Goal: Answer question/provide support: Share knowledge or assist other users

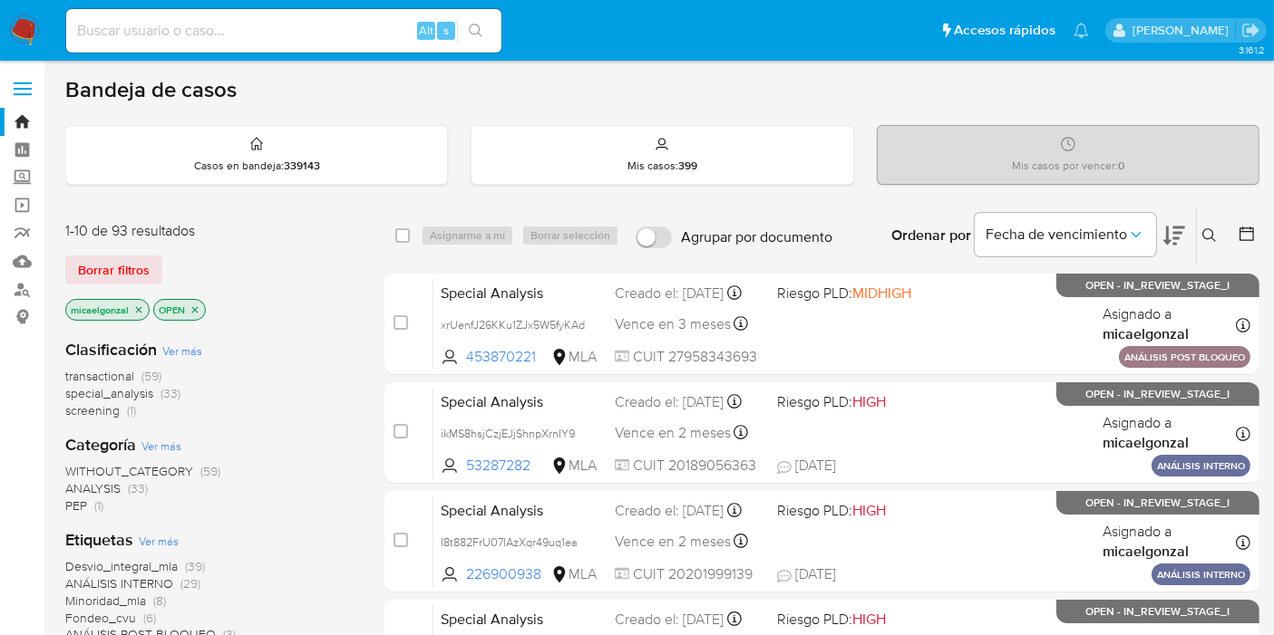
drag, startPoint x: 254, startPoint y: 49, endPoint x: 267, endPoint y: 35, distance: 19.2
click at [266, 38] on div "Alt s" at bounding box center [283, 31] width 435 height 44
click at [276, 26] on input at bounding box center [283, 31] width 435 height 24
paste input "MxB7WUbP1GcuTBatleBs37Ue"
type input "MxB7WUbP1GcuTBatleBs37Ue"
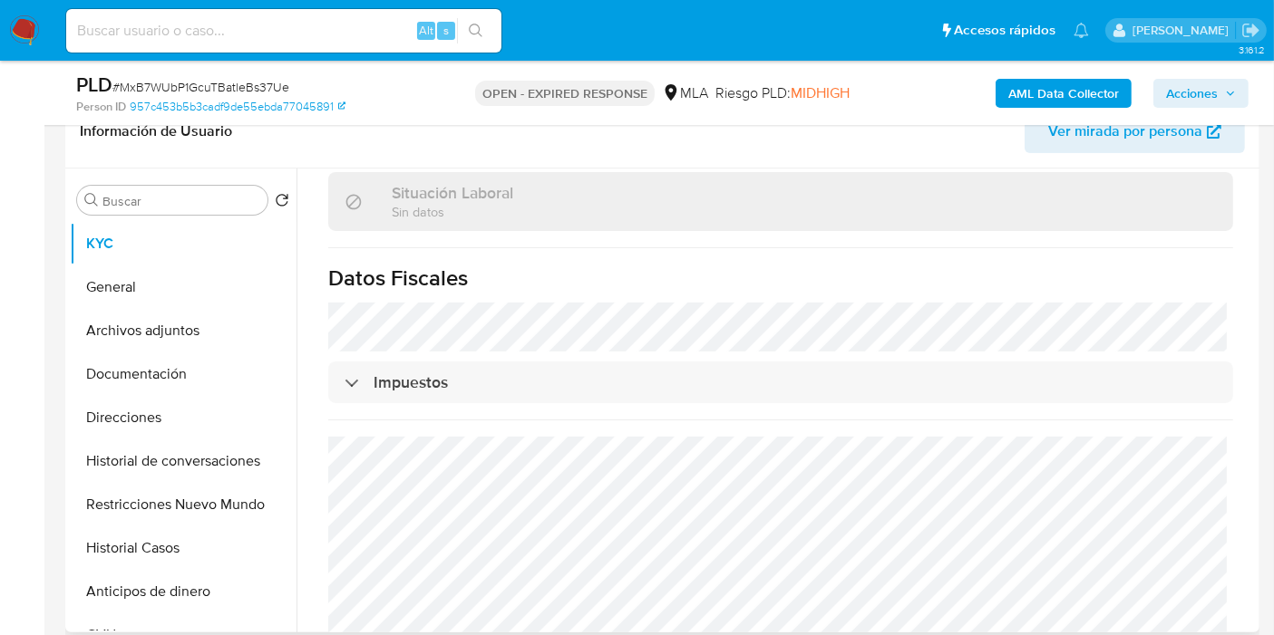
scroll to position [554, 0]
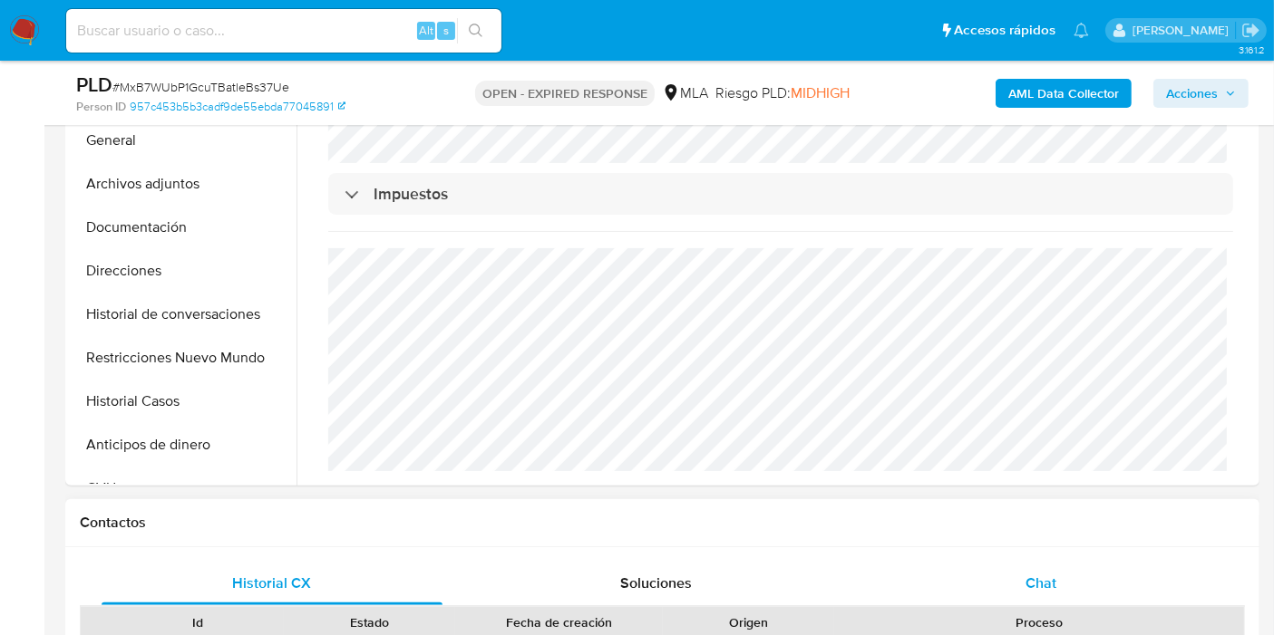
select select "10"
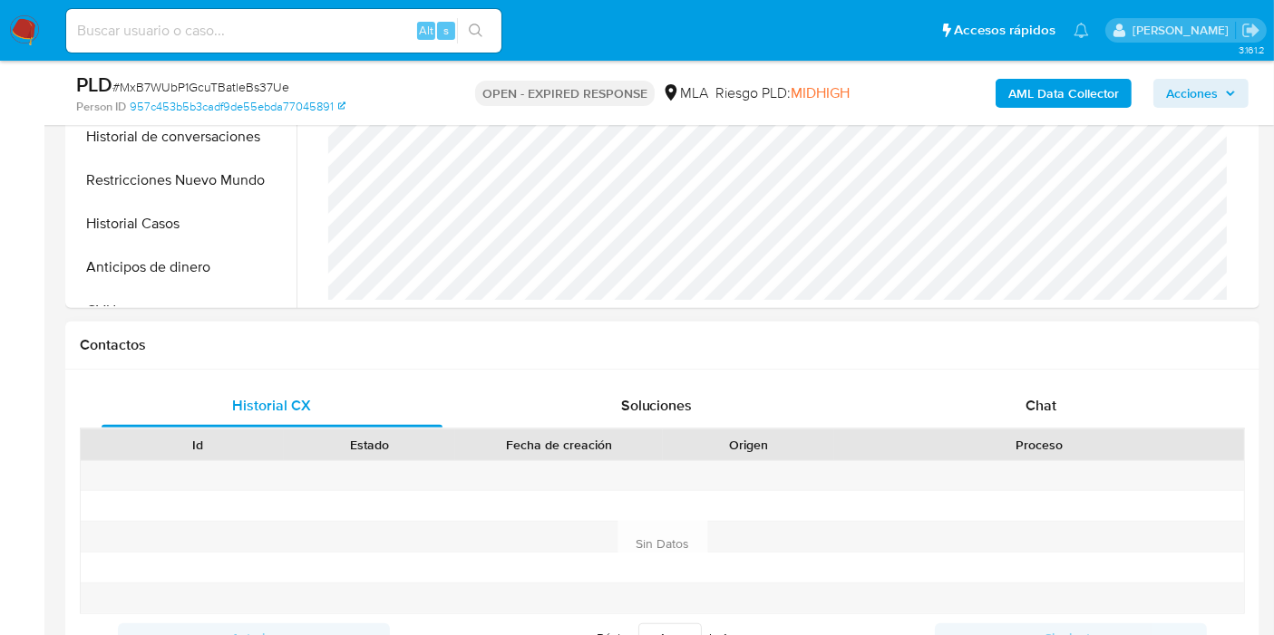
scroll to position [604, 0]
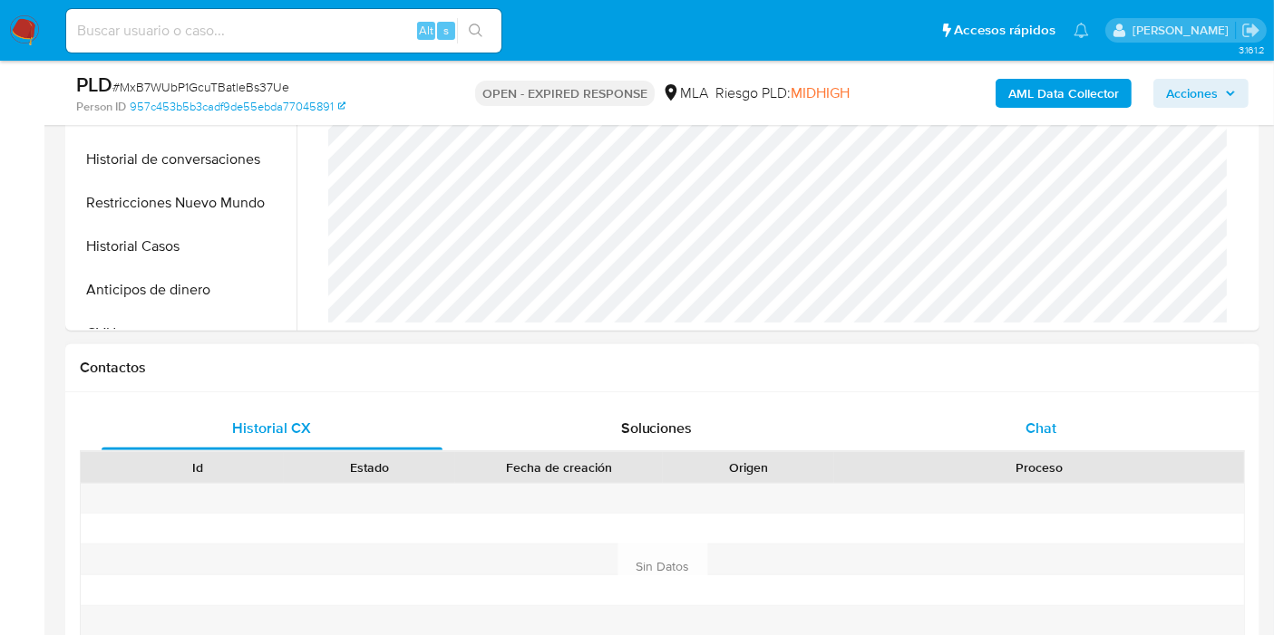
click at [1031, 414] on div "Chat" at bounding box center [1040, 429] width 341 height 44
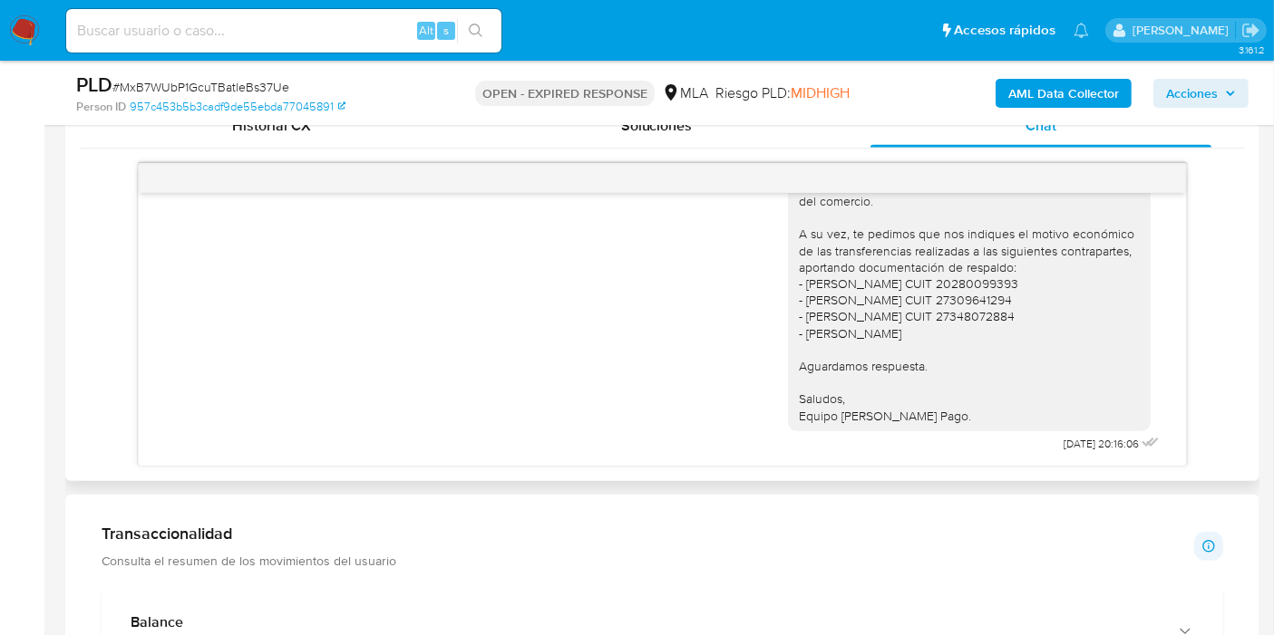
scroll to position [1385, 0]
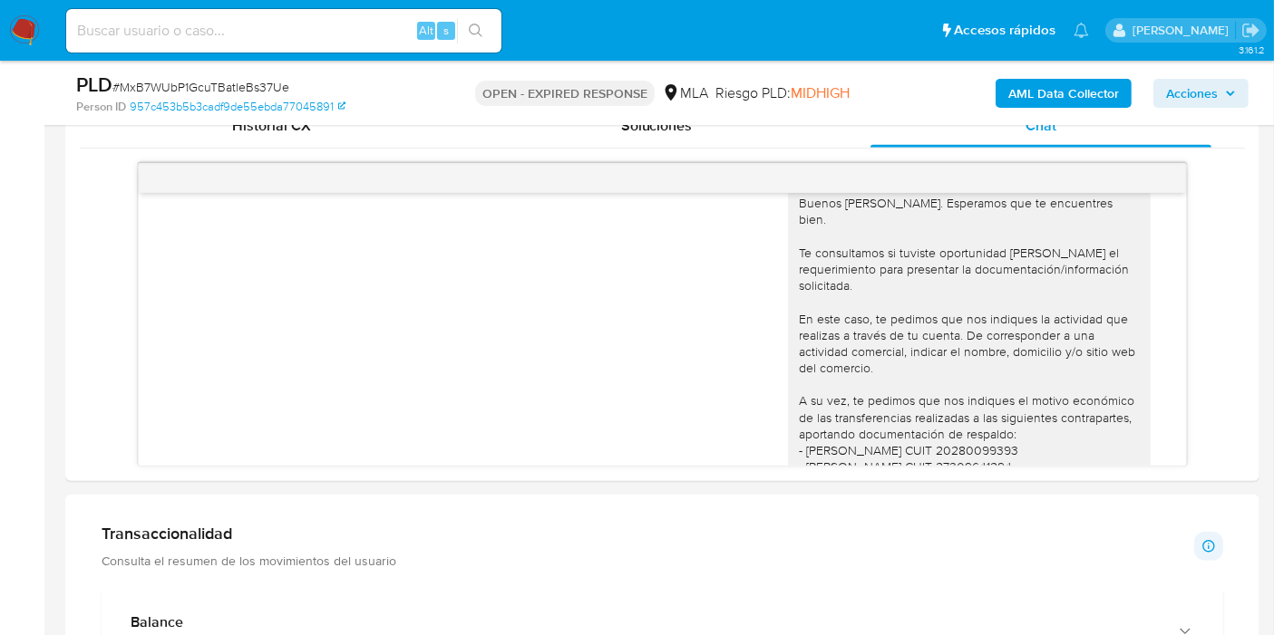
click at [177, 88] on span "# MxB7WUbP1GcuTBatleBs37Ue" at bounding box center [200, 87] width 177 height 18
copy span "MxB7WUbP1GcuTBatleBs37Ue"
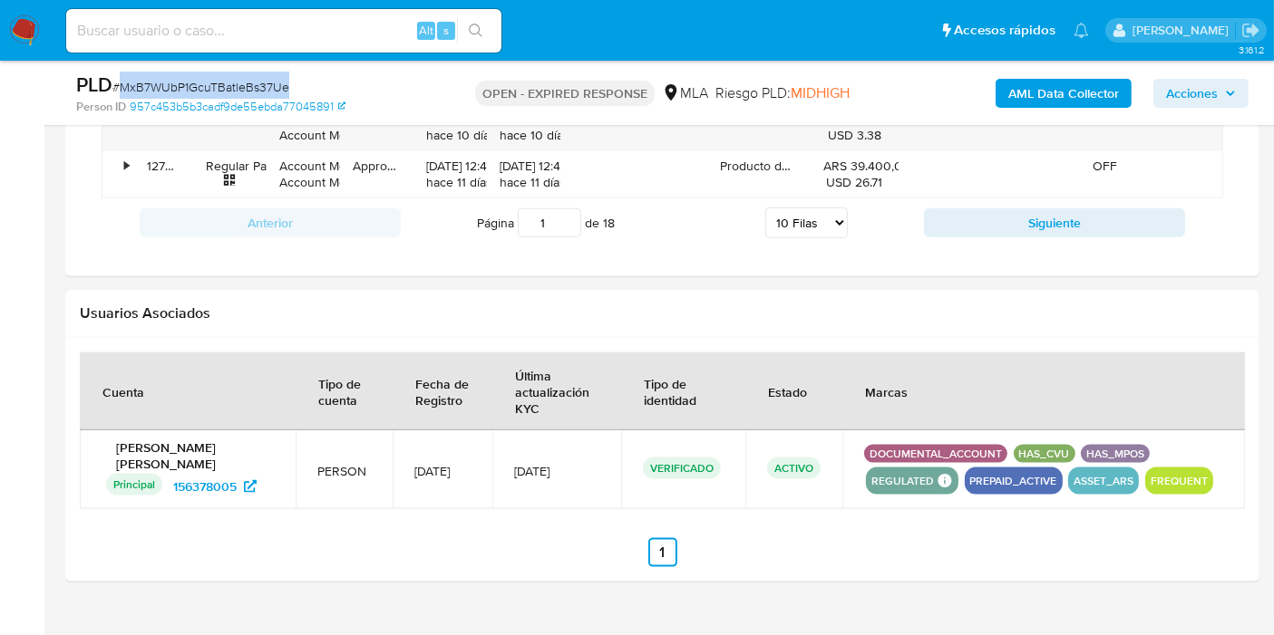
scroll to position [2180, 0]
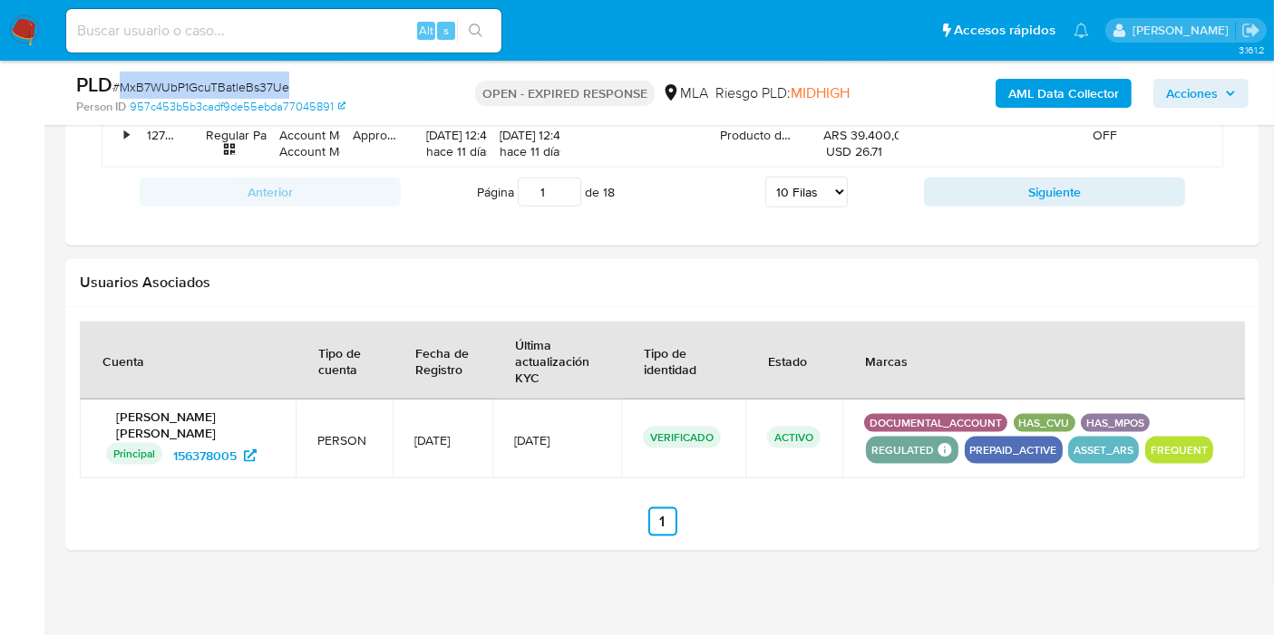
copy span "MxB7WUbP1GcuTBatleBs37Ue"
click at [54, 63] on div "PLD # MxB7WUbP1GcuTBatleBs37Ue Person ID 957c453b5b3cadf9de55ebda77045891 OPEN …" at bounding box center [637, 93] width 1274 height 64
click at [40, 32] on nav "Pausado Ver notificaciones Alt s Accesos rápidos Presiona las siguientes teclas…" at bounding box center [637, 30] width 1274 height 61
click at [14, 26] on img at bounding box center [24, 30] width 31 height 31
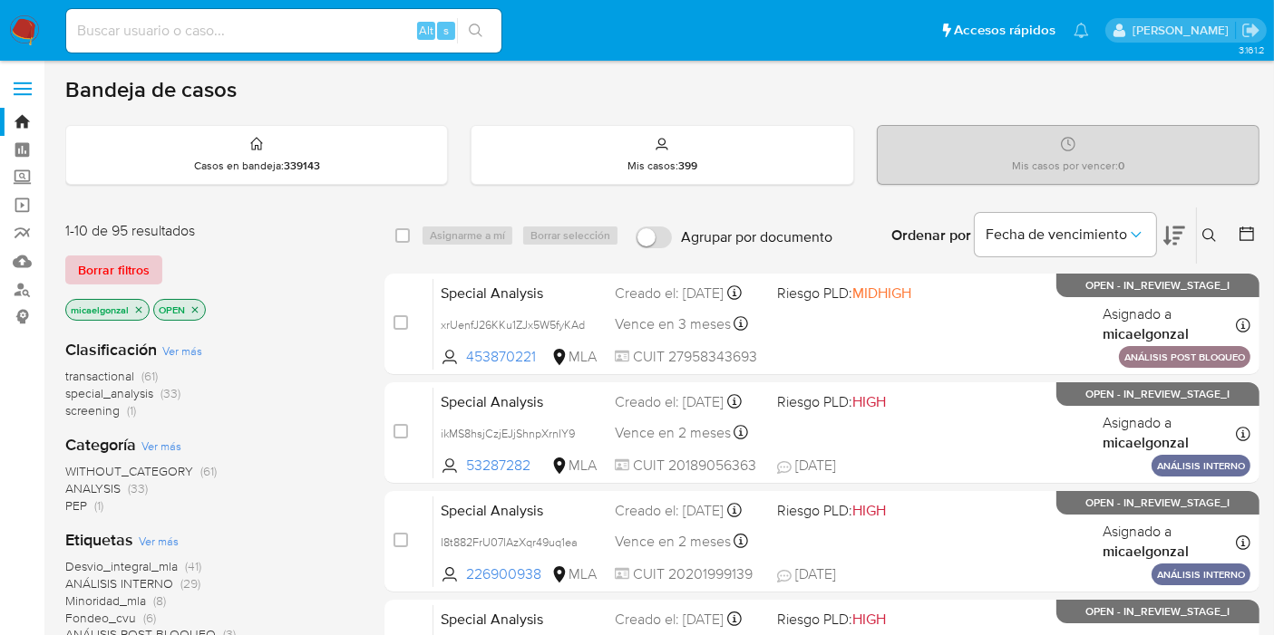
click at [95, 278] on span "Borrar filtros" at bounding box center [114, 269] width 72 height 25
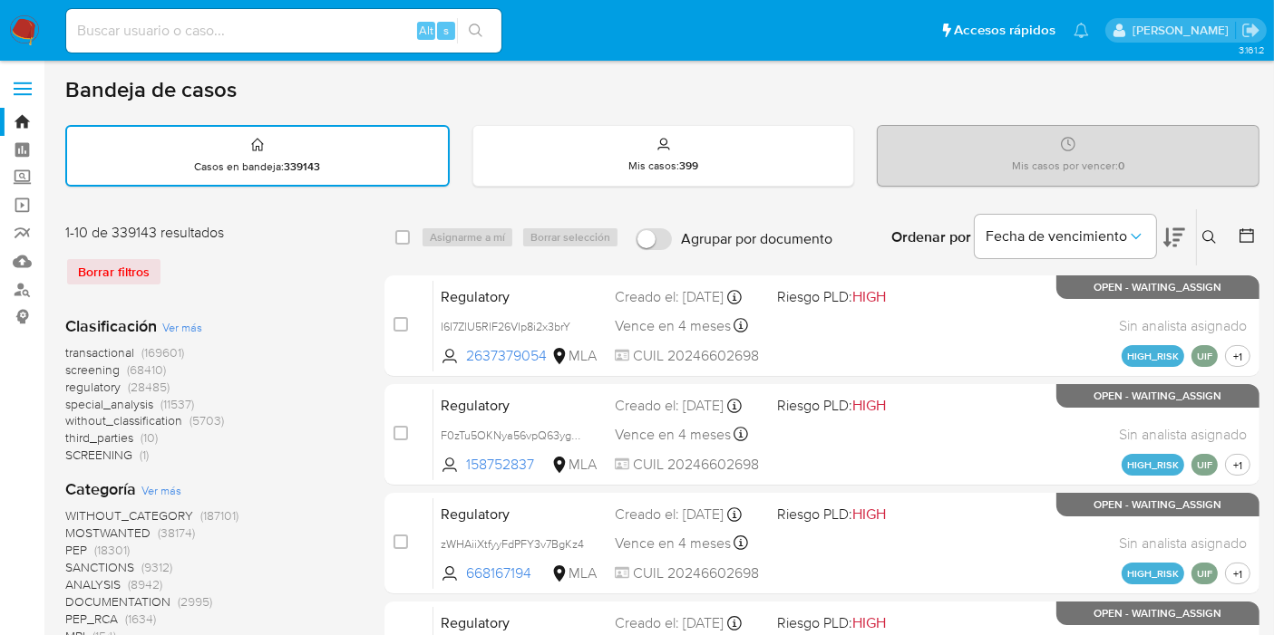
drag, startPoint x: 1245, startPoint y: 227, endPoint x: 1231, endPoint y: 229, distance: 13.9
click at [1231, 229] on div at bounding box center [1242, 237] width 33 height 56
click at [1216, 233] on button at bounding box center [1212, 238] width 30 height 22
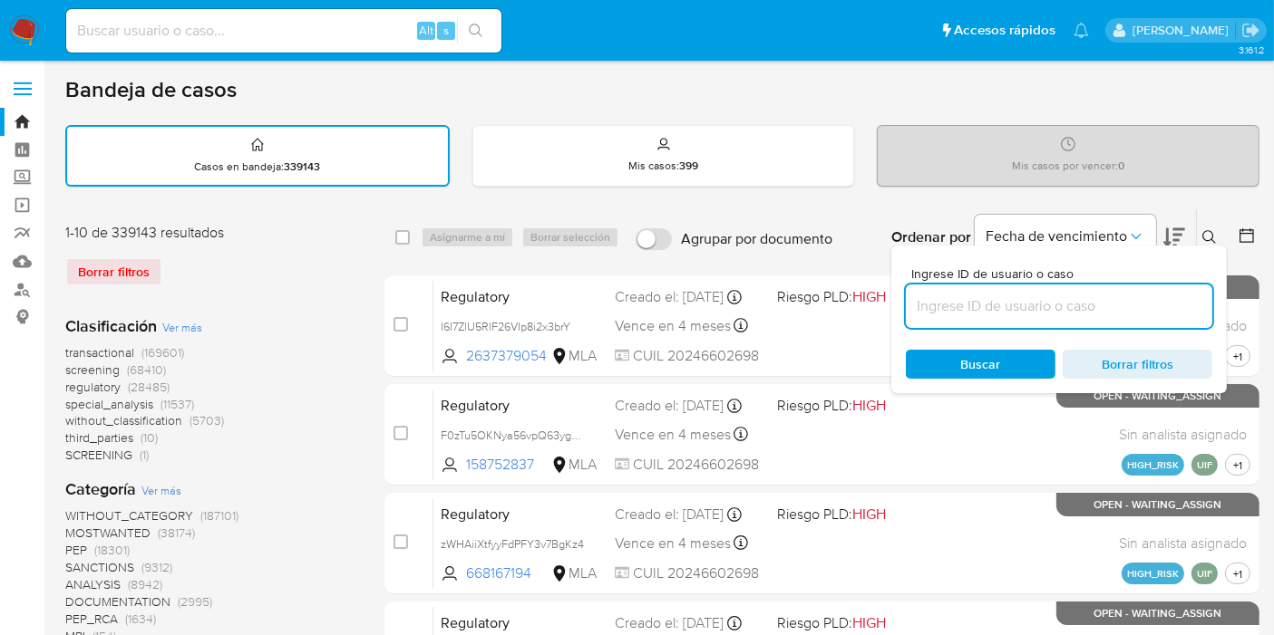
click at [1082, 296] on input at bounding box center [1059, 307] width 306 height 24
type input "MxB7WUbP1GcuTBatleBs37Ue"
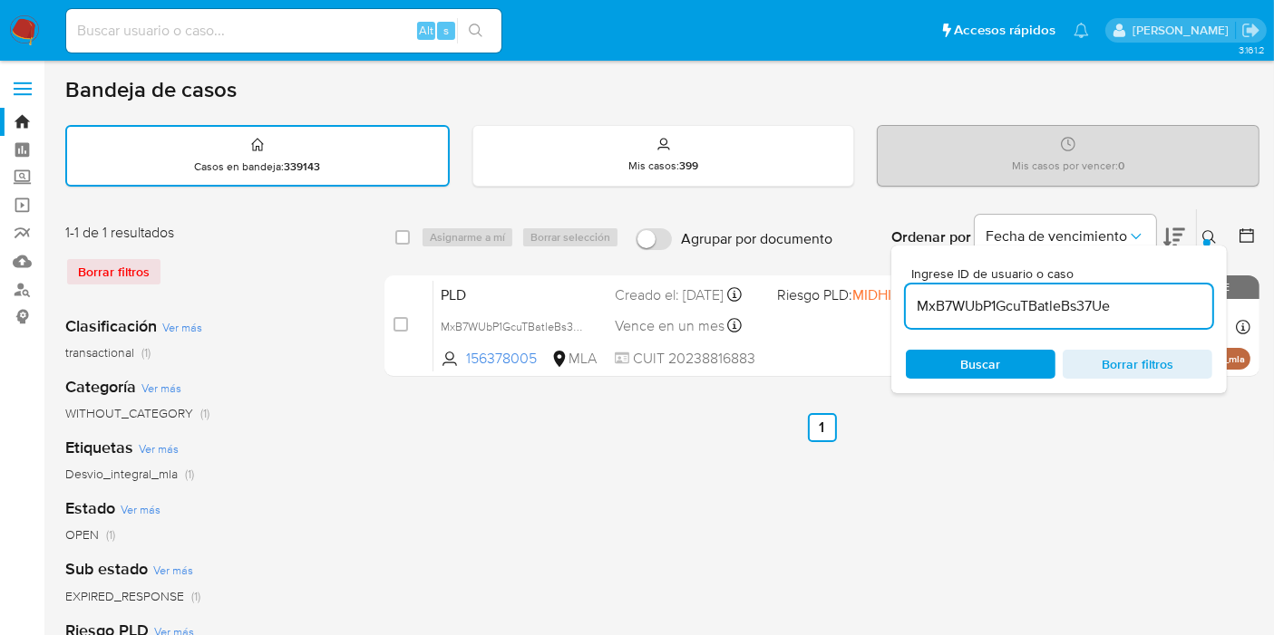
click at [393, 238] on div "select-all-cases-checkbox Asignarme a mí Borrar selección Agrupar por documento…" at bounding box center [821, 237] width 875 height 56
click at [400, 238] on input "checkbox" at bounding box center [402, 237] width 15 height 15
checkbox input "true"
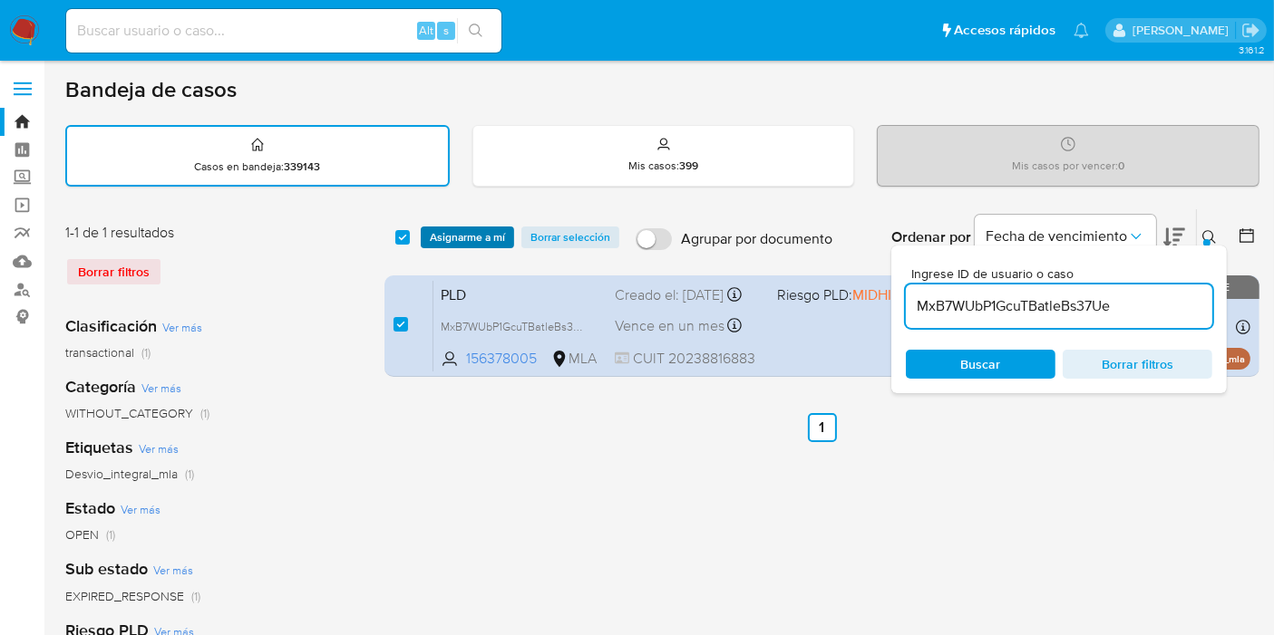
click at [477, 228] on span "Asignarme a mí" at bounding box center [467, 237] width 75 height 18
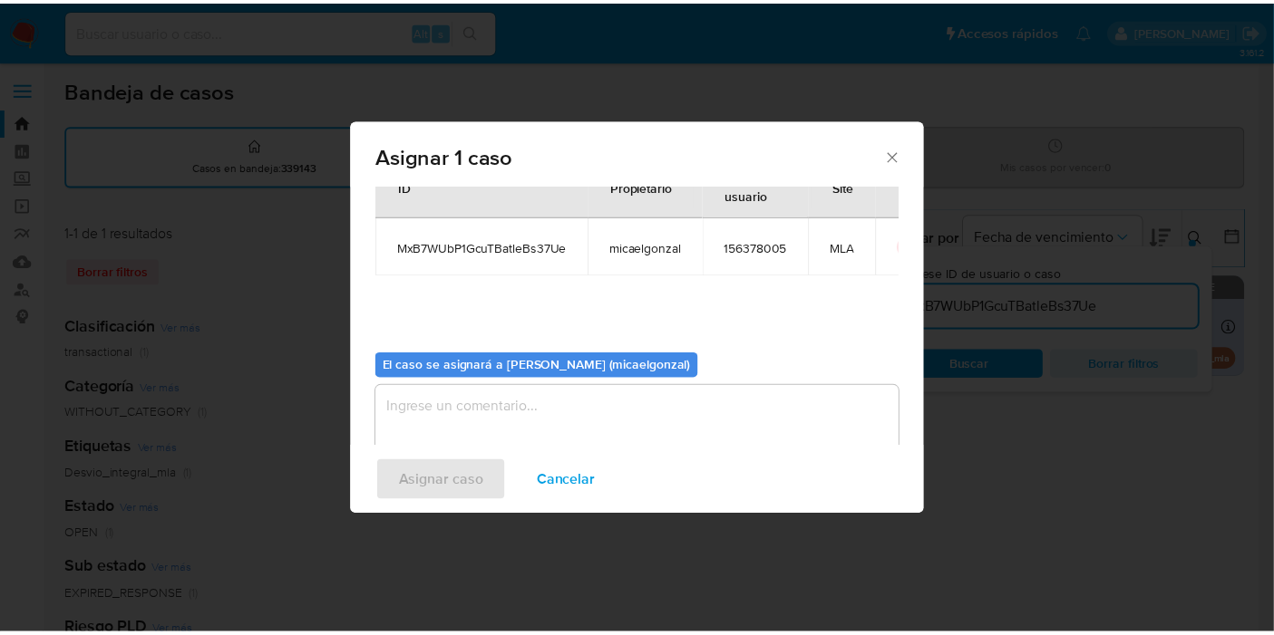
scroll to position [92, 0]
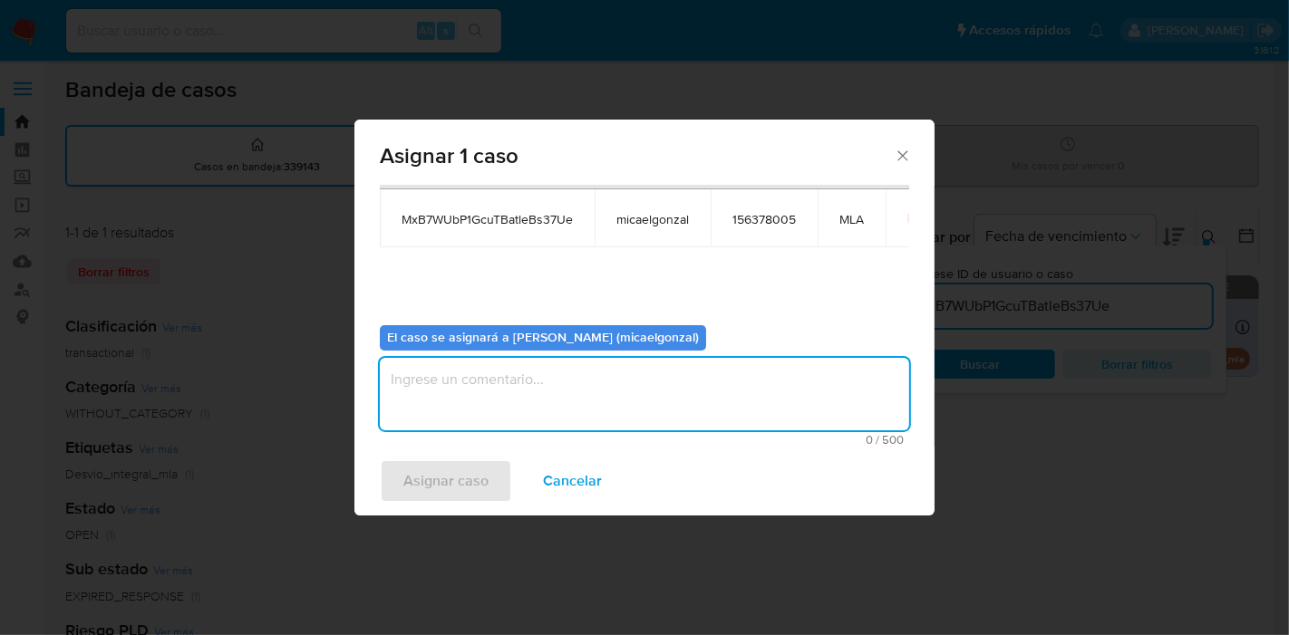
click at [585, 382] on textarea "assign-modal" at bounding box center [644, 394] width 529 height 73
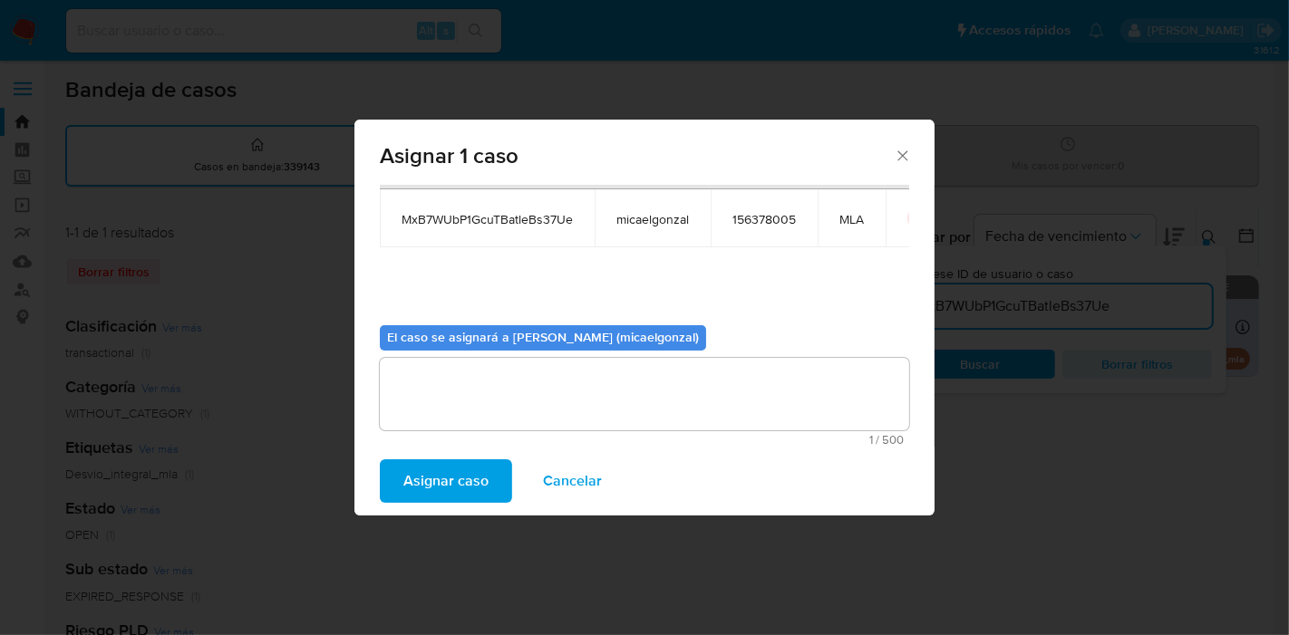
click at [442, 475] on span "Asignar caso" at bounding box center [445, 481] width 85 height 40
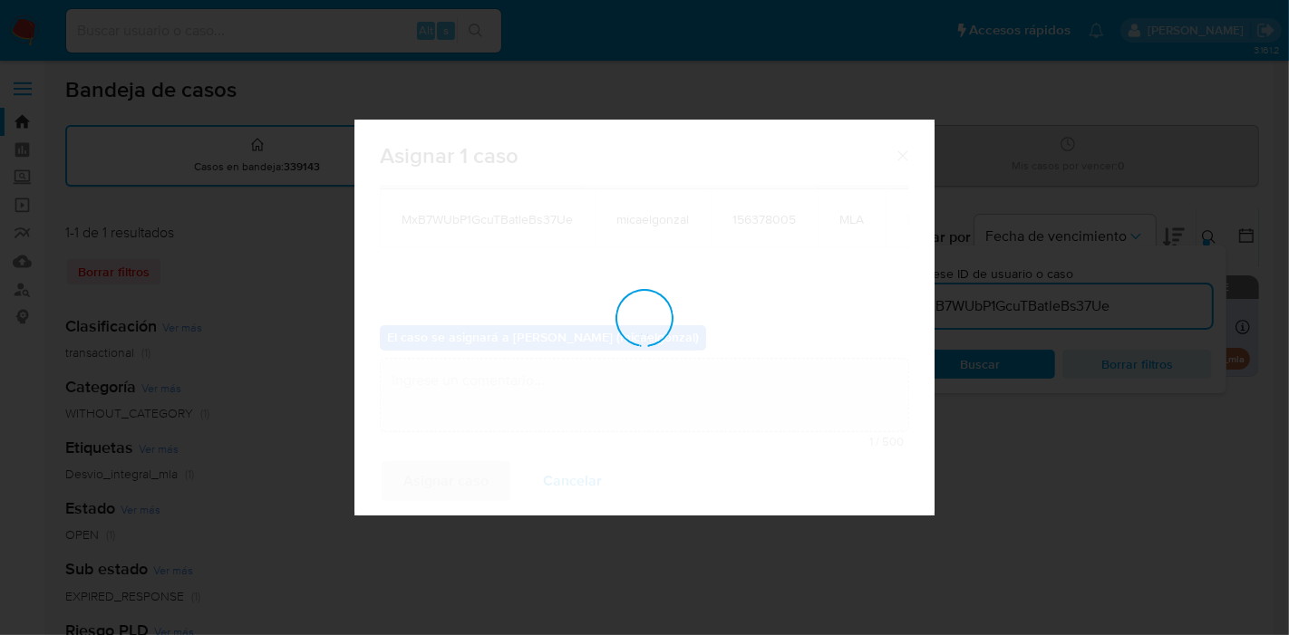
checkbox input "false"
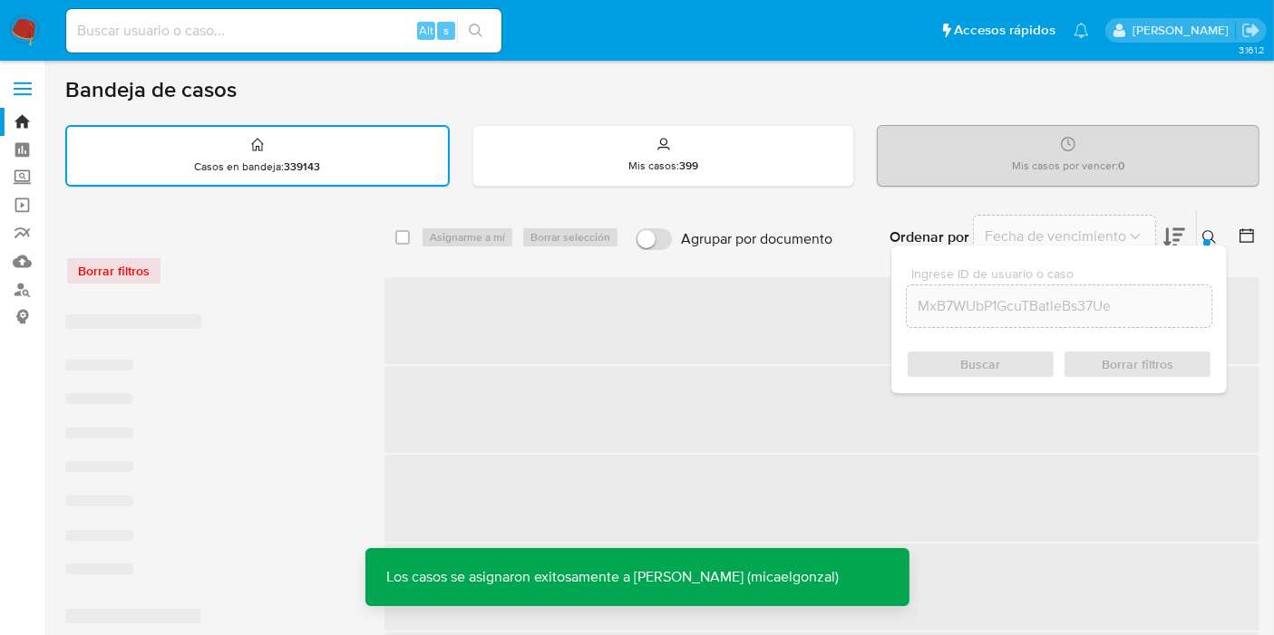
click at [353, 37] on input at bounding box center [283, 31] width 435 height 24
paste input "MxB7WUbP1GcuTBatleBs37Ue"
type input "MxB7WUbP1GcuTBatleBs37Ue"
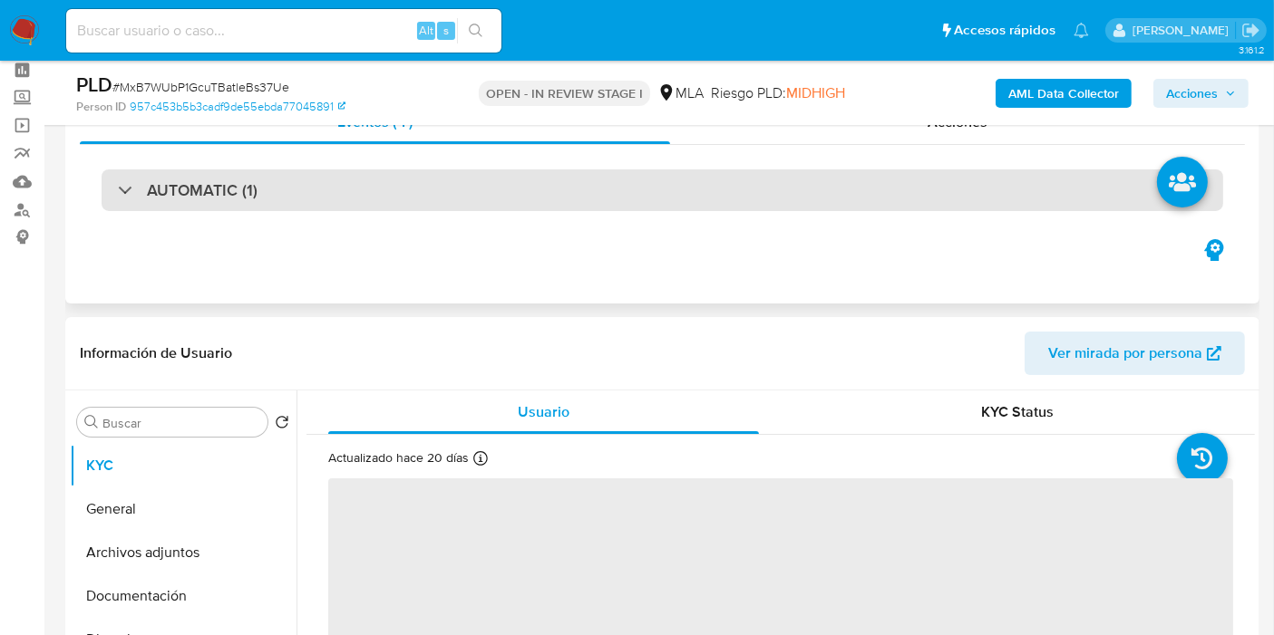
select select "10"
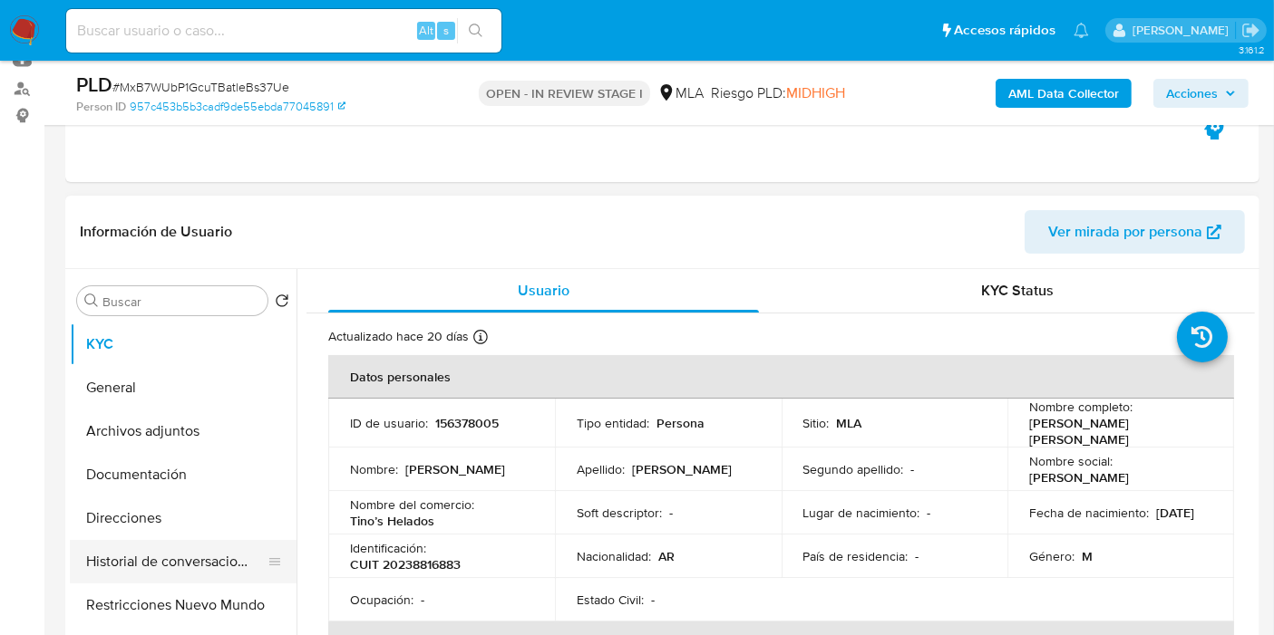
scroll to position [201, 0]
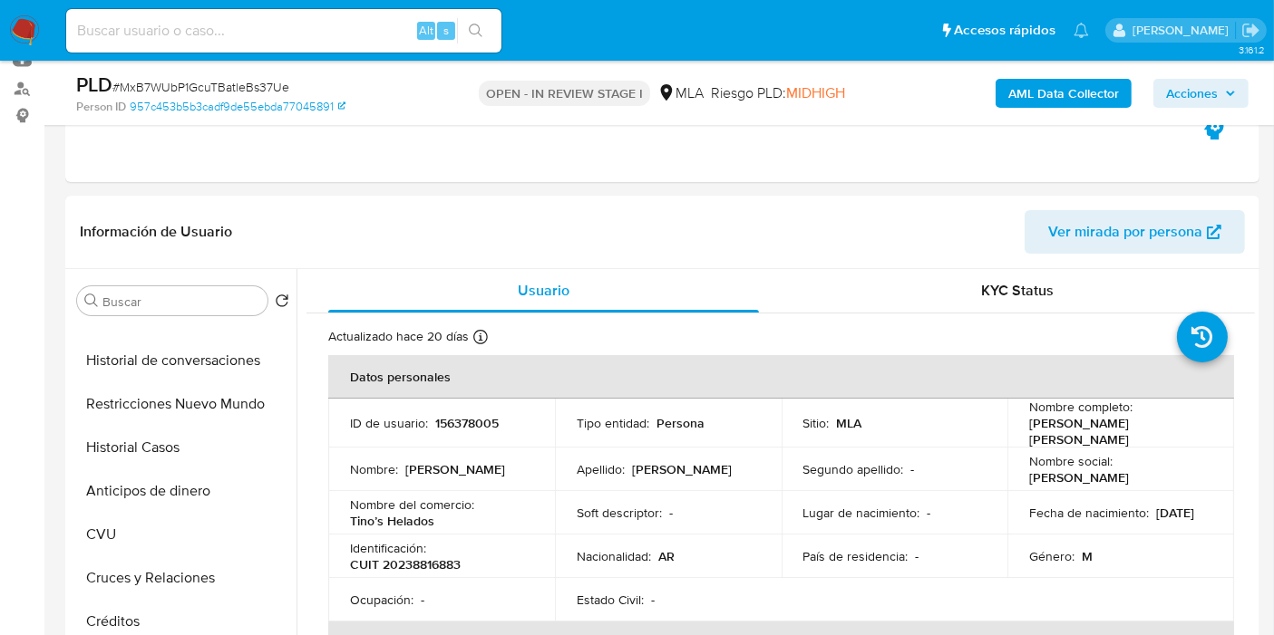
click at [151, 402] on button "Restricciones Nuevo Mundo" at bounding box center [176, 405] width 212 height 44
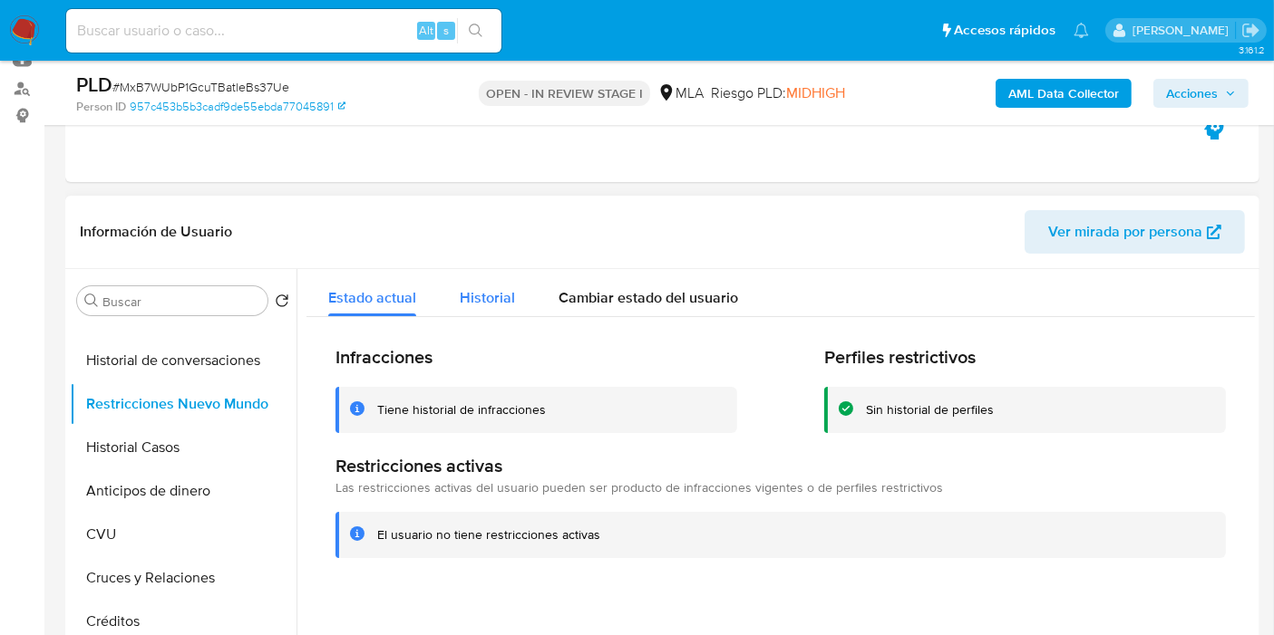
click at [495, 299] on span "Historial" at bounding box center [487, 297] width 55 height 21
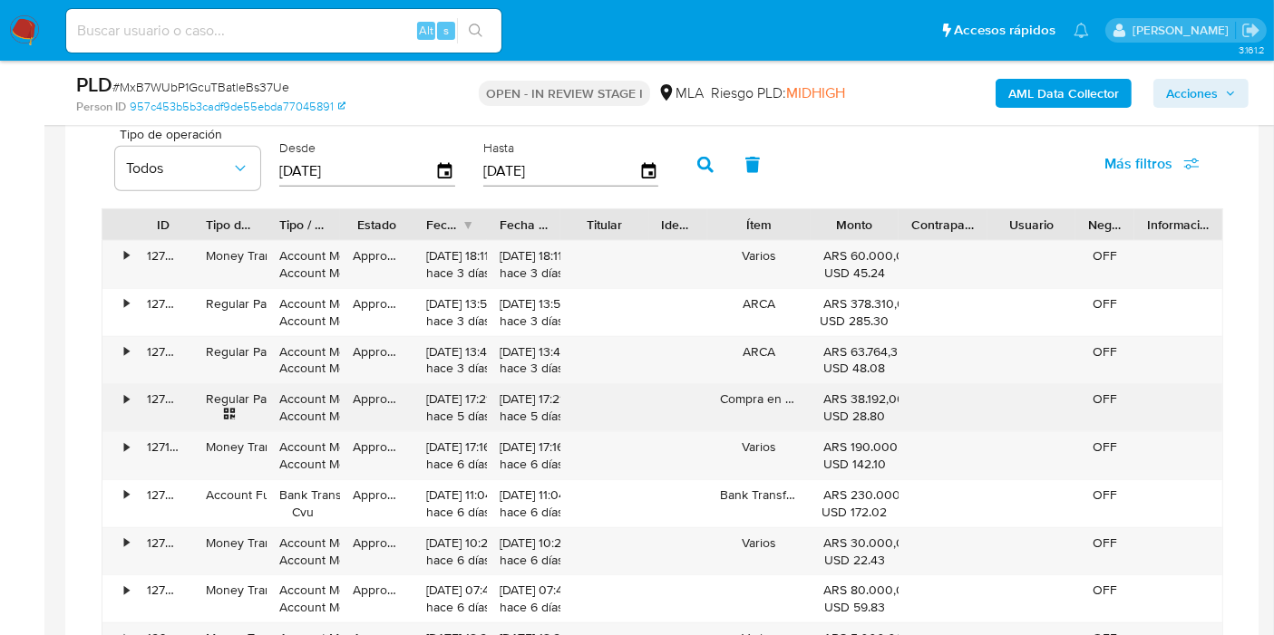
scroll to position [1813, 0]
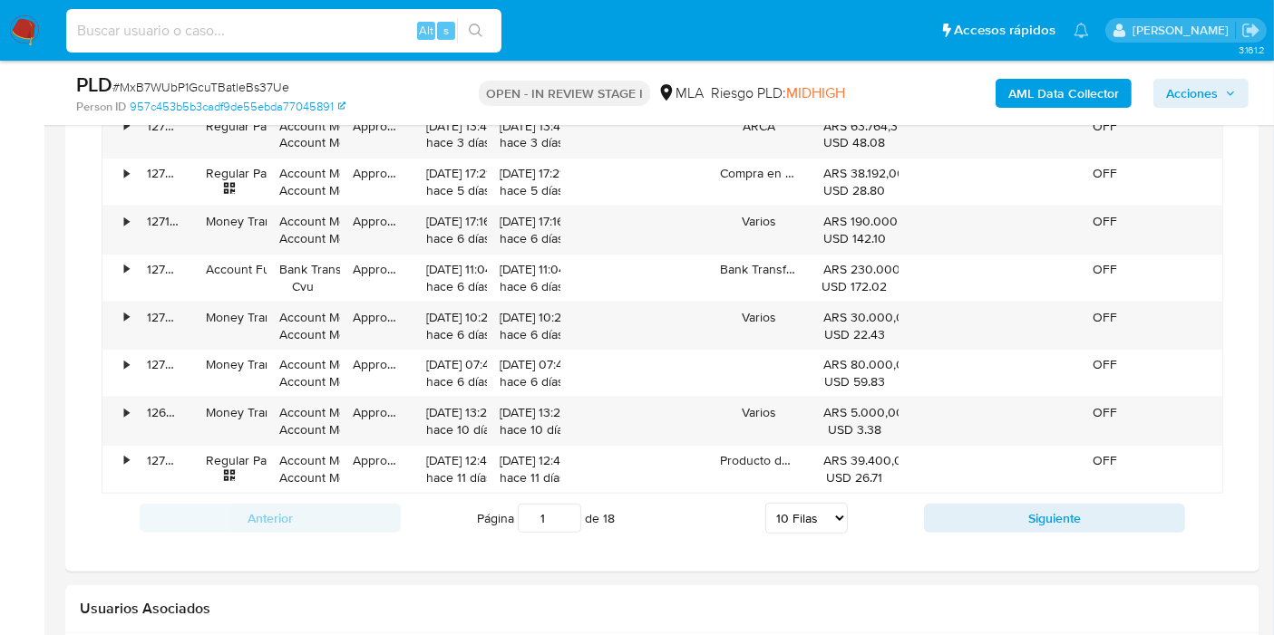
click at [339, 36] on input at bounding box center [283, 31] width 435 height 24
paste input "MxB7WUbP1GcuTBatleBs37Ue"
click at [494, 44] on div "MxB7WUbP1GcuTBatleBs37Ue Alt s" at bounding box center [283, 31] width 435 height 44
click at [292, 34] on input "MxB7WUbP1GcuTBatleBs37Ue" at bounding box center [283, 31] width 435 height 24
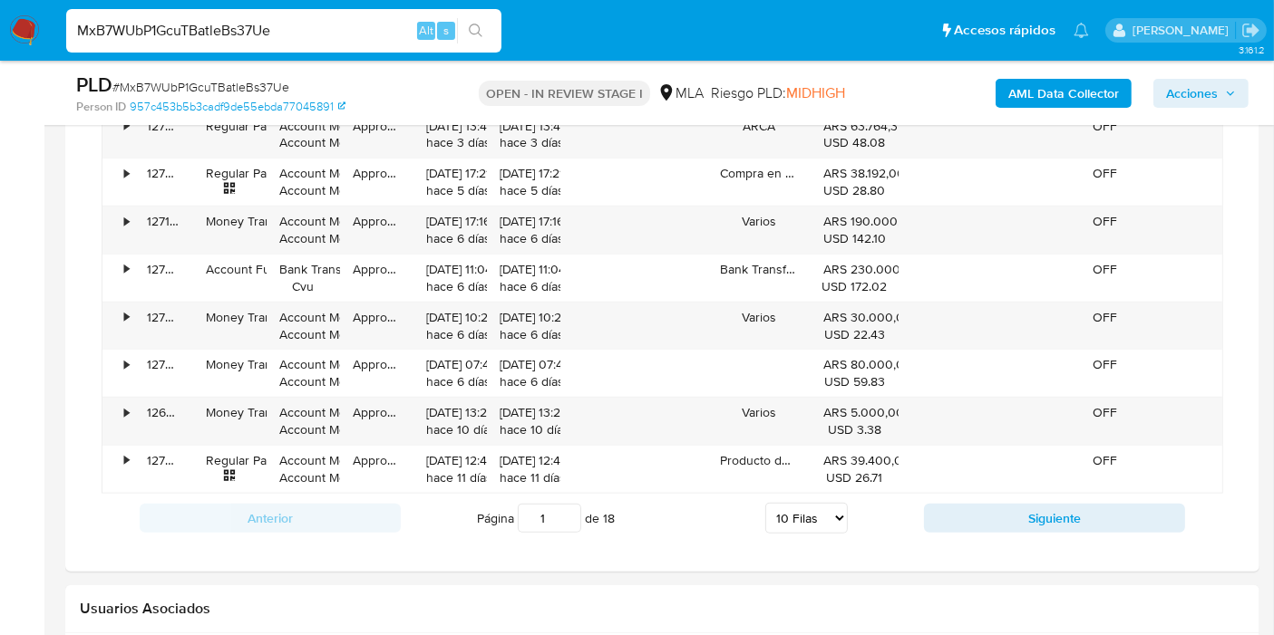
paste input "euEuy85pdnzwdK2OzqvhjMmZ"
type input "euEuy85pdnzwdK2OzqvhjMmZ"
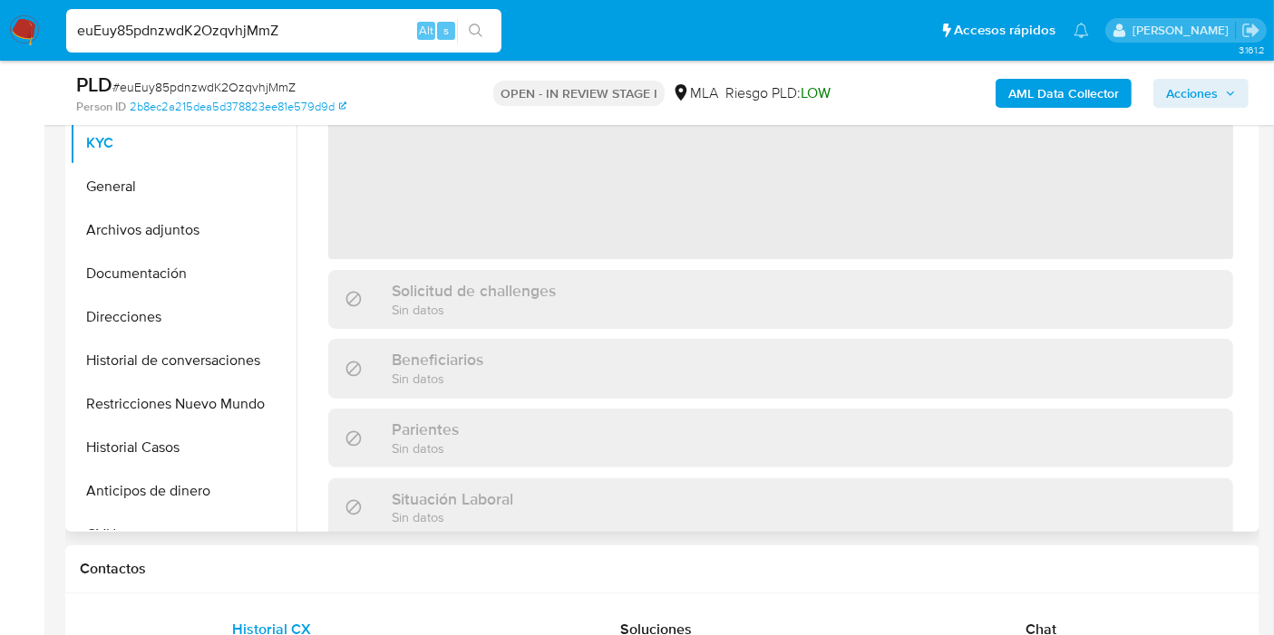
scroll to position [302, 0]
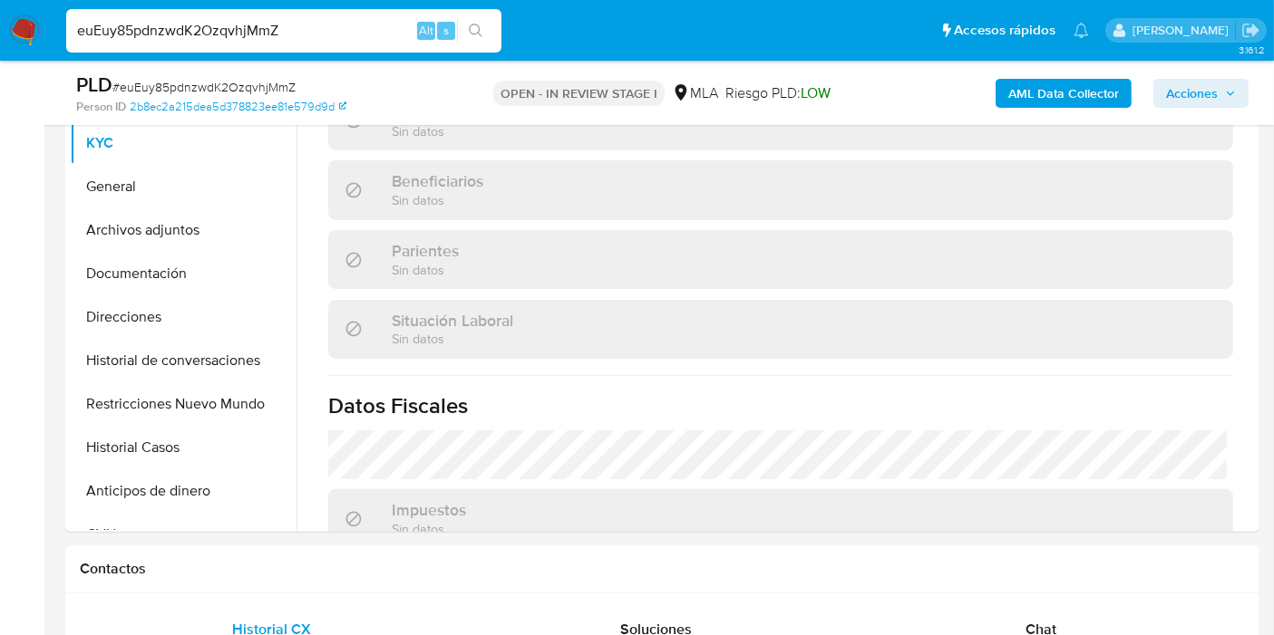
select select "10"
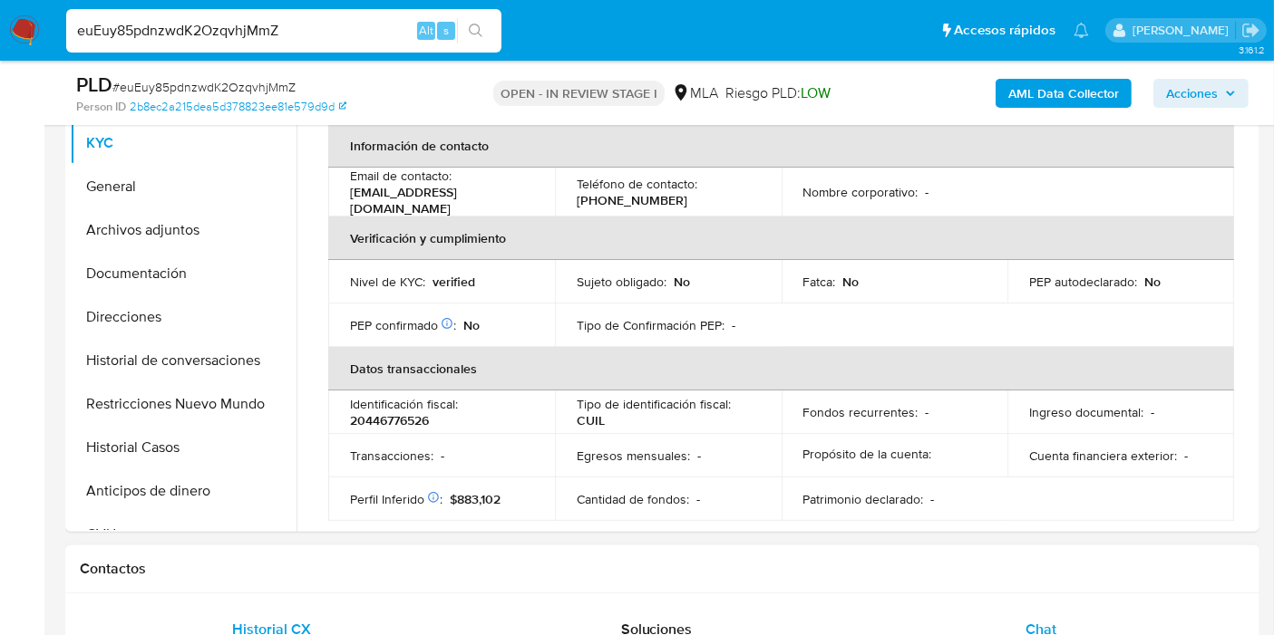
click at [999, 618] on div "Chat" at bounding box center [1040, 630] width 341 height 44
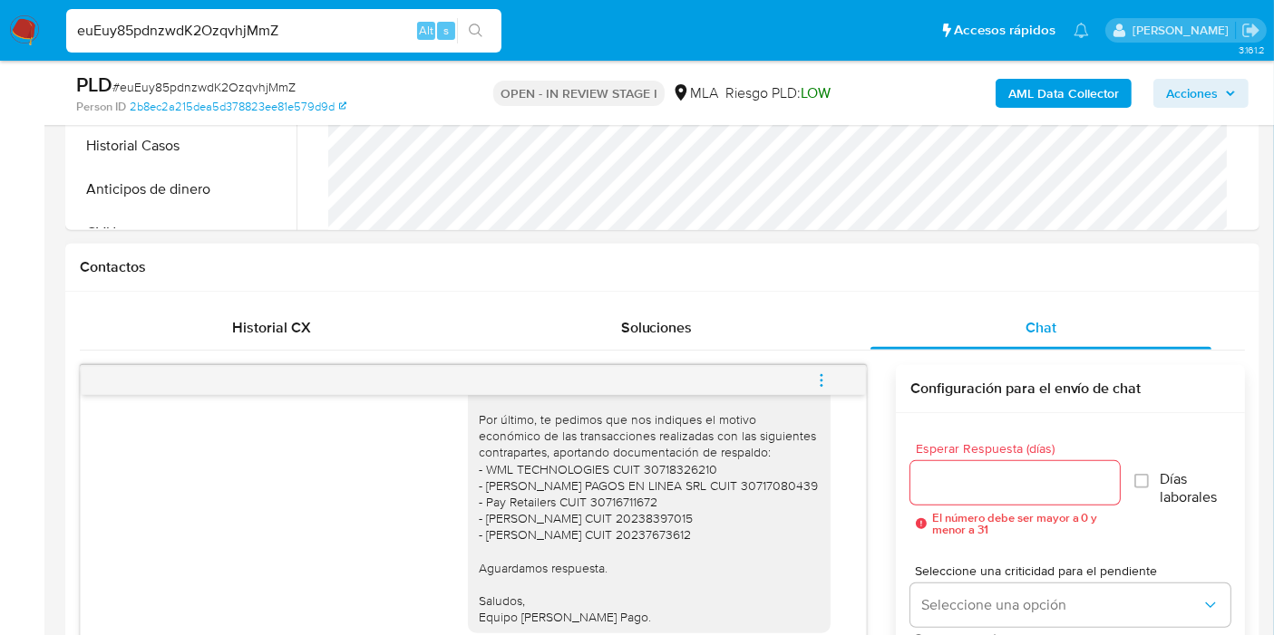
scroll to position [906, 0]
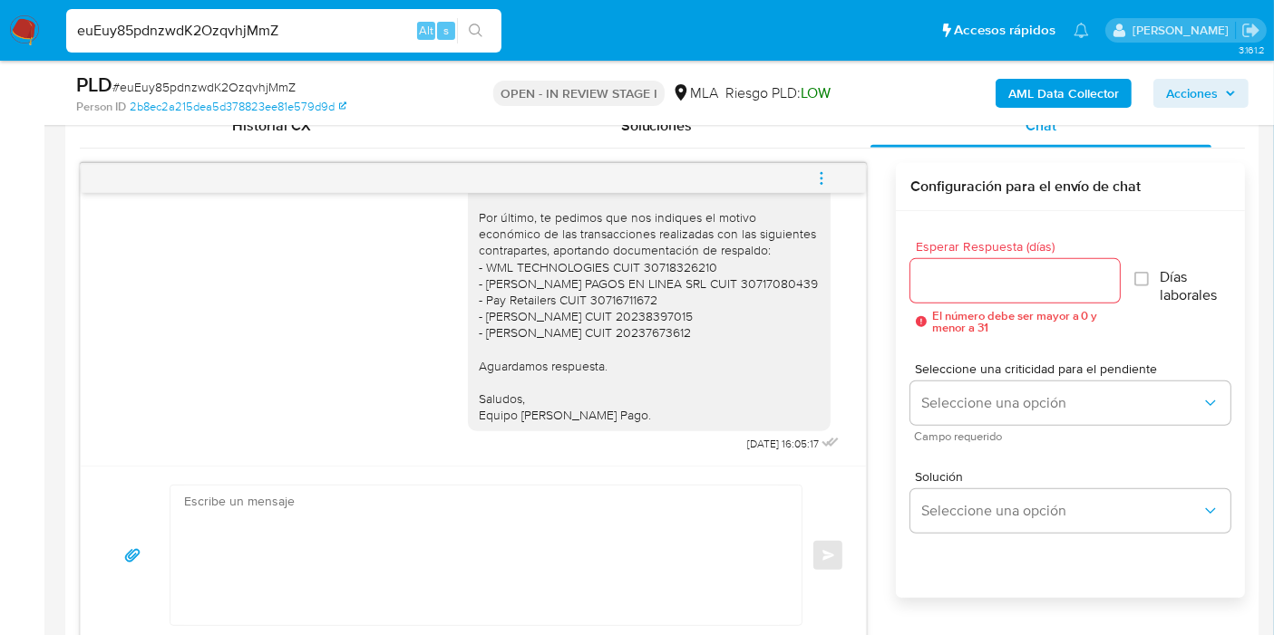
click at [297, 29] on input "euEuy85pdnzwdK2OzqvhjMmZ" at bounding box center [283, 31] width 435 height 24
paste input "p9O8bSUJ2W4un2PRknKUZKhs"
type input "p9O8bSUJ2W4un2PRknKUZKhs"
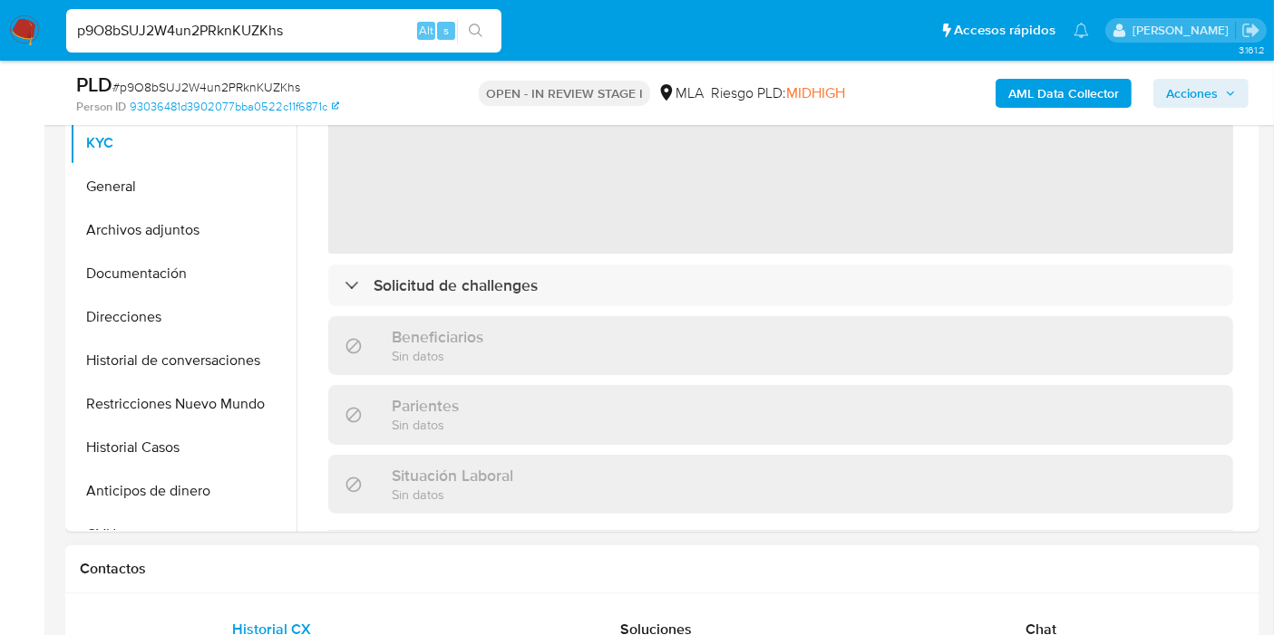
scroll to position [201, 0]
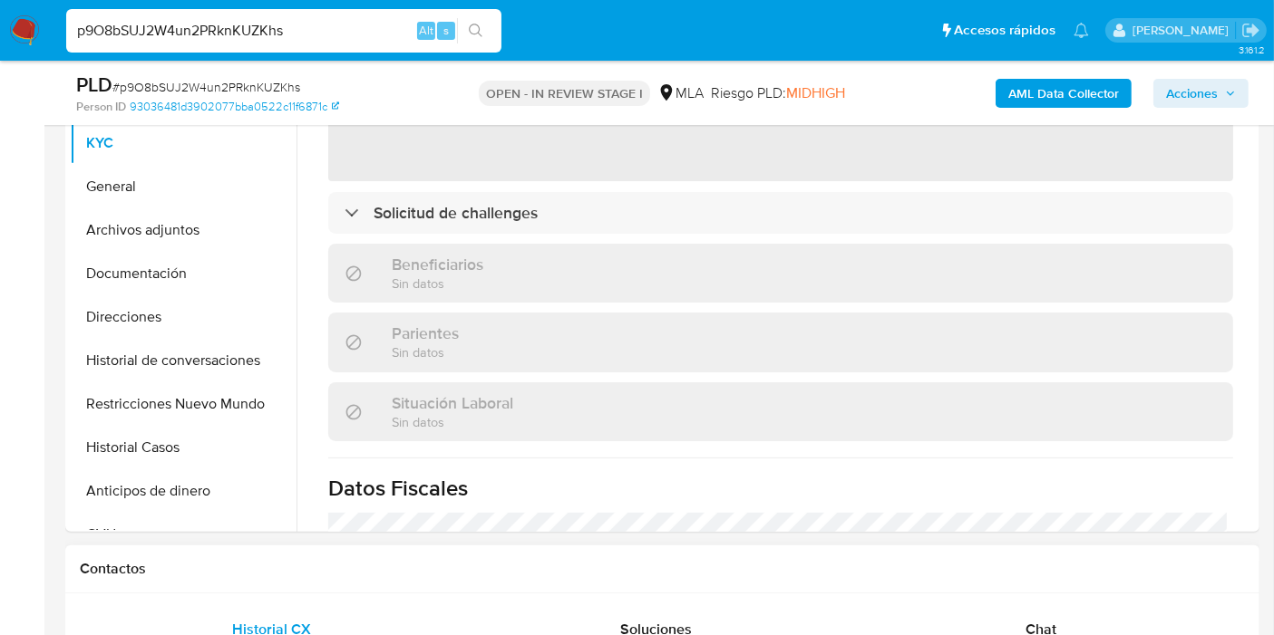
select select "10"
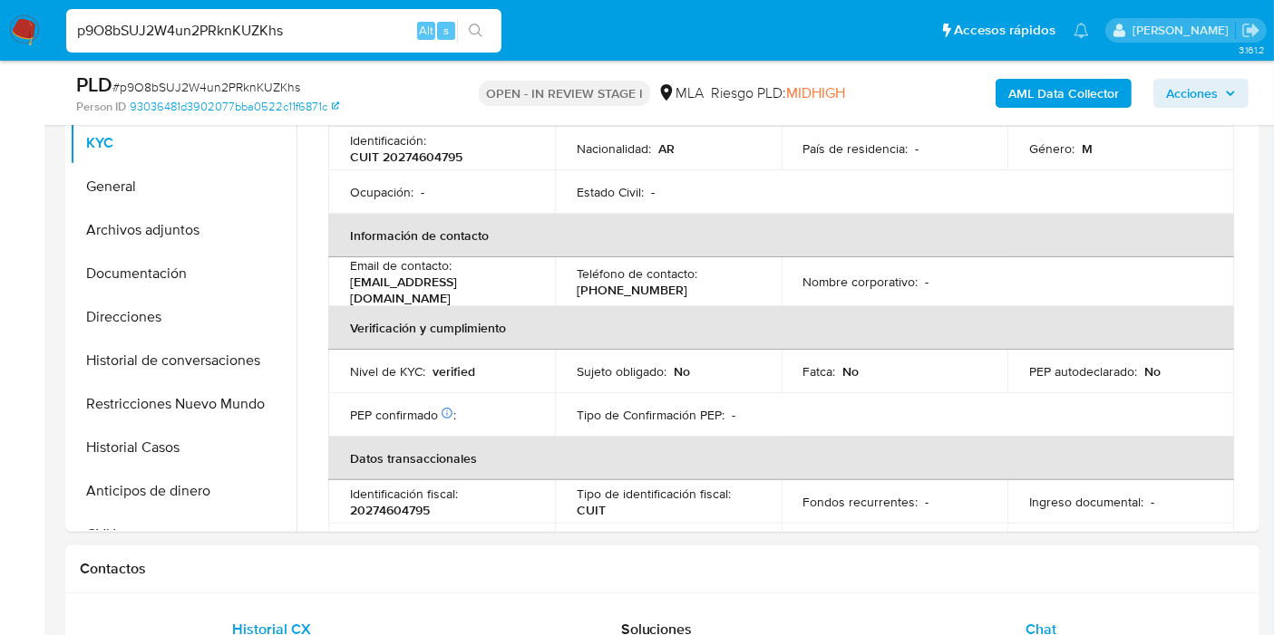
click at [1061, 630] on div "Chat" at bounding box center [1040, 630] width 341 height 44
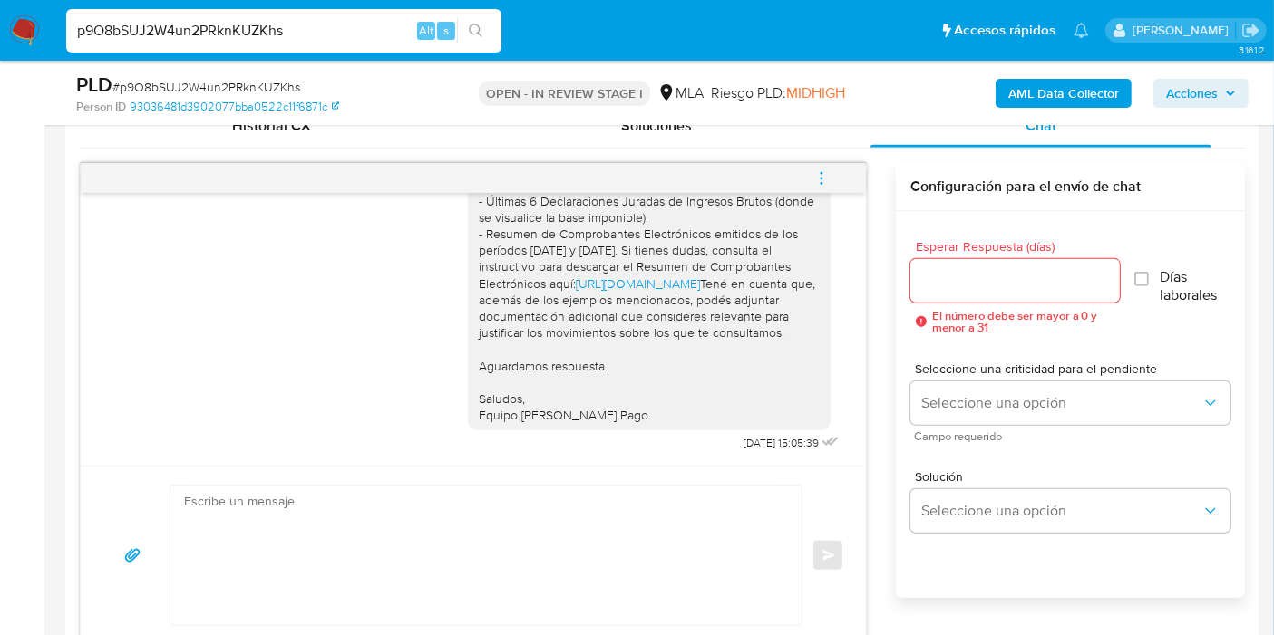
scroll to position [402, 0]
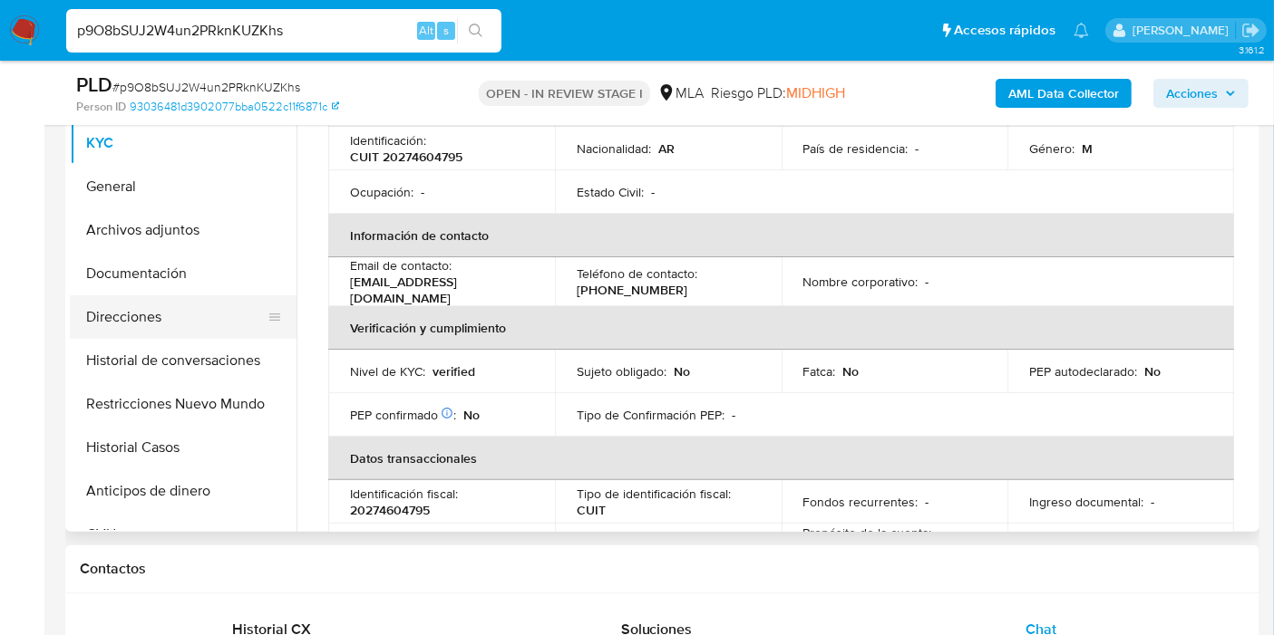
click at [198, 327] on button "Direcciones" at bounding box center [176, 318] width 212 height 44
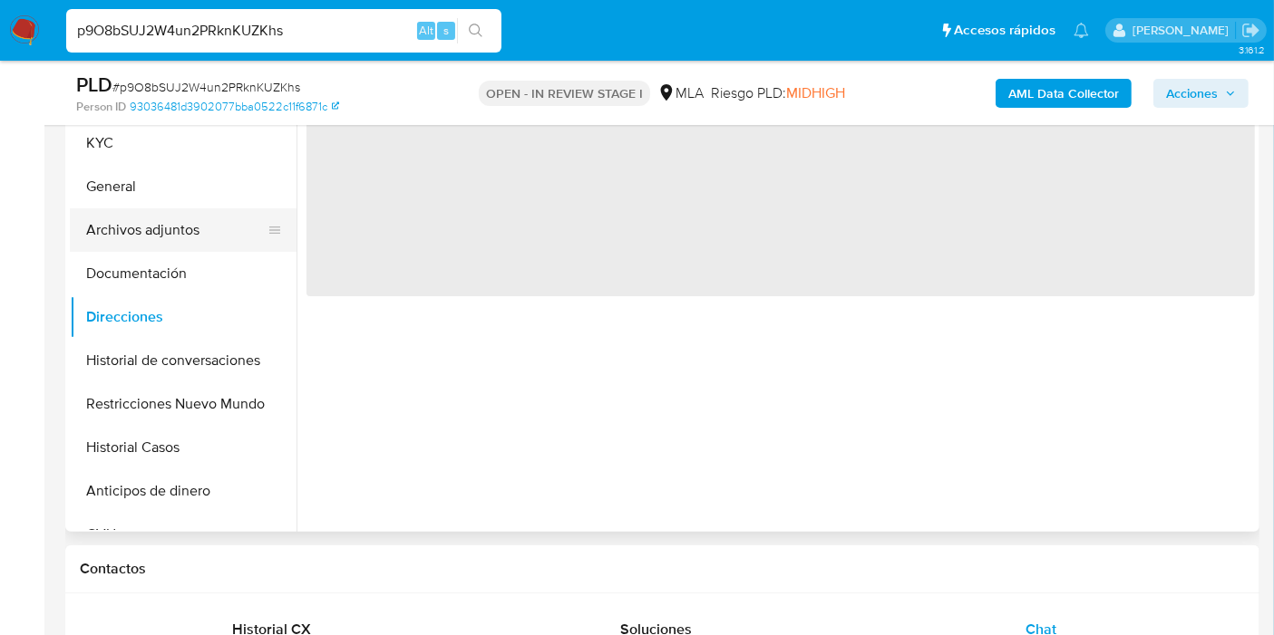
scroll to position [0, 0]
click at [199, 234] on button "Archivos adjuntos" at bounding box center [176, 230] width 212 height 44
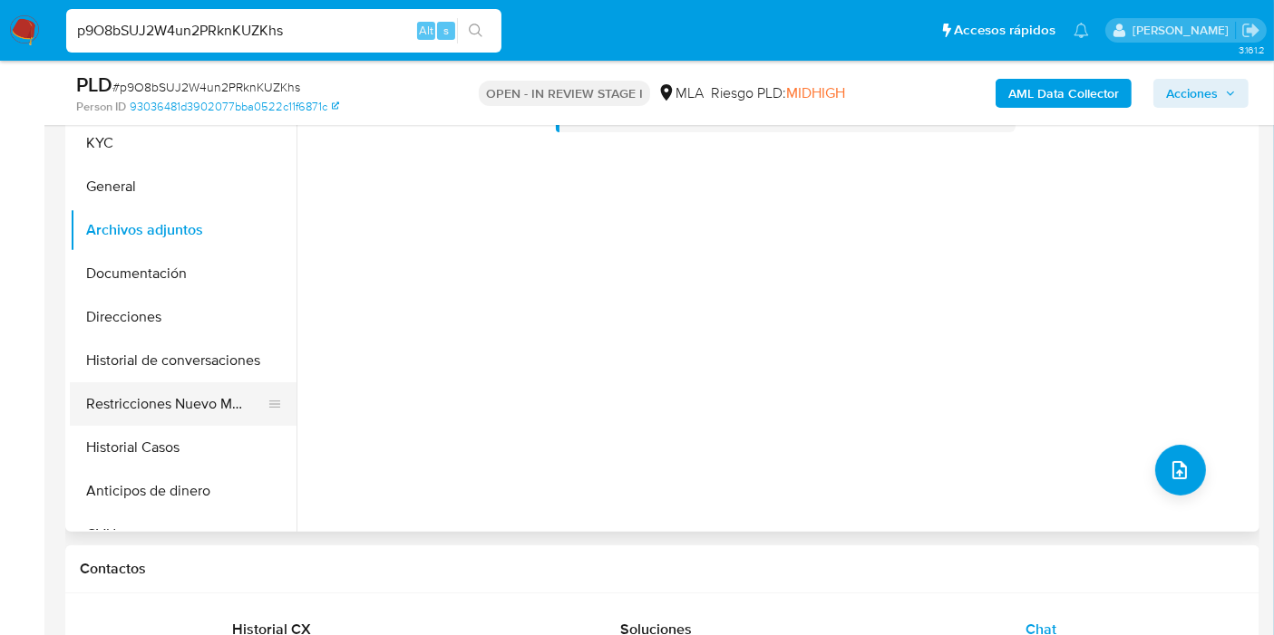
click at [152, 412] on button "Restricciones Nuevo Mundo" at bounding box center [176, 405] width 212 height 44
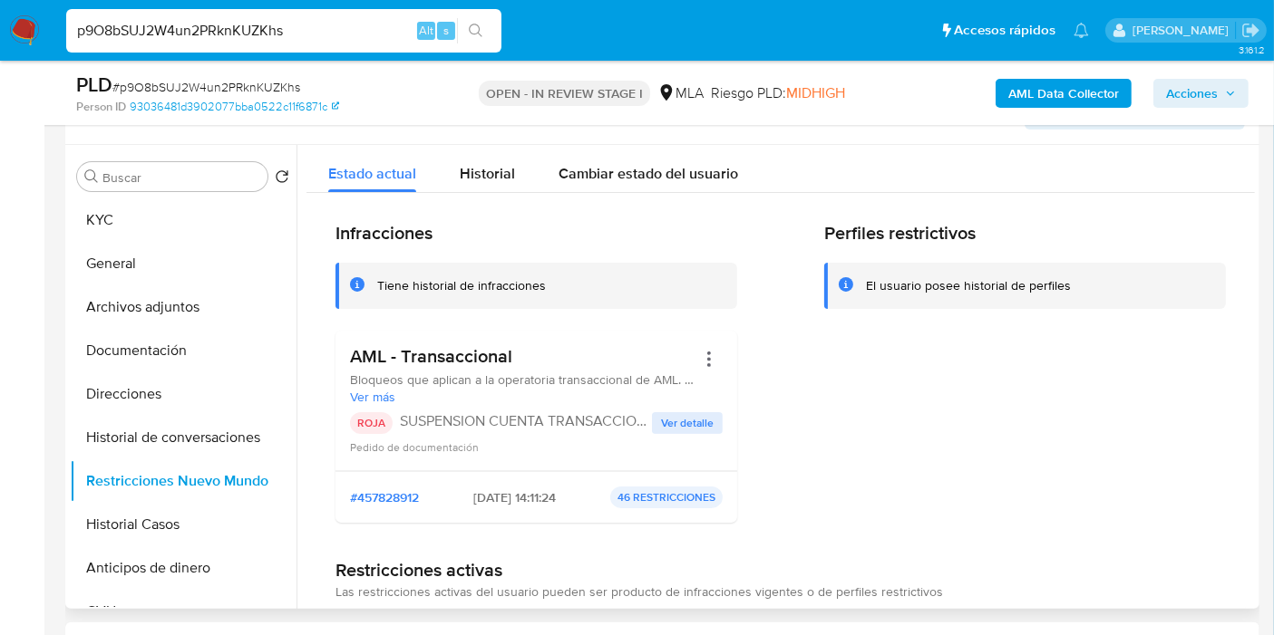
scroll to position [201, 0]
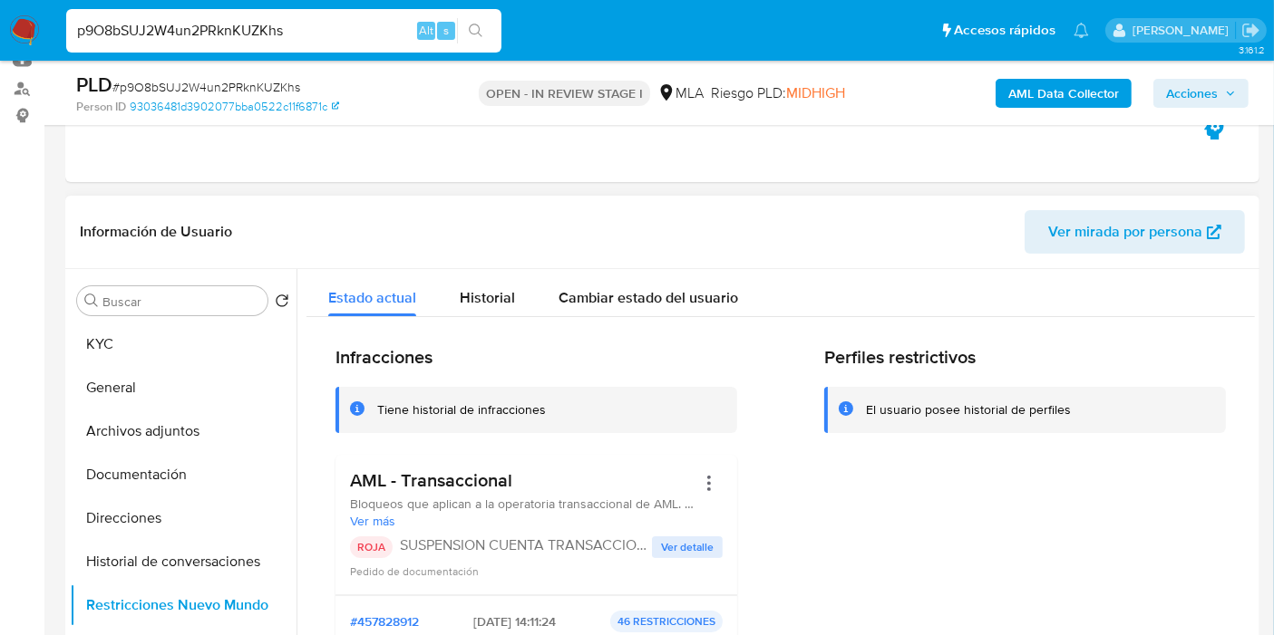
click at [683, 538] on span "Ver detalle" at bounding box center [687, 547] width 53 height 18
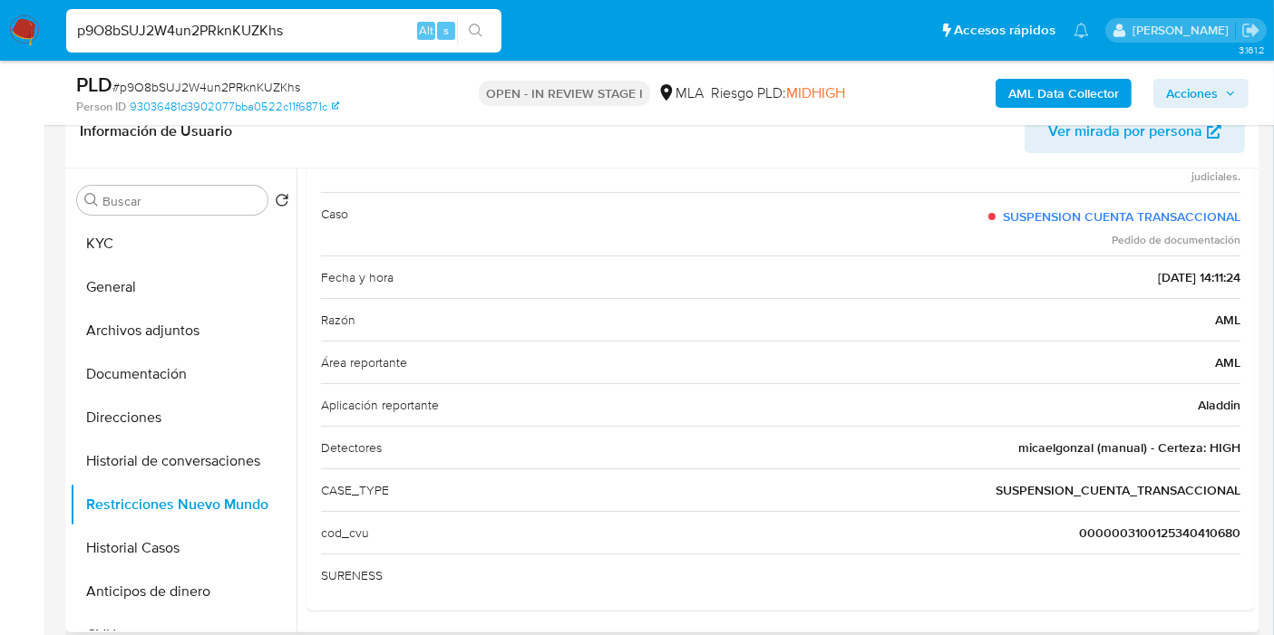
scroll to position [0, 0]
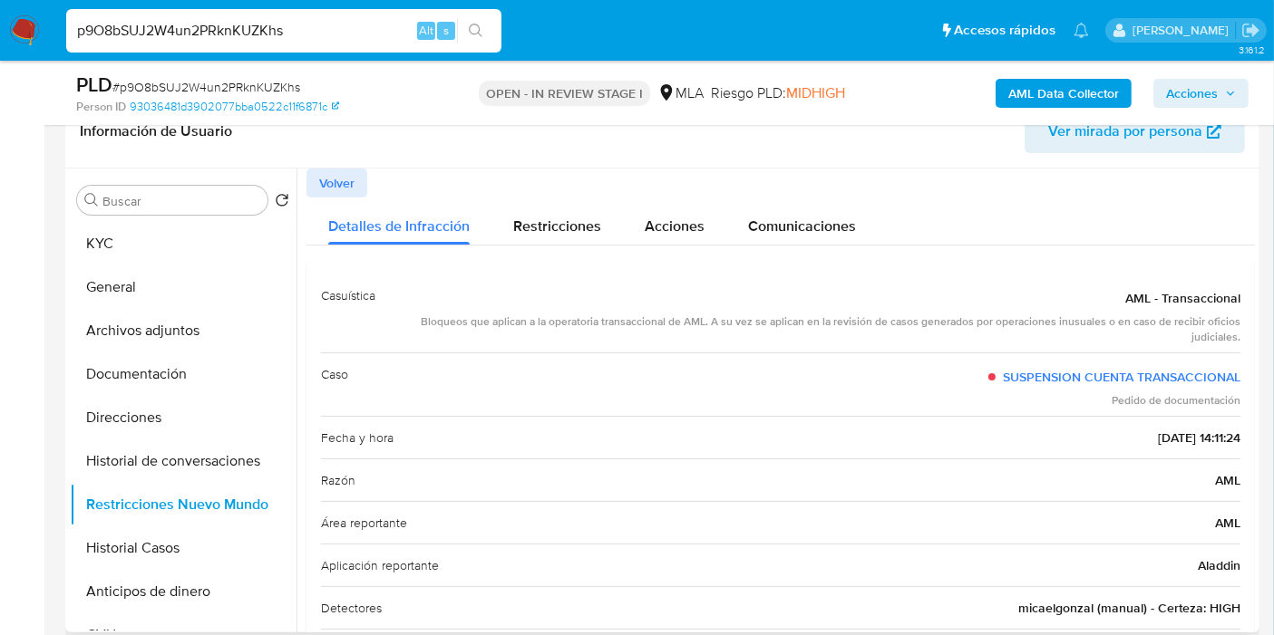
click at [350, 177] on span "Volver" at bounding box center [336, 182] width 35 height 25
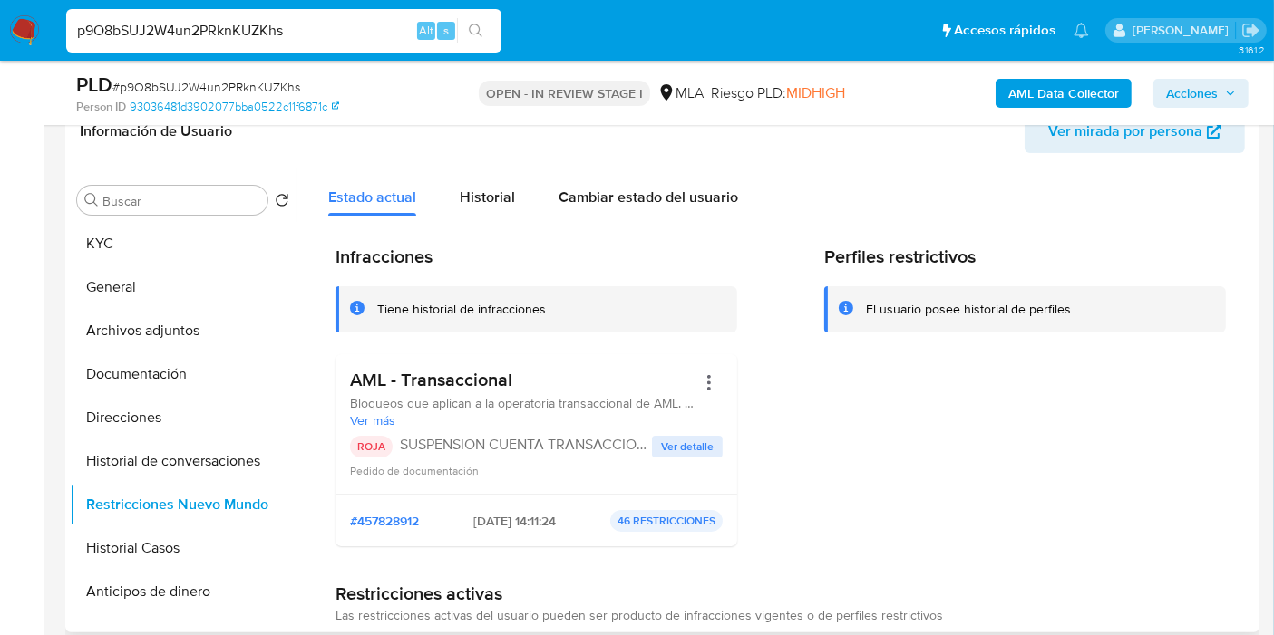
click at [14, 38] on img at bounding box center [24, 30] width 31 height 31
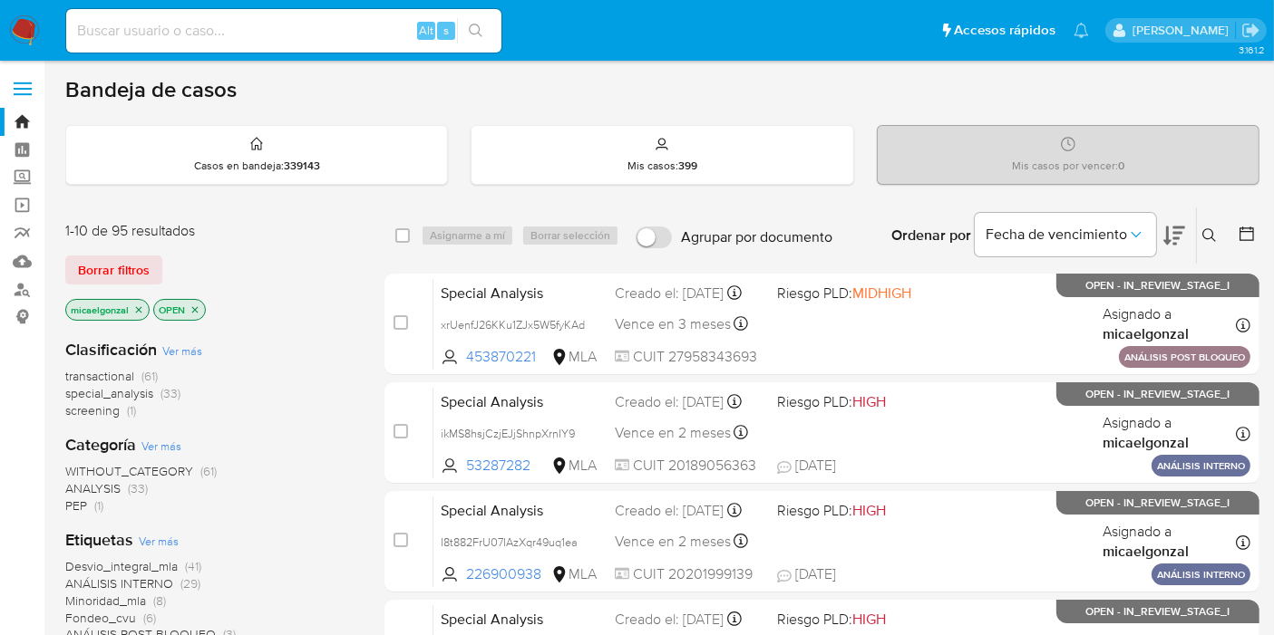
click at [283, 40] on input at bounding box center [283, 31] width 435 height 24
paste input "SfMLZnfiHSkIpy32lGXQfQ7U"
type input "SfMLZnfiHSkIpy32lGXQfQ7U"
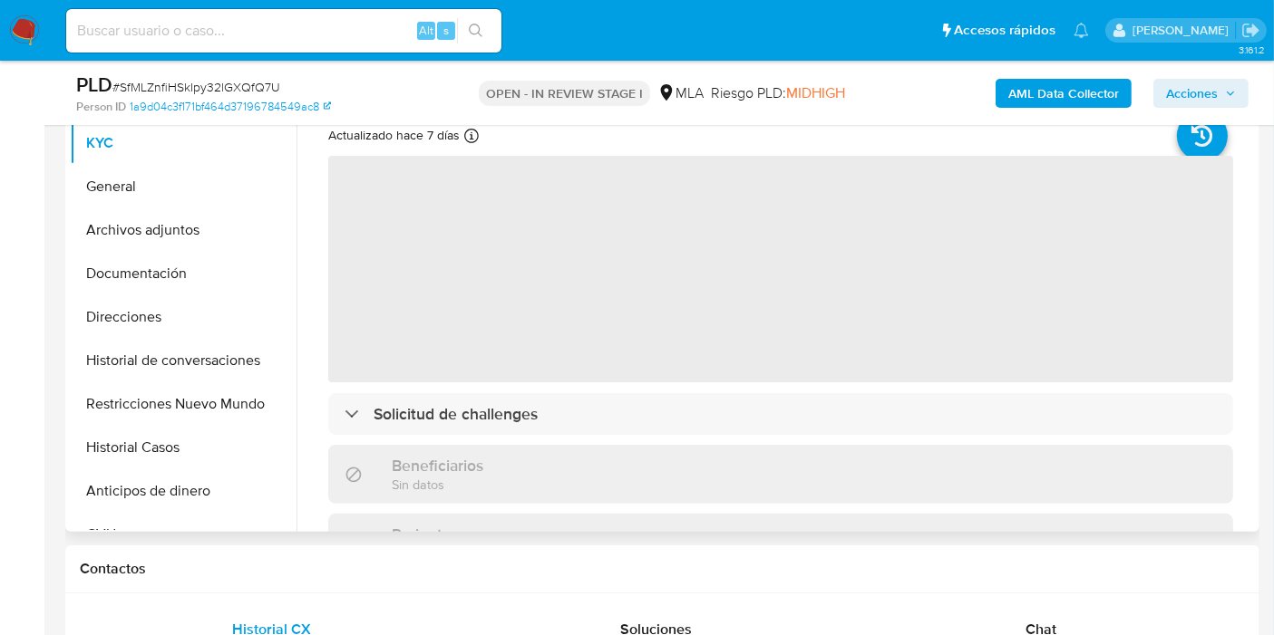
scroll to position [561, 0]
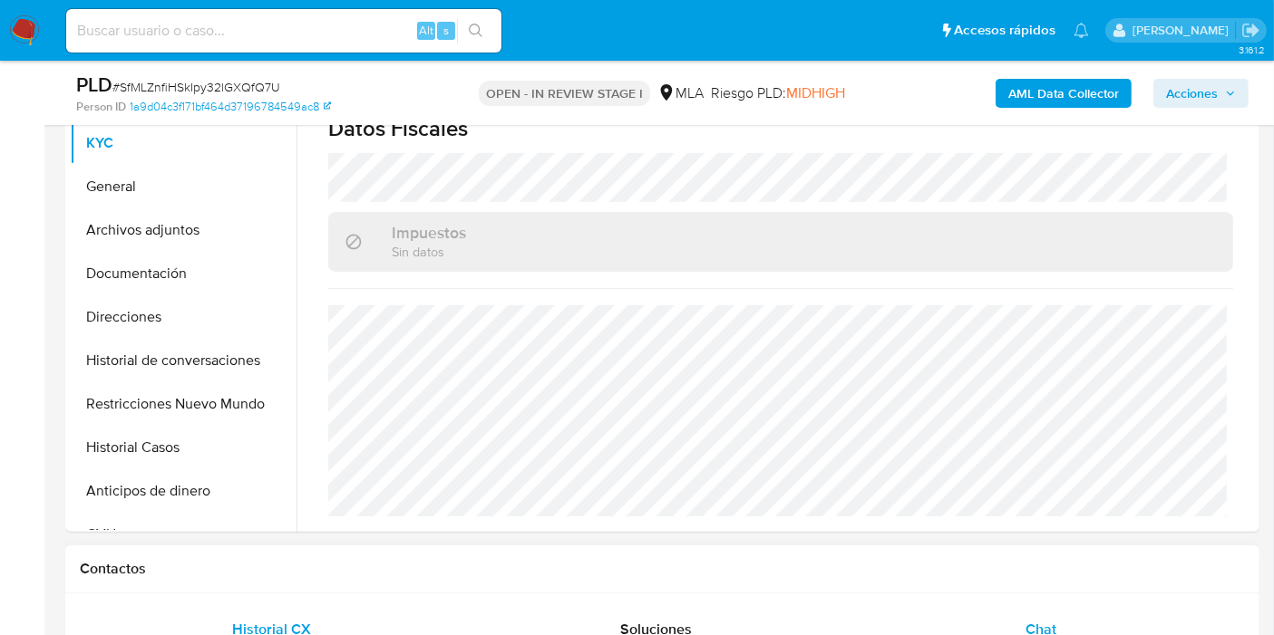
select select "10"
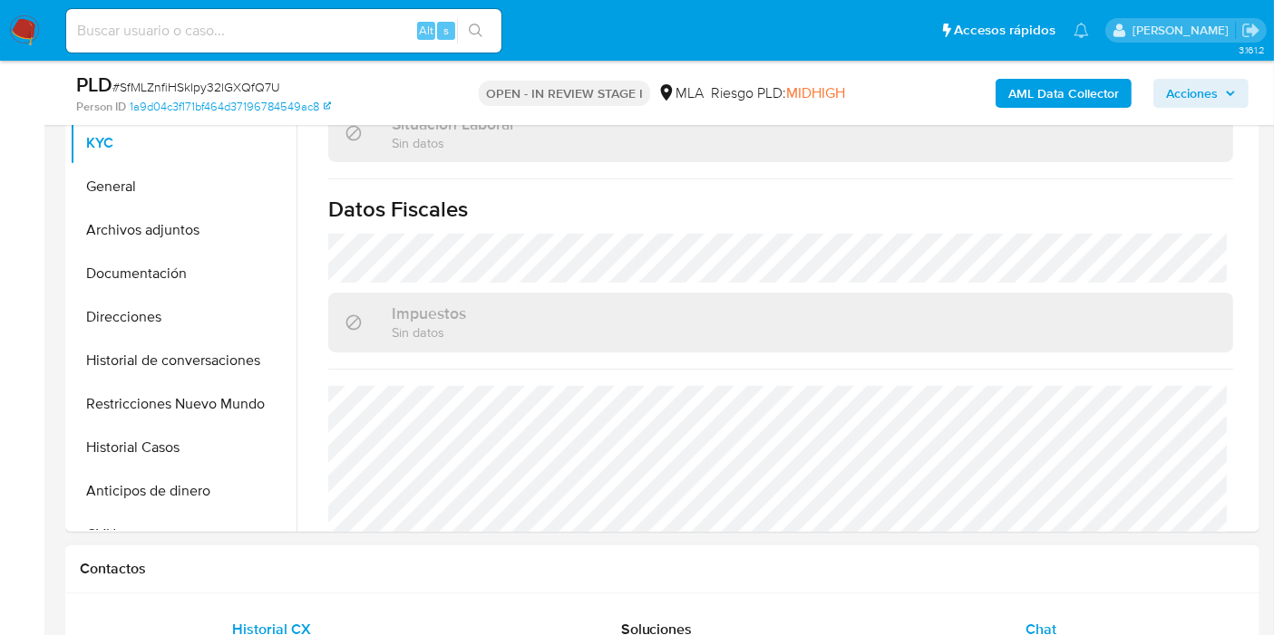
click at [1070, 625] on div "Chat" at bounding box center [1040, 630] width 341 height 44
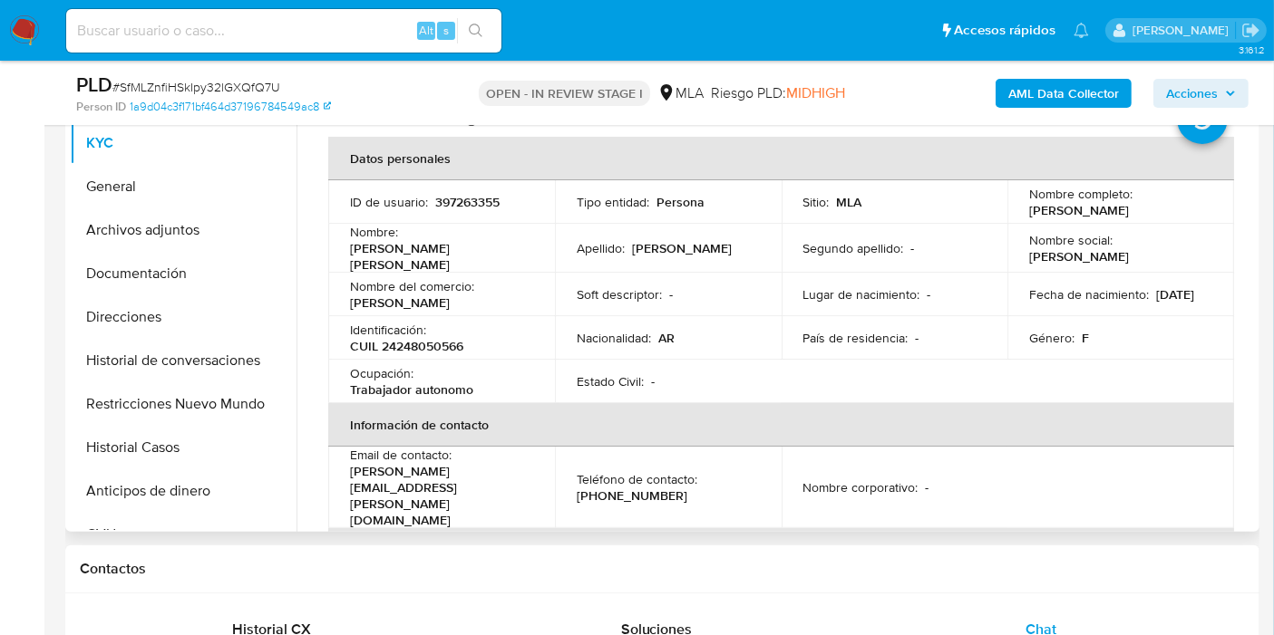
scroll to position [0, 0]
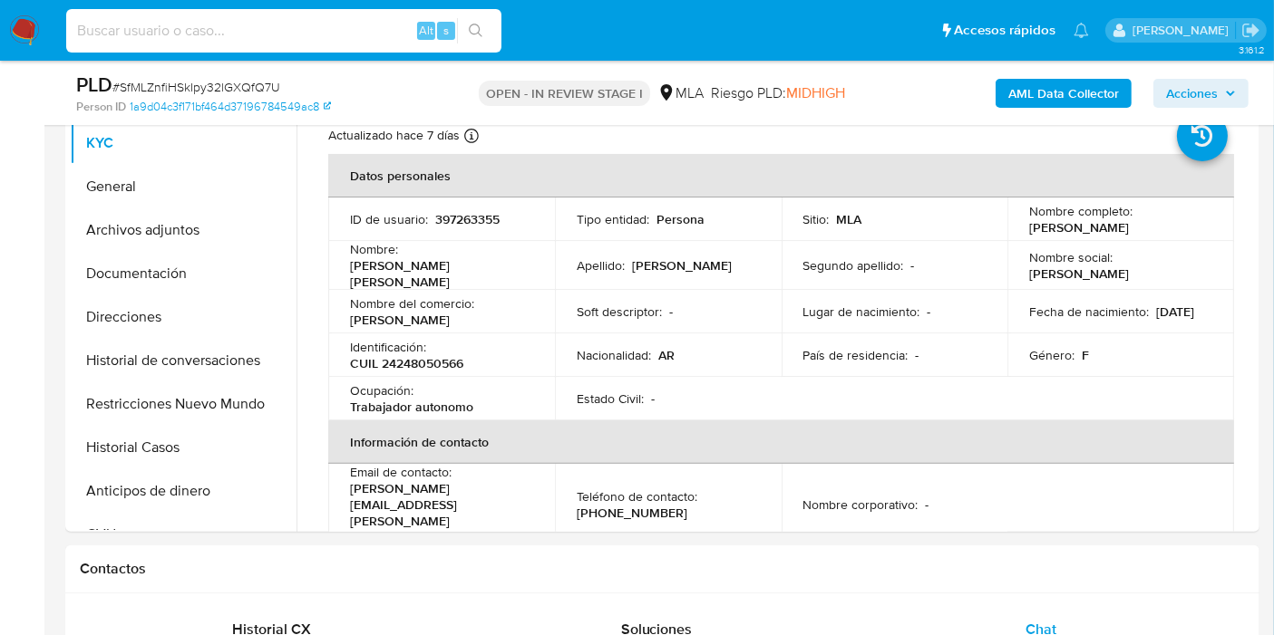
click at [267, 37] on input at bounding box center [283, 31] width 435 height 24
paste input "2XwqUmUQdLJc31F9AYtXz8l8"
type input "2XwqUmUQdLJc31F9AYtXz8l8"
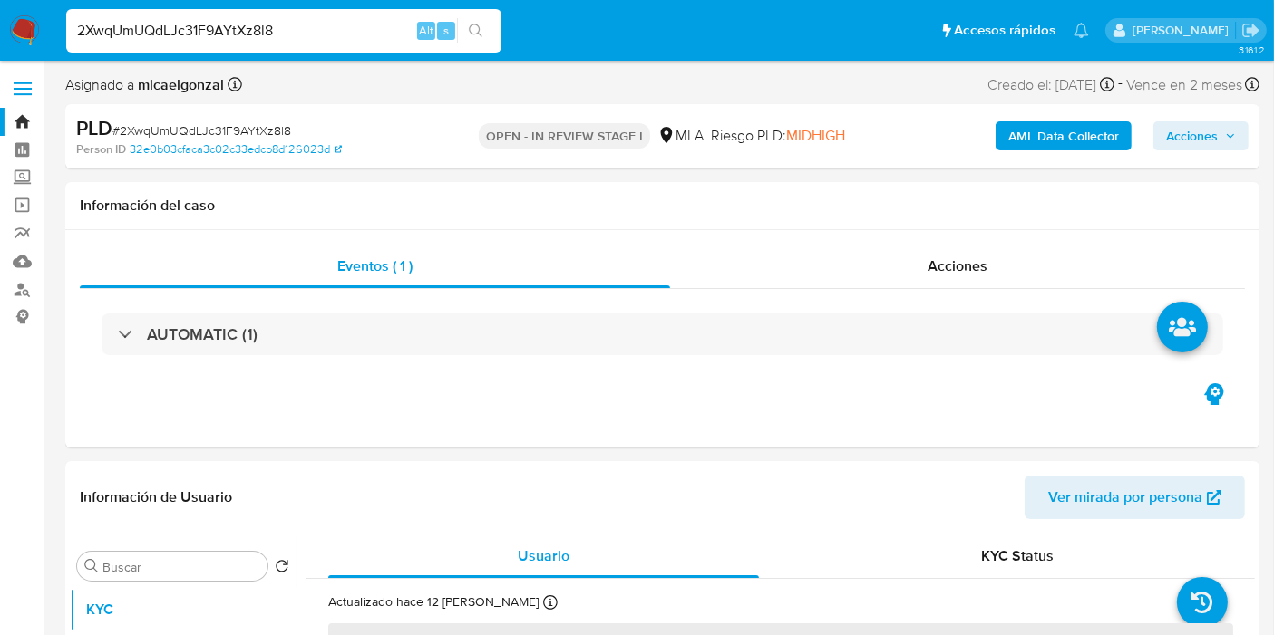
select select "10"
click at [247, 30] on input "2XwqUmUQdLJc31F9AYtXz8l8" at bounding box center [283, 31] width 435 height 24
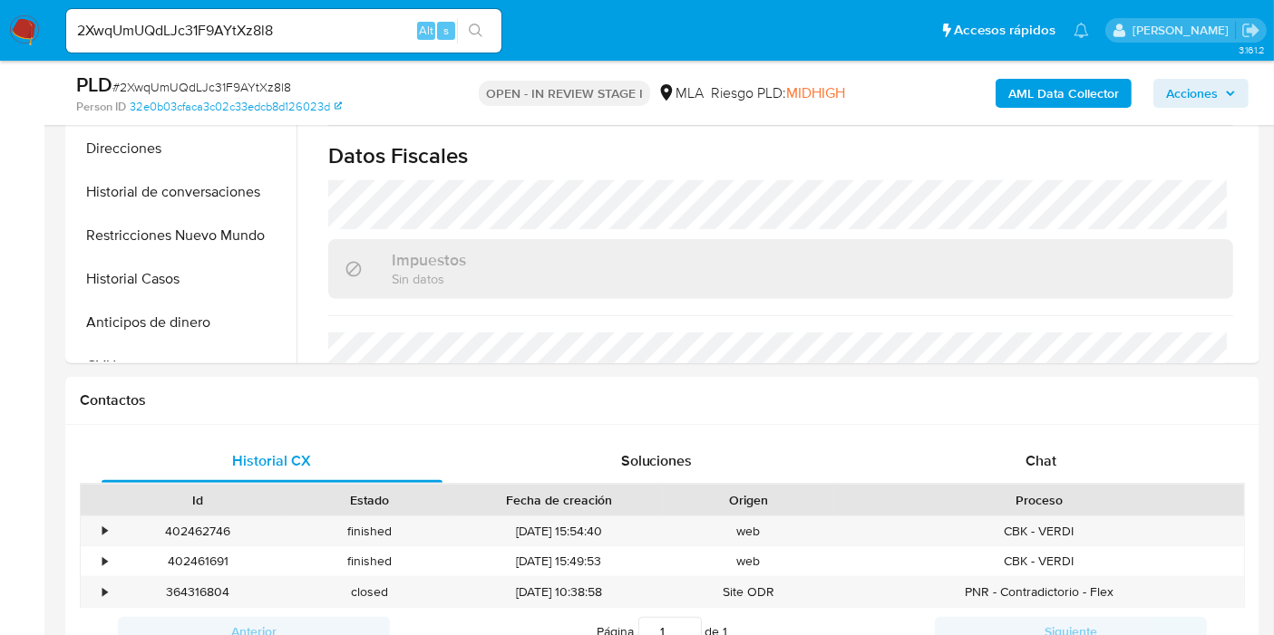
scroll to position [704, 0]
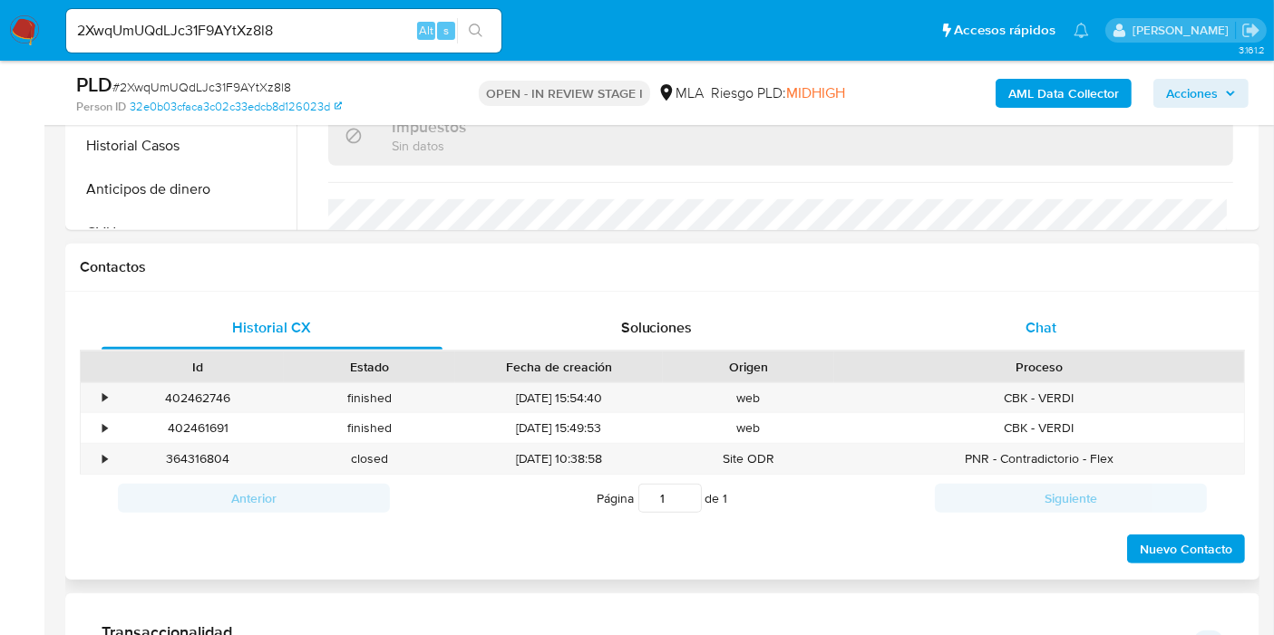
click at [1050, 328] on span "Chat" at bounding box center [1040, 327] width 31 height 21
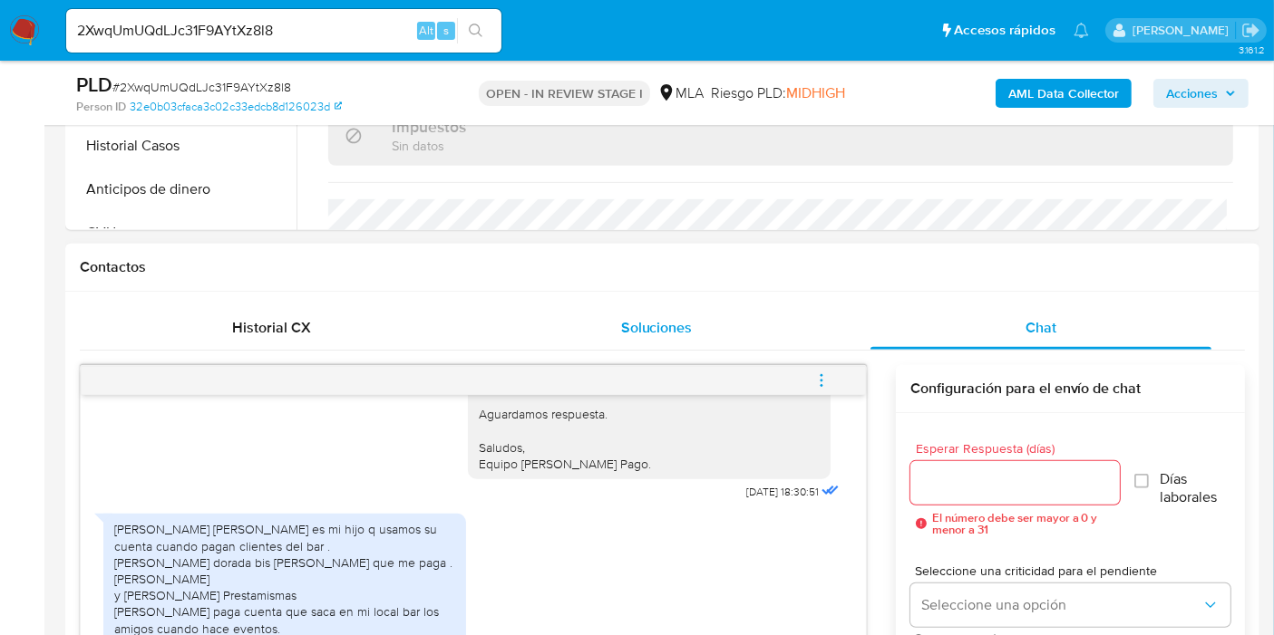
scroll to position [805, 0]
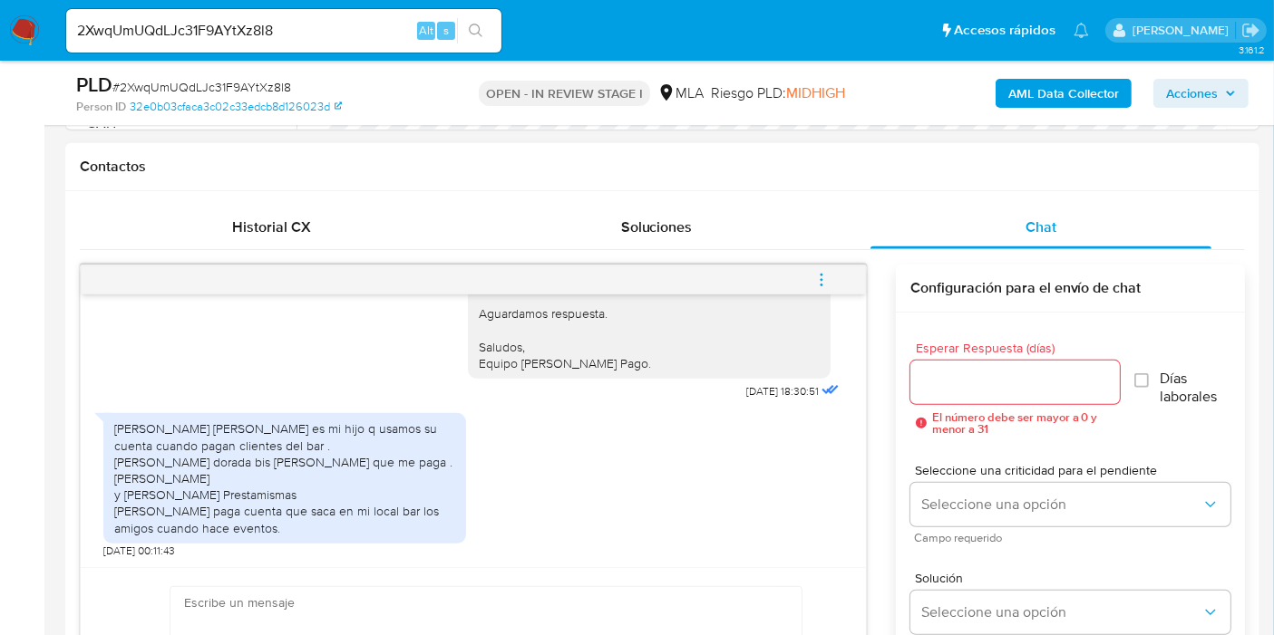
click at [303, 457] on div "Maximo jose Fleytas Gonzalez es mi hijo q usamos su cuenta cuando pagan cliente…" at bounding box center [284, 478] width 341 height 115
click at [295, 480] on div "Maximo jose Fleytas Gonzalez es mi hijo q usamos su cuenta cuando pagan cliente…" at bounding box center [284, 478] width 341 height 115
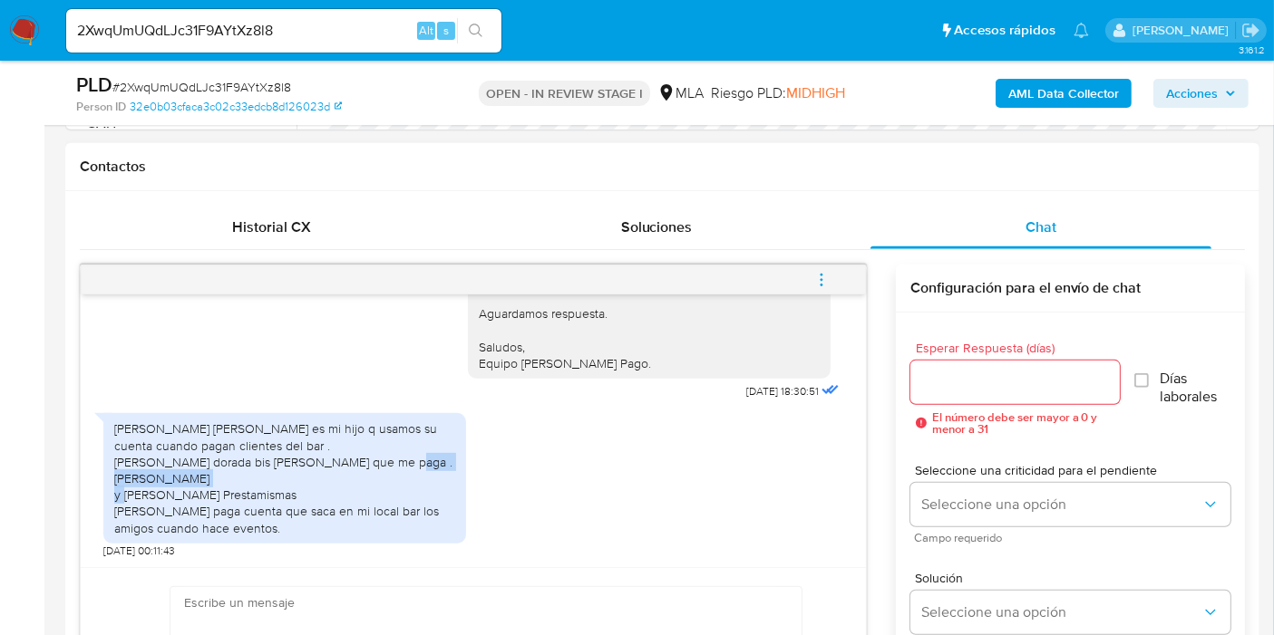
click at [295, 480] on div "Maximo jose Fleytas Gonzalez es mi hijo q usamos su cuenta cuando pagan cliente…" at bounding box center [284, 478] width 341 height 115
click at [298, 496] on div "Maximo jose Fleytas Gonzalez es mi hijo q usamos su cuenta cuando pagan cliente…" at bounding box center [284, 478] width 341 height 115
click at [367, 518] on div "Maximo jose Fleytas Gonzalez es mi hijo q usamos su cuenta cuando pagan cliente…" at bounding box center [284, 478] width 341 height 115
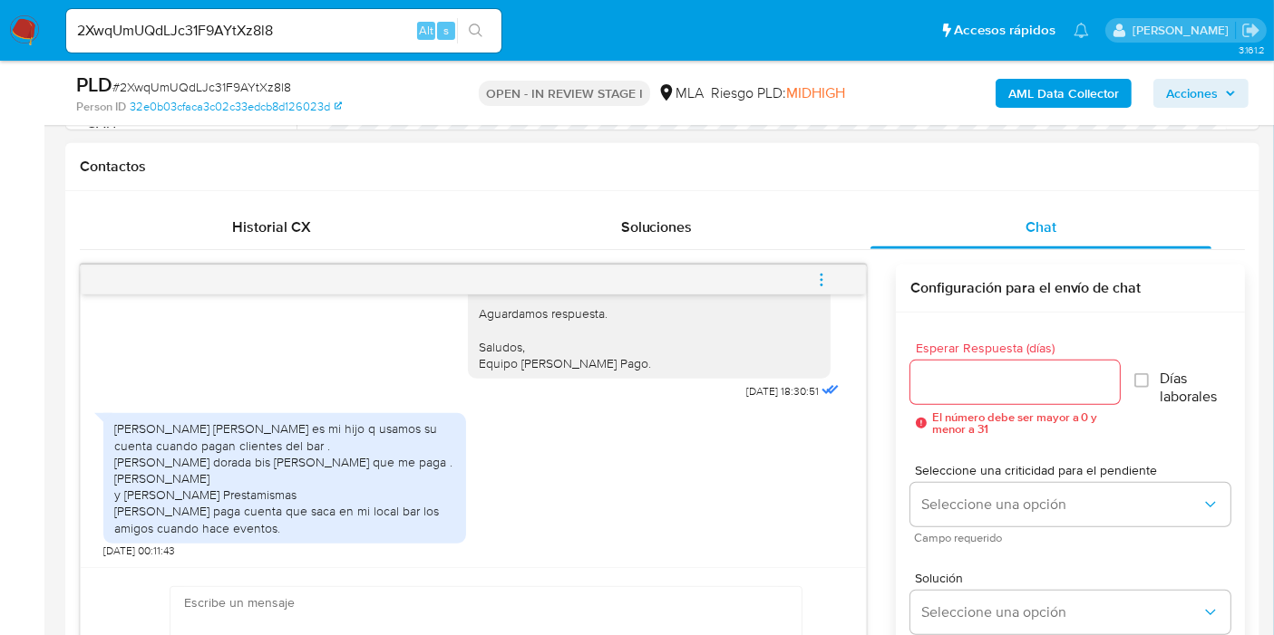
click at [367, 518] on div "Maximo jose Fleytas Gonzalez es mi hijo q usamos su cuenta cuando pagan cliente…" at bounding box center [284, 478] width 341 height 115
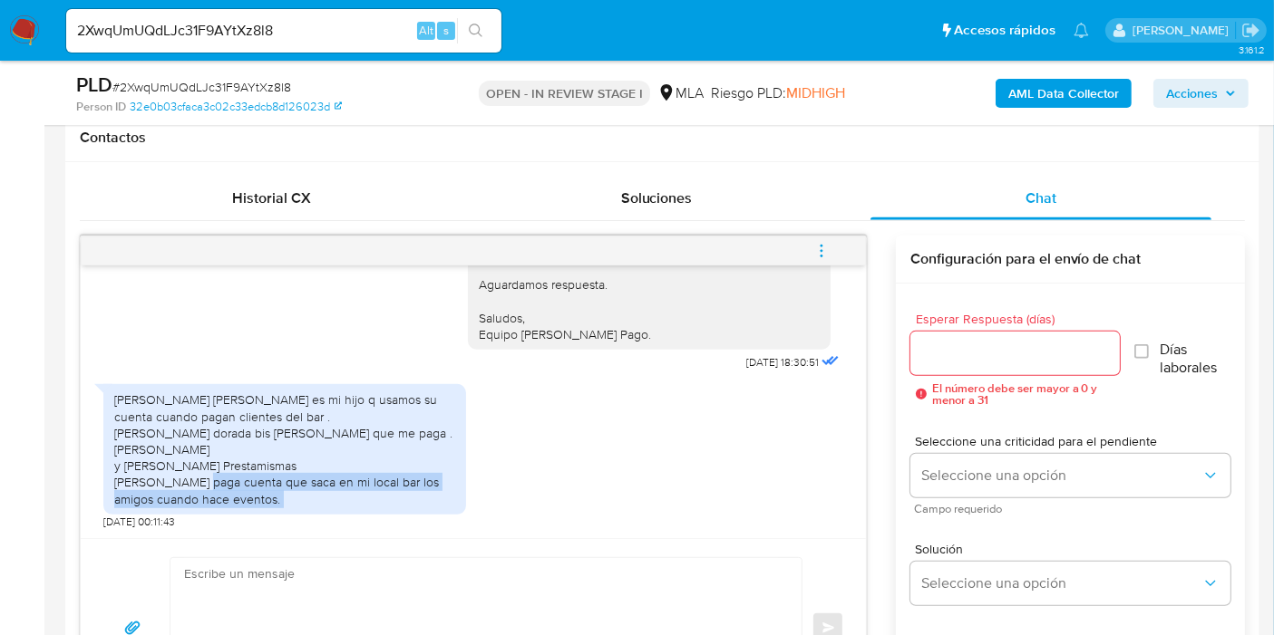
scroll to position [906, 0]
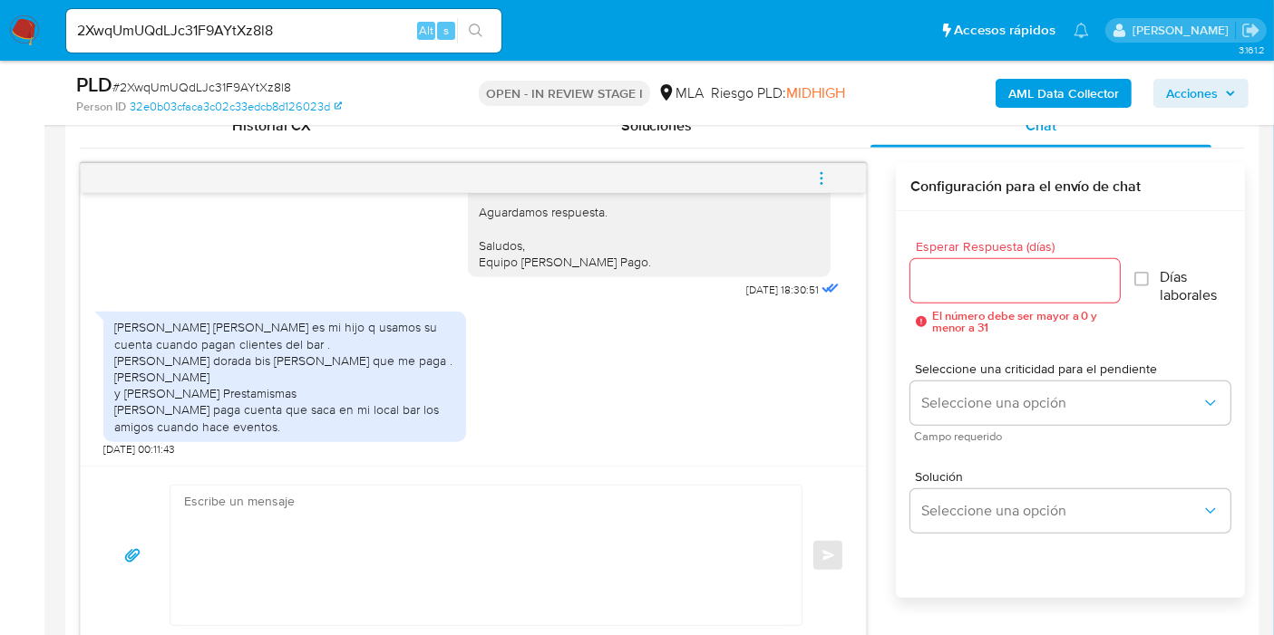
click at [303, 378] on div "Maximo jose Fleytas Gonzalez es mi hijo q usamos su cuenta cuando pagan cliente…" at bounding box center [284, 376] width 341 height 115
click at [204, 44] on div "2XwqUmUQdLJc31F9AYtXz8l8 Alt s" at bounding box center [283, 31] width 435 height 44
click at [221, 27] on input "2XwqUmUQdLJc31F9AYtXz8l8" at bounding box center [283, 31] width 435 height 24
paste input "e2C2ZH1eHZbbh6D8C0G3SGzS"
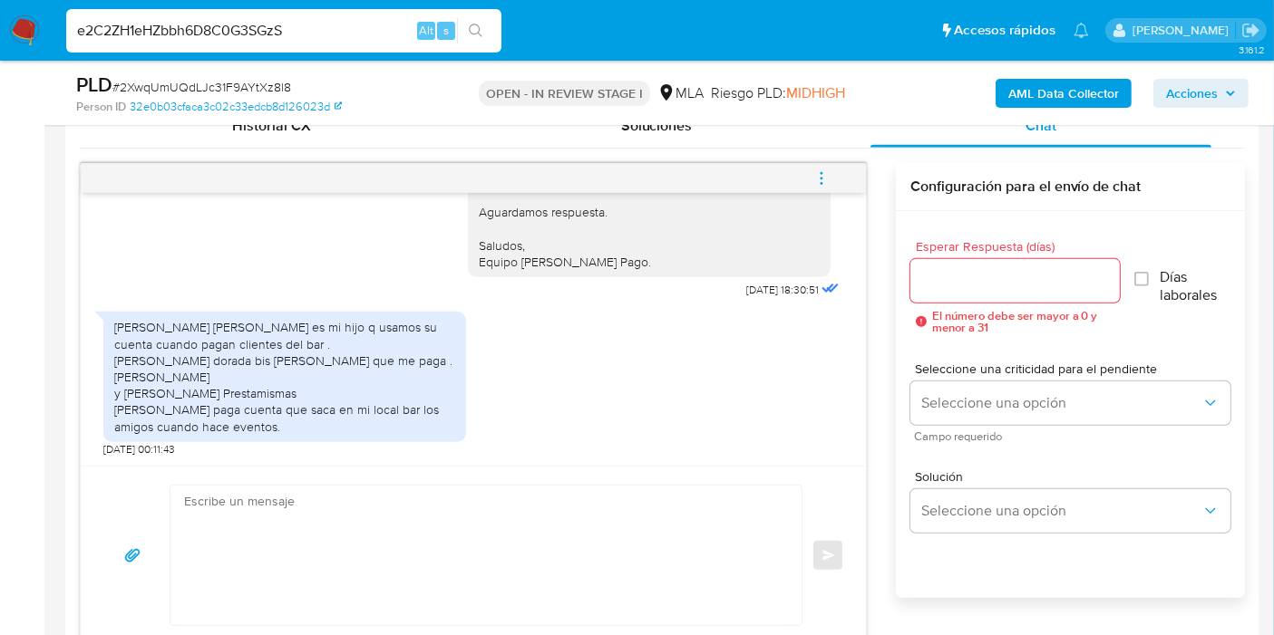
type input "e2C2ZH1eHZbbh6D8C0G3SGzS"
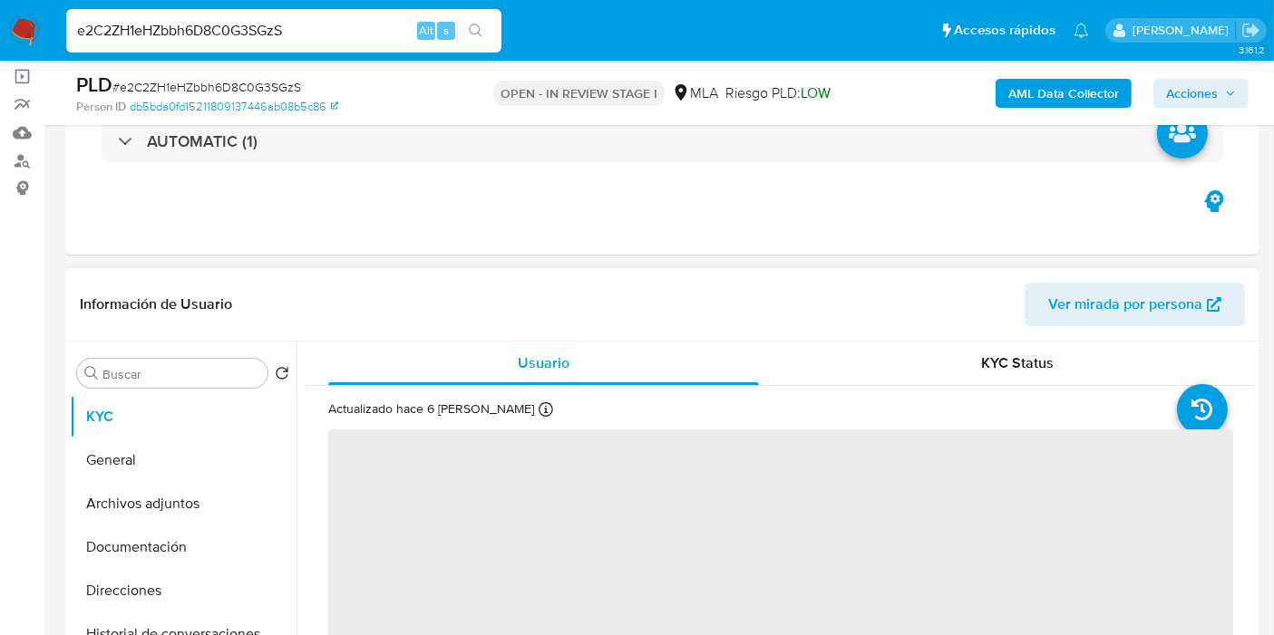
scroll to position [201, 0]
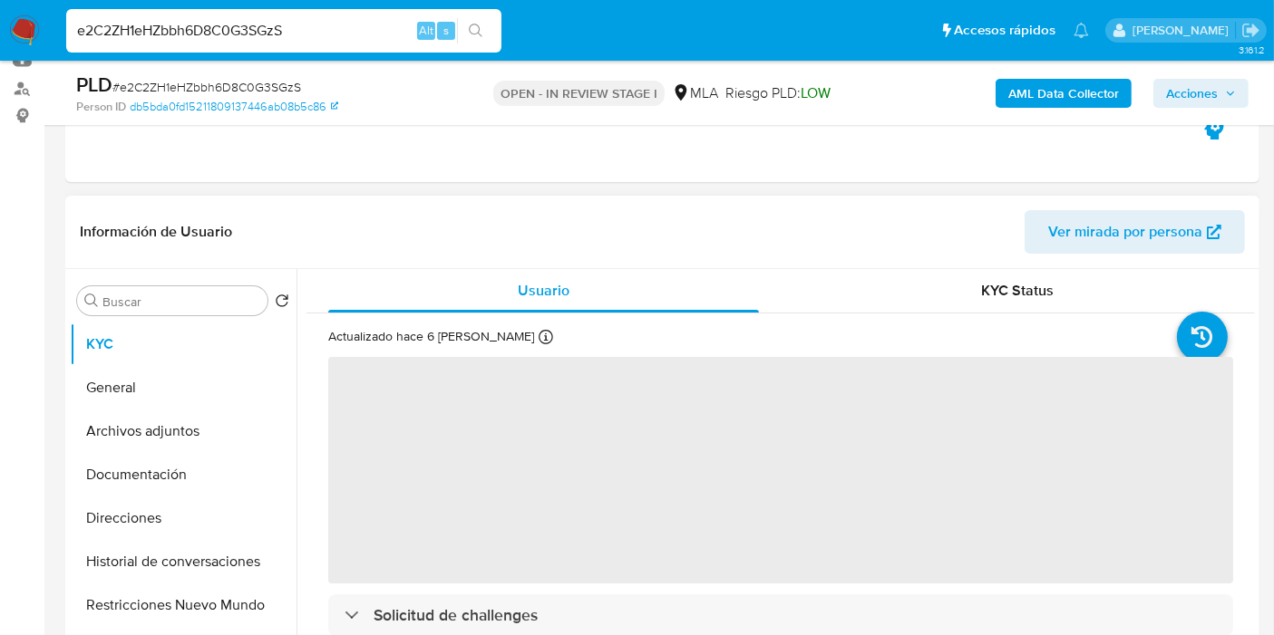
select select "10"
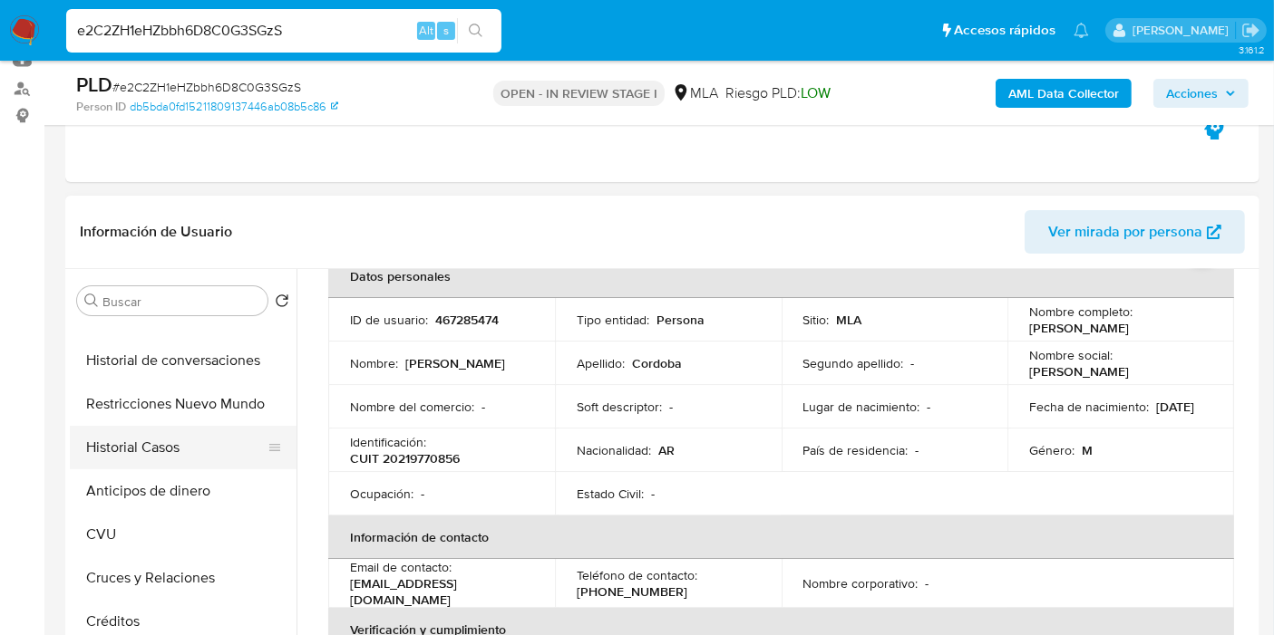
click at [246, 440] on button "Historial Casos" at bounding box center [176, 448] width 212 height 44
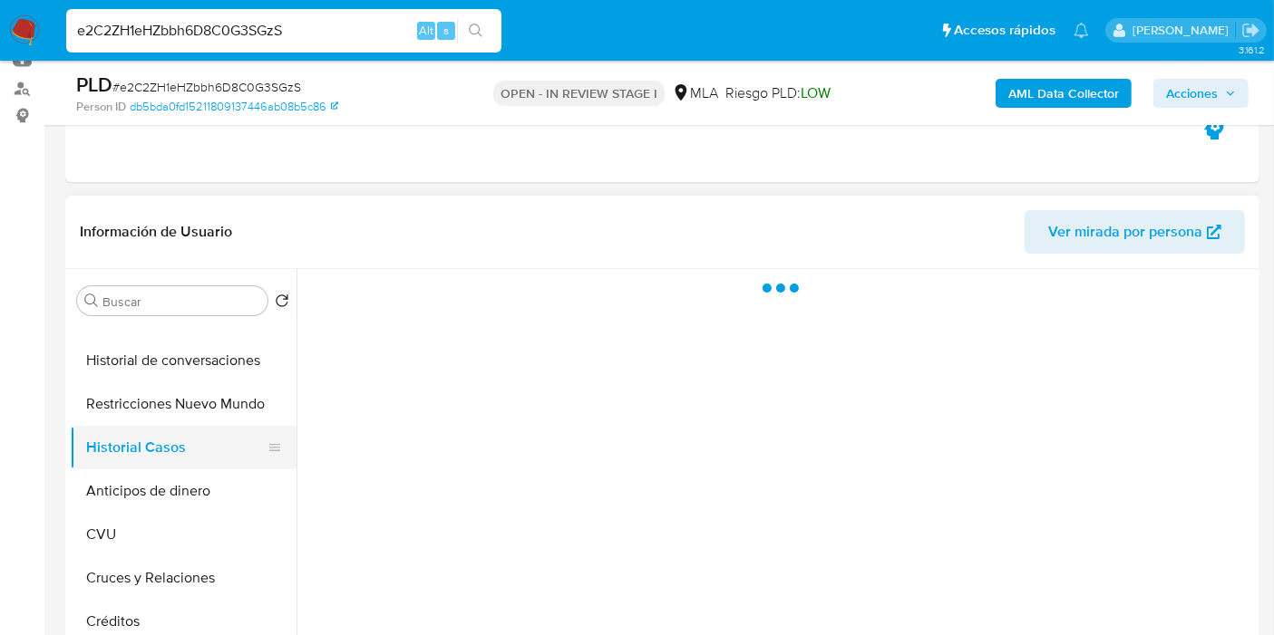
scroll to position [0, 0]
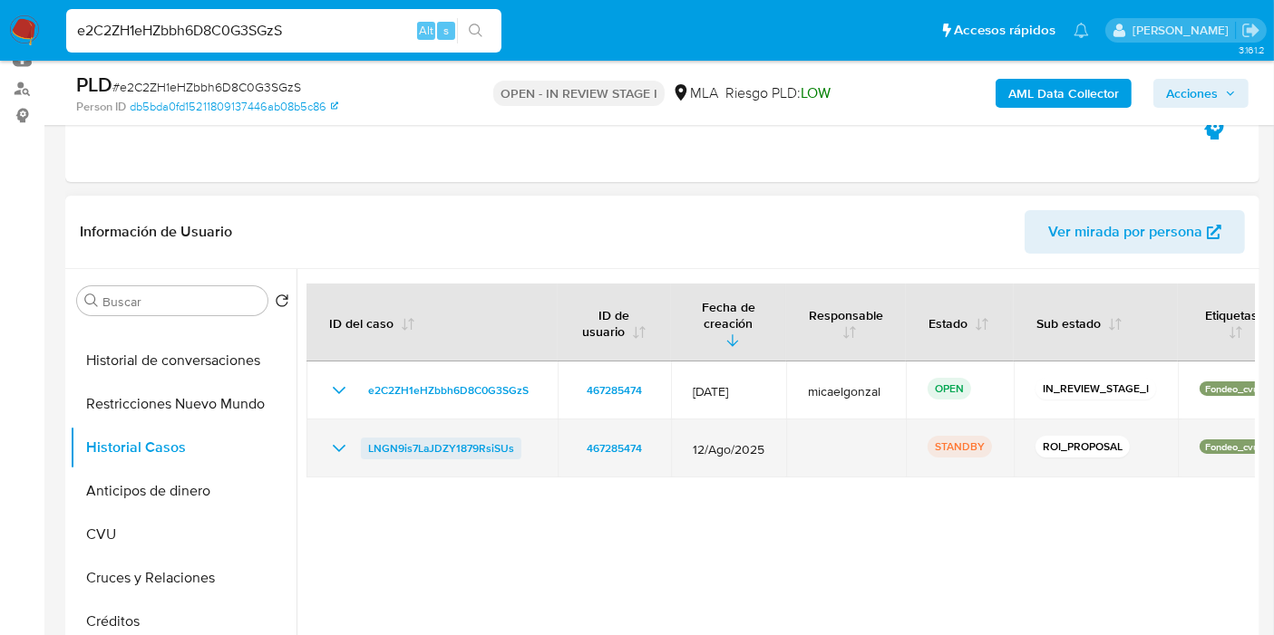
click at [416, 438] on span "LNGN9is7LaJDZY1879RsiSUs" at bounding box center [441, 449] width 146 height 22
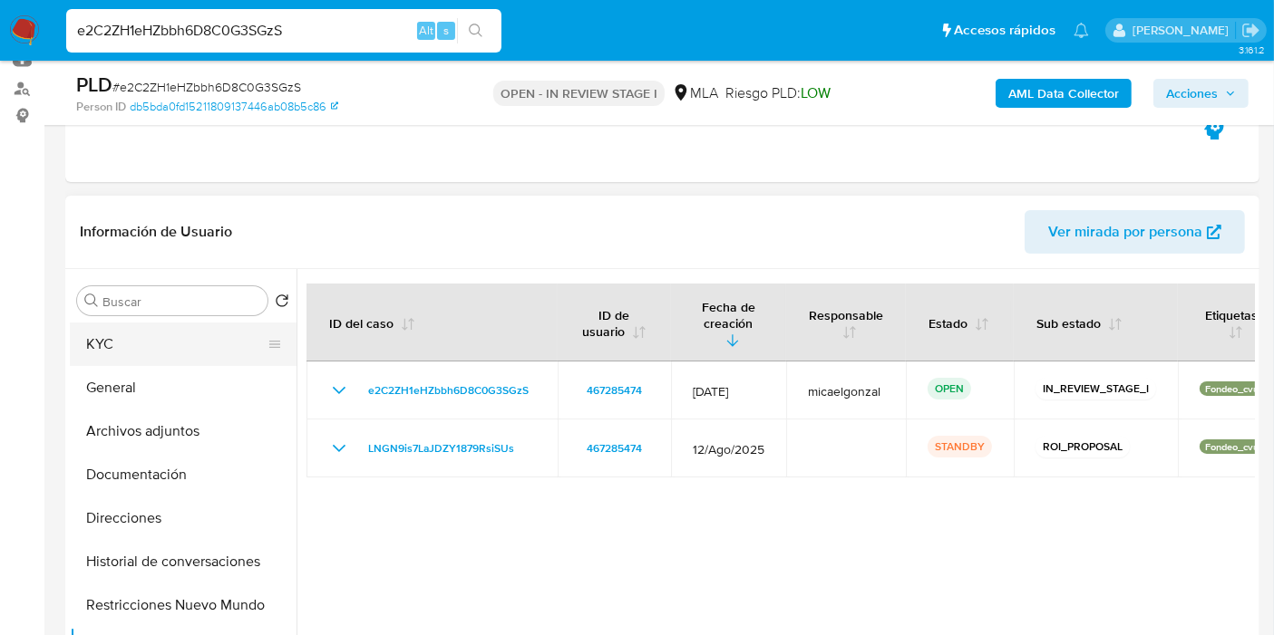
click at [227, 350] on button "KYC" at bounding box center [176, 345] width 212 height 44
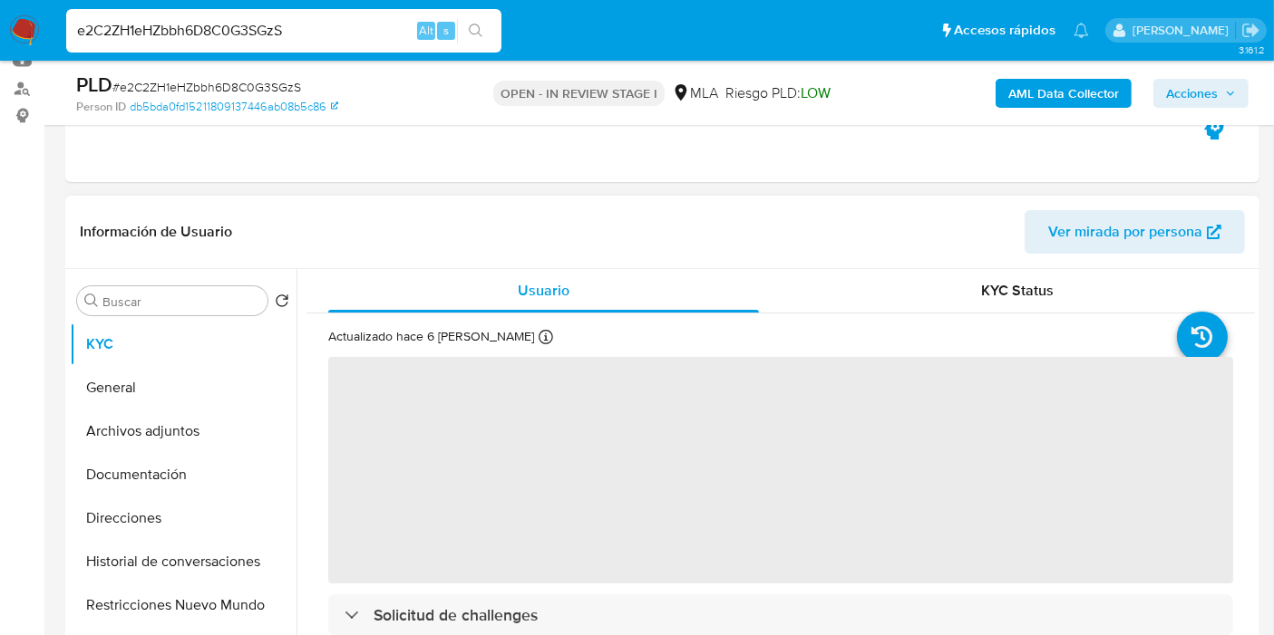
scroll to position [101, 0]
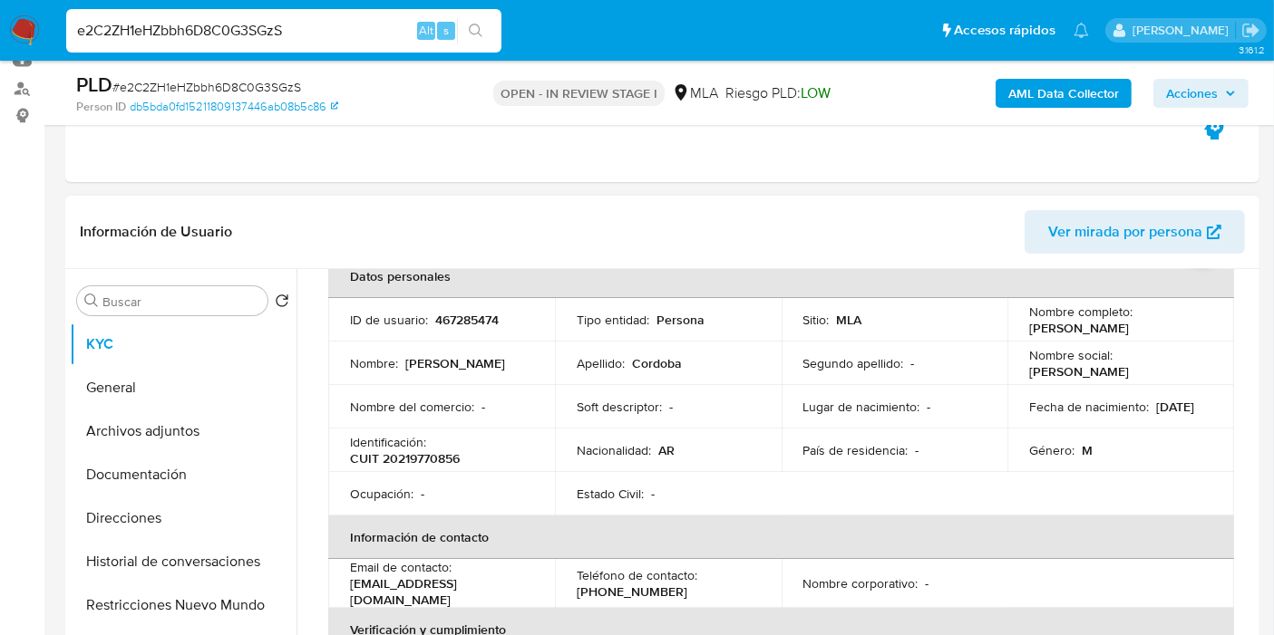
click at [703, 411] on div "Soft descriptor : -" at bounding box center [668, 407] width 183 height 16
click at [287, 32] on input "e2C2ZH1eHZbbh6D8C0G3SGzS" at bounding box center [283, 31] width 435 height 24
paste input "xQYSM245ycbqpfBVB0aWA4Ju"
type input "xQYSM245ycbqpfBVB0aWA4Ju"
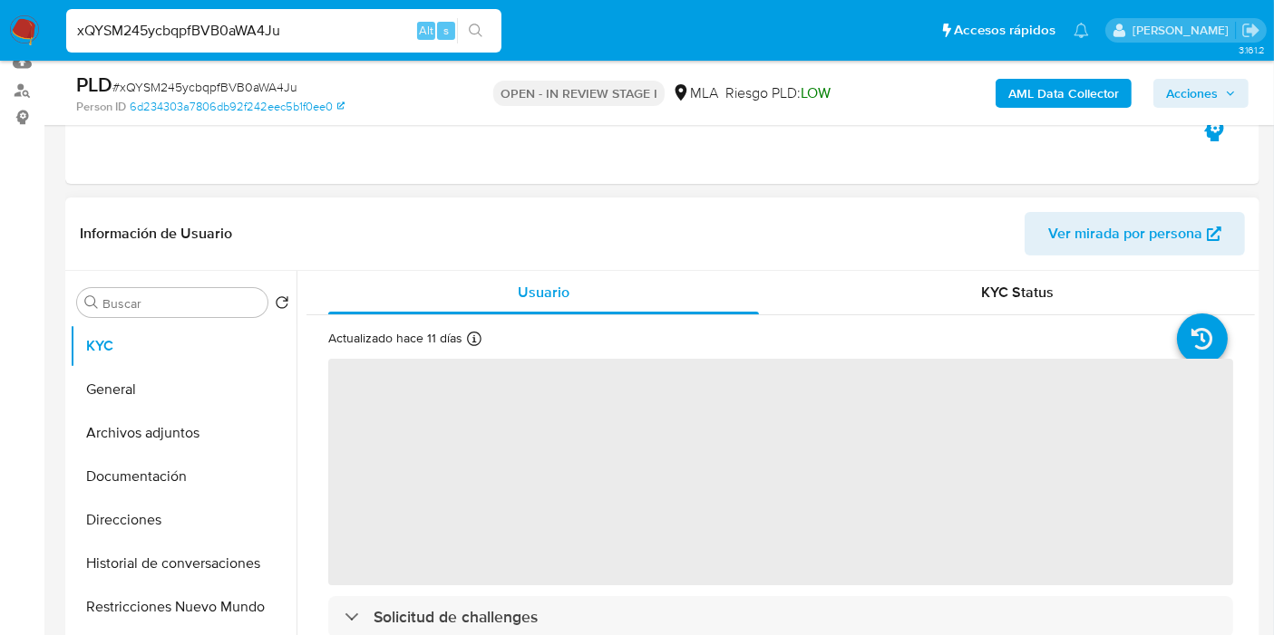
scroll to position [302, 0]
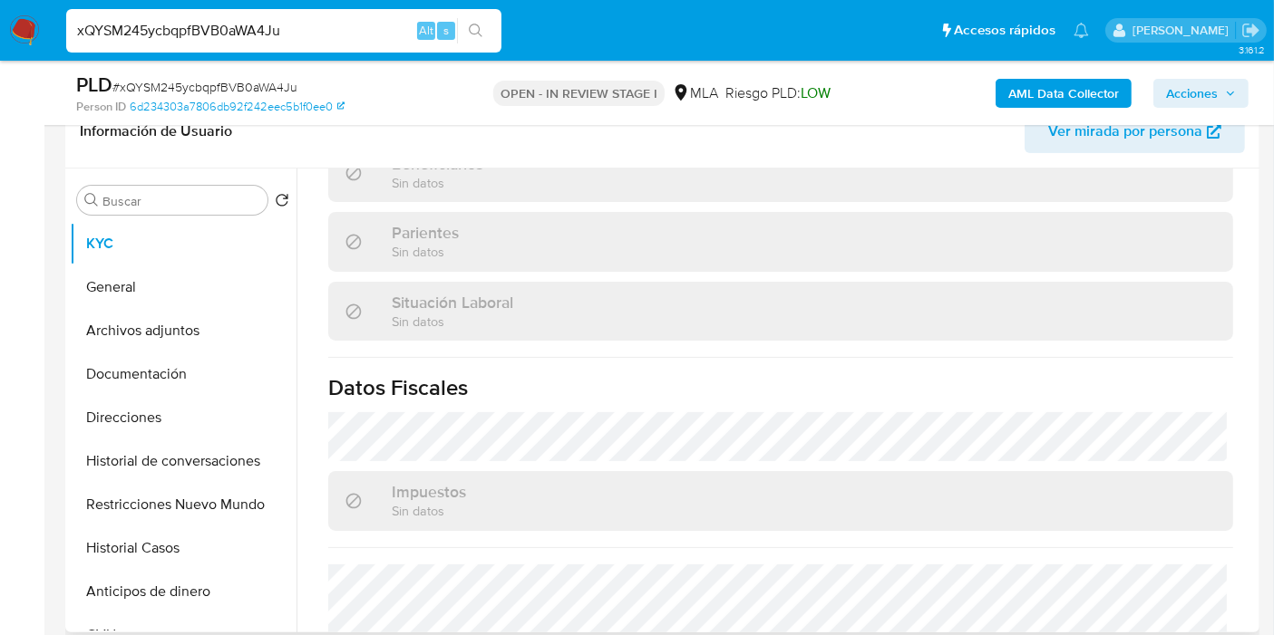
select select "10"
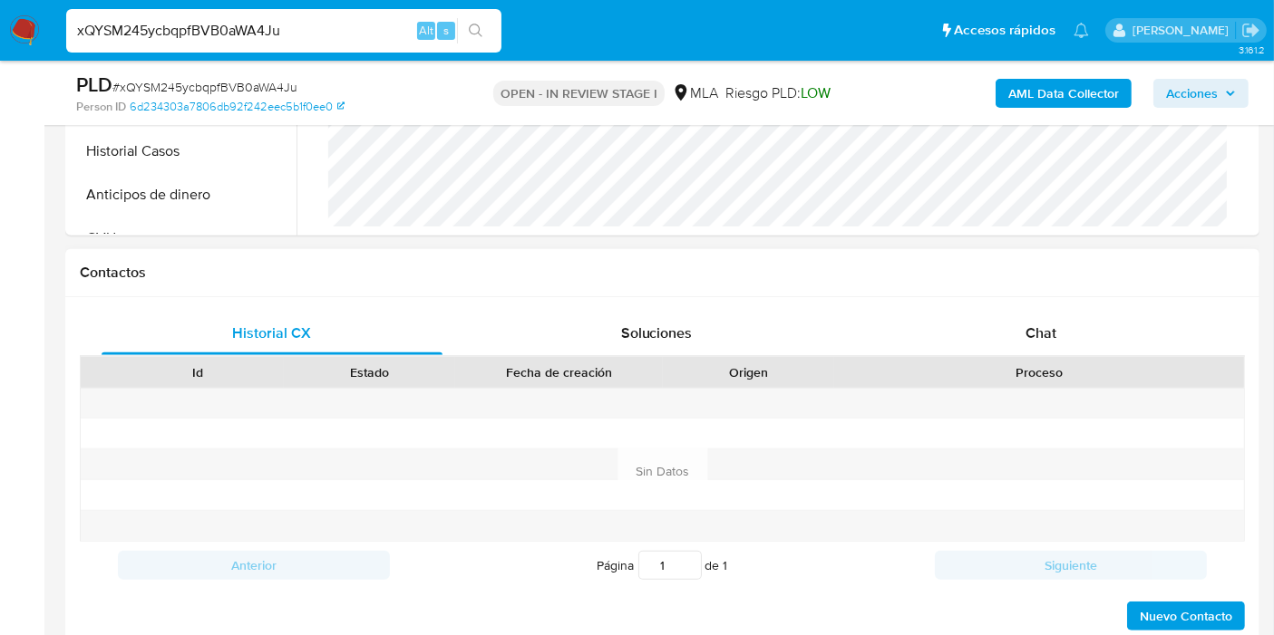
scroll to position [805, 0]
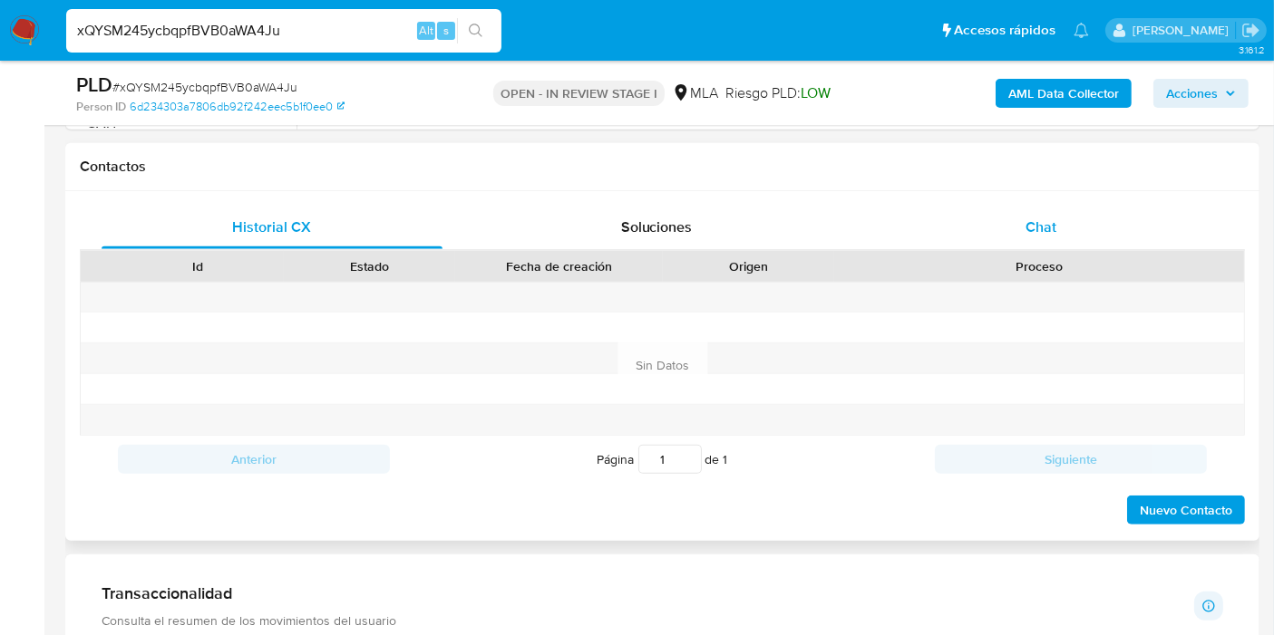
click at [1059, 239] on div "Chat" at bounding box center [1040, 228] width 341 height 44
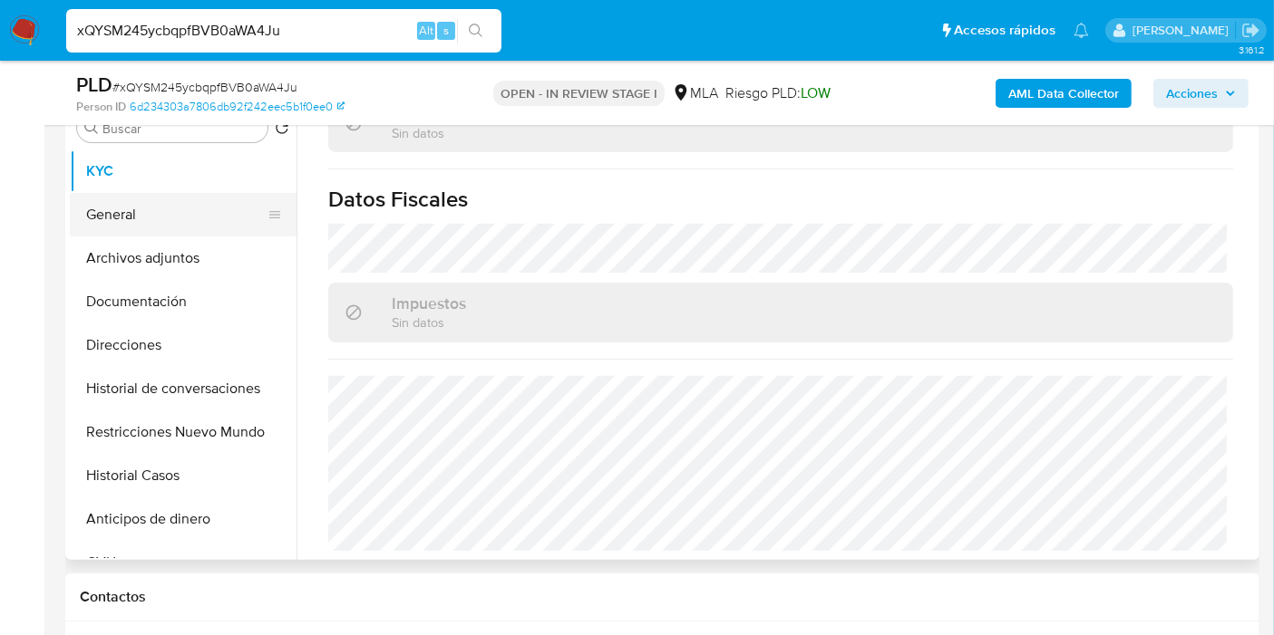
scroll to position [302, 0]
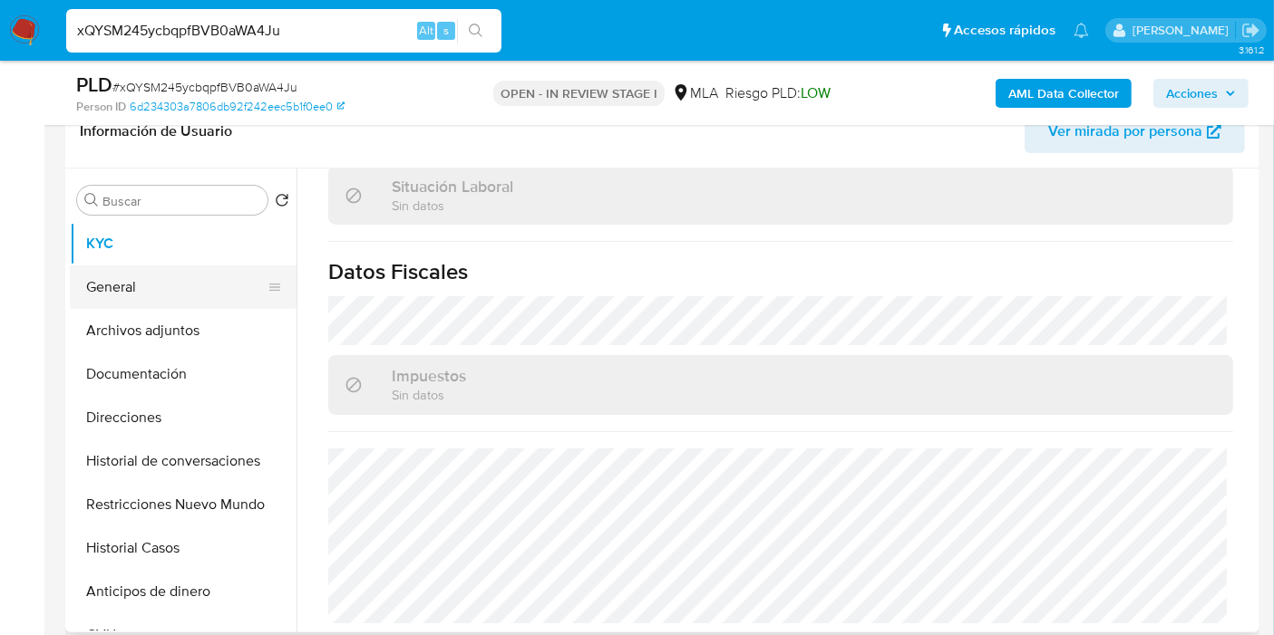
click at [160, 295] on button "General" at bounding box center [176, 288] width 212 height 44
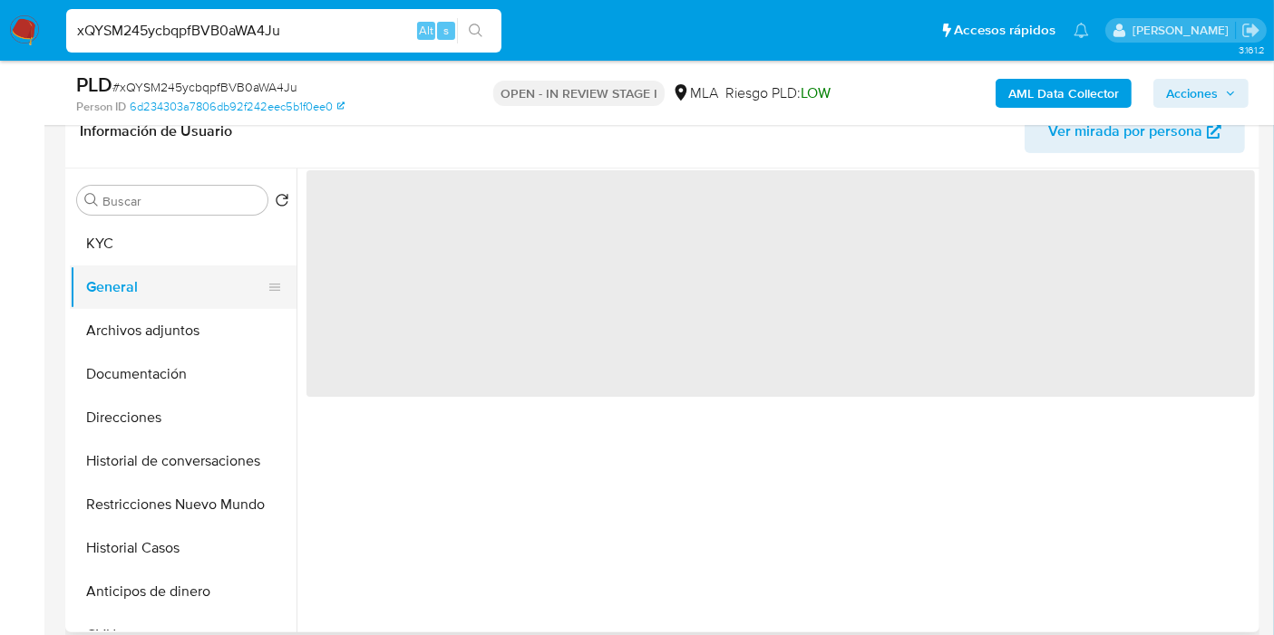
scroll to position [0, 0]
click at [140, 328] on button "Archivos adjuntos" at bounding box center [176, 331] width 212 height 44
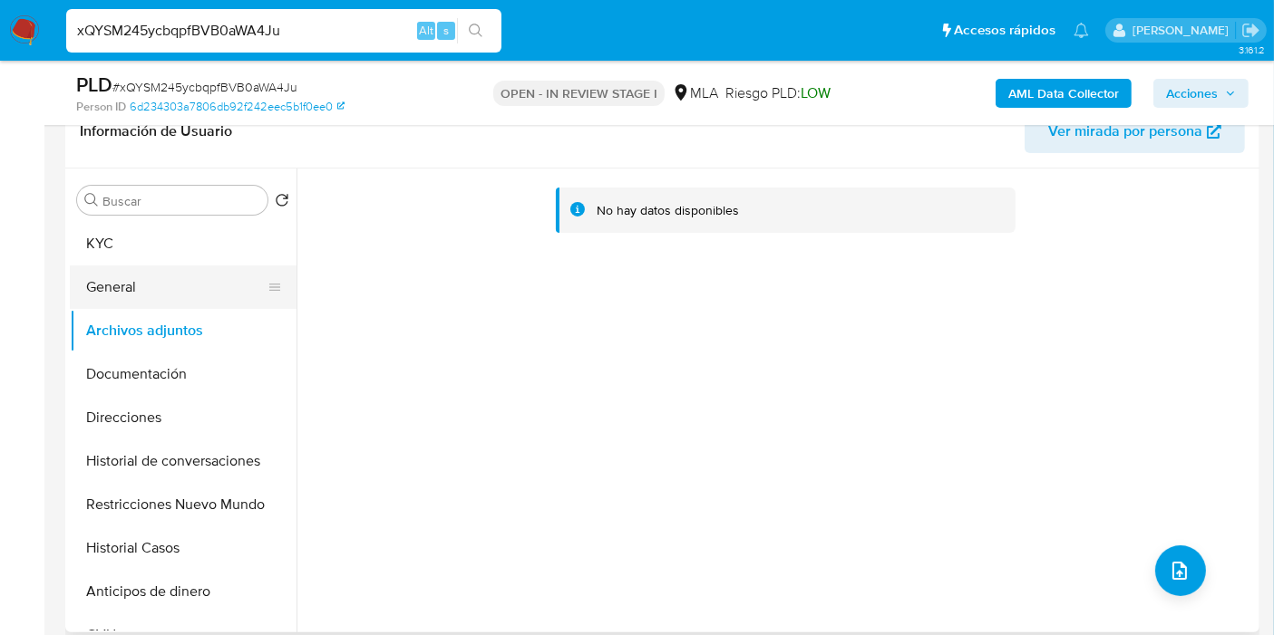
click at [160, 288] on button "General" at bounding box center [176, 288] width 212 height 44
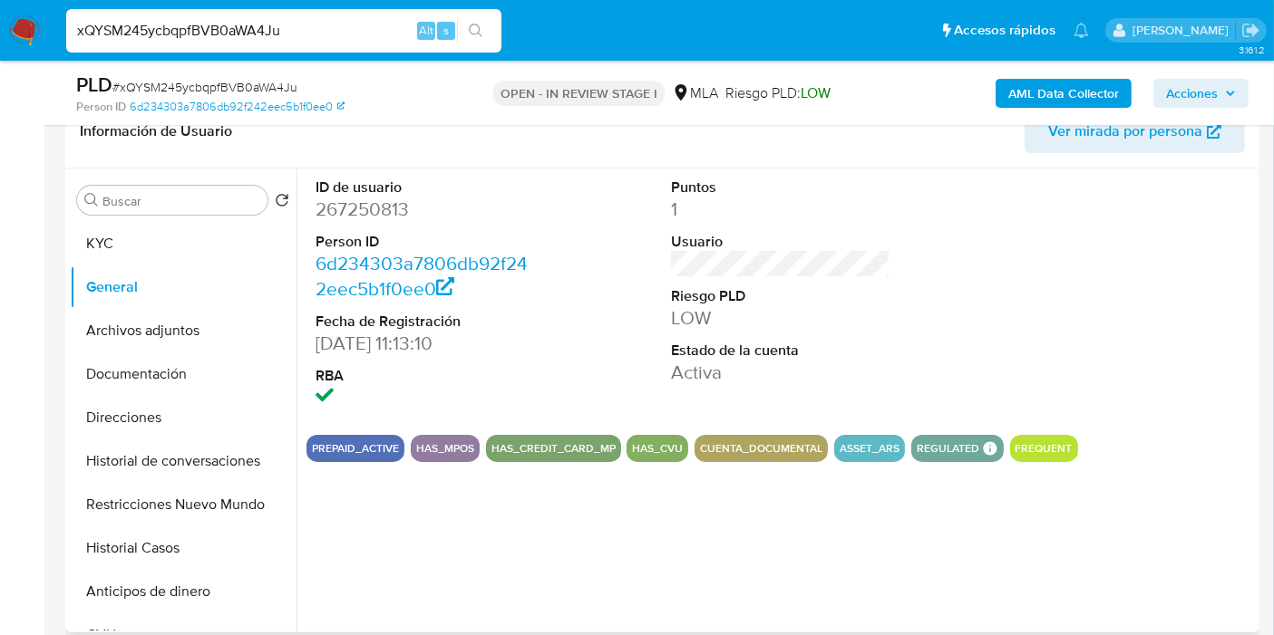
click at [354, 221] on dl "ID de usuario 267250813 Person ID 6d234303a7806db92f242eec5b1f0ee0 Fecha de Reg…" at bounding box center [424, 295] width 219 height 234
click at [374, 203] on dd "267250813" at bounding box center [424, 209] width 219 height 25
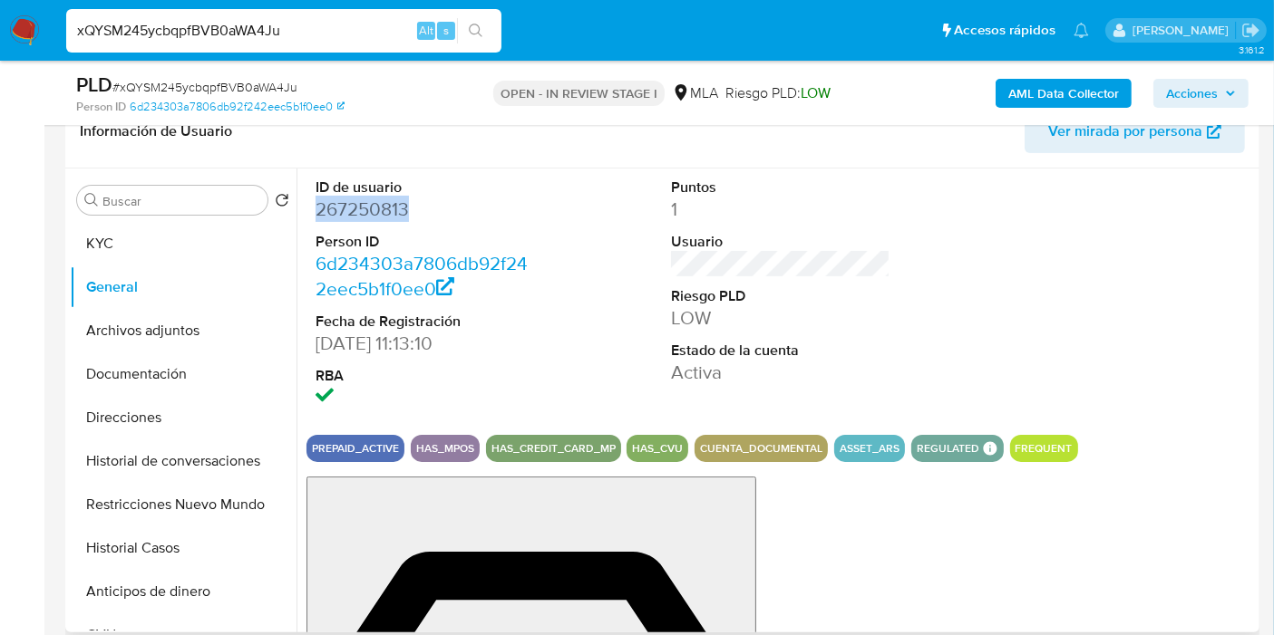
copy dd "267250813"
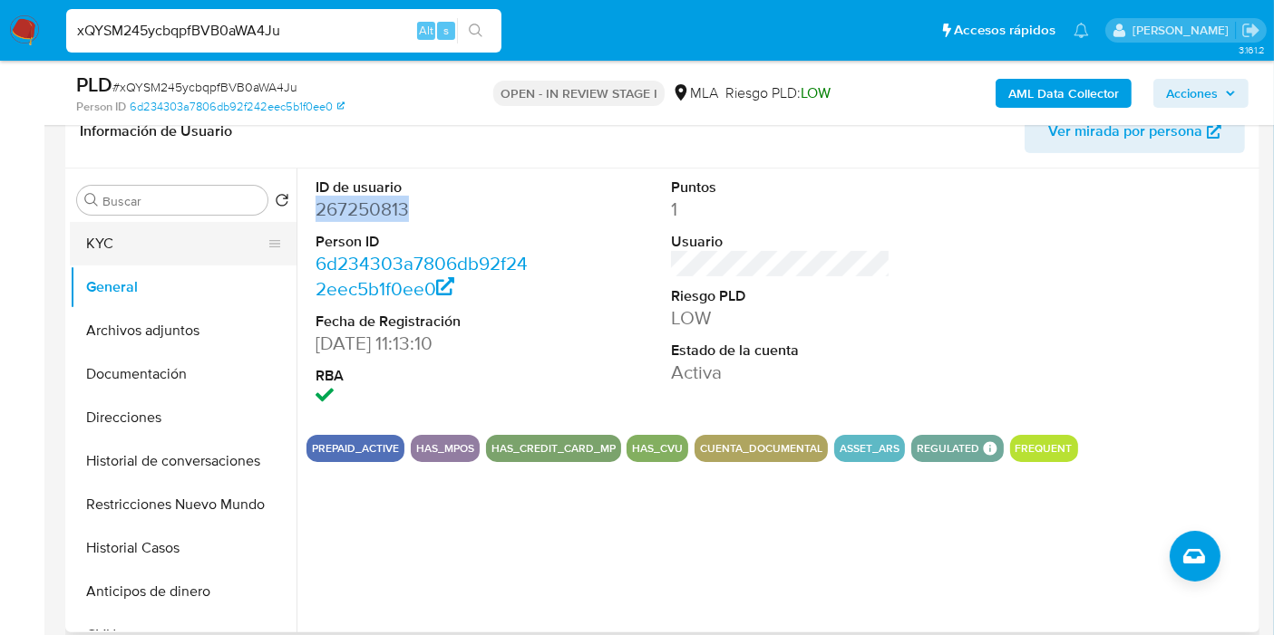
click at [149, 241] on button "KYC" at bounding box center [176, 244] width 212 height 44
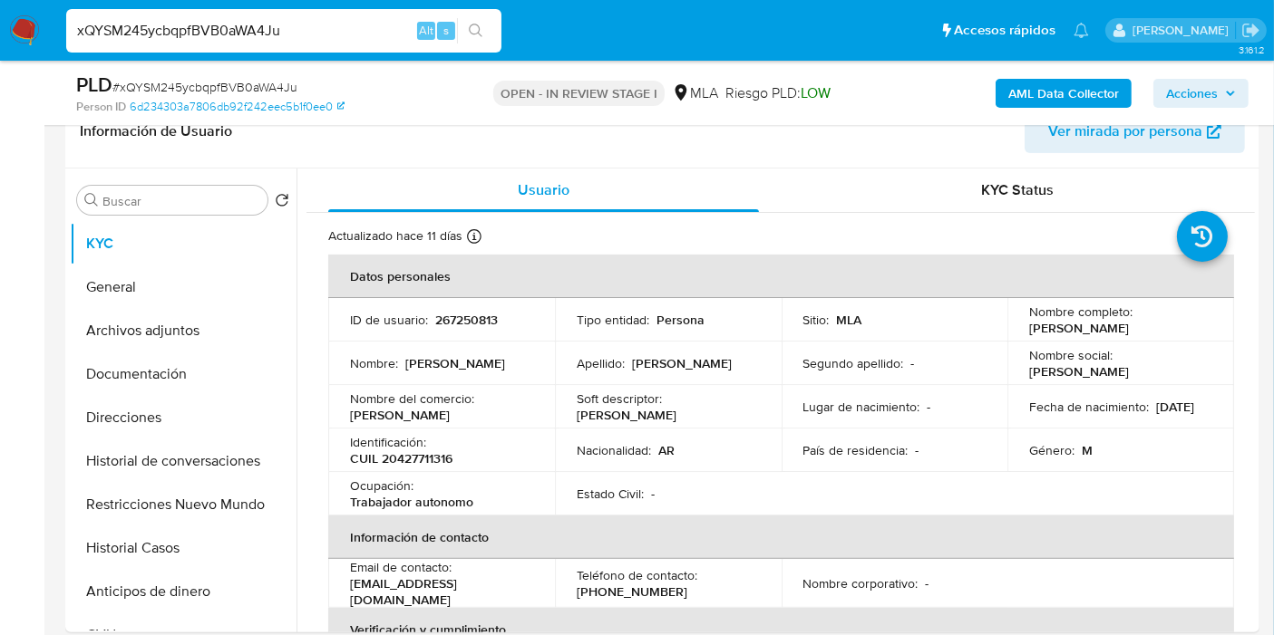
click at [224, 31] on input "xQYSM245ycbqpfBVB0aWA4Ju" at bounding box center [283, 31] width 435 height 24
paste input "KtpscMfshTHfu2POgnbTKJlt"
type input "KtpscMfshTHfu2POgnbTKJlt"
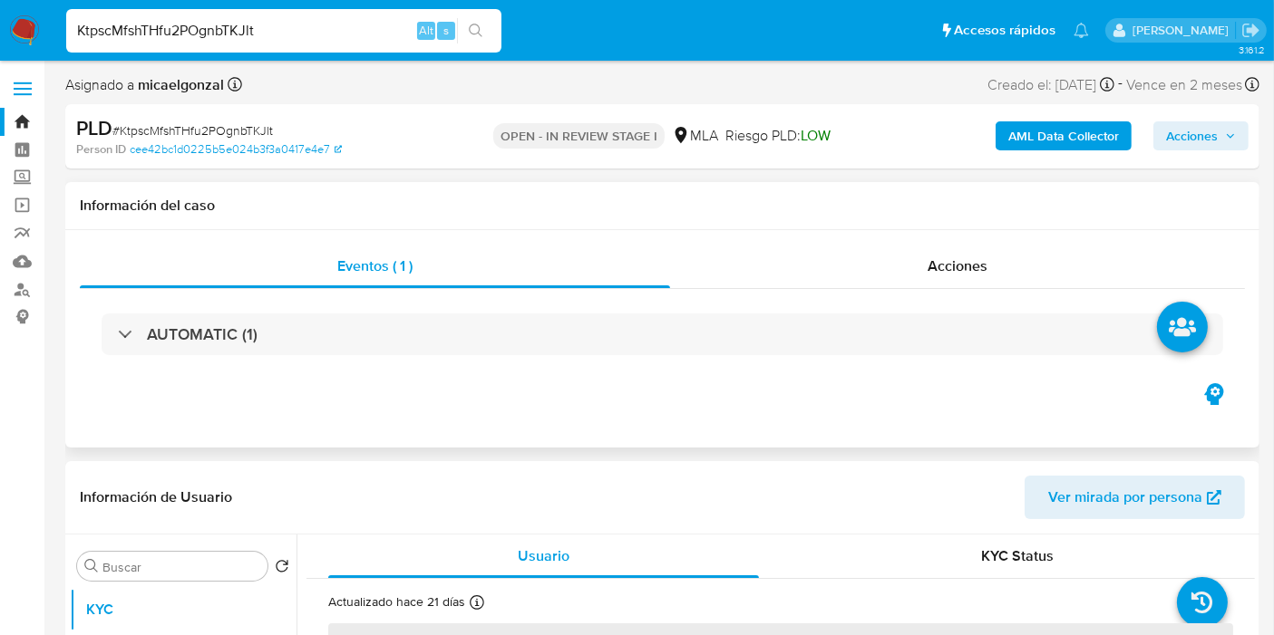
select select "10"
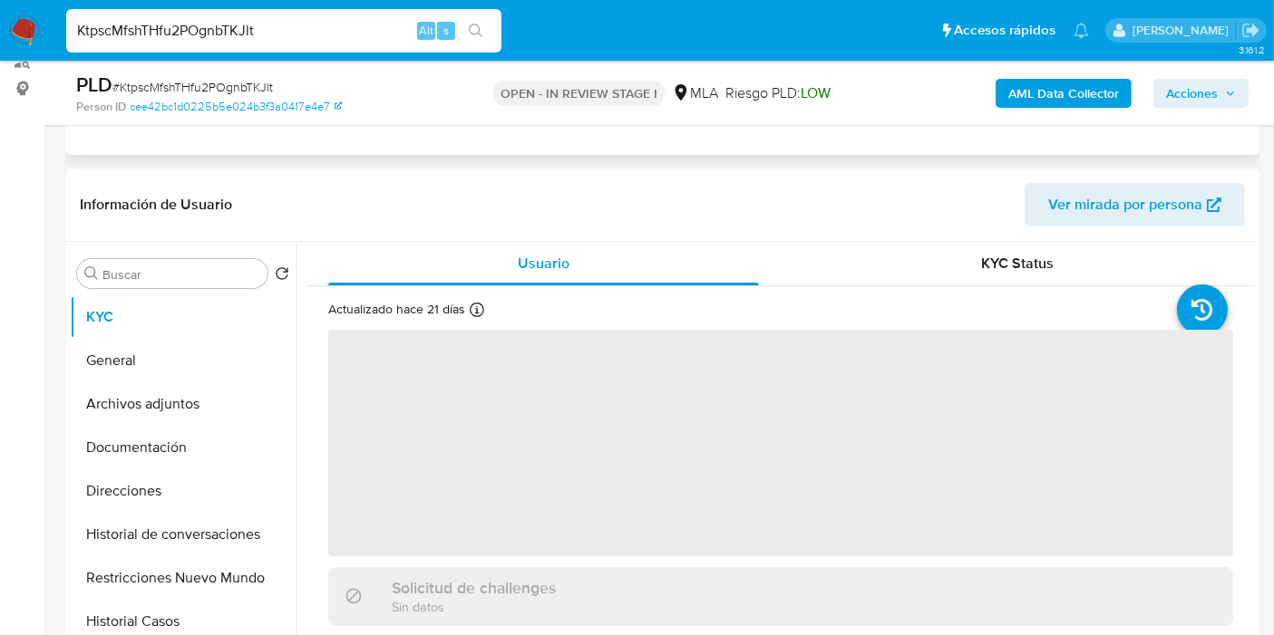
scroll to position [302, 0]
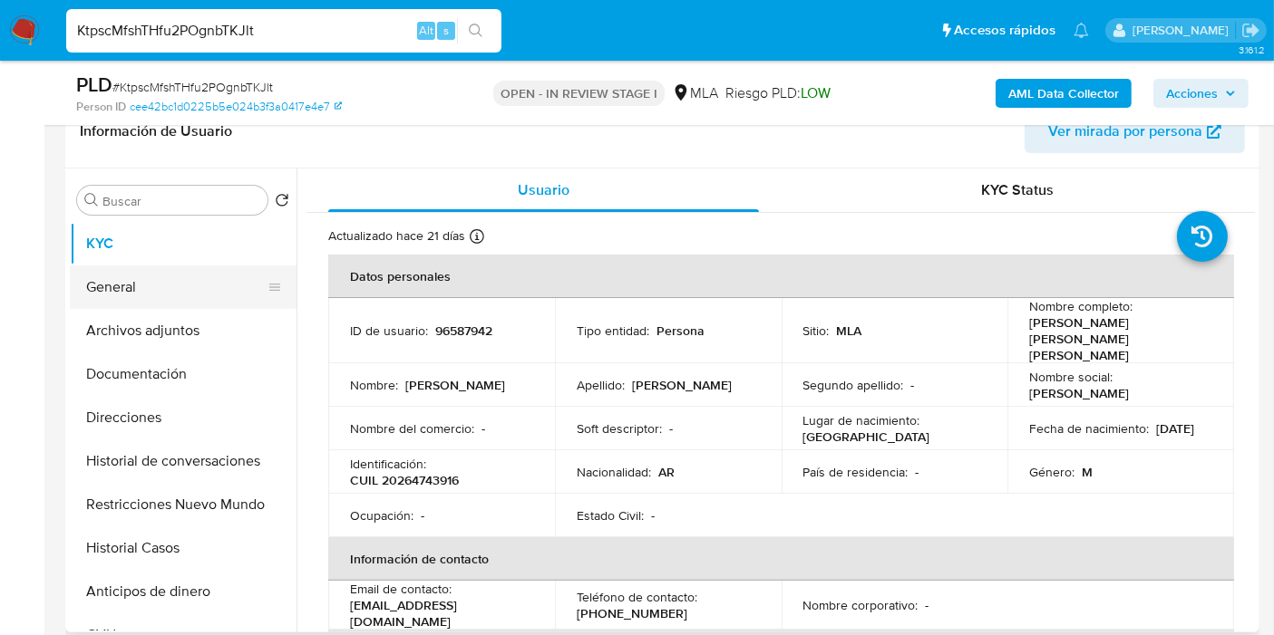
click at [127, 276] on button "General" at bounding box center [176, 288] width 212 height 44
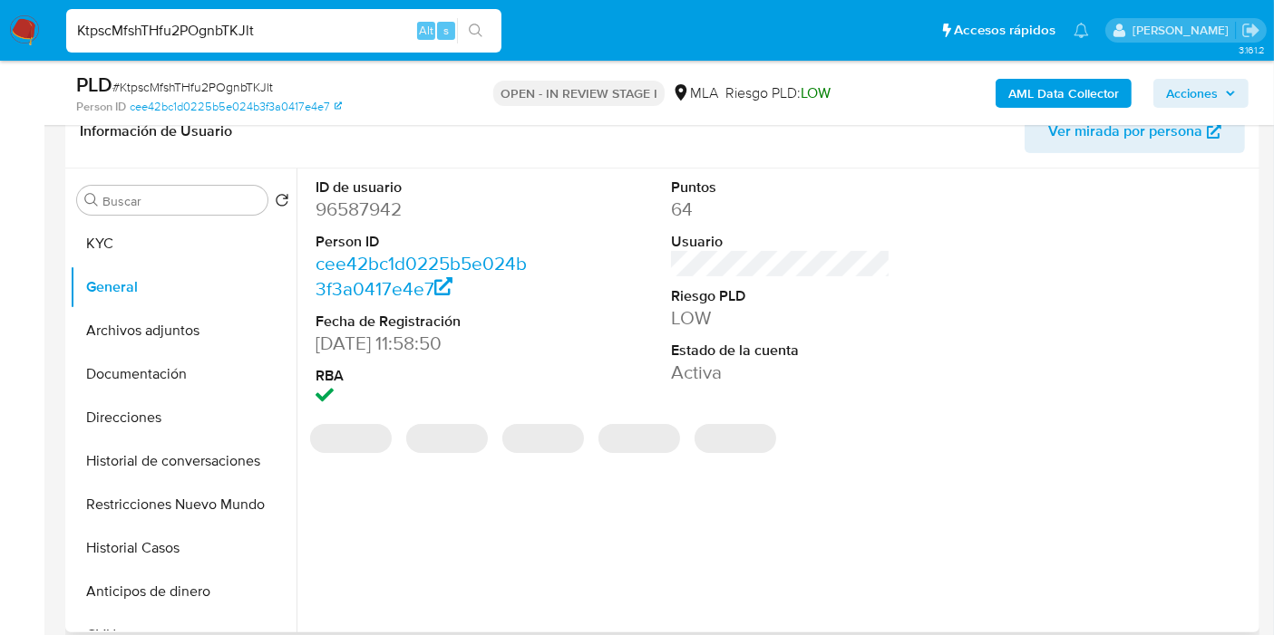
click at [383, 207] on dd "96587942" at bounding box center [424, 209] width 219 height 25
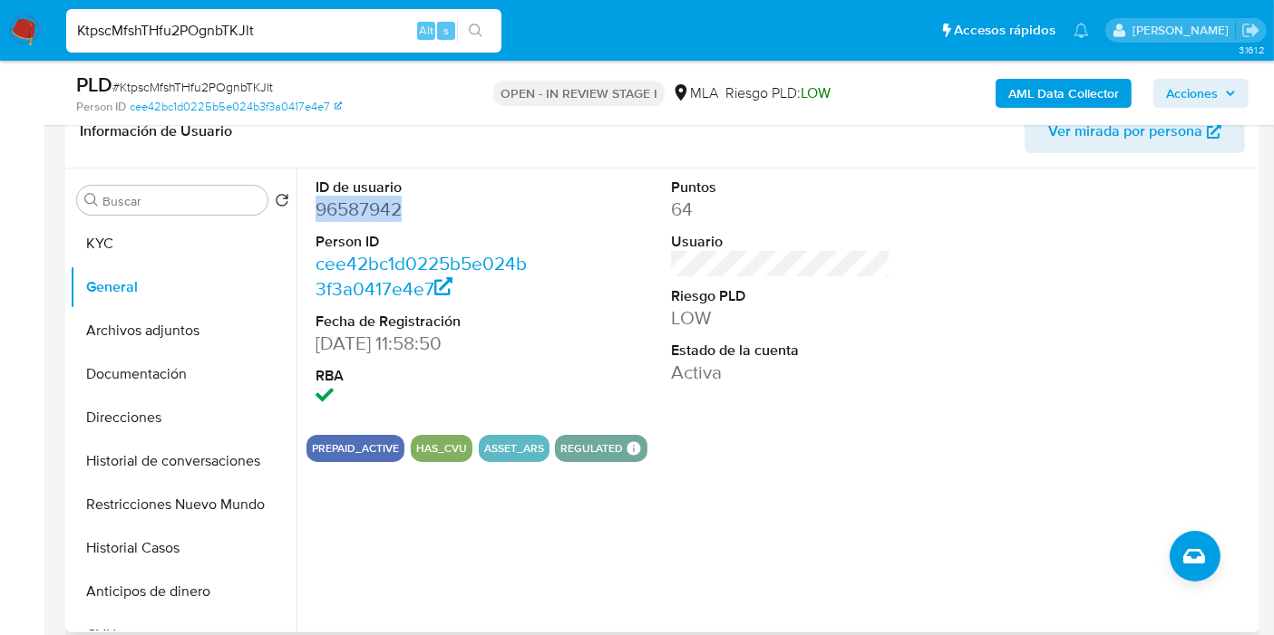
copy dd "96587942"
click at [285, 31] on input "KtpscMfshTHfu2POgnbTKJlt" at bounding box center [283, 31] width 435 height 24
paste input "e2C2ZH1eHZbbh6D8C0G3SGzS"
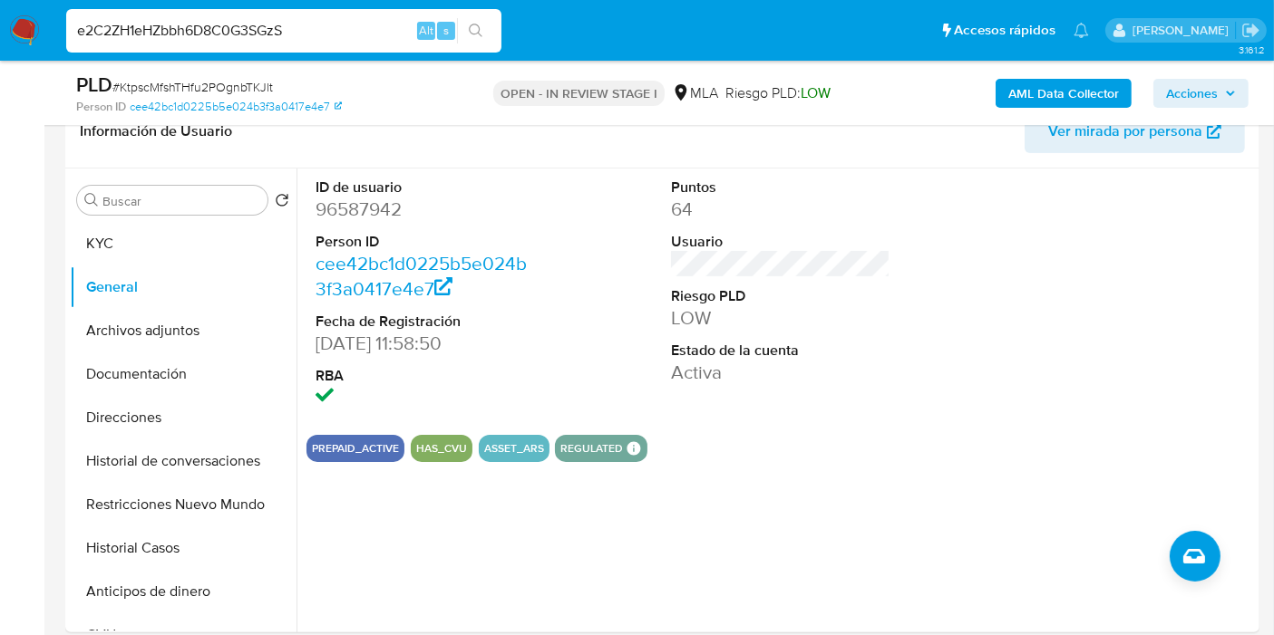
type input "e2C2ZH1eHZbbh6D8C0G3SGzS"
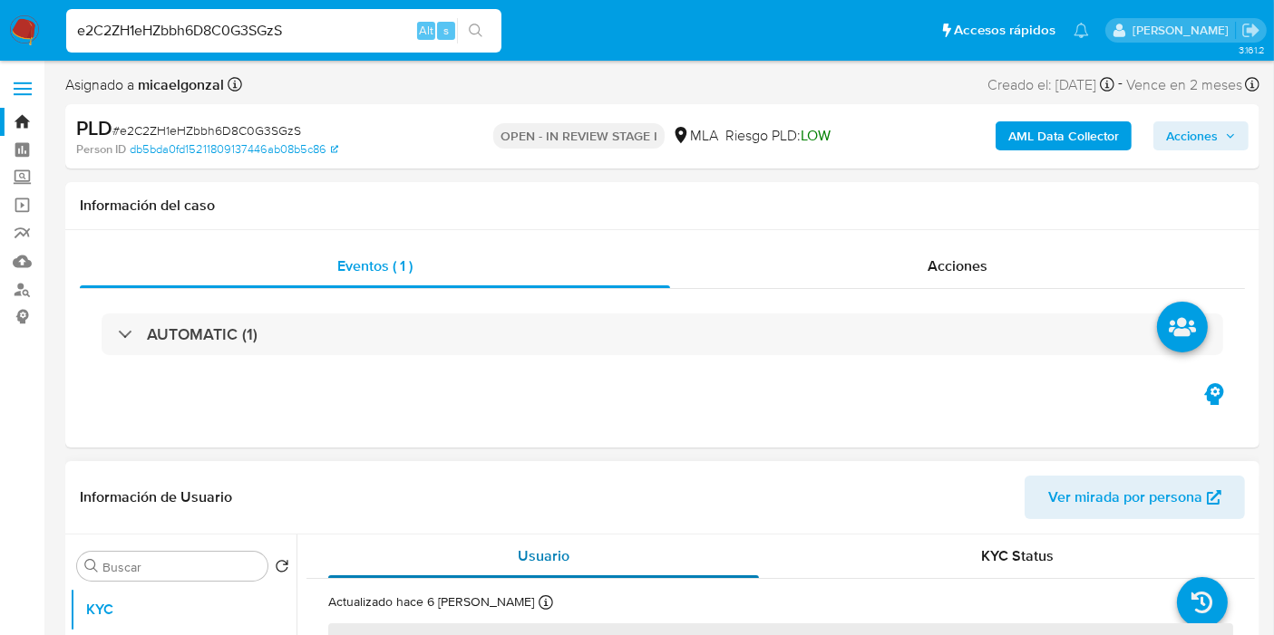
select select "10"
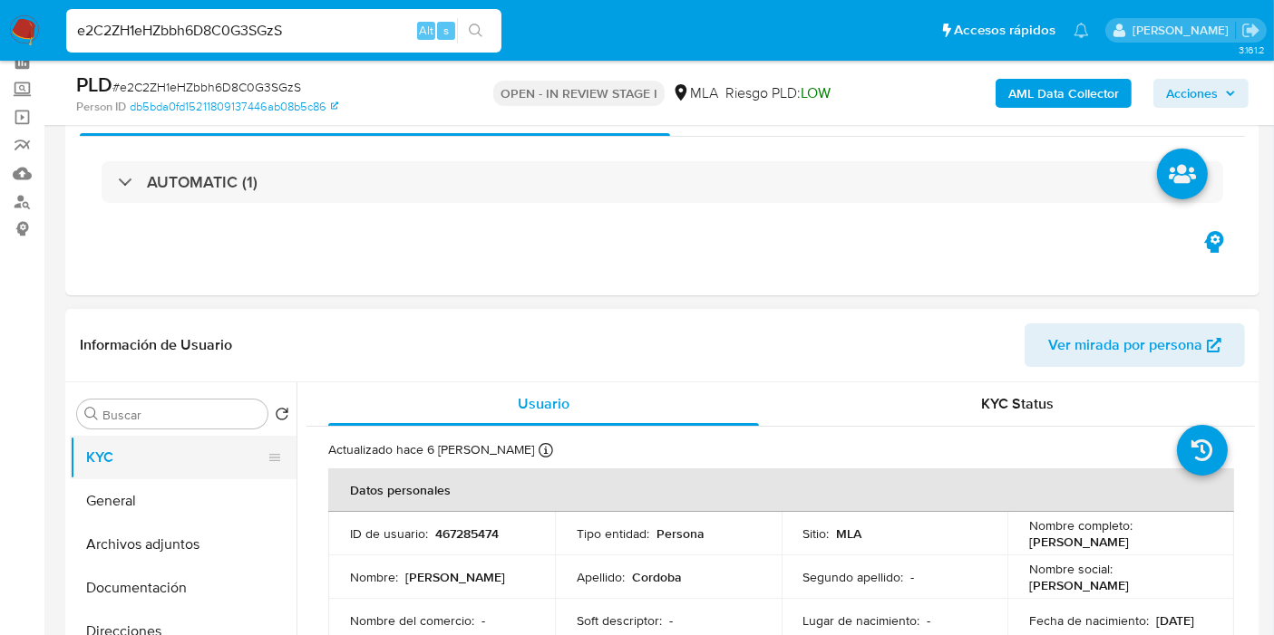
scroll to position [201, 0]
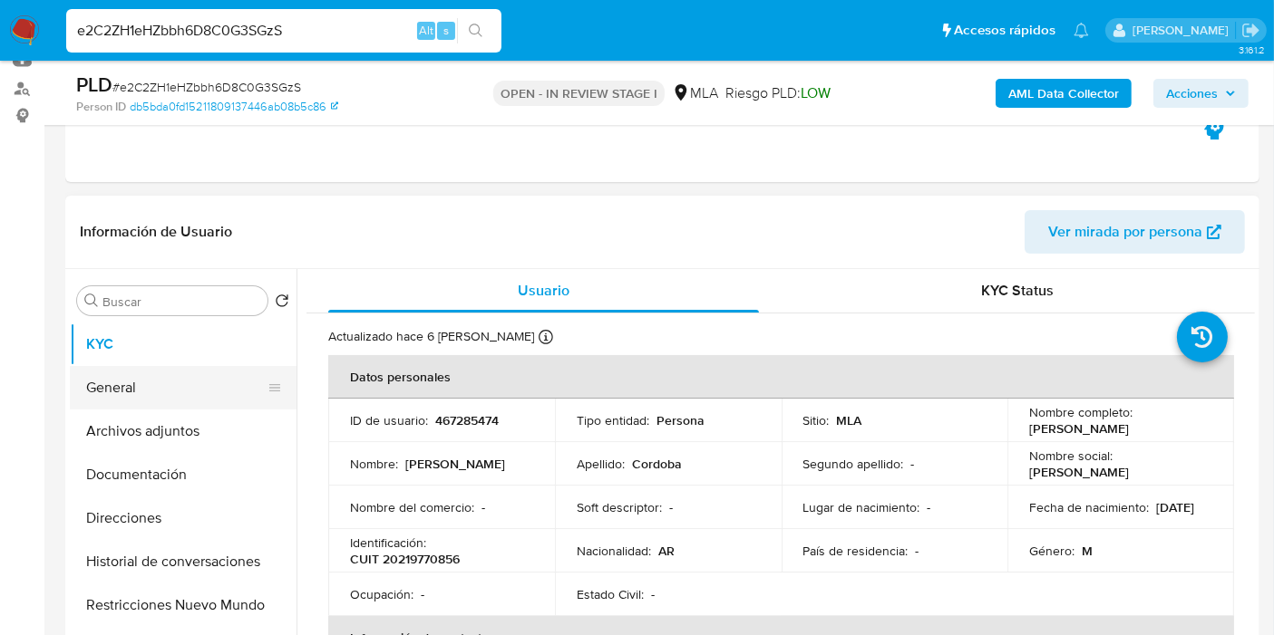
click at [251, 376] on button "General" at bounding box center [176, 388] width 212 height 44
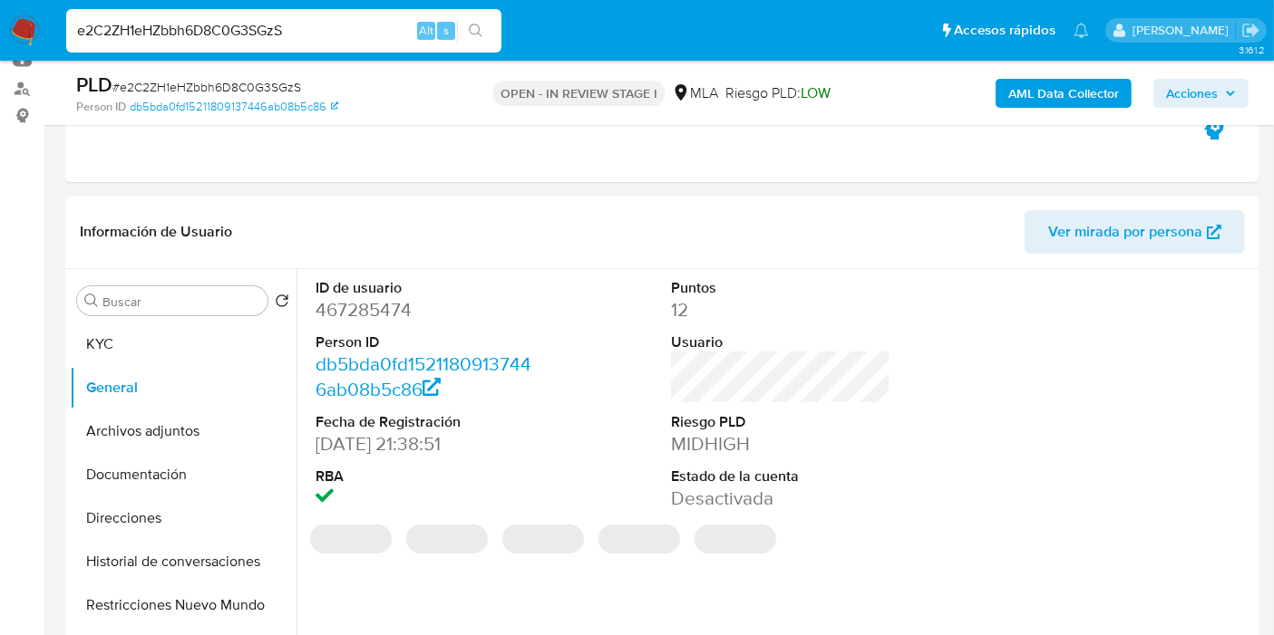
click at [386, 316] on dd "467285474" at bounding box center [424, 309] width 219 height 25
drag, startPoint x: 386, startPoint y: 316, endPoint x: 344, endPoint y: 307, distance: 43.6
click at [344, 307] on dd "467285474" at bounding box center [424, 309] width 219 height 25
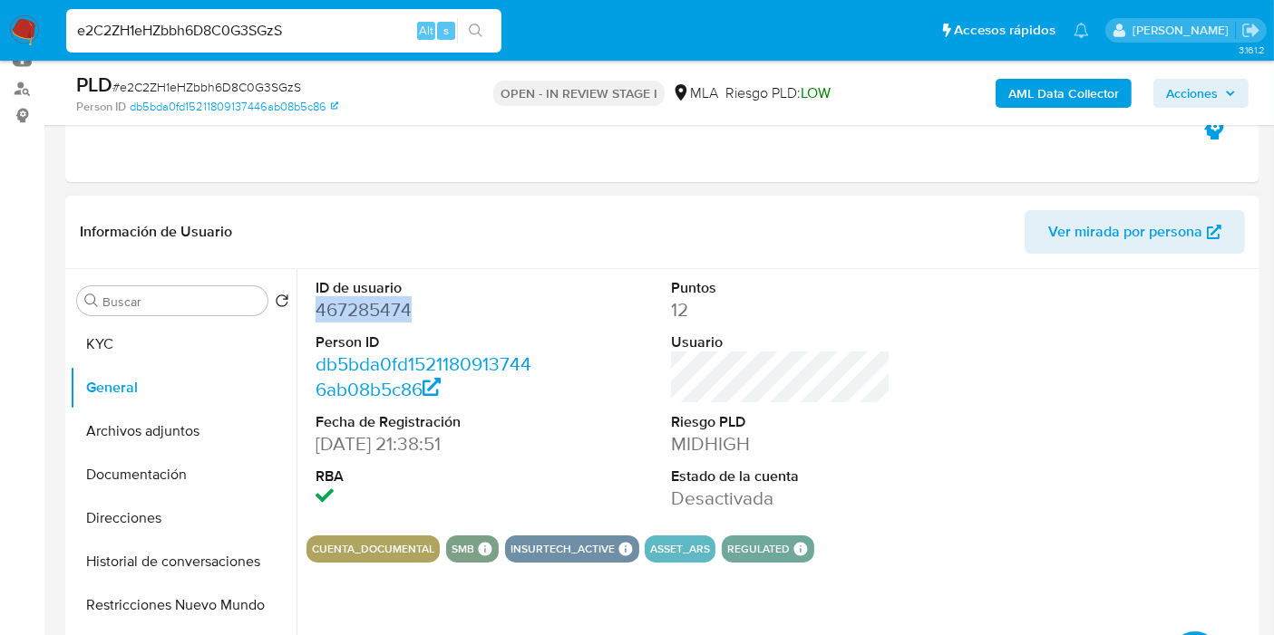
click at [344, 307] on dd "467285474" at bounding box center [424, 309] width 219 height 25
copy dd "467285474"
click at [32, 29] on img at bounding box center [24, 30] width 31 height 31
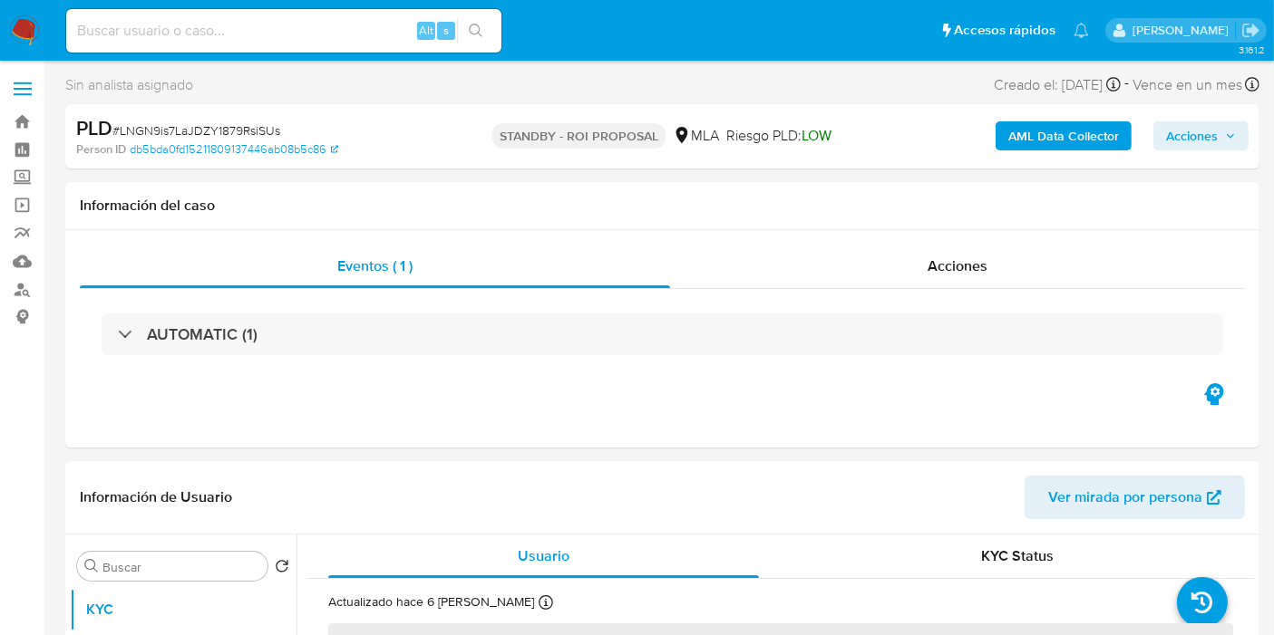
select select "10"
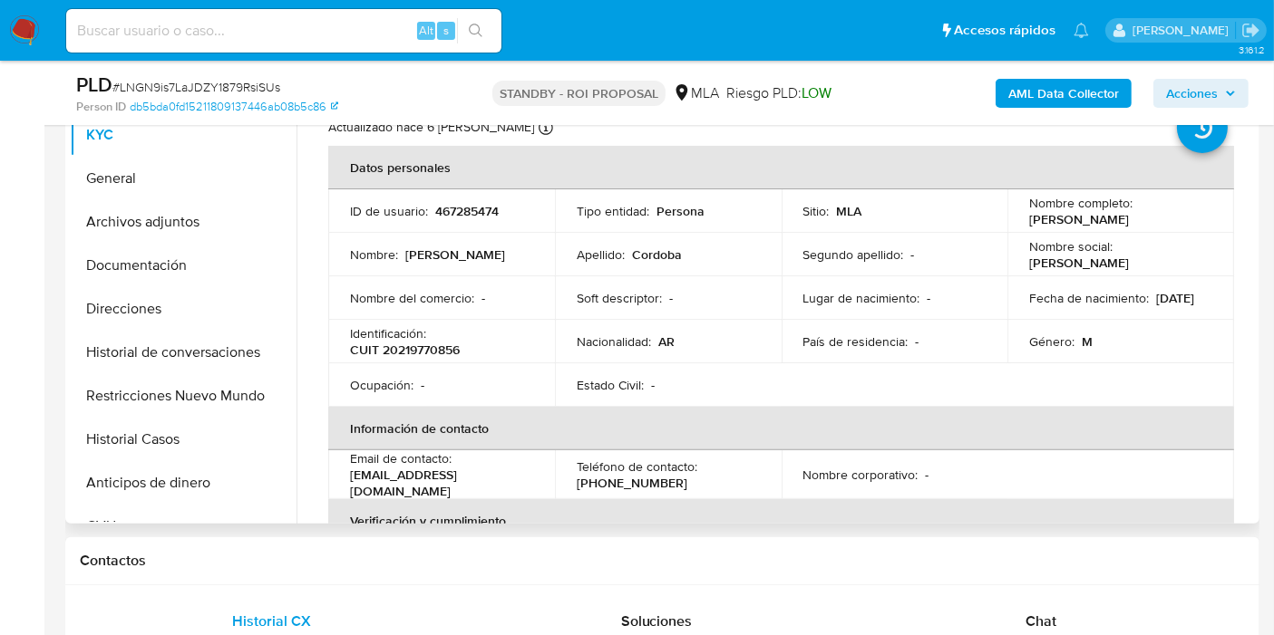
scroll to position [503, 0]
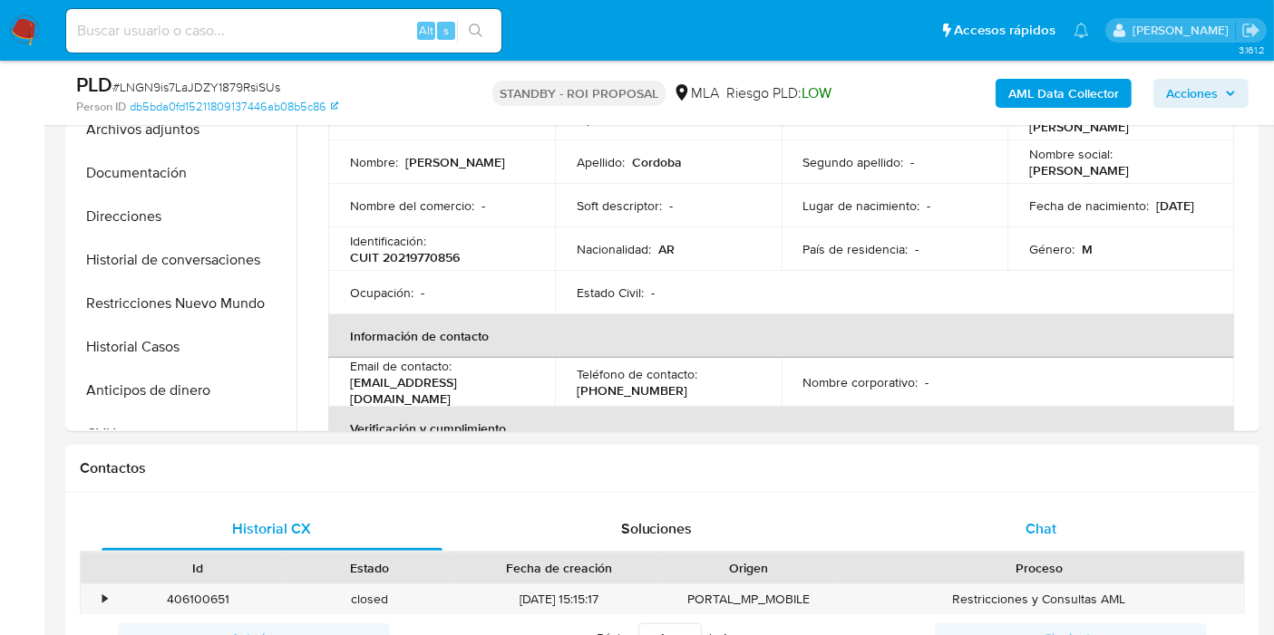
click at [1101, 508] on div "Chat" at bounding box center [1040, 530] width 341 height 44
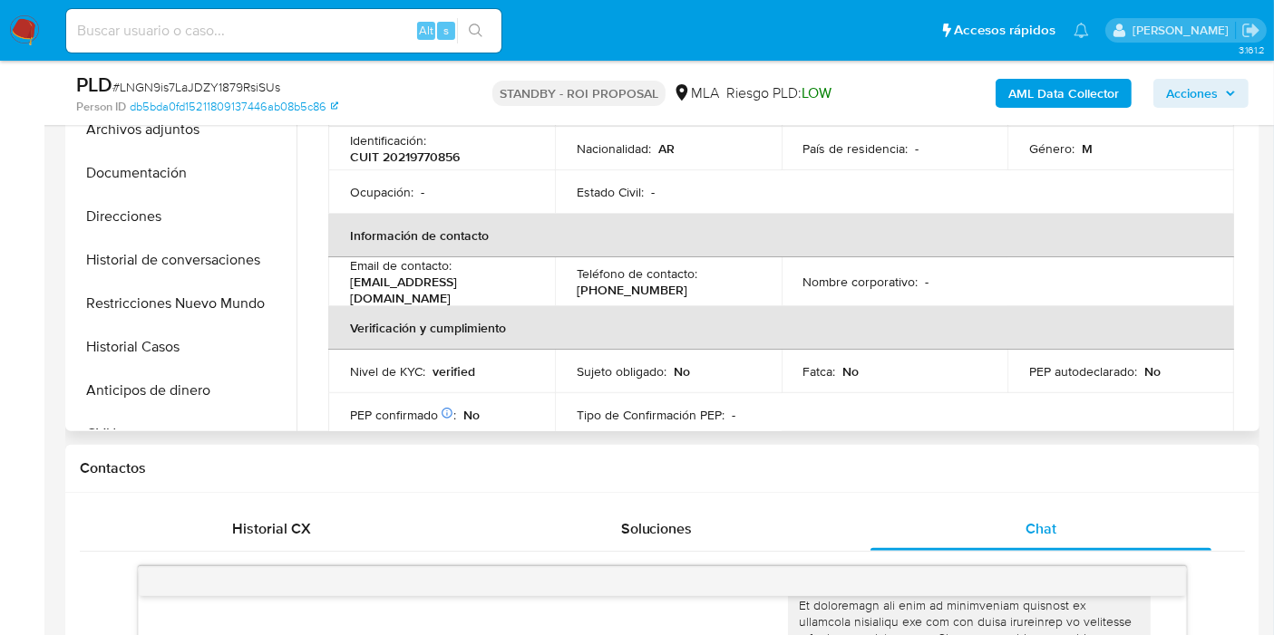
scroll to position [201, 0]
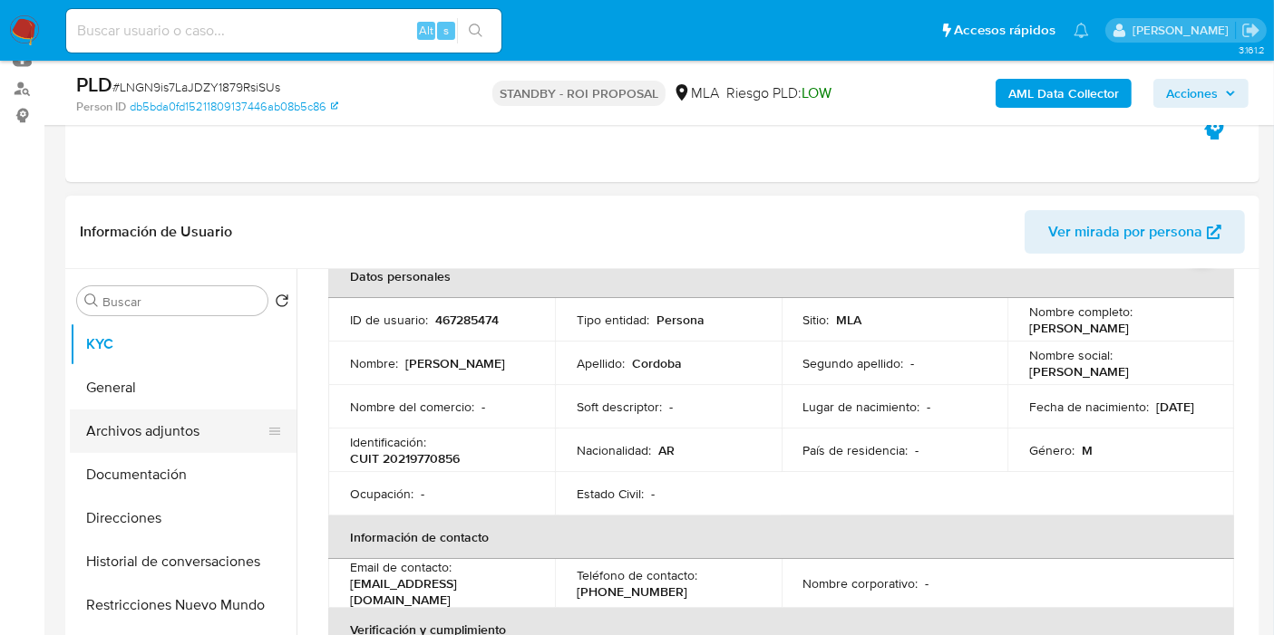
click at [121, 415] on button "Archivos adjuntos" at bounding box center [176, 432] width 212 height 44
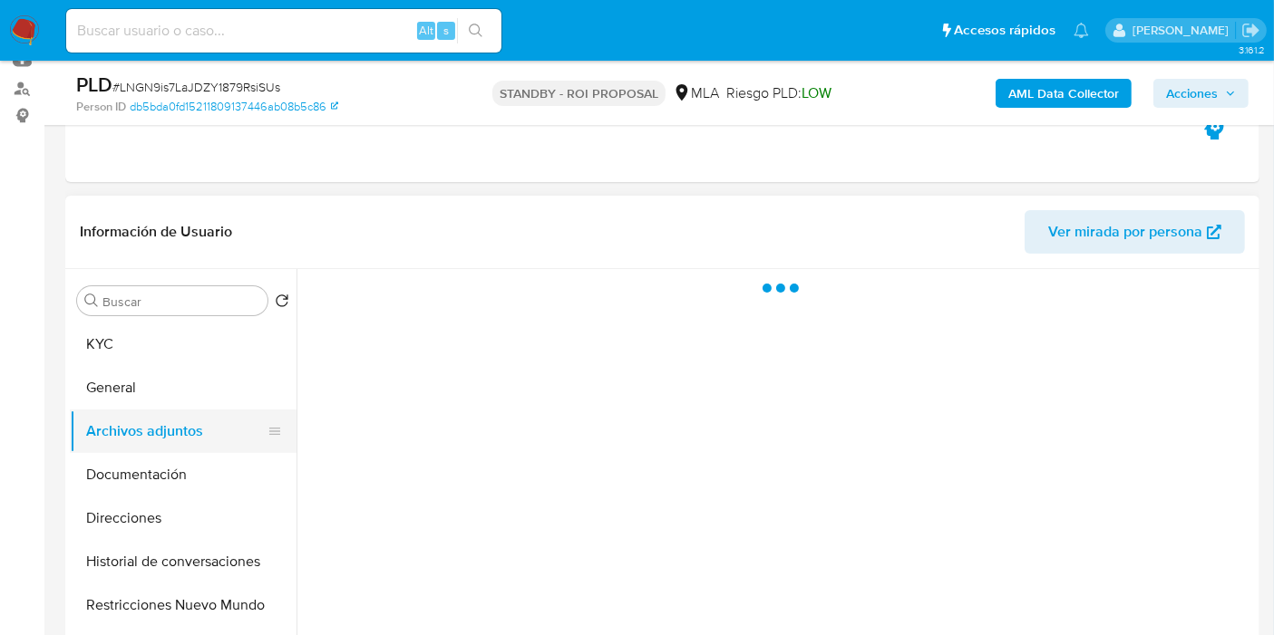
scroll to position [0, 0]
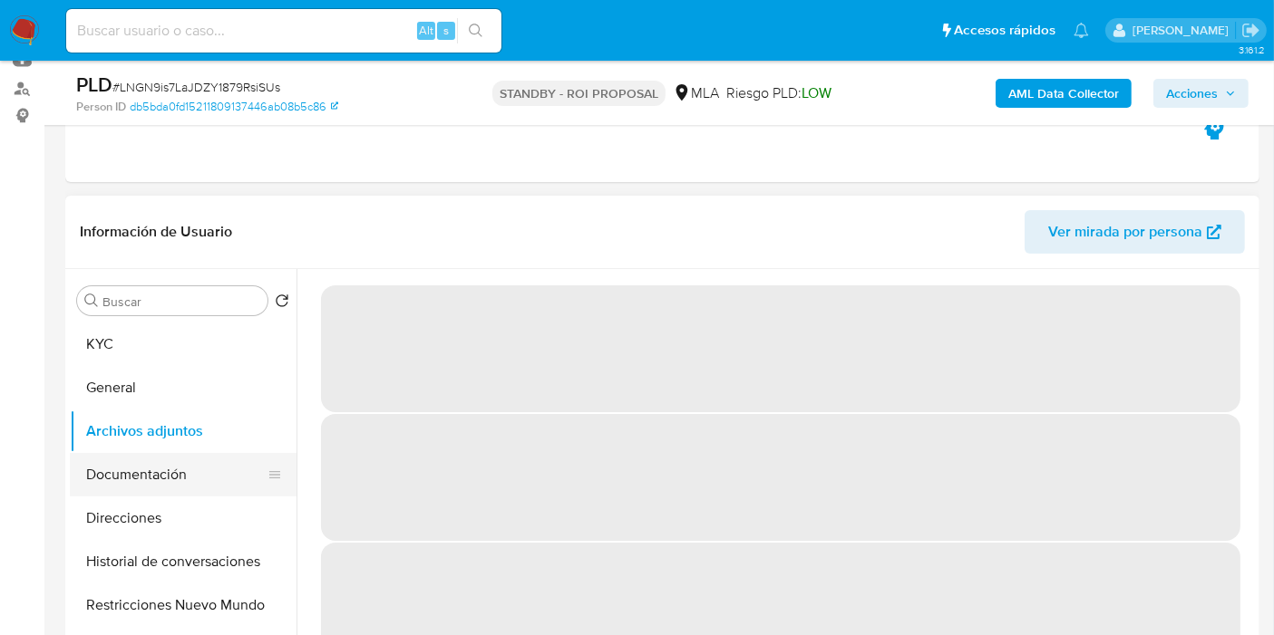
click at [126, 462] on button "Documentación" at bounding box center [176, 475] width 212 height 44
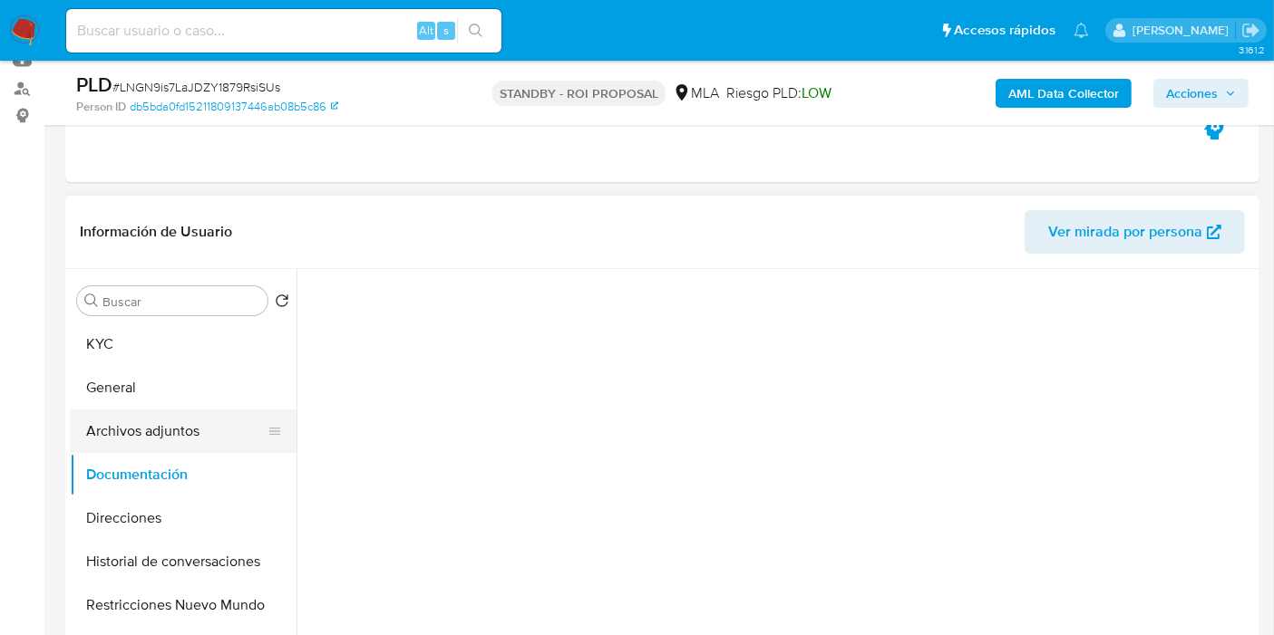
click at [158, 412] on button "Archivos adjuntos" at bounding box center [176, 432] width 212 height 44
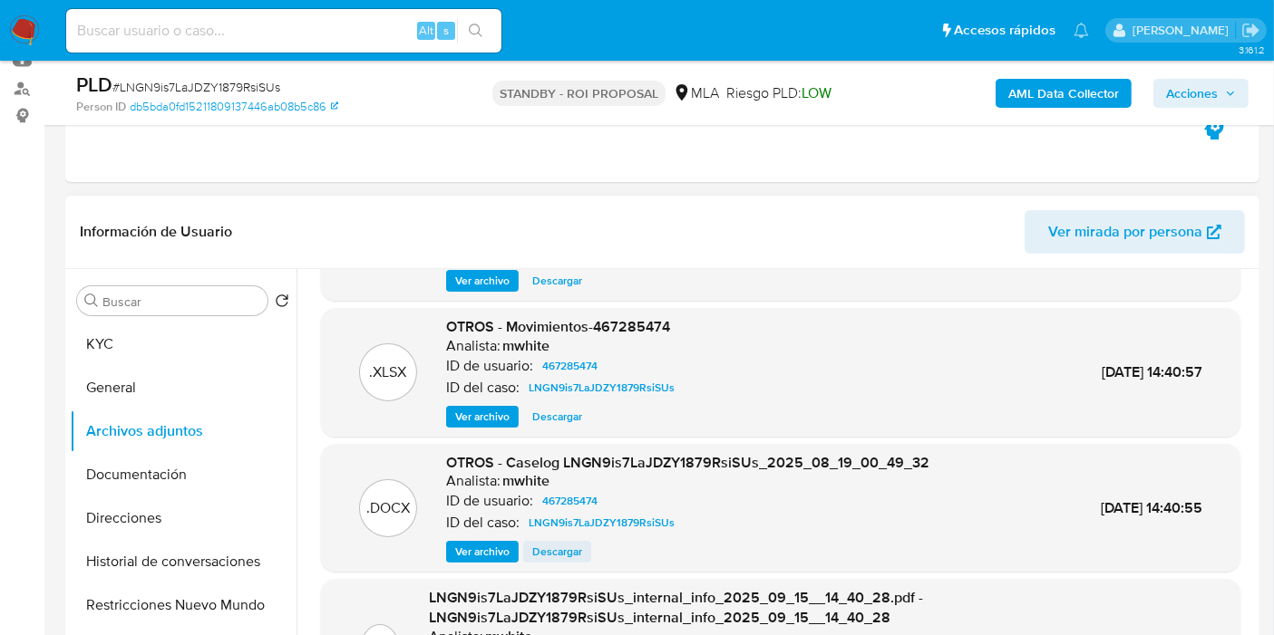
scroll to position [171, 0]
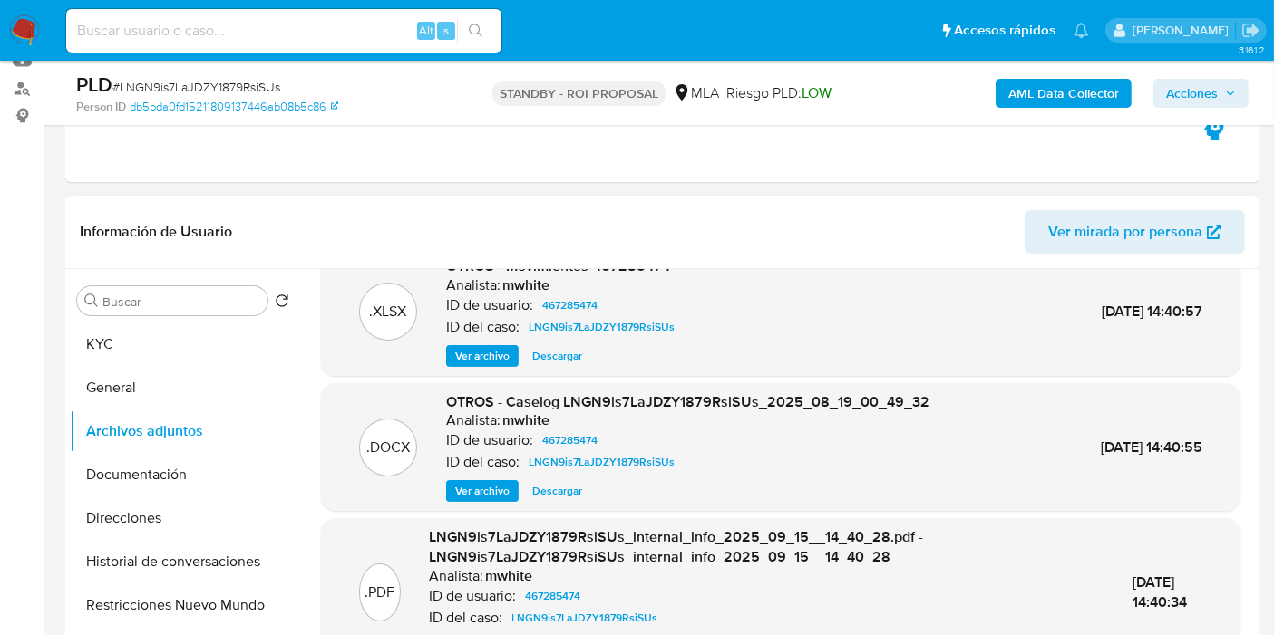
drag, startPoint x: 553, startPoint y: 349, endPoint x: 560, endPoint y: 380, distance: 31.7
click at [553, 349] on span "Descargar" at bounding box center [557, 356] width 50 height 18
click at [540, 491] on span "Descargar" at bounding box center [557, 491] width 50 height 18
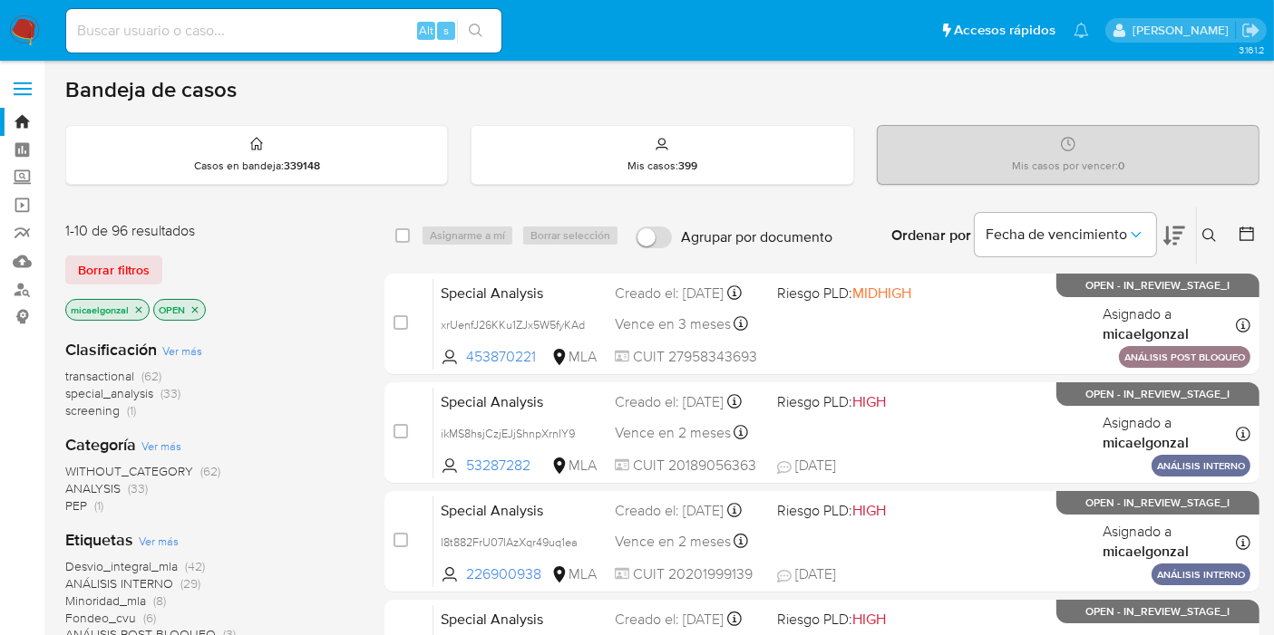
click at [293, 39] on input at bounding box center [283, 31] width 435 height 24
paste input "EseyUKBgk9Fo5gUO3PnrTw7p"
type input "EseyUKBgk9Fo5gUO3PnrTw7p"
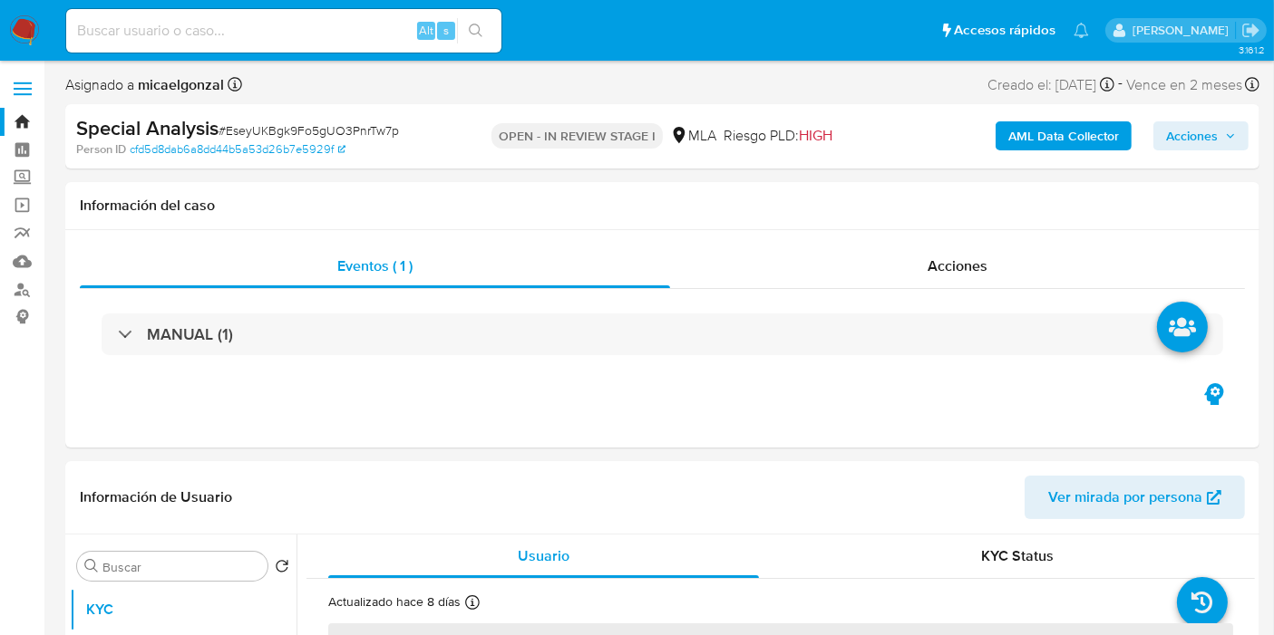
select select "10"
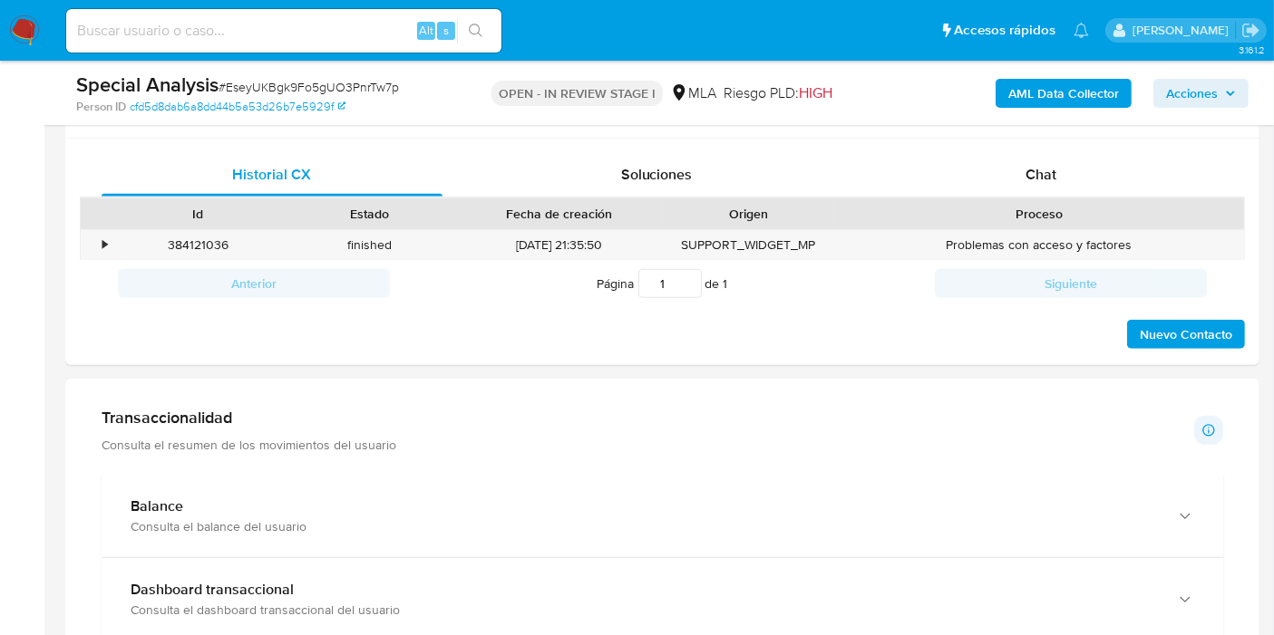
scroll to position [879, 0]
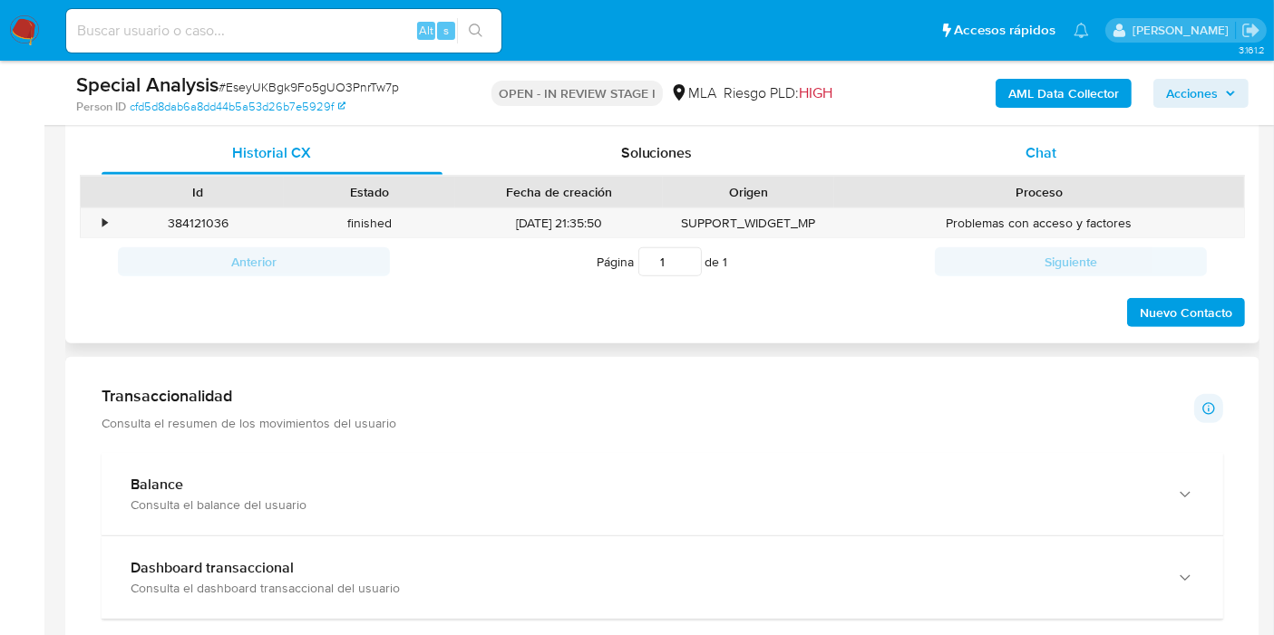
click at [1129, 138] on div "Chat" at bounding box center [1040, 153] width 341 height 44
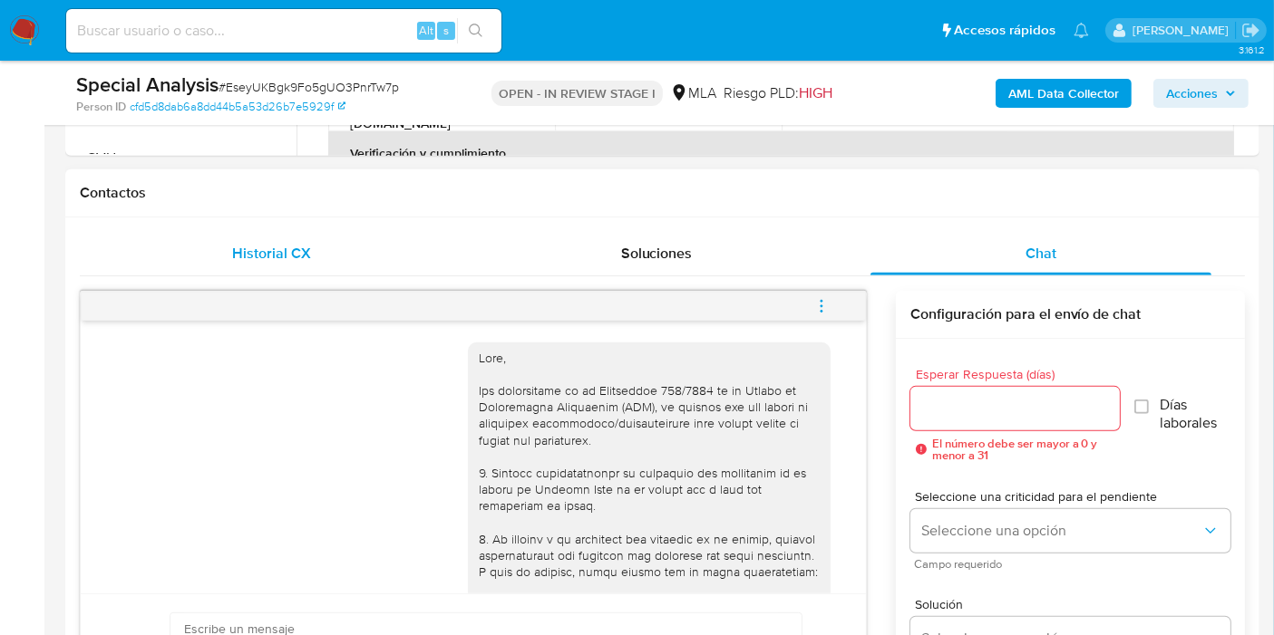
scroll to position [375, 0]
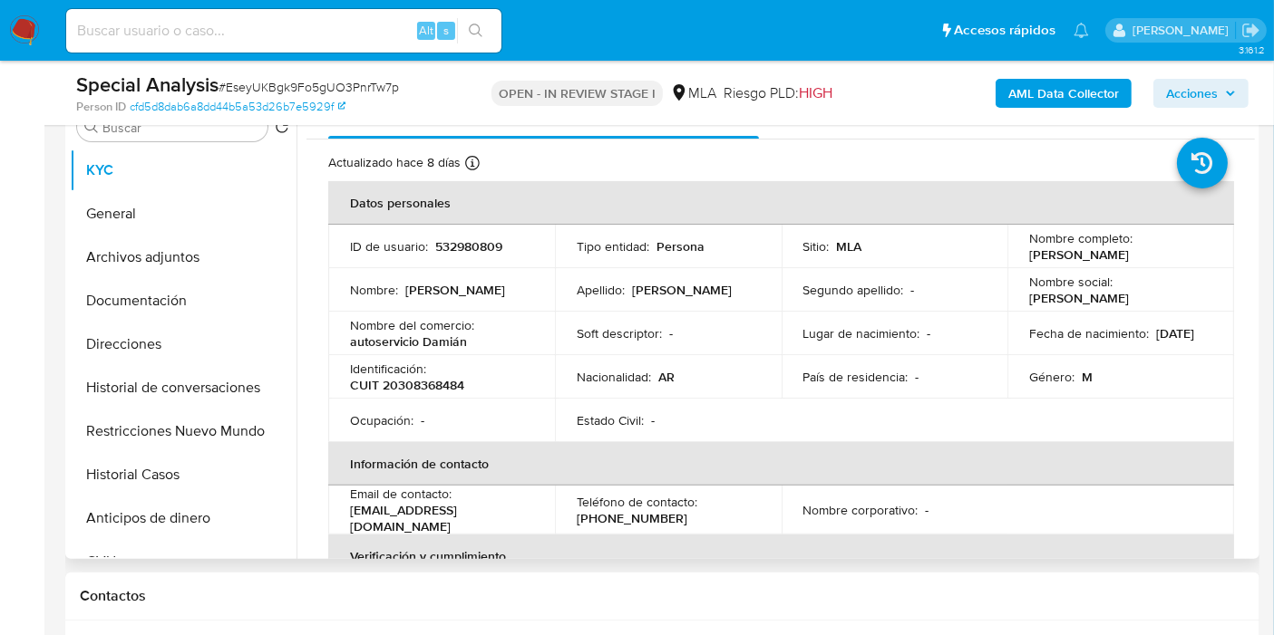
click at [1156, 336] on p "05/02/1984" at bounding box center [1175, 333] width 38 height 16
click at [587, 238] on p "Tipo entidad :" at bounding box center [613, 246] width 73 height 16
click at [1052, 290] on p "Nombre social :" at bounding box center [1070, 282] width 83 height 16
click at [219, 360] on button "Direcciones" at bounding box center [176, 345] width 212 height 44
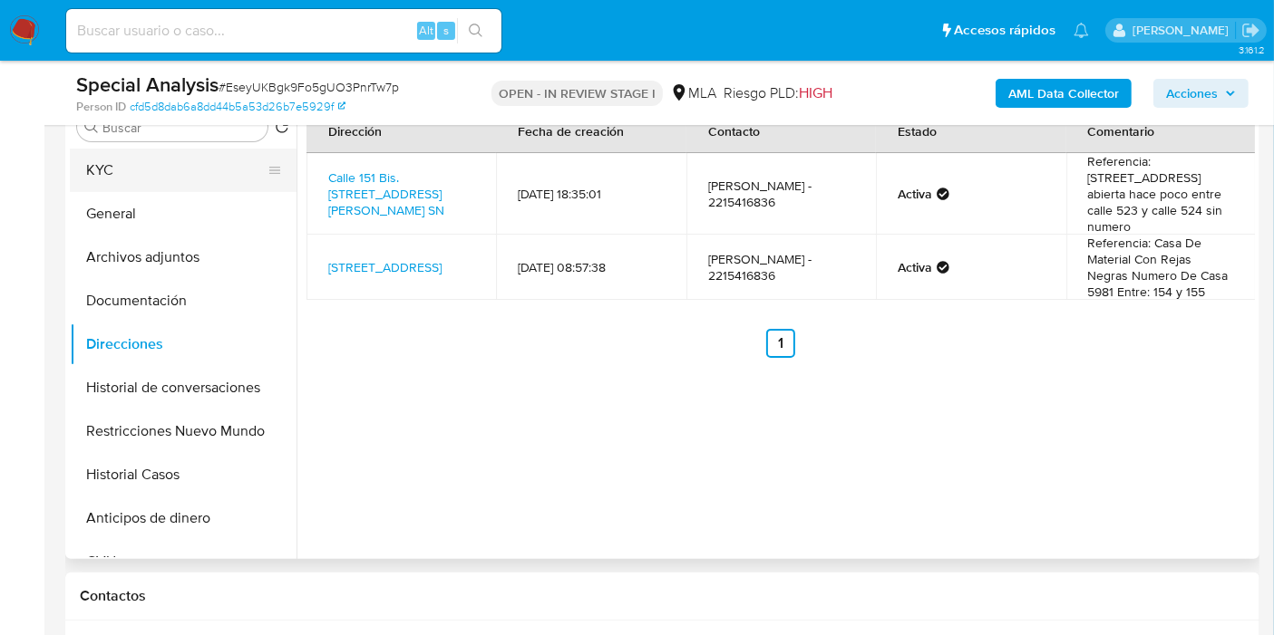
click at [121, 173] on button "KYC" at bounding box center [176, 171] width 212 height 44
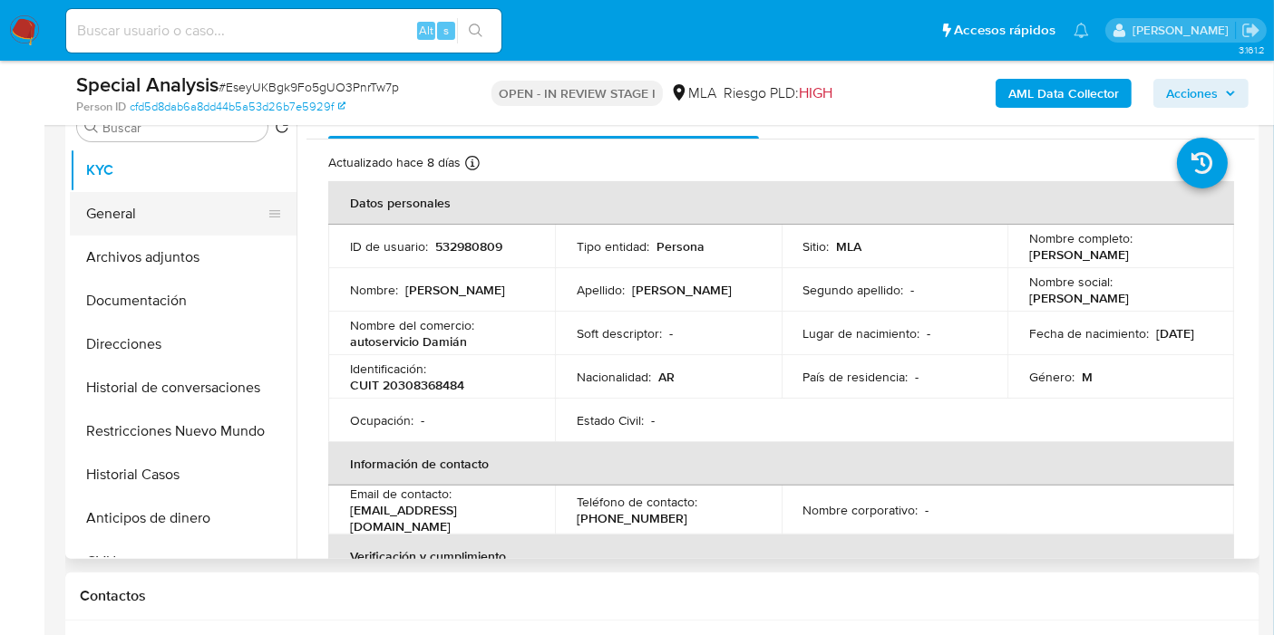
click at [199, 222] on button "General" at bounding box center [176, 214] width 212 height 44
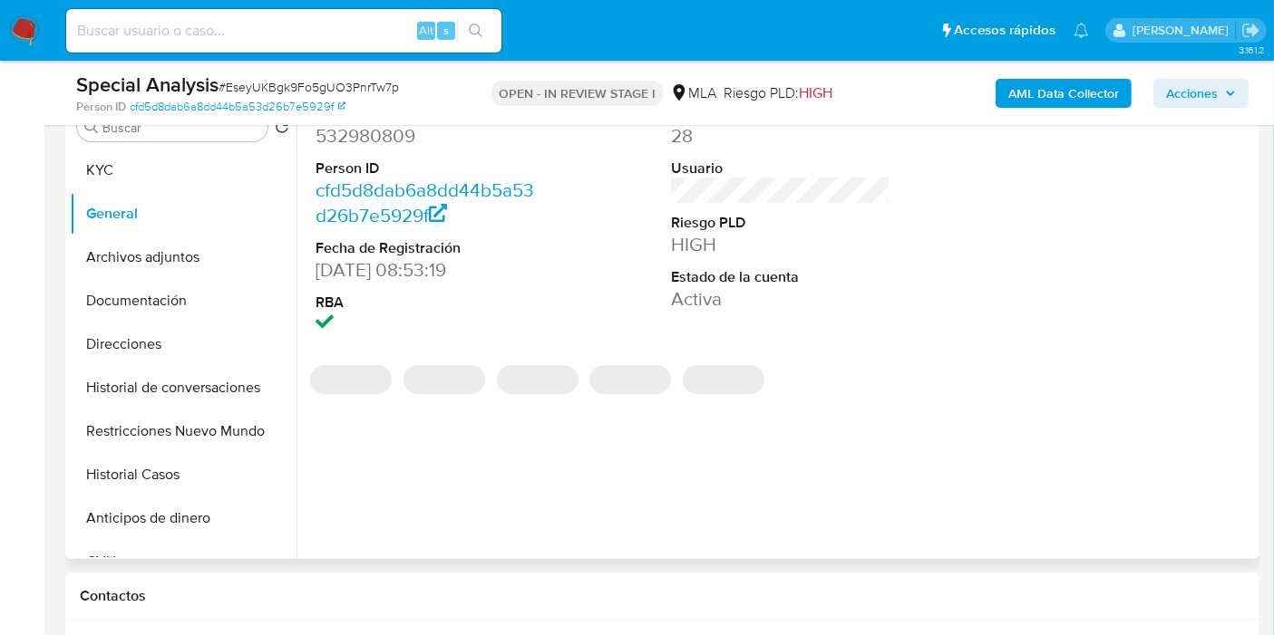
click at [396, 136] on dd "532980809" at bounding box center [424, 135] width 219 height 25
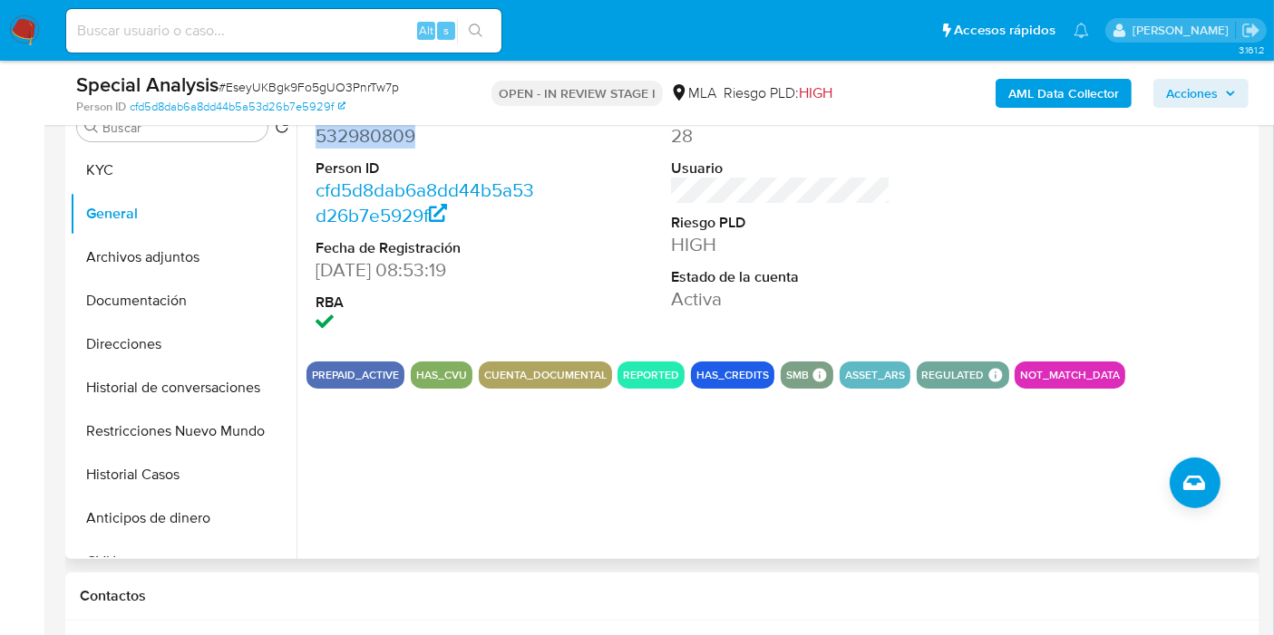
copy dd "532980809"
click at [327, 34] on input at bounding box center [283, 31] width 435 height 24
paste input "532980809"
type input "532980809"
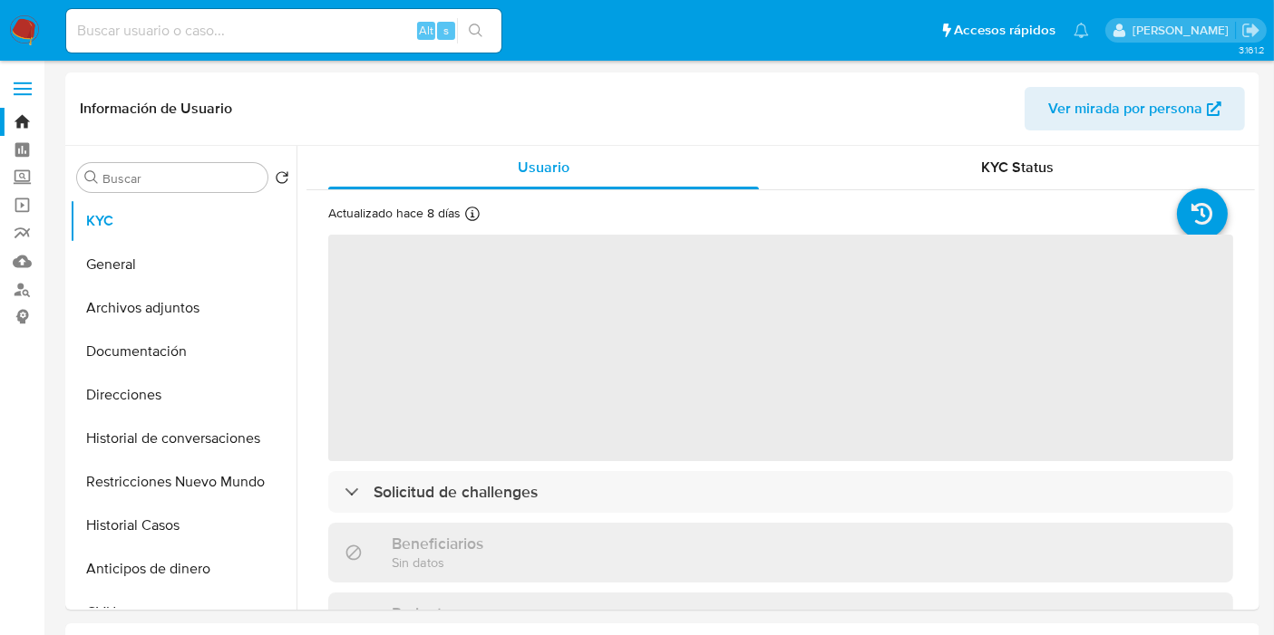
select select "10"
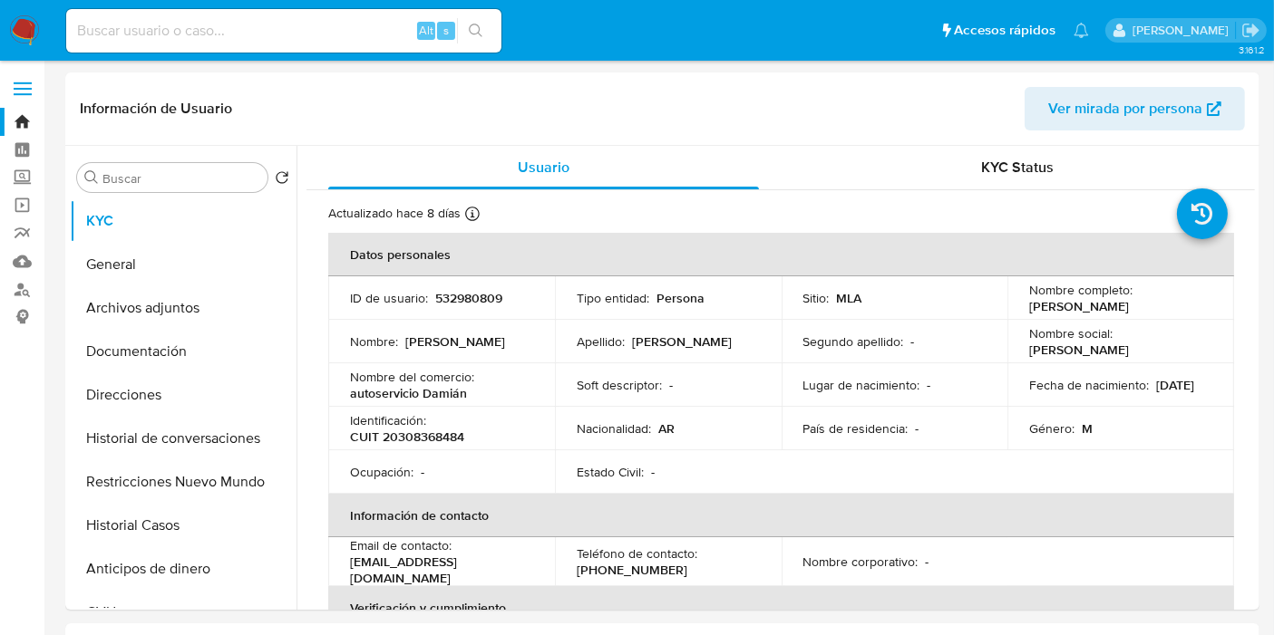
click at [186, 29] on input at bounding box center [283, 31] width 435 height 24
paste input "Zp98TJaGN7wsCuYR0bw6WseE"
type input "Zp98TJaGN7wsCuYR0bw6WseE"
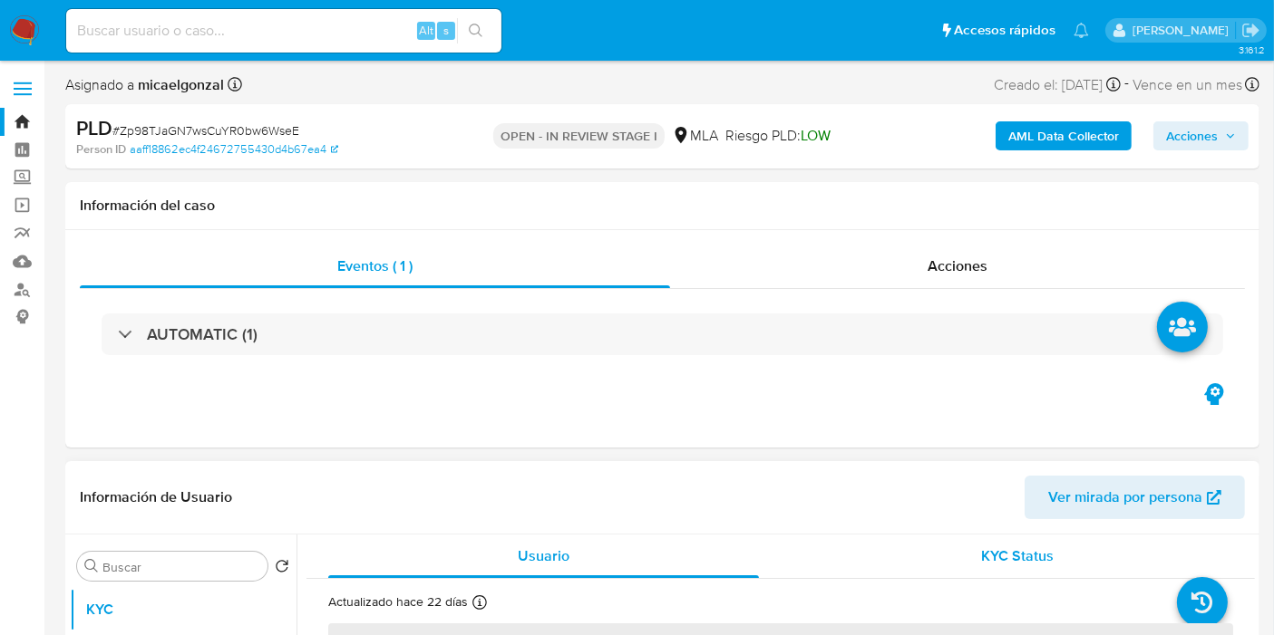
select select "10"
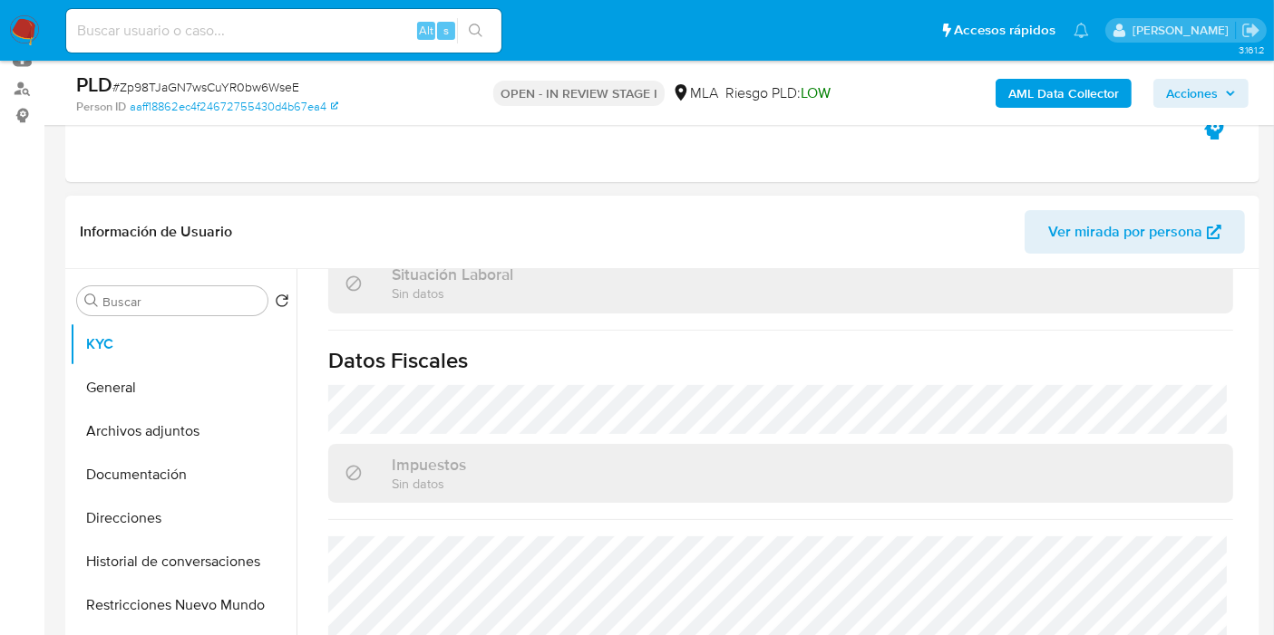
scroll to position [604, 0]
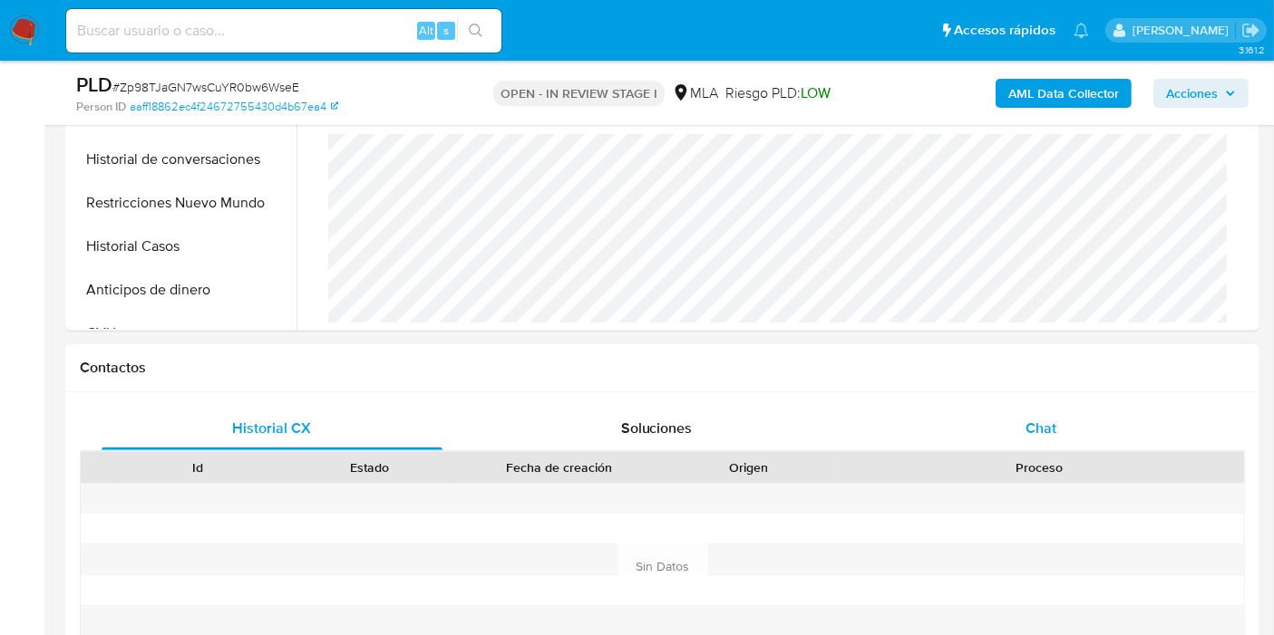
click at [948, 431] on div "Chat" at bounding box center [1040, 429] width 341 height 44
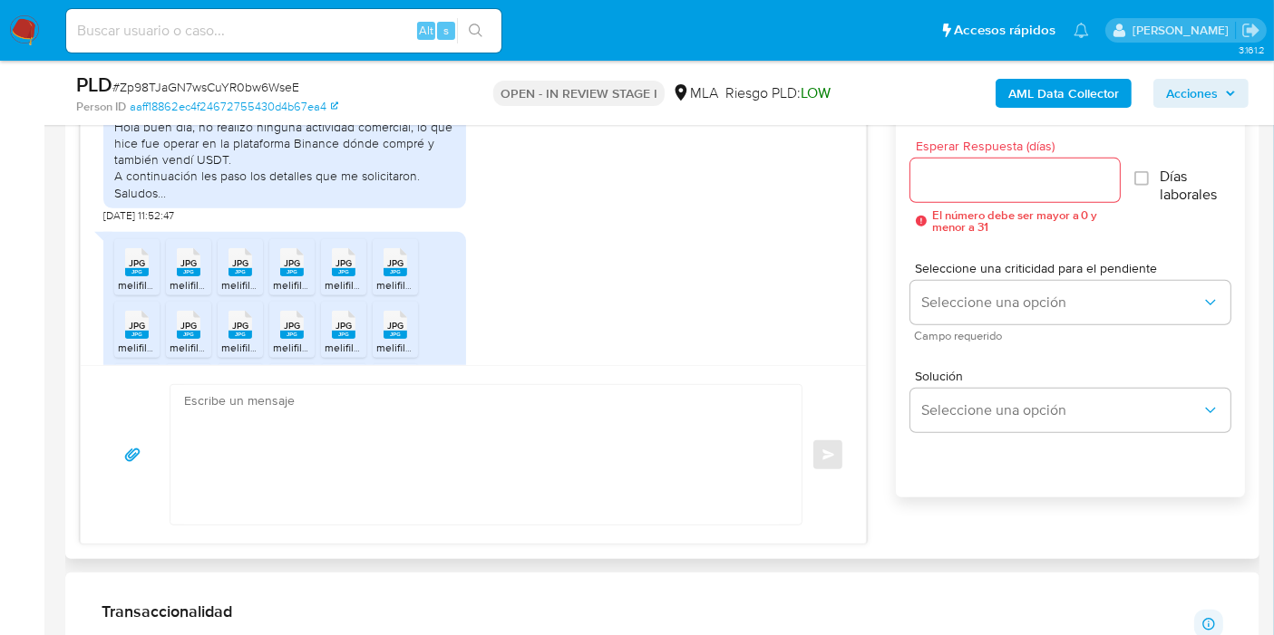
scroll to position [1565, 0]
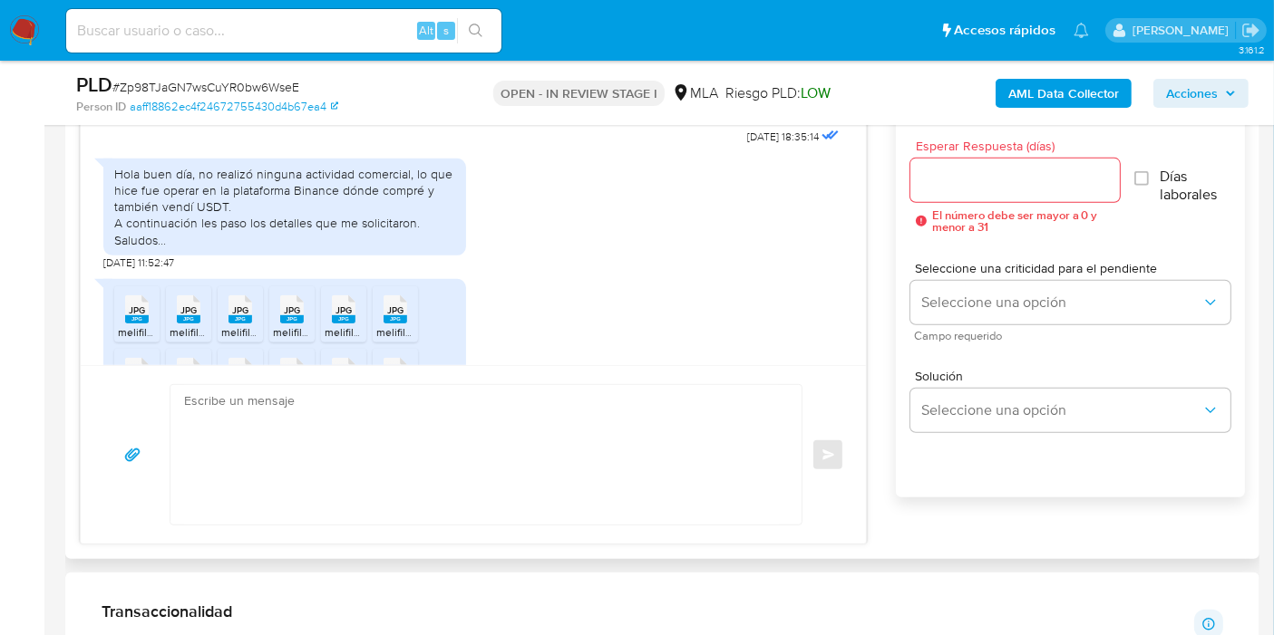
click at [321, 221] on div "Hola buen día, no realizó ninguna actividad comercial, lo que hice fue operar e…" at bounding box center [284, 207] width 341 height 82
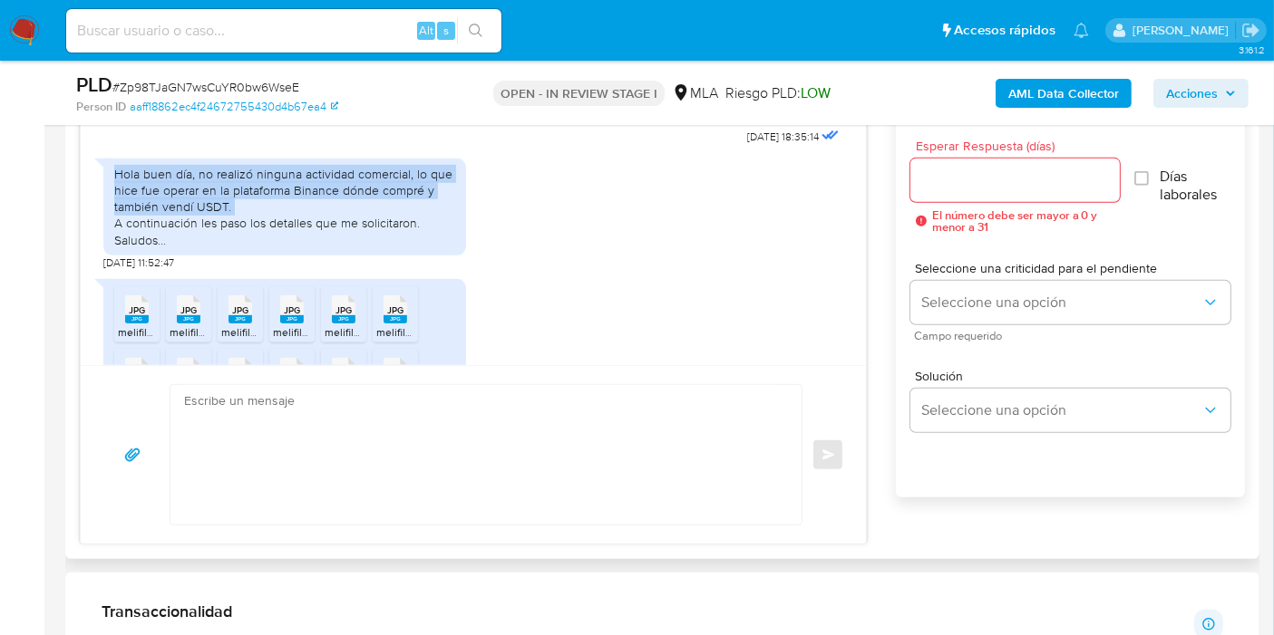
click at [321, 221] on div "Hola buen día, no realizó ninguna actividad comercial, lo que hice fue operar e…" at bounding box center [284, 207] width 341 height 82
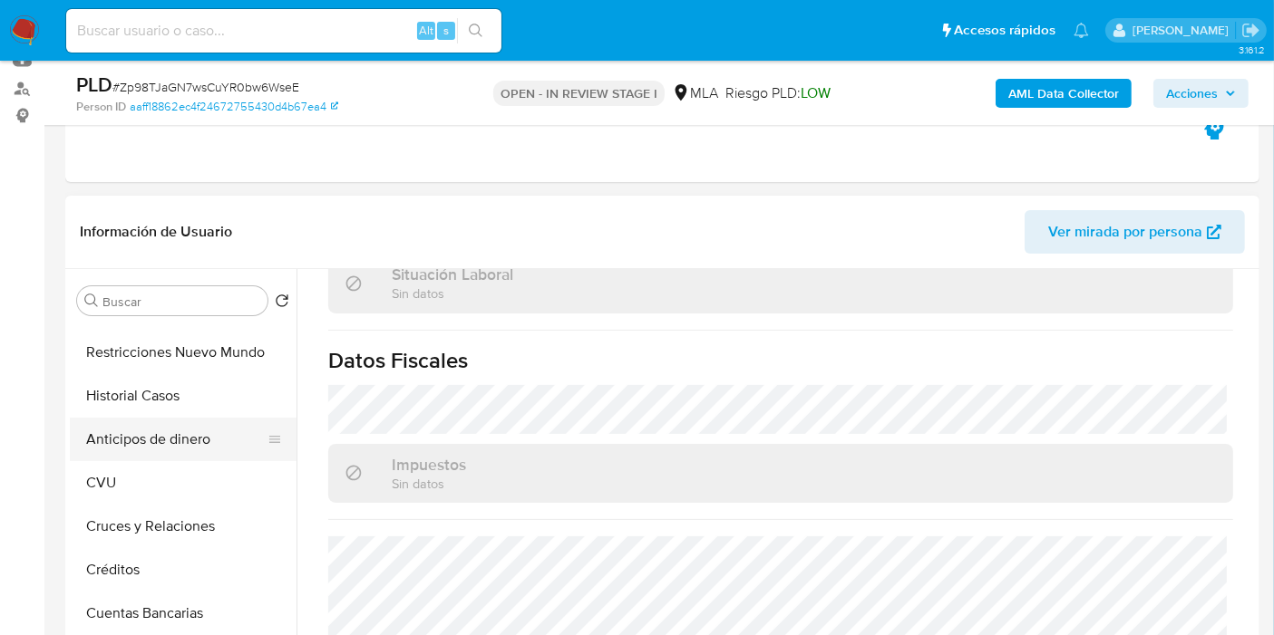
scroll to position [0, 0]
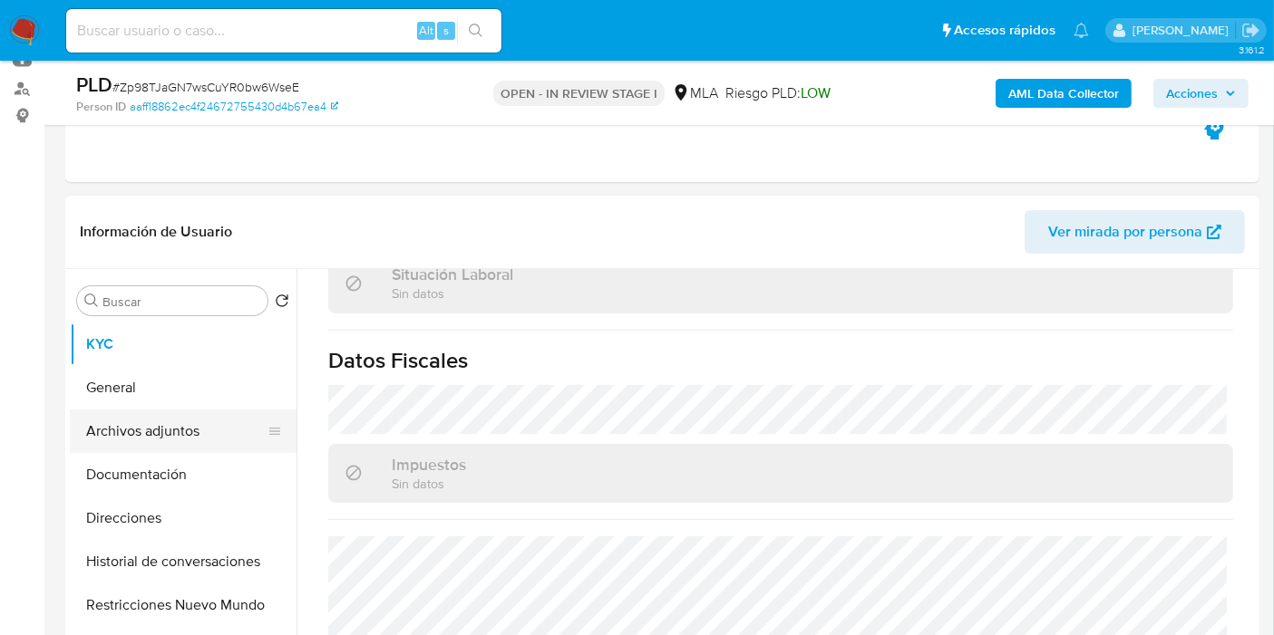
click at [156, 431] on button "Archivos adjuntos" at bounding box center [176, 432] width 212 height 44
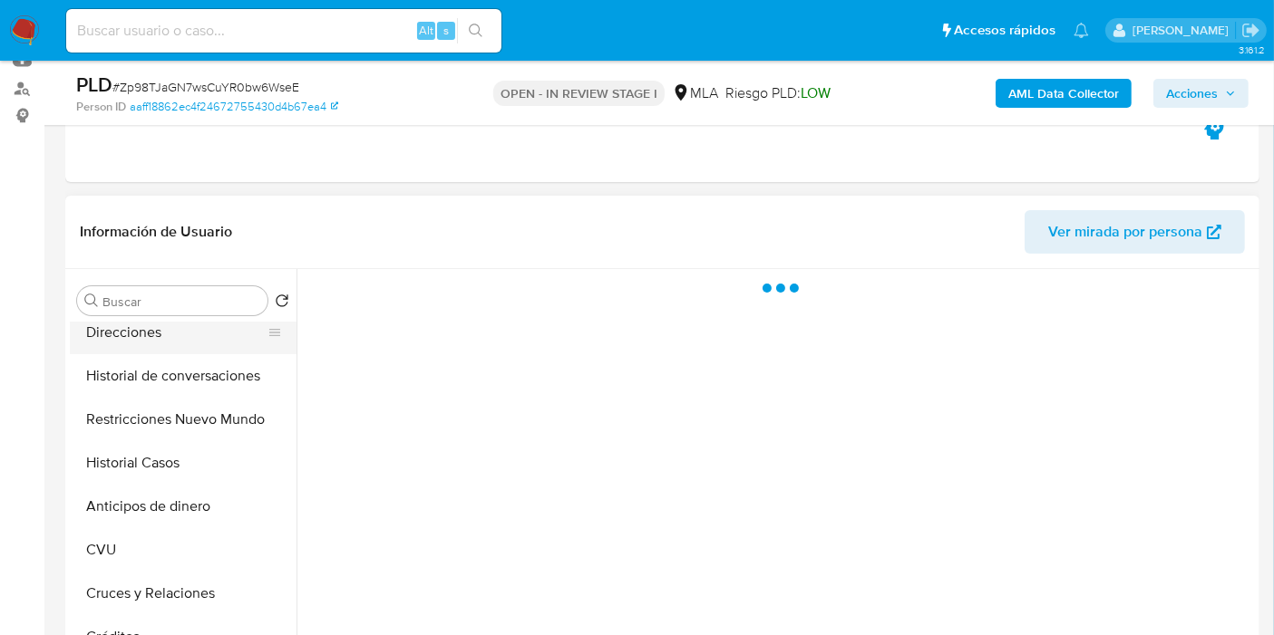
scroll to position [201, 0]
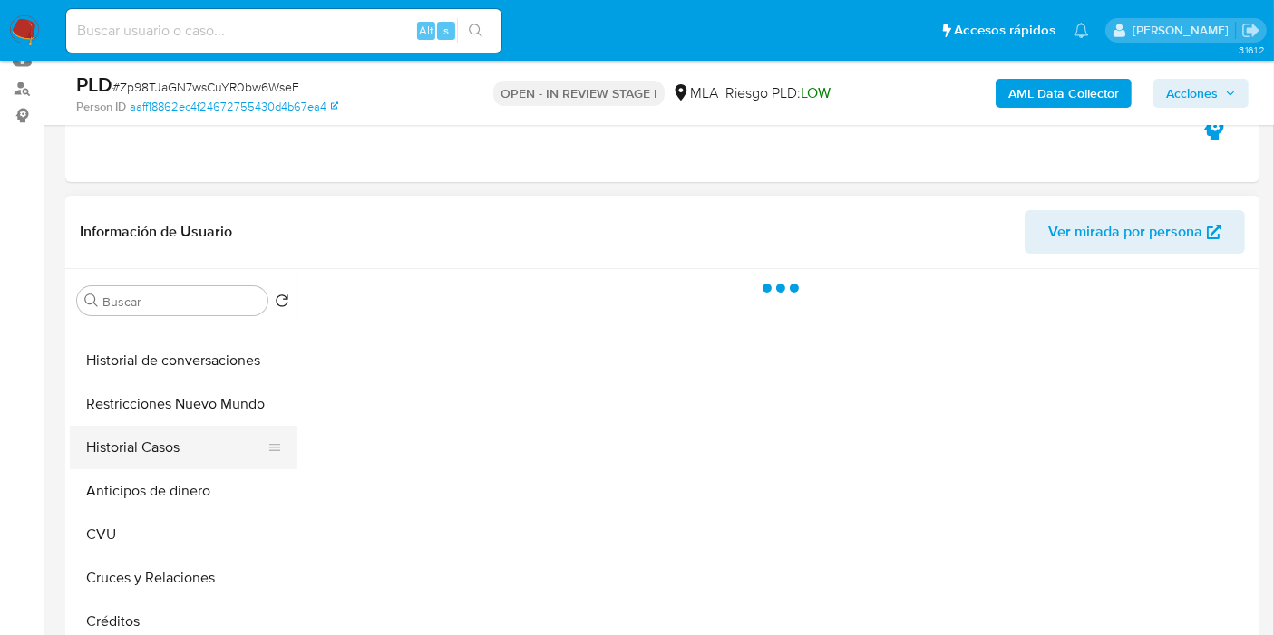
click at [228, 466] on button "Historial Casos" at bounding box center [176, 448] width 212 height 44
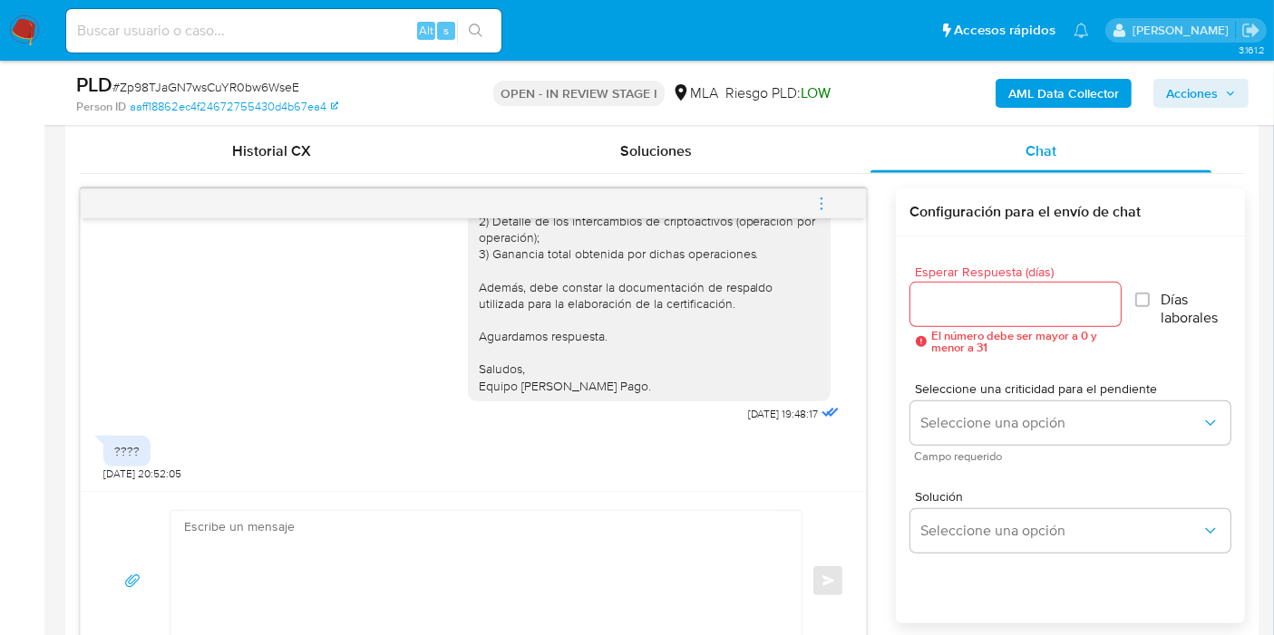
scroll to position [906, 0]
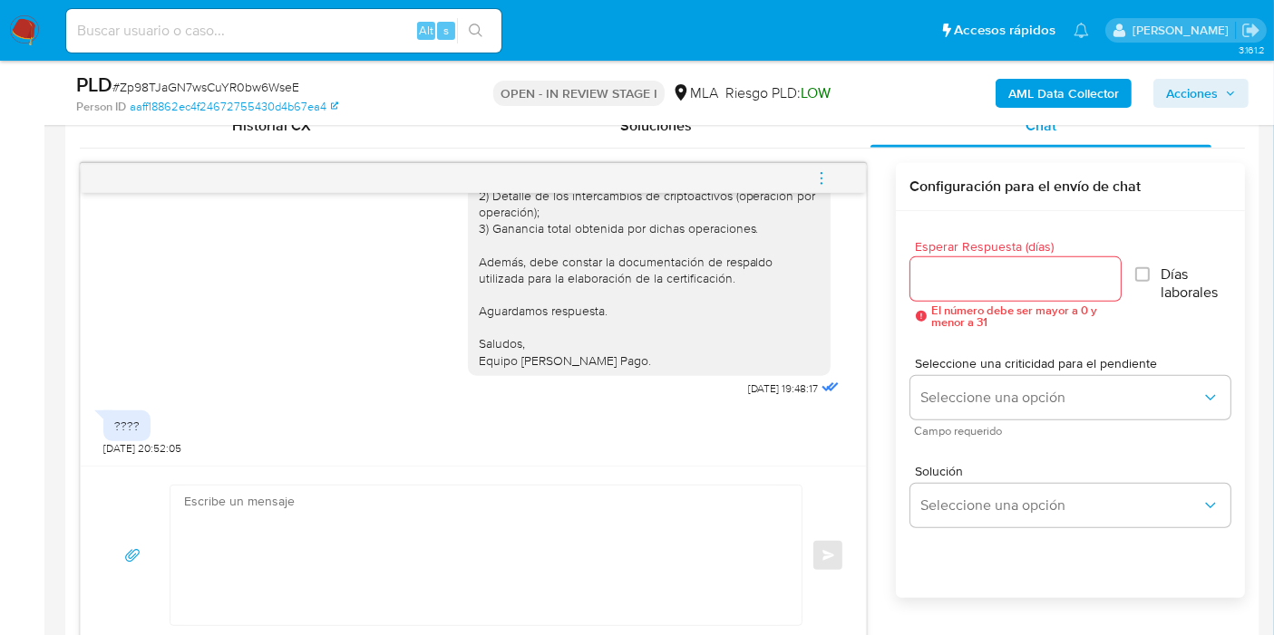
click at [360, 502] on textarea at bounding box center [481, 556] width 595 height 140
paste textarea "Analizamos tu caso y notamos que la información registra inconsistencias. Verif…"
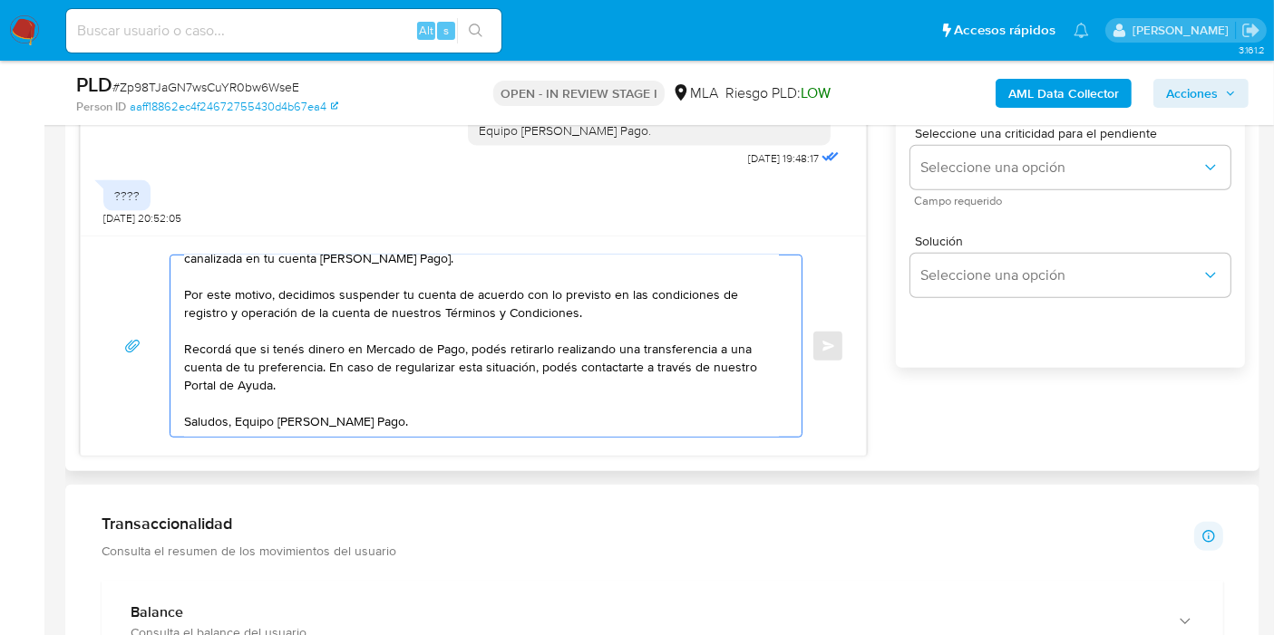
scroll to position [0, 0]
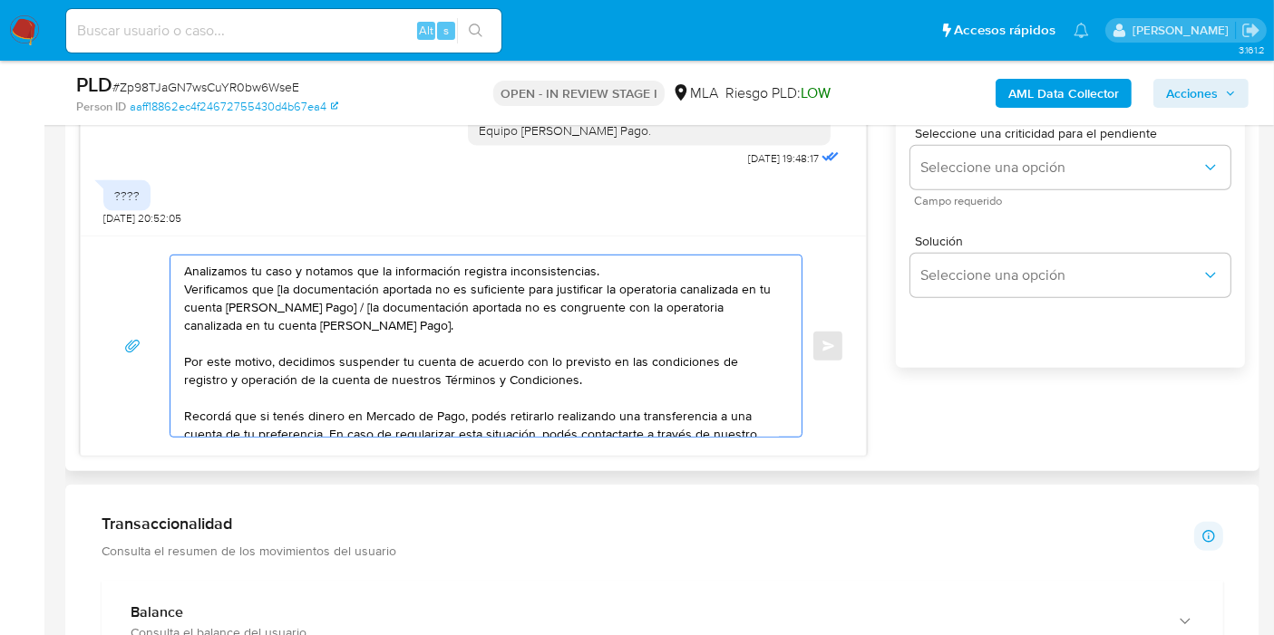
click at [189, 273] on textarea "Analizamos tu caso y notamos que la información registra inconsistencias. Verif…" at bounding box center [481, 346] width 595 height 181
click at [181, 270] on div "Analizamos tu caso y notamos que la información registra inconsistencias. Verif…" at bounding box center [481, 346] width 622 height 181
click at [184, 268] on textarea "Analizamos tu caso y notamos que la información registra inconsistencias. Verif…" at bounding box center [481, 346] width 595 height 181
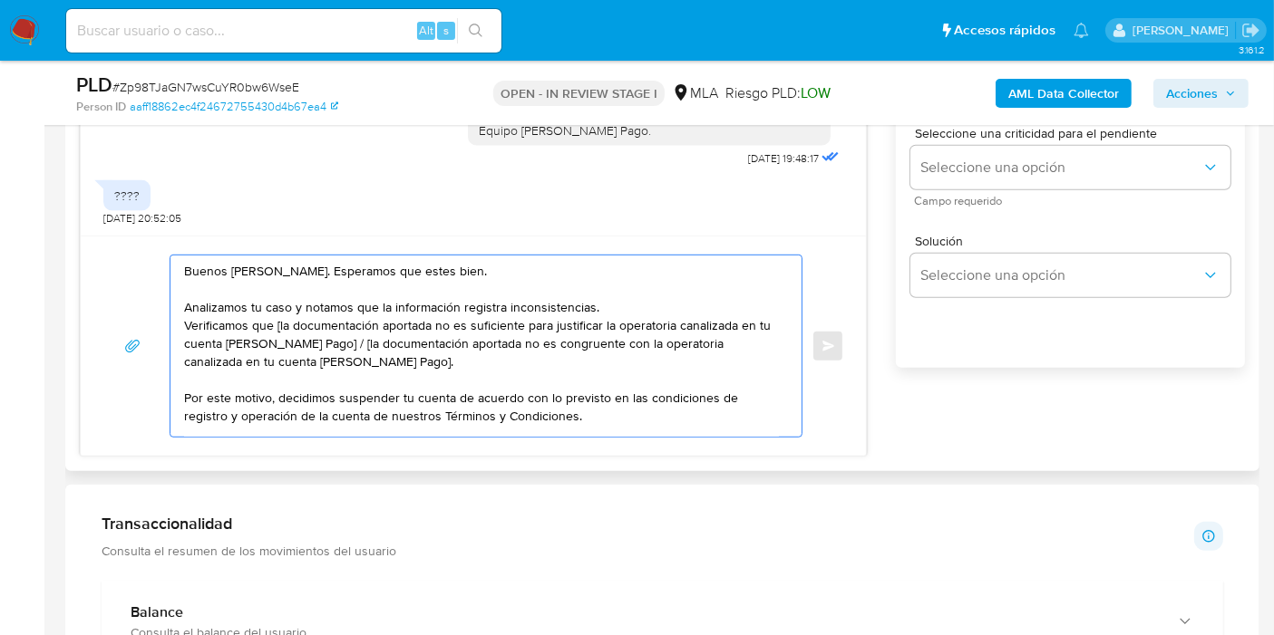
click at [577, 315] on textarea "Buenos días, Ramón. Esperamos que estes bien. Analizamos tu caso y notamos que …" at bounding box center [481, 346] width 595 height 181
click at [580, 312] on textarea "Buenos días, Ramón. Esperamos que estes bien. Analizamos tu caso y notamos que …" at bounding box center [481, 346] width 595 height 181
click at [593, 301] on textarea "Buenos días, Ramón. Esperamos que estes bien. Analizamos tu caso y notamos que …" at bounding box center [481, 346] width 595 height 181
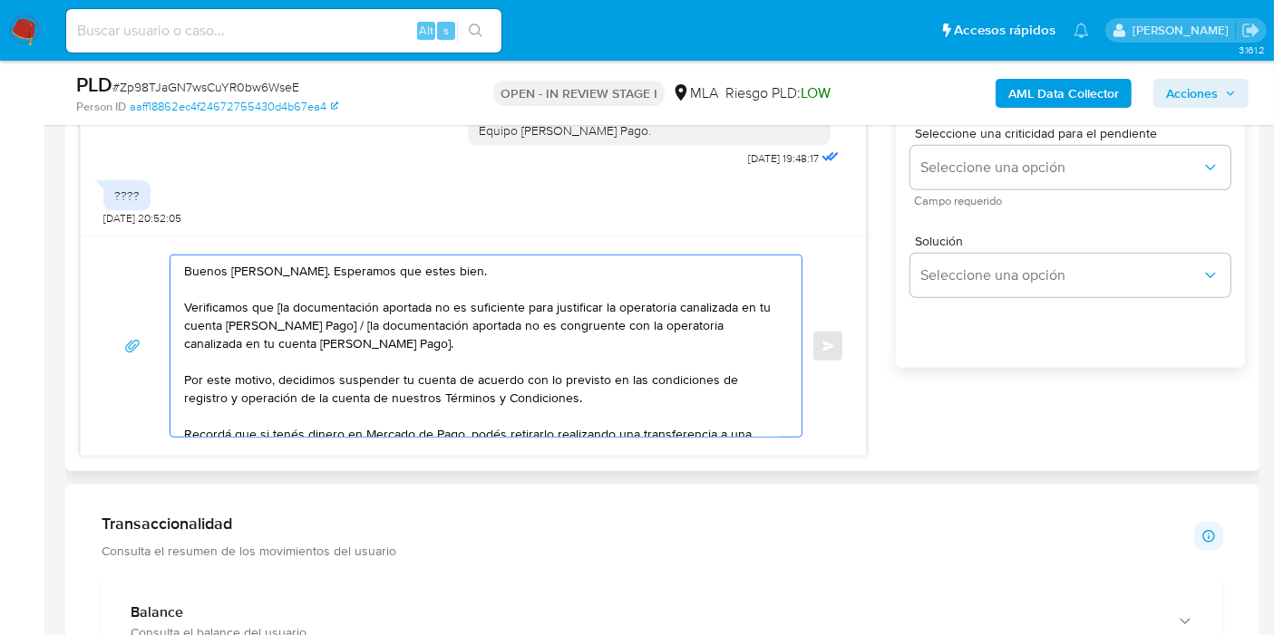
click at [276, 306] on textarea "Buenos días, Ramón. Esperamos que estes bien. Verificamos que [la documentación…" at bounding box center [481, 346] width 595 height 181
click at [476, 304] on textarea "Buenos días, Ramón. Esperamos que estes bien. Verificamos que la documentación …" at bounding box center [481, 346] width 595 height 181
click at [694, 322] on textarea "Buenos días, Ramón. Esperamos que estes bien. Verificamos que la documentación …" at bounding box center [481, 346] width 595 height 181
click at [613, 306] on textarea "Buenos días, Ramón. Esperamos que estes bien. Verificamos que la documentación …" at bounding box center [481, 346] width 595 height 181
click at [654, 306] on textarea "Buenos días, Ramón. Esperamos que estes bien. Verificamos que la documentación …" at bounding box center [481, 346] width 595 height 181
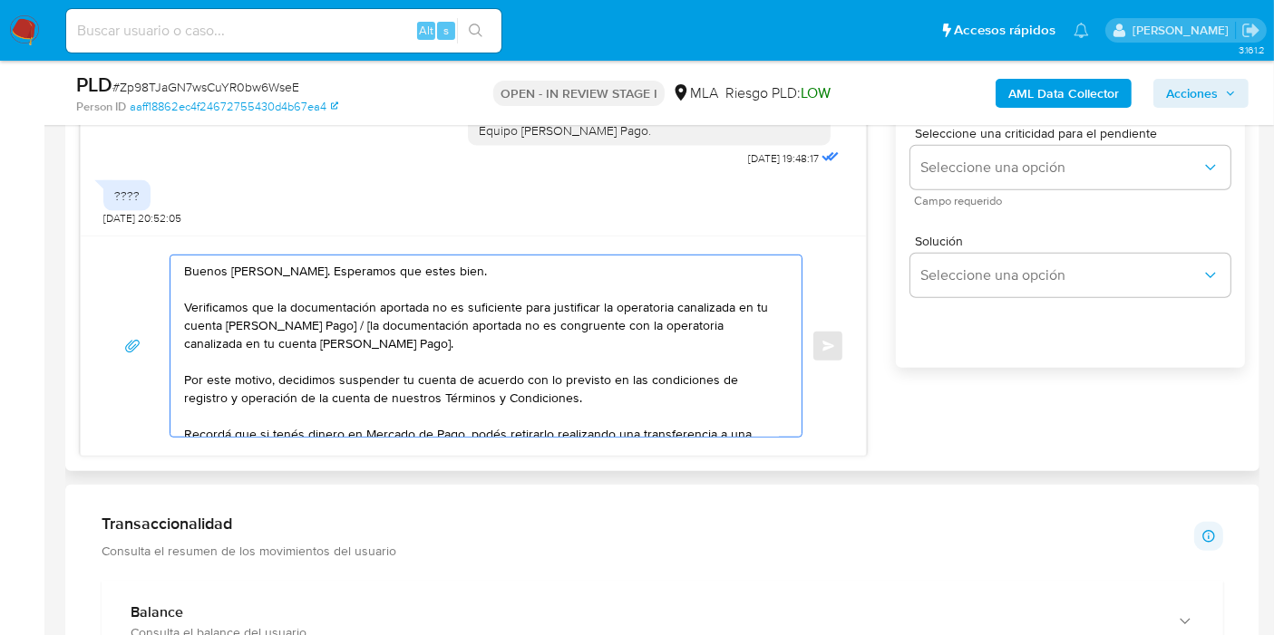
click at [671, 311] on textarea "Buenos días, Ramón. Esperamos que estes bien. Verificamos que la documentación …" at bounding box center [481, 346] width 595 height 181
drag, startPoint x: 267, startPoint y: 319, endPoint x: 331, endPoint y: 330, distance: 65.3
click at [331, 330] on textarea "Buenos días, Ramón. Esperamos que estes bien. Verificamos que la documentación …" at bounding box center [481, 346] width 595 height 181
drag, startPoint x: 421, startPoint y: 325, endPoint x: 481, endPoint y: 354, distance: 67.3
click at [481, 354] on textarea "Buenos días, Ramón. Esperamos que estes bien. Verificamos que la documentación …" at bounding box center [481, 346] width 595 height 181
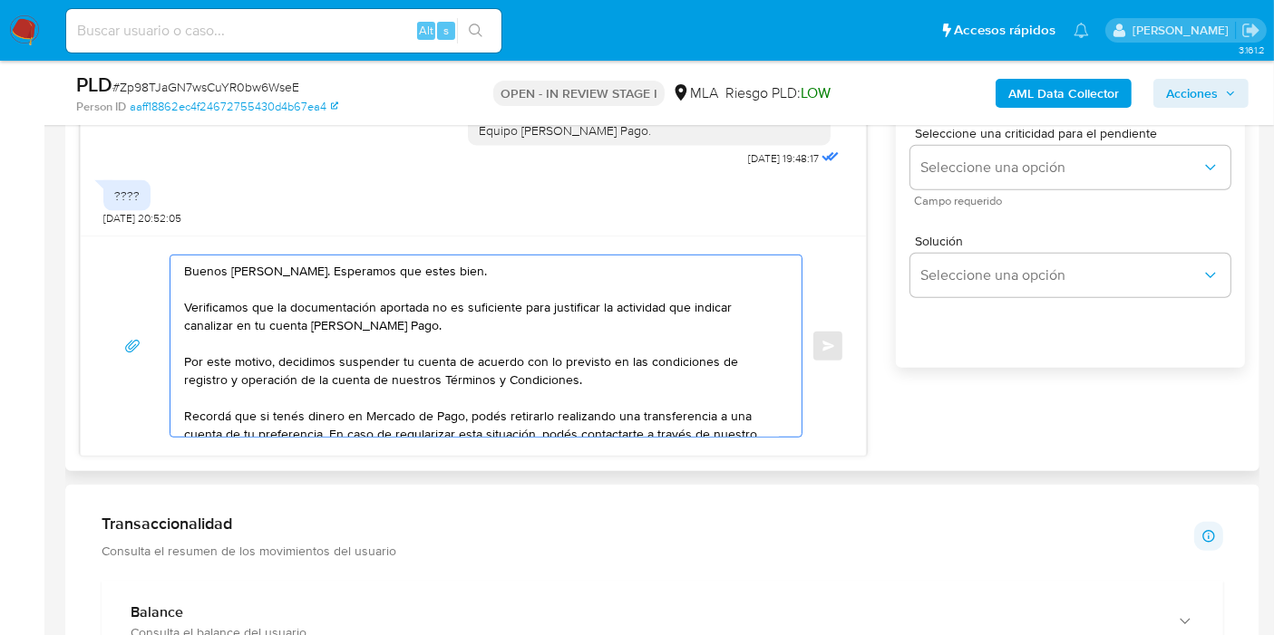
click at [435, 361] on textarea "Buenos días, Ramón. Esperamos que estes bien. Verificamos que la documentación …" at bounding box center [481, 346] width 595 height 181
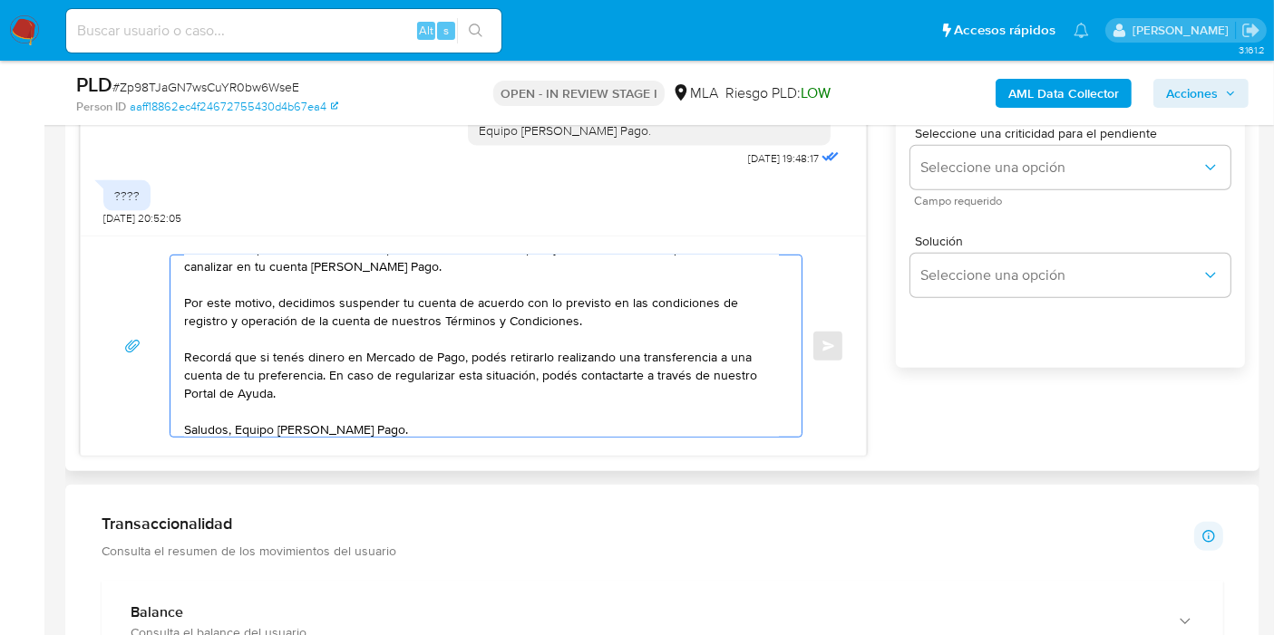
scroll to position [103, 0]
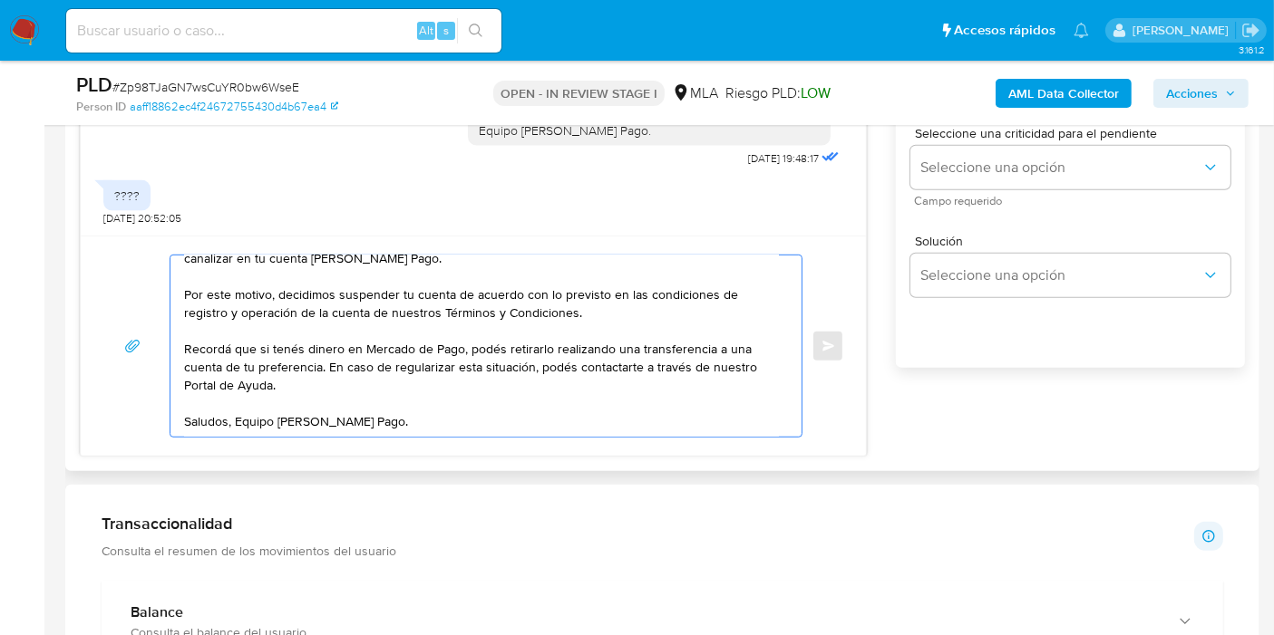
click at [237, 382] on textarea "Buenos días, Ramón. Esperamos que estes bien. Verificamos que la documentación …" at bounding box center [481, 346] width 595 height 181
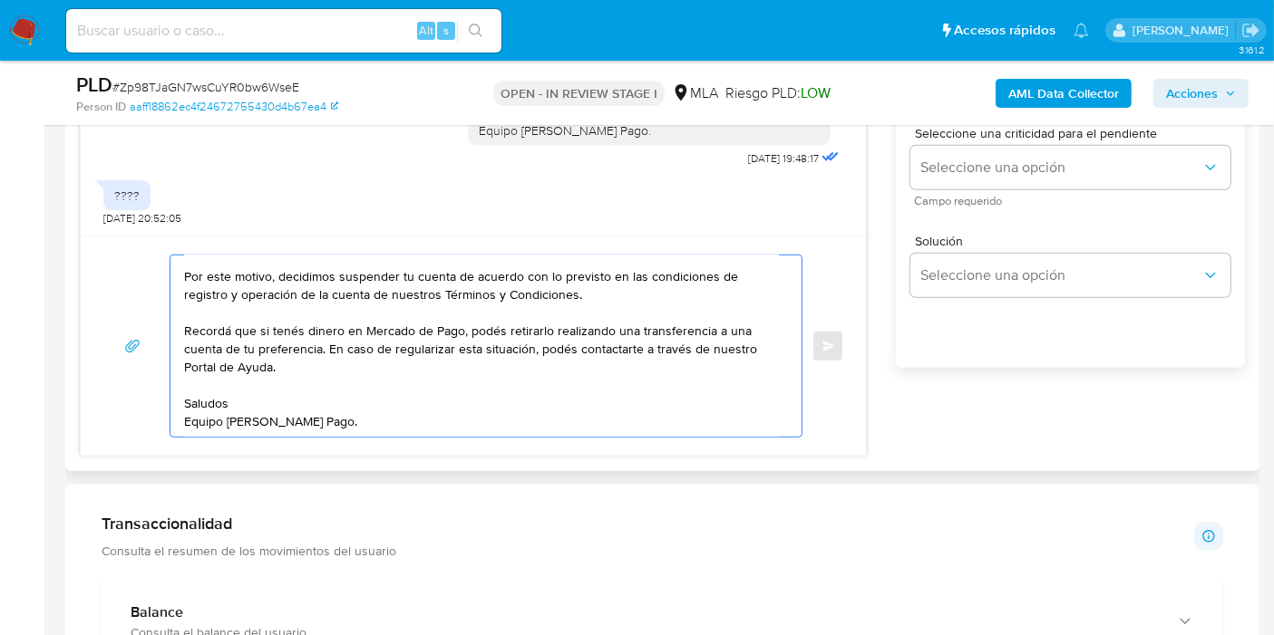
click at [228, 400] on textarea "Buenos días, Ramón. Esperamos que estes bien. Verificamos que la documentación …" at bounding box center [481, 346] width 595 height 181
click at [241, 390] on textarea "Buenos días, Ramón. Esperamos que estes bien. Verificamos que la documentación …" at bounding box center [481, 346] width 595 height 181
click at [218, 422] on textarea "Buenos días, Ramón. Esperamos que estes bien. Verificamos que la documentación …" at bounding box center [481, 346] width 595 height 181
click at [217, 423] on textarea "Buenos días, Ramón. Esperamos que estes bien. Verificamos que la documentación …" at bounding box center [481, 346] width 595 height 181
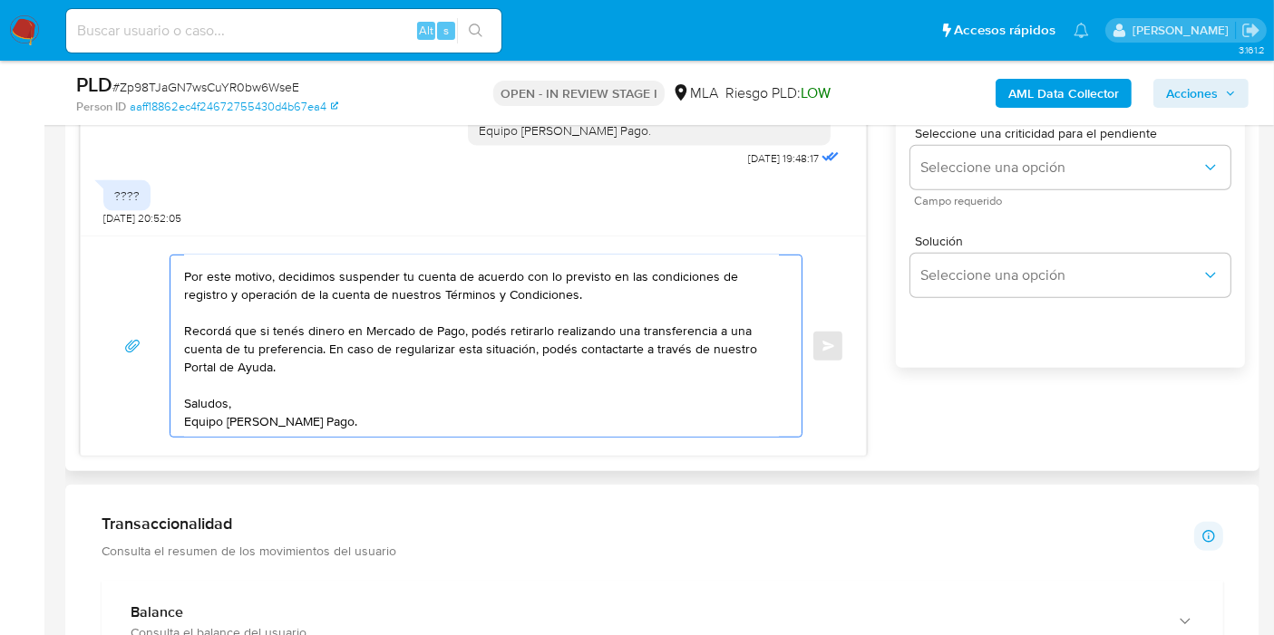
click at [274, 385] on textarea "Buenos días, Ramón. Esperamos que estes bien. Verificamos que la documentación …" at bounding box center [481, 346] width 595 height 181
click at [405, 363] on textarea "Buenos días, Ramón. Esperamos que estes bien. Verificamos que la documentación …" at bounding box center [481, 346] width 595 height 181
paste textarea "http://mercadolibre.com.ar/ayuda"
click at [606, 279] on textarea "Buenos días, Ramón. Esperamos que estes bien. Verificamos que la documentación …" at bounding box center [481, 346] width 595 height 181
click at [598, 291] on textarea "Buenos días, Ramón. Esperamos que estes bien. Verificamos que la documentación …" at bounding box center [481, 346] width 595 height 181
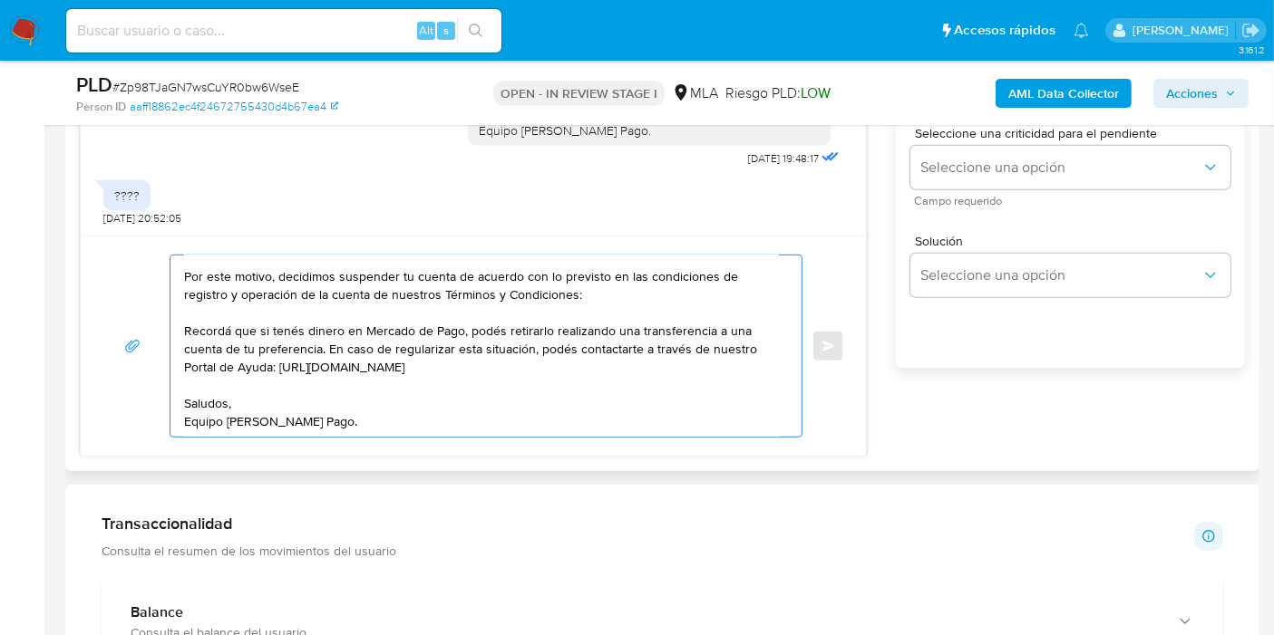
paste textarea "https://www.mercadopago.com.ar/ayuda/terminos-y-condiciones_299"
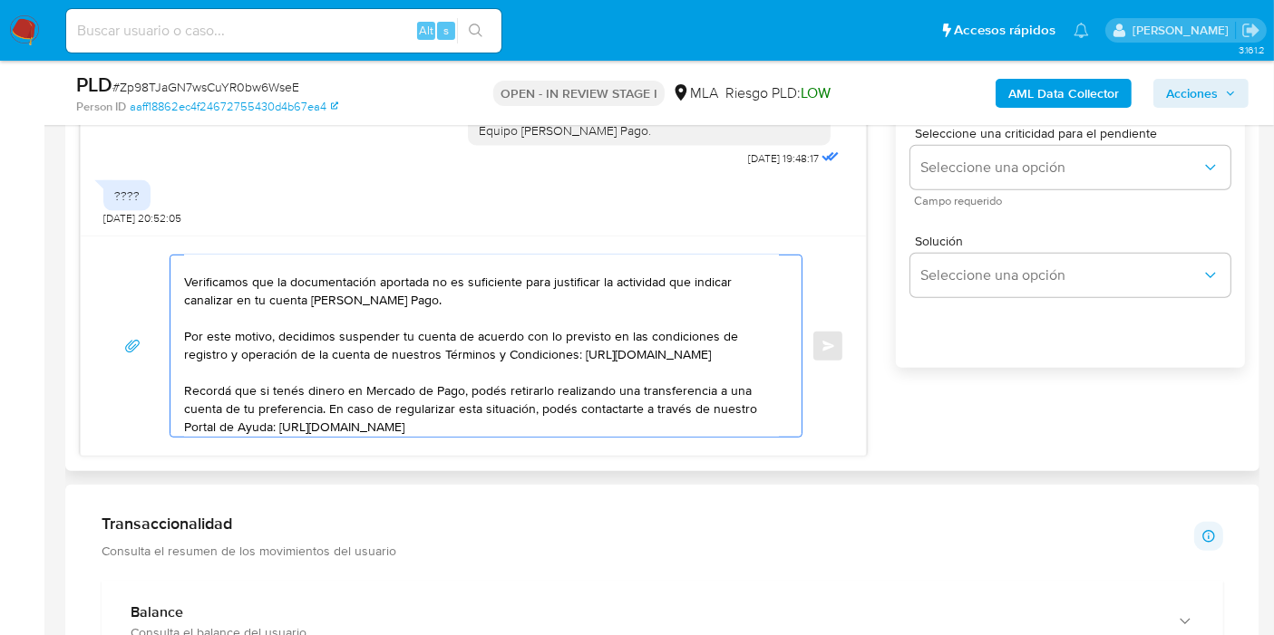
scroll to position [0, 0]
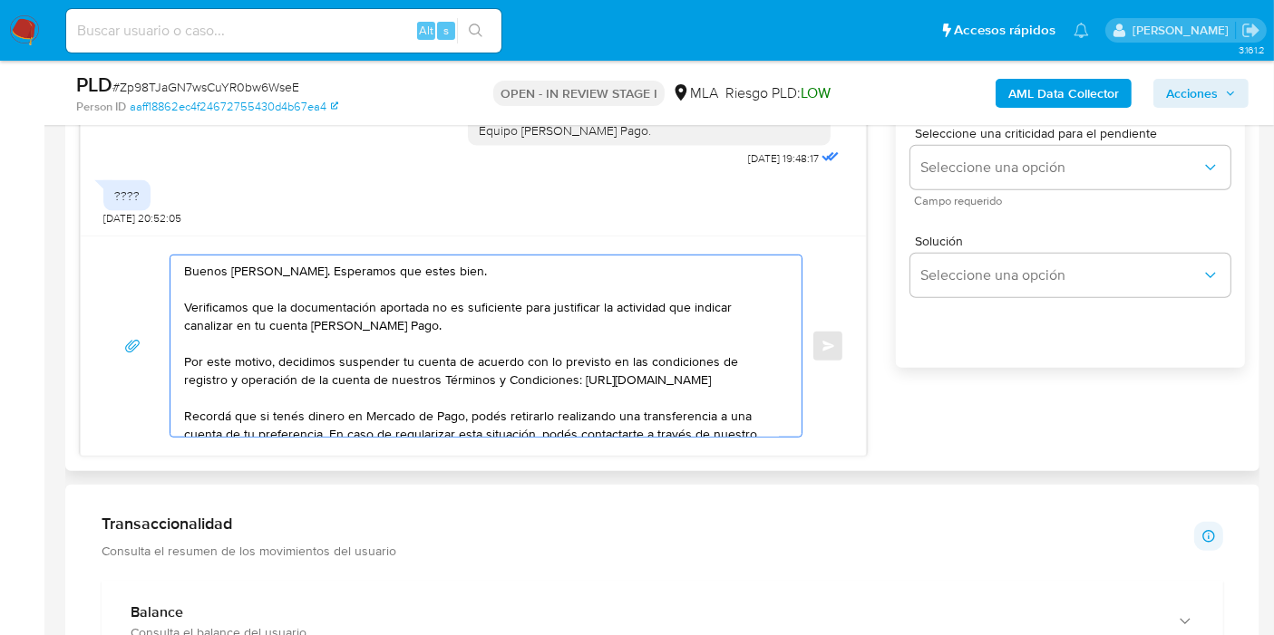
click at [408, 265] on textarea "Buenos días, Ramón. Esperamos que estes bien. Verificamos que la documentación …" at bounding box center [481, 346] width 595 height 181
click at [0, 0] on lt-span "estés" at bounding box center [0, 0] width 0 height 0
type textarea "Buenos días, Ramón. Esperamos que estés bien. Verificamos que la documentación …"
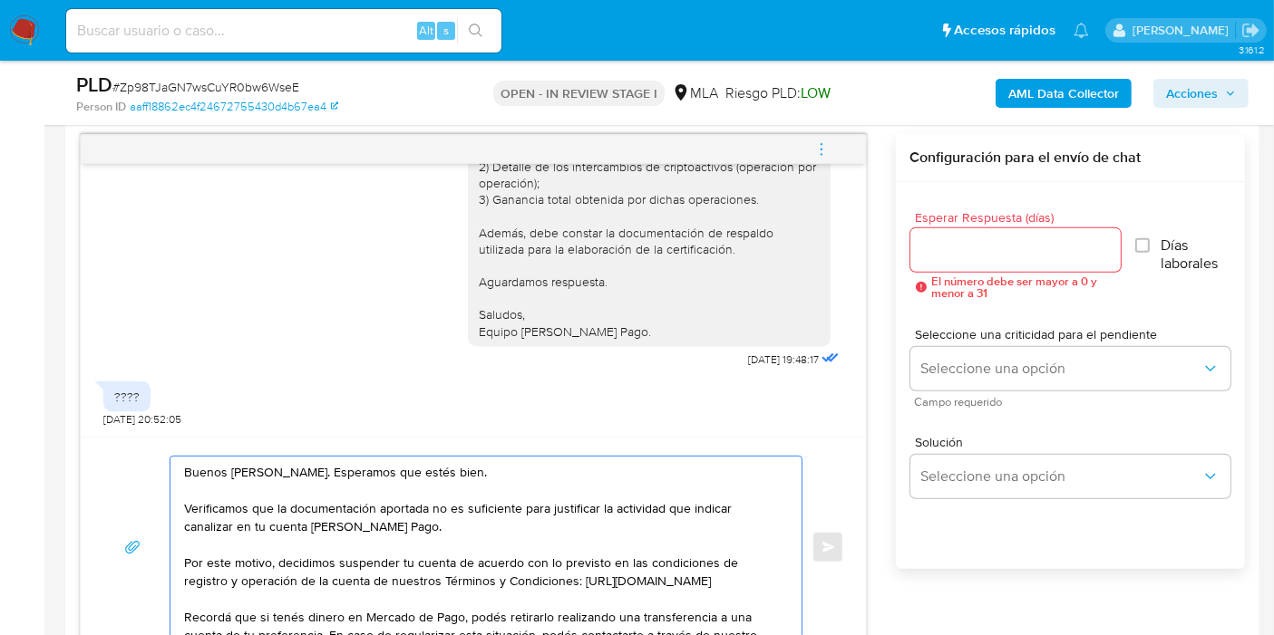
click at [1025, 234] on div at bounding box center [1015, 250] width 211 height 44
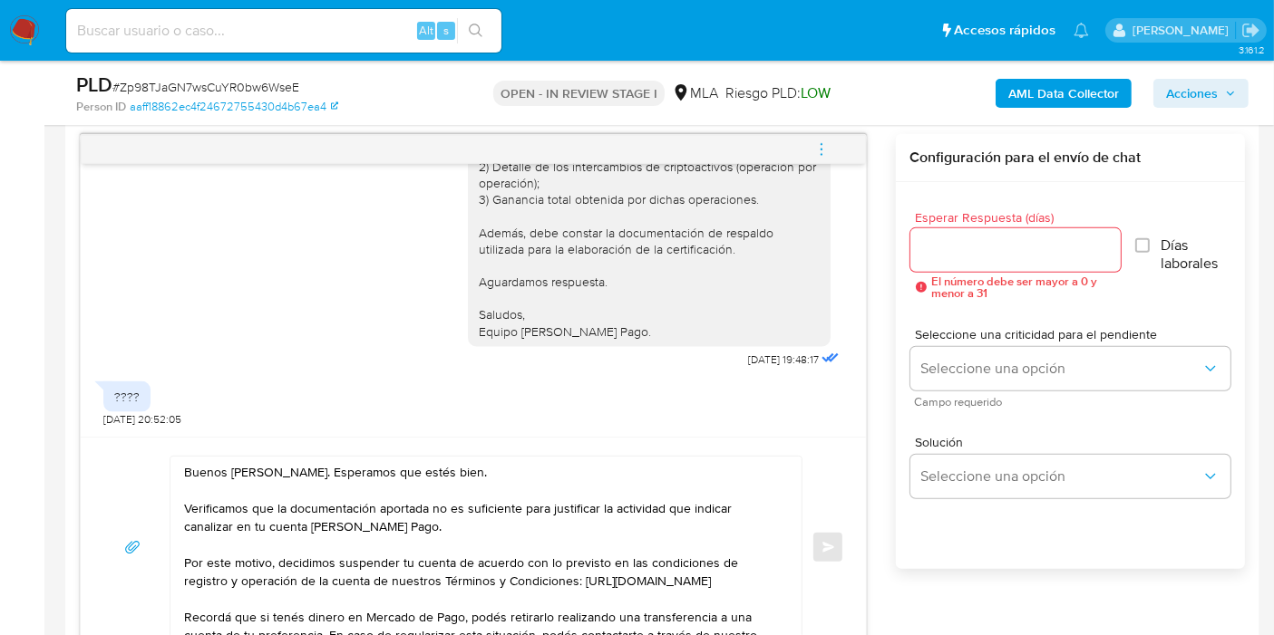
click at [1004, 248] on input "Esperar Respuesta (días)" at bounding box center [1015, 250] width 211 height 24
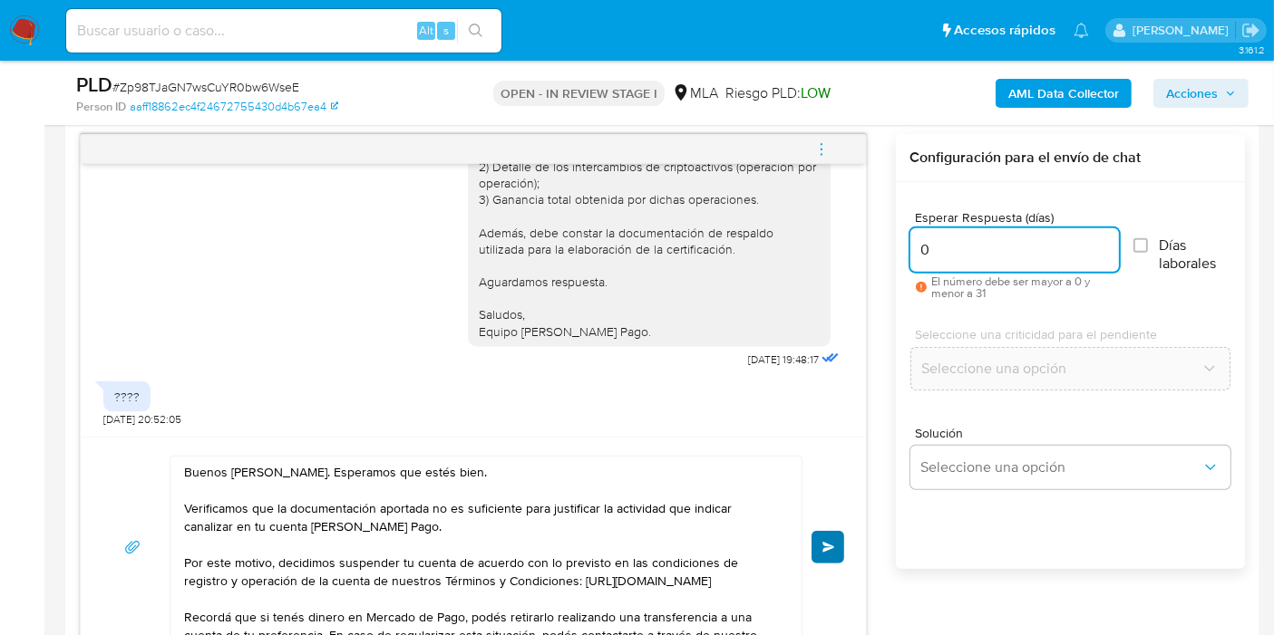
type input "0"
click at [825, 548] on span "Enviar" at bounding box center [828, 547] width 13 height 11
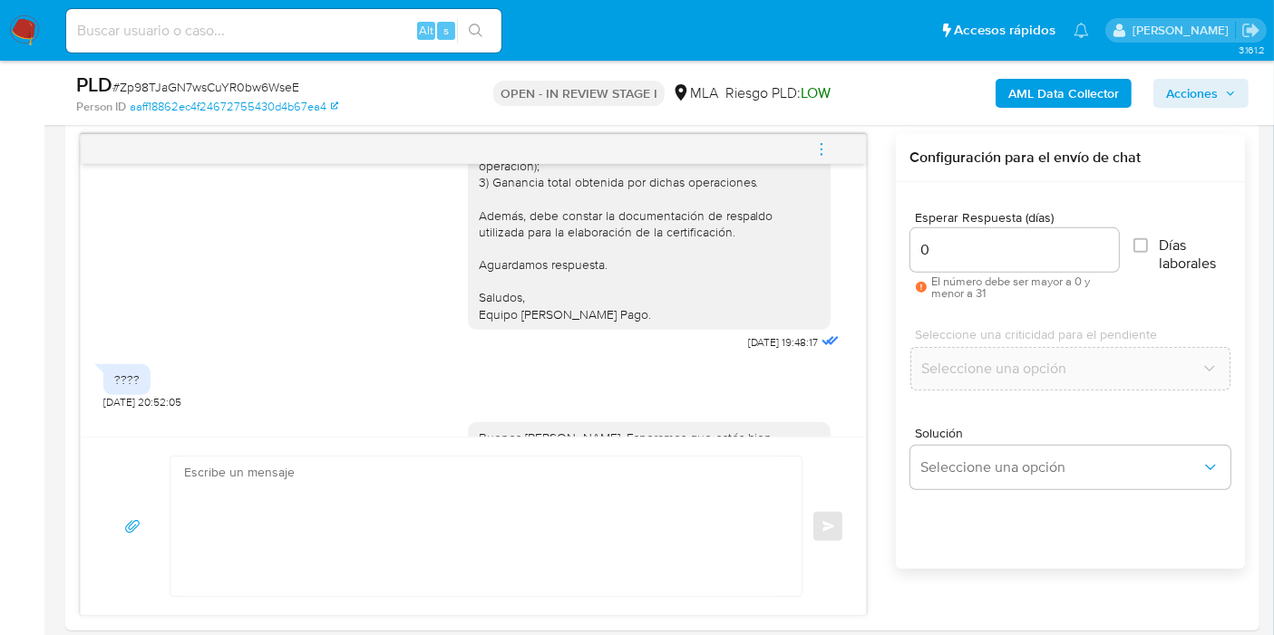
scroll to position [2854, 0]
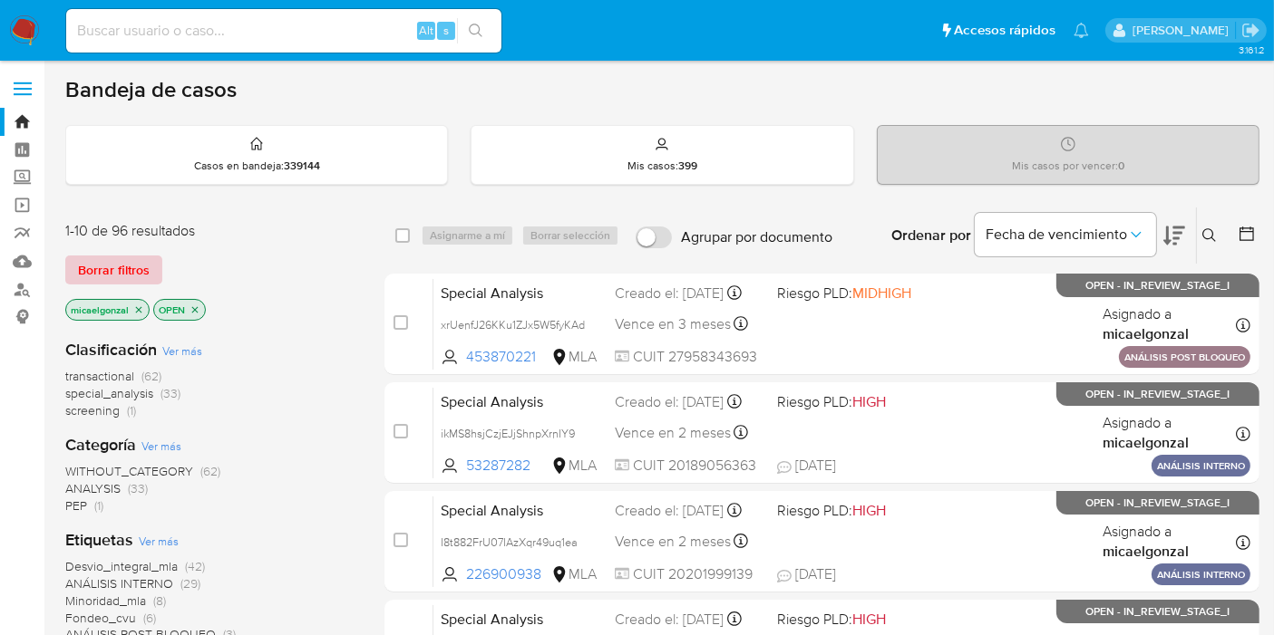
click at [123, 261] on span "Borrar filtros" at bounding box center [114, 269] width 72 height 25
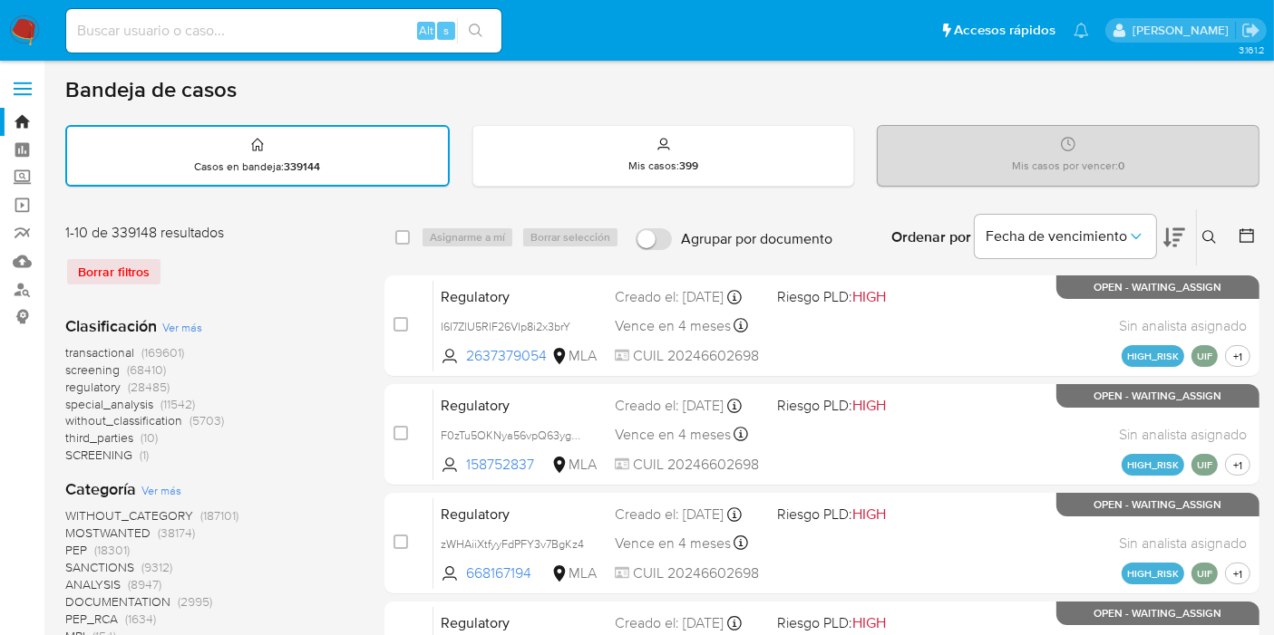
click at [1212, 231] on icon at bounding box center [1209, 237] width 14 height 14
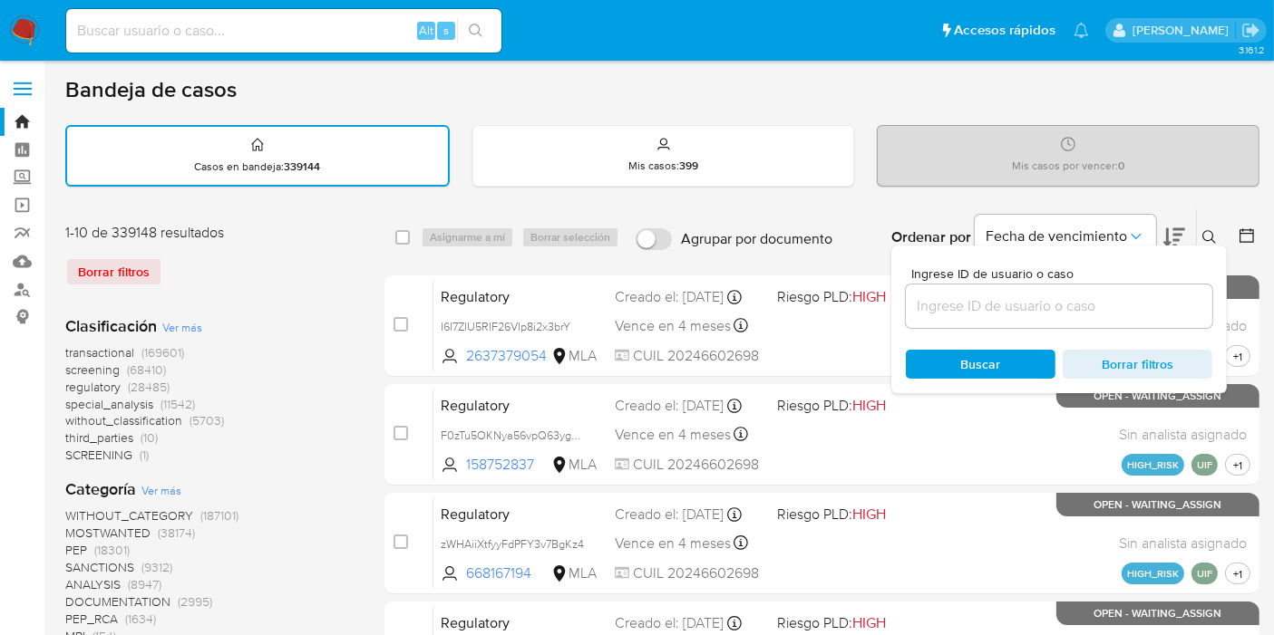
click at [1021, 291] on div at bounding box center [1059, 307] width 306 height 44
click at [1008, 301] on input at bounding box center [1059, 307] width 306 height 24
paste input "Zp98TJaGN7wsCuYR0bw6WseE"
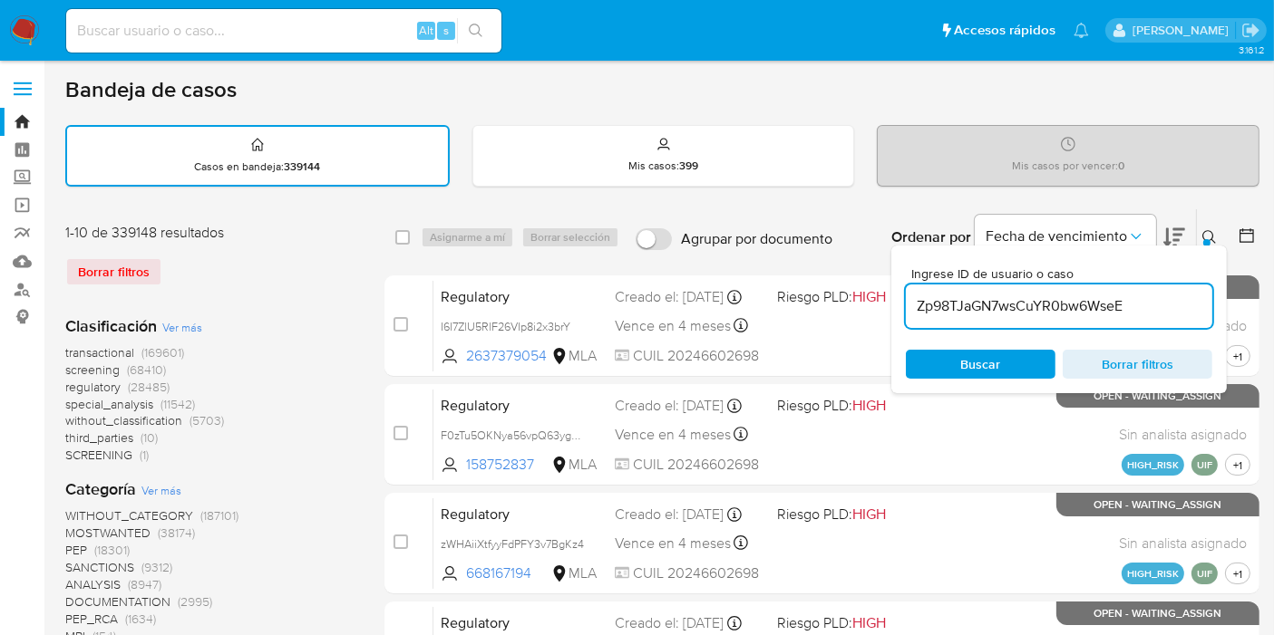
type input "Zp98TJaGN7wsCuYR0bw6WseE"
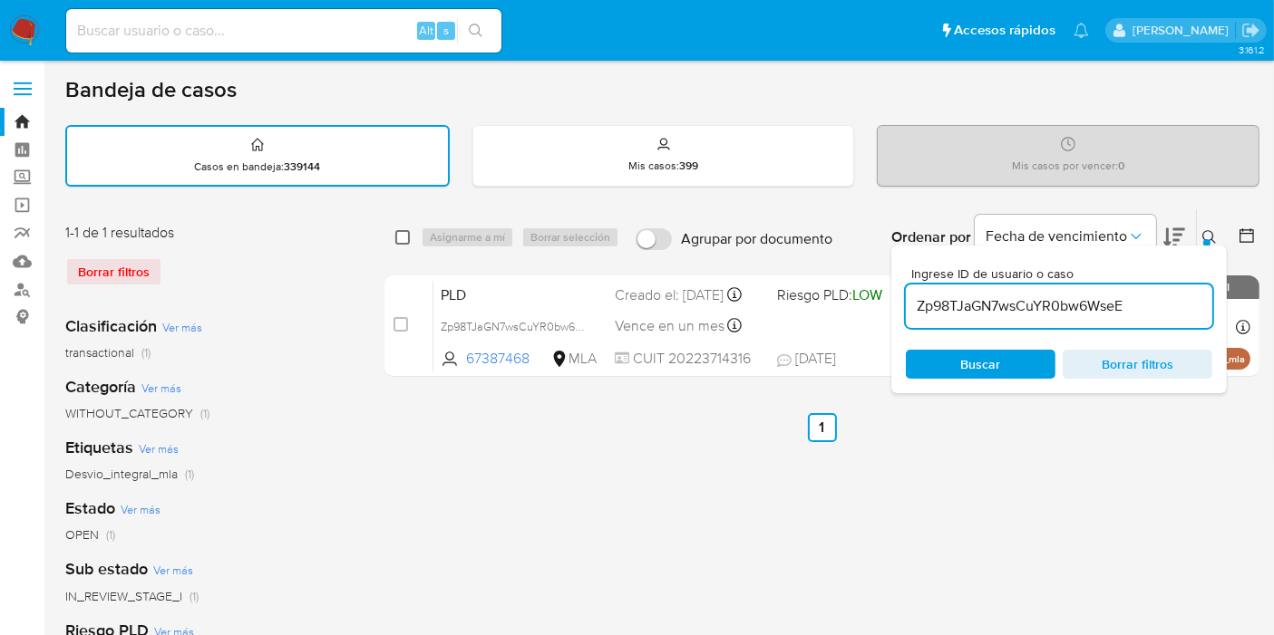
click at [400, 236] on input "checkbox" at bounding box center [402, 237] width 15 height 15
checkbox input "true"
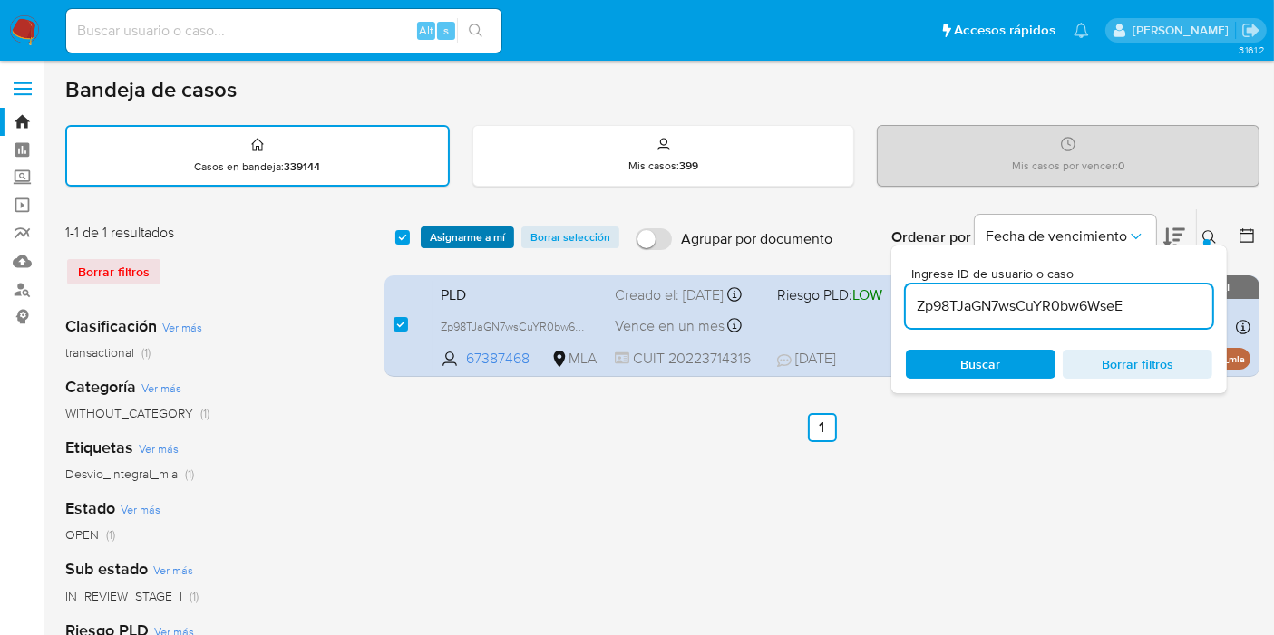
click at [470, 240] on span "Asignarme a mí" at bounding box center [467, 237] width 75 height 18
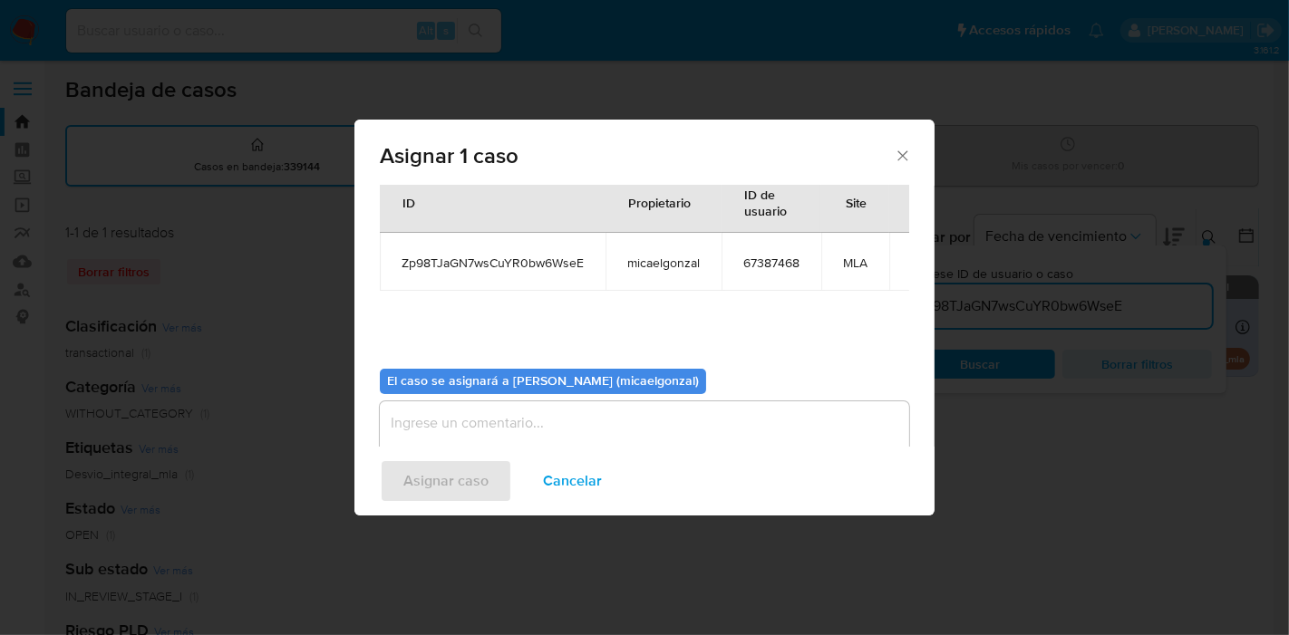
scroll to position [92, 0]
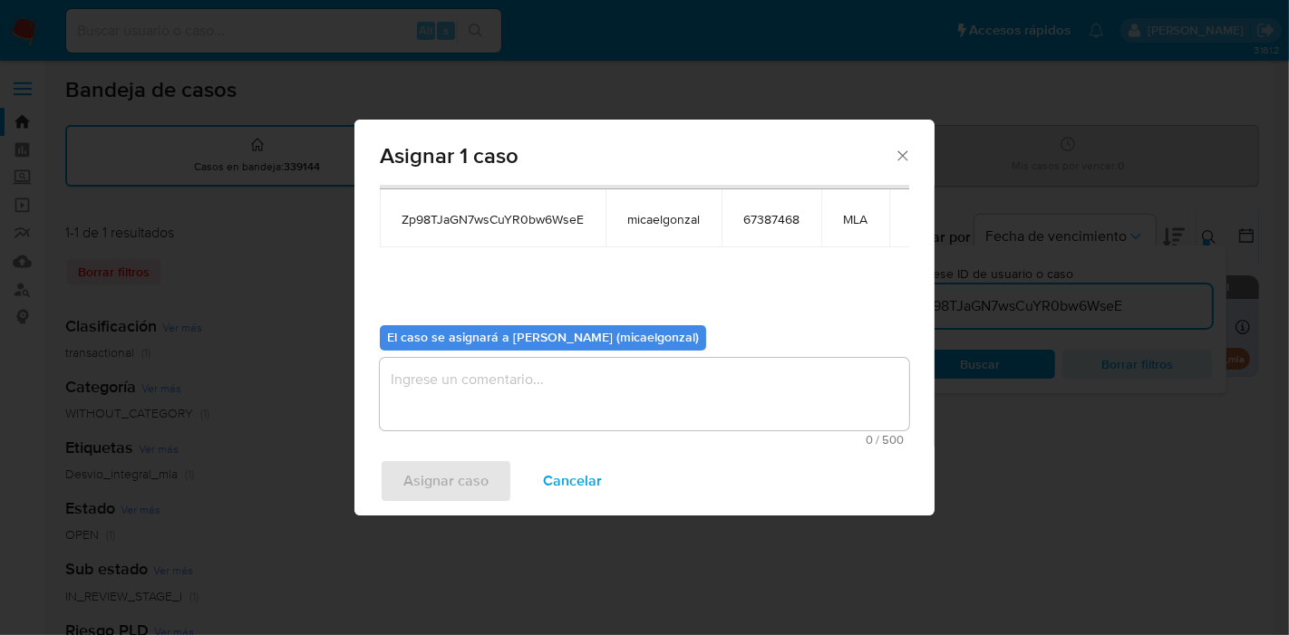
click at [629, 380] on textarea "assign-modal" at bounding box center [644, 394] width 529 height 73
click at [489, 482] on button "Asignar caso" at bounding box center [446, 482] width 132 height 44
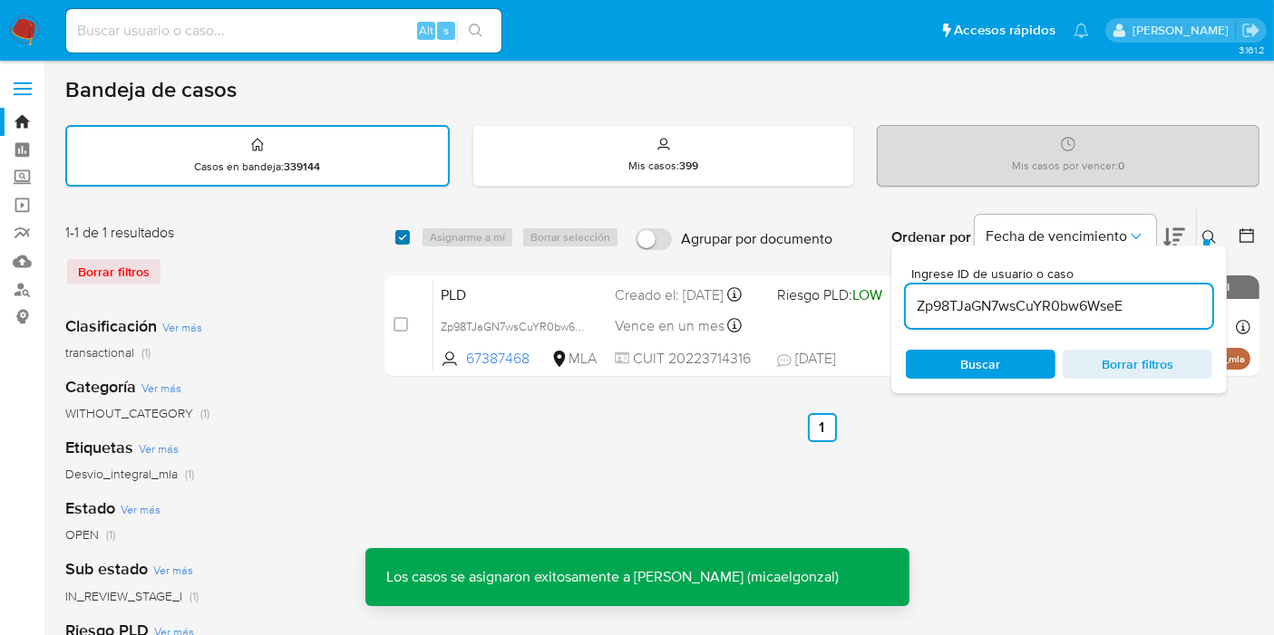
click at [403, 237] on input "checkbox" at bounding box center [402, 237] width 15 height 15
checkbox input "true"
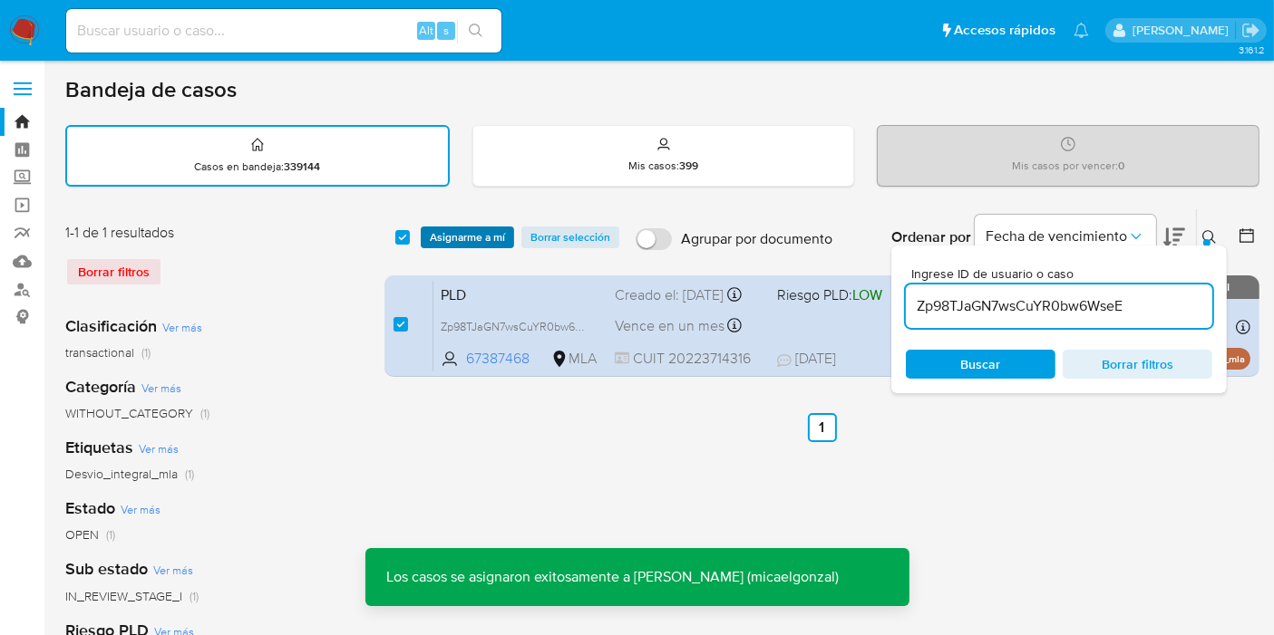
click at [421, 234] on button "Asignarme a mí" at bounding box center [467, 238] width 93 height 22
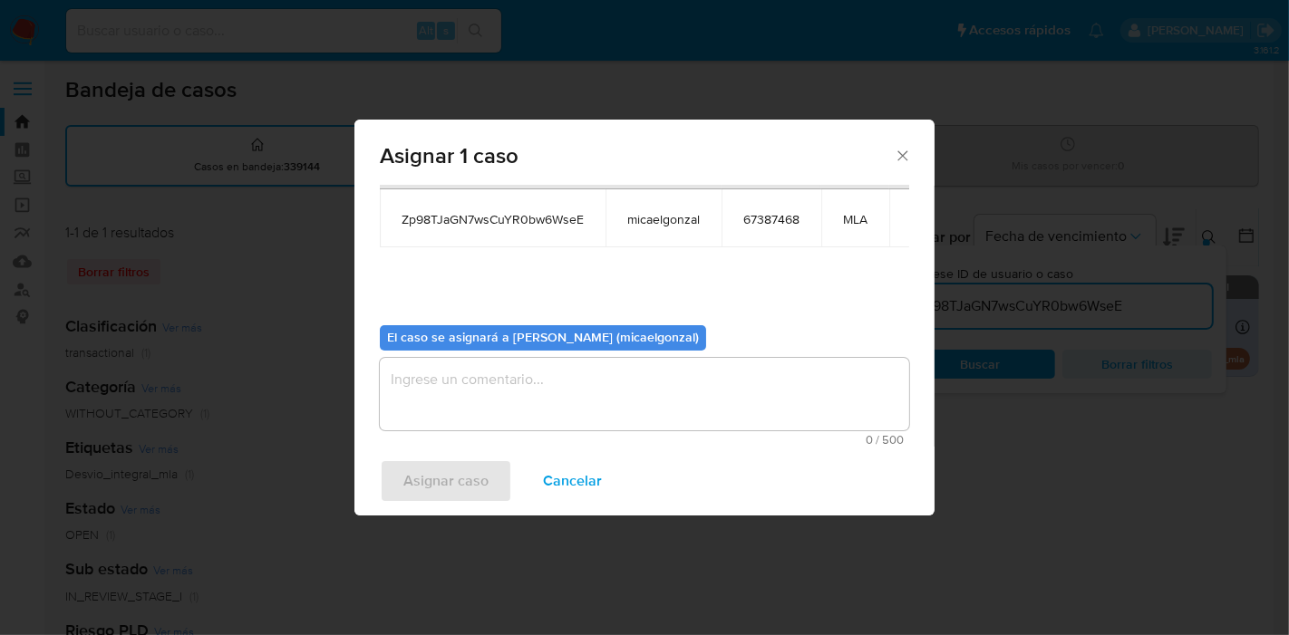
click at [654, 412] on textarea "assign-modal" at bounding box center [644, 394] width 529 height 73
click at [432, 475] on span "Asignar caso" at bounding box center [445, 481] width 85 height 40
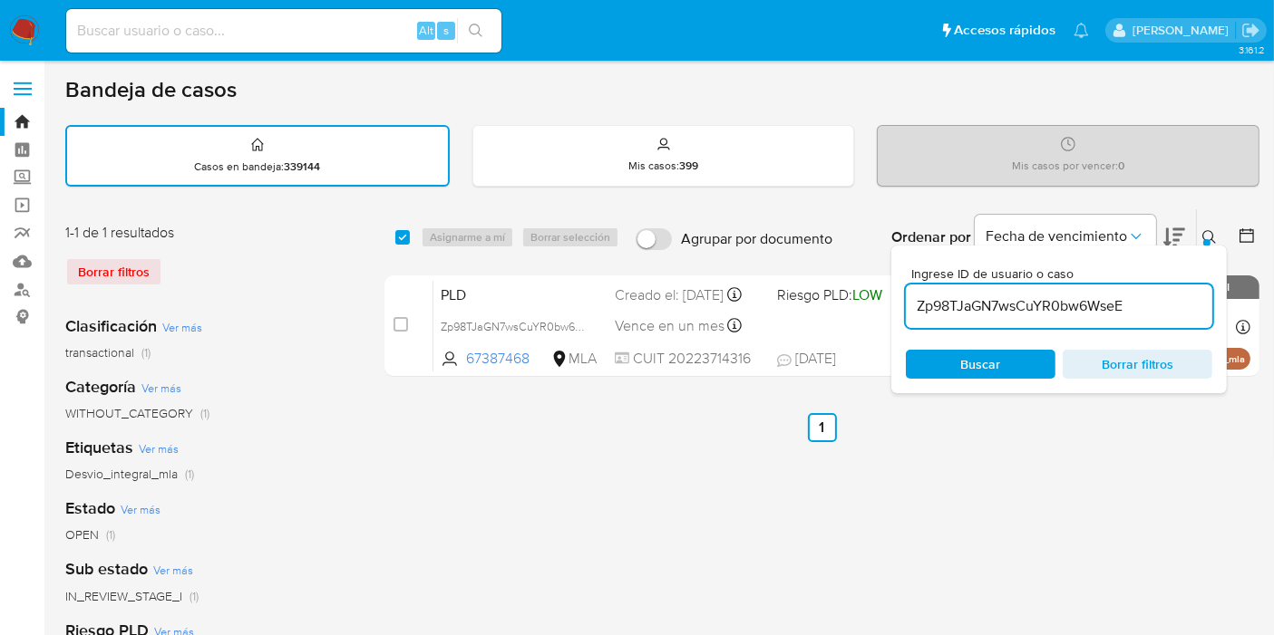
click at [361, 43] on div "Alt s" at bounding box center [283, 31] width 435 height 44
click at [362, 36] on input at bounding box center [283, 31] width 435 height 24
paste input "euEuy85pdnzwdK2OzqvhjMmZ"
type input "euEuy85pdnzwdK2OzqvhjMmZ"
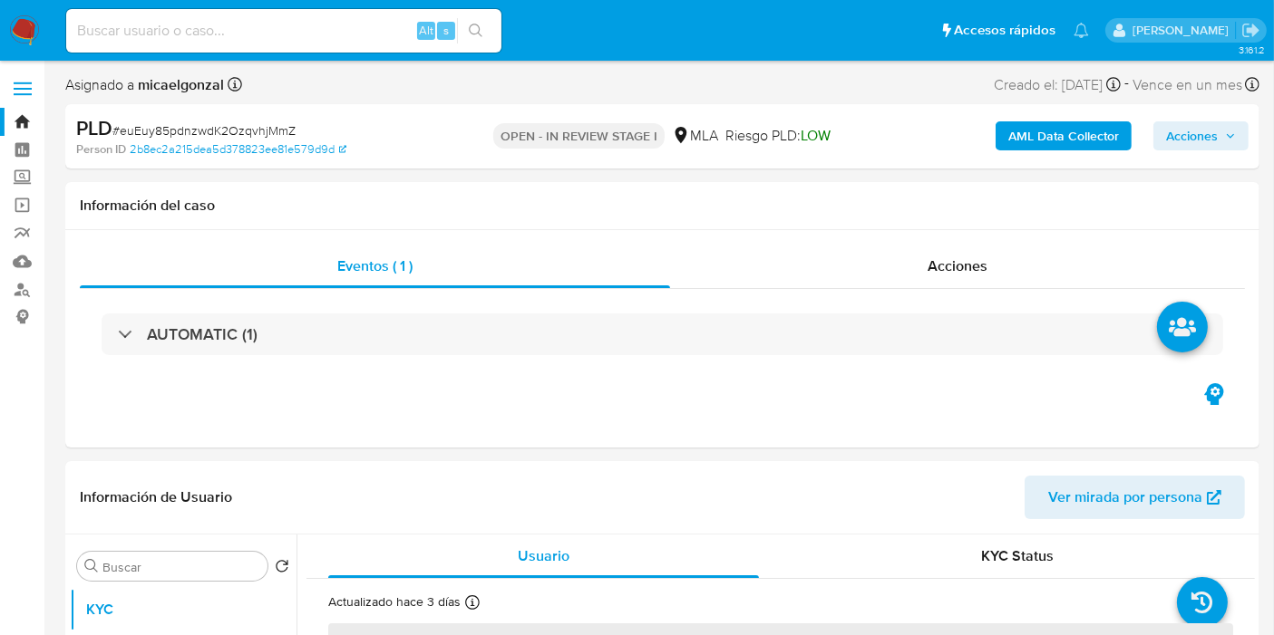
select select "10"
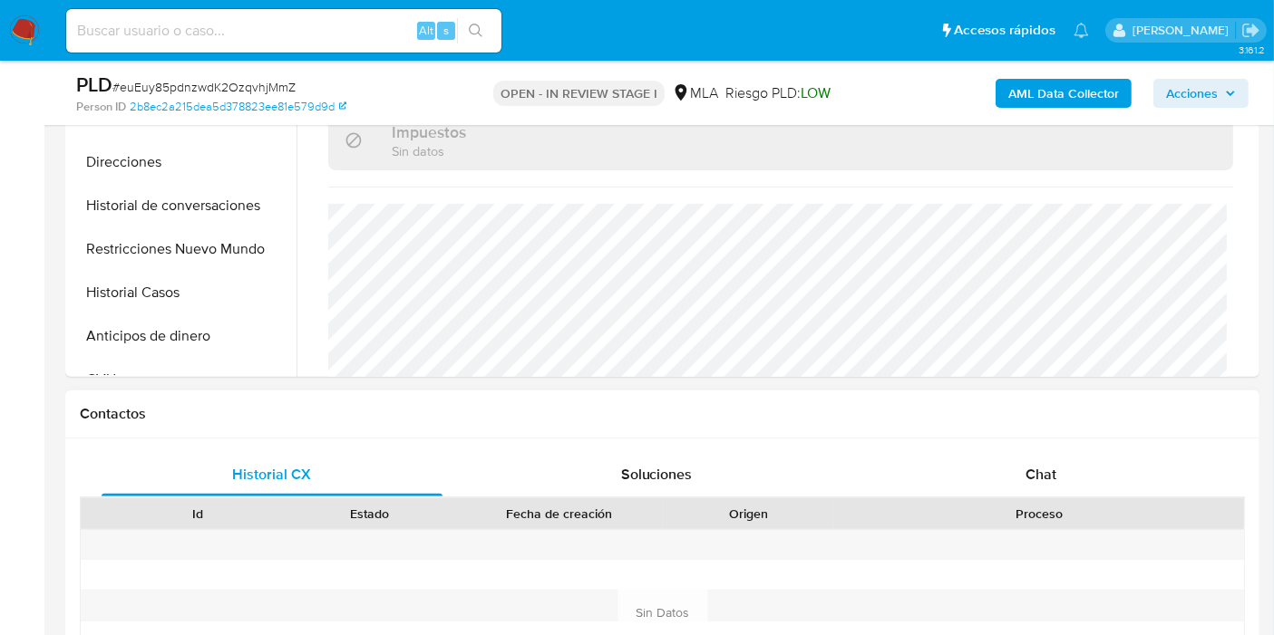
scroll to position [704, 0]
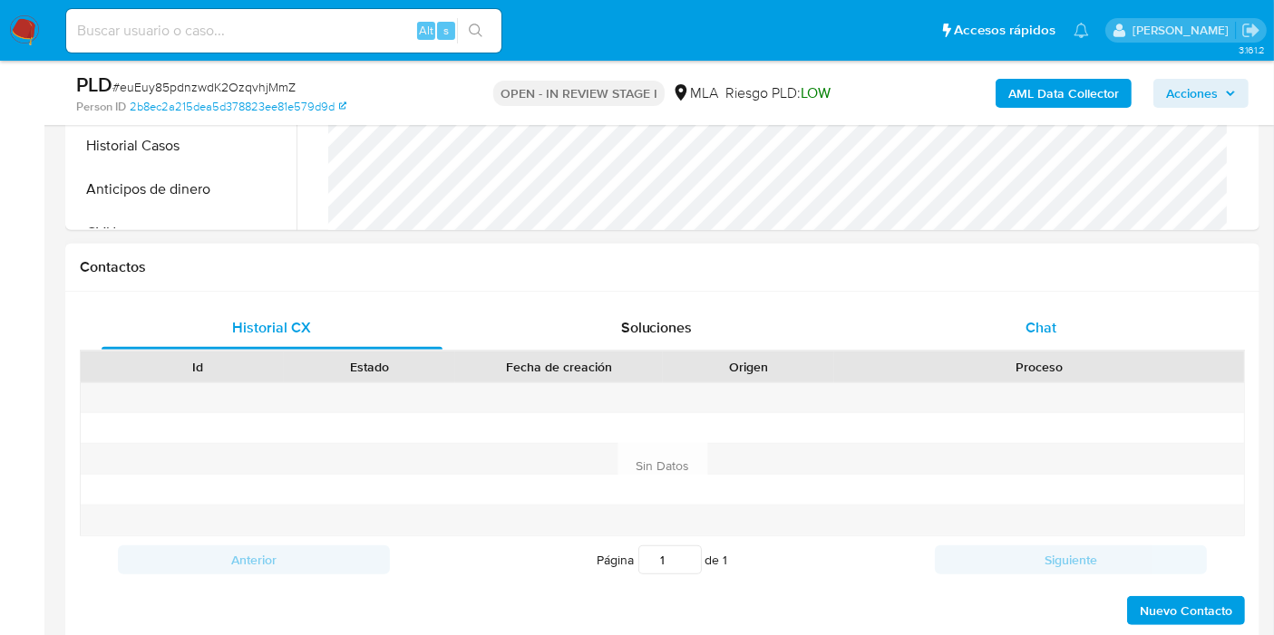
click at [955, 335] on div "Chat" at bounding box center [1040, 328] width 341 height 44
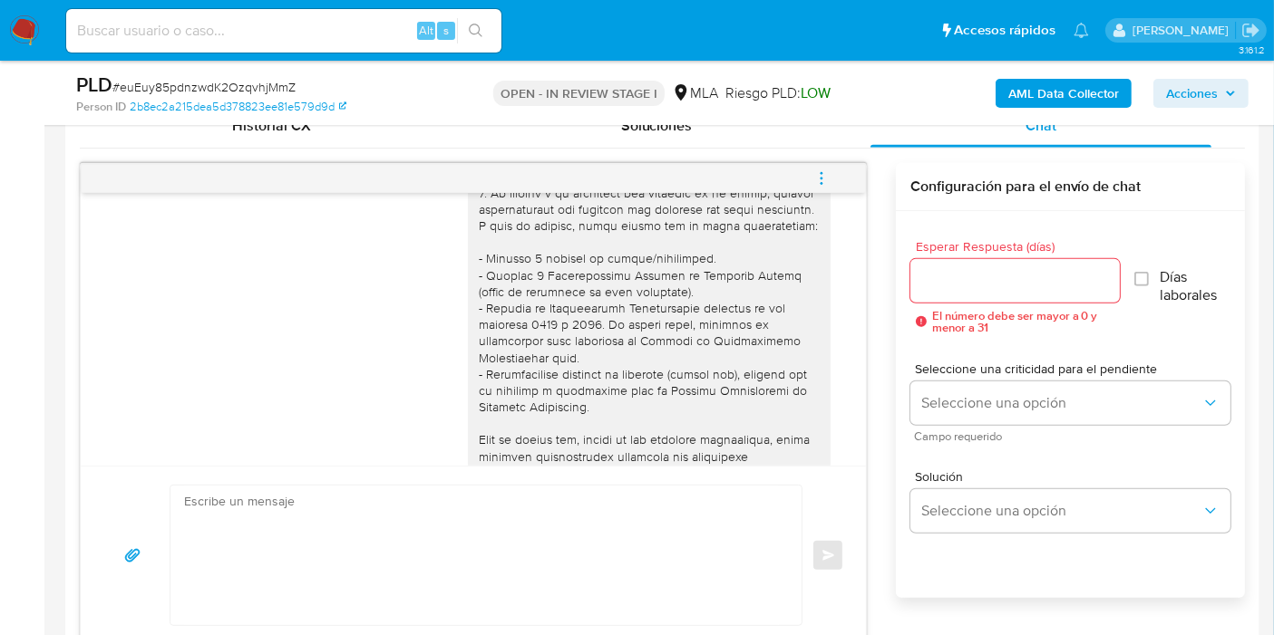
scroll to position [123, 0]
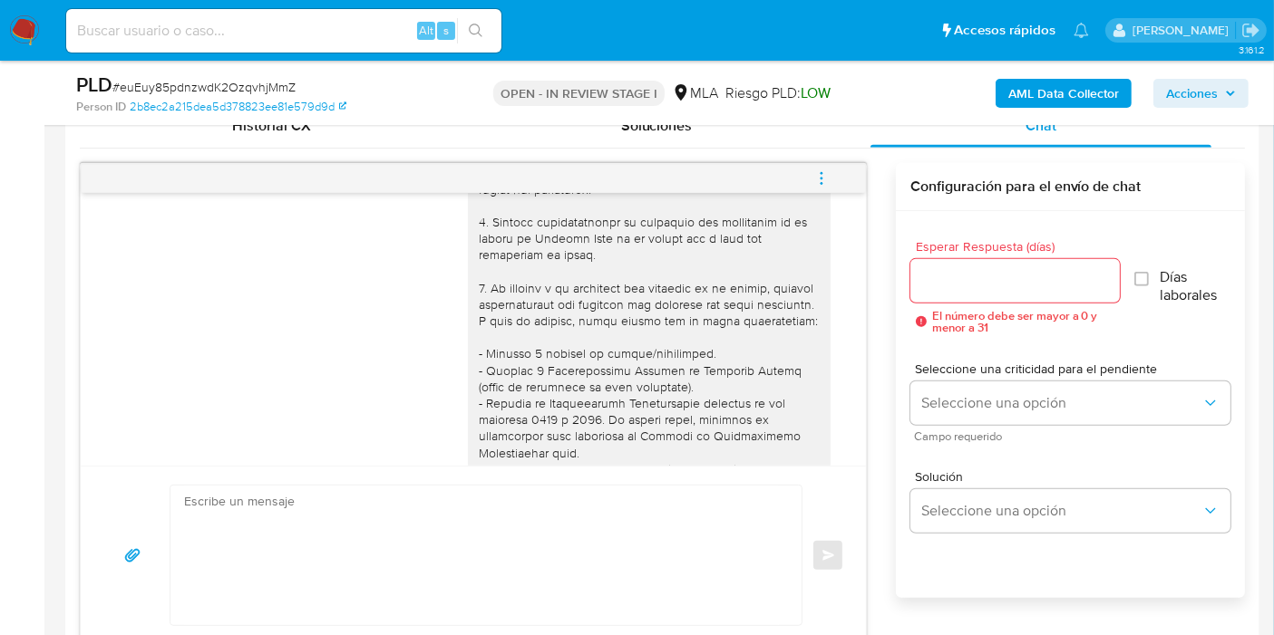
click at [826, 172] on icon "menu-action" at bounding box center [821, 178] width 16 height 16
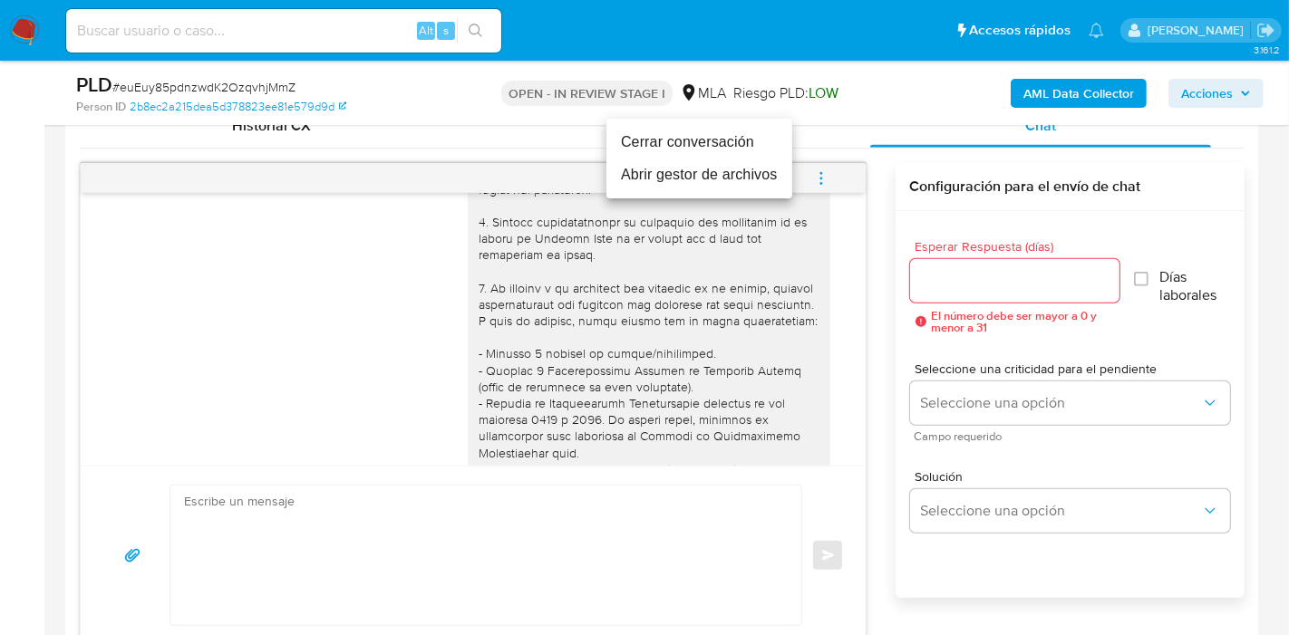
click at [706, 144] on li "Cerrar conversación" at bounding box center [699, 142] width 186 height 33
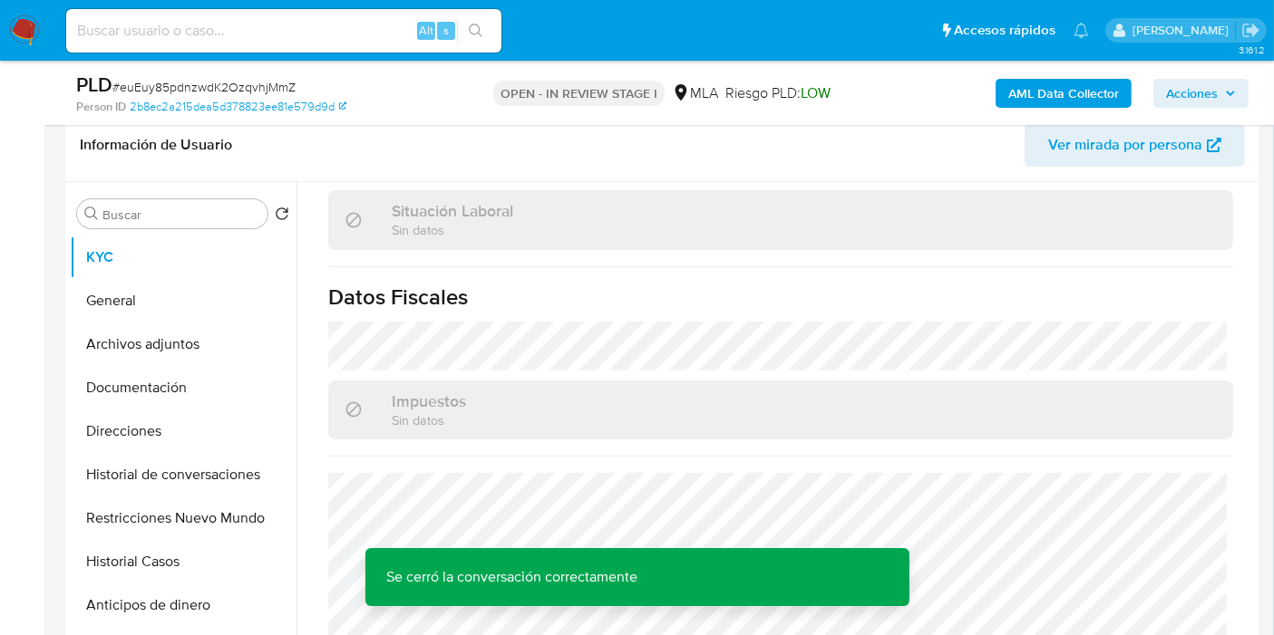
scroll to position [201, 0]
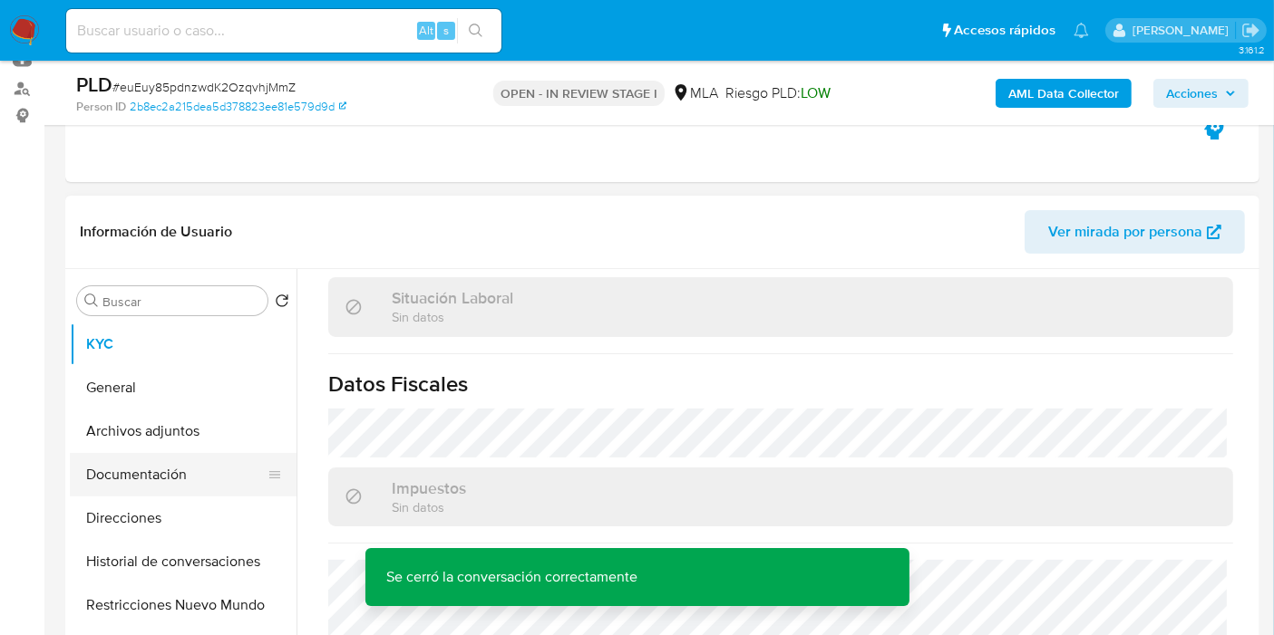
click at [191, 473] on button "Documentación" at bounding box center [176, 475] width 212 height 44
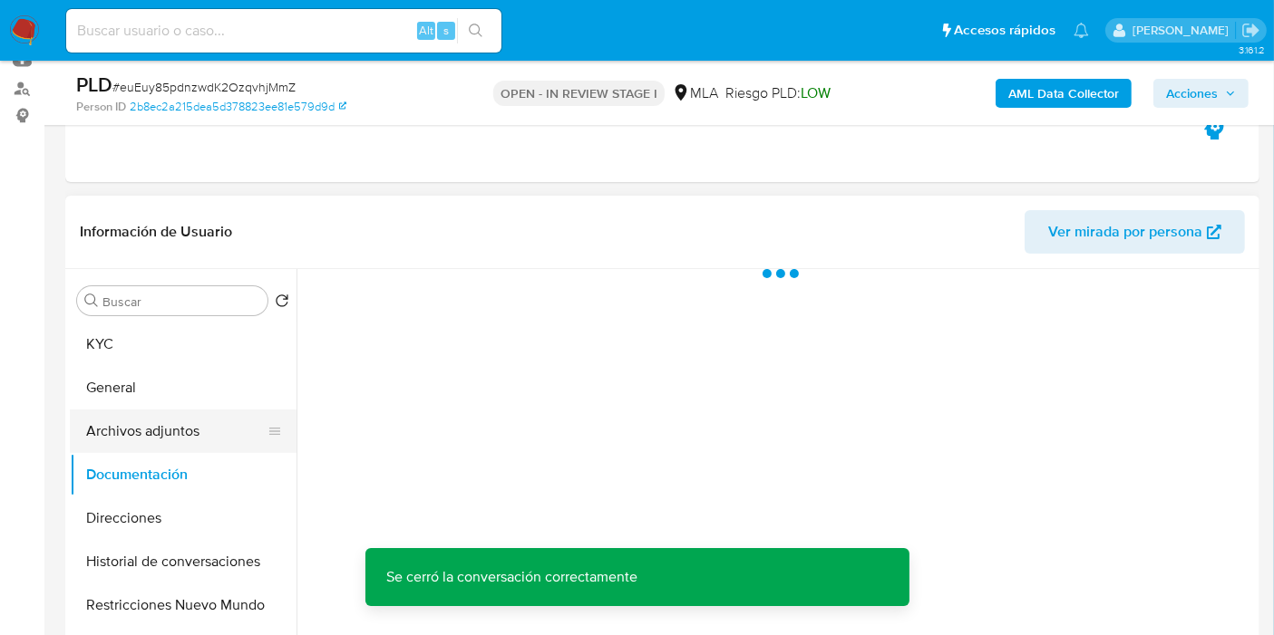
scroll to position [0, 0]
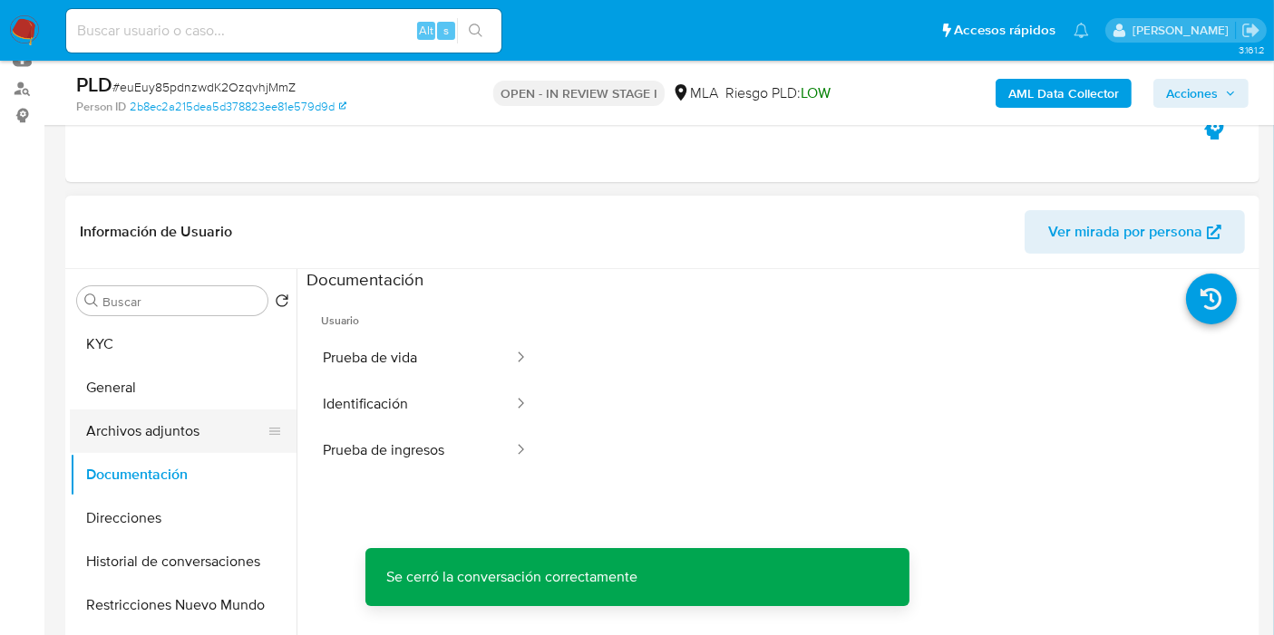
click at [186, 441] on button "Archivos adjuntos" at bounding box center [176, 432] width 212 height 44
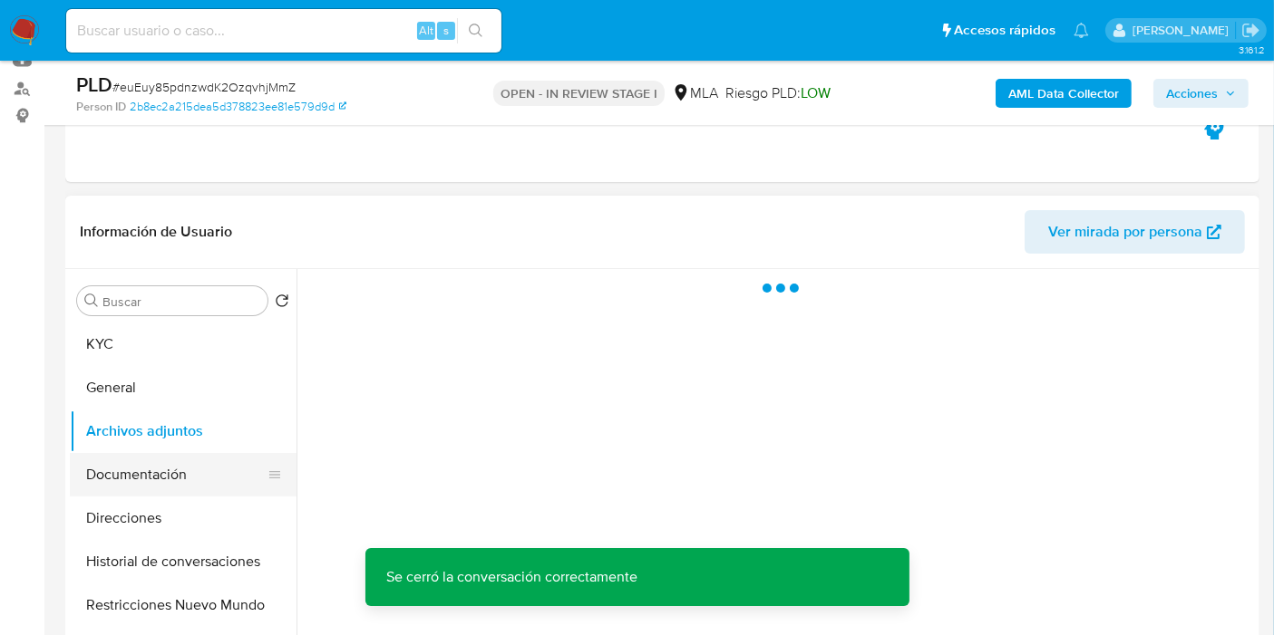
click at [166, 472] on button "Documentación" at bounding box center [176, 475] width 212 height 44
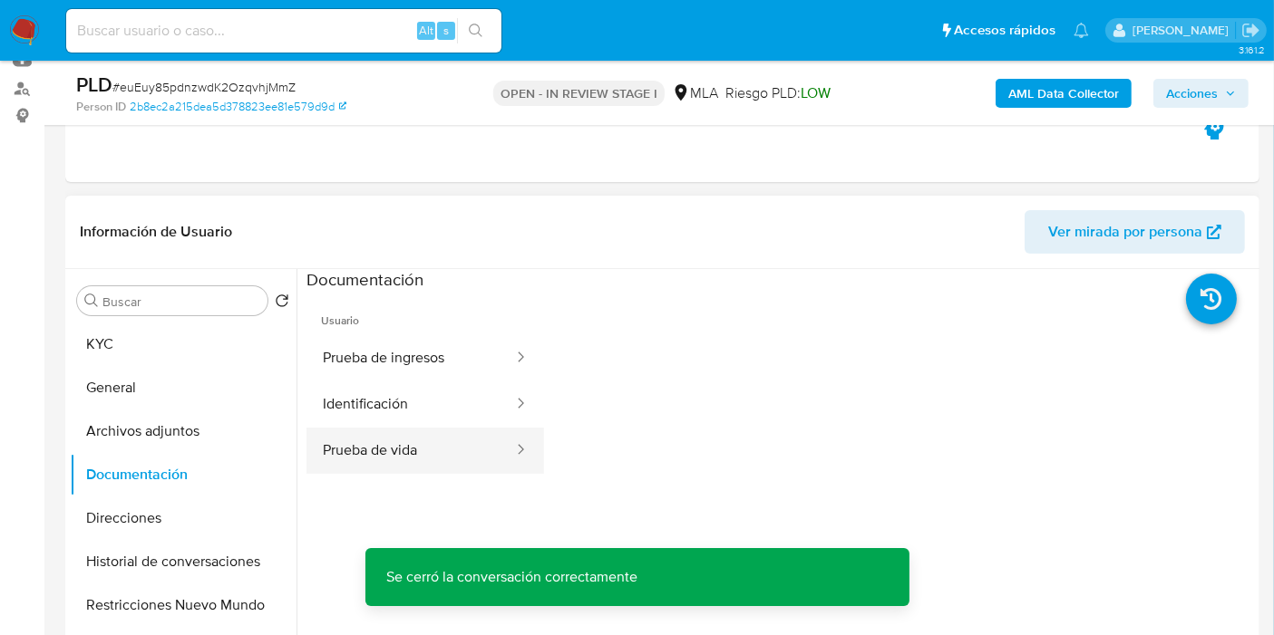
click at [500, 460] on div at bounding box center [514, 451] width 29 height 21
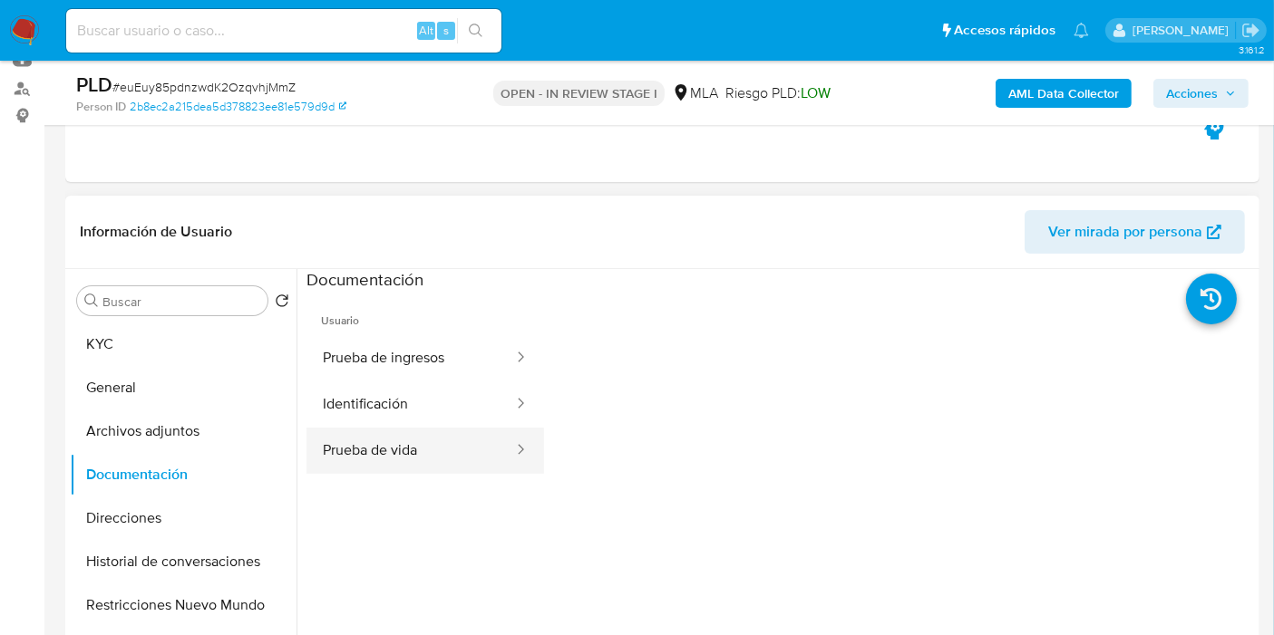
click at [480, 428] on button "Prueba de vida" at bounding box center [410, 451] width 208 height 46
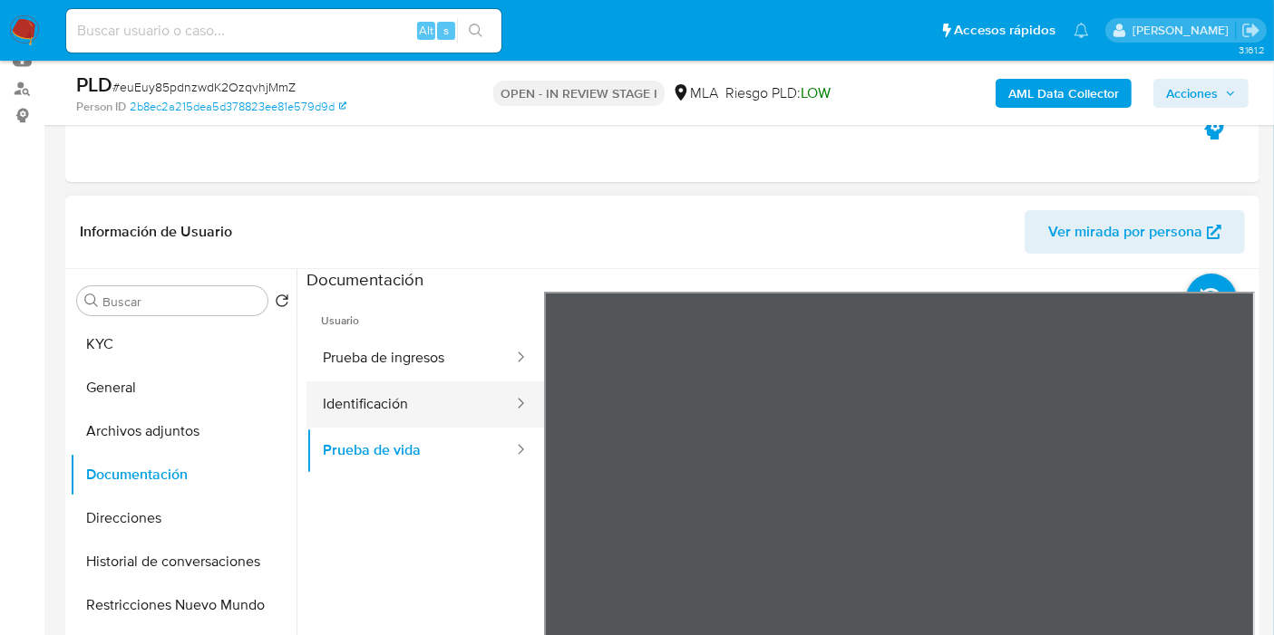
click at [331, 420] on button "Identificación" at bounding box center [410, 405] width 208 height 46
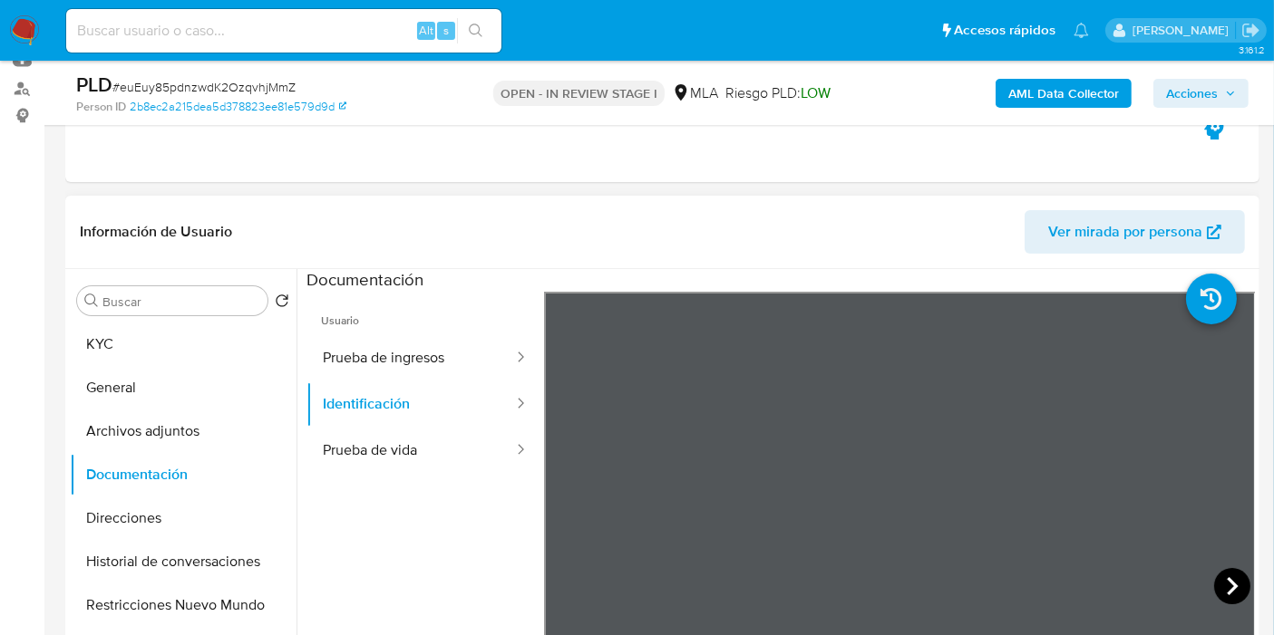
click at [1215, 579] on icon at bounding box center [1232, 586] width 36 height 36
click at [424, 361] on button "Prueba de ingresos" at bounding box center [410, 358] width 208 height 46
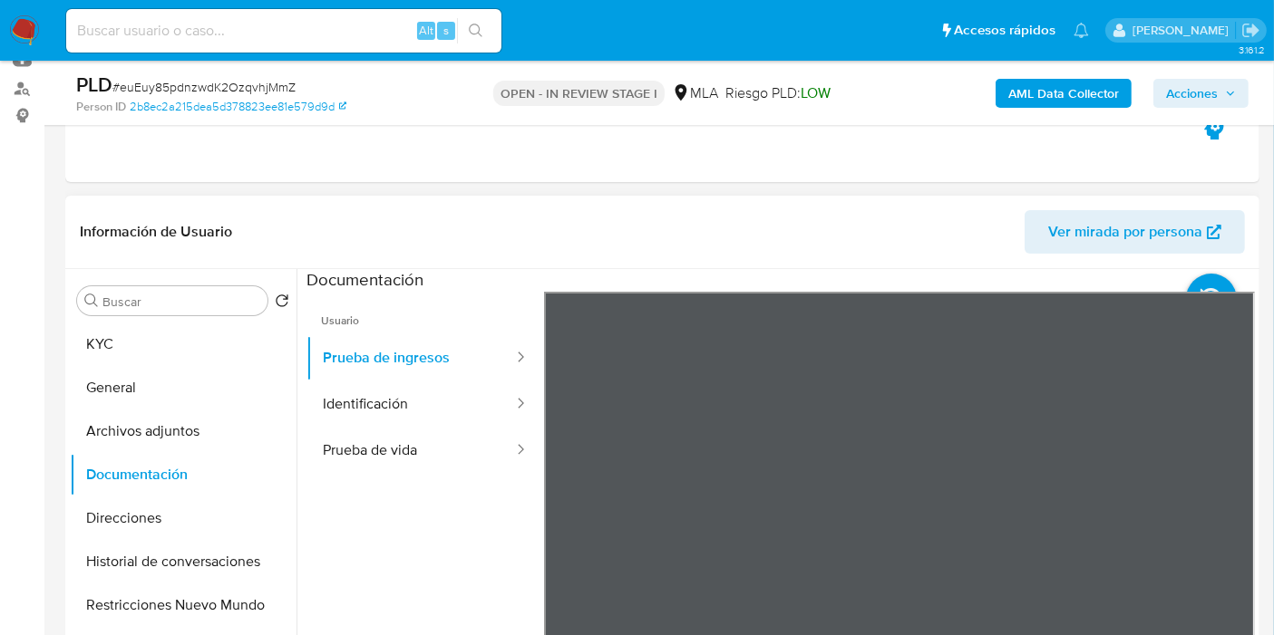
click at [499, 463] on div "Usuario Prueba de ingresos Identificación Prueba de vida" at bounding box center [780, 582] width 948 height 580
click at [147, 351] on button "KYC" at bounding box center [176, 345] width 212 height 44
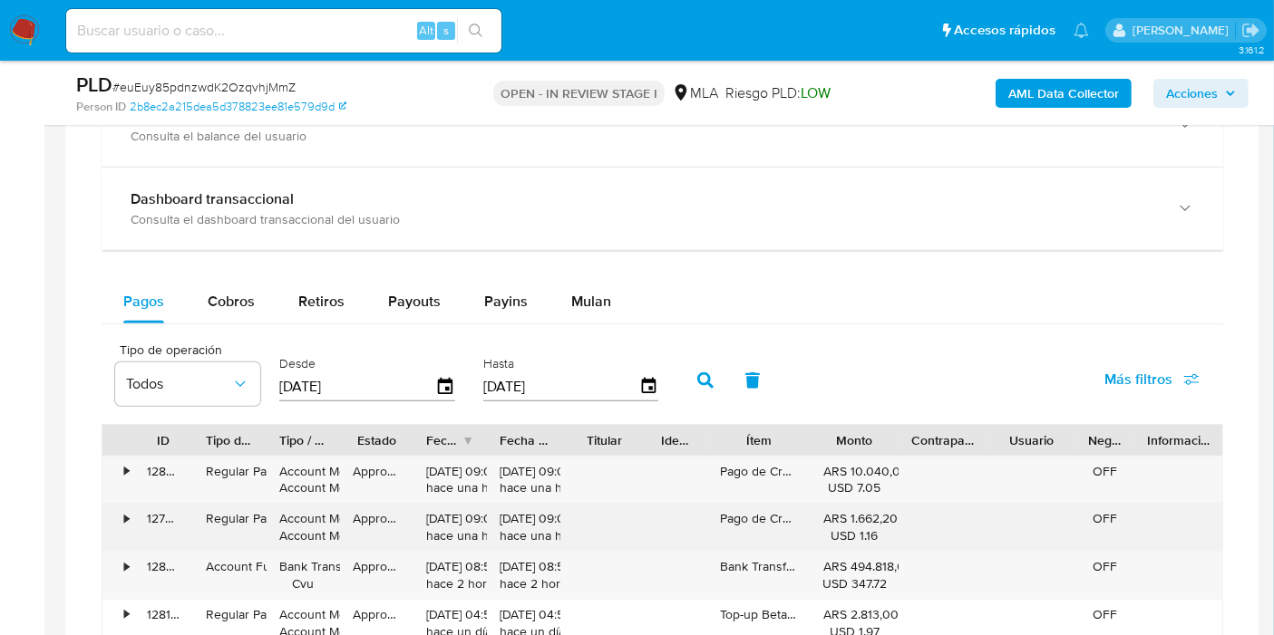
scroll to position [1711, 0]
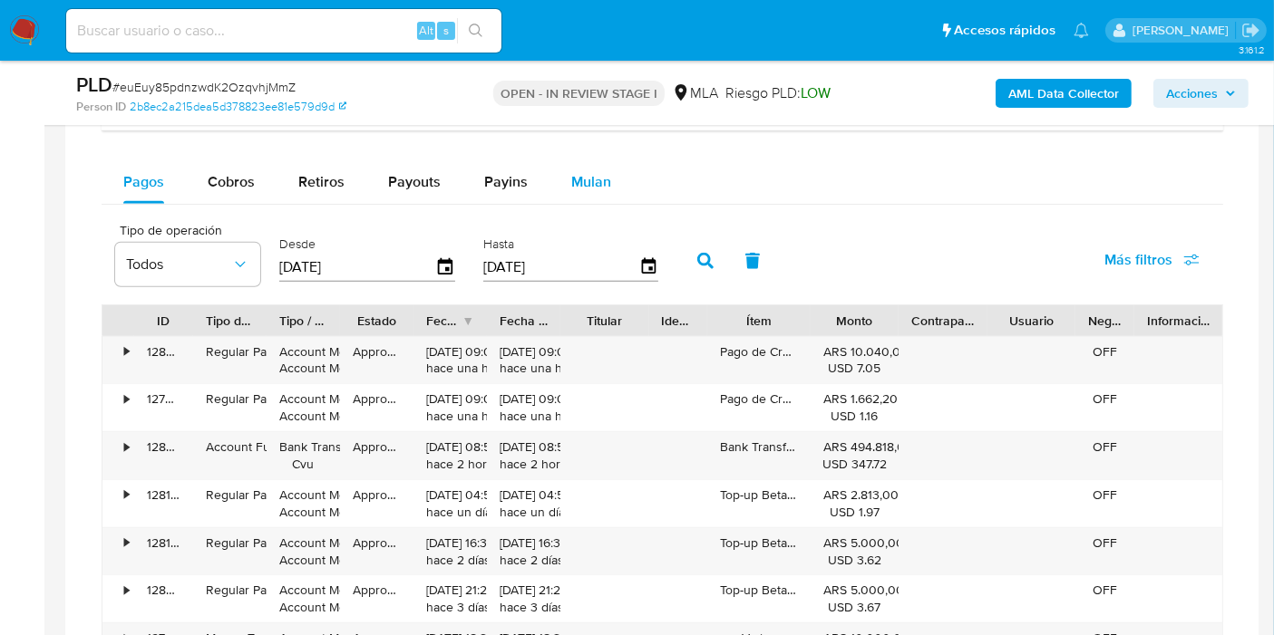
click at [571, 179] on span "Mulan" at bounding box center [591, 181] width 40 height 21
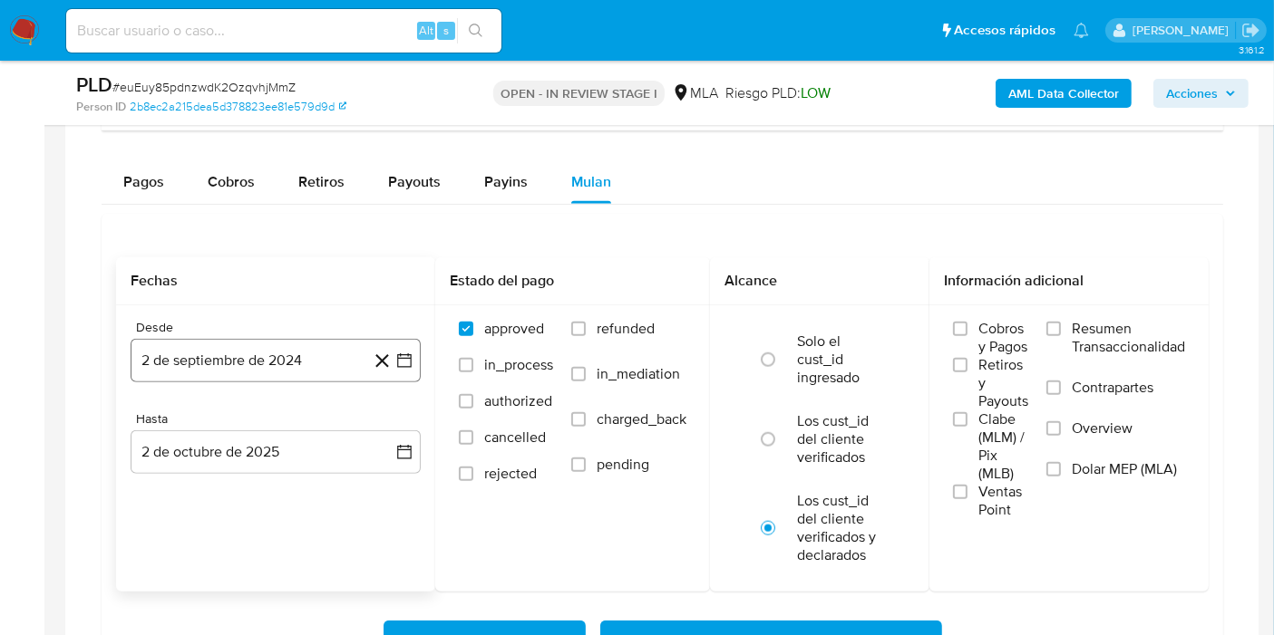
click at [282, 361] on button "2 de septiembre de 2024" at bounding box center [276, 361] width 290 height 44
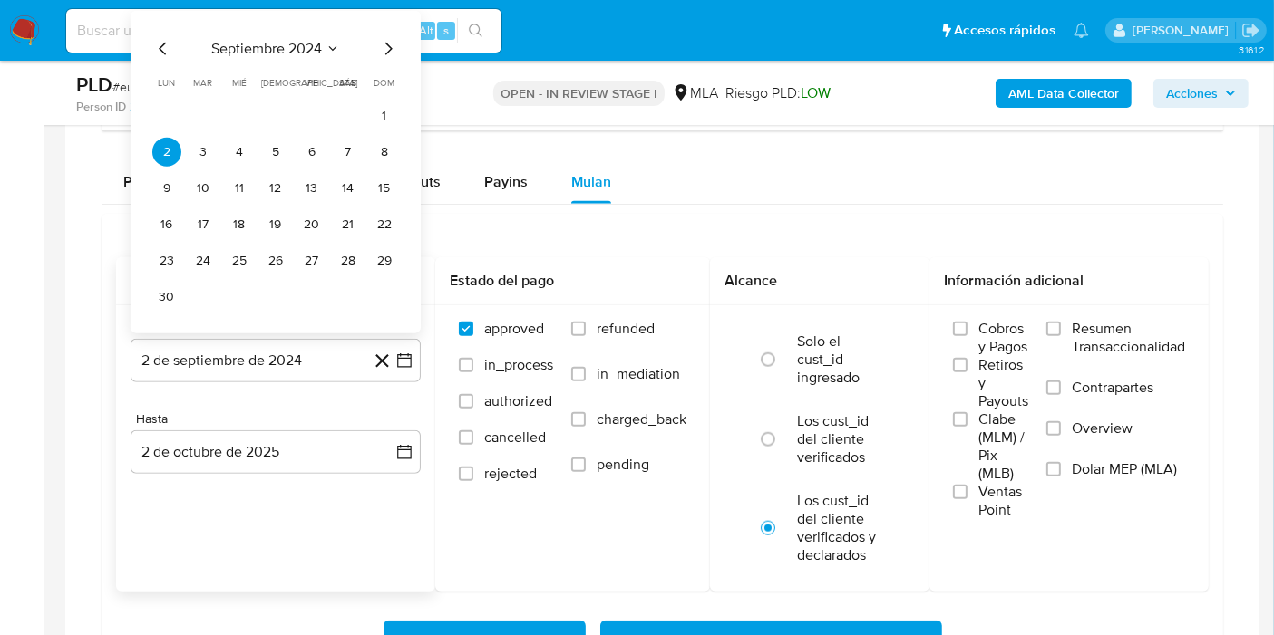
click at [313, 40] on span "septiembre 2024" at bounding box center [266, 48] width 111 height 18
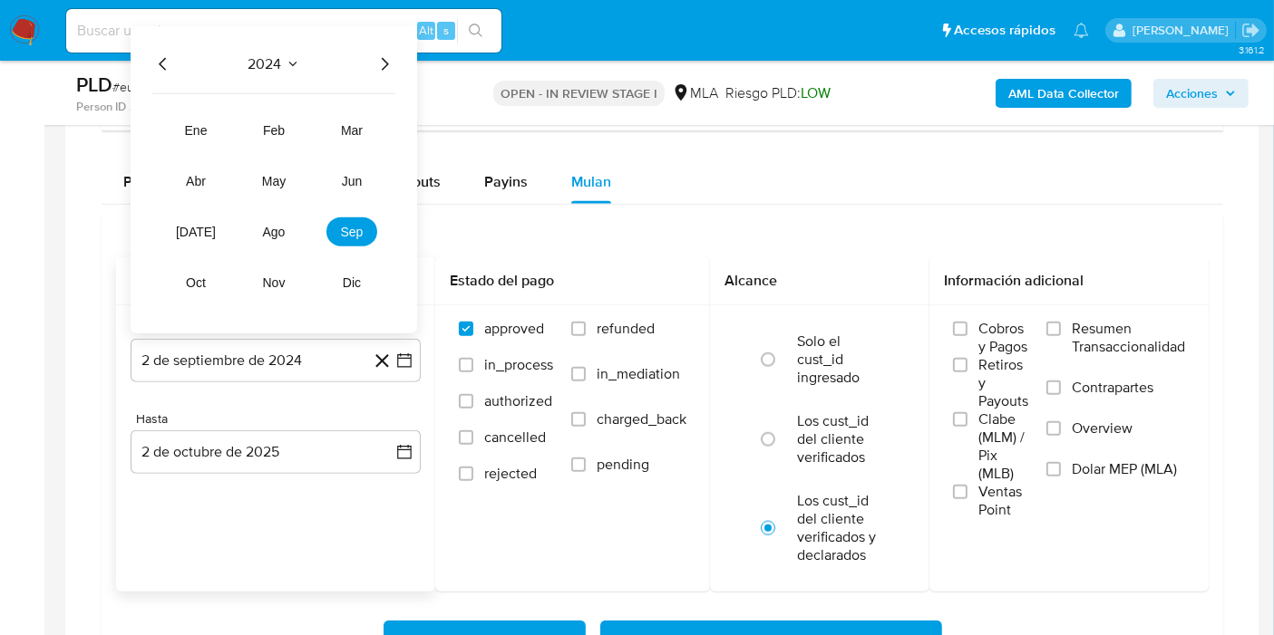
click at [376, 53] on icon "Año siguiente" at bounding box center [384, 64] width 22 height 22
click at [185, 199] on tr "ene feb mar abr may jun jul ago sep oct nov dic" at bounding box center [273, 205] width 207 height 181
click at [196, 173] on span "abr" at bounding box center [196, 180] width 20 height 15
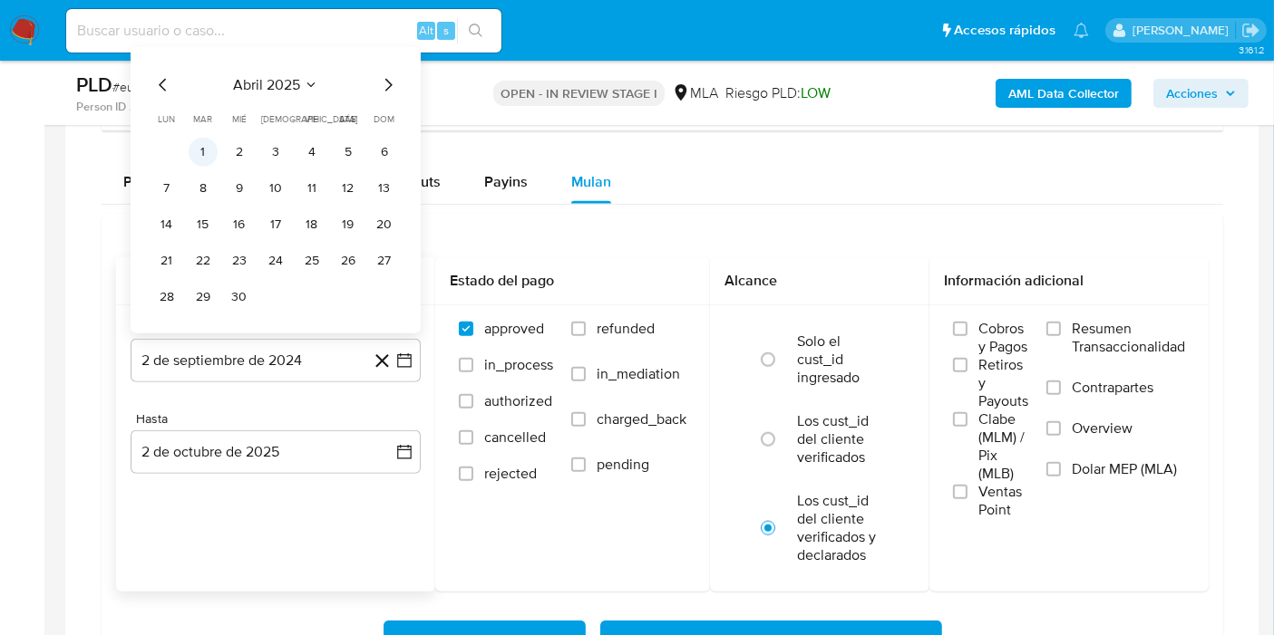
click at [200, 151] on button "1" at bounding box center [203, 151] width 29 height 29
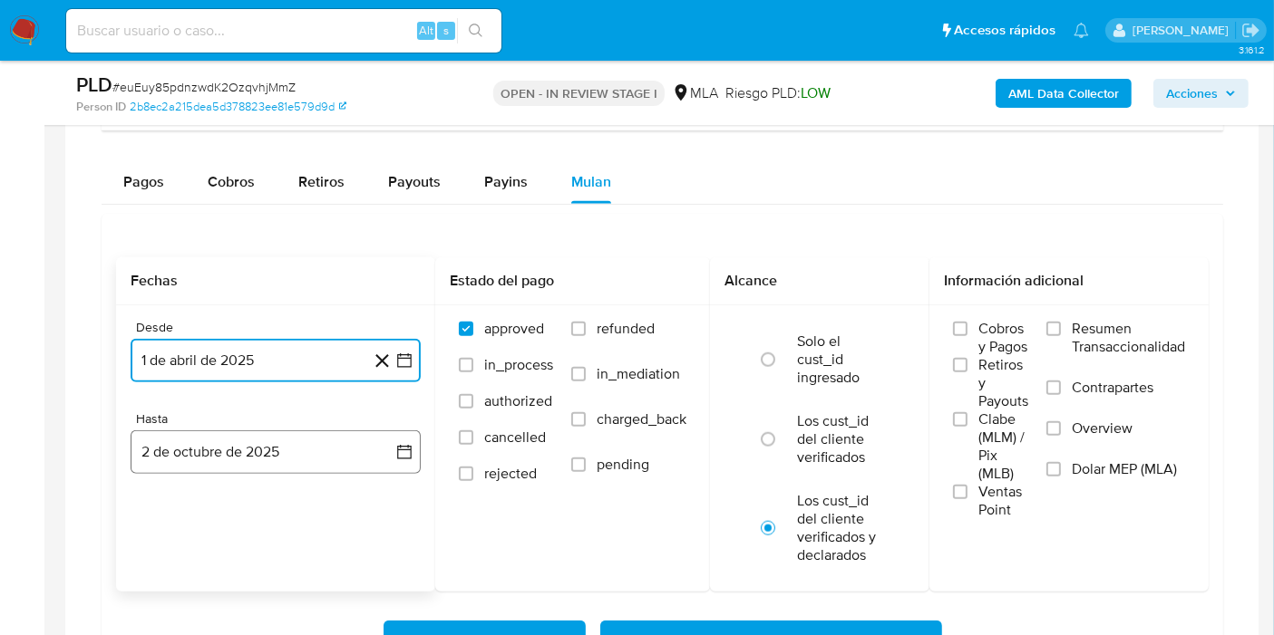
click at [396, 456] on icon "button" at bounding box center [404, 452] width 18 height 18
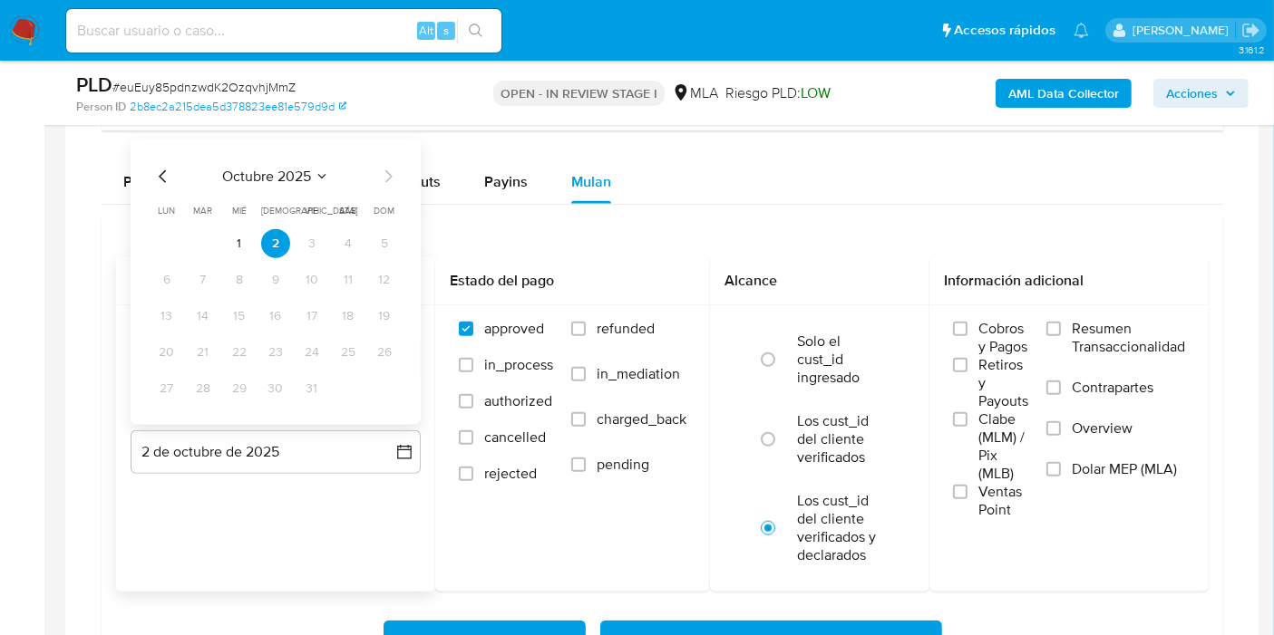
click at [156, 182] on icon "Mes anterior" at bounding box center [163, 176] width 22 height 22
click at [166, 170] on icon "Mes anterior" at bounding box center [163, 176] width 22 height 22
click at [271, 387] on button "31" at bounding box center [275, 387] width 29 height 29
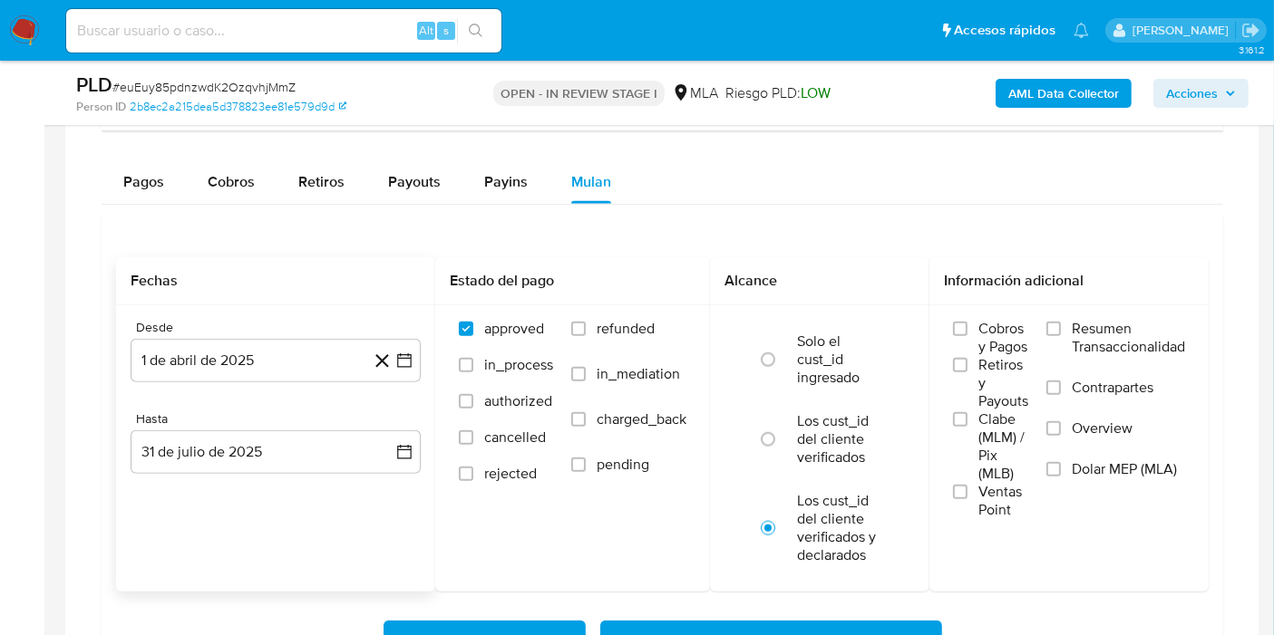
click at [346, 551] on div "Fechas Desde 1 de abril de 2025 1-04-2025 Hasta 31 de julio de 2025 31-07-2025" at bounding box center [275, 424] width 319 height 334
click at [819, 412] on label "Los cust_id del cliente verificados" at bounding box center [838, 439] width 83 height 54
click at [782, 425] on input "radio" at bounding box center [767, 439] width 29 height 29
radio input "true"
click at [1152, 470] on span "Dolar MEP (MLA)" at bounding box center [1123, 469] width 105 height 18
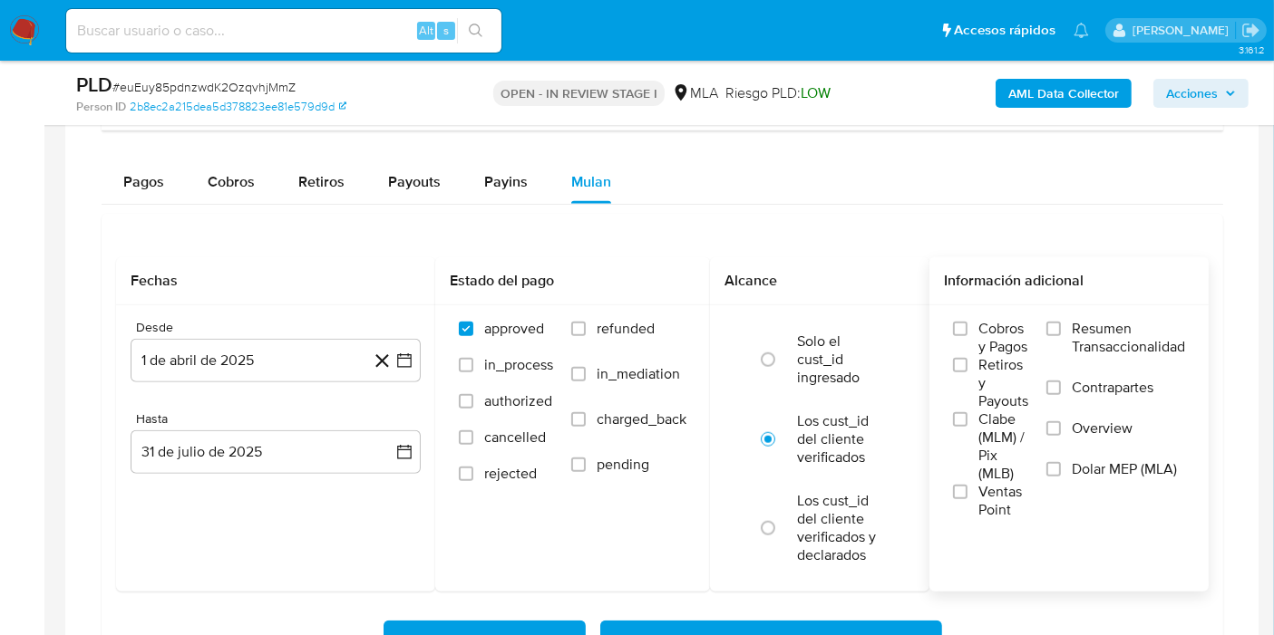
click at [1061, 470] on input "Dolar MEP (MLA)" at bounding box center [1053, 469] width 15 height 15
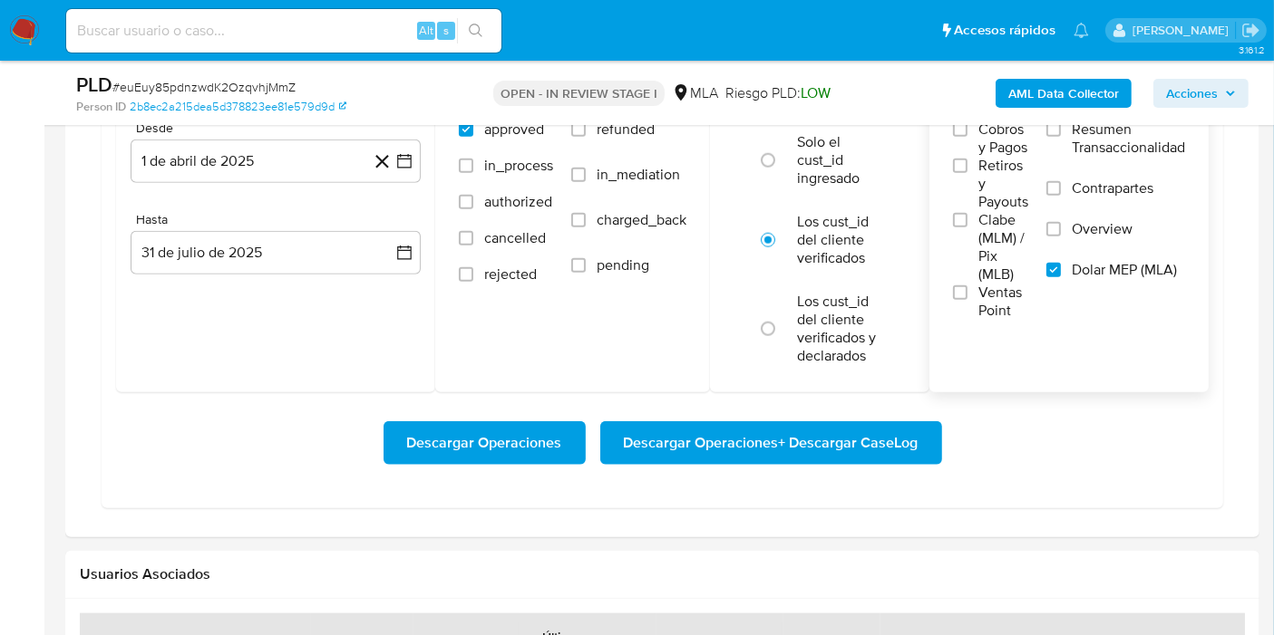
scroll to position [1914, 0]
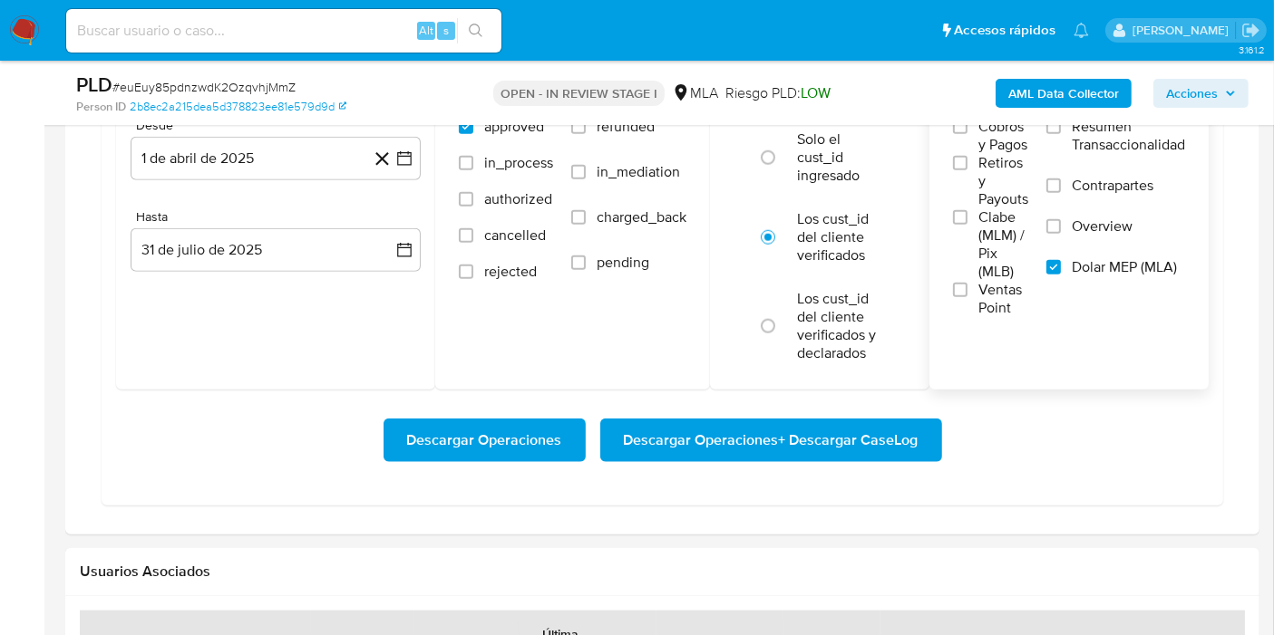
click at [859, 433] on span "Descargar Operaciones + Descargar CaseLog" at bounding box center [771, 441] width 295 height 40
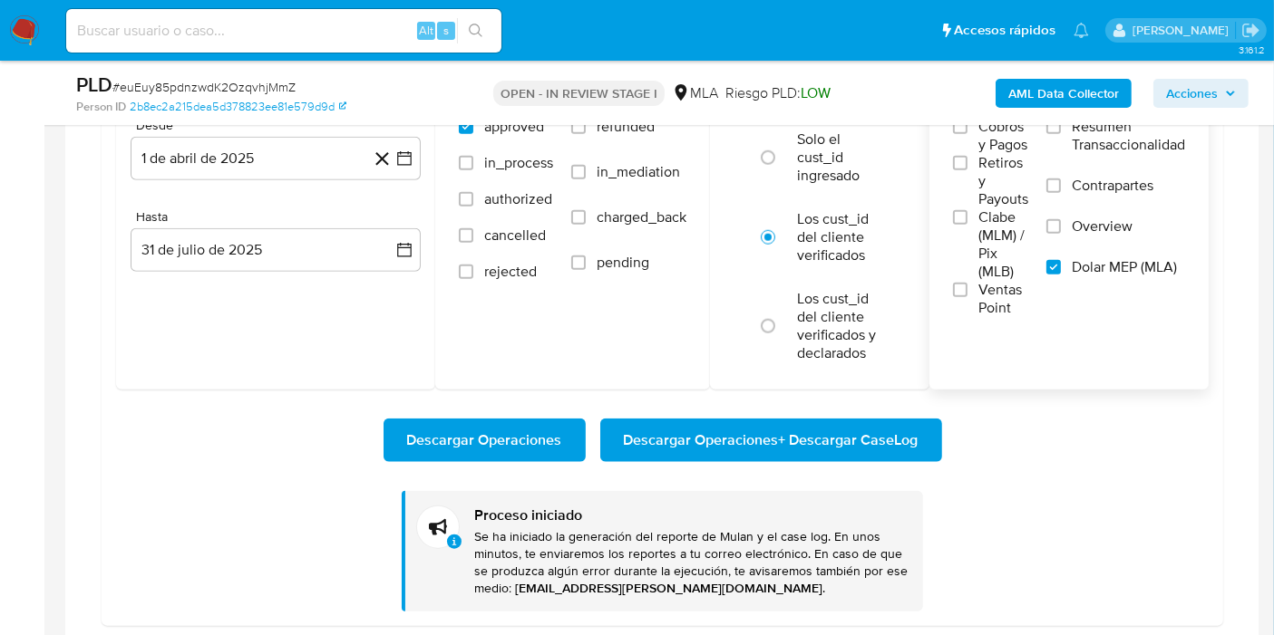
click at [325, 24] on input at bounding box center [283, 31] width 435 height 24
paste input "oCaQxuJwZggeIC4zVwCNE0in"
type input "oCaQxuJwZggeIC4zVwCNE0in"
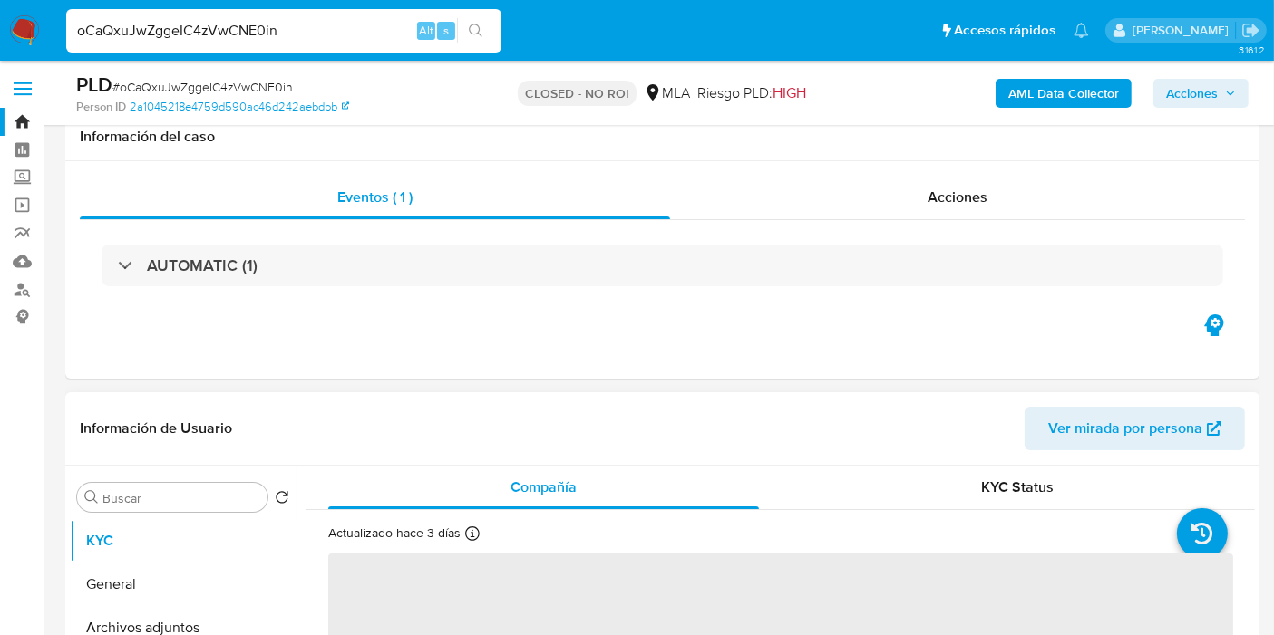
scroll to position [402, 0]
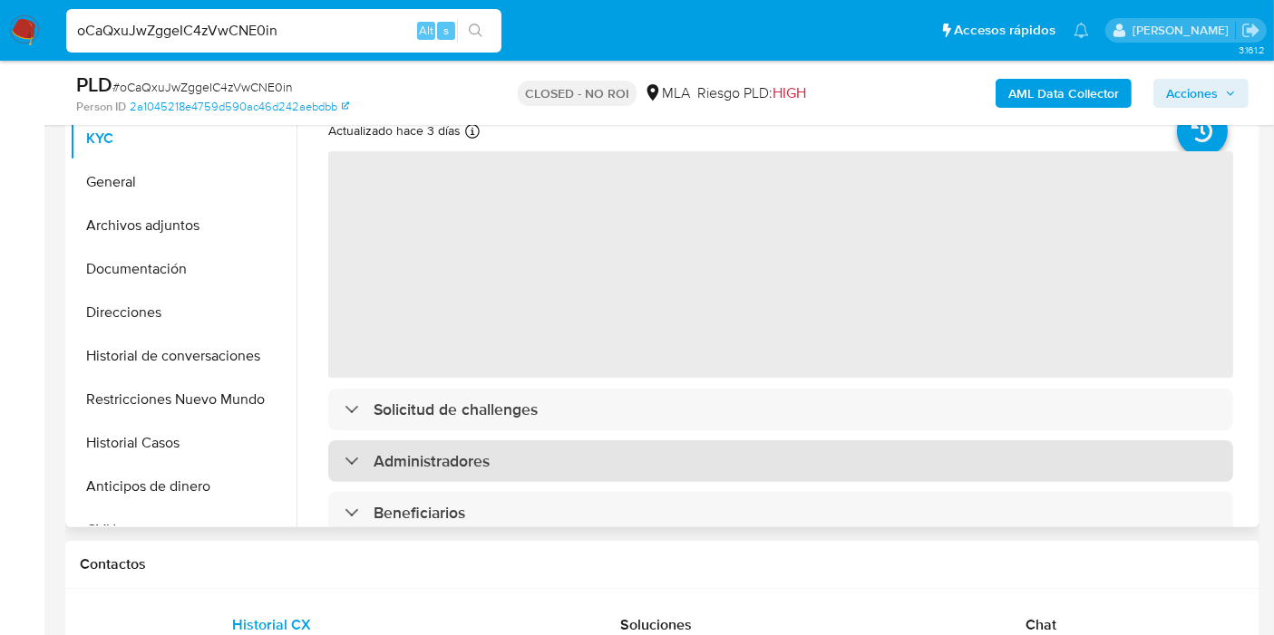
select select "10"
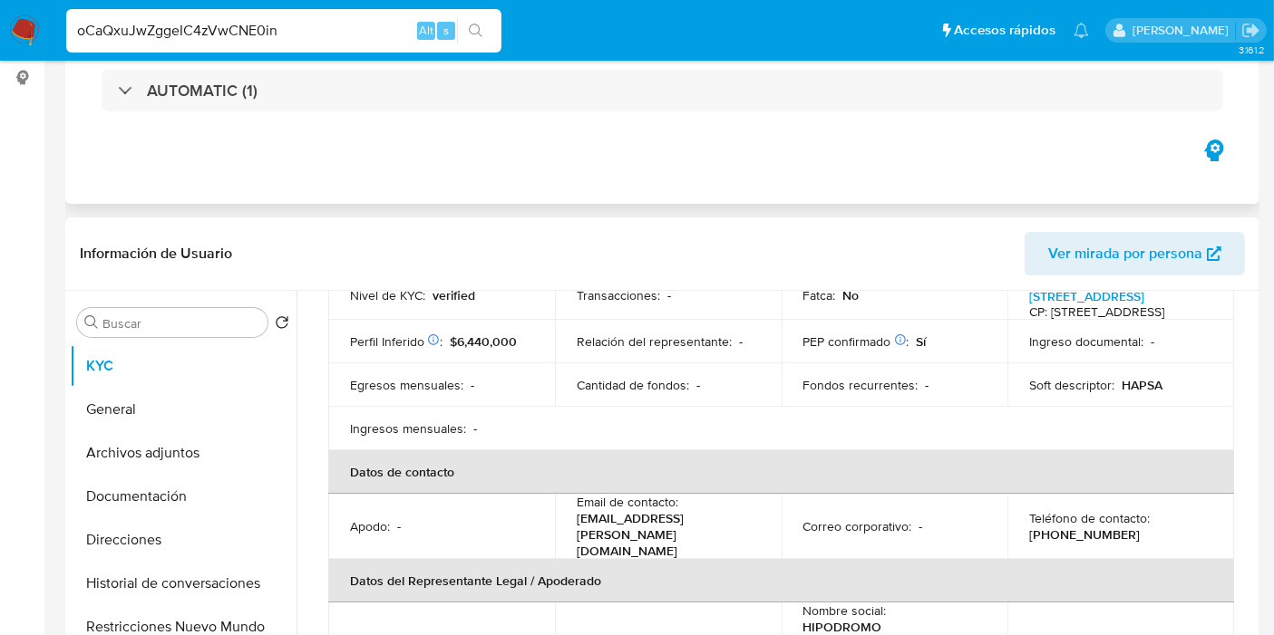
scroll to position [302, 0]
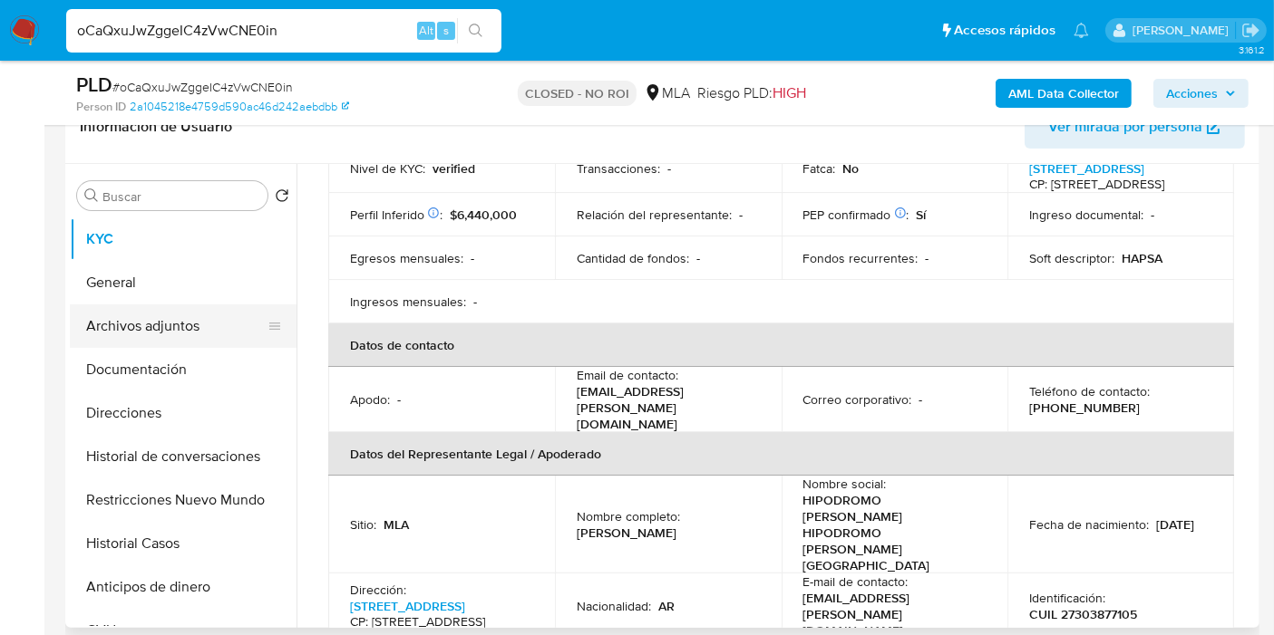
click at [150, 305] on button "Archivos adjuntos" at bounding box center [176, 327] width 212 height 44
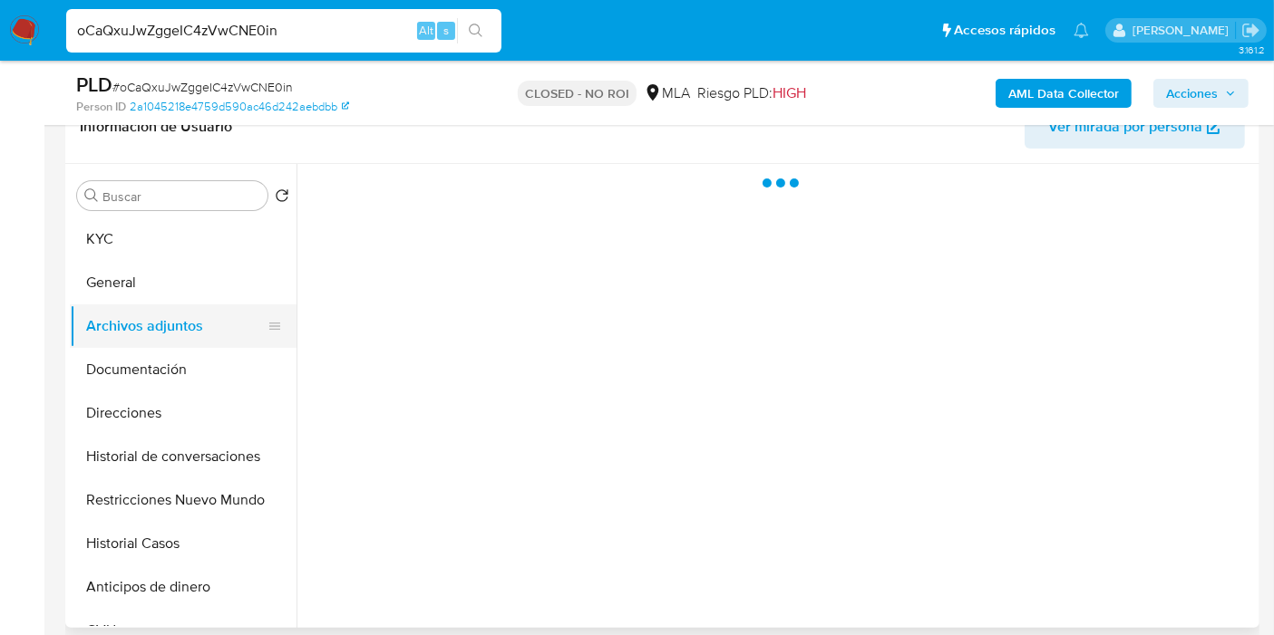
scroll to position [0, 0]
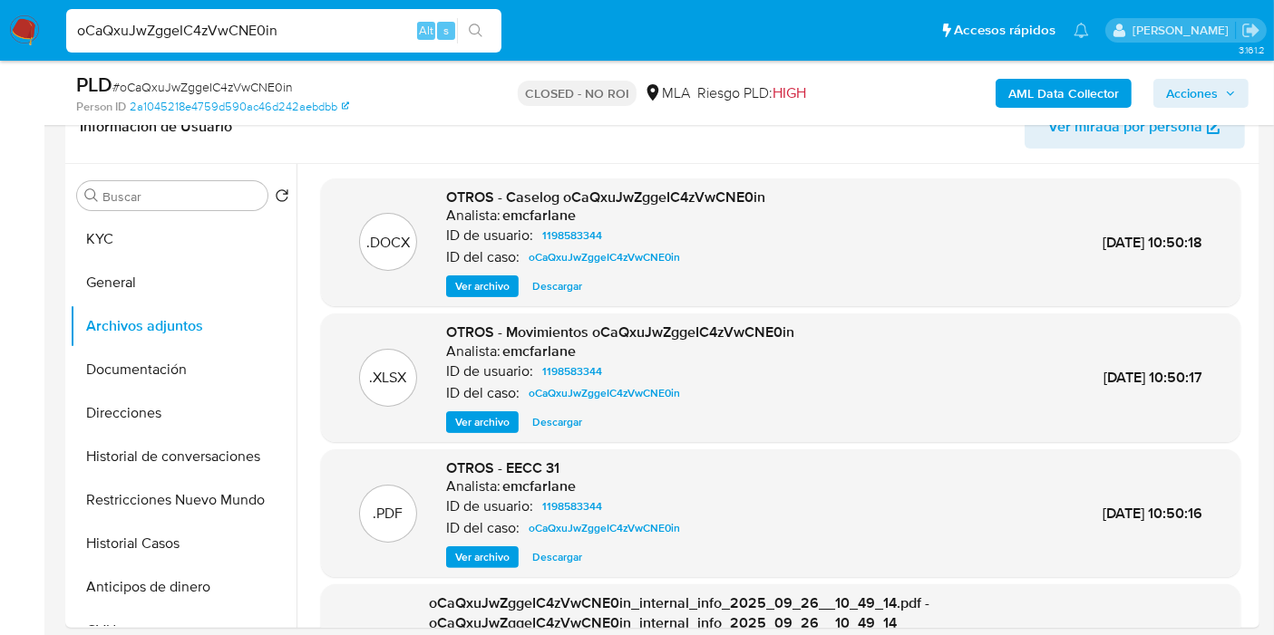
click at [31, 34] on img at bounding box center [24, 30] width 31 height 31
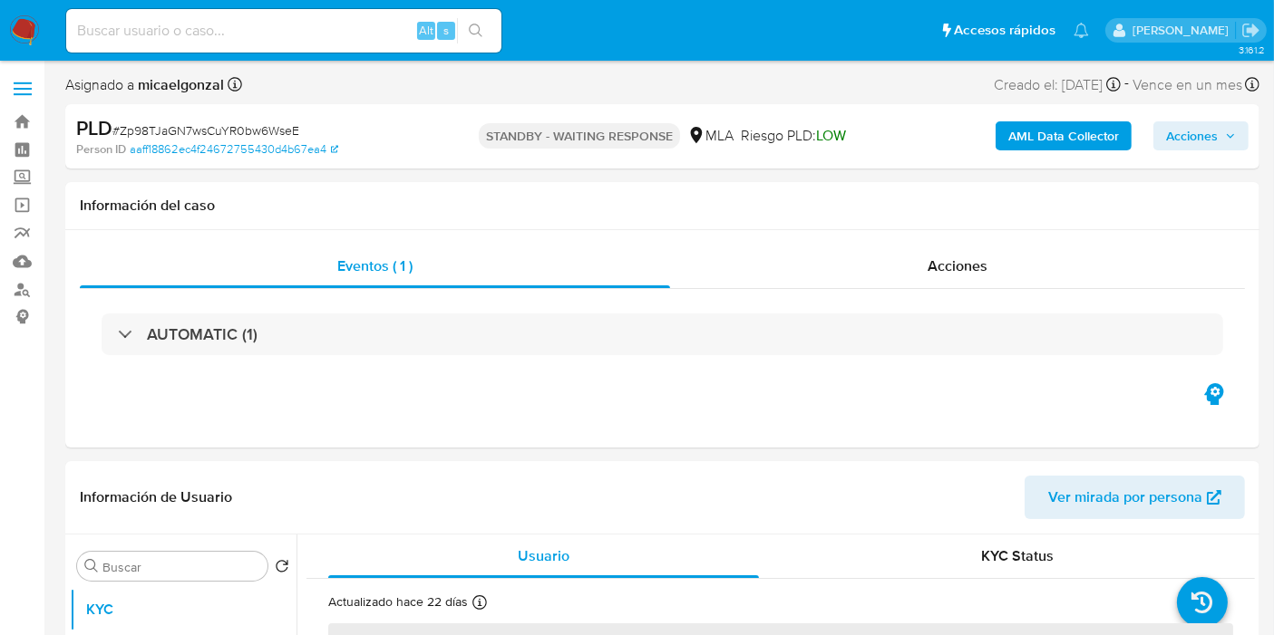
select select "10"
click at [254, 128] on span "# Zp98TJaGN7wsCuYR0bw6WseE" at bounding box center [205, 130] width 187 height 18
copy span "Zp98TJaGN7wsCuYR0bw6WseE"
click at [19, 43] on img at bounding box center [24, 30] width 31 height 31
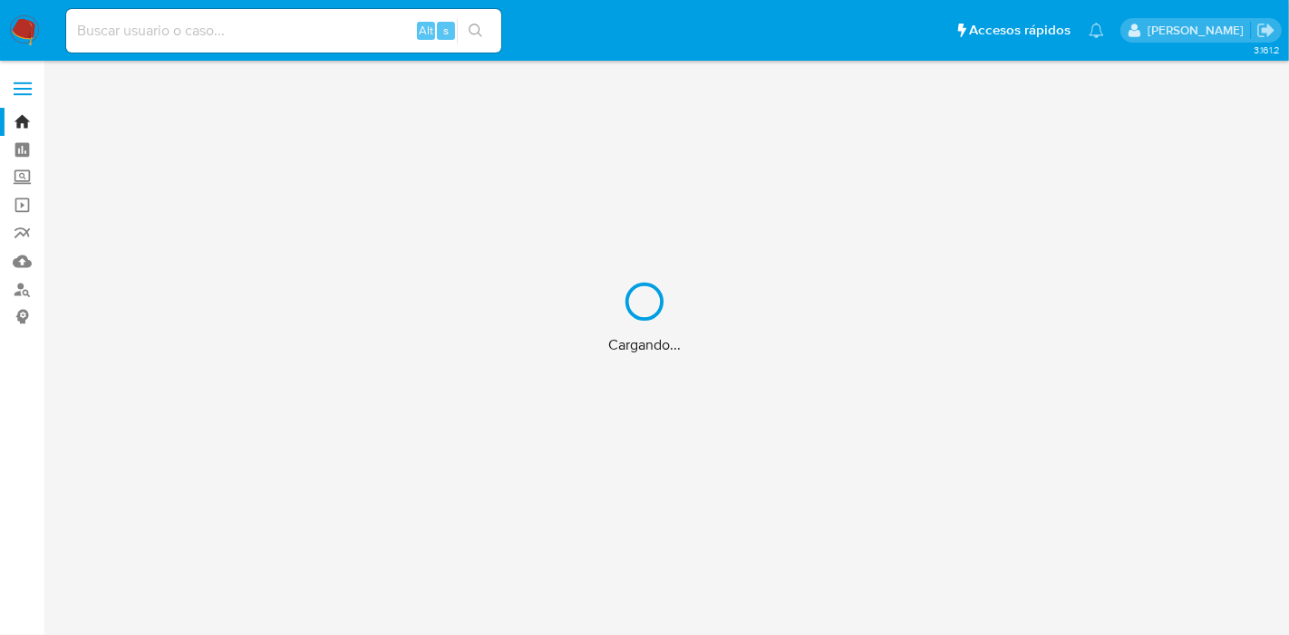
click at [386, 40] on div "Cargando..." at bounding box center [644, 317] width 1289 height 635
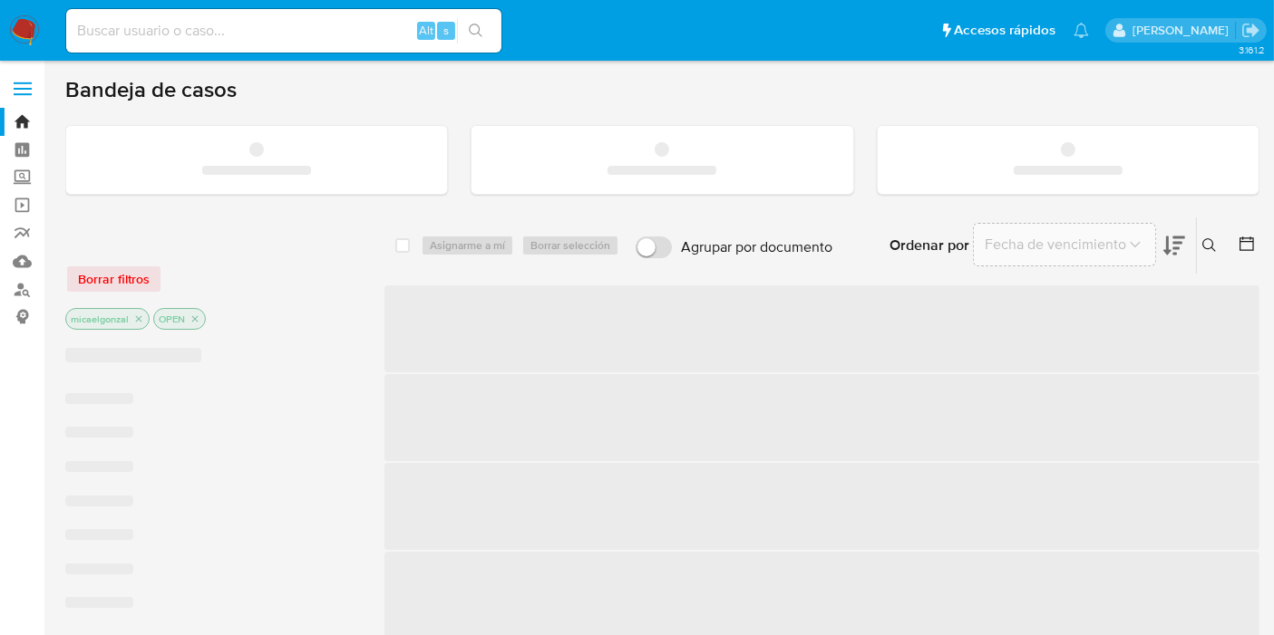
click at [349, 37] on input at bounding box center [283, 31] width 435 height 24
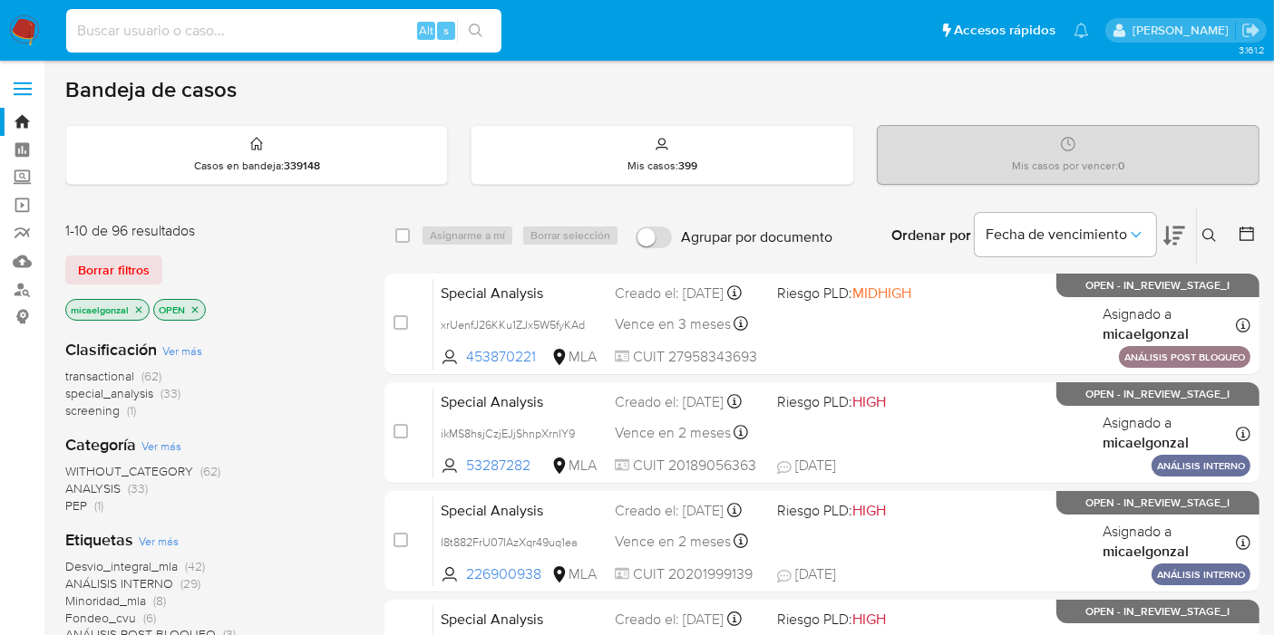
paste input "Zp98TJaGN7wsCuYR0bw6WseE"
type input "Zp98TJaGN7wsCuYR0bw6WseE"
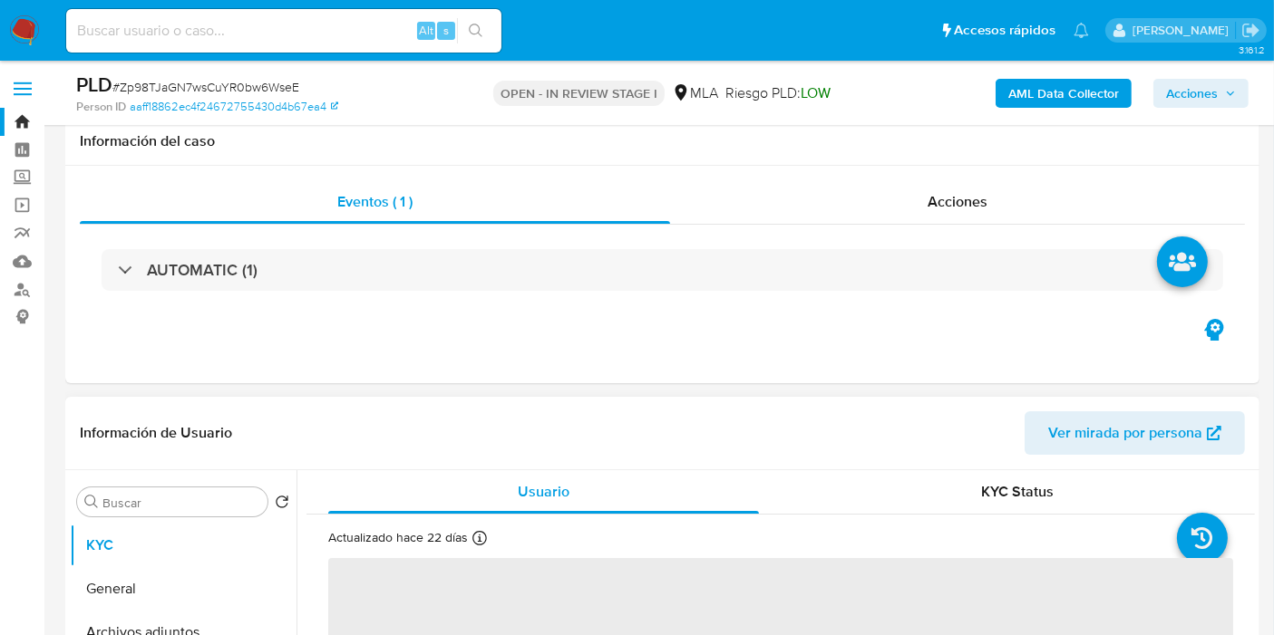
scroll to position [503, 0]
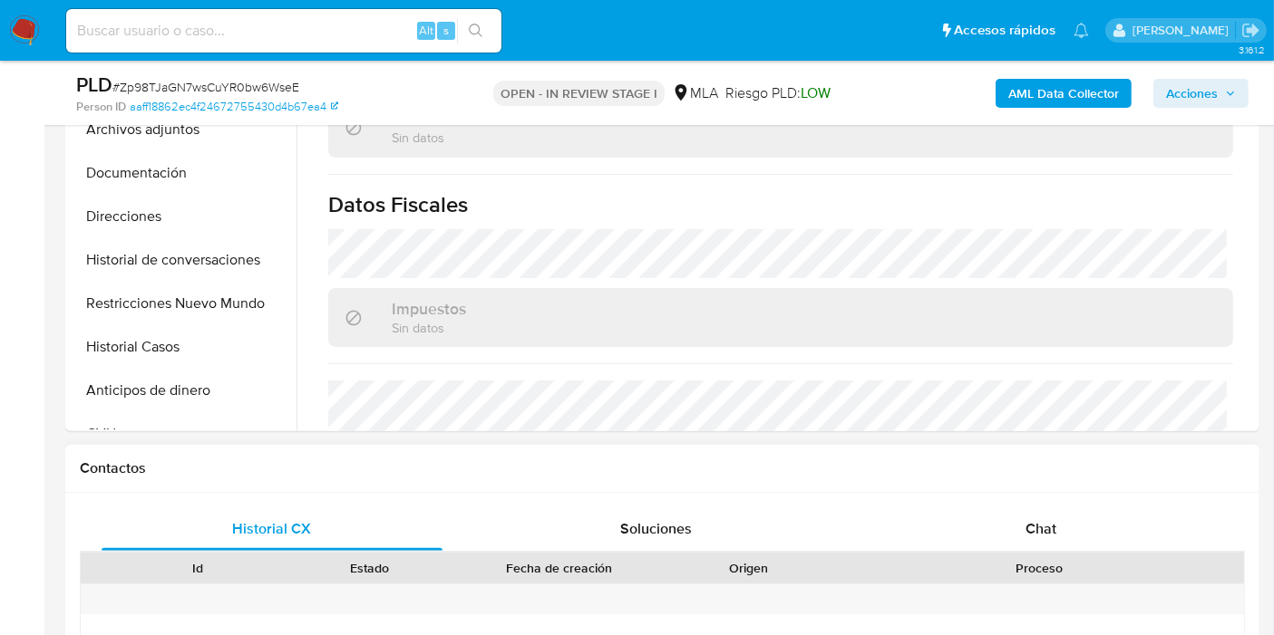
select select "10"
click at [987, 508] on div "Chat" at bounding box center [1040, 530] width 341 height 44
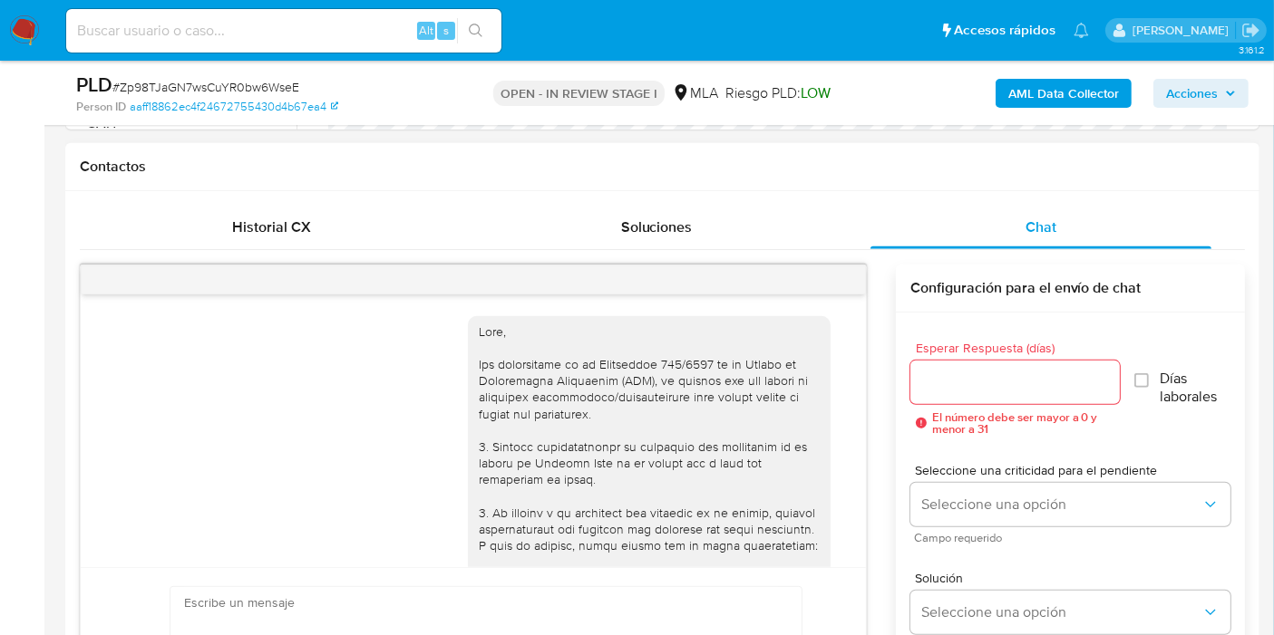
scroll to position [2854, 0]
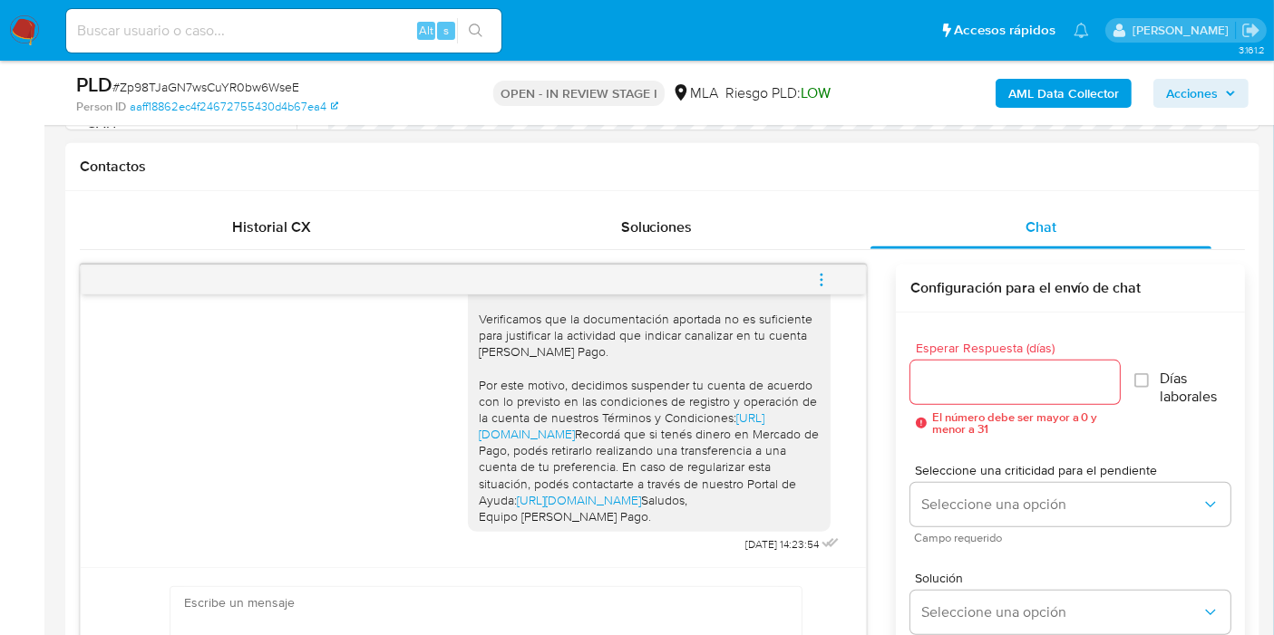
click at [823, 273] on icon "menu-action" at bounding box center [821, 280] width 16 height 16
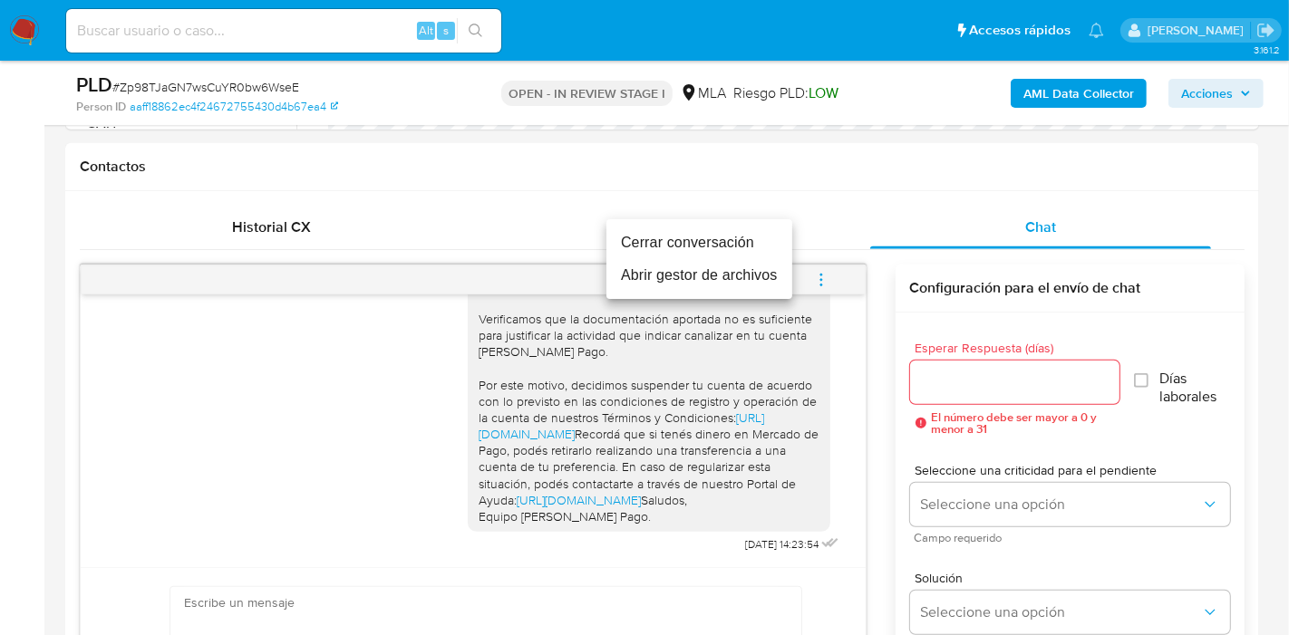
click at [683, 251] on li "Cerrar conversación" at bounding box center [699, 243] width 186 height 33
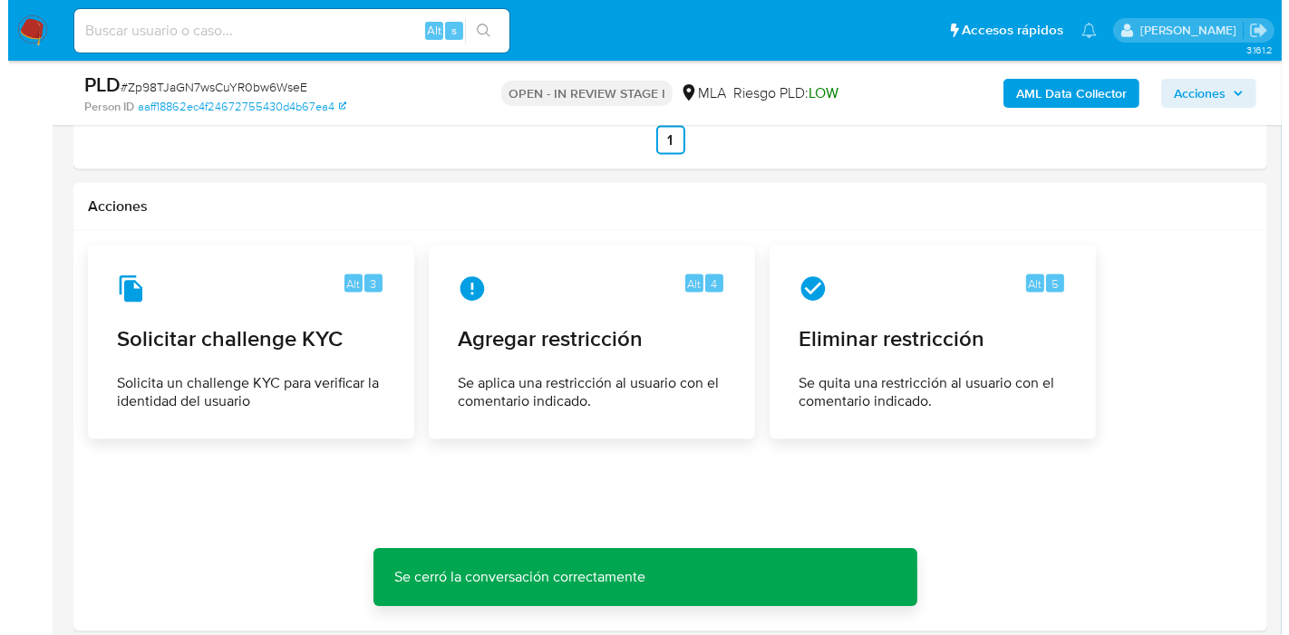
scroll to position [2798, 0]
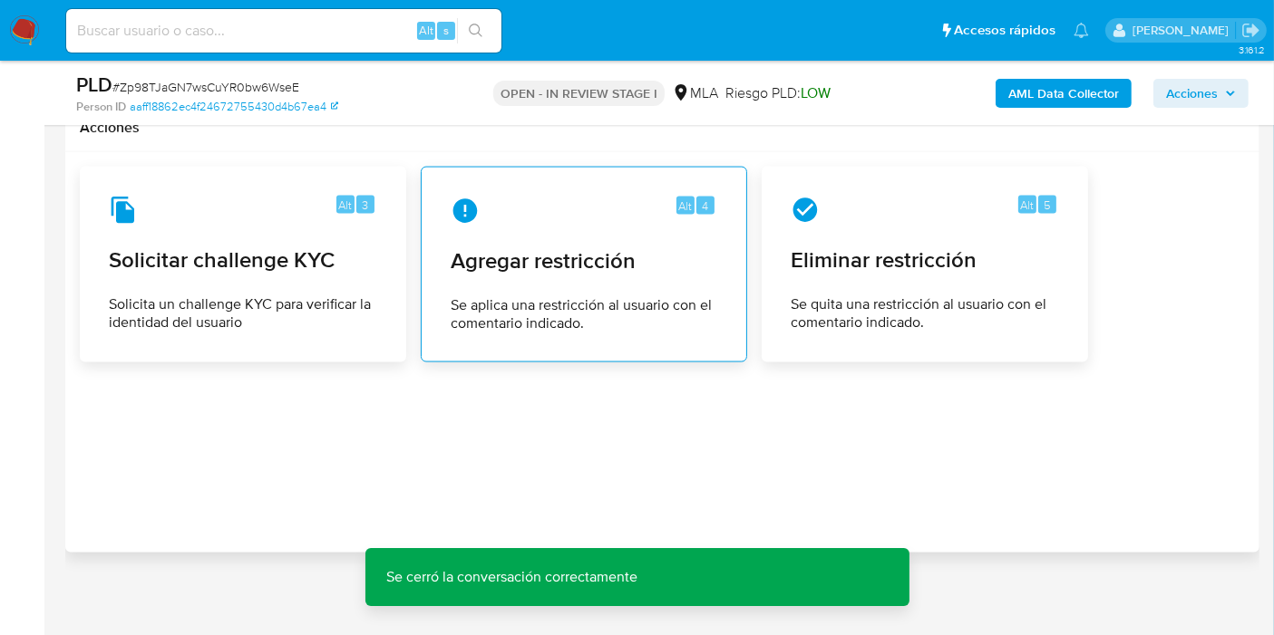
click at [544, 167] on div "Alt 4 Agregar restricción Se aplica una restricción al usuario con el comentari…" at bounding box center [584, 265] width 326 height 196
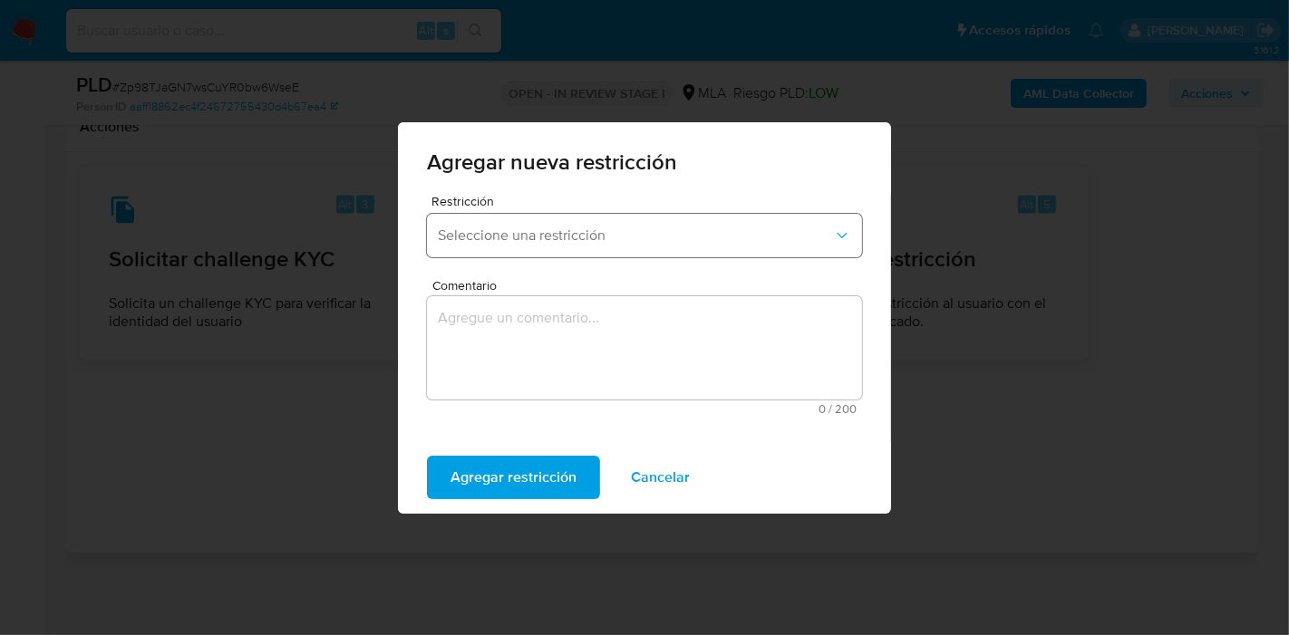
click at [679, 248] on button "Seleccione una restricción" at bounding box center [644, 236] width 435 height 44
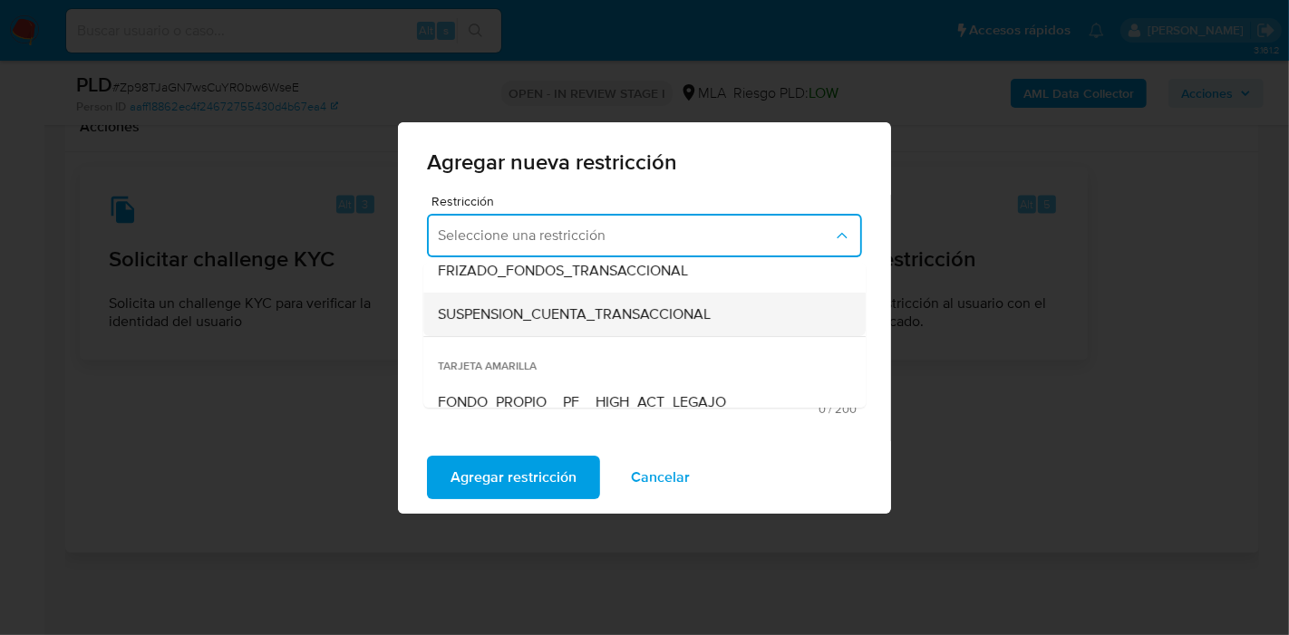
scroll to position [201, 0]
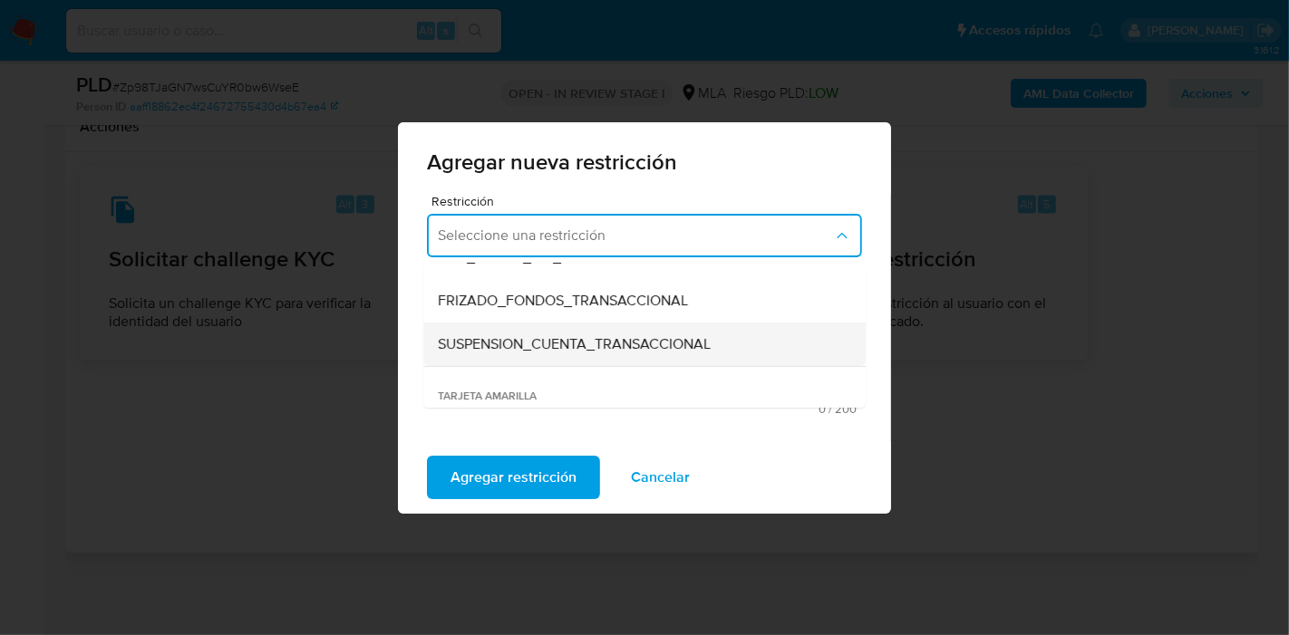
click at [657, 341] on span "SUSPENSION_CUENTA_TRANSACCIONAL" at bounding box center [574, 344] width 273 height 18
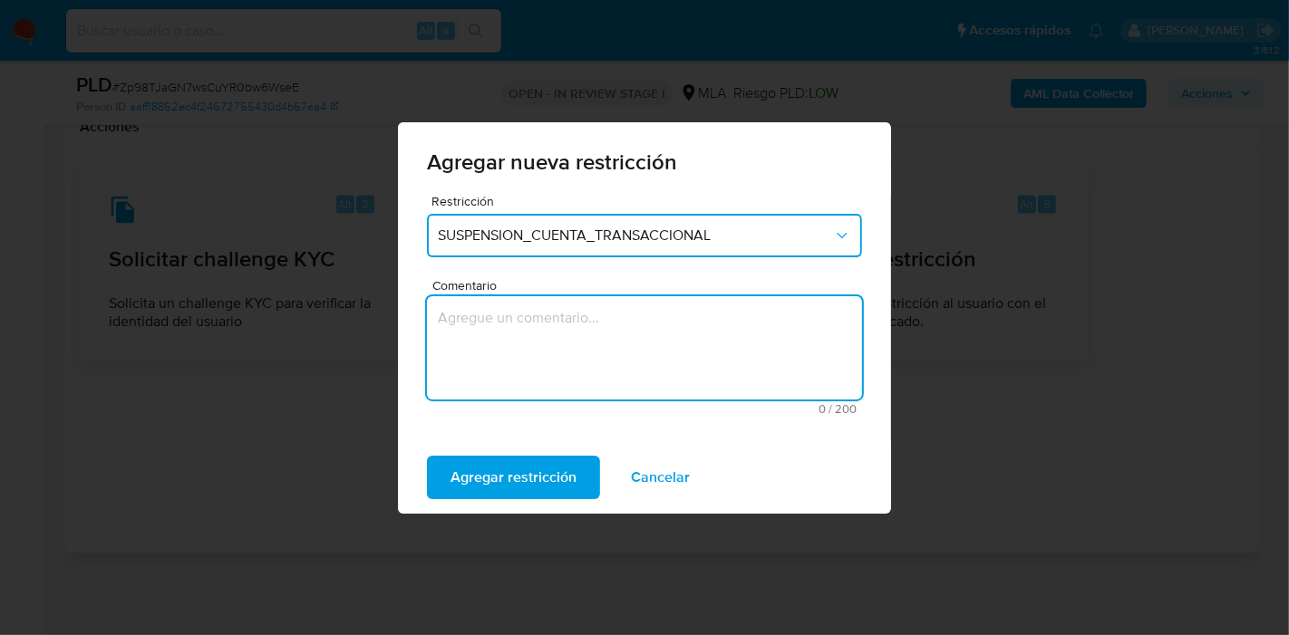
click at [638, 354] on textarea "Comentario" at bounding box center [644, 347] width 435 height 103
type textarea "AML"
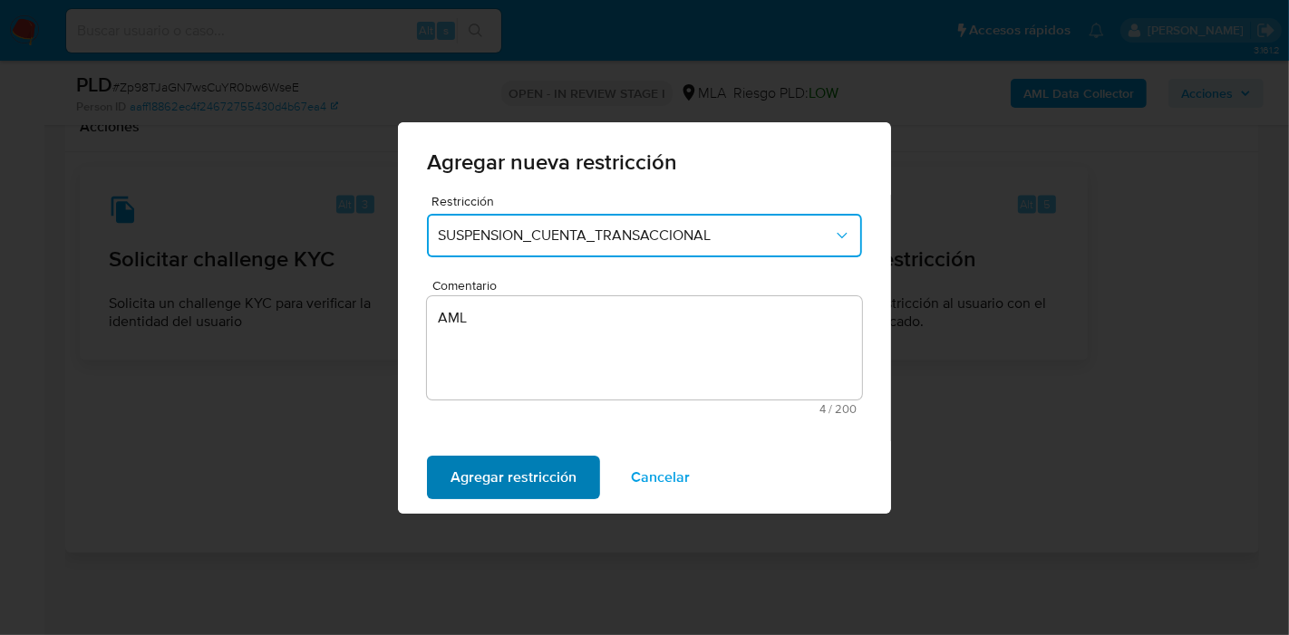
click at [481, 460] on span "Agregar restricción" at bounding box center [514, 478] width 126 height 40
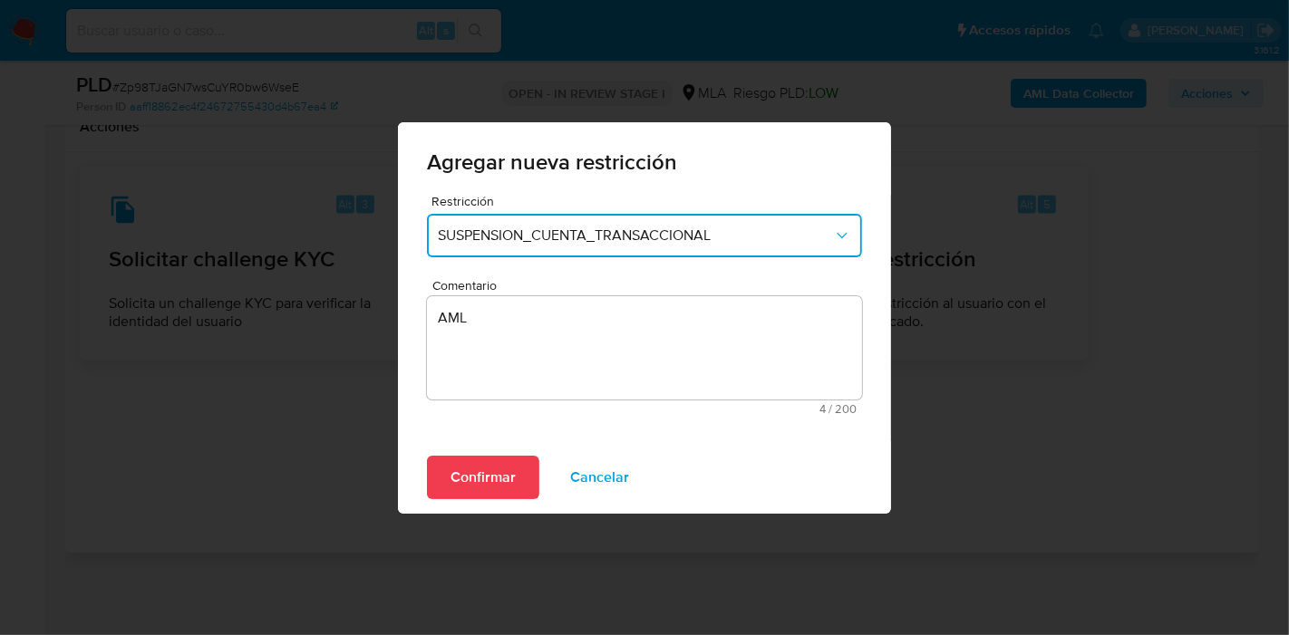
click at [505, 442] on div "Confirmar Cancelar" at bounding box center [644, 477] width 493 height 73
click at [486, 462] on span "Confirmar" at bounding box center [483, 478] width 65 height 40
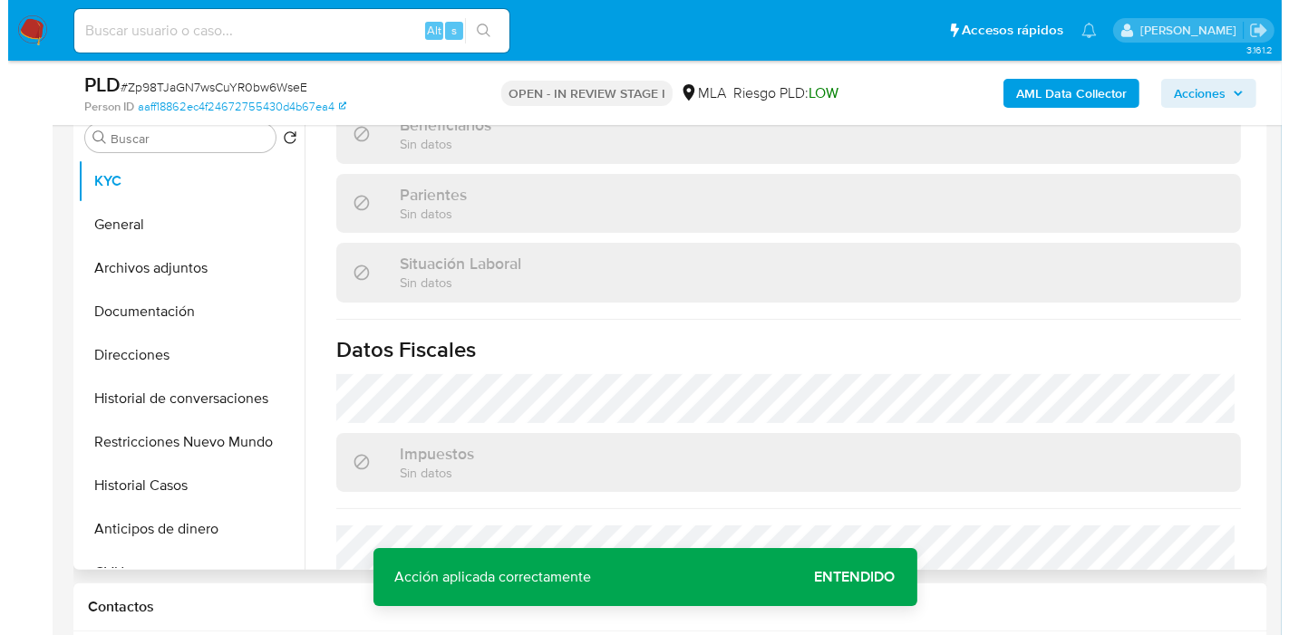
scroll to position [629, 0]
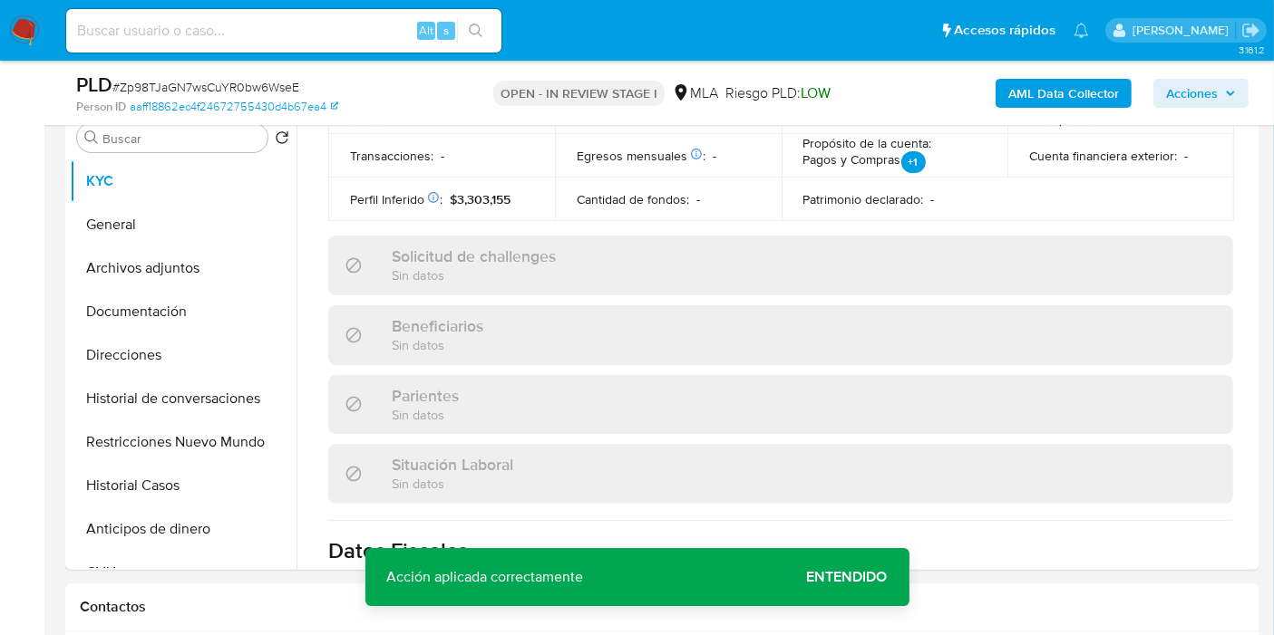
click at [1086, 100] on b "AML Data Collector" at bounding box center [1063, 93] width 111 height 29
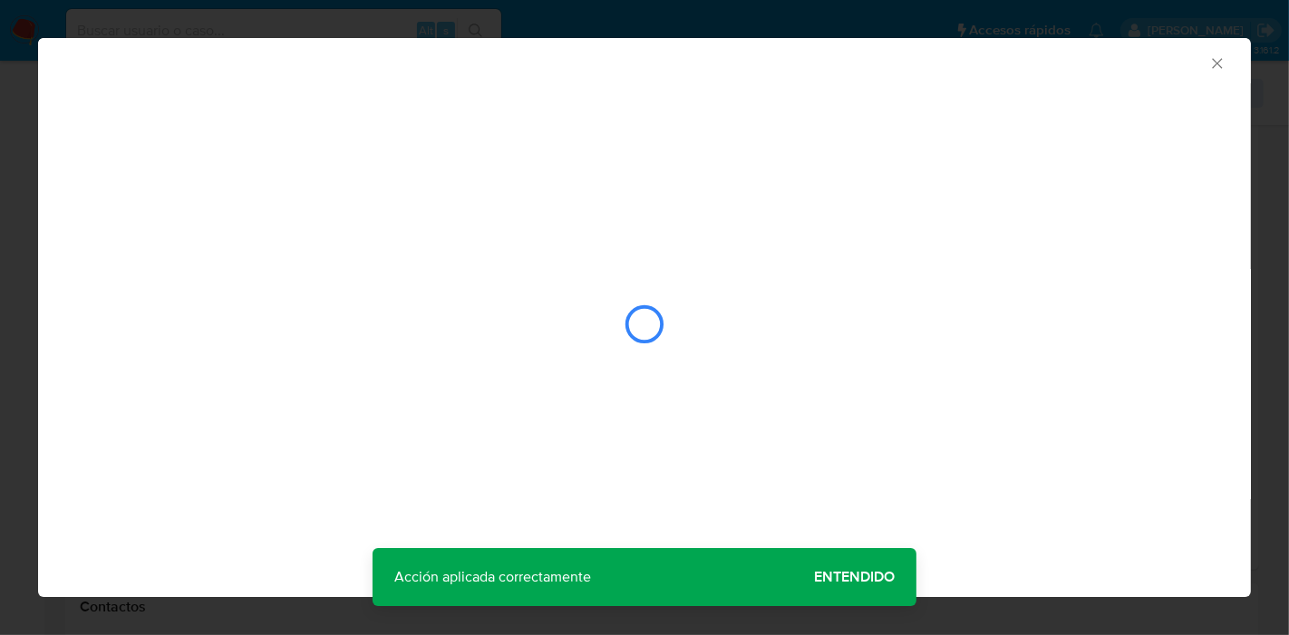
click at [865, 588] on div "AML Data Collector" at bounding box center [644, 317] width 1213 height 559
click at [872, 569] on div "AML Data Collector" at bounding box center [644, 317] width 1213 height 559
click at [867, 572] on div "AML Data Collector" at bounding box center [644, 317] width 1213 height 559
click at [843, 586] on div "AML Data Collector" at bounding box center [644, 317] width 1213 height 559
click at [850, 579] on div "AML Data Collector" at bounding box center [644, 317] width 1213 height 559
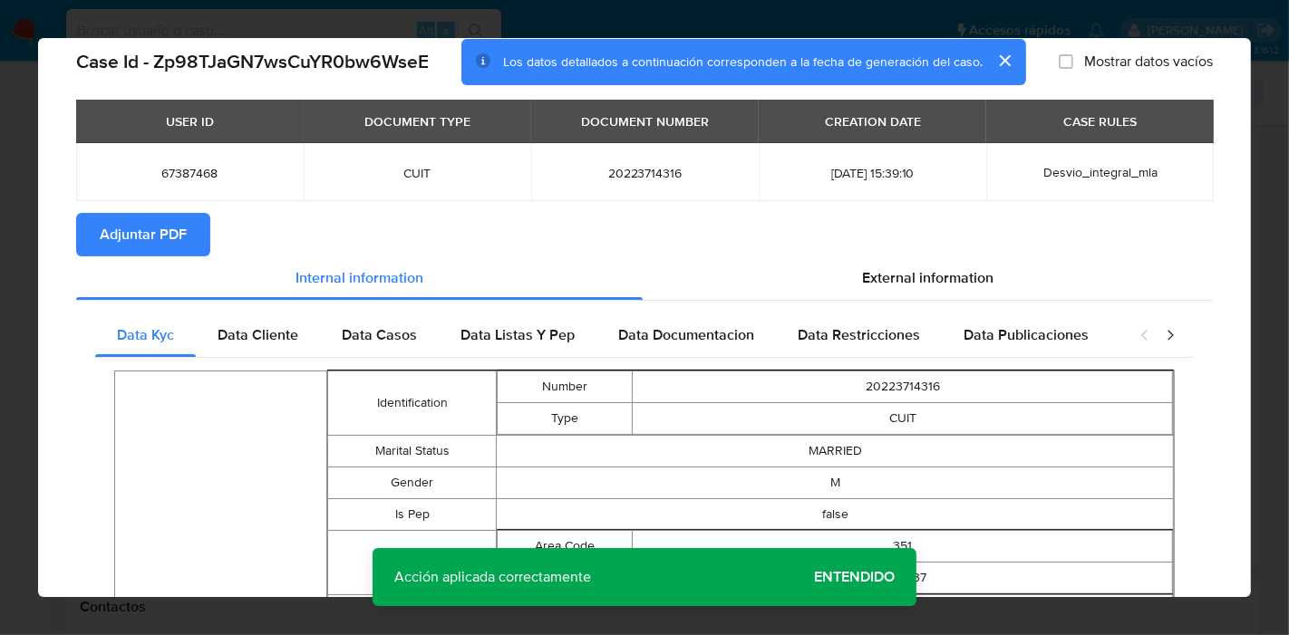
scroll to position [0, 0]
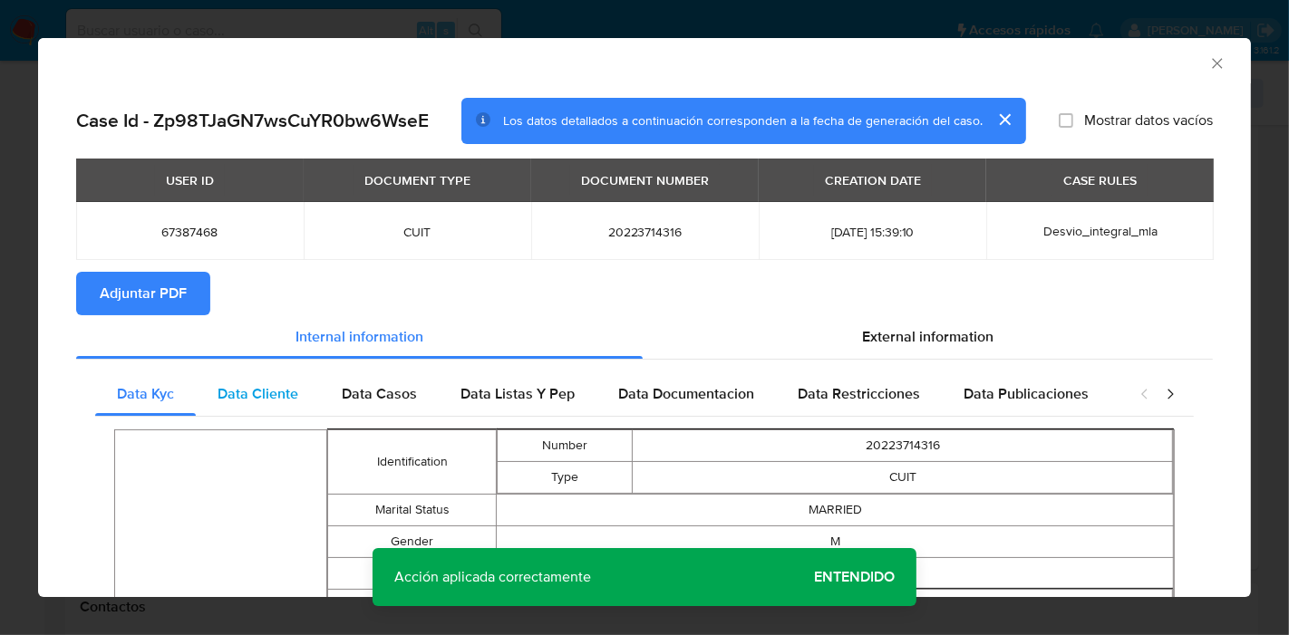
click at [197, 383] on div "Data Cliente" at bounding box center [258, 395] width 124 height 44
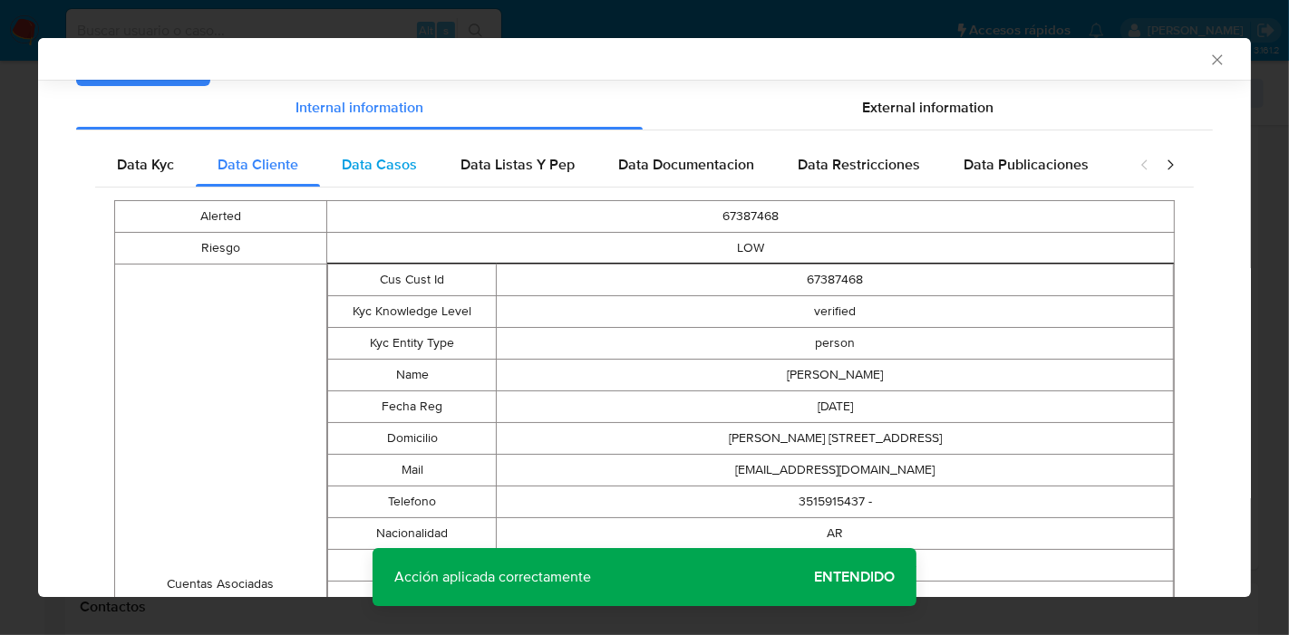
scroll to position [24, 0]
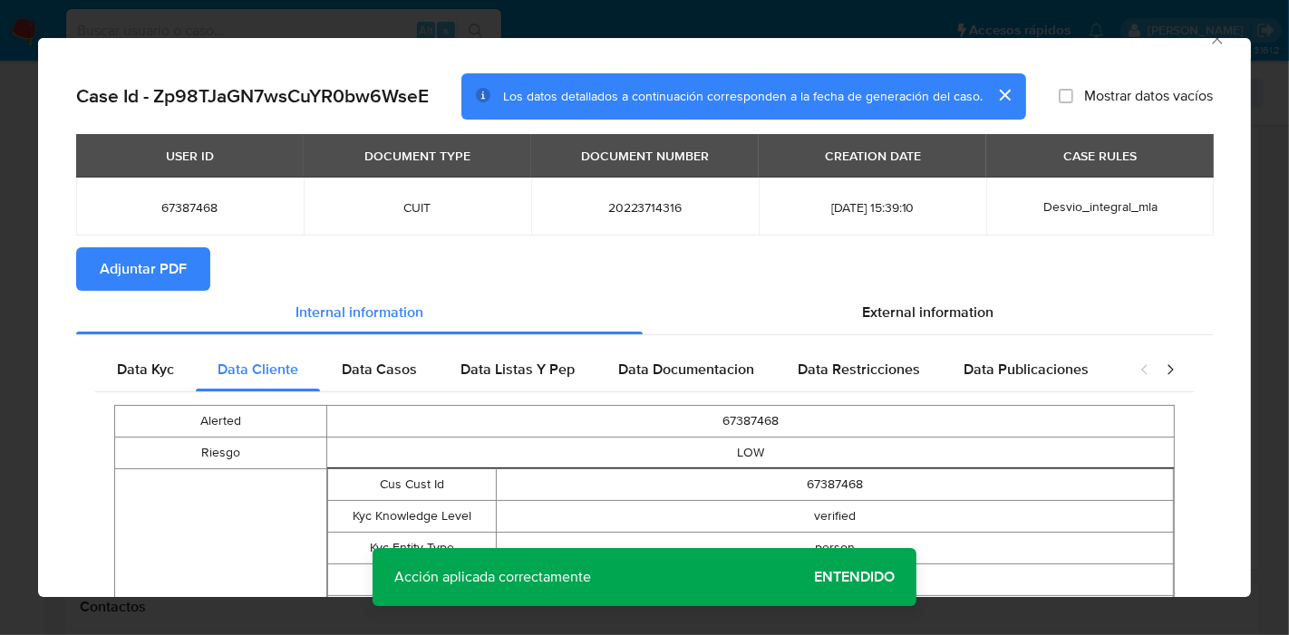
drag, startPoint x: 391, startPoint y: 376, endPoint x: 553, endPoint y: 323, distance: 170.8
click at [396, 373] on span "Data Casos" at bounding box center [379, 369] width 75 height 21
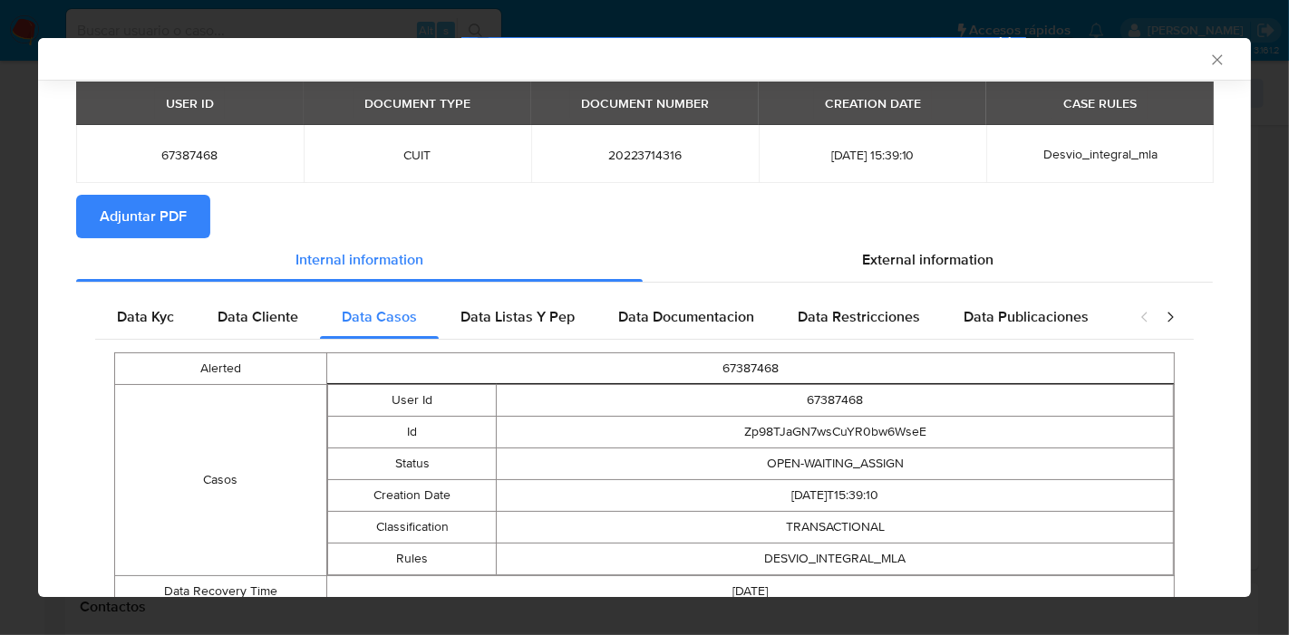
scroll to position [146, 0]
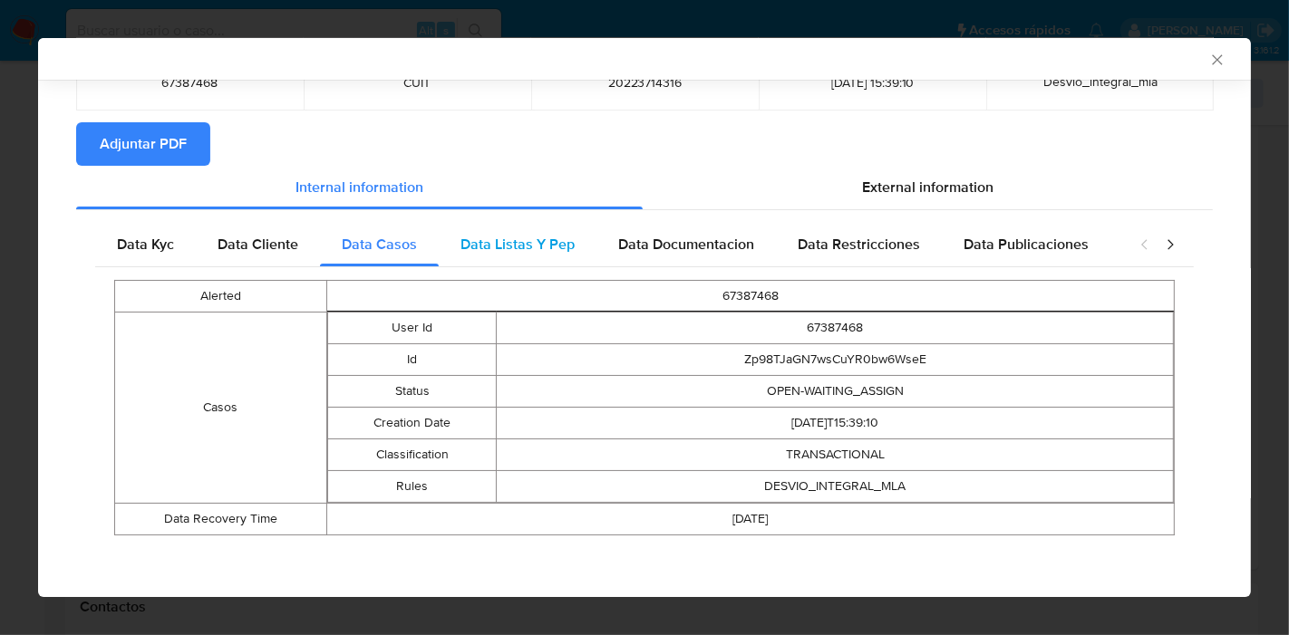
click at [562, 238] on span "Data Listas Y Pep" at bounding box center [517, 244] width 114 height 21
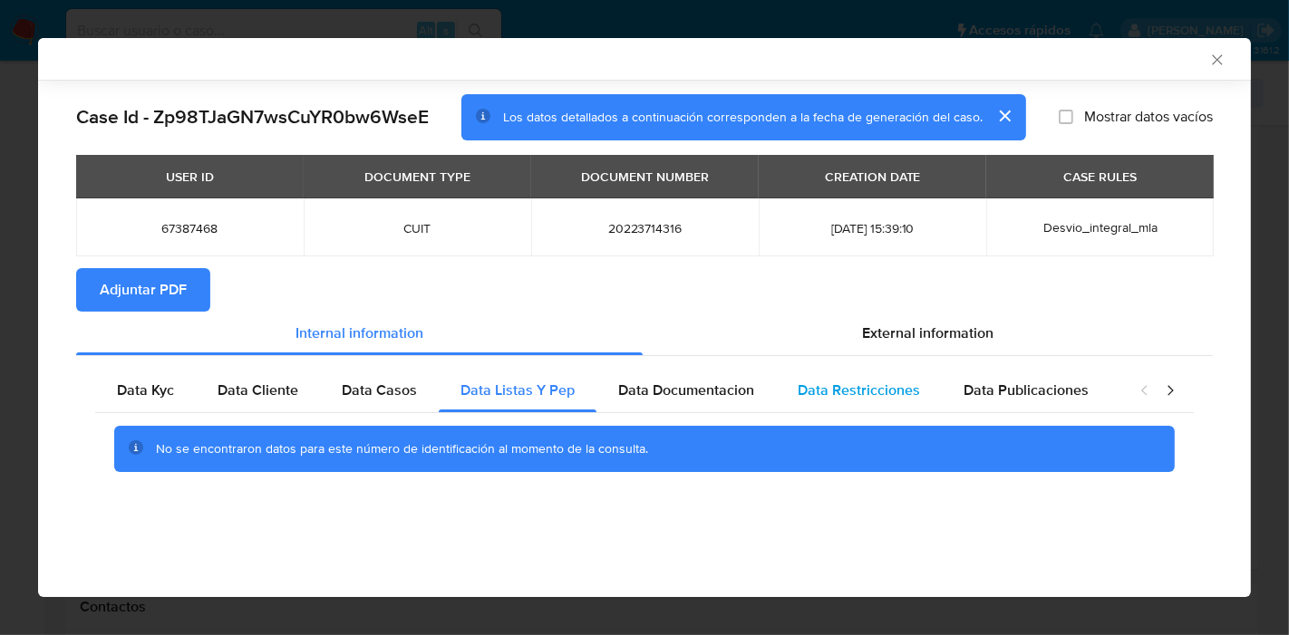
drag, startPoint x: 669, startPoint y: 402, endPoint x: 860, endPoint y: 372, distance: 193.6
click at [670, 402] on div "Data Documentacion" at bounding box center [685, 391] width 179 height 44
click at [861, 372] on div "Data Restricciones" at bounding box center [859, 391] width 166 height 44
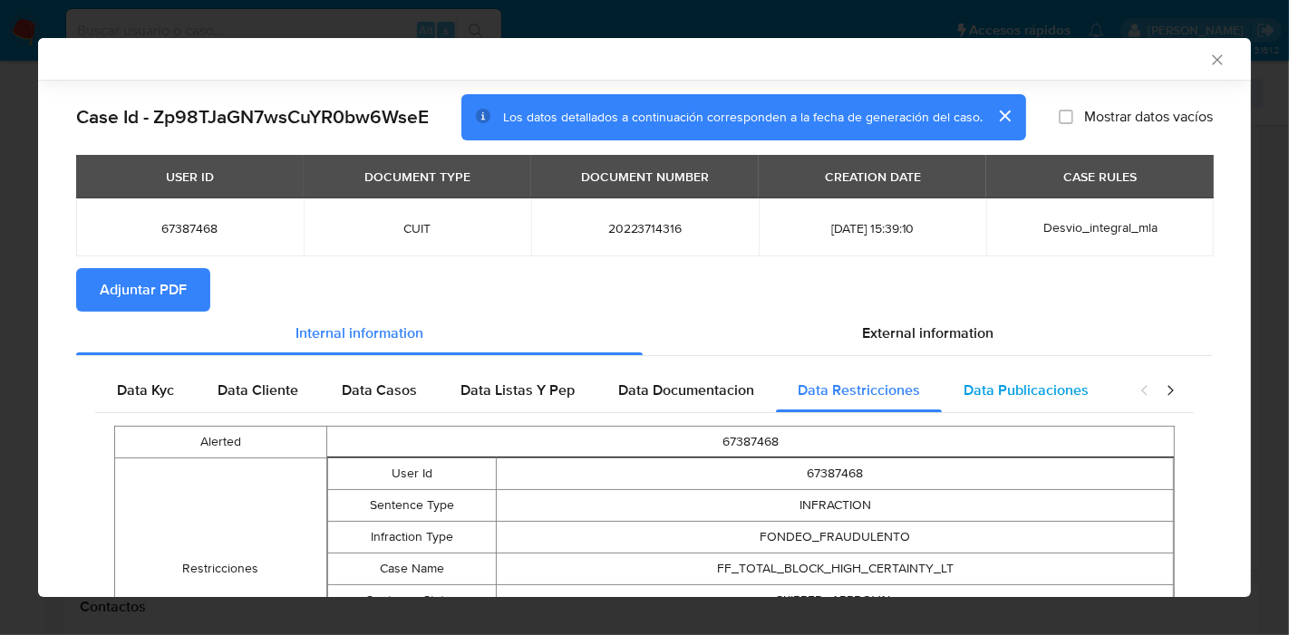
click at [986, 384] on span "Data Publicaciones" at bounding box center [1026, 390] width 125 height 21
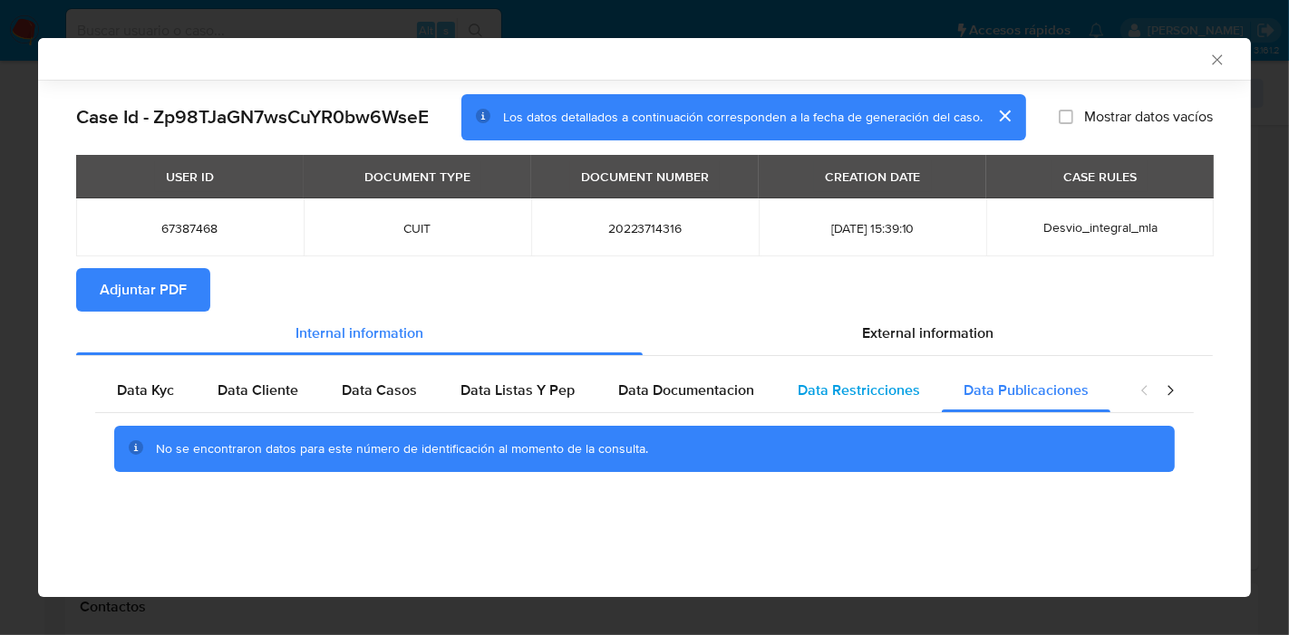
click at [887, 402] on div "Data Restricciones" at bounding box center [859, 391] width 166 height 44
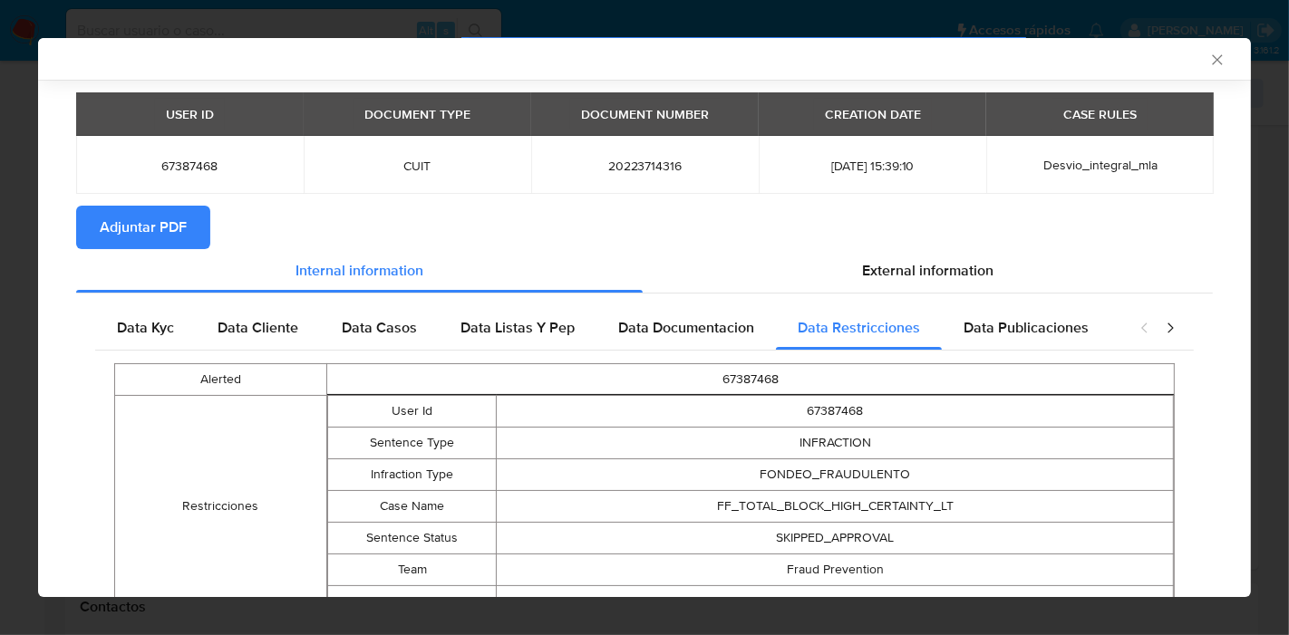
scroll to position [178, 0]
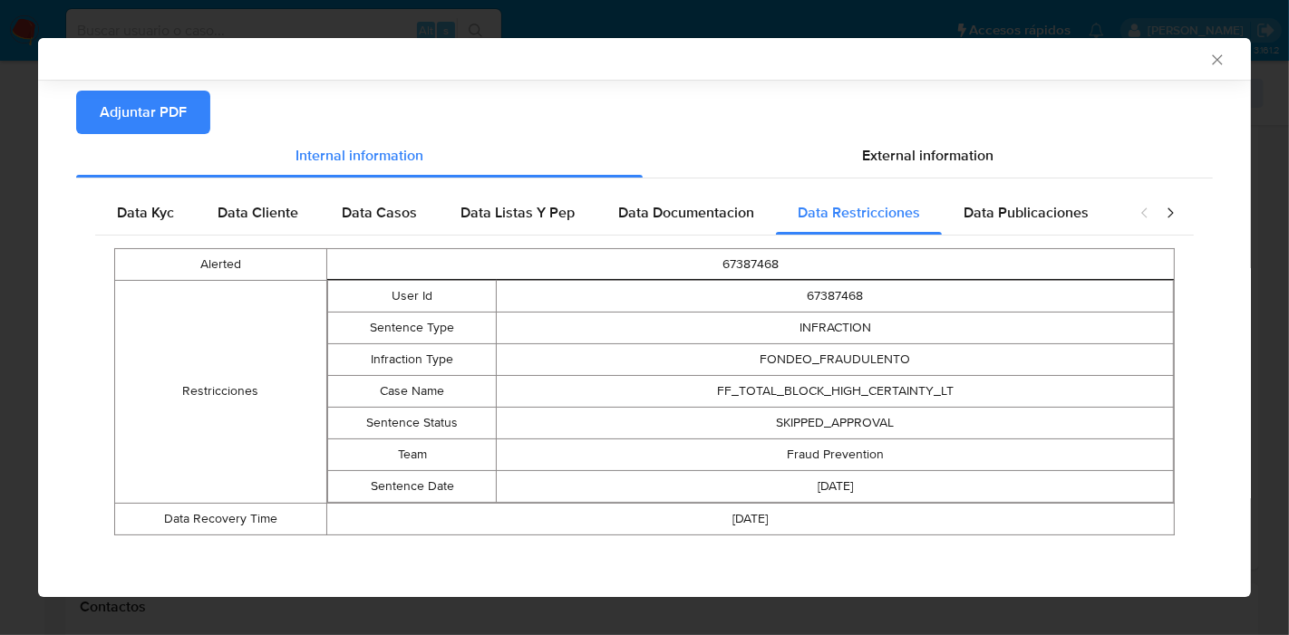
click at [1162, 208] on icon "closure-recommendation-modal" at bounding box center [1170, 213] width 18 height 18
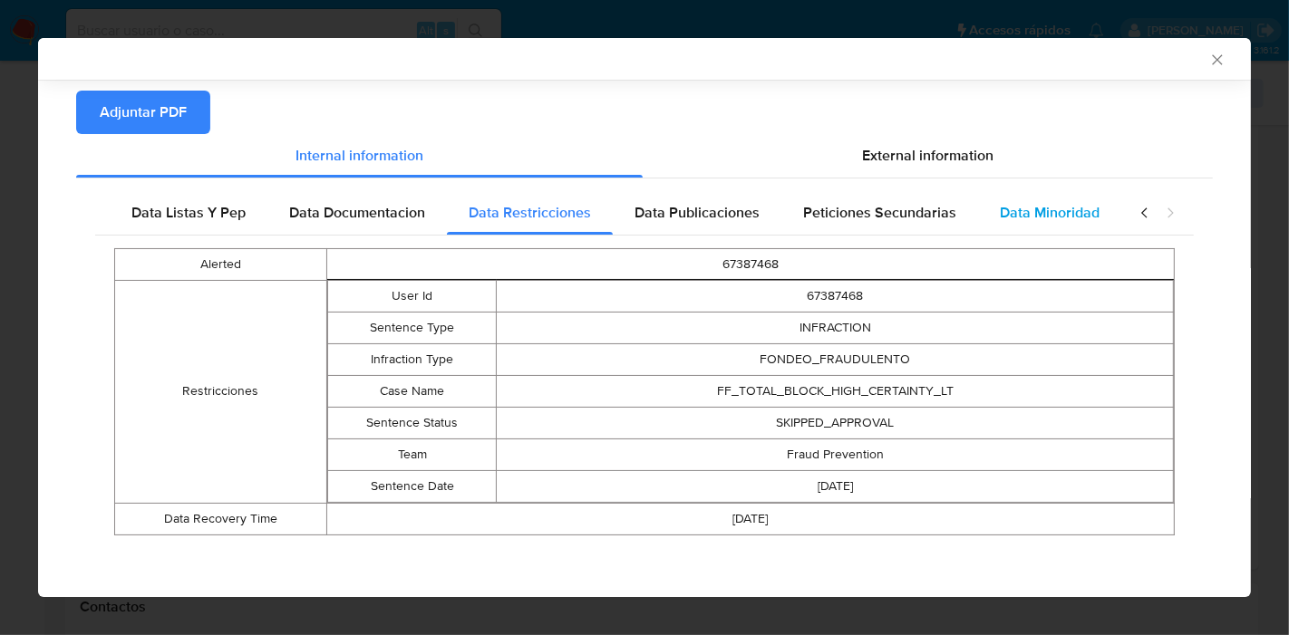
click at [1037, 211] on span "Data Minoridad" at bounding box center [1050, 212] width 100 height 21
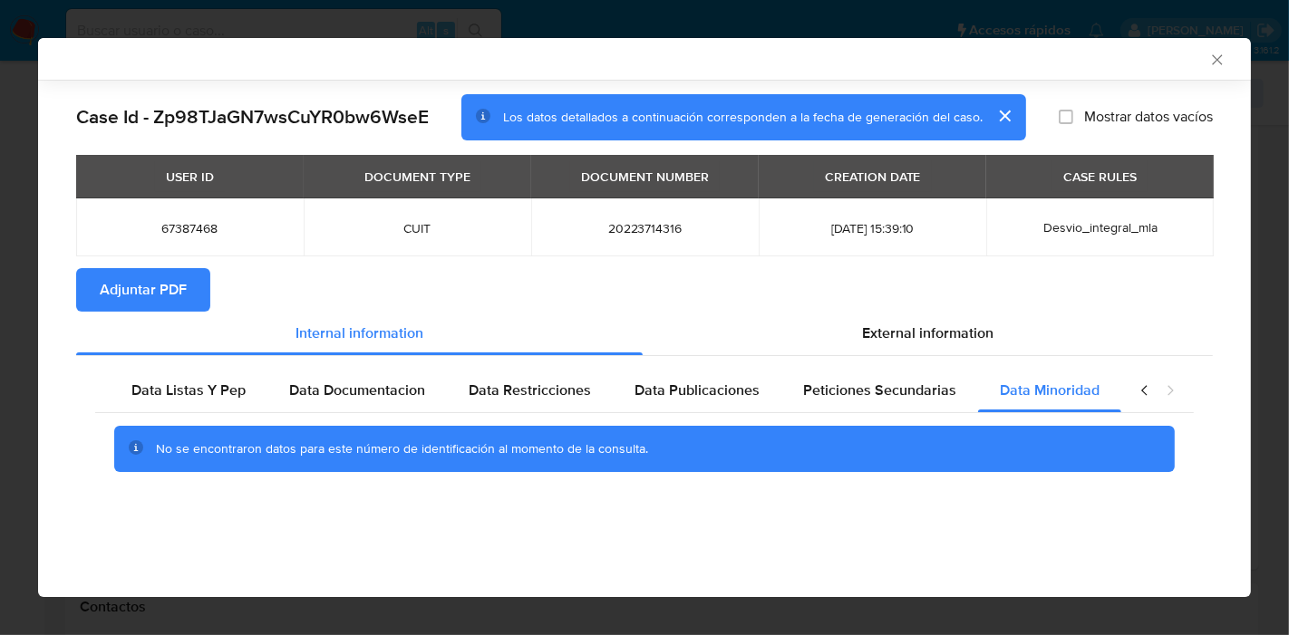
scroll to position [0, 0]
click at [893, 402] on div "Peticiones Secundarias" at bounding box center [890, 391] width 197 height 44
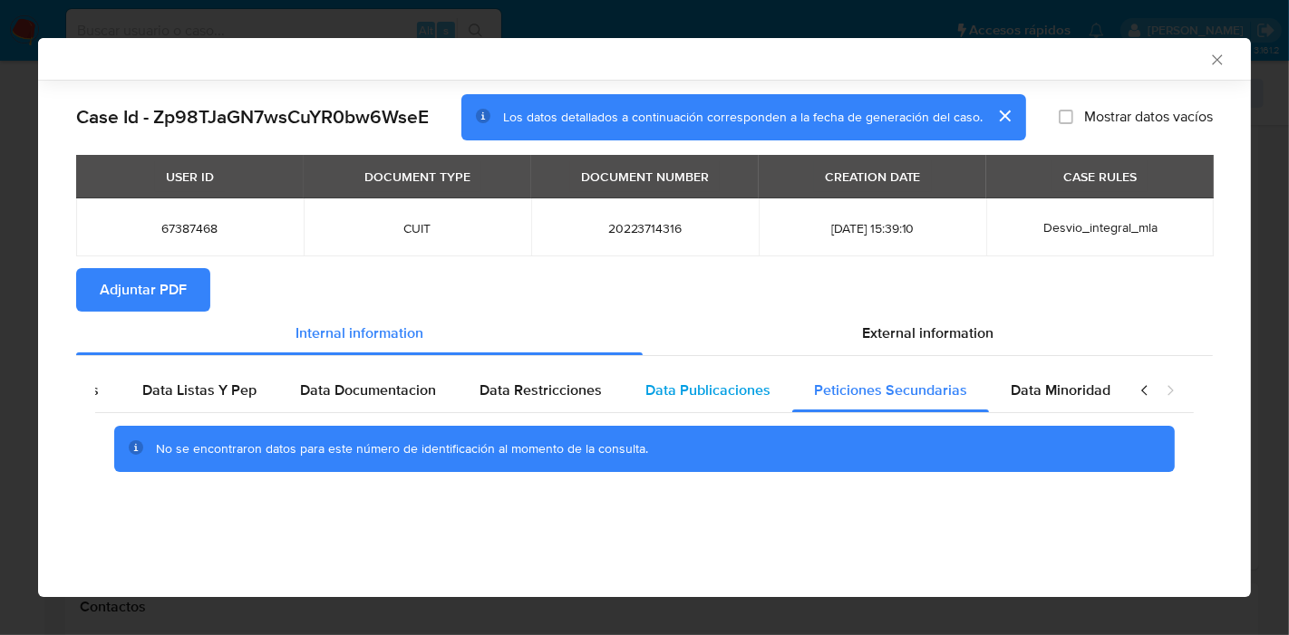
click at [719, 397] on span "Data Publicaciones" at bounding box center [707, 390] width 125 height 21
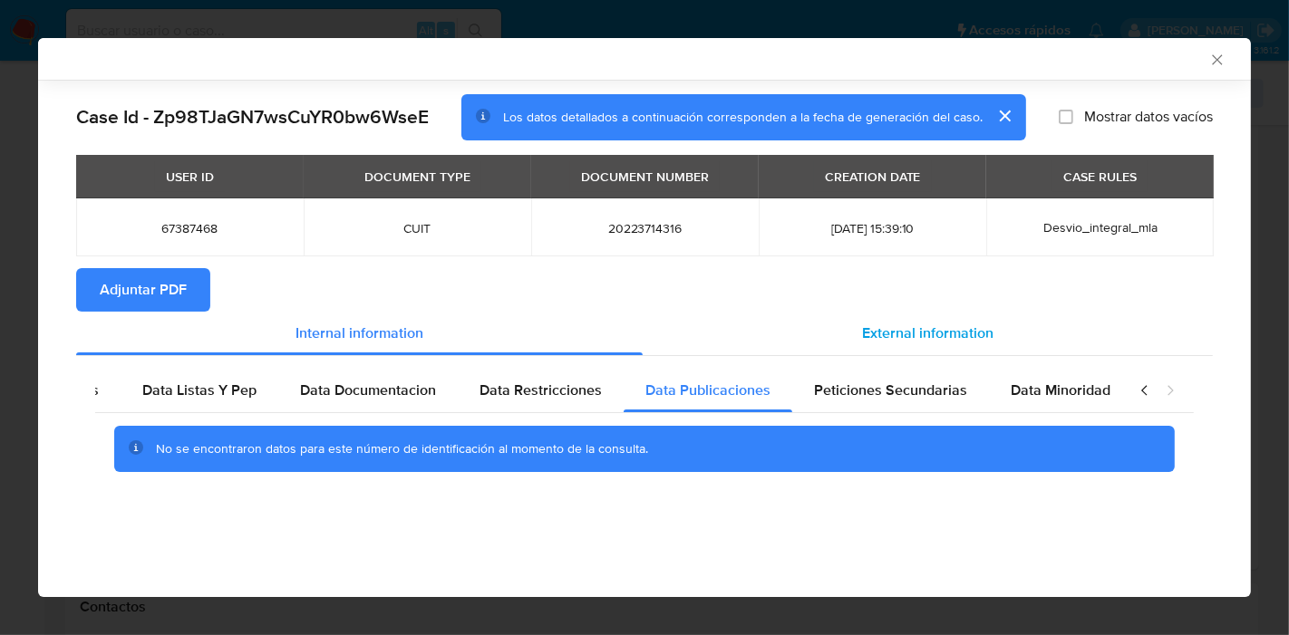
click at [992, 325] on span "External information" at bounding box center [927, 333] width 131 height 21
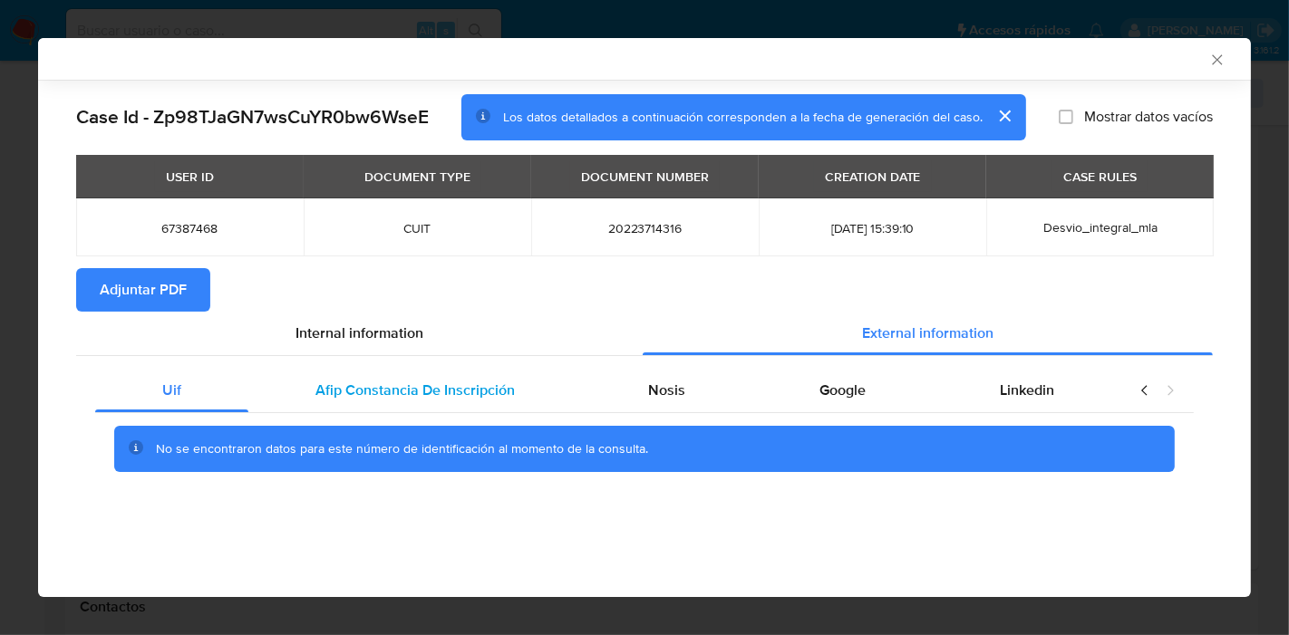
click at [364, 383] on span "Afip Constancia De Inscripción" at bounding box center [414, 390] width 199 height 21
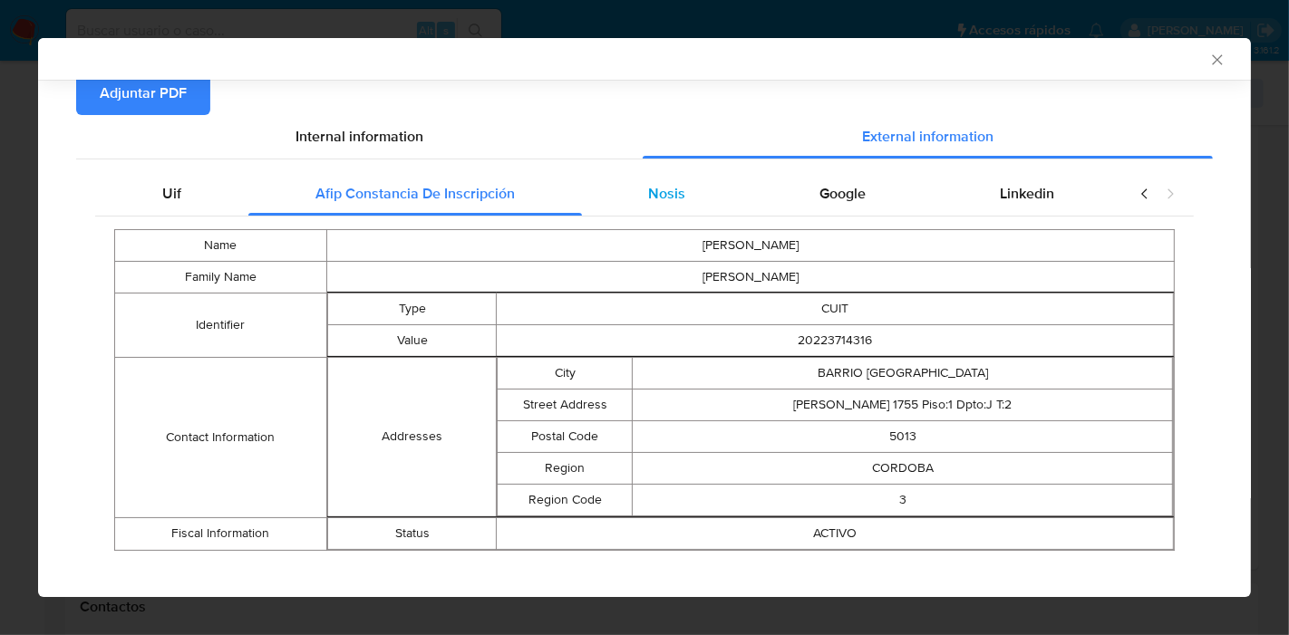
scroll to position [213, 0]
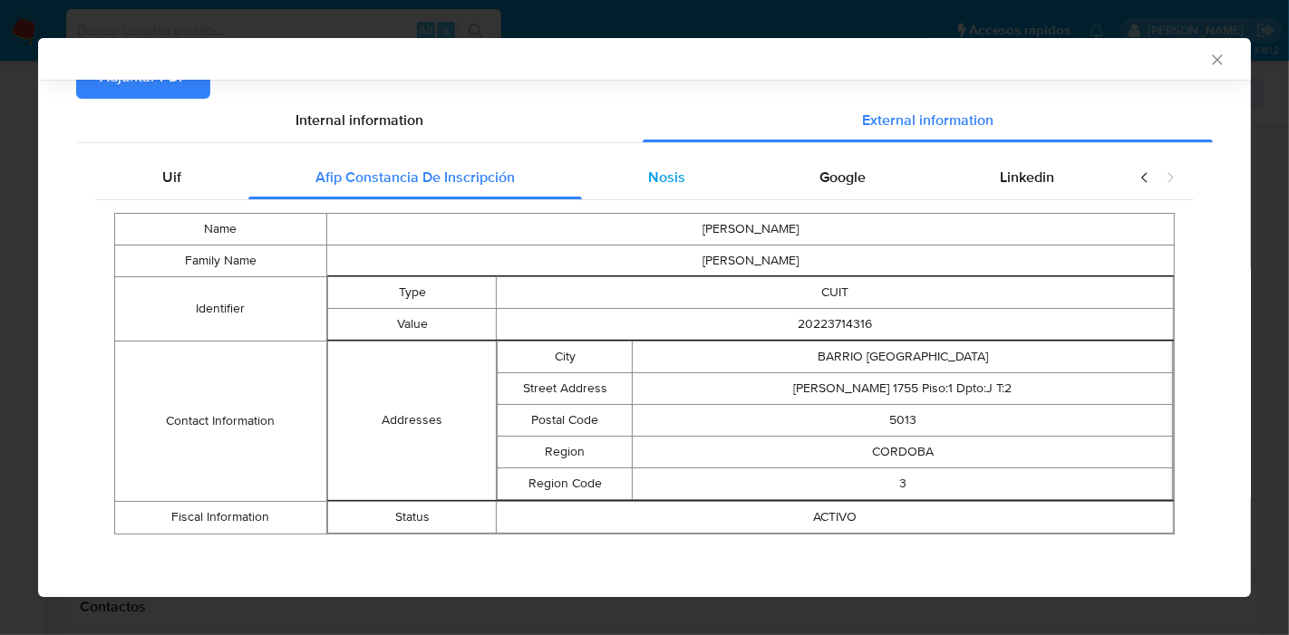
click at [691, 181] on div "Nosis" at bounding box center [667, 178] width 171 height 44
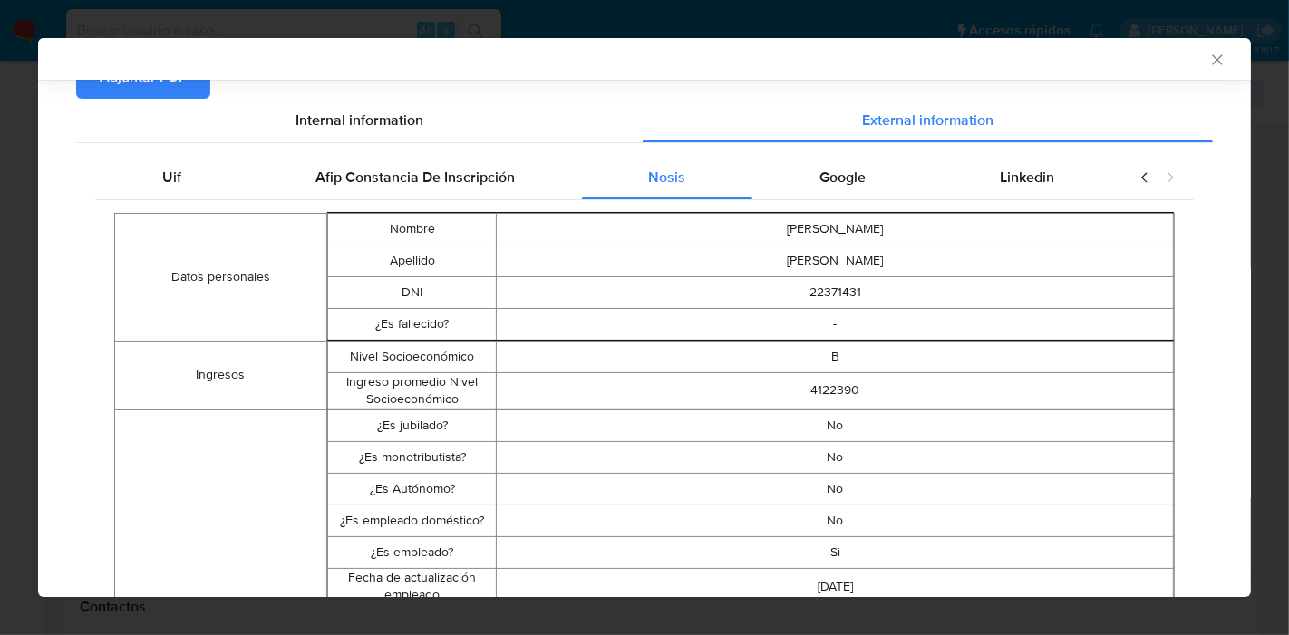
drag, startPoint x: 851, startPoint y: 173, endPoint x: 982, endPoint y: 192, distance: 131.9
click at [853, 172] on span "Google" at bounding box center [842, 177] width 46 height 21
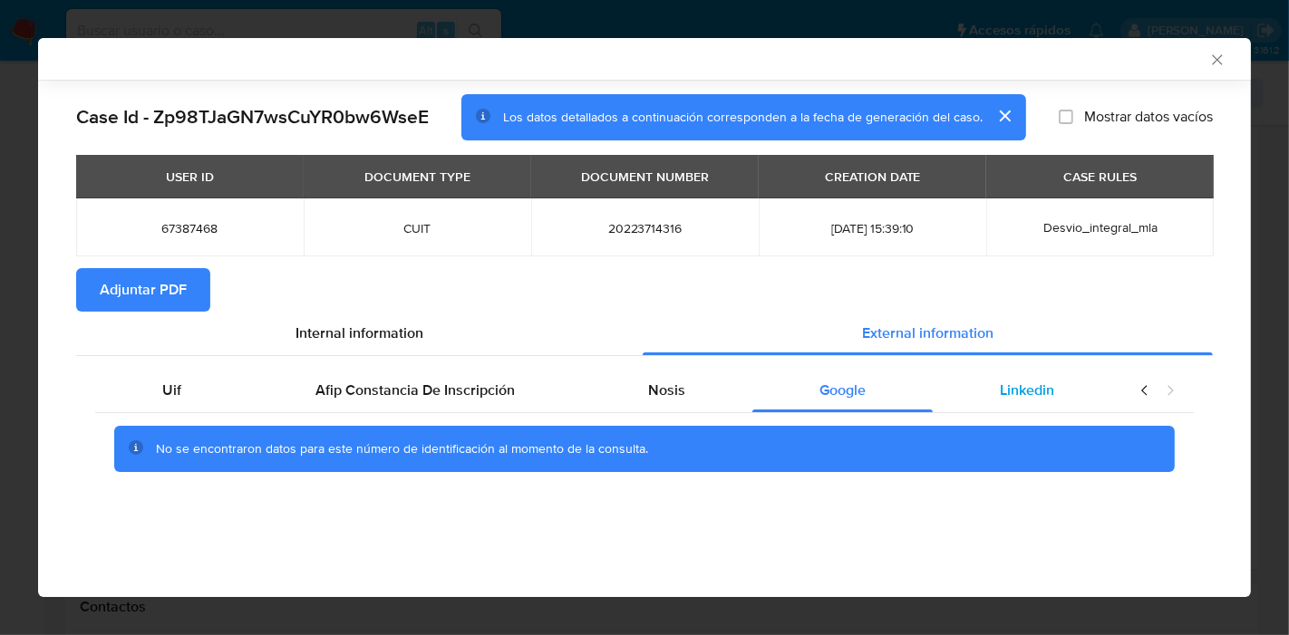
click at [1034, 378] on div "Linkedin" at bounding box center [1027, 391] width 189 height 44
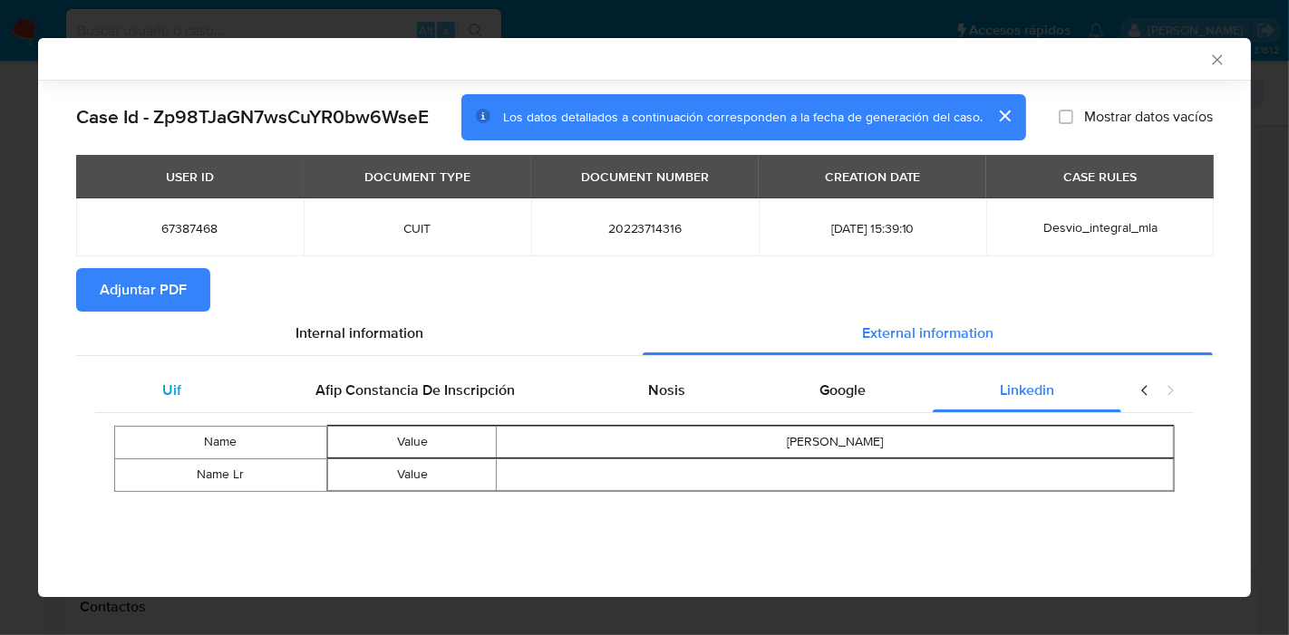
click at [146, 403] on div "Uif" at bounding box center [171, 391] width 153 height 44
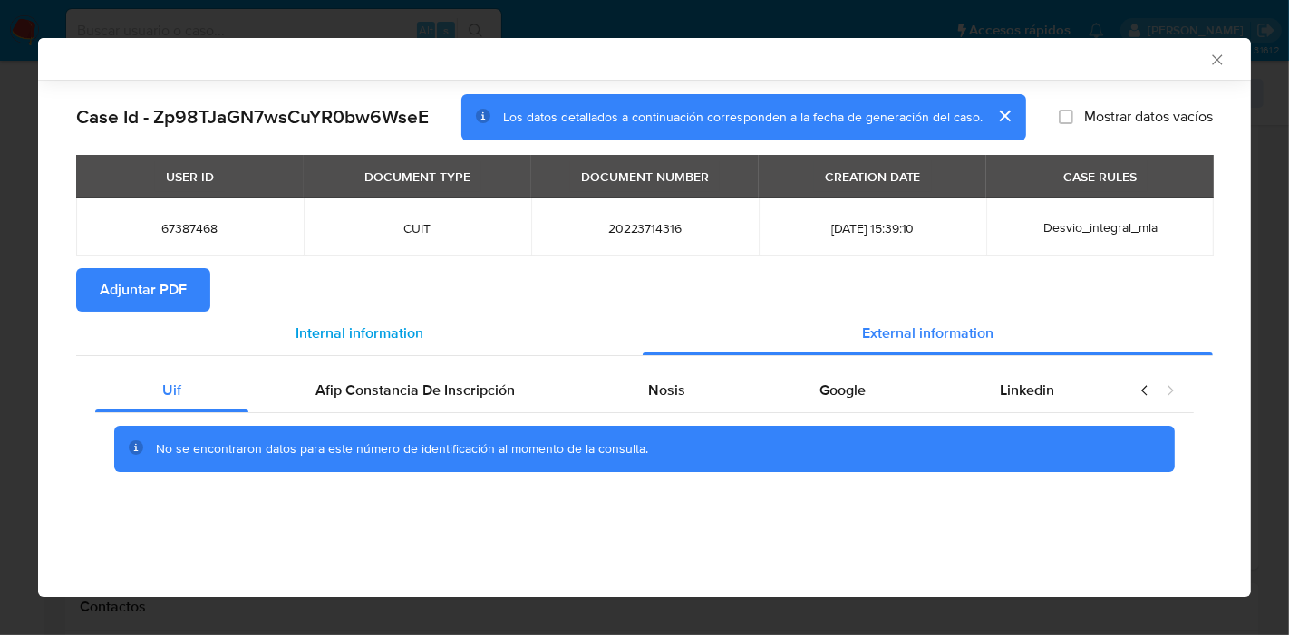
click at [406, 323] on span "Internal information" at bounding box center [360, 333] width 128 height 21
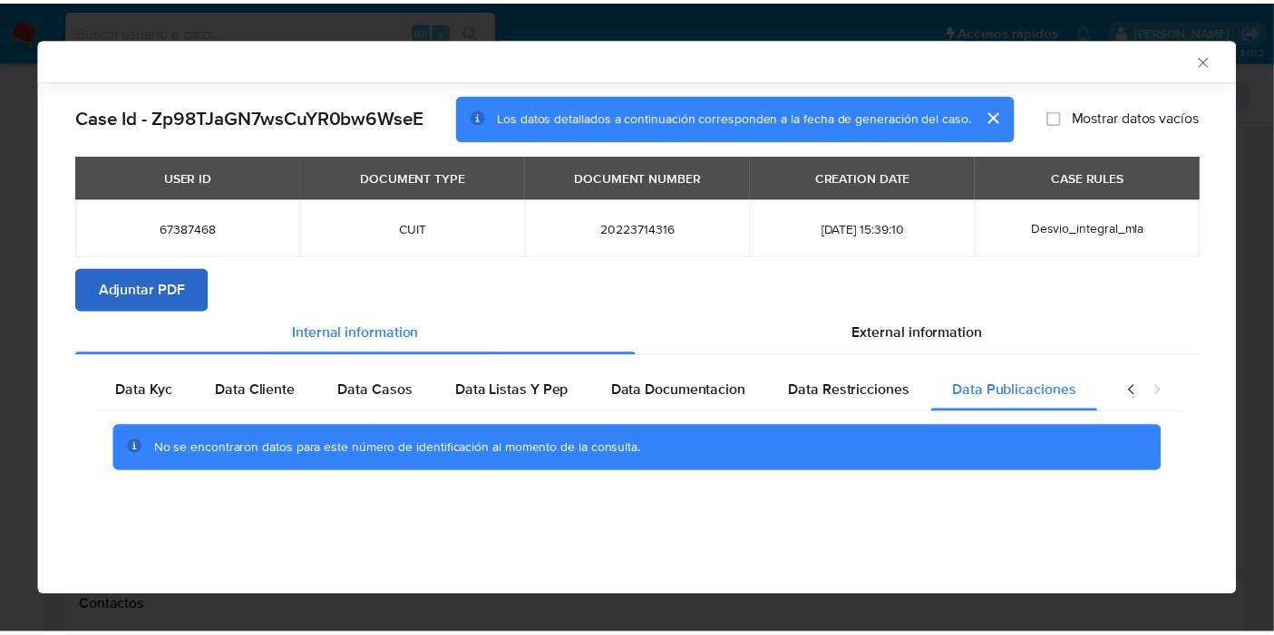
scroll to position [0, 318]
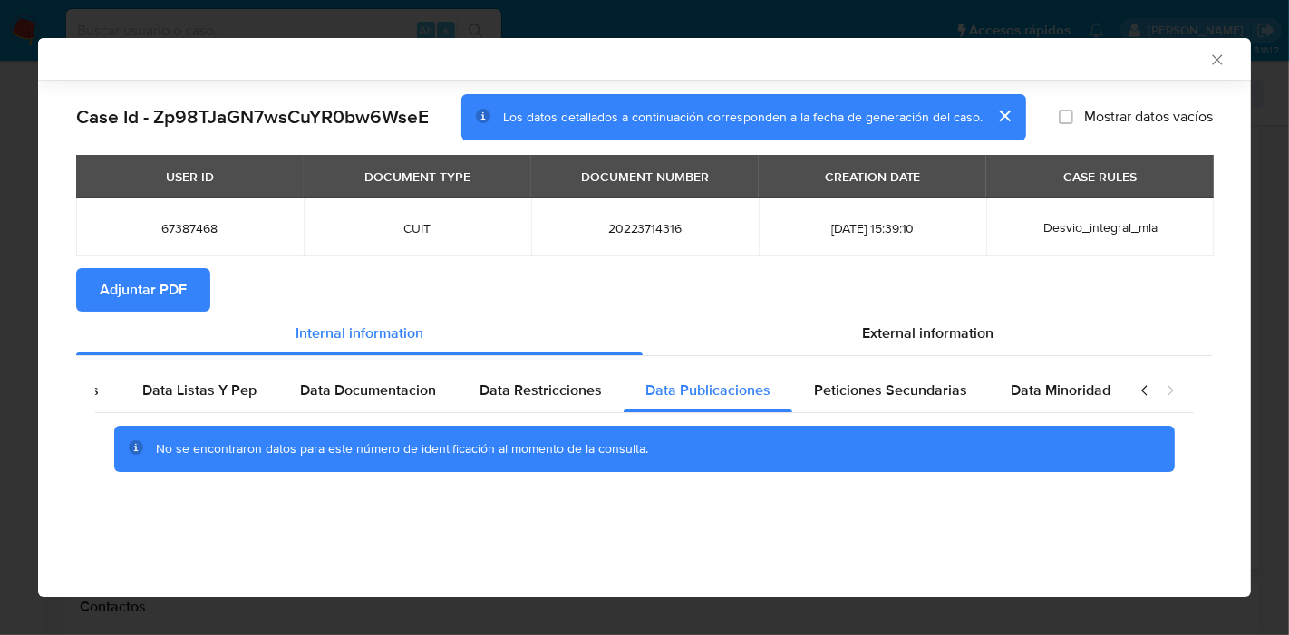
click at [175, 296] on span "Adjuntar PDF" at bounding box center [143, 290] width 87 height 40
click at [1217, 61] on icon "Cerrar ventana" at bounding box center [1217, 59] width 10 height 10
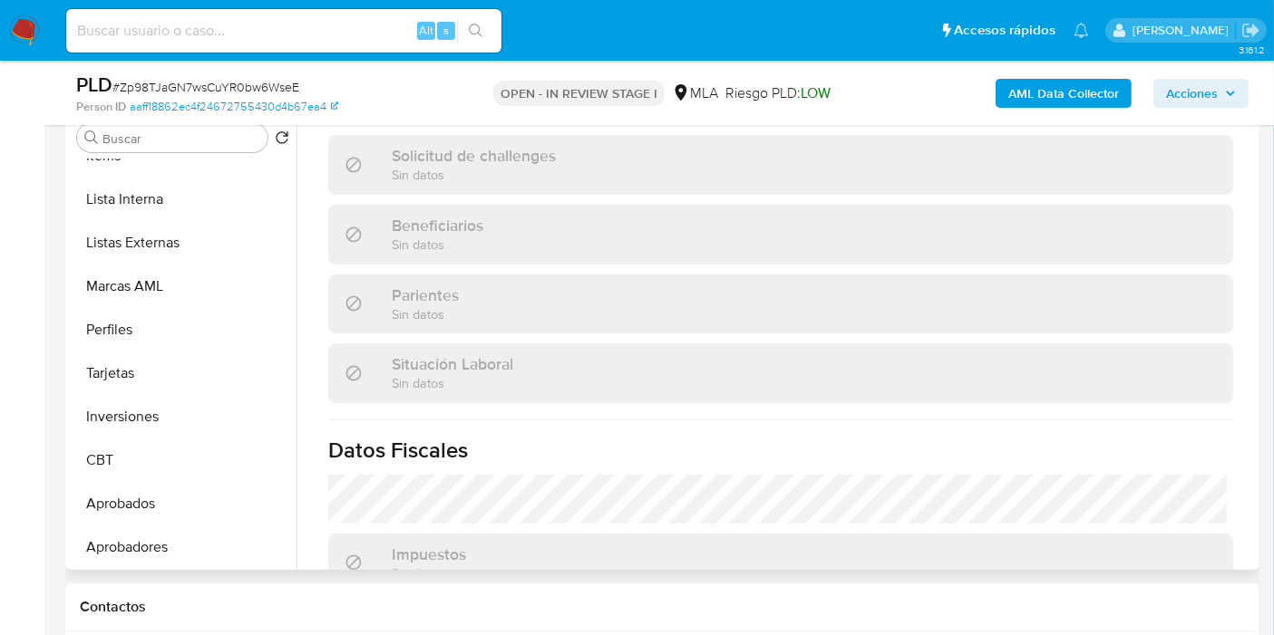
scroll to position [938, 0]
click at [176, 543] on button "Aprobadores" at bounding box center [183, 549] width 227 height 44
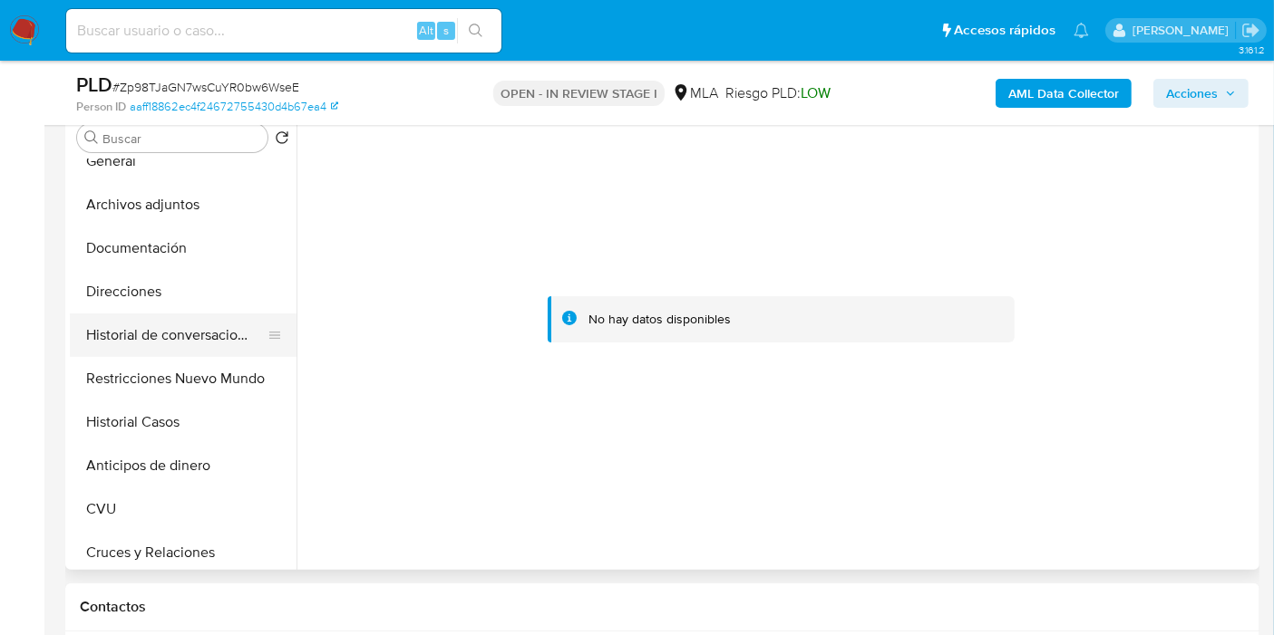
scroll to position [32, 0]
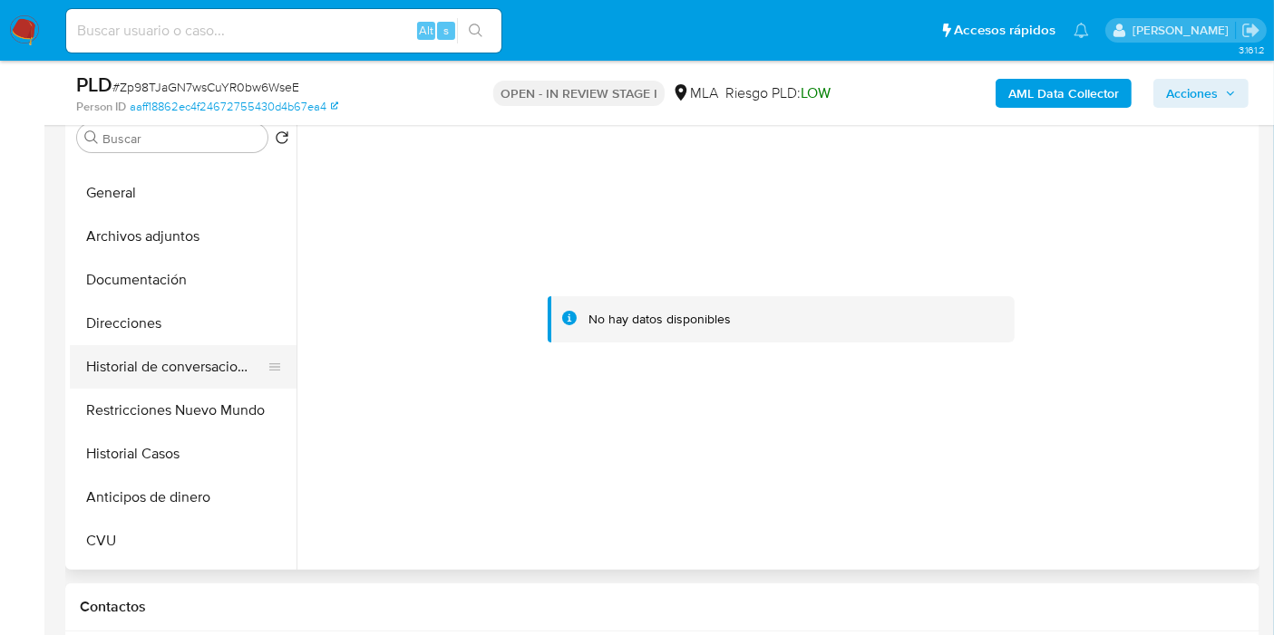
click at [156, 372] on button "Historial de conversaciones" at bounding box center [176, 367] width 212 height 44
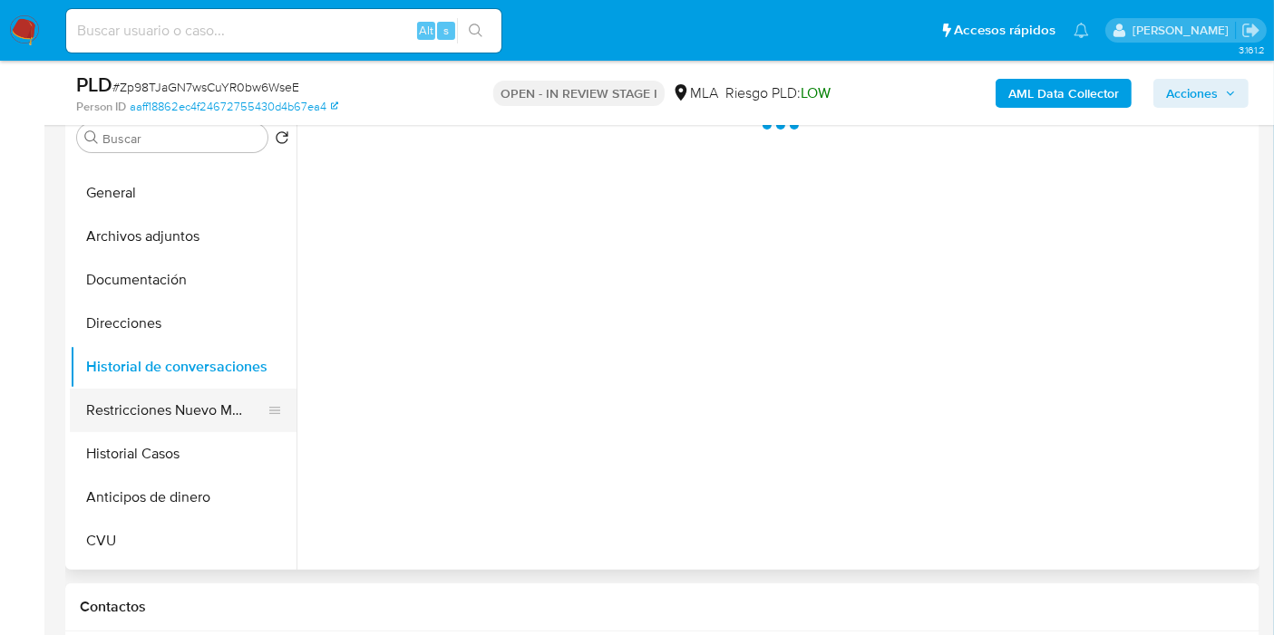
click at [145, 428] on button "Restricciones Nuevo Mundo" at bounding box center [176, 411] width 212 height 44
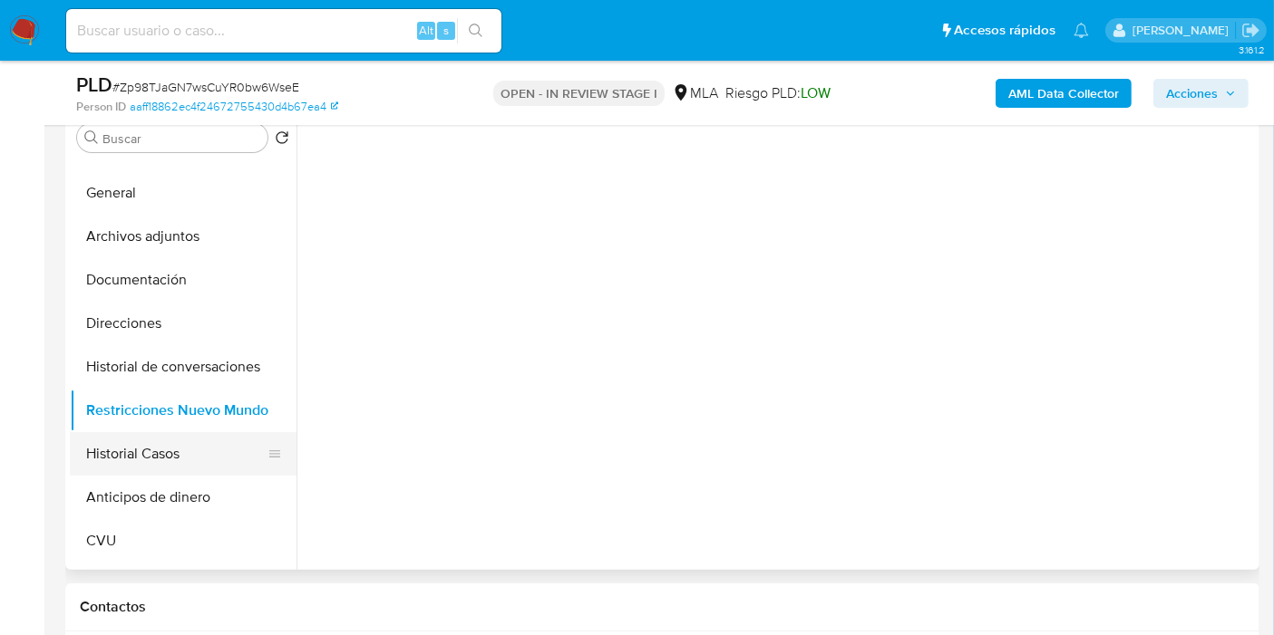
click at [137, 472] on button "Historial Casos" at bounding box center [176, 454] width 212 height 44
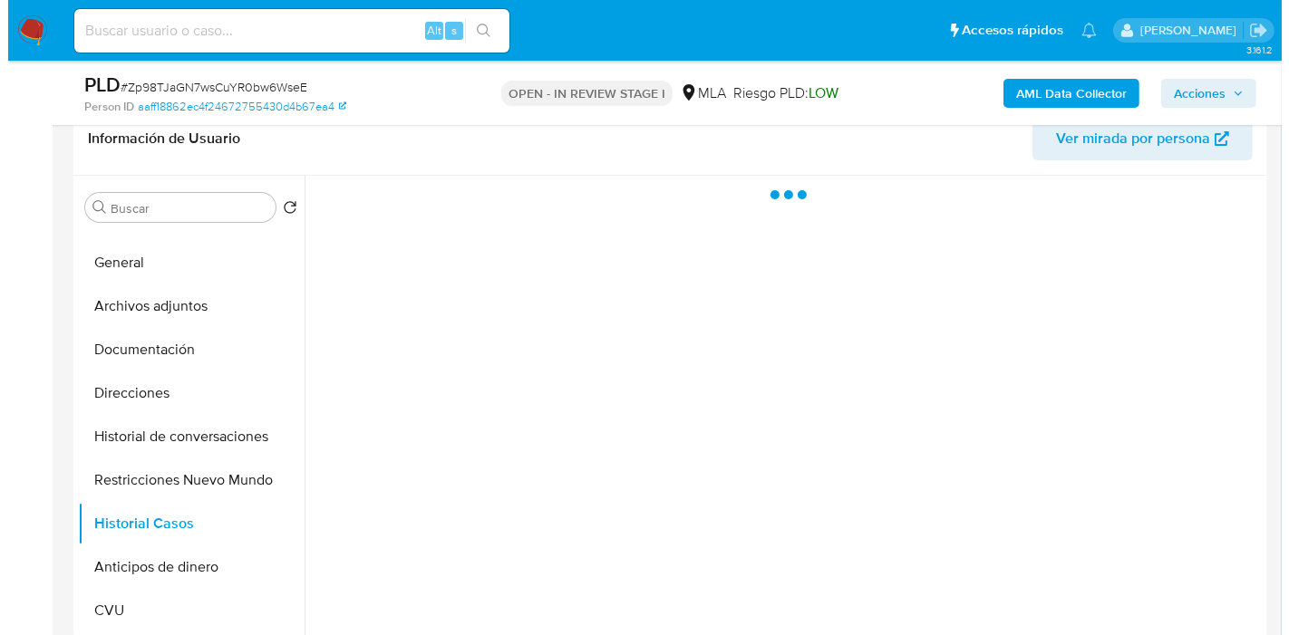
scroll to position [264, 0]
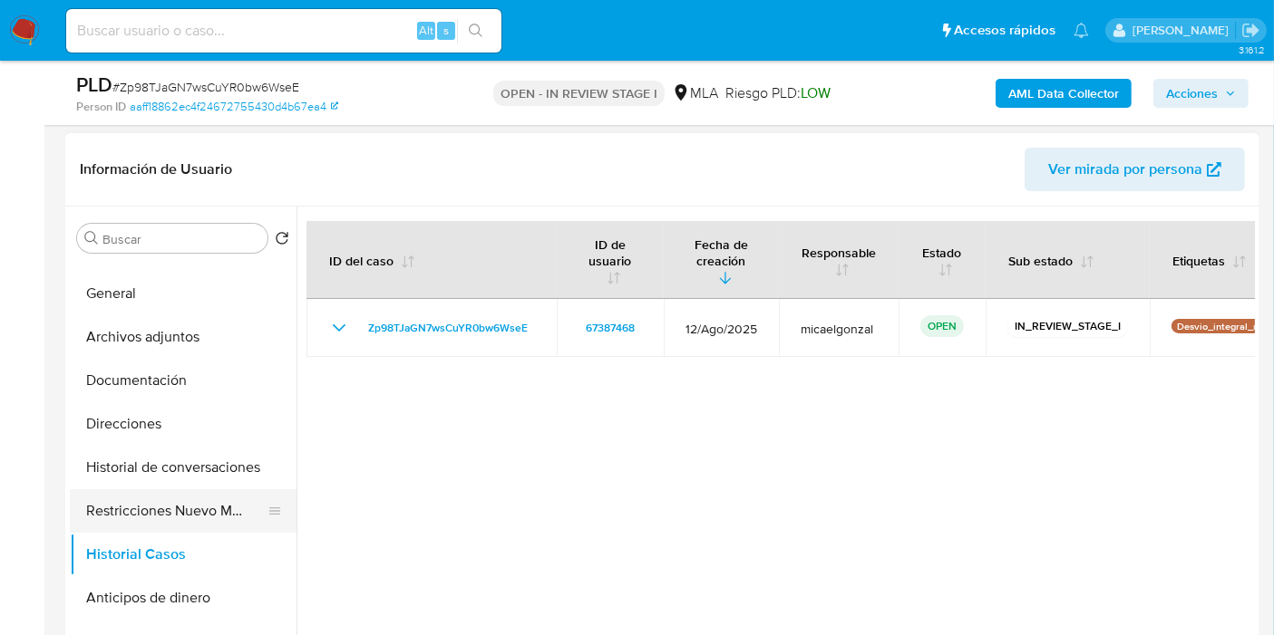
click at [174, 521] on button "Restricciones Nuevo Mundo" at bounding box center [176, 511] width 212 height 44
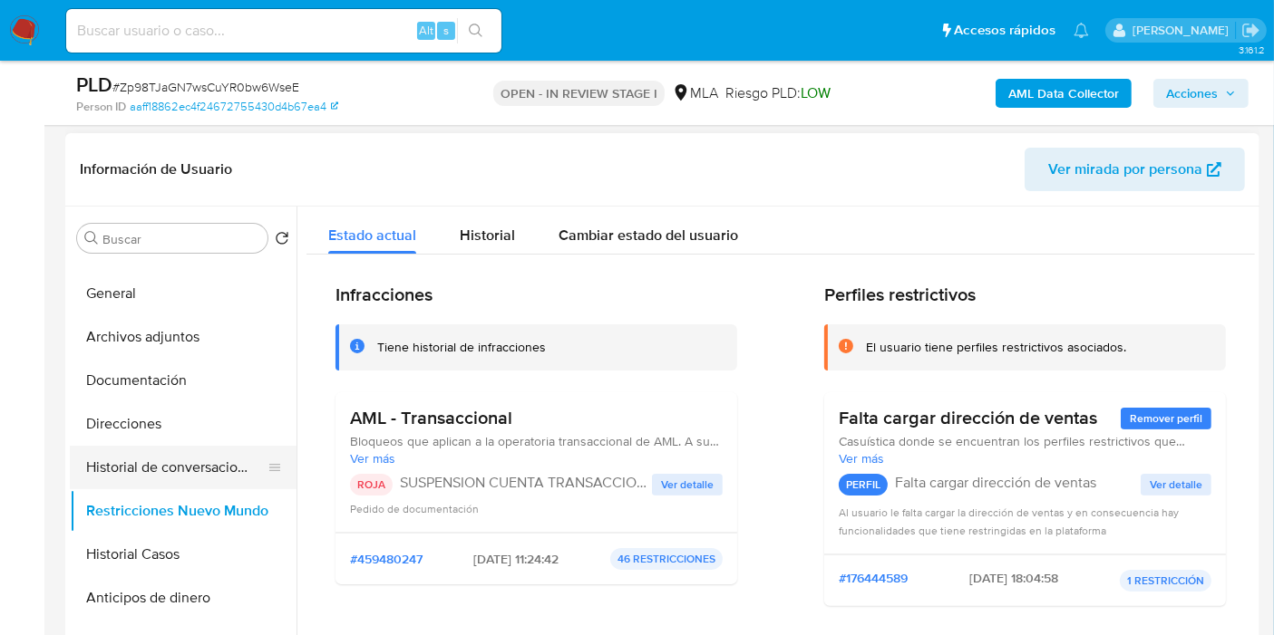
click at [196, 454] on button "Historial de conversaciones" at bounding box center [176, 468] width 212 height 44
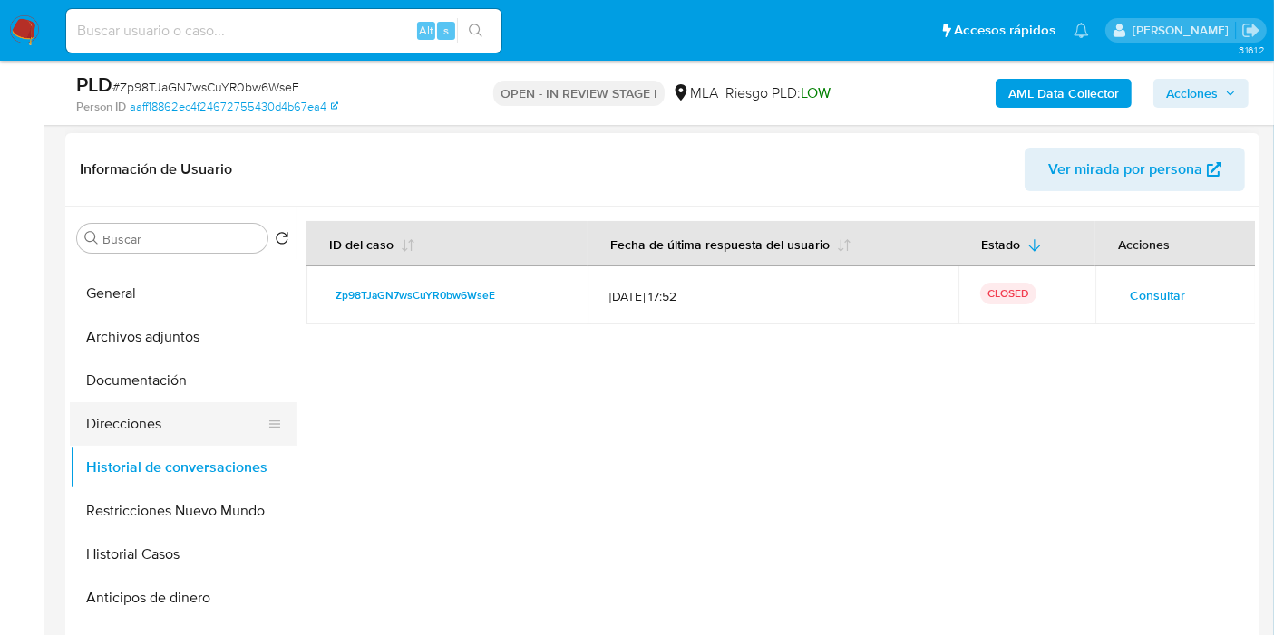
click at [188, 416] on button "Direcciones" at bounding box center [176, 424] width 212 height 44
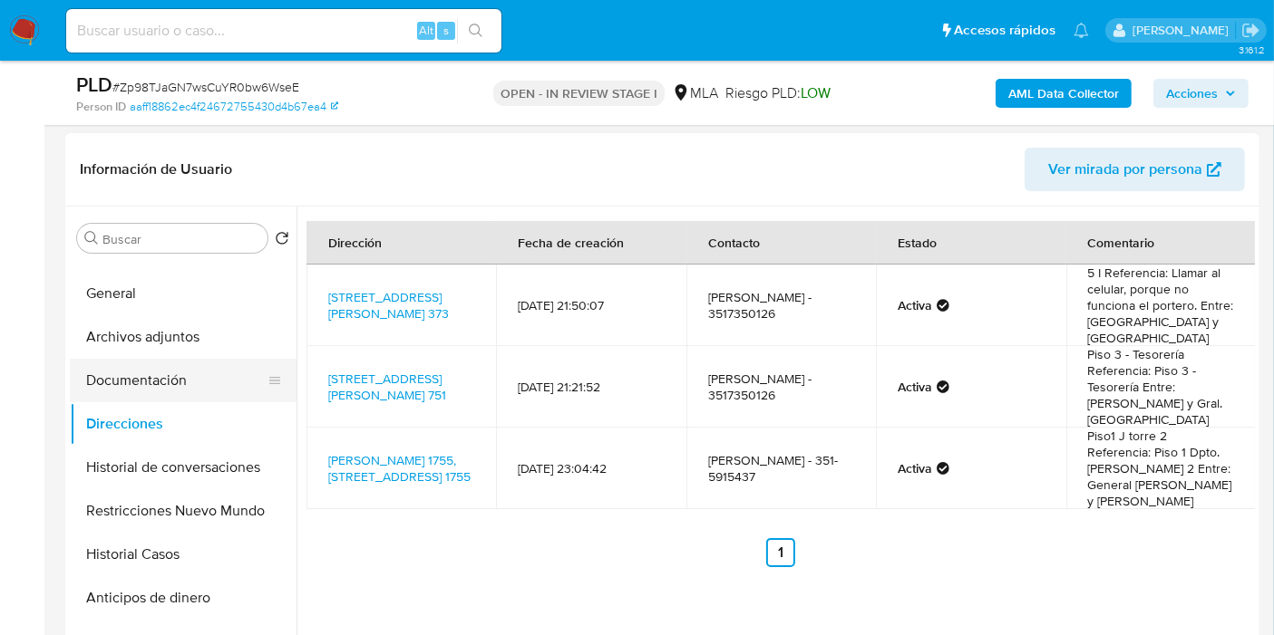
click at [197, 378] on button "Documentación" at bounding box center [176, 381] width 212 height 44
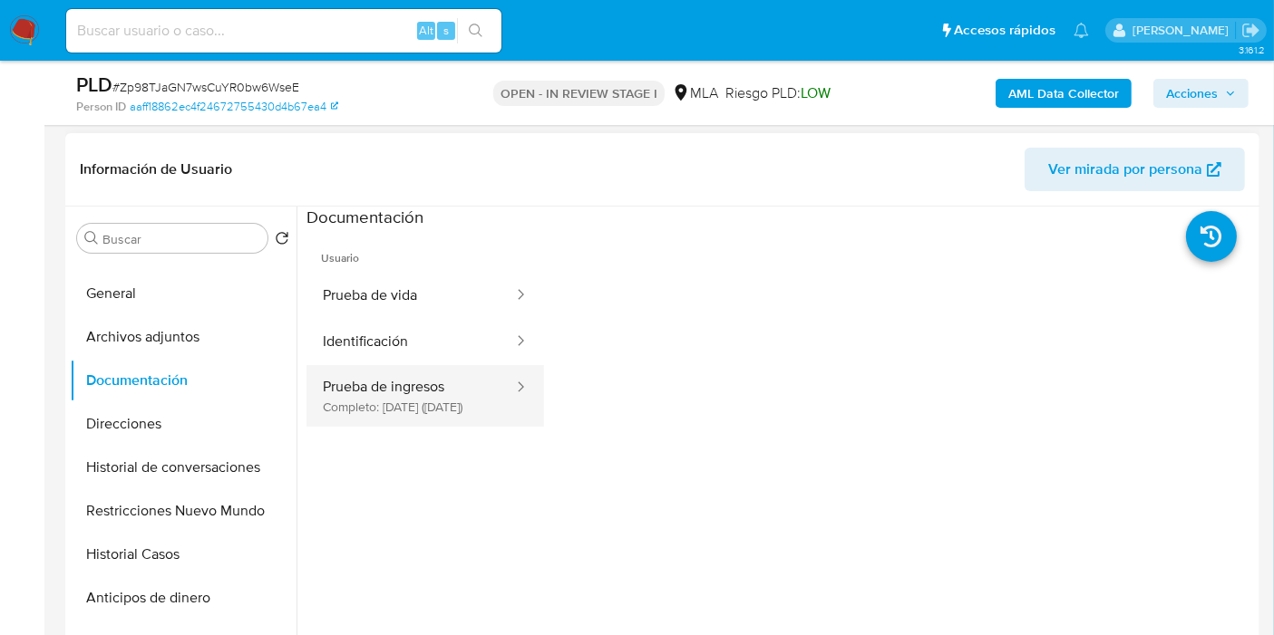
click at [415, 384] on button "Prueba de ingresos Completo: 11/07/2025 (hace 3 meses)" at bounding box center [410, 396] width 208 height 62
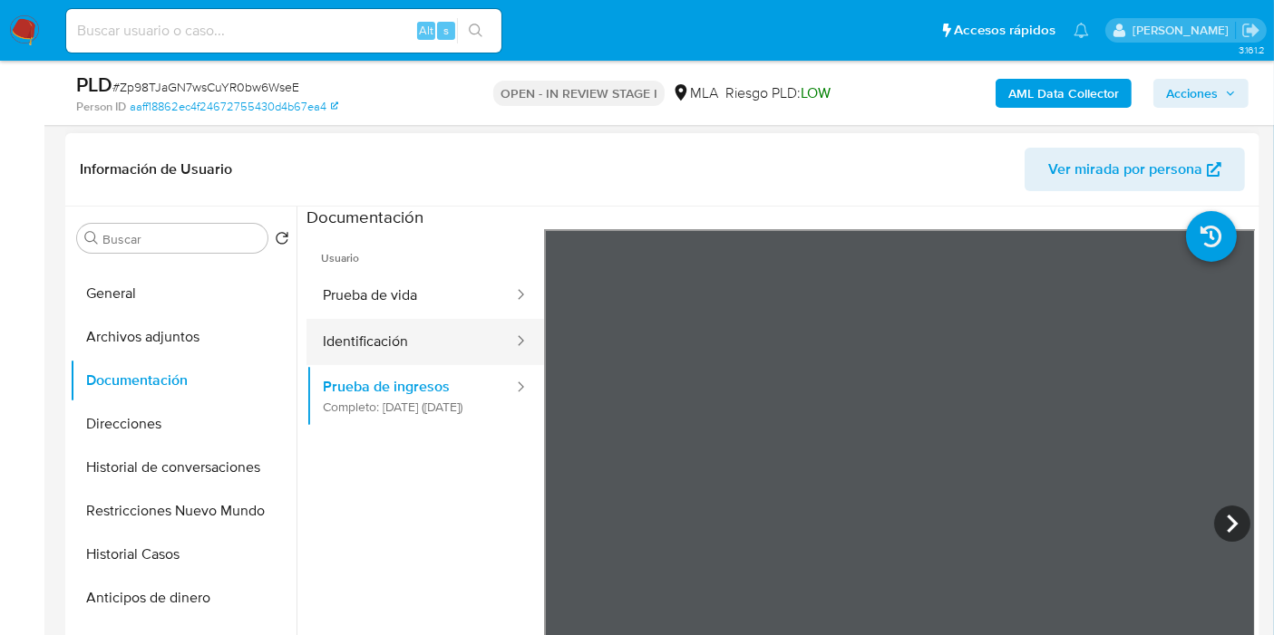
click at [409, 342] on button "Identificación" at bounding box center [410, 342] width 208 height 46
click at [1214, 519] on icon at bounding box center [1232, 524] width 36 height 36
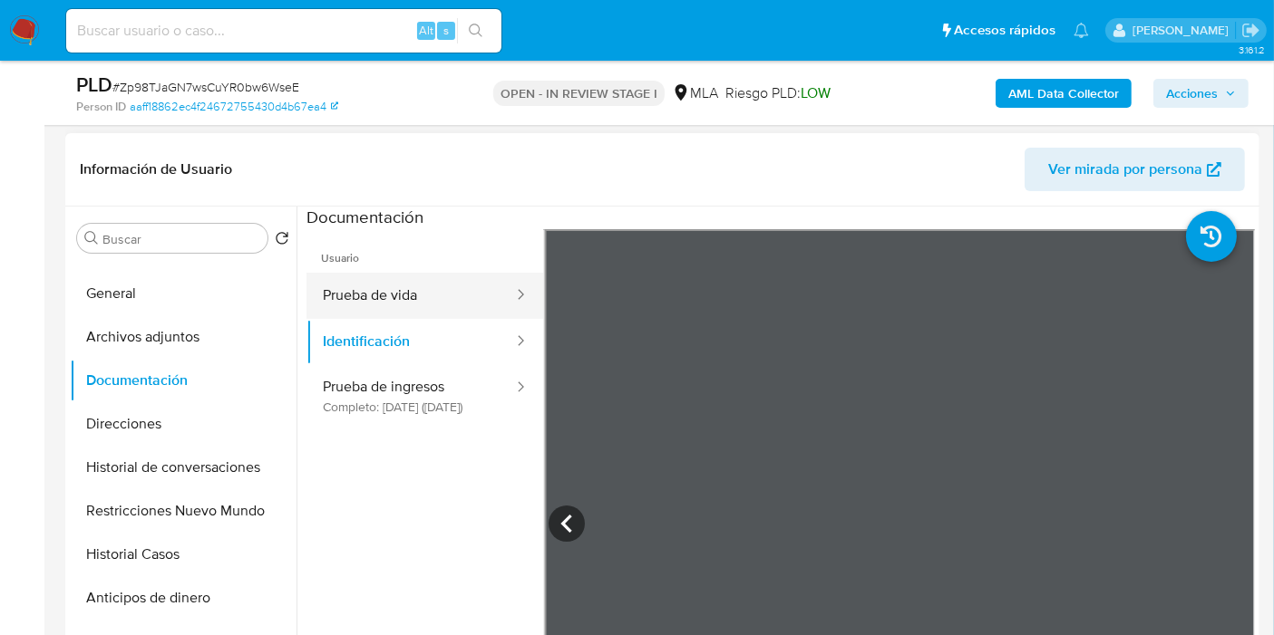
click at [424, 295] on button "Prueba de vida" at bounding box center [410, 296] width 208 height 46
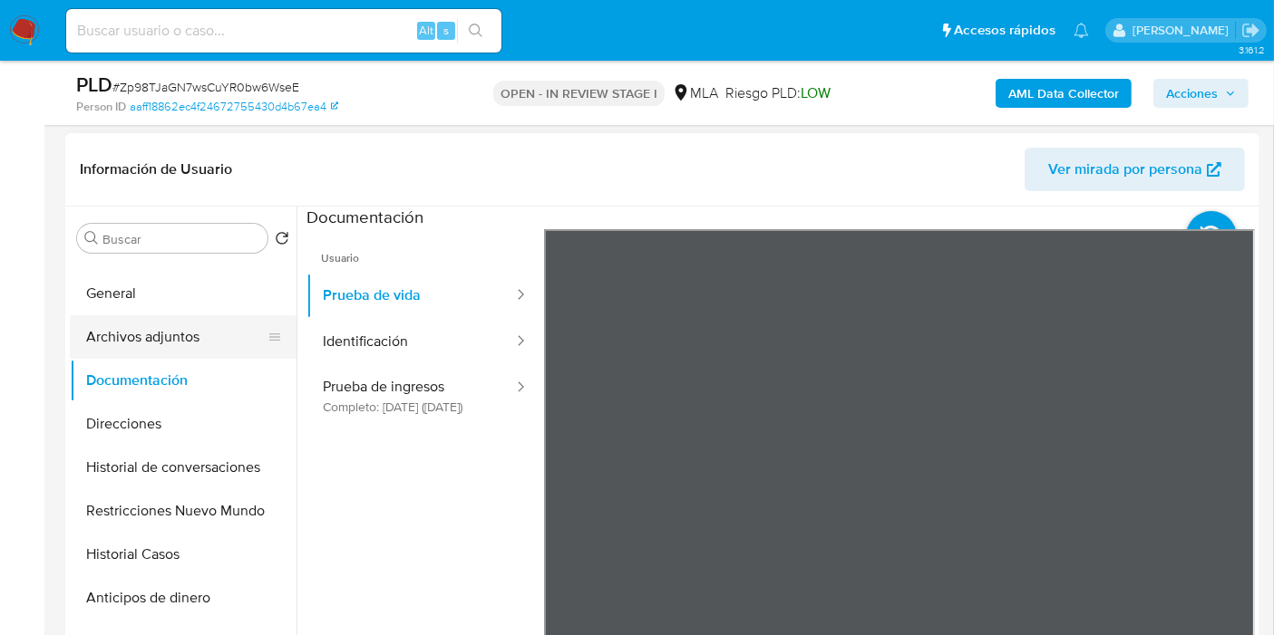
click at [150, 344] on button "Archivos adjuntos" at bounding box center [176, 337] width 212 height 44
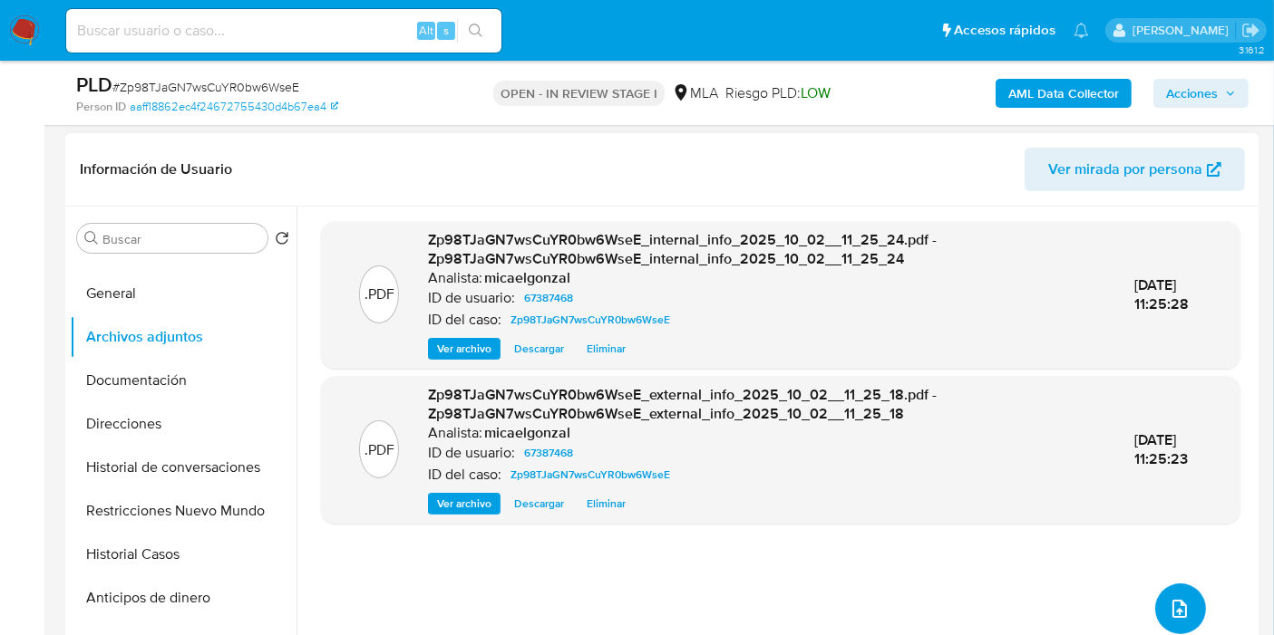
click at [1159, 617] on button "upload-file" at bounding box center [1180, 609] width 51 height 51
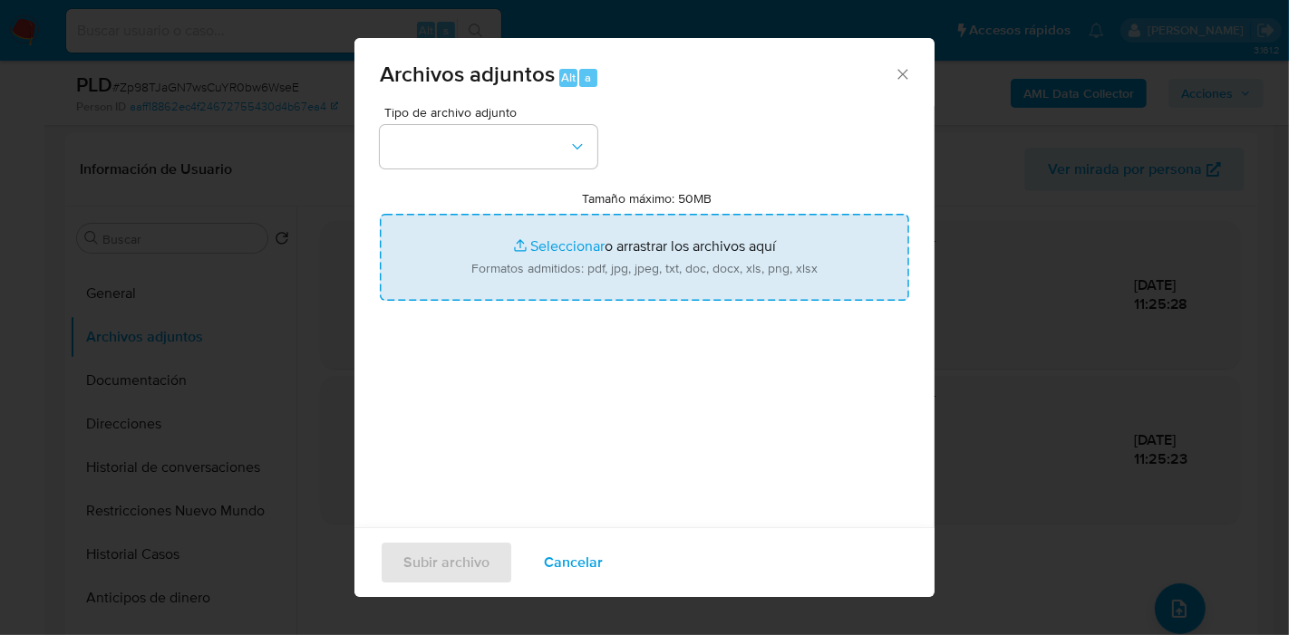
click at [541, 259] on input "Tamaño máximo: 50MB Seleccionar archivos" at bounding box center [644, 257] width 529 height 87
type input "C:\fakepath\Compra de Criptoactivos.pdf"
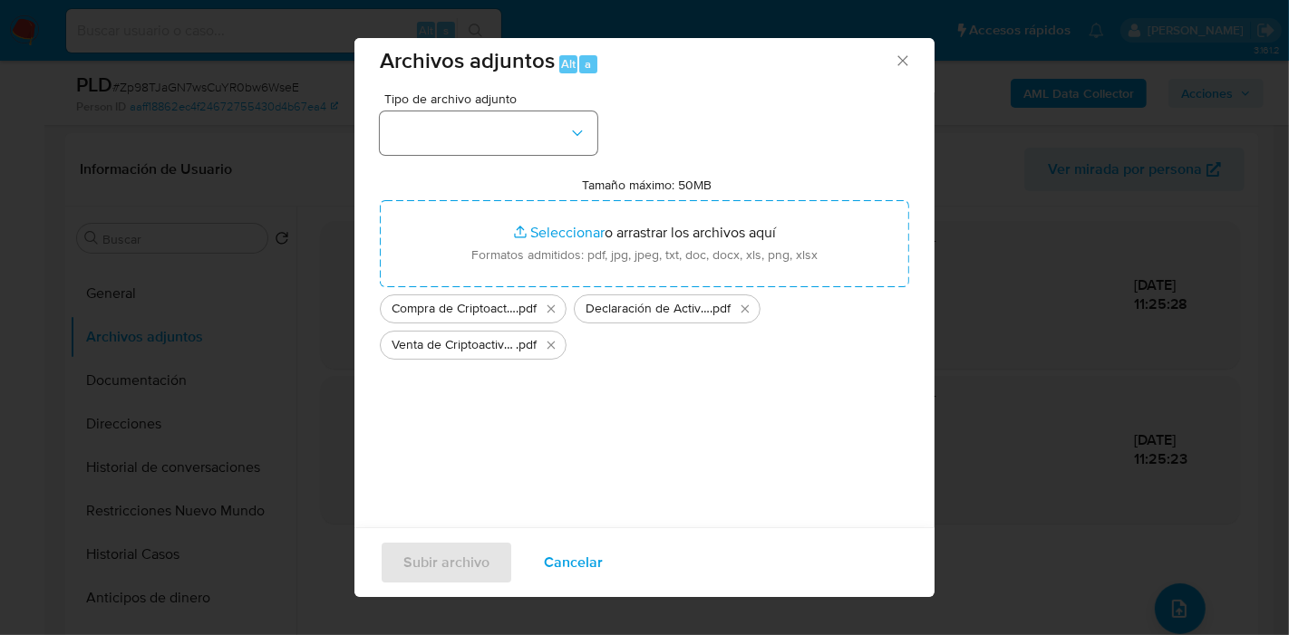
scroll to position [18, 0]
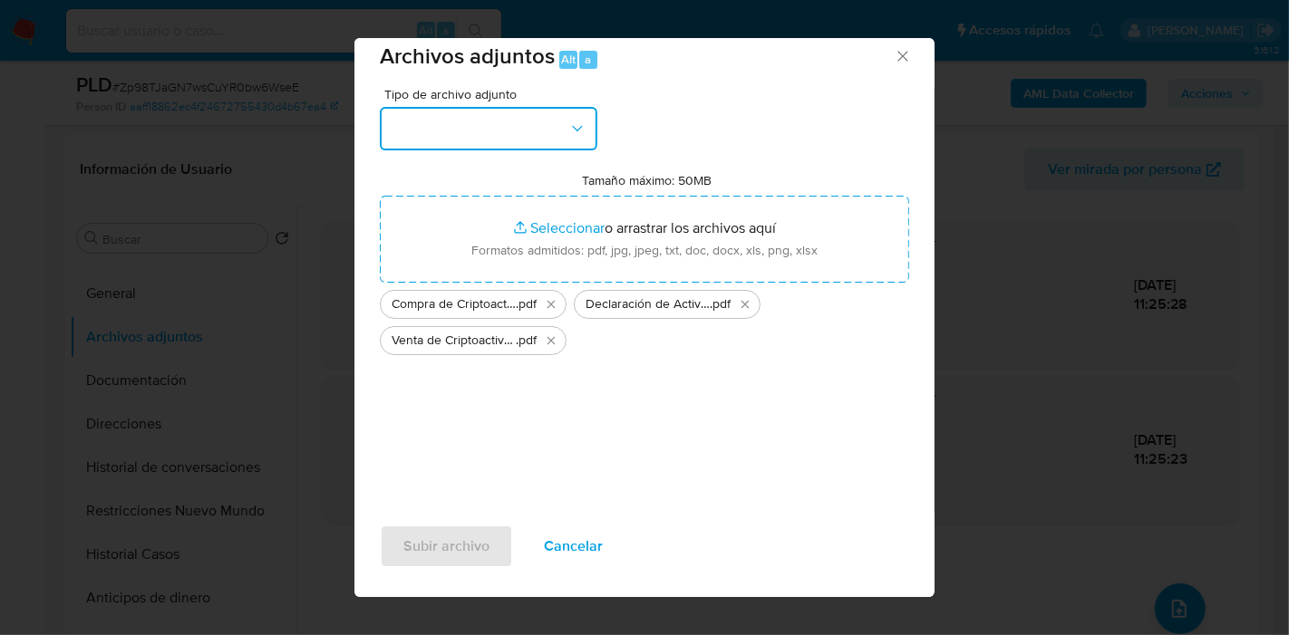
drag, startPoint x: 554, startPoint y: 110, endPoint x: 528, endPoint y: 130, distance: 32.3
click at [554, 110] on button "button" at bounding box center [489, 129] width 218 height 44
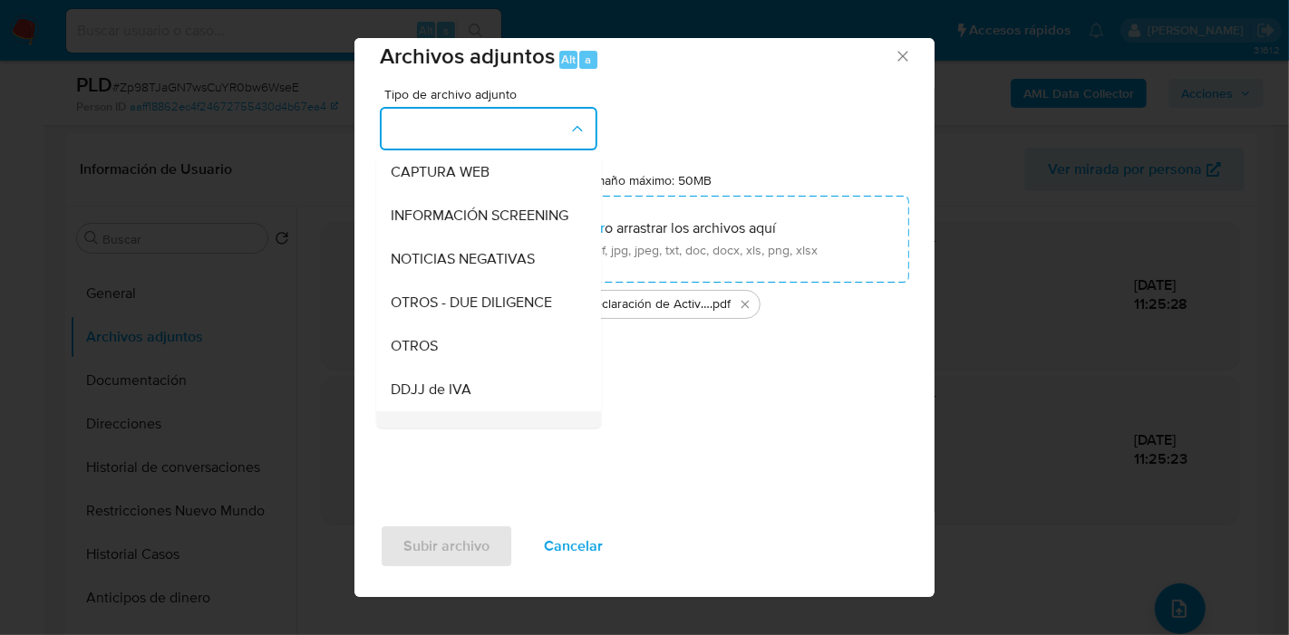
scroll to position [302, 0]
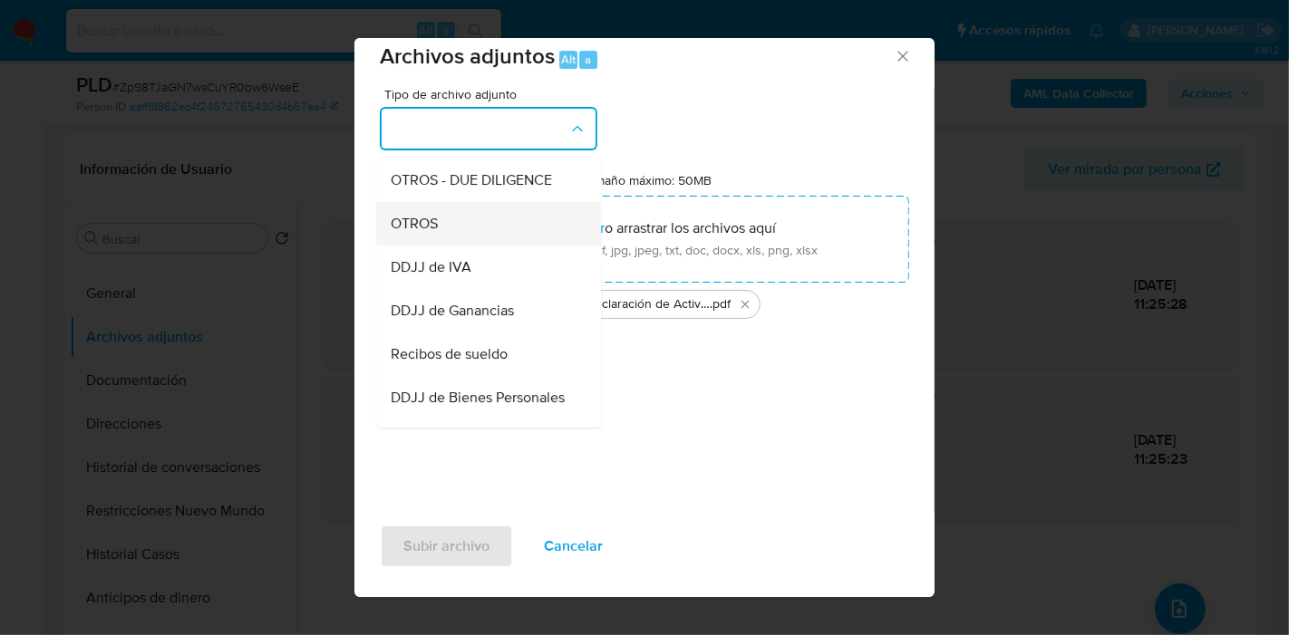
click at [516, 245] on div "OTROS" at bounding box center [483, 224] width 185 height 44
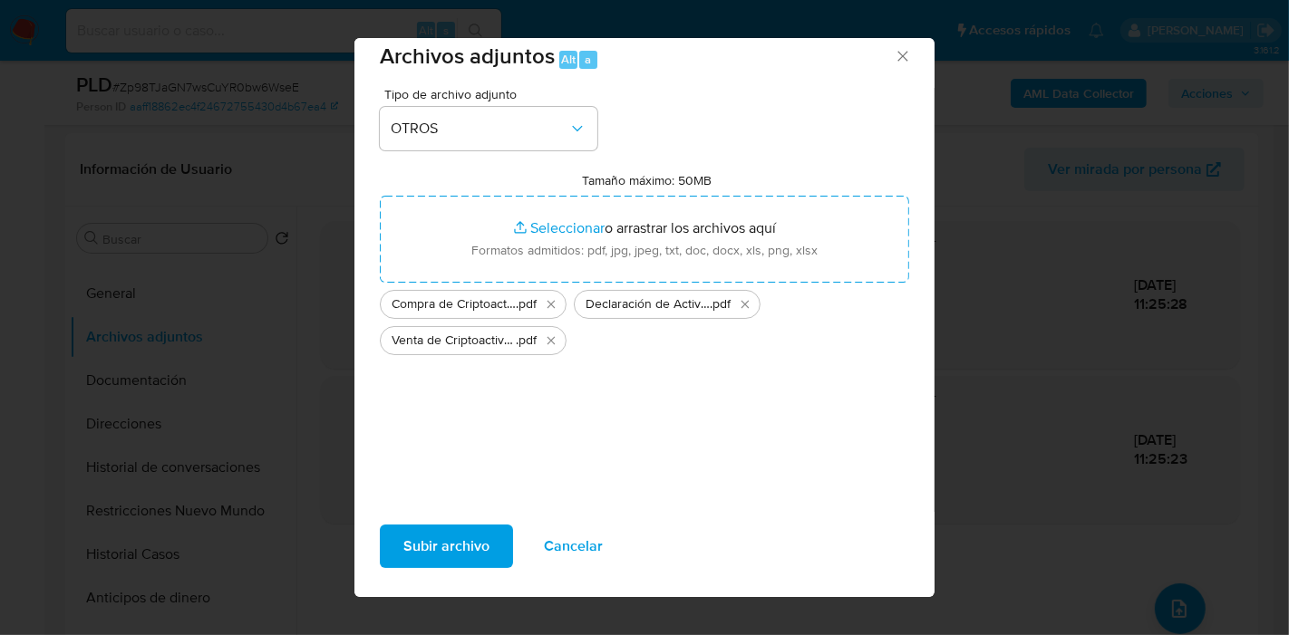
click at [516, 572] on div "Subir archivo Cancelar" at bounding box center [644, 554] width 580 height 85
click at [484, 539] on span "Subir archivo" at bounding box center [446, 547] width 86 height 40
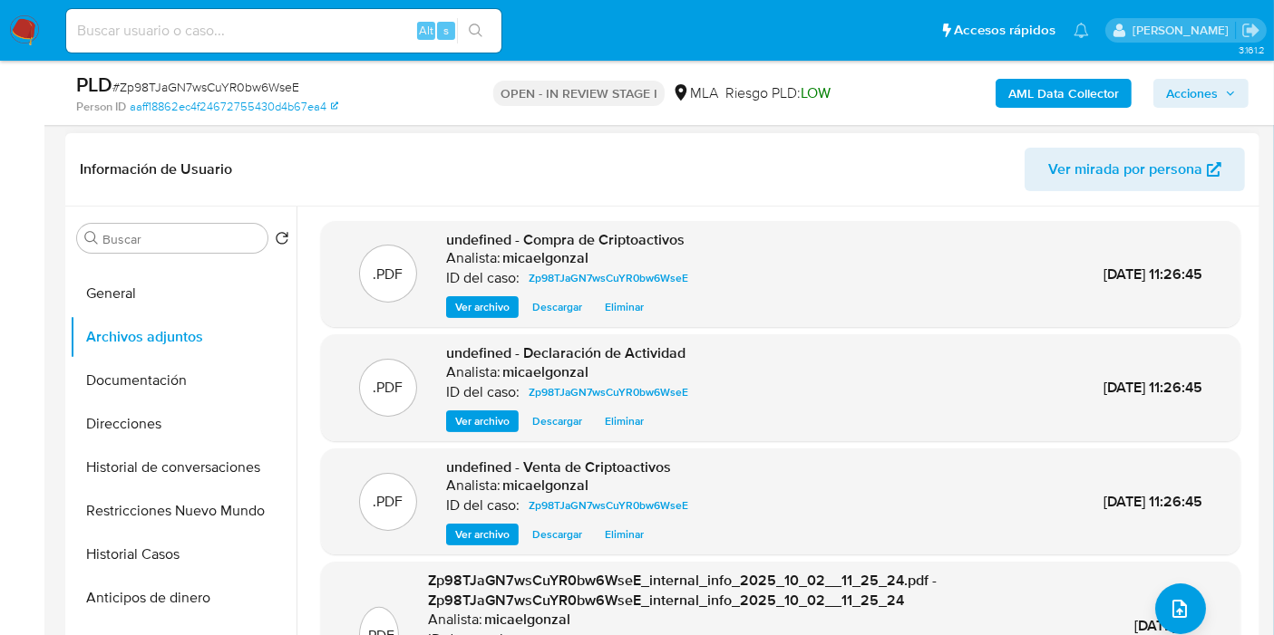
click at [1202, 594] on div ".PDF Zp98TJaGN7wsCuYR0bw6WseE_internal_info_2025_10_02__11_25_24.pdf - Zp98TJaG…" at bounding box center [780, 636] width 901 height 130
click at [1197, 597] on div ".PDF Zp98TJaGN7wsCuYR0bw6WseE_internal_info_2025_10_02__11_25_24.pdf - Zp98TJaG…" at bounding box center [780, 636] width 901 height 130
click at [1168, 604] on icon "upload-file" at bounding box center [1179, 609] width 22 height 22
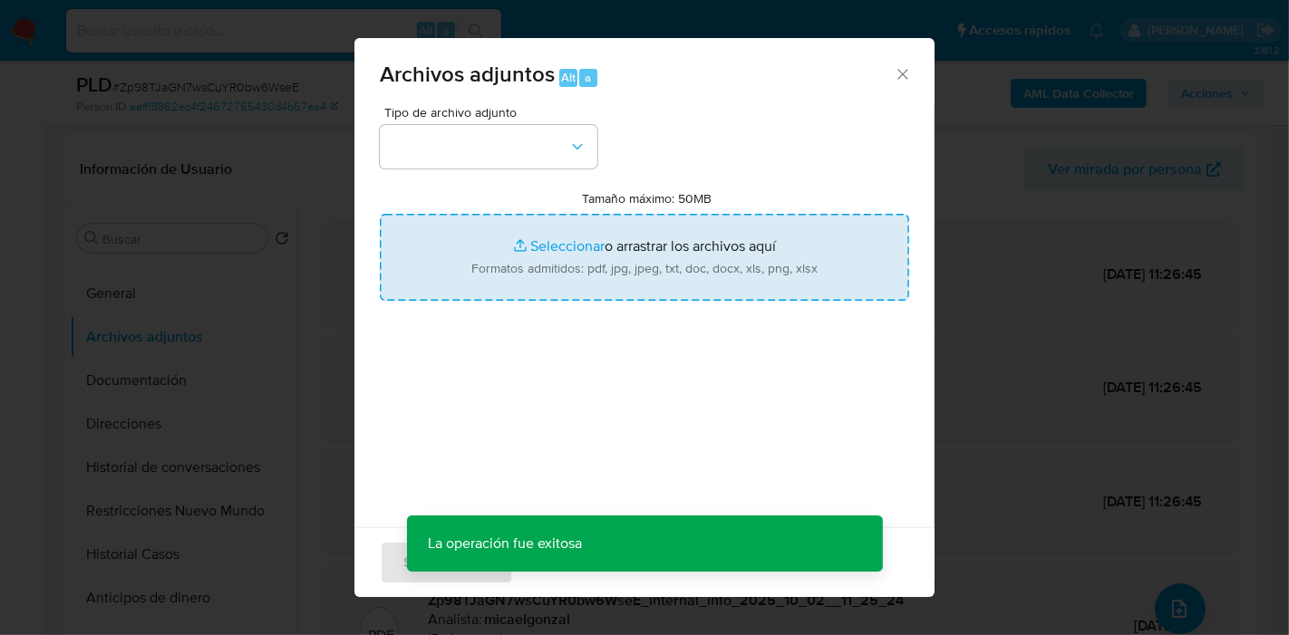
click at [798, 263] on input "Tamaño máximo: 50MB Seleccionar archivos" at bounding box center [644, 257] width 529 height 87
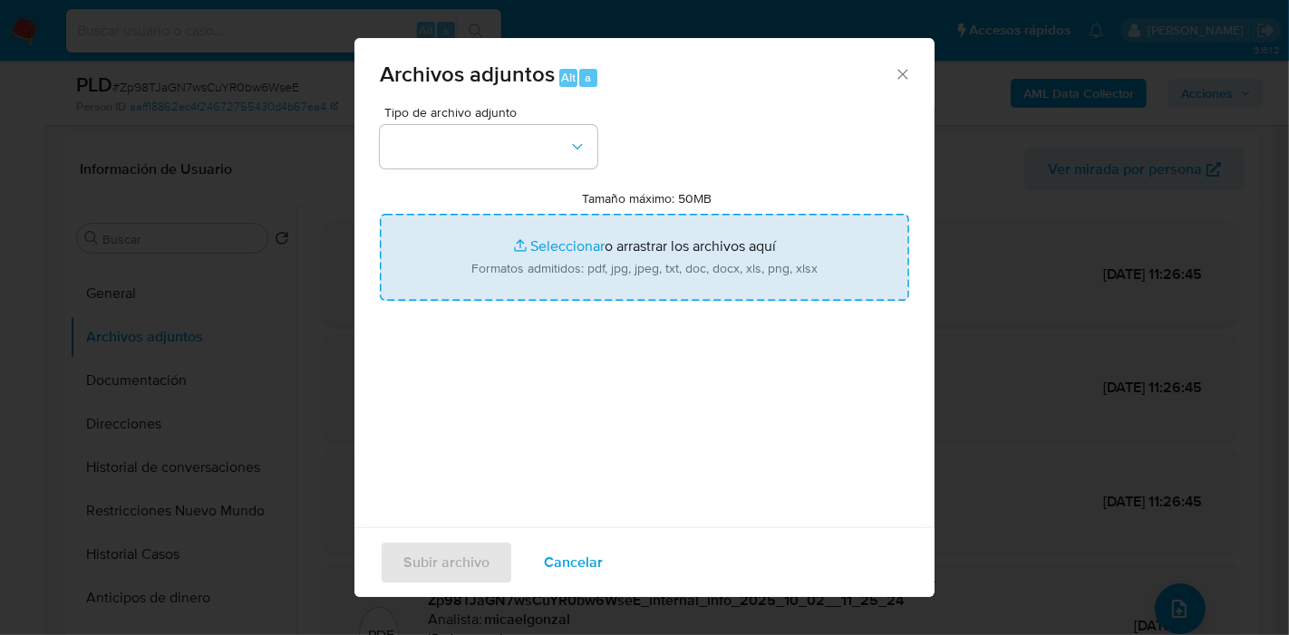
type input "C:\fakepath\Recibo de Sueldo - Julio 2025.pdf"
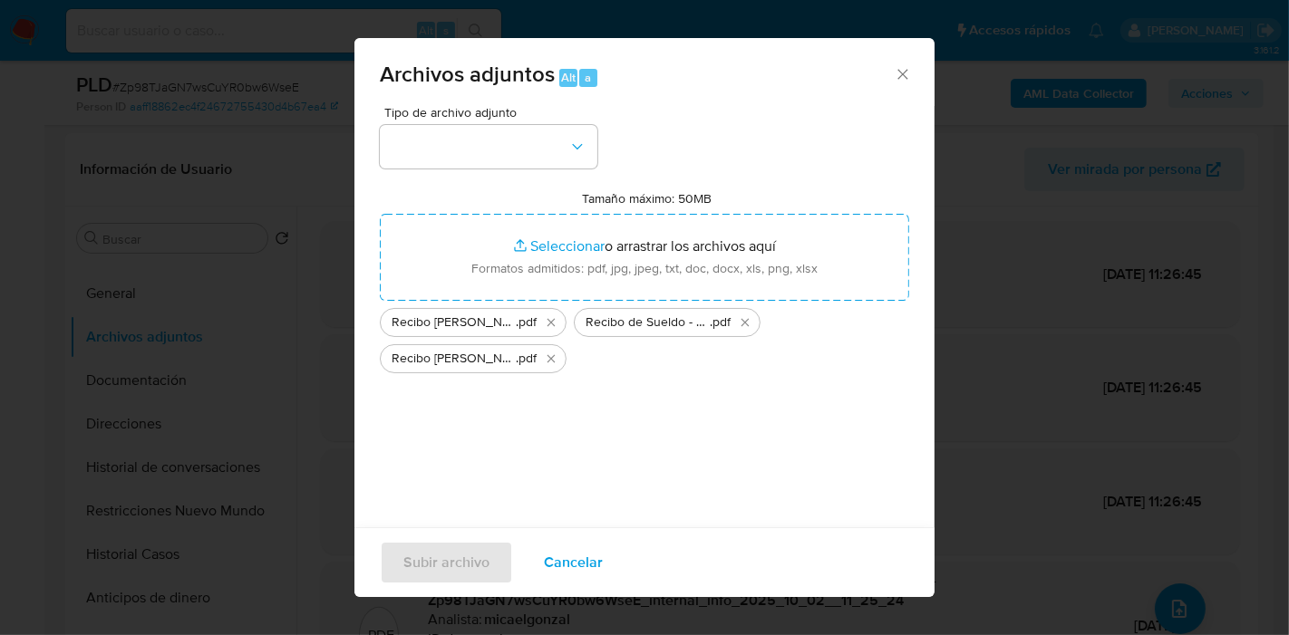
click at [598, 145] on div "Tipo de archivo adjunto Tamaño máximo: 50MB Seleccionar archivos Seleccionar o …" at bounding box center [644, 320] width 529 height 428
click at [526, 128] on button "button" at bounding box center [489, 147] width 218 height 44
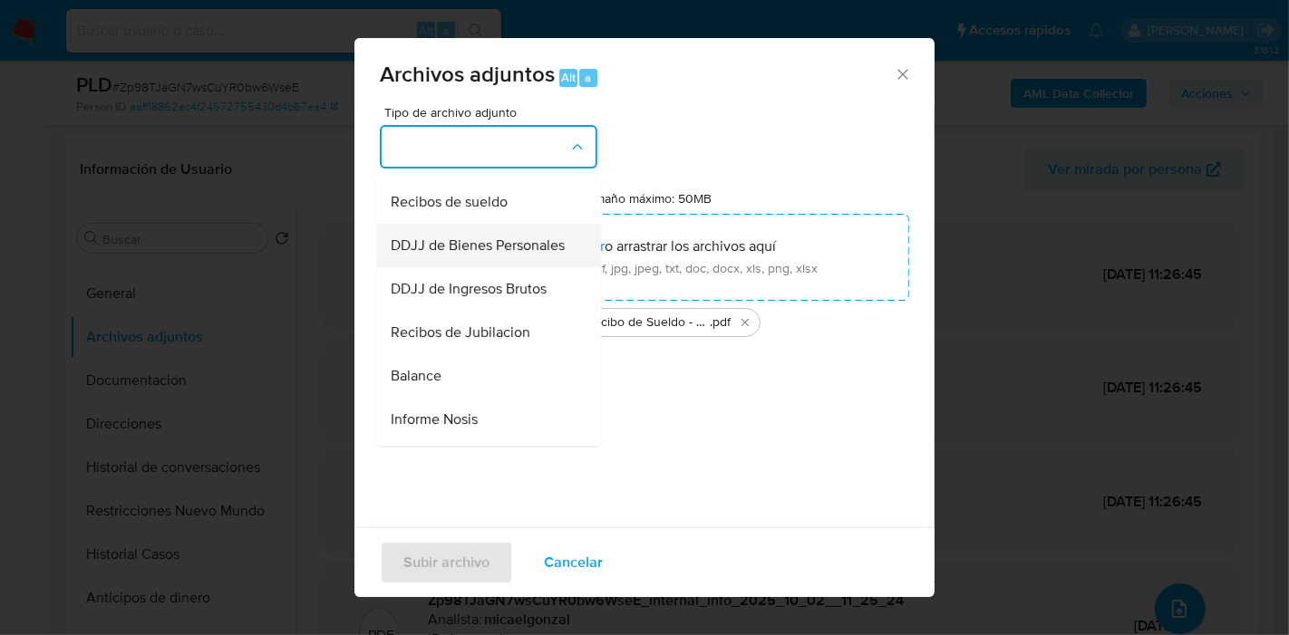
scroll to position [503, 0]
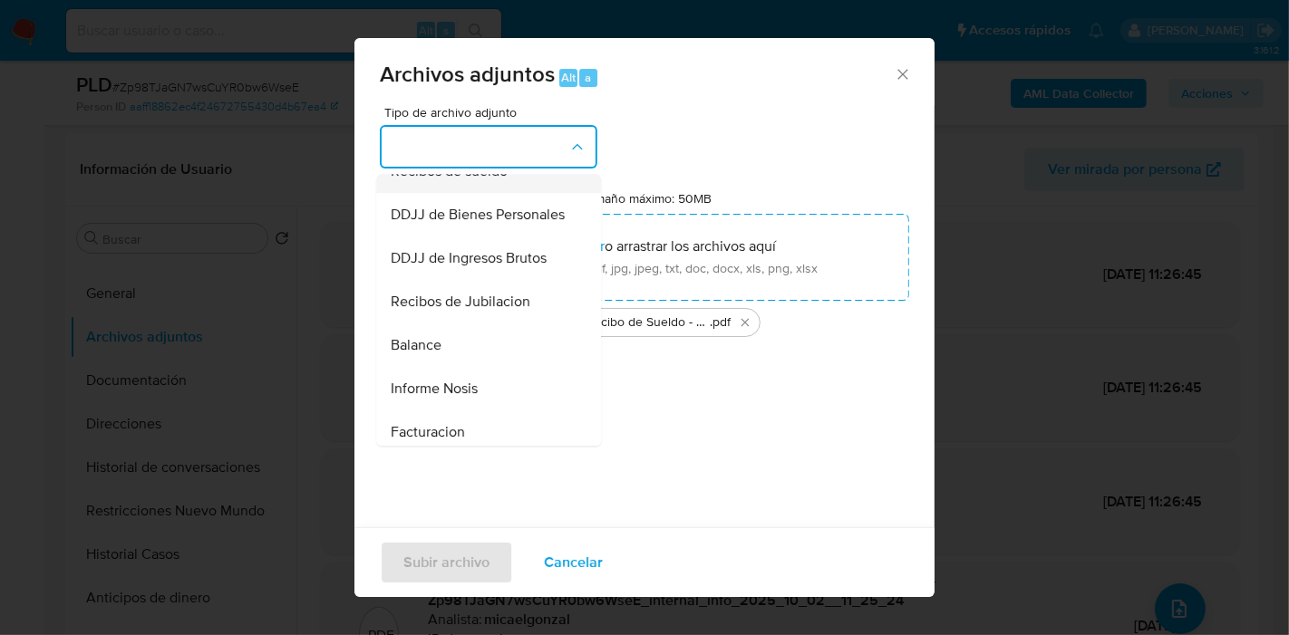
click at [547, 190] on div "Recibos de sueldo" at bounding box center [483, 172] width 185 height 44
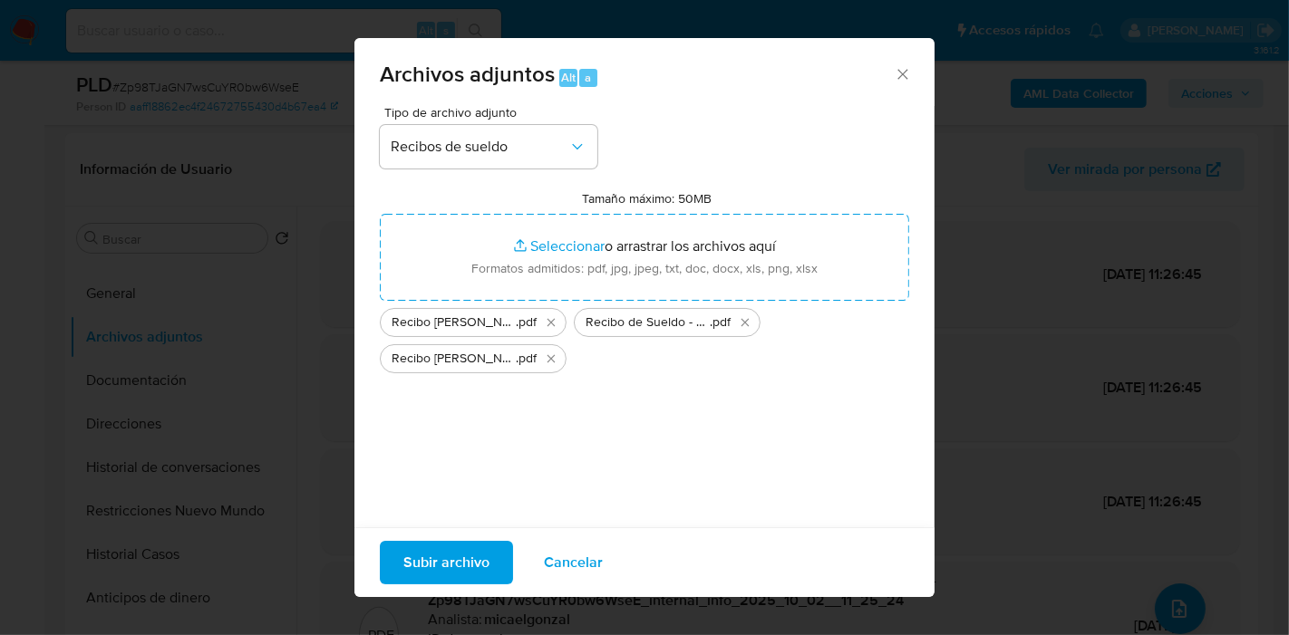
click at [449, 543] on span "Subir archivo" at bounding box center [446, 563] width 86 height 40
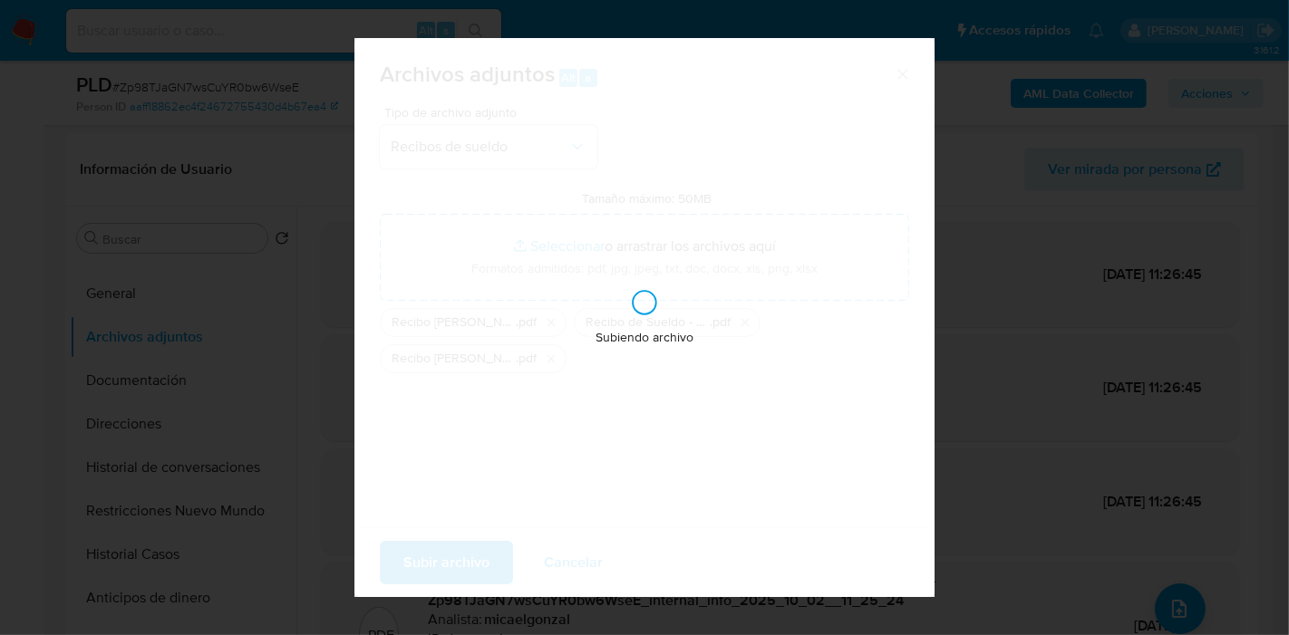
click at [437, 566] on div "Subiendo archivo" at bounding box center [644, 317] width 580 height 559
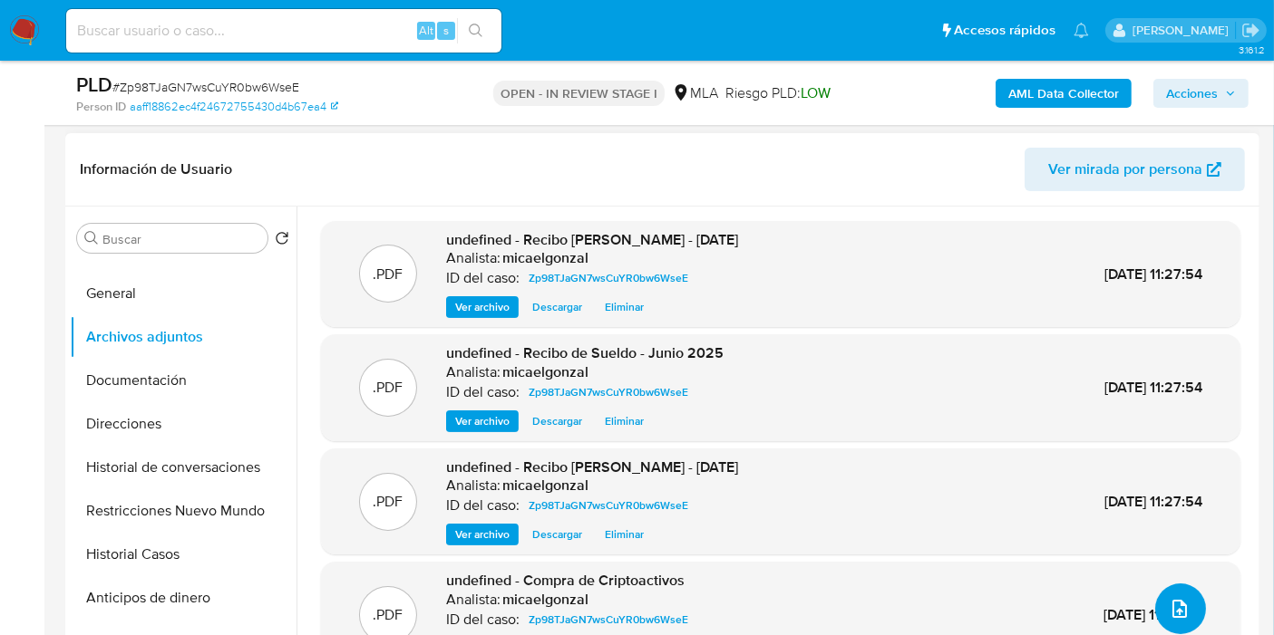
click at [1187, 622] on button "upload-file" at bounding box center [1180, 609] width 51 height 51
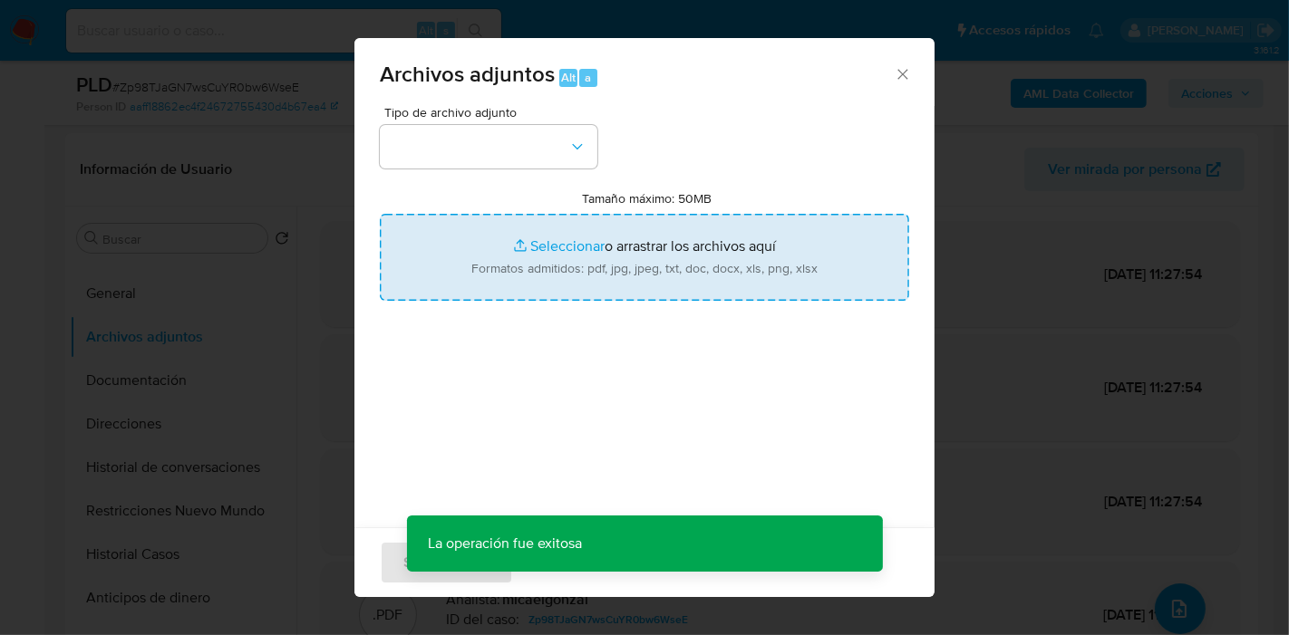
click at [622, 265] on input "Tamaño máximo: 50MB Seleccionar archivos" at bounding box center [644, 257] width 529 height 87
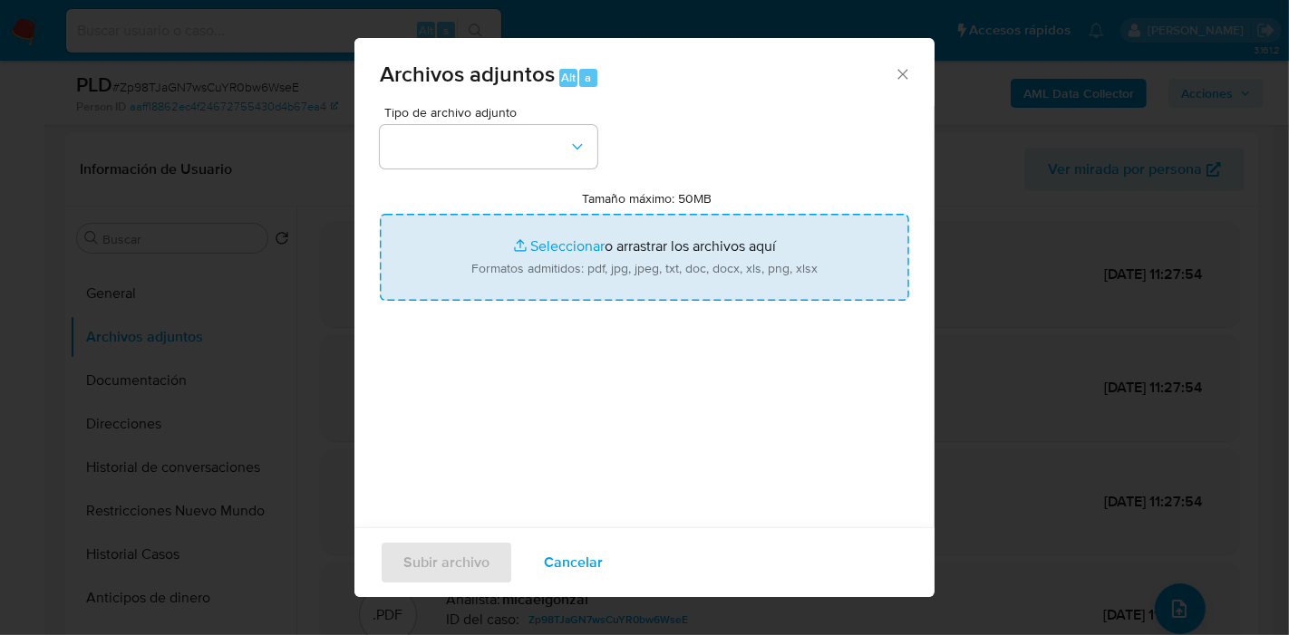
type input "C:\fakepath\Movimientos de Ramon Edgardo Corvalan.xlsx"
click at [456, 424] on div "Tipo de archivo adjunto Tamaño máximo: 50MB Seleccionar archivos Seleccionar o …" at bounding box center [644, 320] width 529 height 428
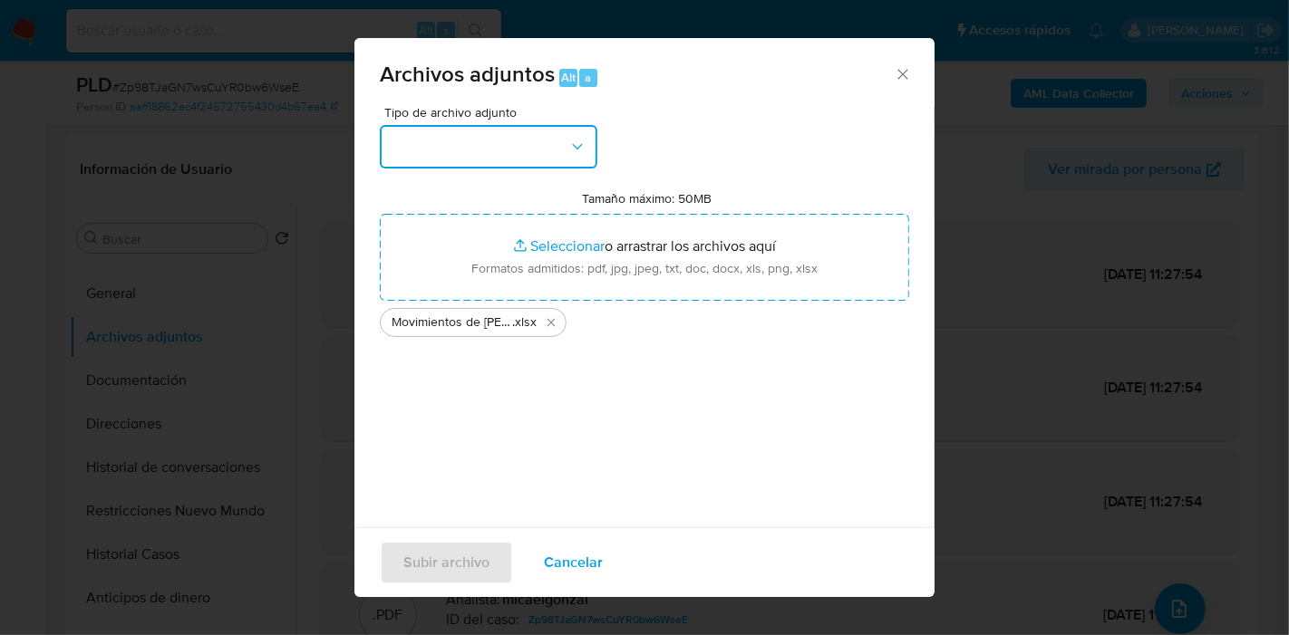
click at [550, 149] on button "button" at bounding box center [489, 147] width 218 height 44
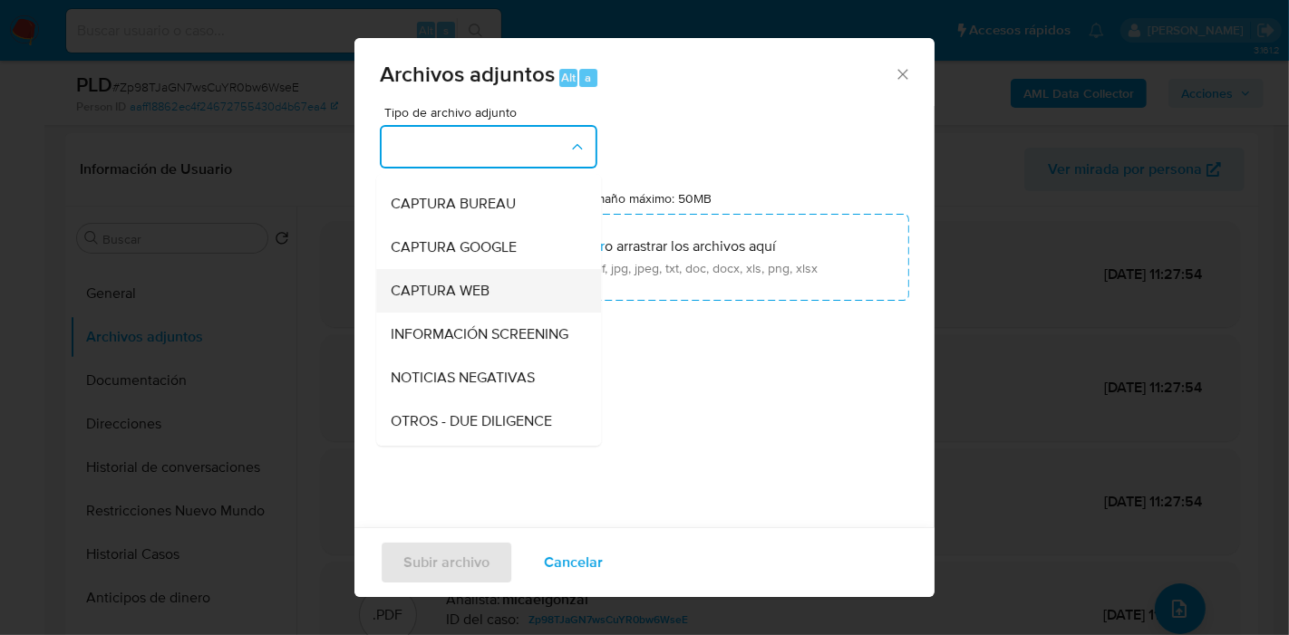
scroll to position [201, 0]
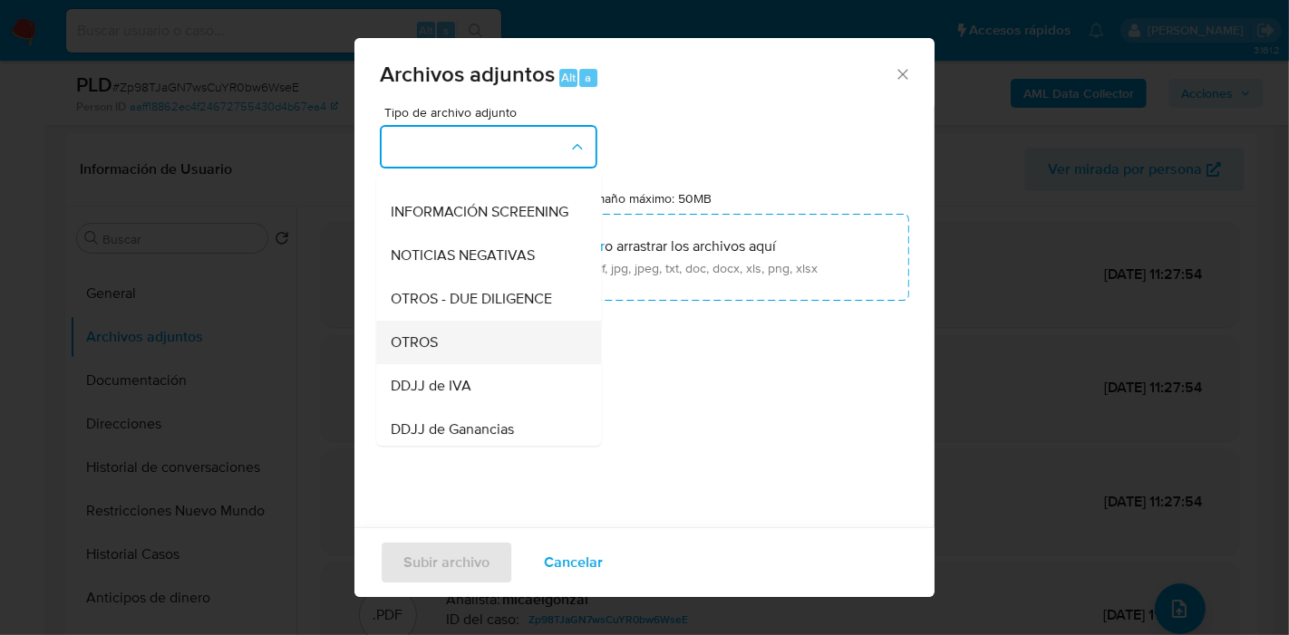
click at [450, 362] on div "OTROS" at bounding box center [483, 343] width 185 height 44
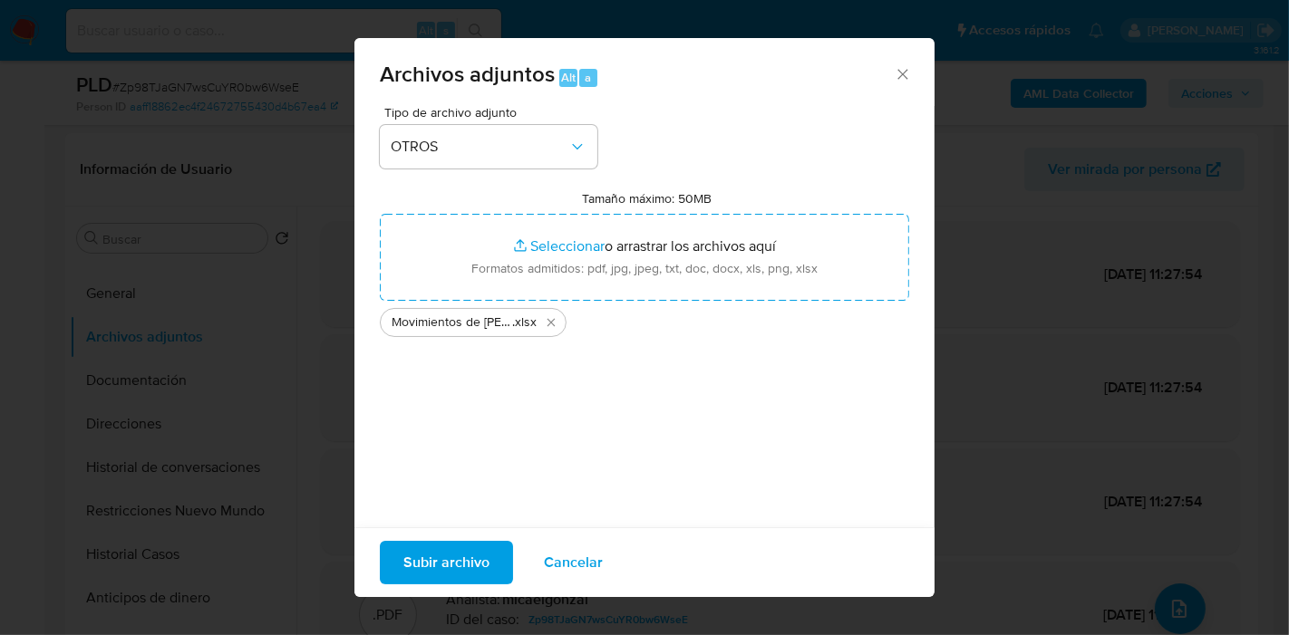
click at [486, 564] on span "Subir archivo" at bounding box center [446, 563] width 86 height 40
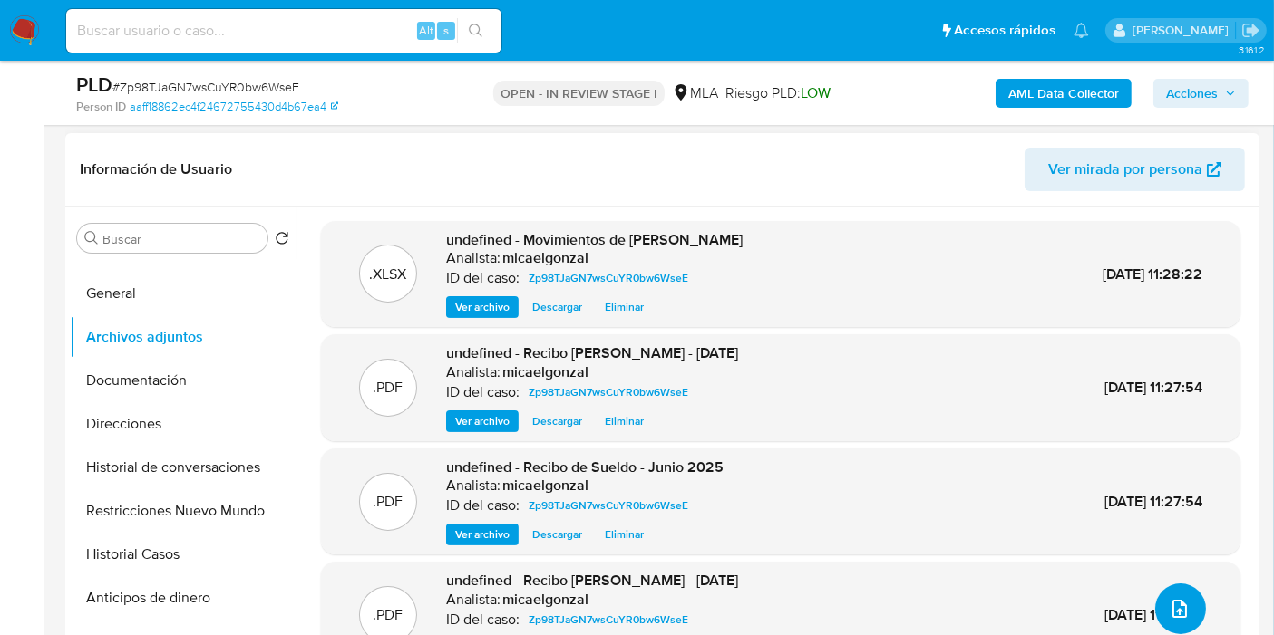
click at [1173, 614] on icon "upload-file" at bounding box center [1179, 609] width 22 height 22
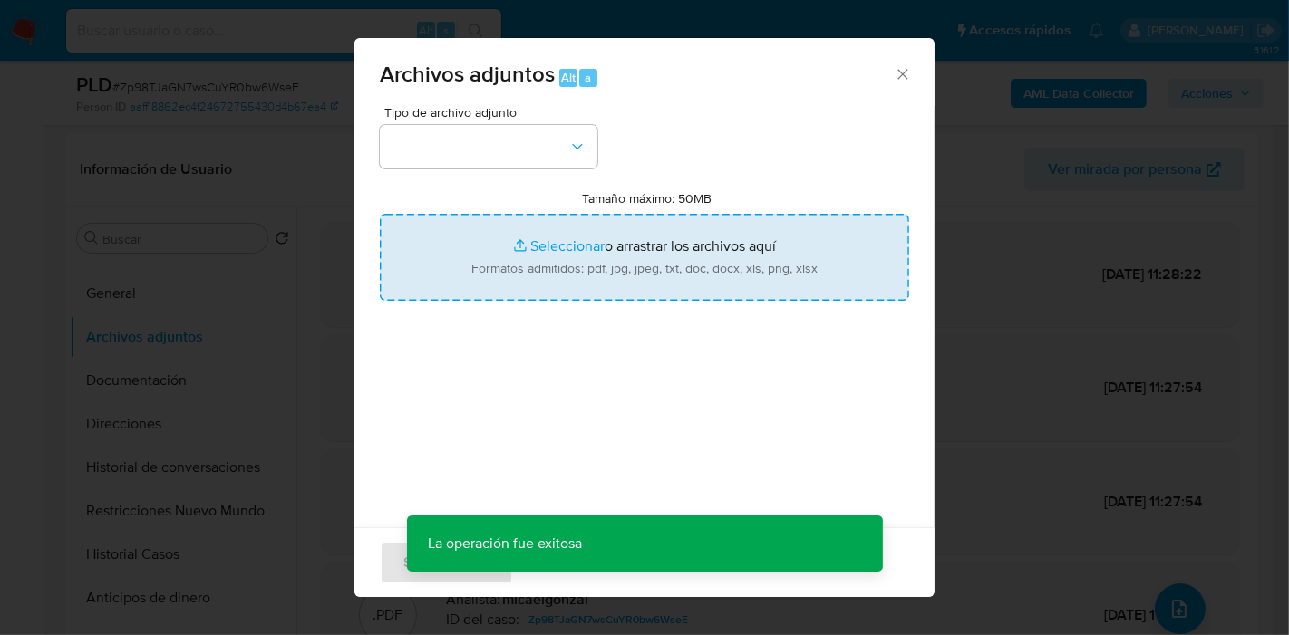
click at [687, 250] on input "Tamaño máximo: 50MB Seleccionar archivos" at bounding box center [644, 257] width 529 height 87
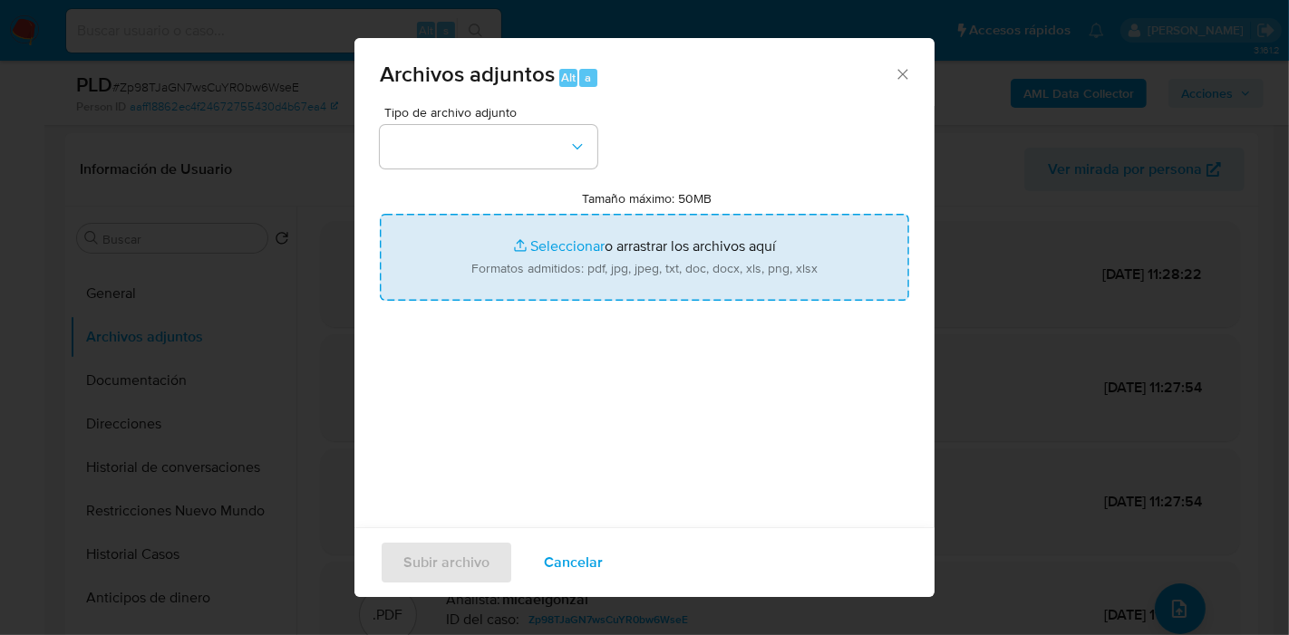
type input "C:\fakepath\Caselog Zp98TJaGN7wsCuYR0bw6WseE_2025_08_19_04_27_53.docx"
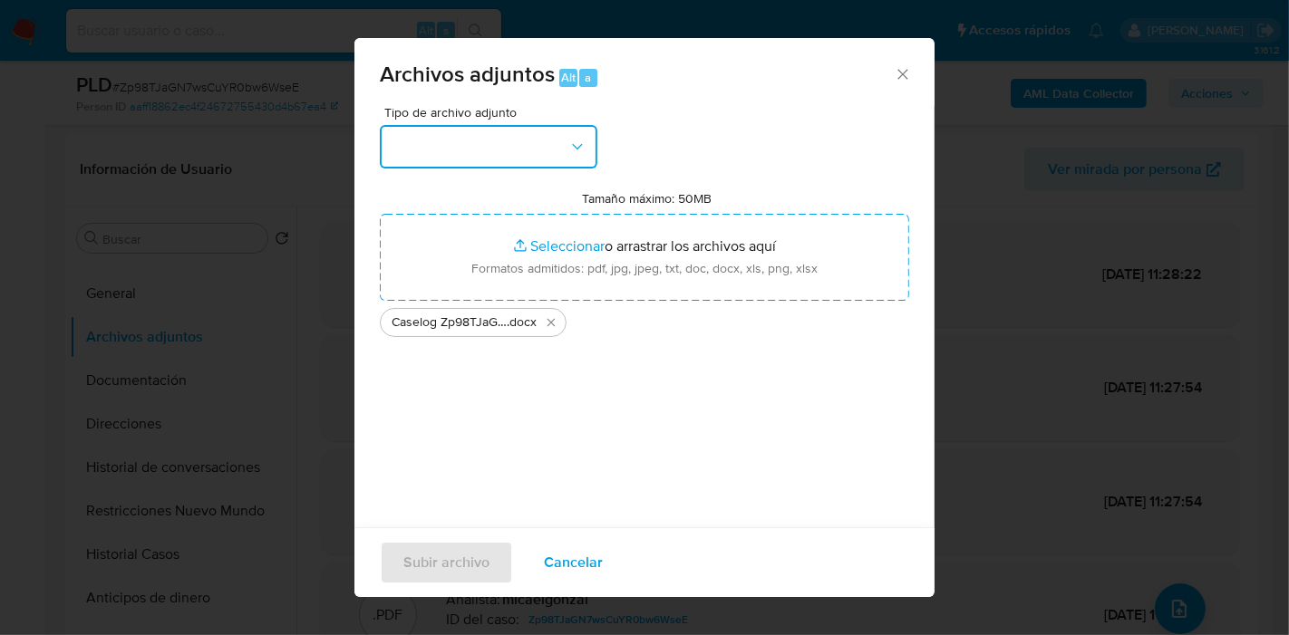
click at [492, 153] on button "button" at bounding box center [489, 147] width 218 height 44
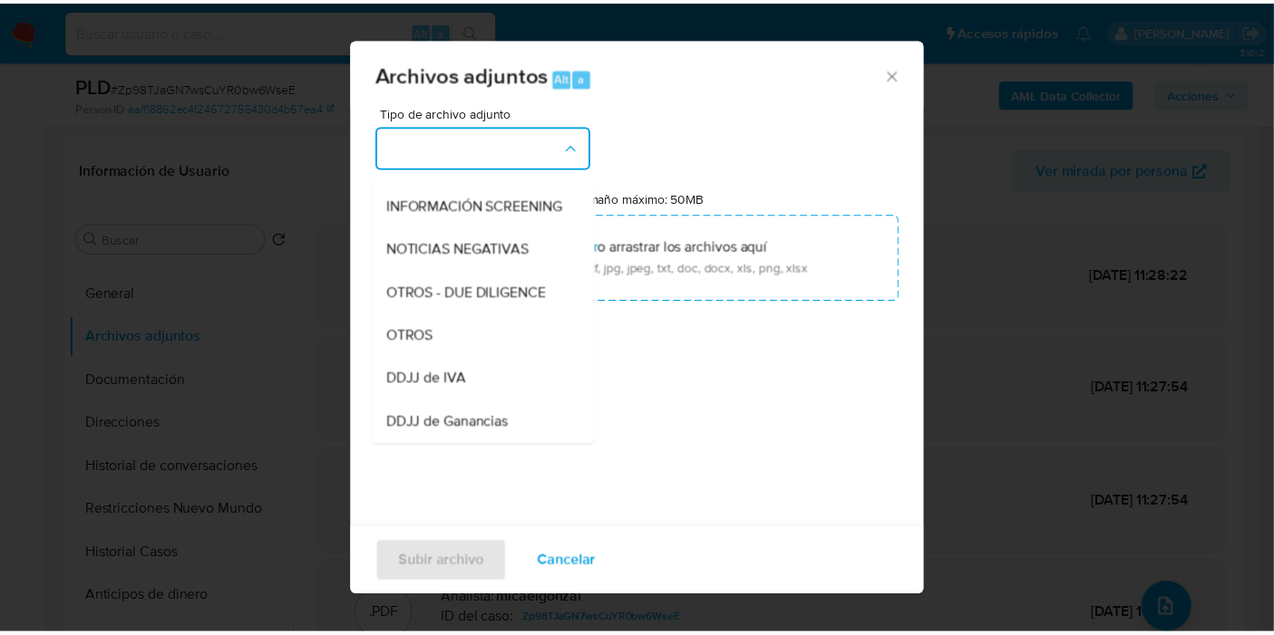
scroll to position [302, 0]
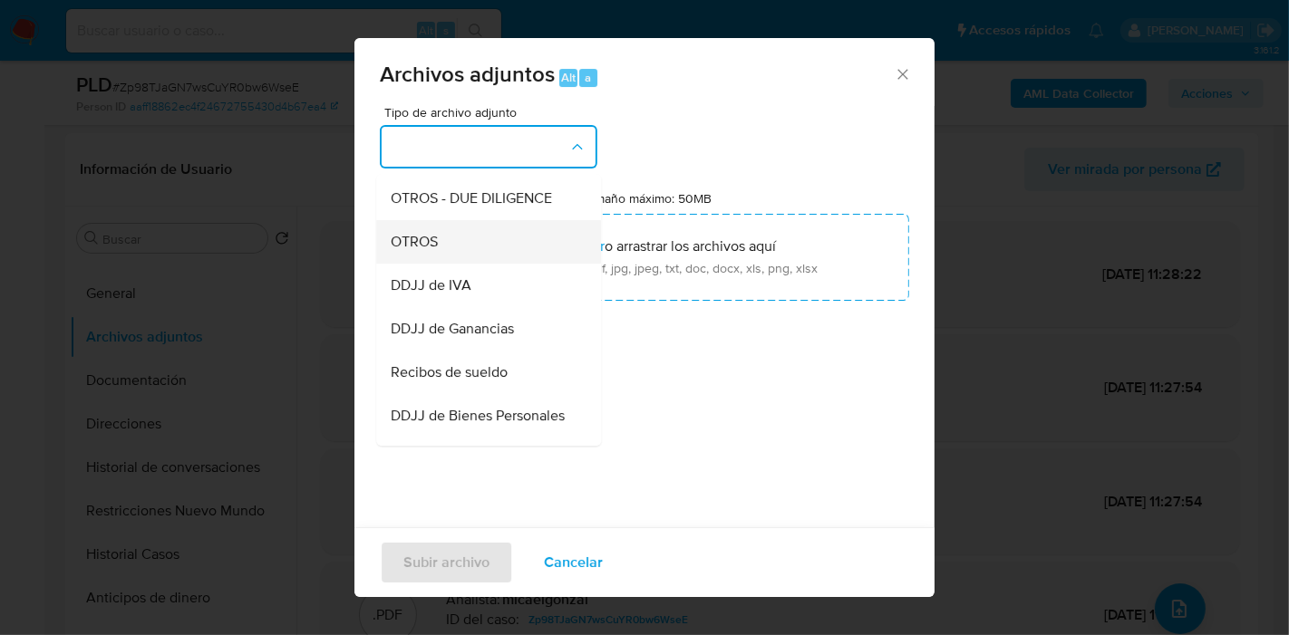
click at [478, 264] on div "OTROS" at bounding box center [483, 242] width 185 height 44
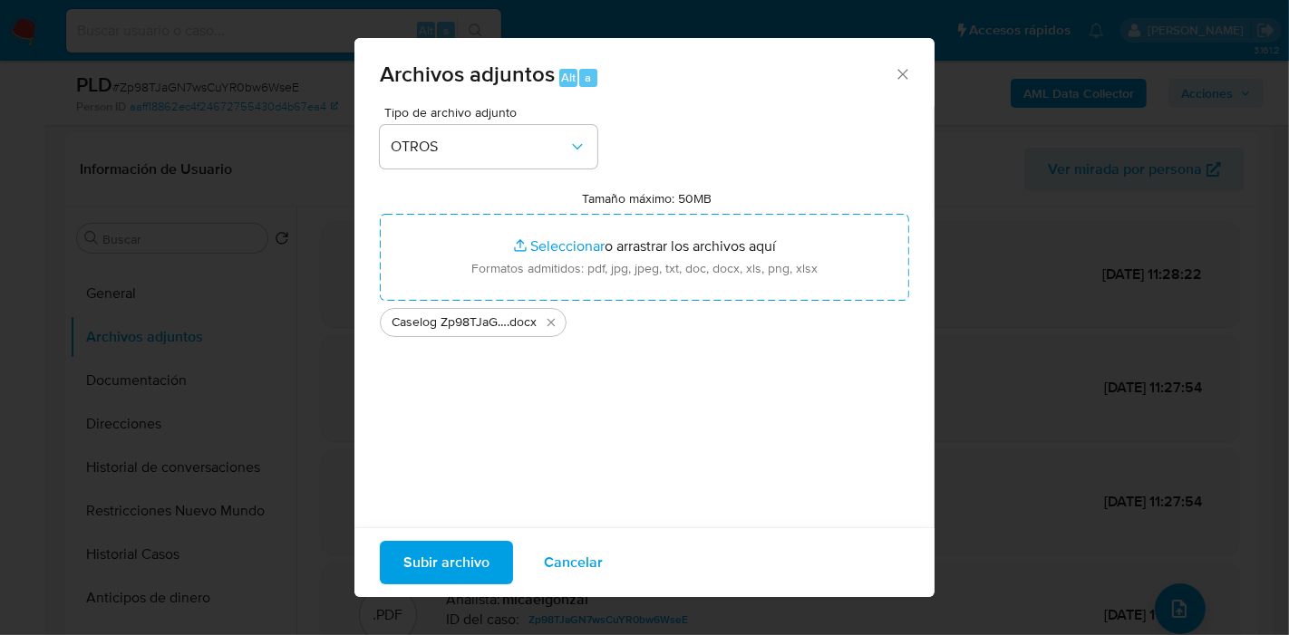
click at [432, 555] on span "Subir archivo" at bounding box center [446, 563] width 86 height 40
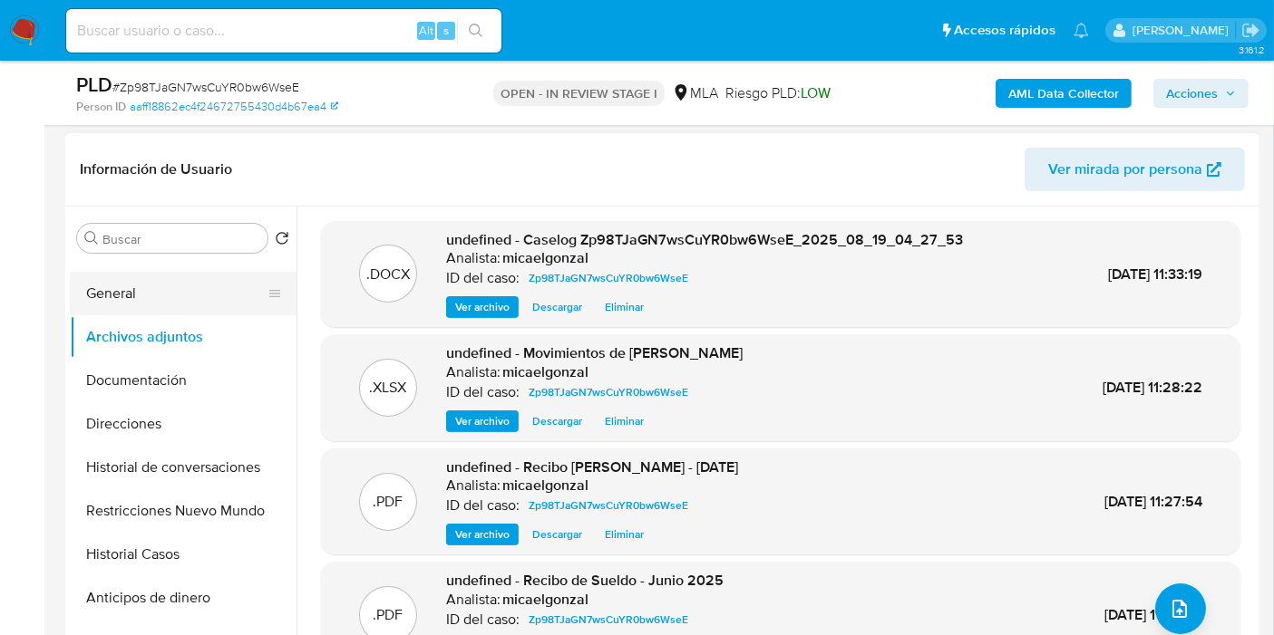
click at [246, 275] on button "General" at bounding box center [176, 294] width 212 height 44
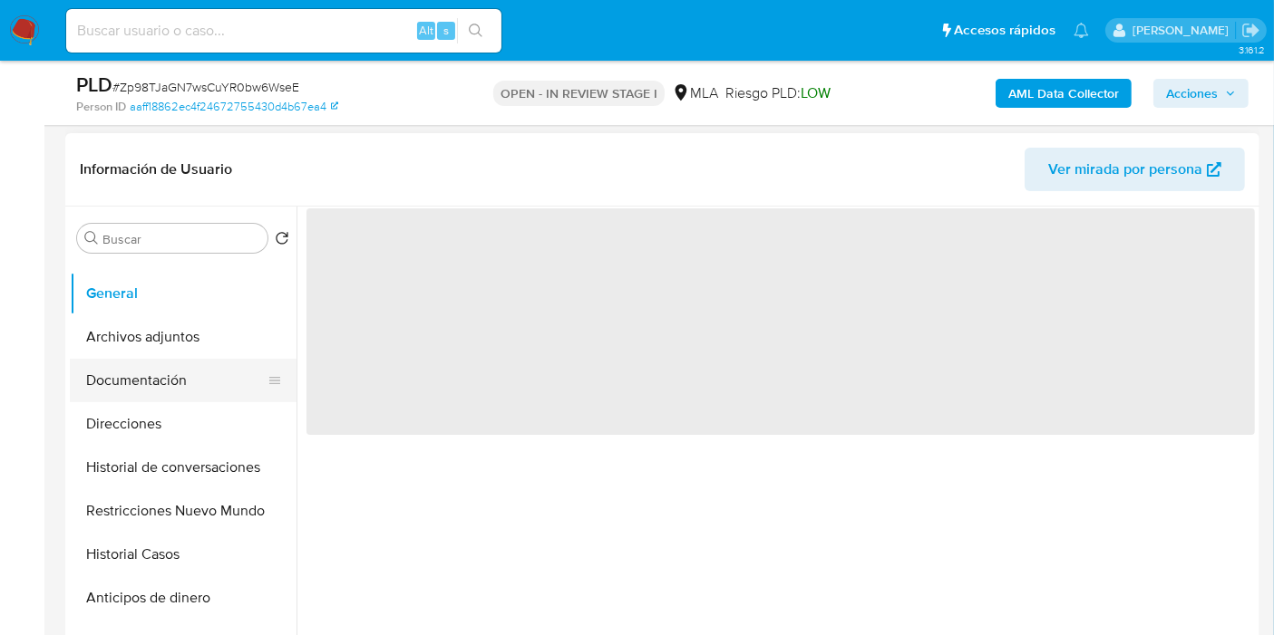
click at [200, 385] on button "Documentación" at bounding box center [176, 381] width 212 height 44
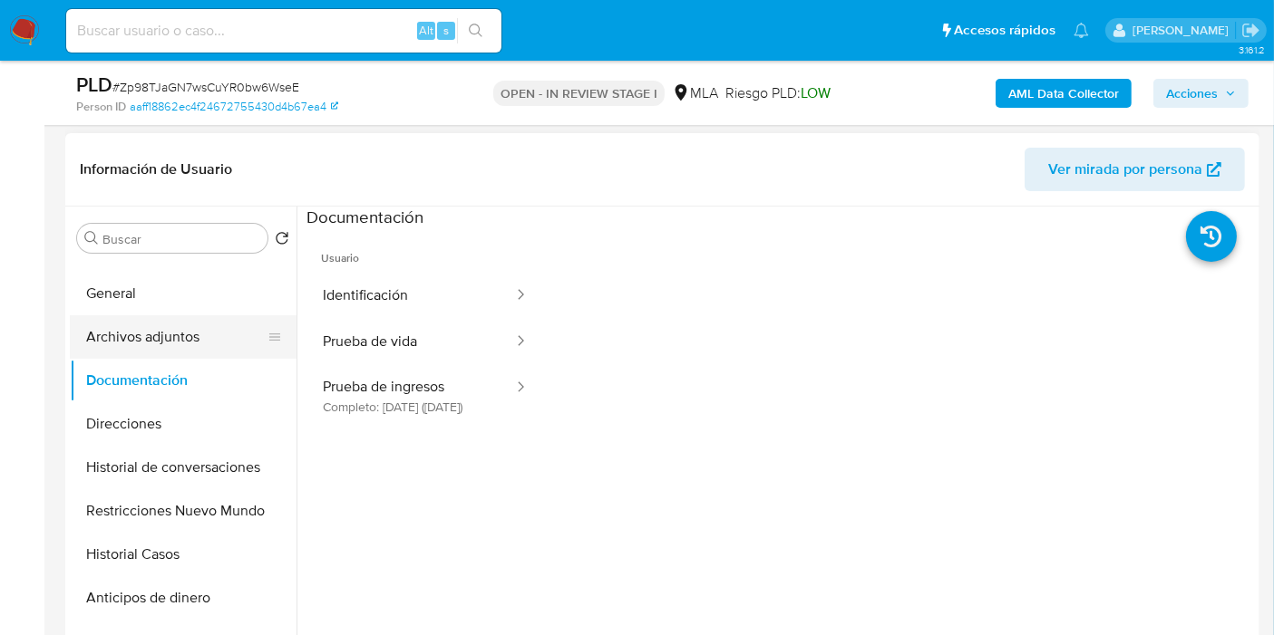
click at [130, 334] on button "Archivos adjuntos" at bounding box center [176, 337] width 212 height 44
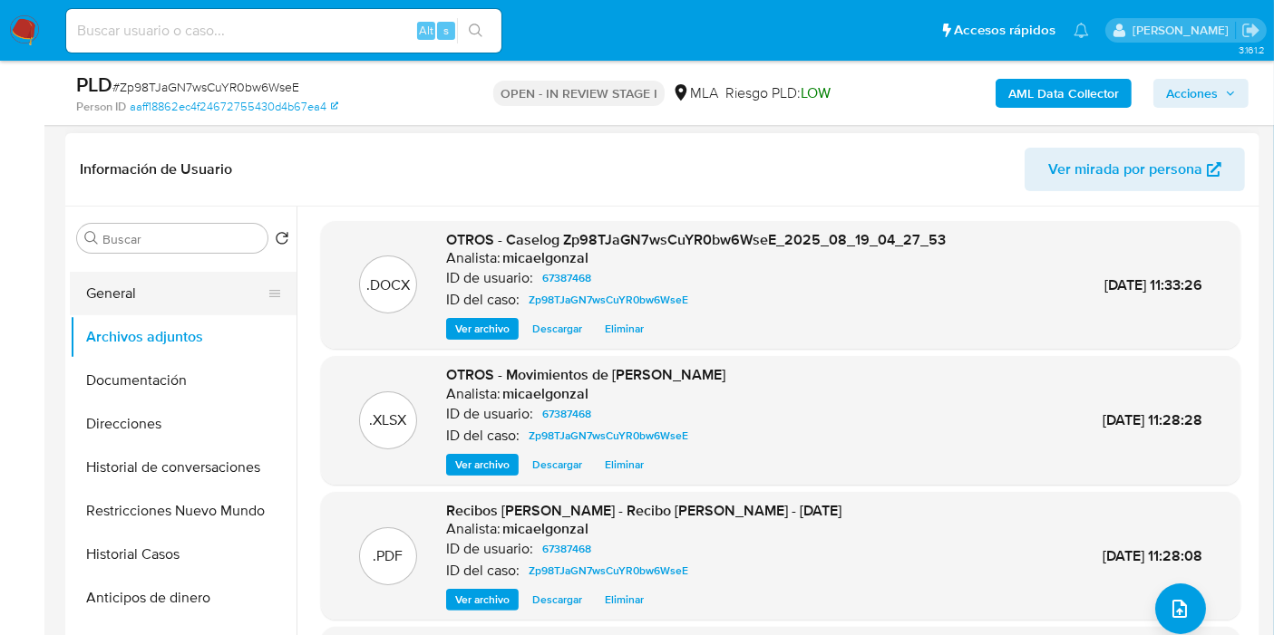
click at [217, 297] on button "General" at bounding box center [176, 294] width 212 height 44
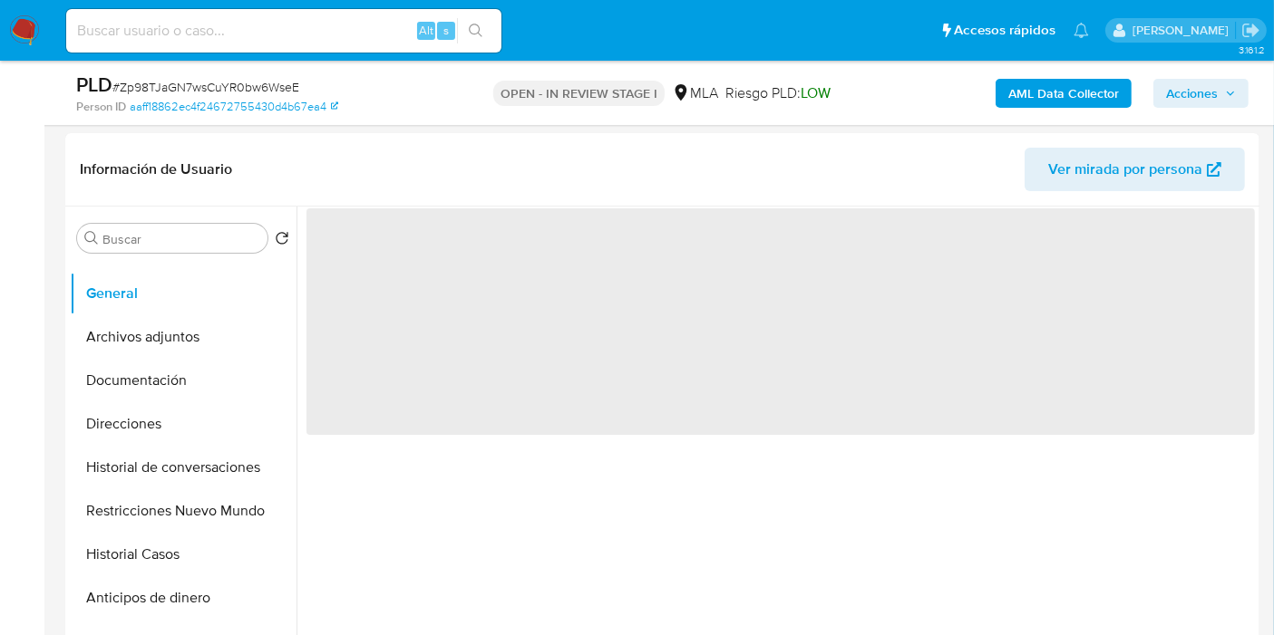
click at [1222, 83] on span "Acciones" at bounding box center [1201, 93] width 70 height 25
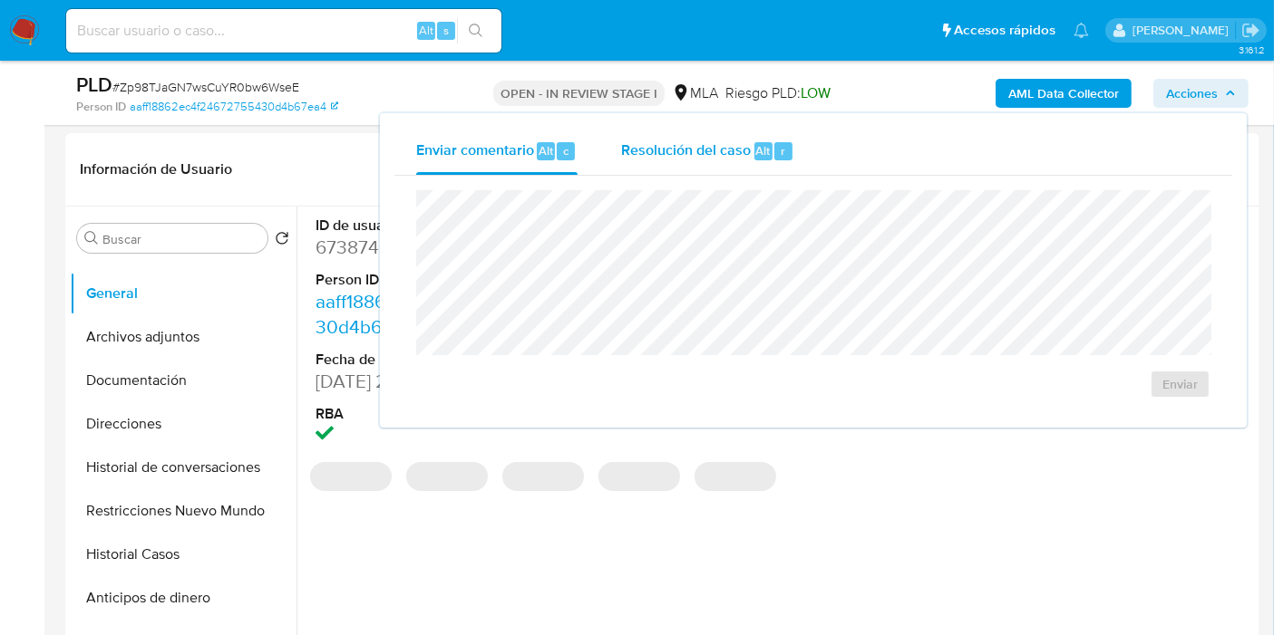
click at [721, 167] on div "Resolución del caso Alt r" at bounding box center [707, 151] width 173 height 47
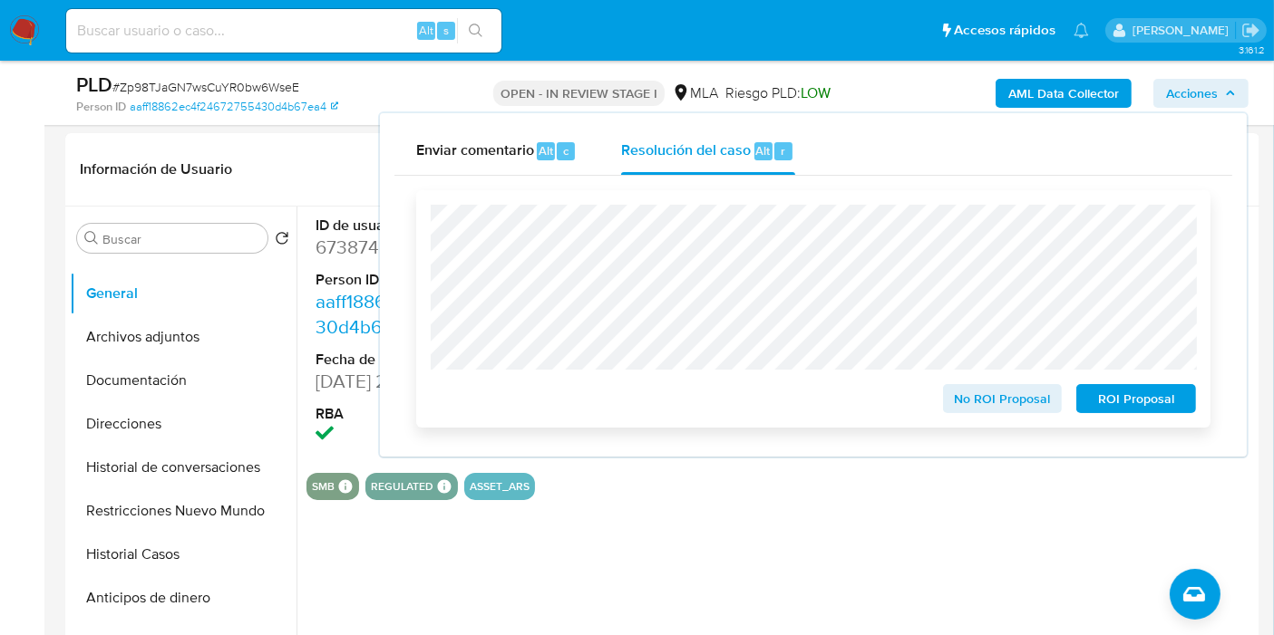
click at [1100, 399] on span "ROI Proposal" at bounding box center [1136, 398] width 94 height 25
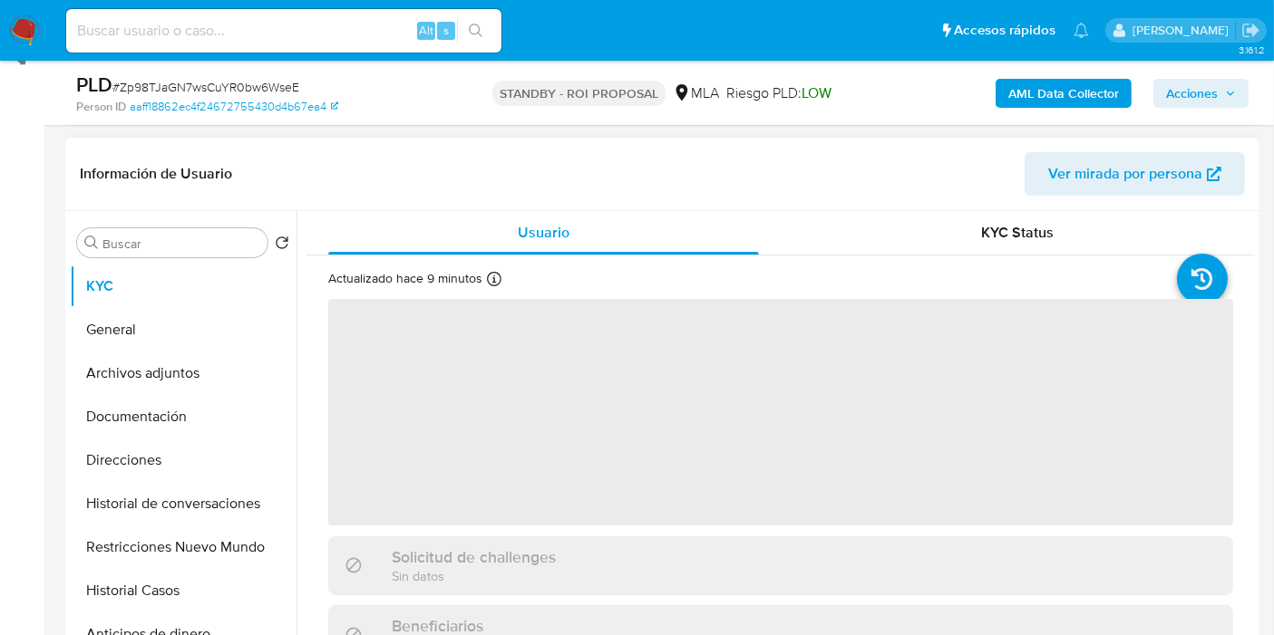
scroll to position [302, 0]
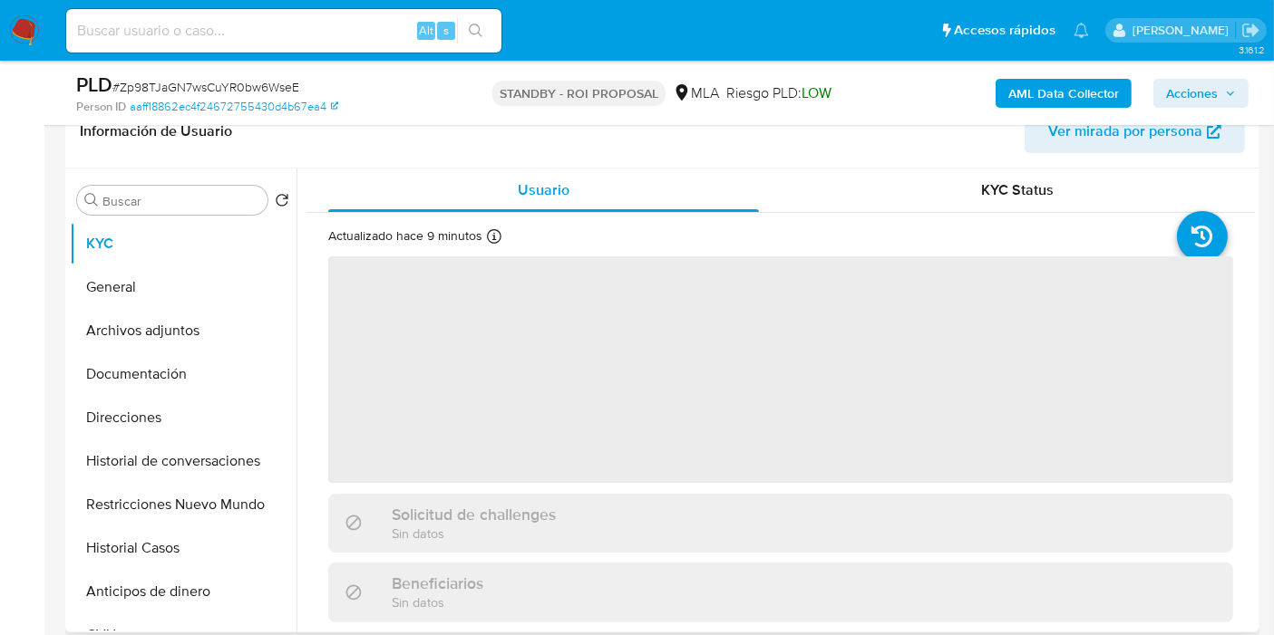
select select "10"
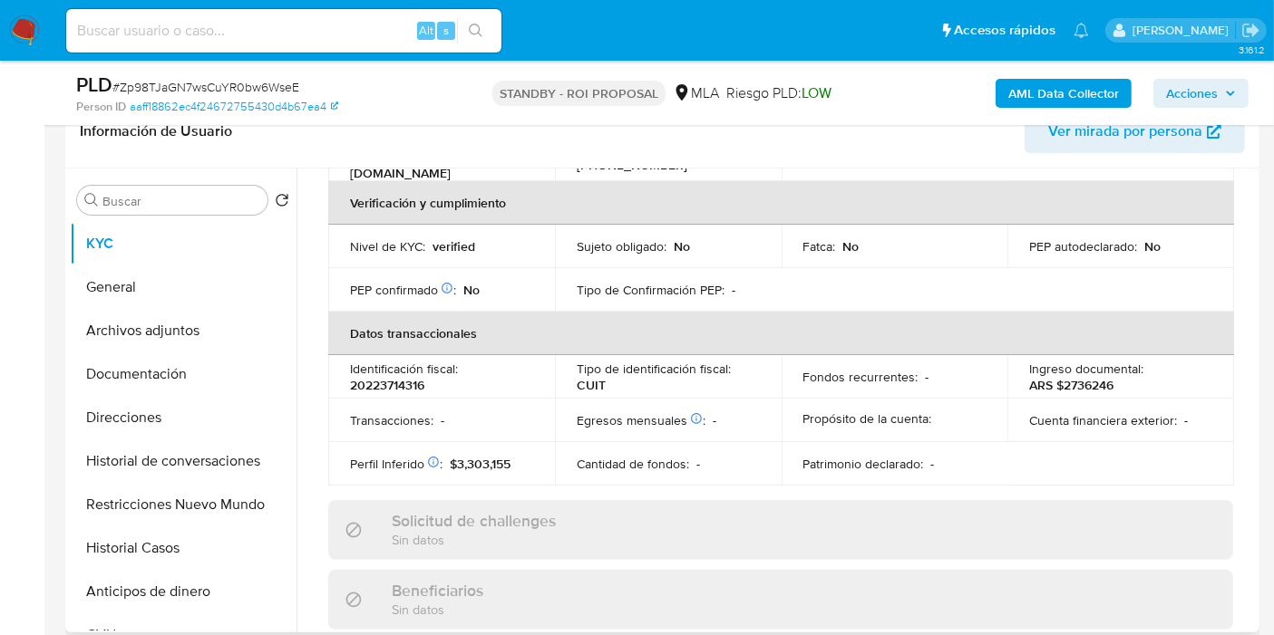
scroll to position [24, 0]
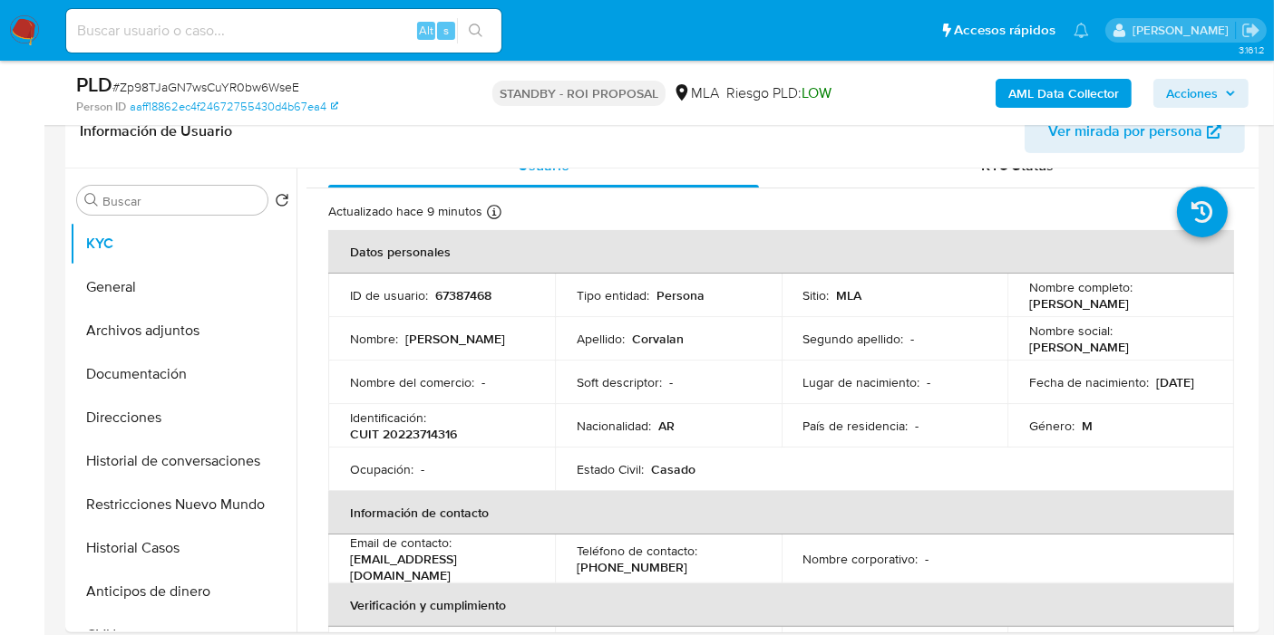
click at [23, 34] on img at bounding box center [24, 30] width 31 height 31
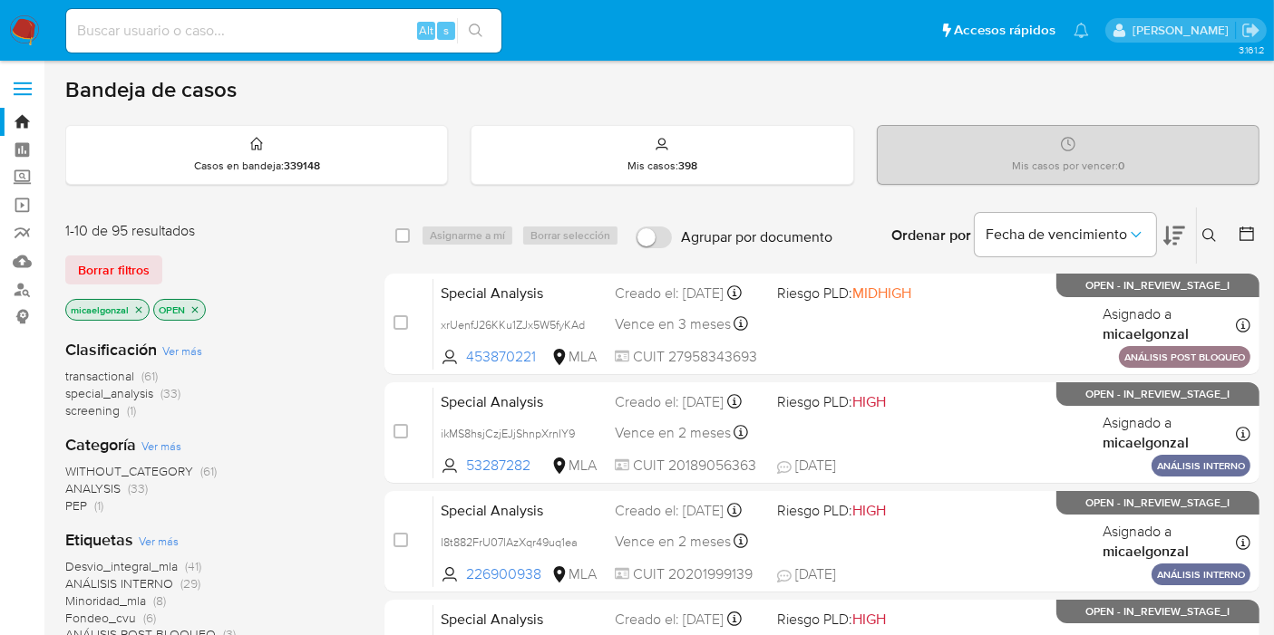
click at [289, 44] on div "Alt s" at bounding box center [283, 31] width 435 height 44
click at [296, 29] on input at bounding box center [283, 31] width 435 height 24
paste input "MxB7WUbP1GcuTBatleBs37Ue"
type input "MxB7WUbP1GcuTBatleBs37Ue"
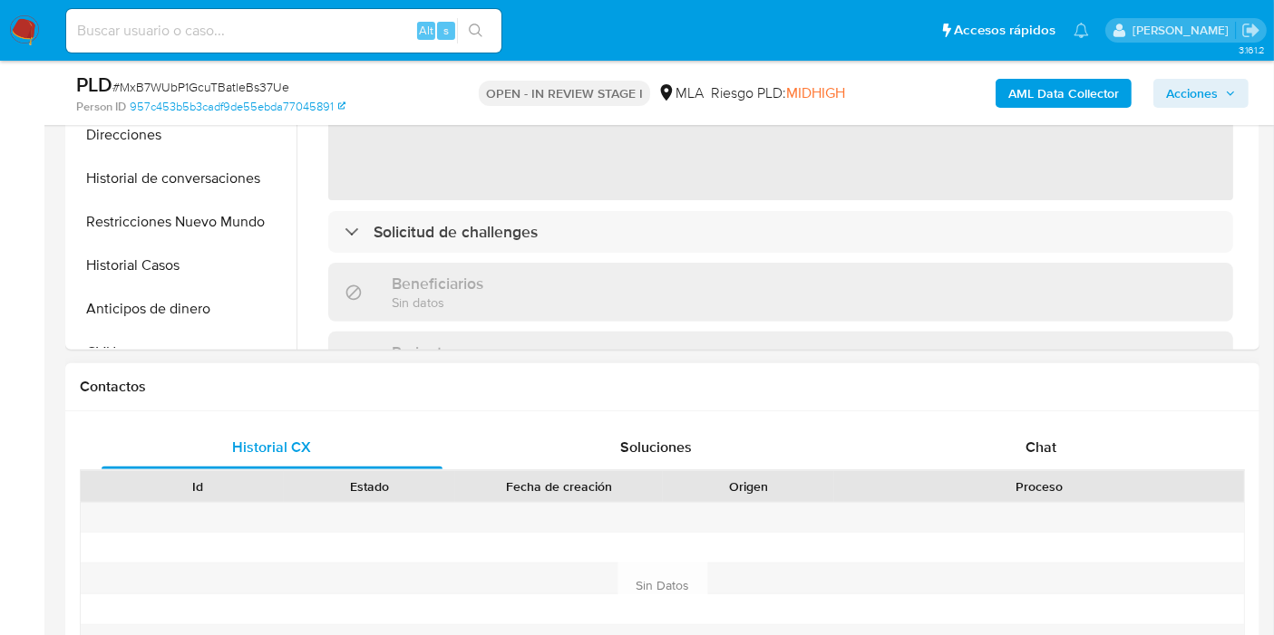
scroll to position [604, 0]
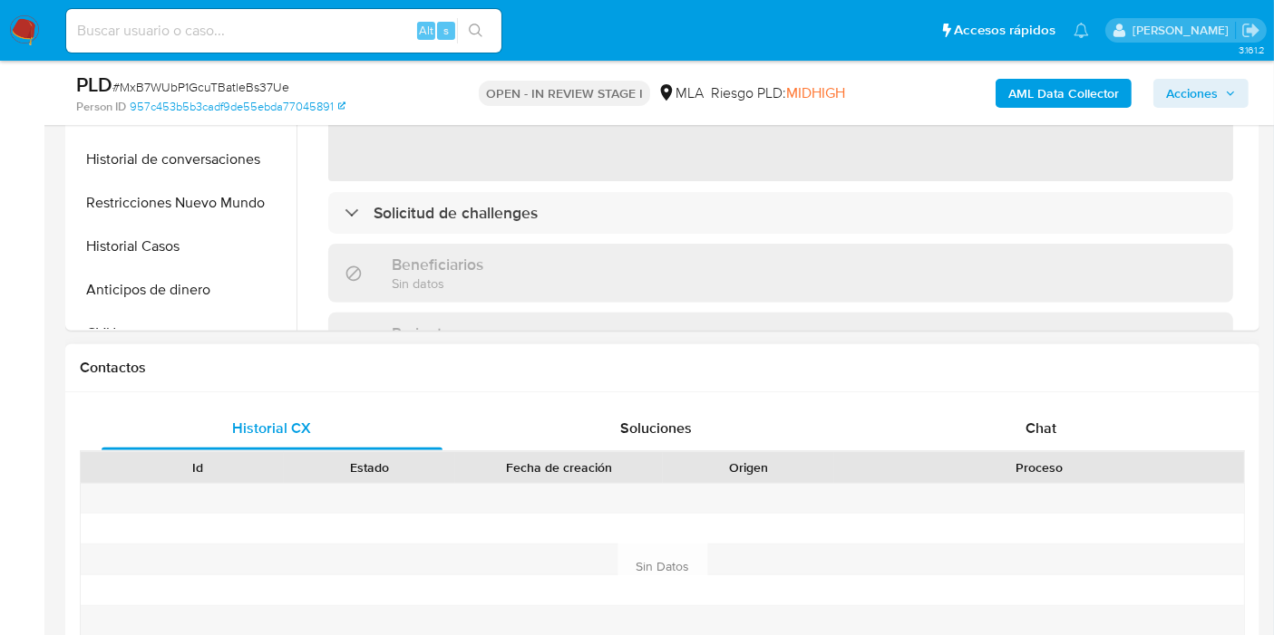
select select "10"
drag, startPoint x: 1059, startPoint y: 382, endPoint x: 1038, endPoint y: 422, distance: 45.0
click at [1052, 392] on div "Contactos Historial CX Soluciones Chat Id Estado Fecha de creación Origen Proce…" at bounding box center [662, 543] width 1194 height 398
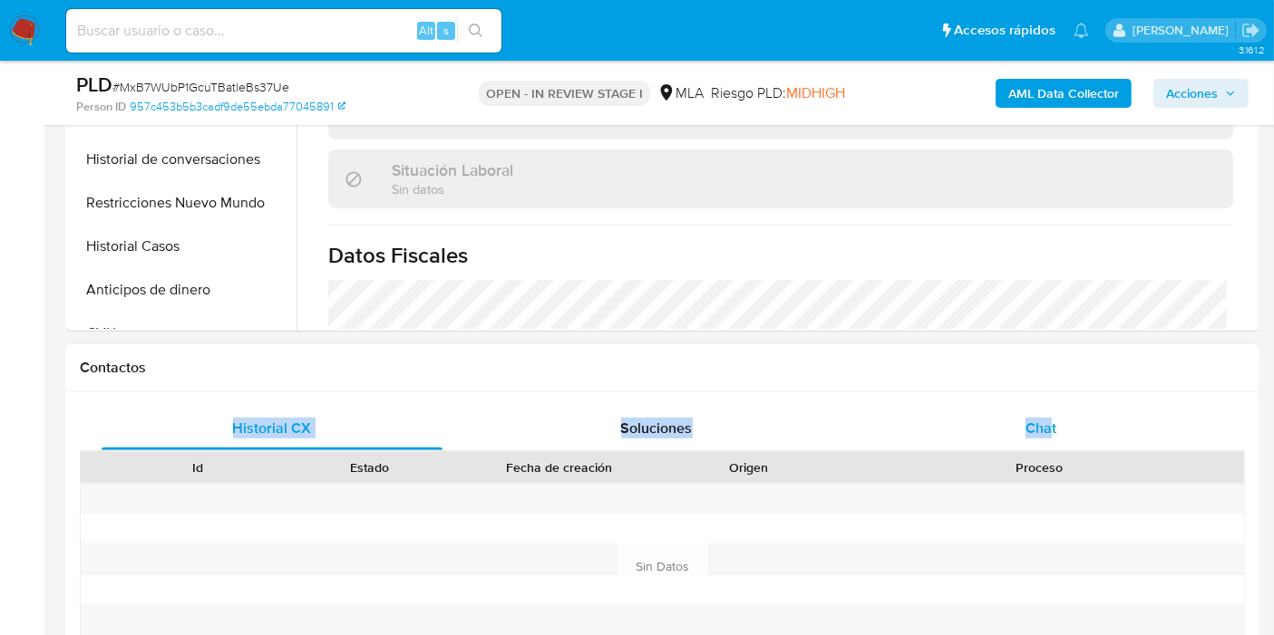
click at [1038, 422] on span "Chat" at bounding box center [1040, 428] width 31 height 21
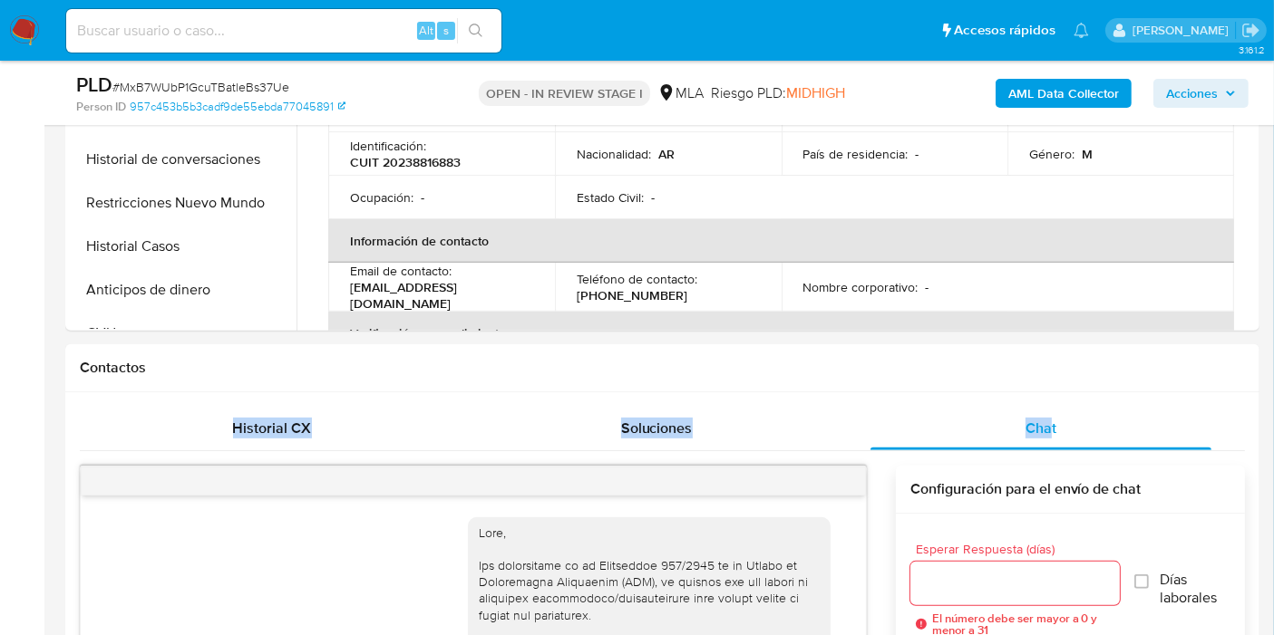
scroll to position [1586, 0]
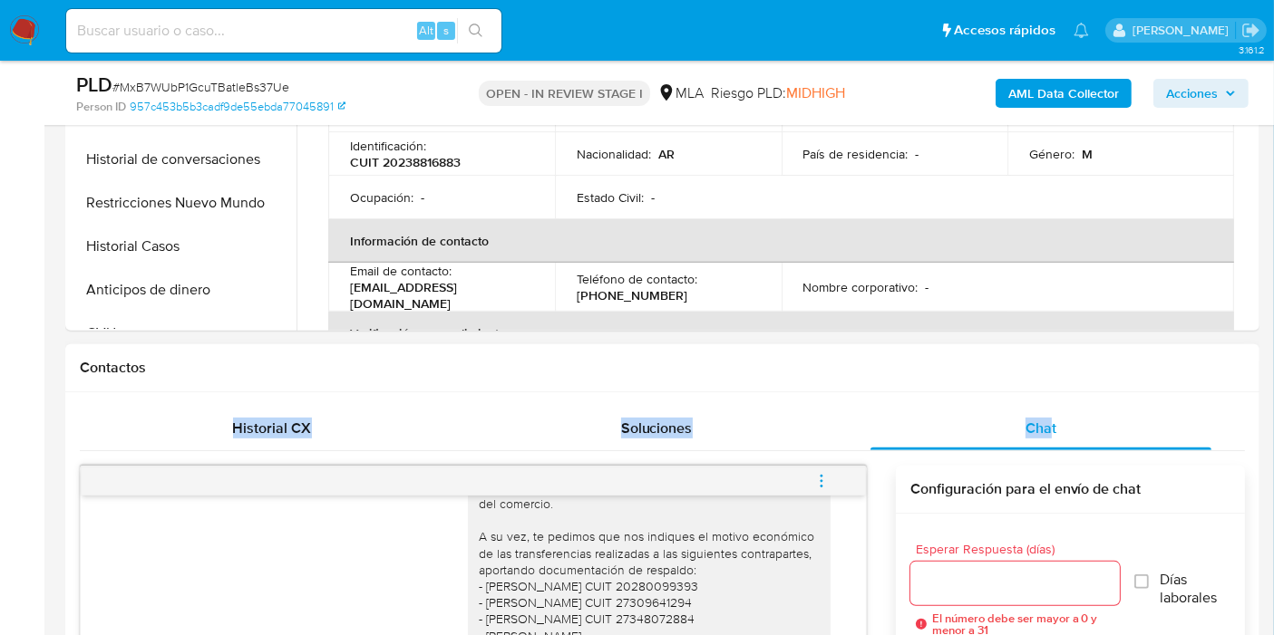
click at [653, 354] on div "Contactos" at bounding box center [662, 368] width 1194 height 48
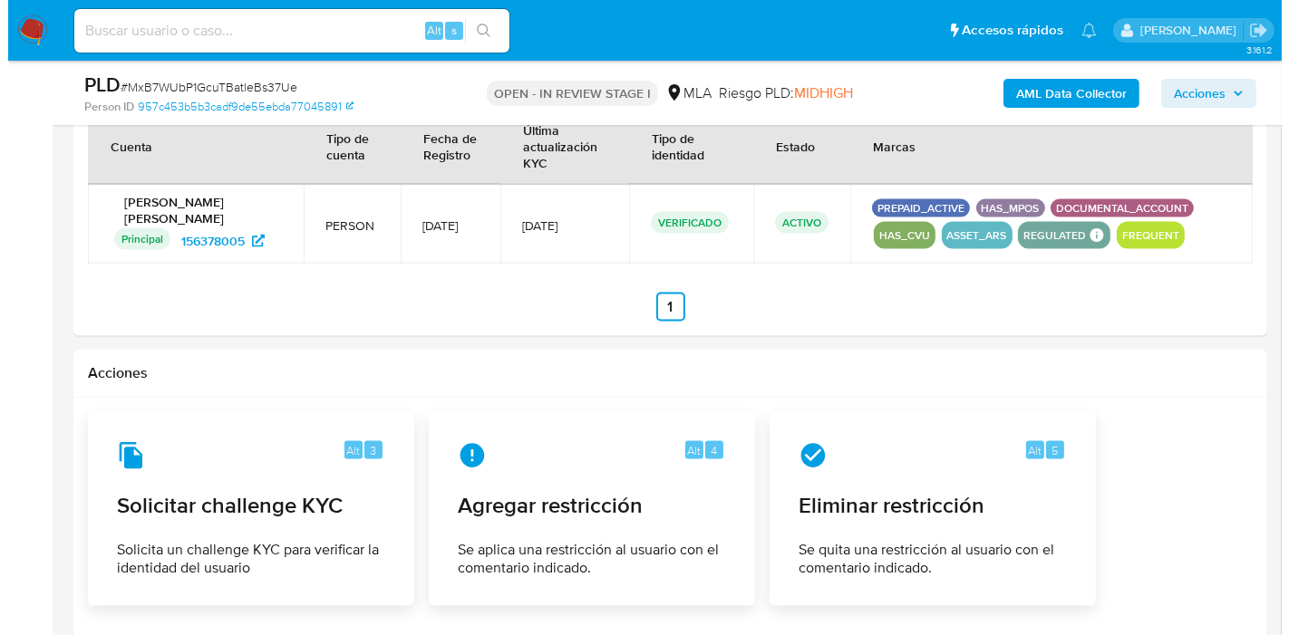
scroll to position [2719, 0]
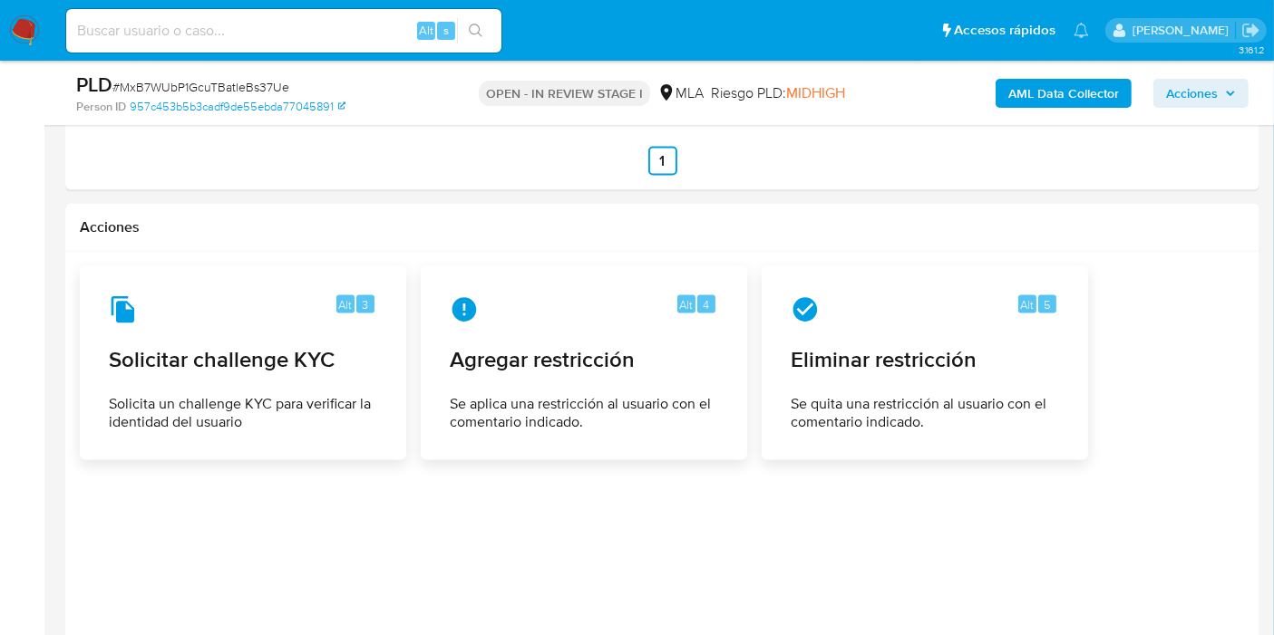
click at [657, 400] on span "Se aplica una restricción al usuario con el comentario indicado." at bounding box center [584, 413] width 268 height 36
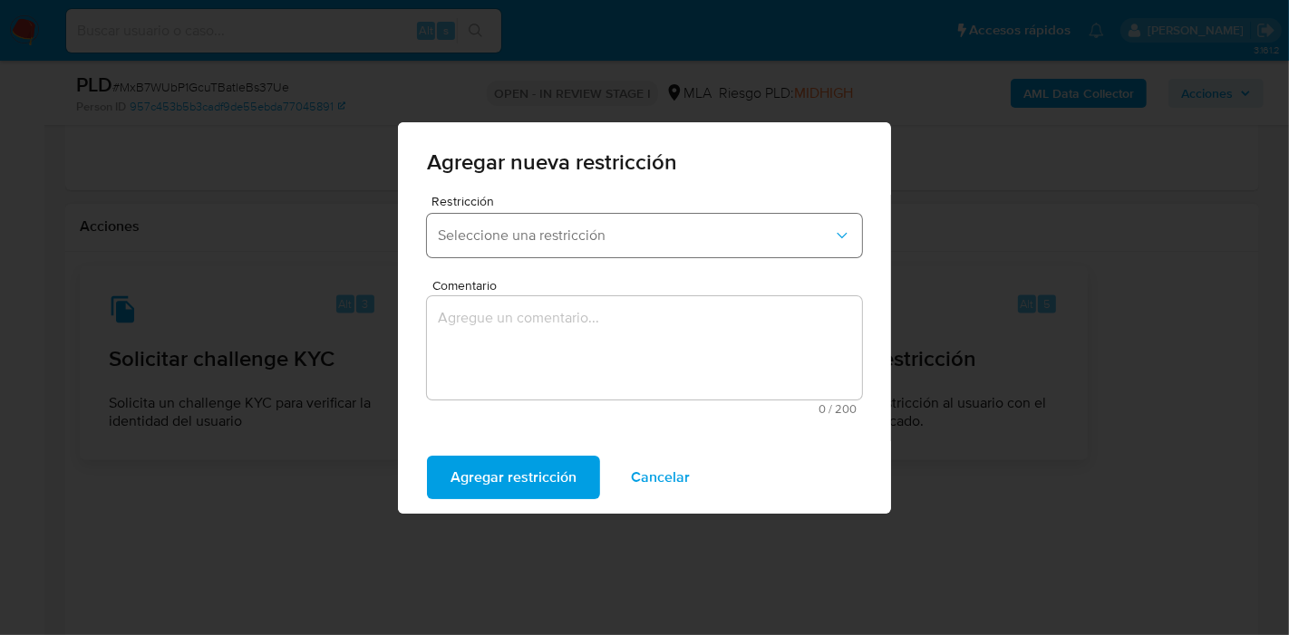
click at [725, 215] on button "Seleccione una restricción" at bounding box center [644, 236] width 435 height 44
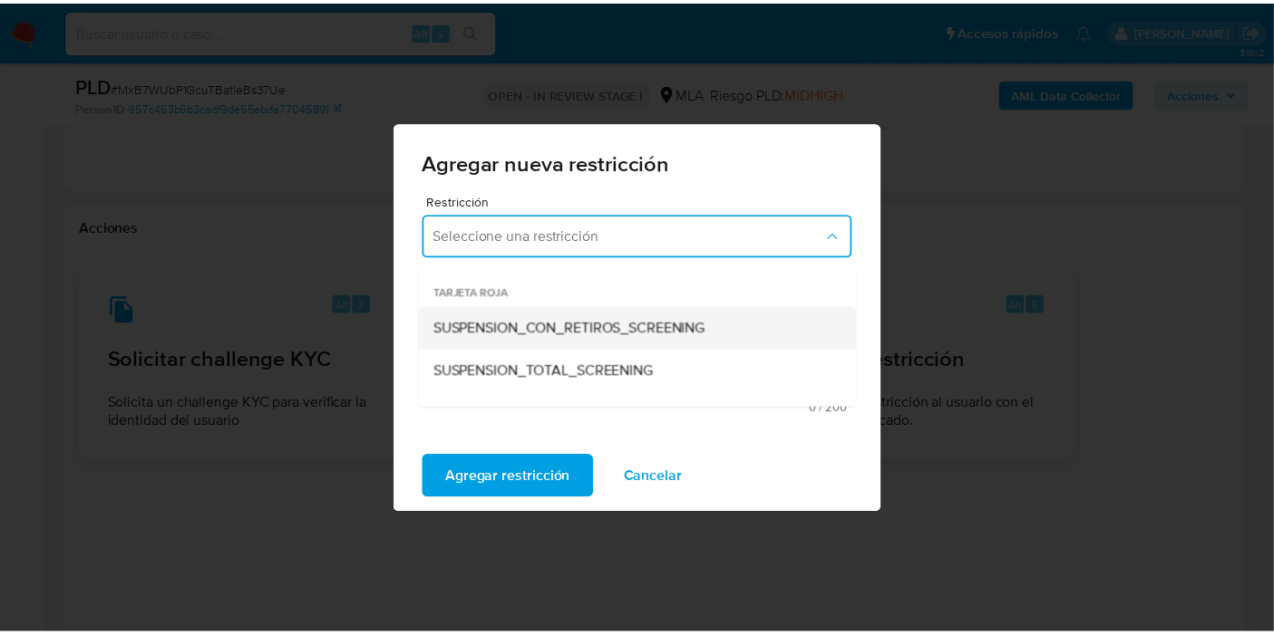
scroll to position [201, 0]
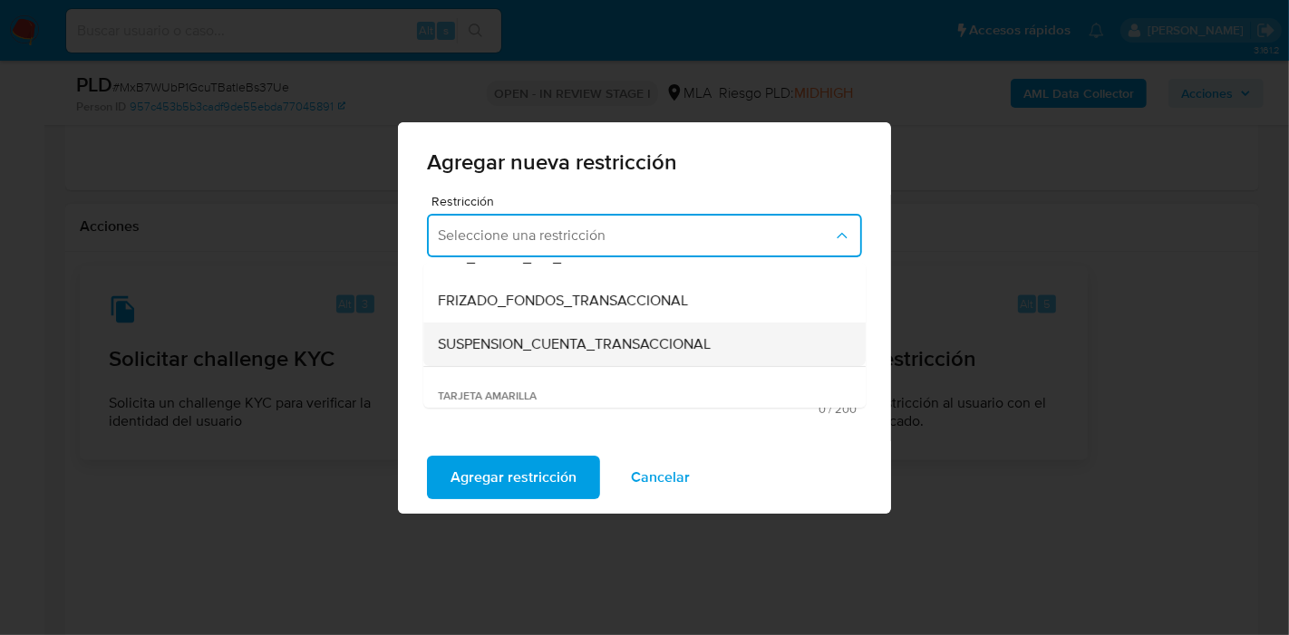
click at [579, 333] on div "SUSPENSION_CUENTA_TRANSACCIONAL" at bounding box center [639, 345] width 402 height 44
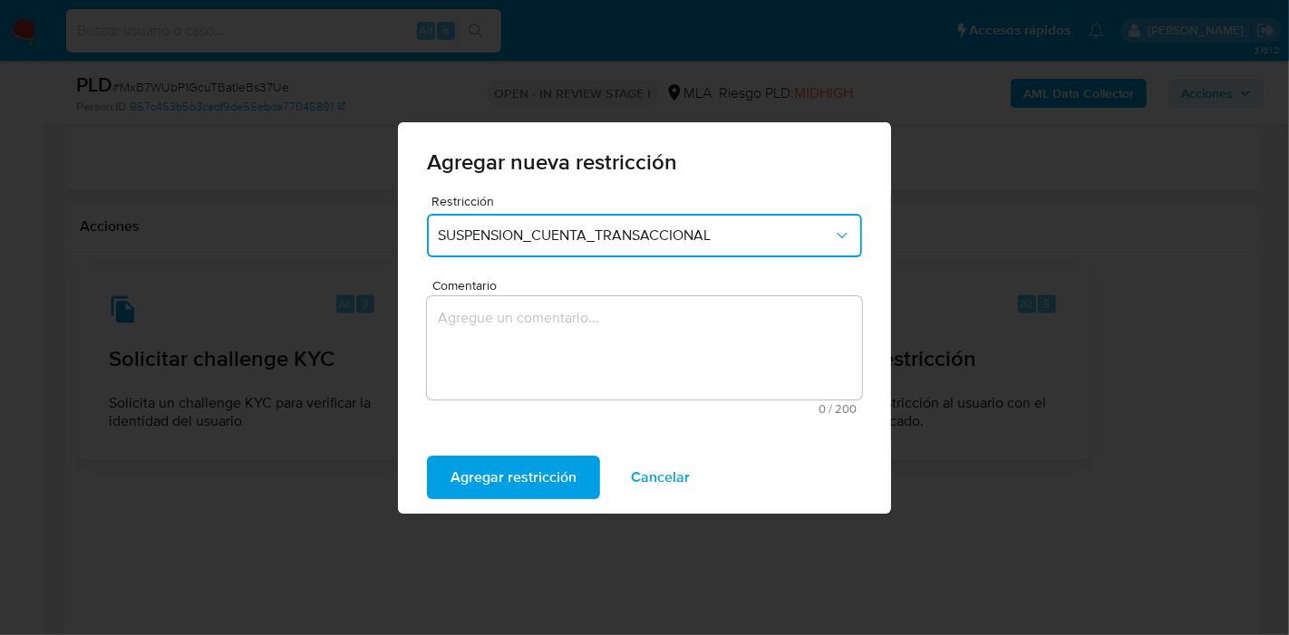
drag, startPoint x: 510, startPoint y: 474, endPoint x: 635, endPoint y: 358, distance: 170.6
click at [632, 362] on div "Agregar nueva restricción Restricción SUSPENSION_CUENTA_TRANSACCIONAL Comentari…" at bounding box center [644, 318] width 493 height 392
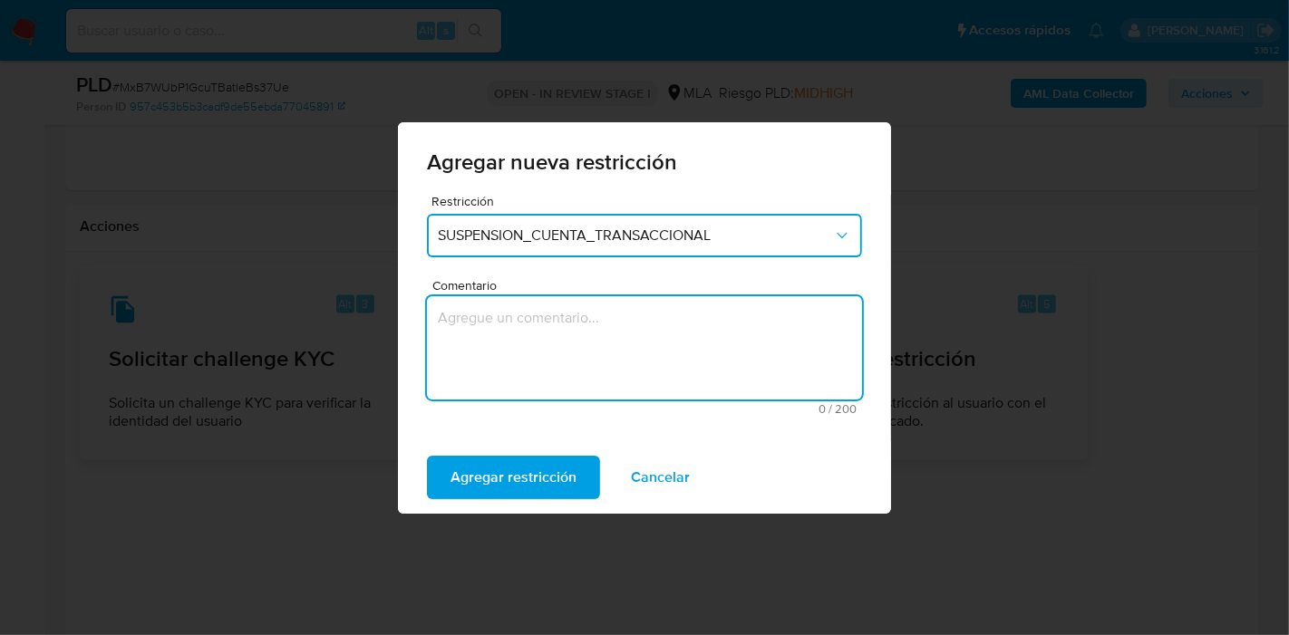
click at [635, 358] on textarea "Comentario" at bounding box center [644, 347] width 435 height 103
type textarea "AML"
click at [678, 489] on span "Cancelar" at bounding box center [660, 478] width 59 height 40
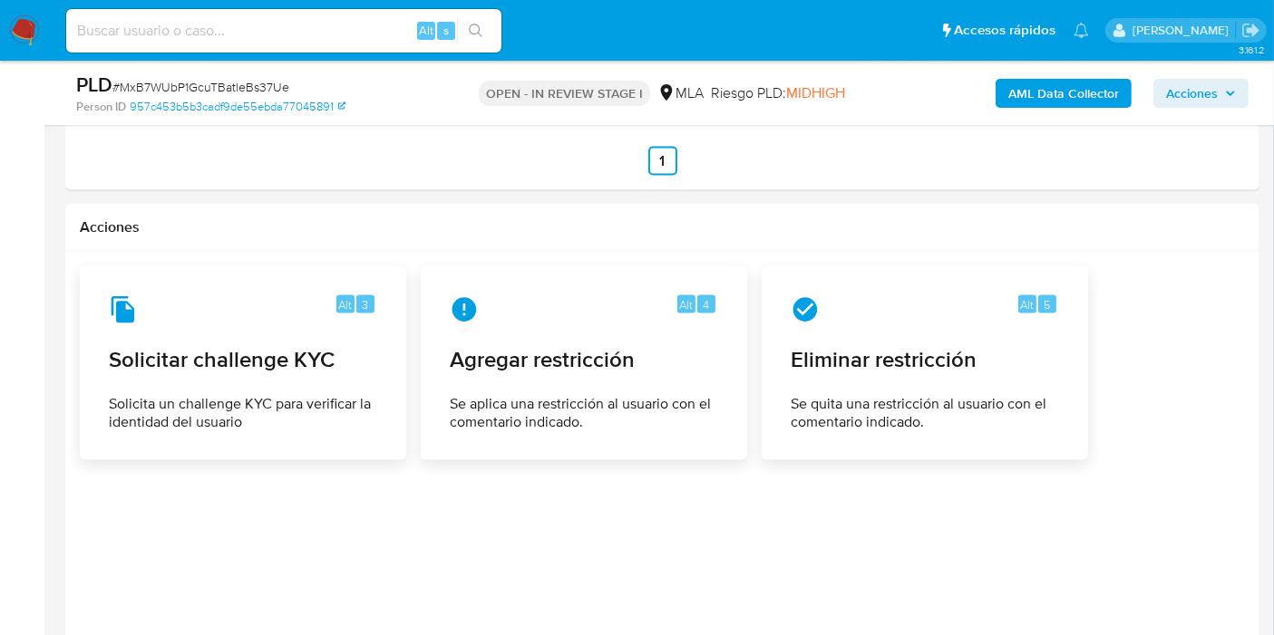
click at [285, 29] on input at bounding box center [283, 31] width 435 height 24
paste input "p9O8bSUJ2W4un2PRknKUZKhs"
type input "p9O8bSUJ2W4un2PRknKUZKhs"
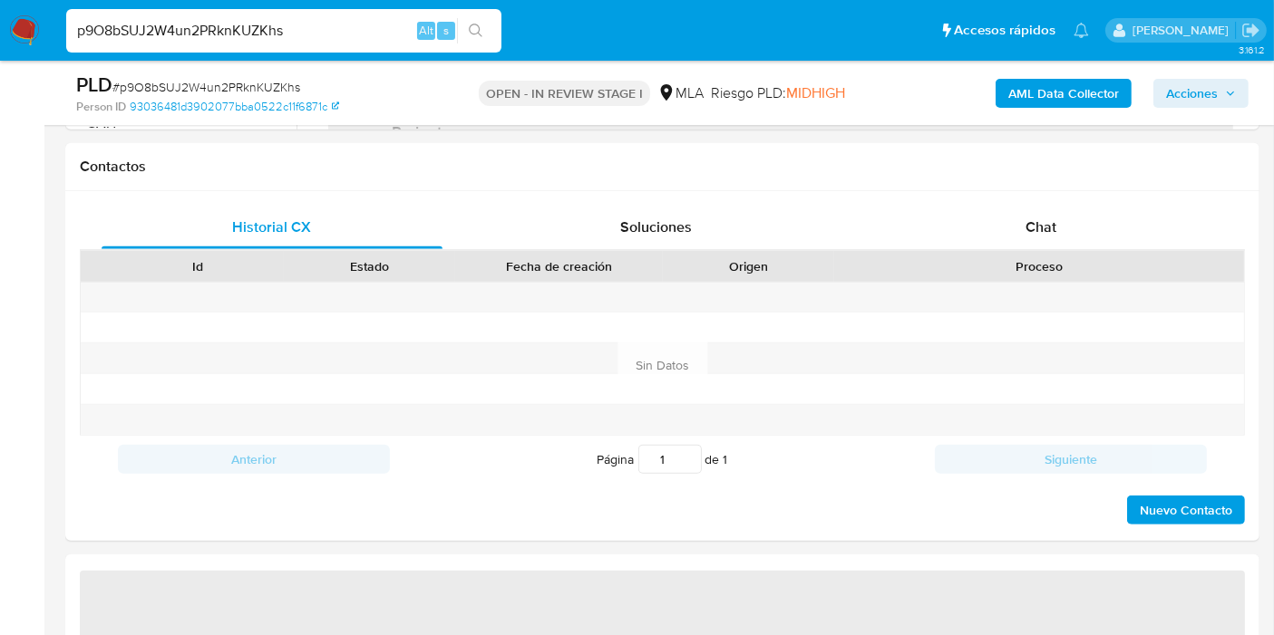
select select "10"
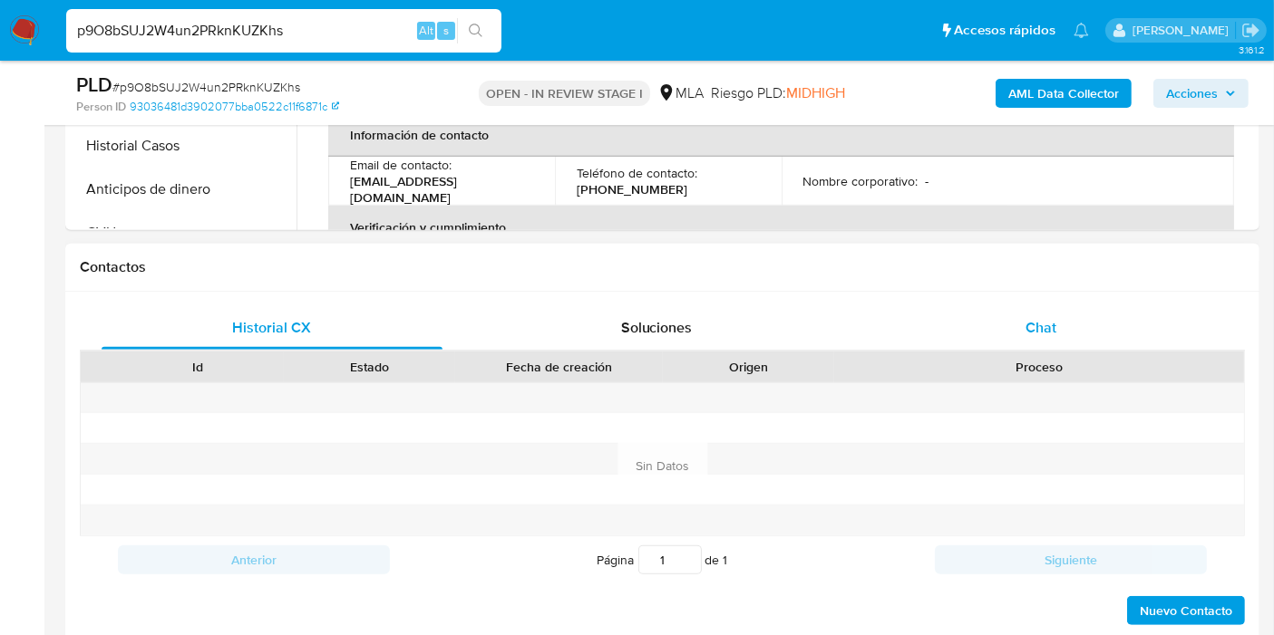
click at [1069, 337] on div "Chat" at bounding box center [1040, 328] width 341 height 44
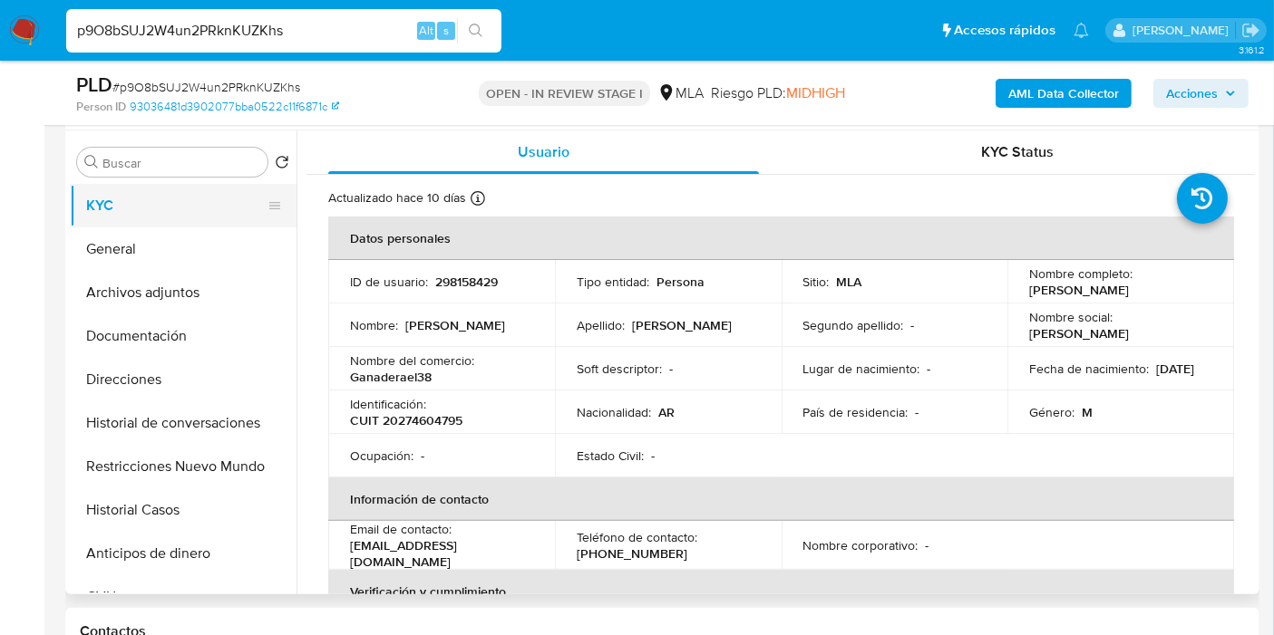
scroll to position [201, 0]
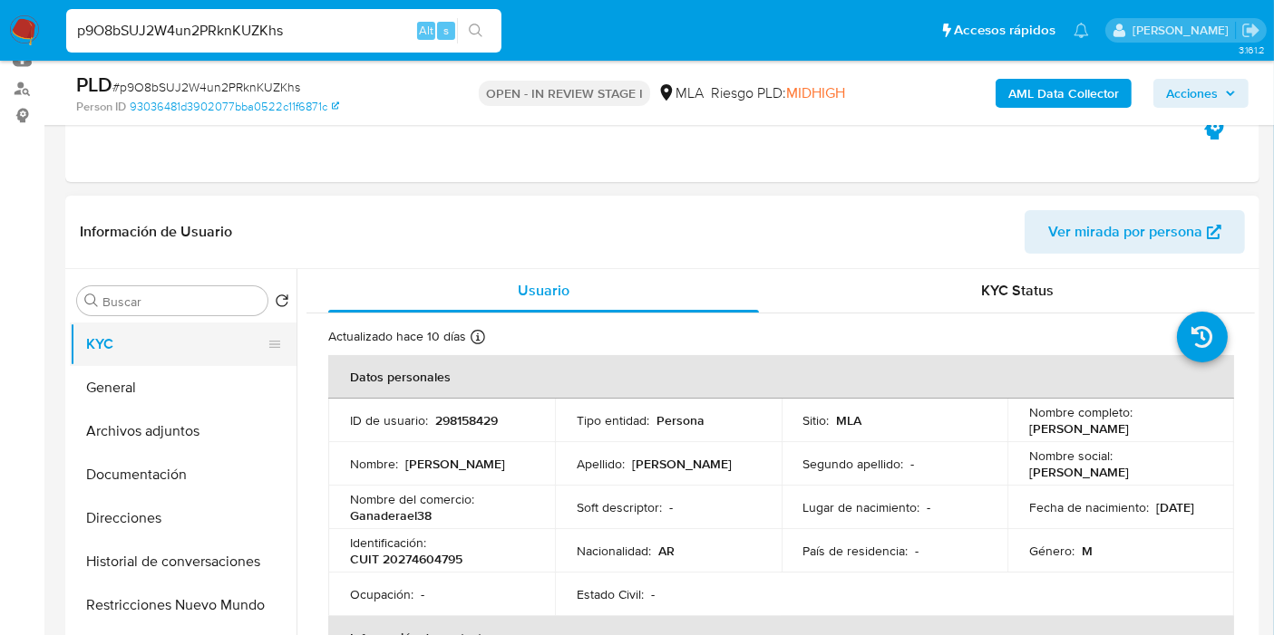
click at [163, 330] on button "KYC" at bounding box center [176, 345] width 212 height 44
click at [161, 384] on button "General" at bounding box center [176, 388] width 212 height 44
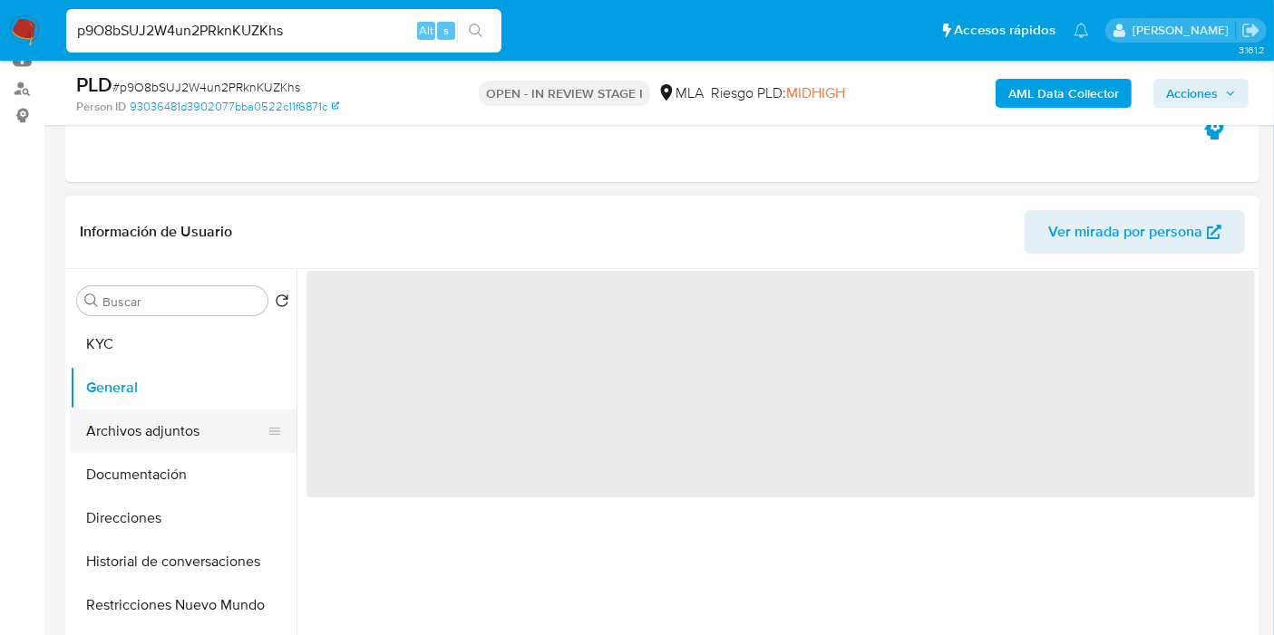
click at [147, 410] on button "Archivos adjuntos" at bounding box center [176, 432] width 212 height 44
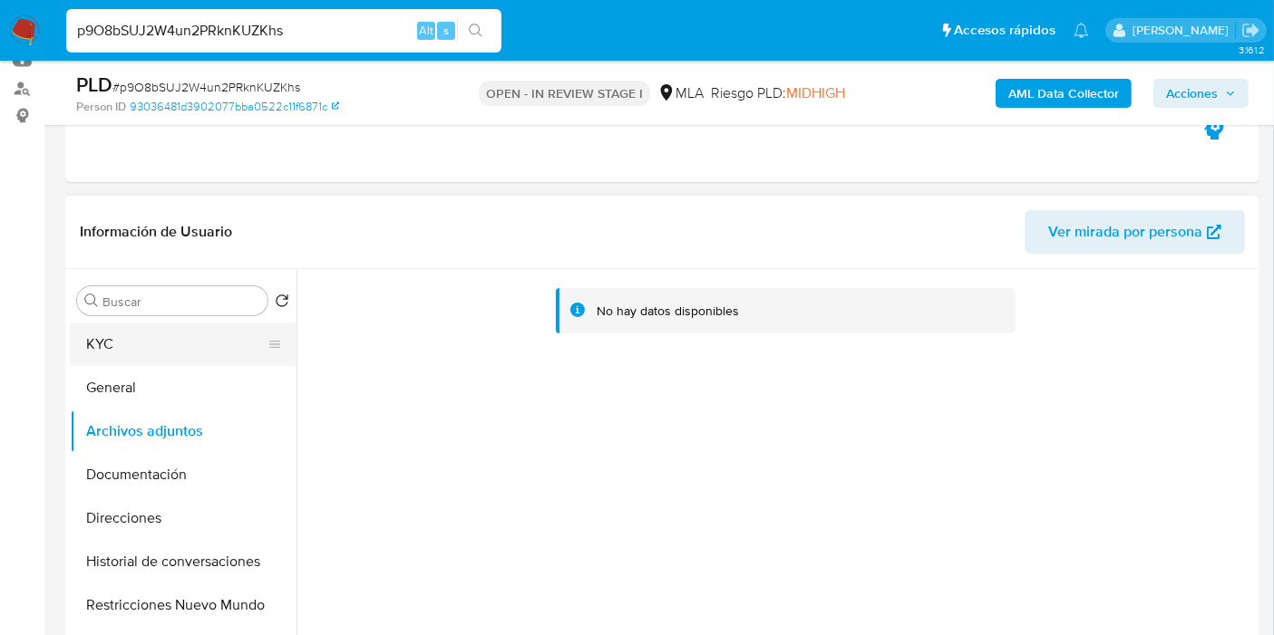
click at [164, 343] on button "KYC" at bounding box center [176, 345] width 212 height 44
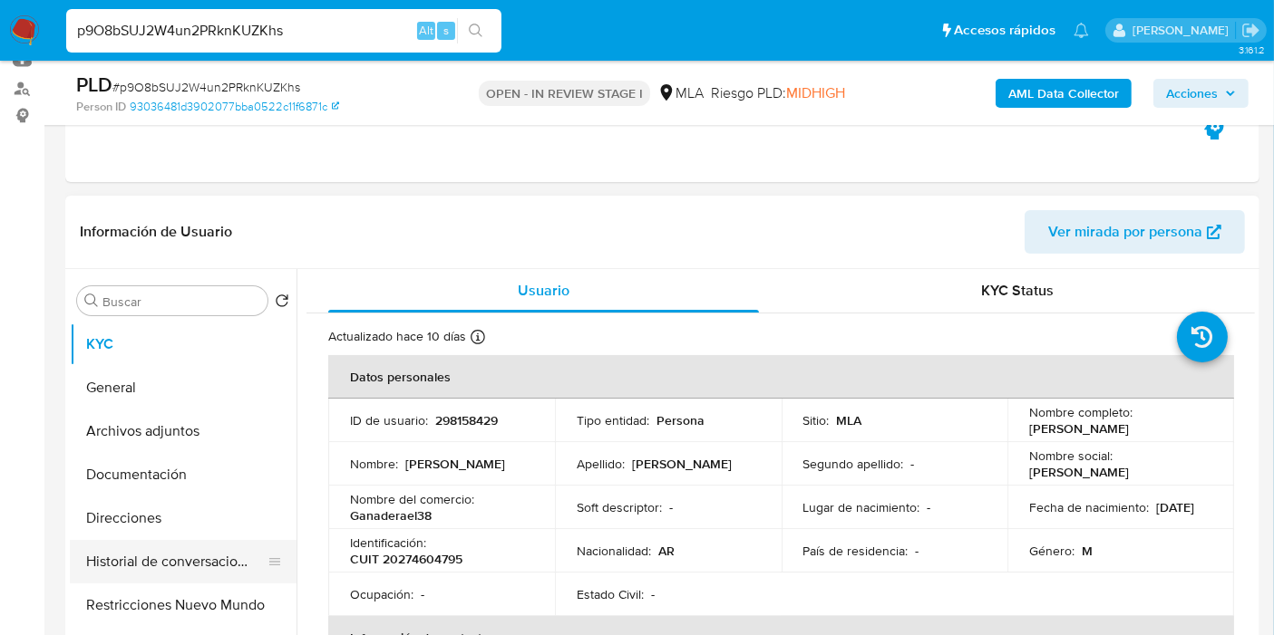
click at [160, 547] on button "Historial de conversaciones" at bounding box center [176, 562] width 212 height 44
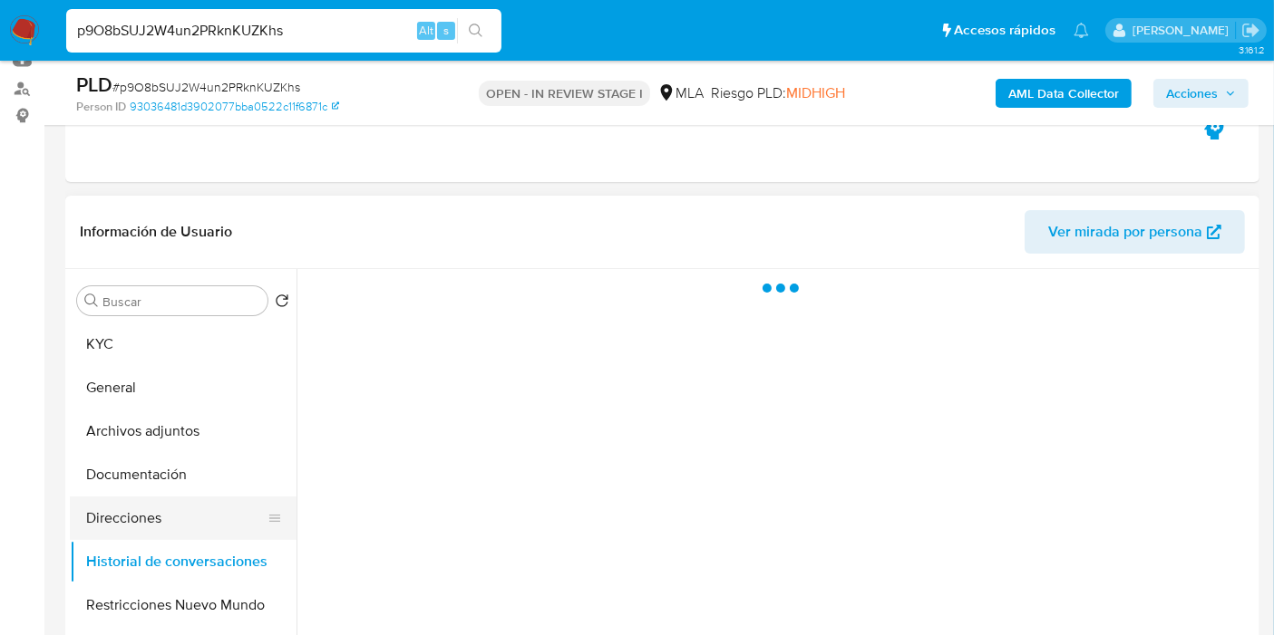
scroll to position [101, 0]
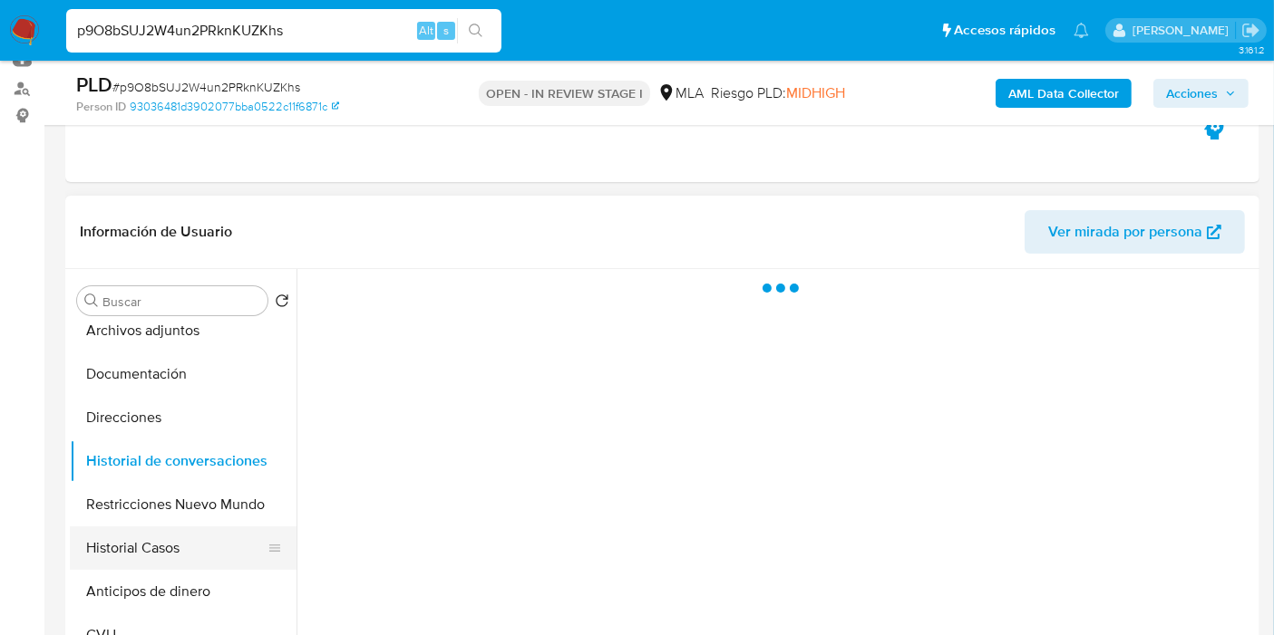
click at [159, 535] on button "Historial Casos" at bounding box center [176, 549] width 212 height 44
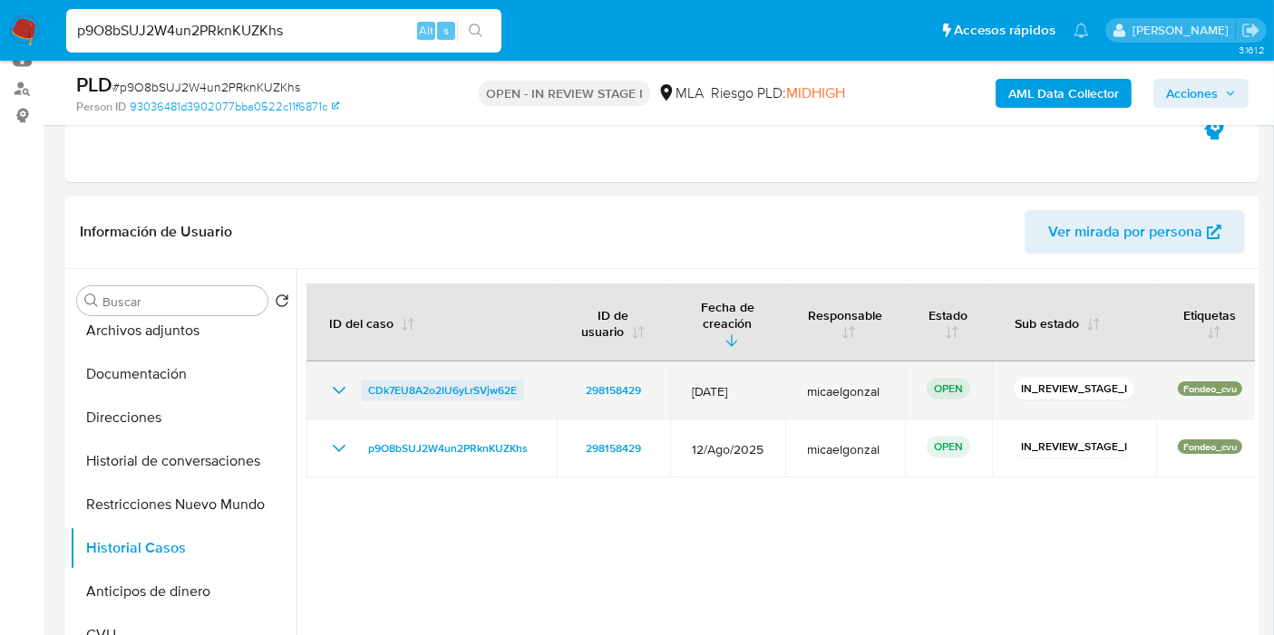
drag, startPoint x: 514, startPoint y: 378, endPoint x: 367, endPoint y: 367, distance: 147.3
click at [367, 380] on div "CDk7EU8A2o2IU6yLrSVjw62E" at bounding box center [431, 391] width 207 height 22
click at [346, 362] on td "CDk7EU8A2o2IU6yLrSVjw62E" at bounding box center [431, 391] width 250 height 58
drag, startPoint x: 354, startPoint y: 372, endPoint x: 520, endPoint y: 380, distance: 166.1
click at [520, 380] on div "CDk7EU8A2o2IU6yLrSVjw62E" at bounding box center [431, 391] width 207 height 22
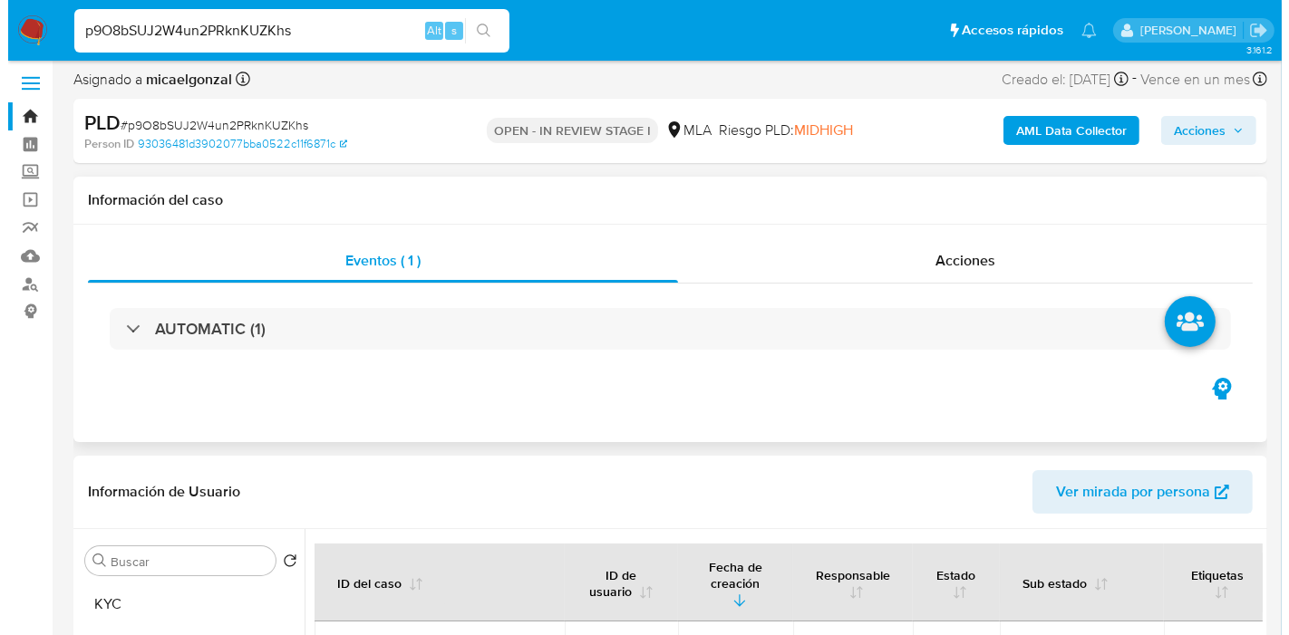
scroll to position [302, 0]
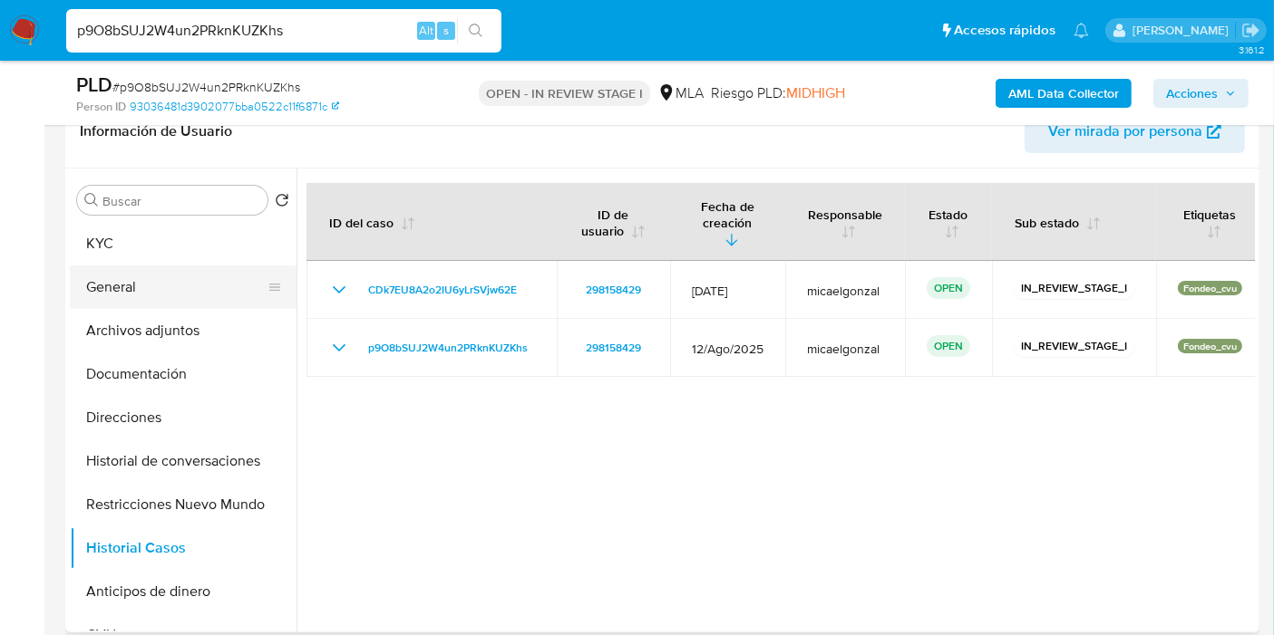
click at [155, 268] on button "General" at bounding box center [176, 288] width 212 height 44
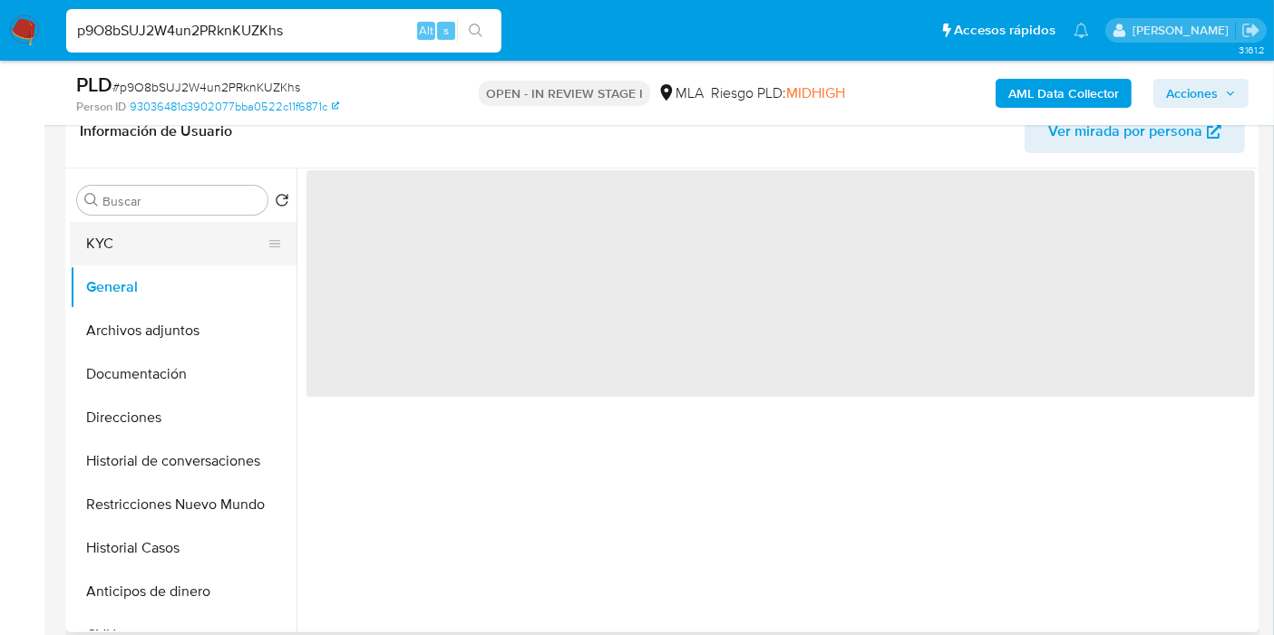
click at [179, 249] on button "KYC" at bounding box center [176, 244] width 212 height 44
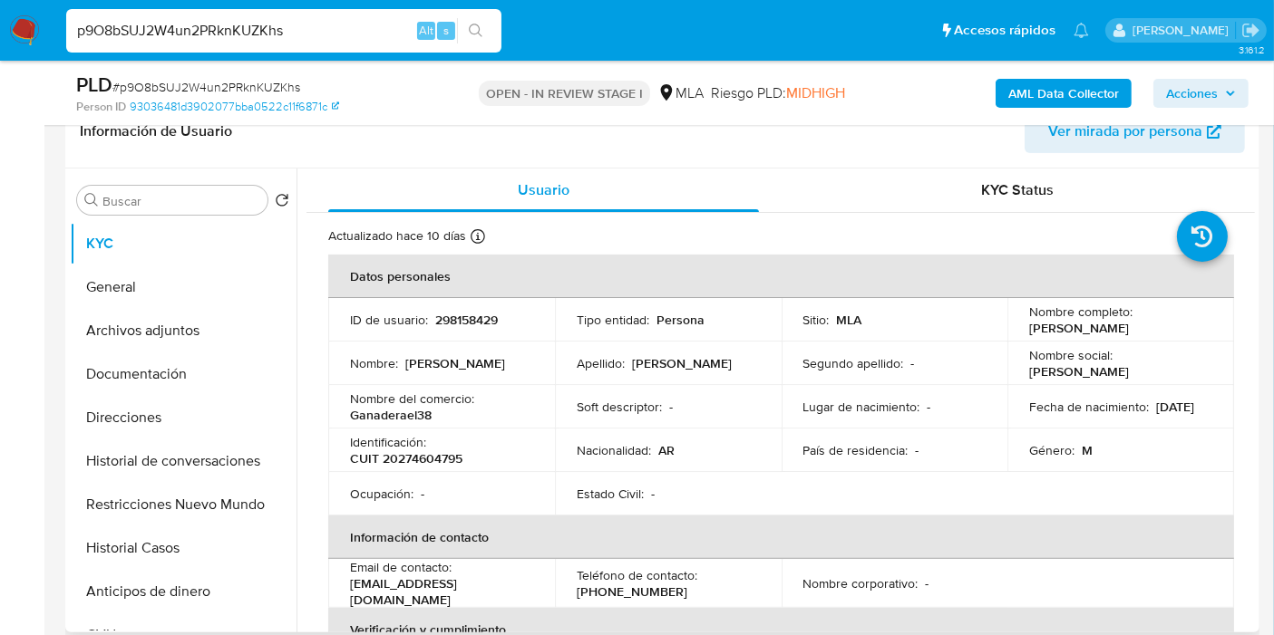
click at [416, 451] on p "CUIT 20274604795" at bounding box center [406, 459] width 112 height 16
copy p "20274604795"
click at [148, 350] on button "Archivos adjuntos" at bounding box center [176, 331] width 212 height 44
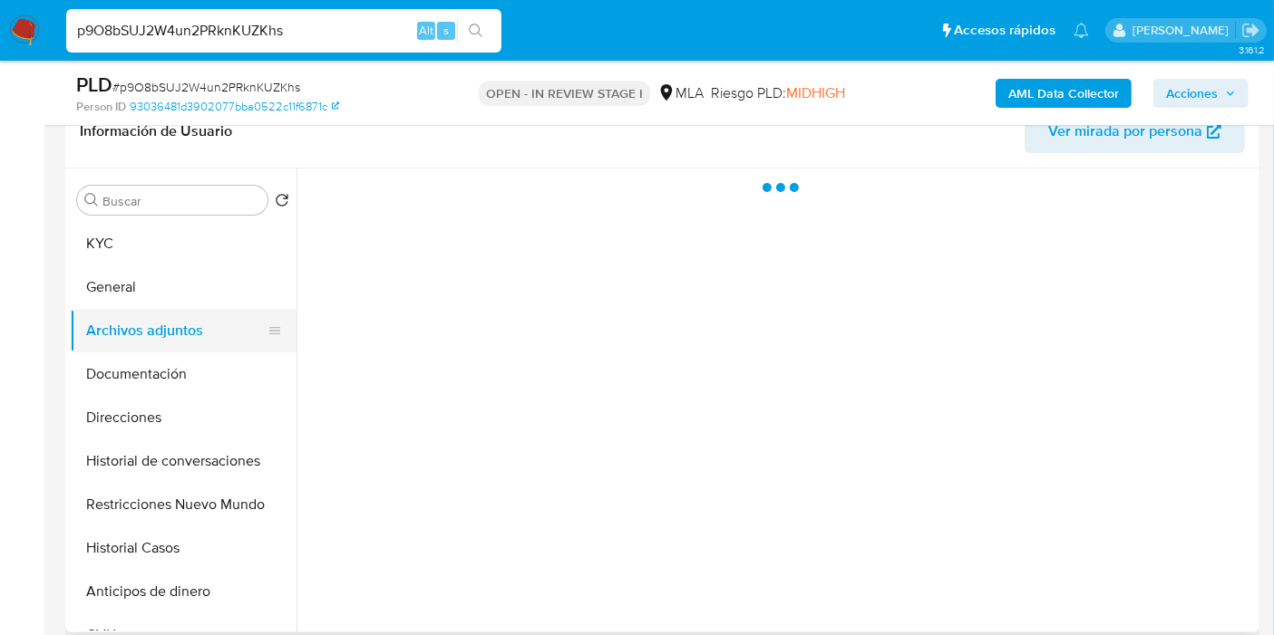
click at [168, 331] on button "Archivos adjuntos" at bounding box center [176, 331] width 212 height 44
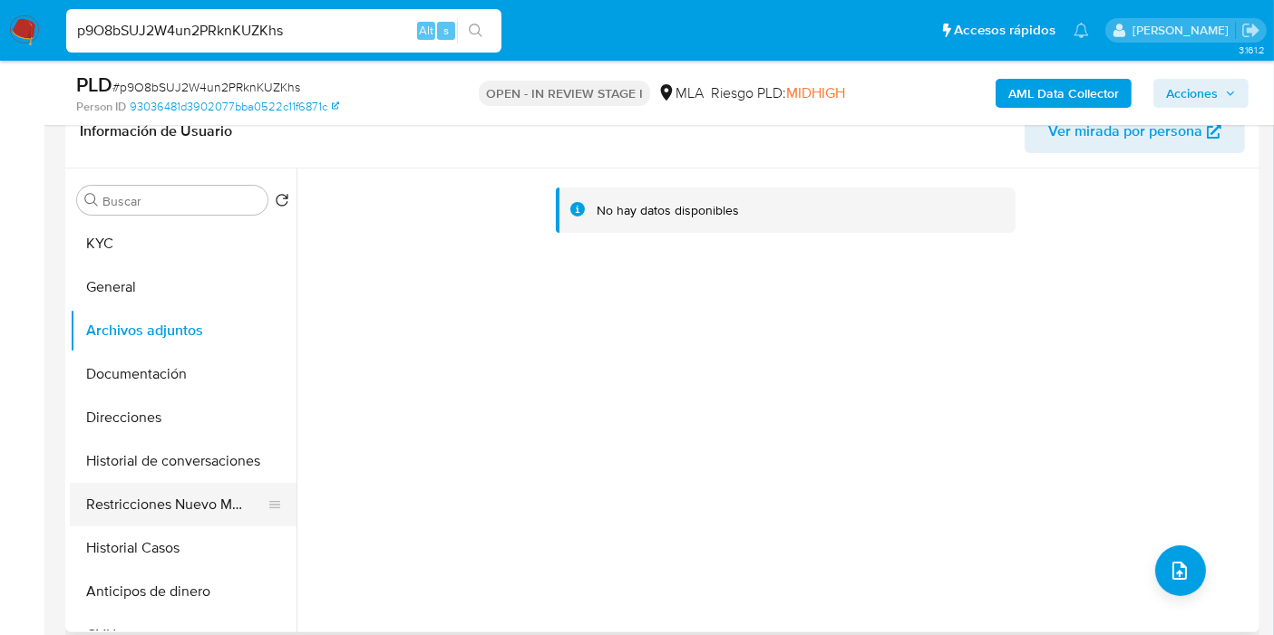
click at [178, 523] on button "Restricciones Nuevo Mundo" at bounding box center [176, 505] width 212 height 44
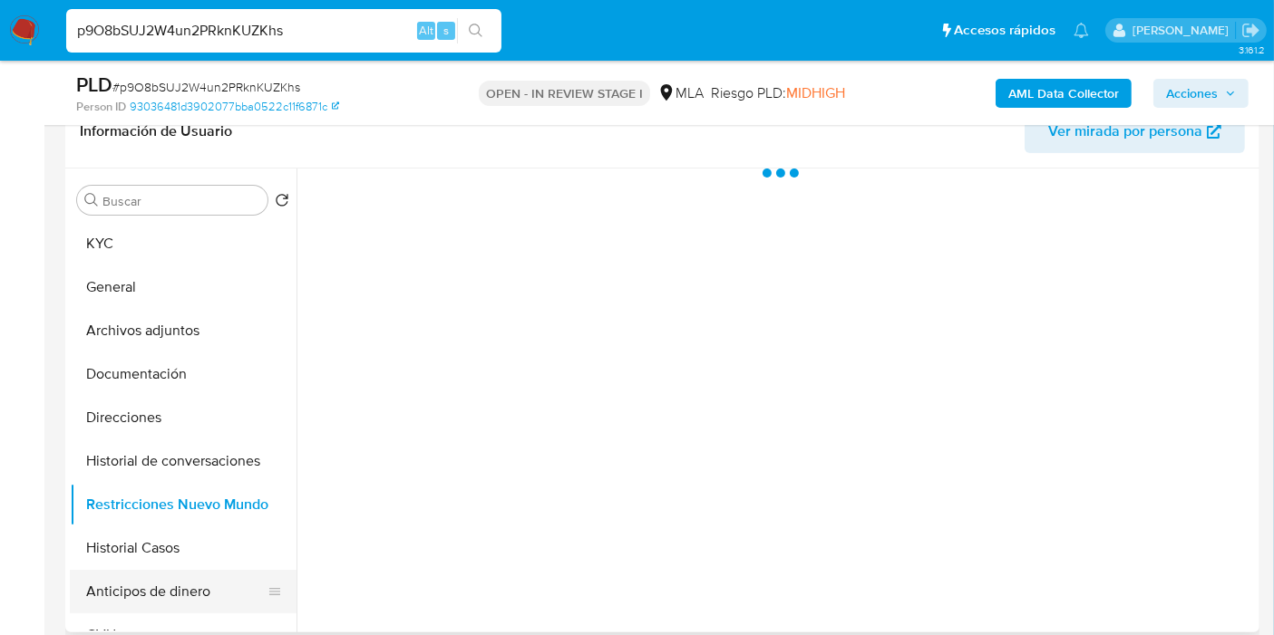
click at [163, 574] on button "Anticipos de dinero" at bounding box center [176, 592] width 212 height 44
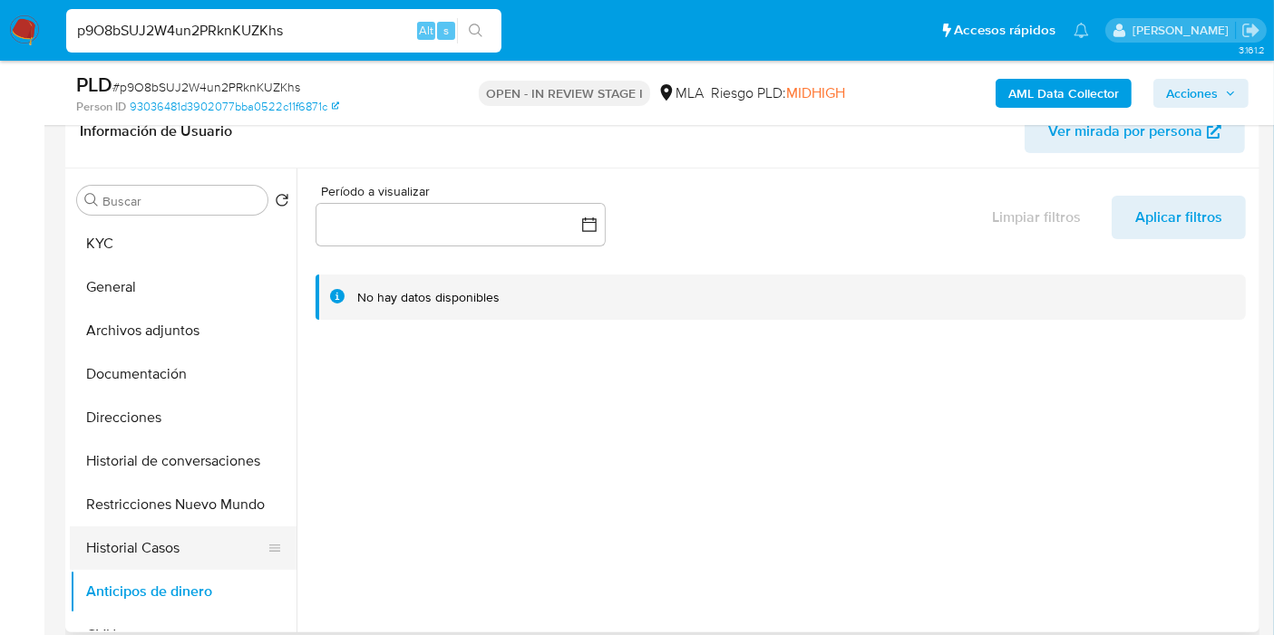
click at [172, 567] on button "Historial Casos" at bounding box center [176, 549] width 212 height 44
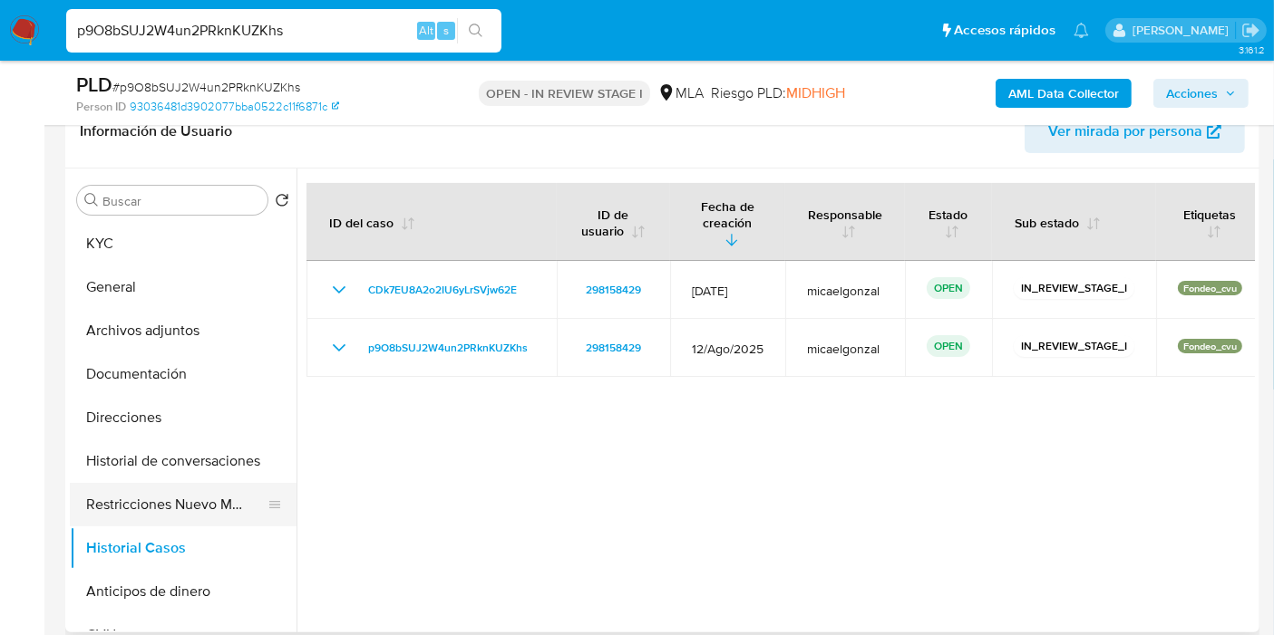
click at [212, 521] on button "Restricciones Nuevo Mundo" at bounding box center [176, 505] width 212 height 44
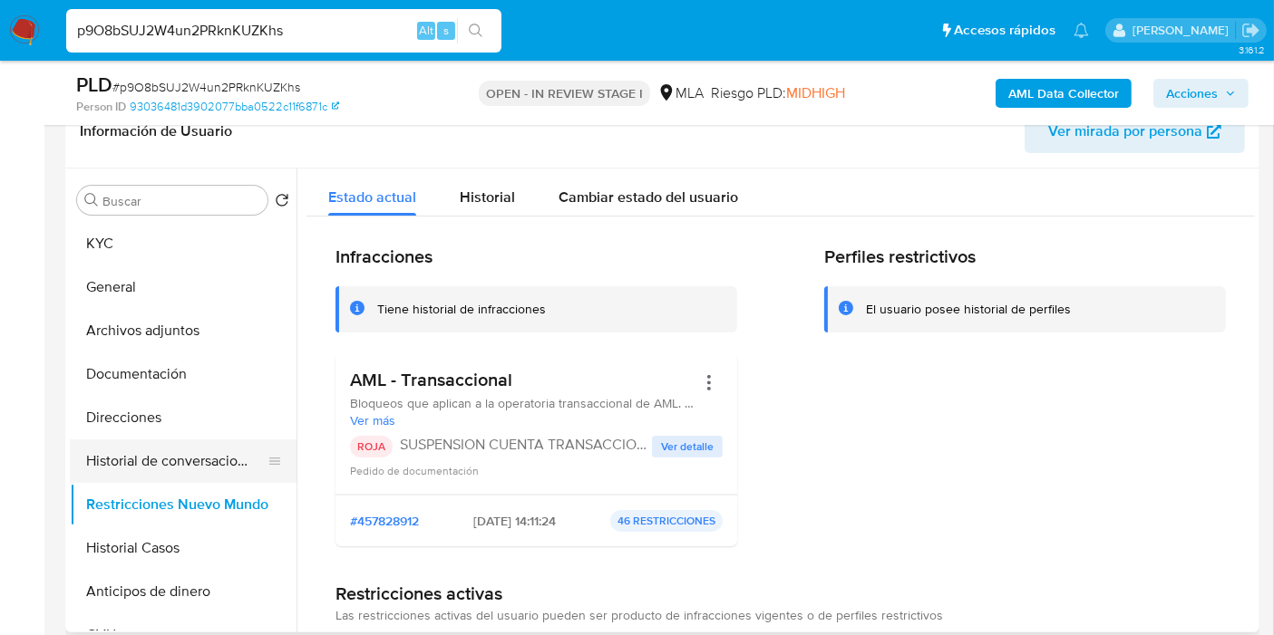
click at [201, 470] on button "Historial de conversaciones" at bounding box center [176, 462] width 212 height 44
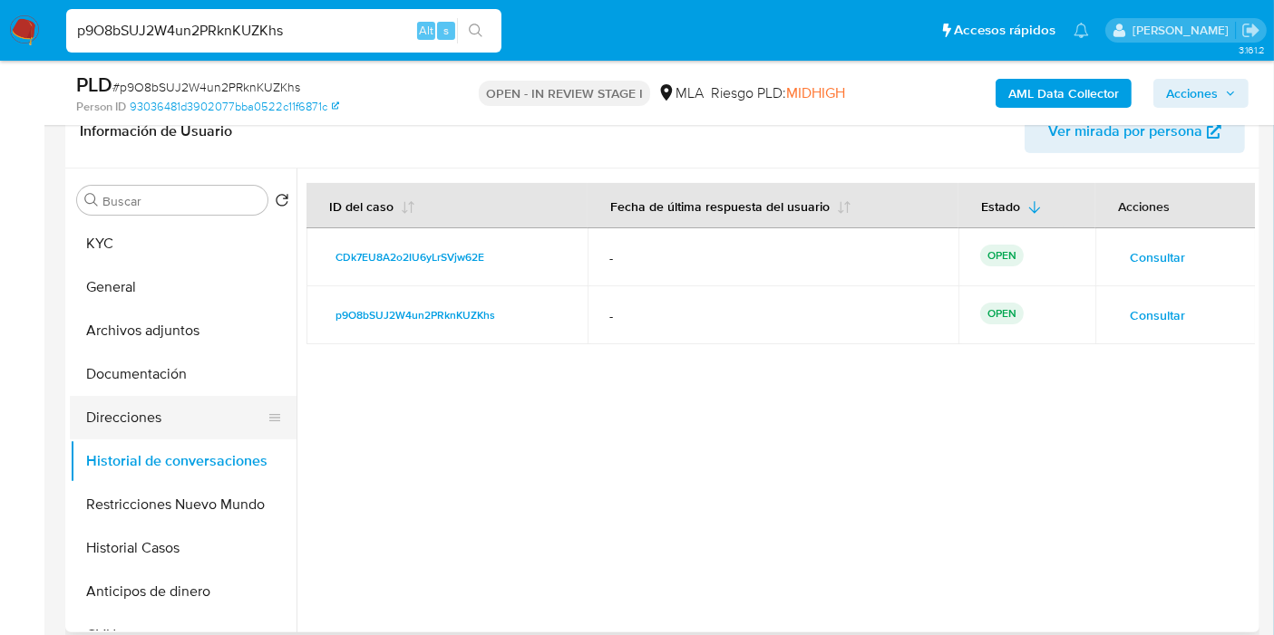
click at [200, 399] on button "Direcciones" at bounding box center [176, 418] width 212 height 44
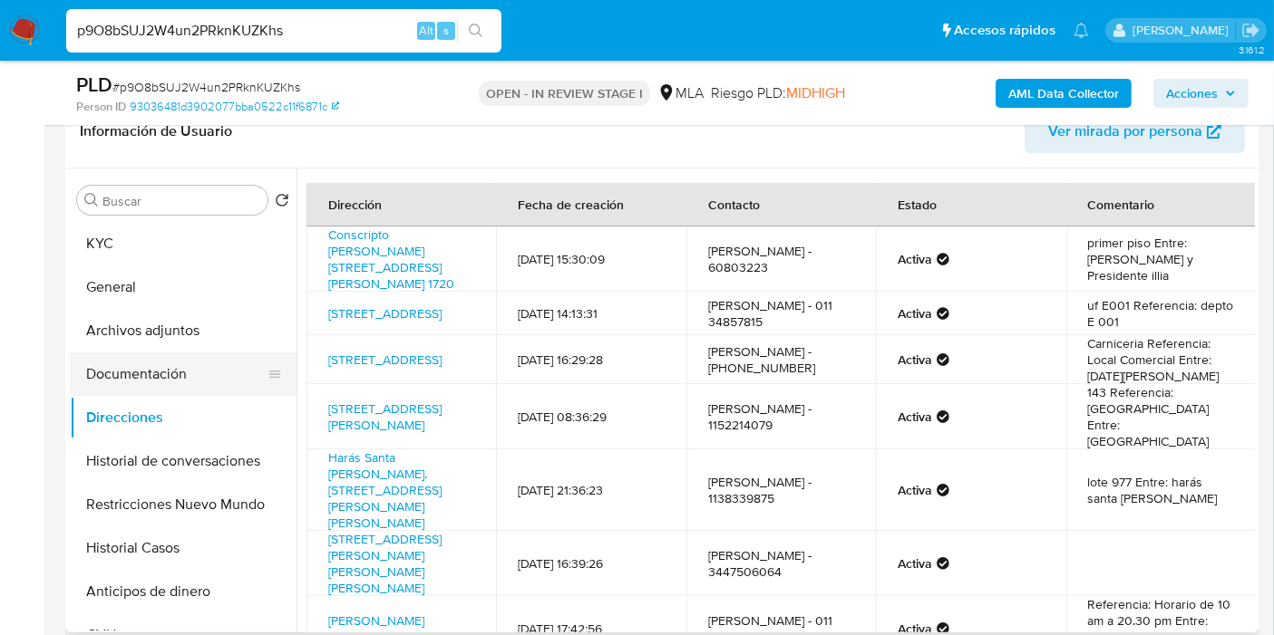
click at [155, 371] on button "Documentación" at bounding box center [176, 375] width 212 height 44
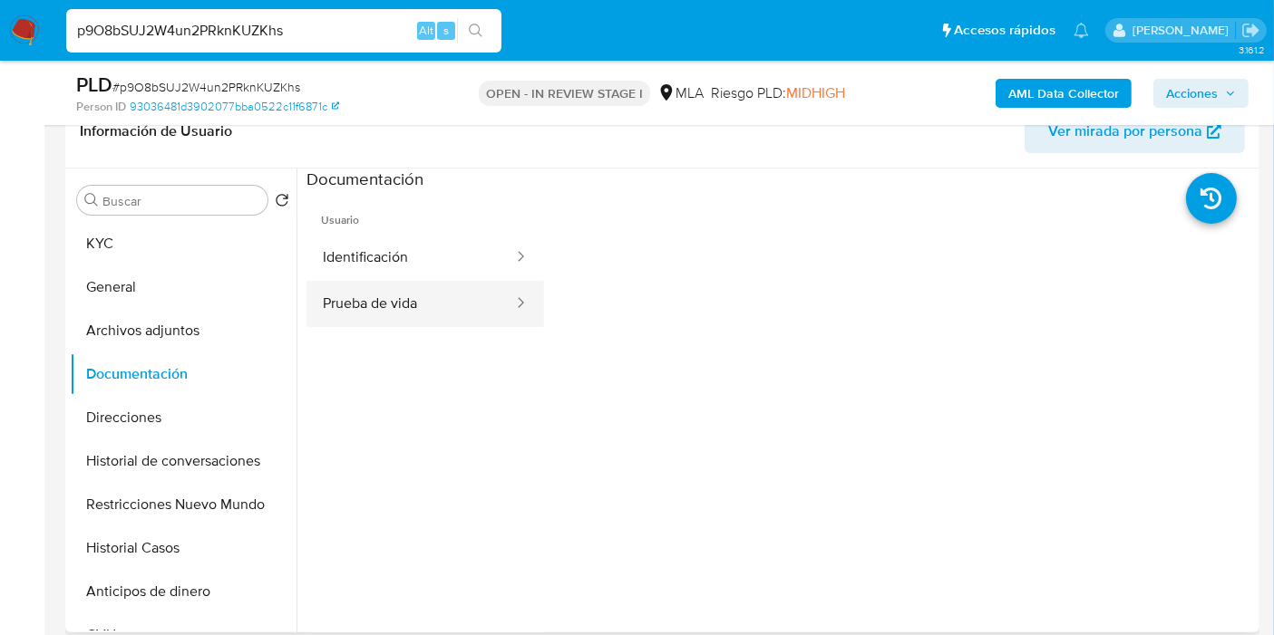
click at [356, 312] on button "Prueba de vida" at bounding box center [410, 304] width 208 height 46
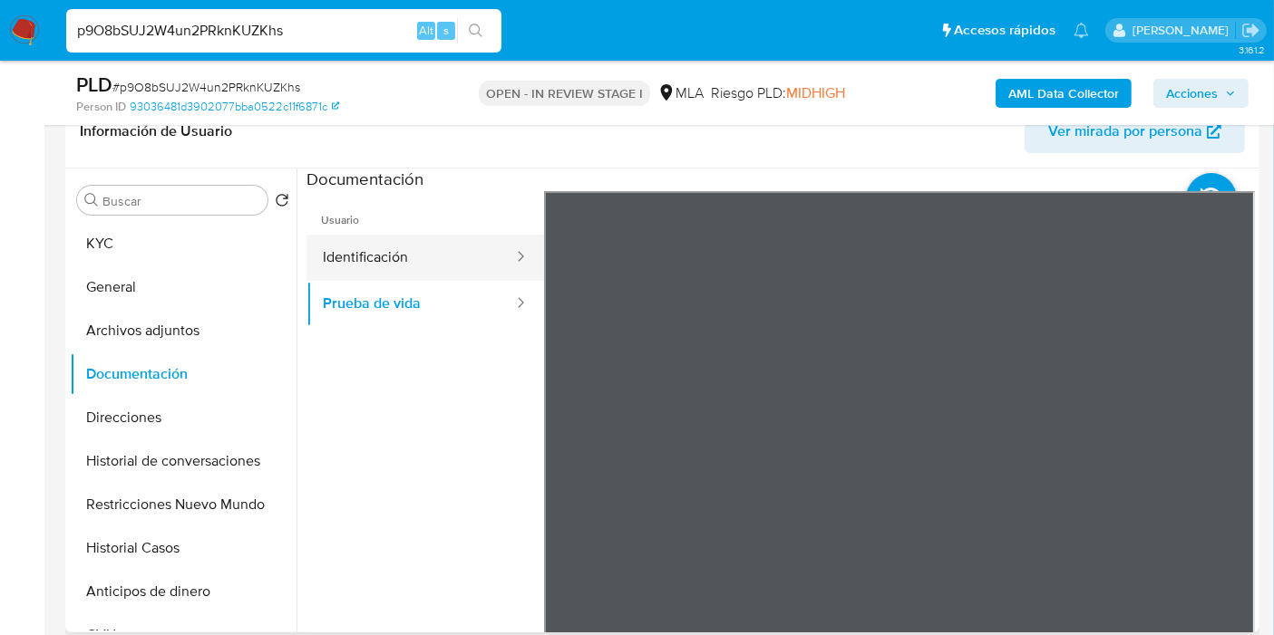
click at [411, 263] on button "Identificación" at bounding box center [410, 258] width 208 height 46
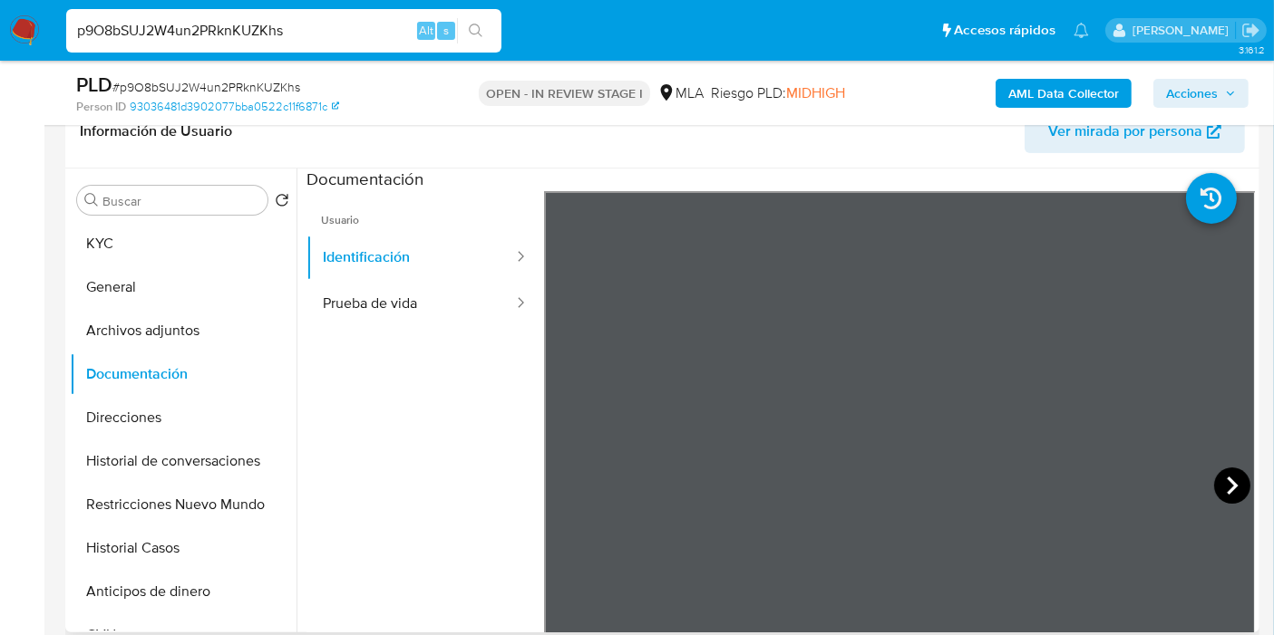
click at [1233, 496] on icon at bounding box center [1232, 486] width 36 height 36
click at [570, 483] on icon at bounding box center [566, 486] width 36 height 36
click at [438, 298] on button "Prueba de vida" at bounding box center [410, 304] width 208 height 46
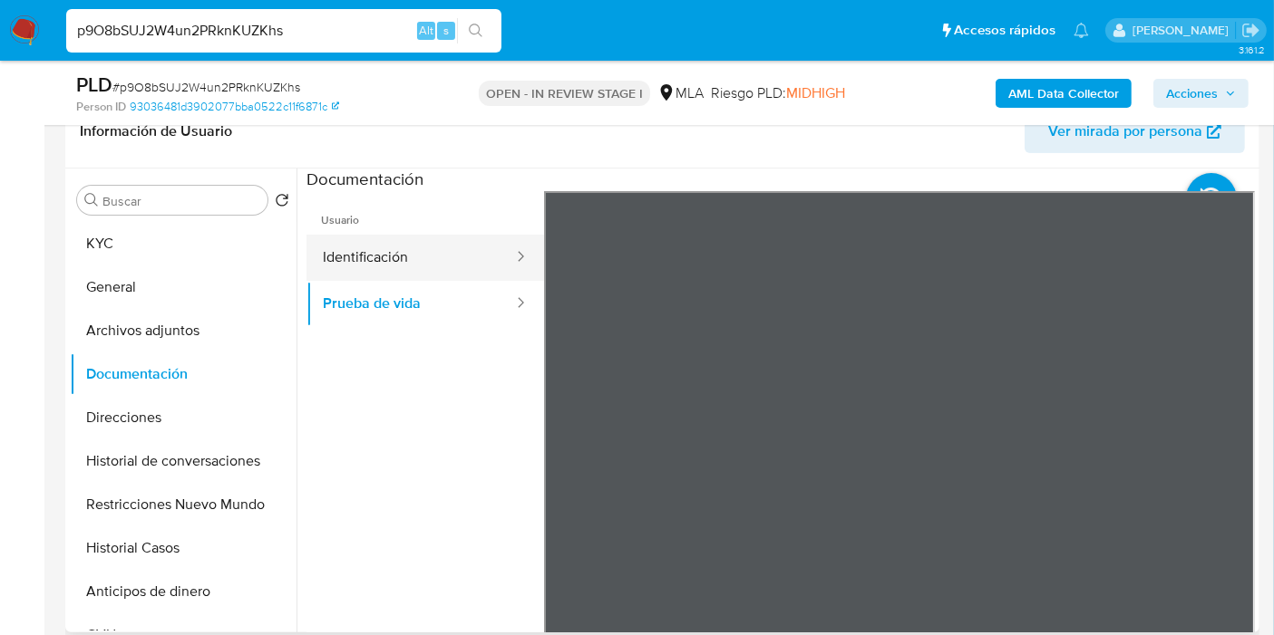
click at [453, 263] on button "Identificación" at bounding box center [410, 258] width 208 height 46
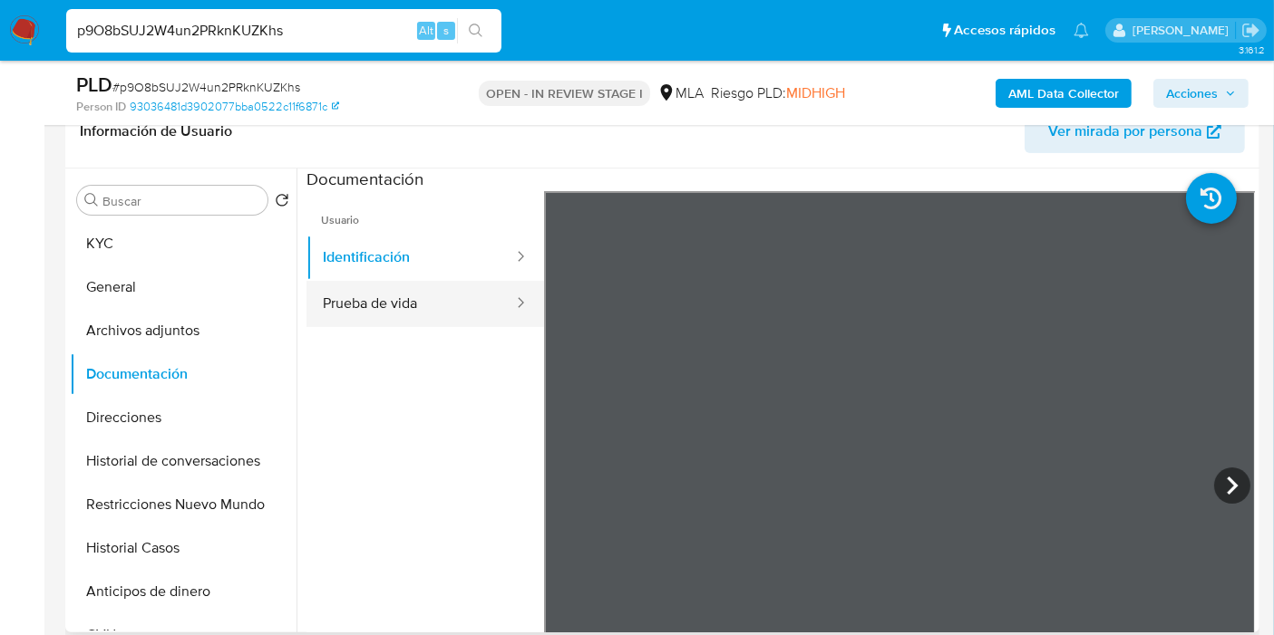
click at [500, 301] on div at bounding box center [514, 304] width 29 height 21
click at [428, 300] on button "Prueba de vida" at bounding box center [410, 304] width 208 height 46
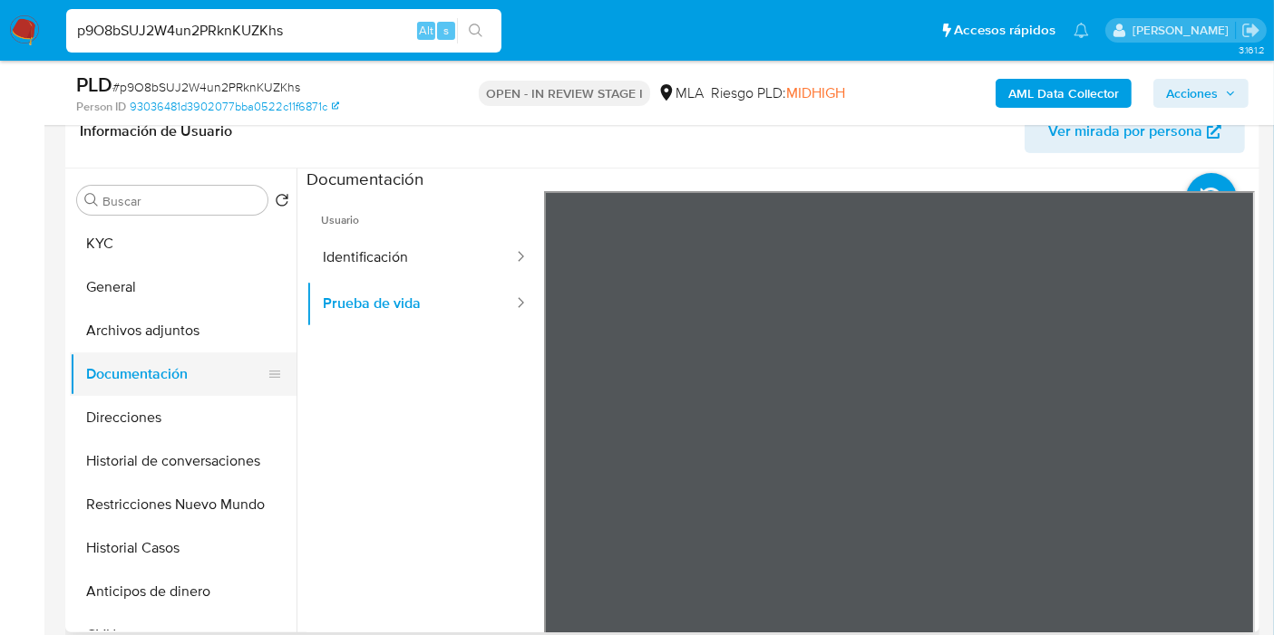
click at [190, 363] on button "Documentación" at bounding box center [176, 375] width 212 height 44
click at [207, 348] on button "Archivos adjuntos" at bounding box center [176, 331] width 212 height 44
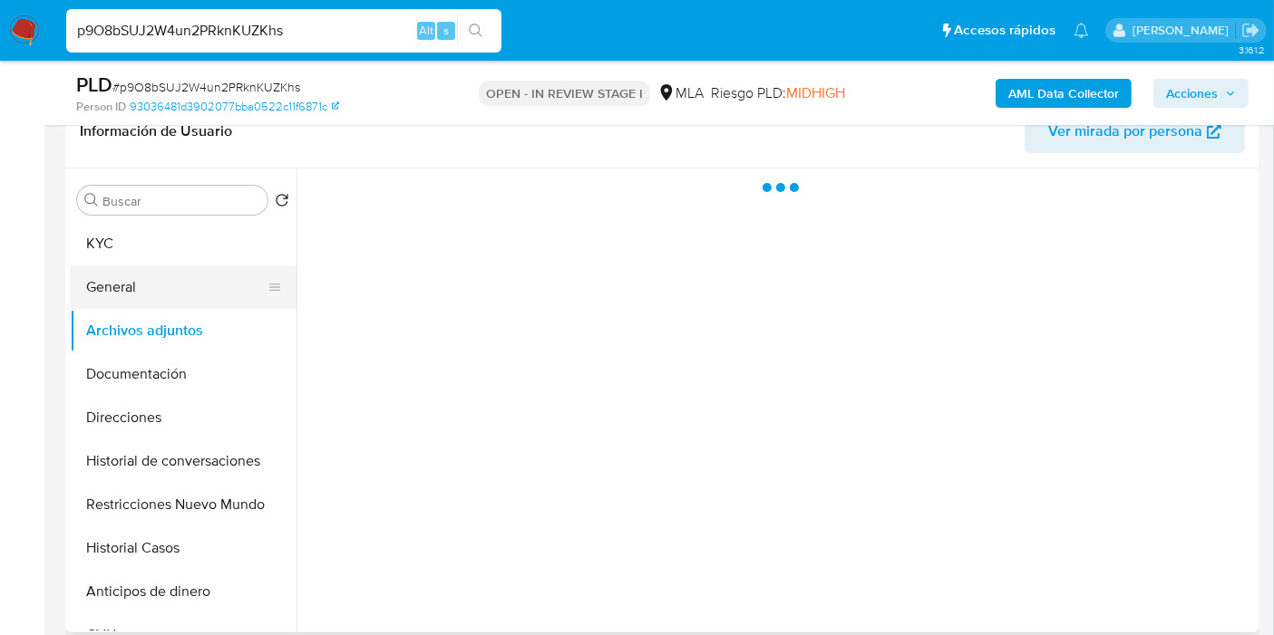
click at [113, 266] on button "General" at bounding box center [176, 288] width 212 height 44
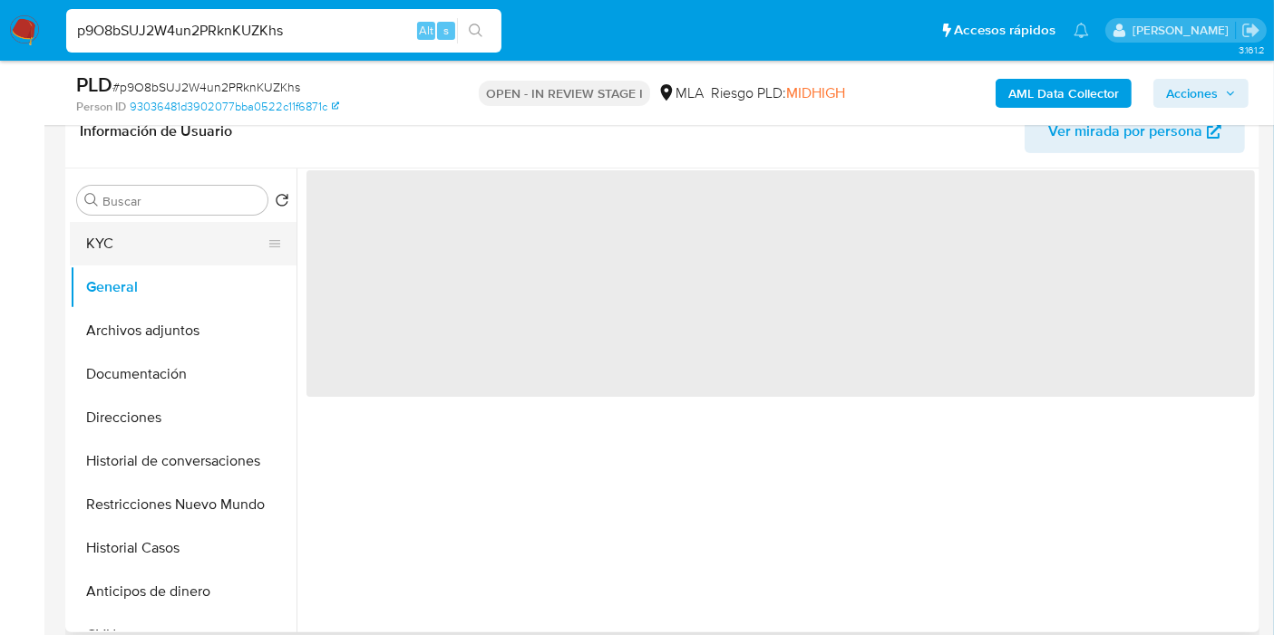
click at [143, 244] on button "KYC" at bounding box center [176, 244] width 212 height 44
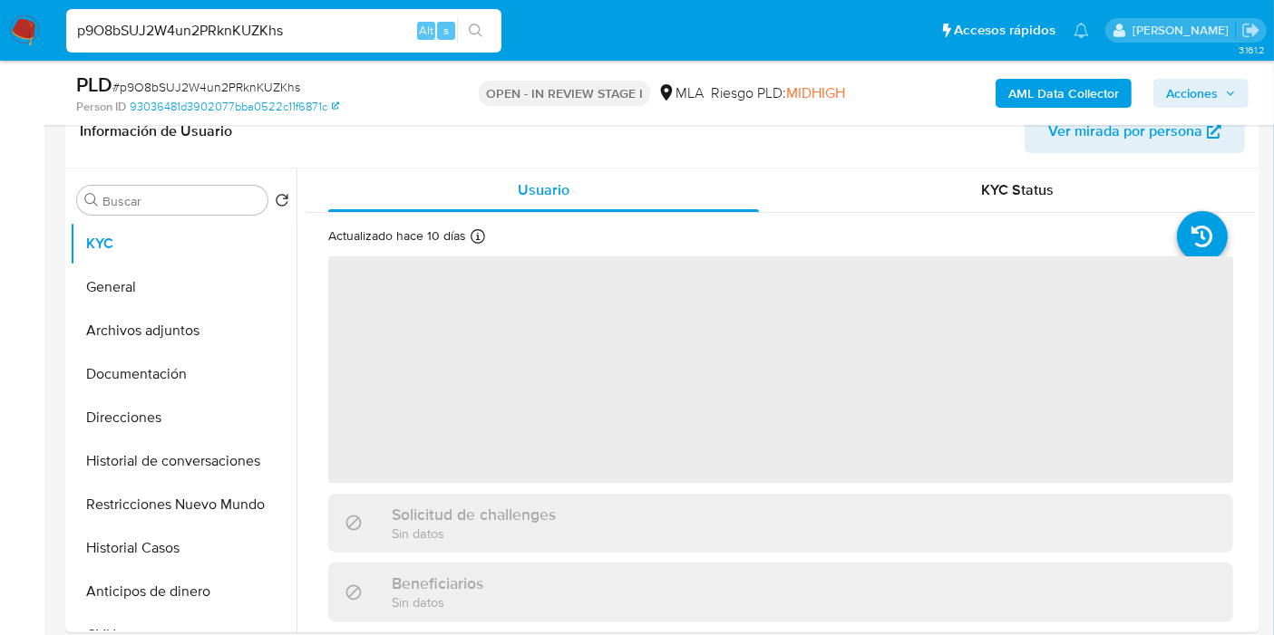
click at [1020, 89] on b "AML Data Collector" at bounding box center [1063, 93] width 111 height 29
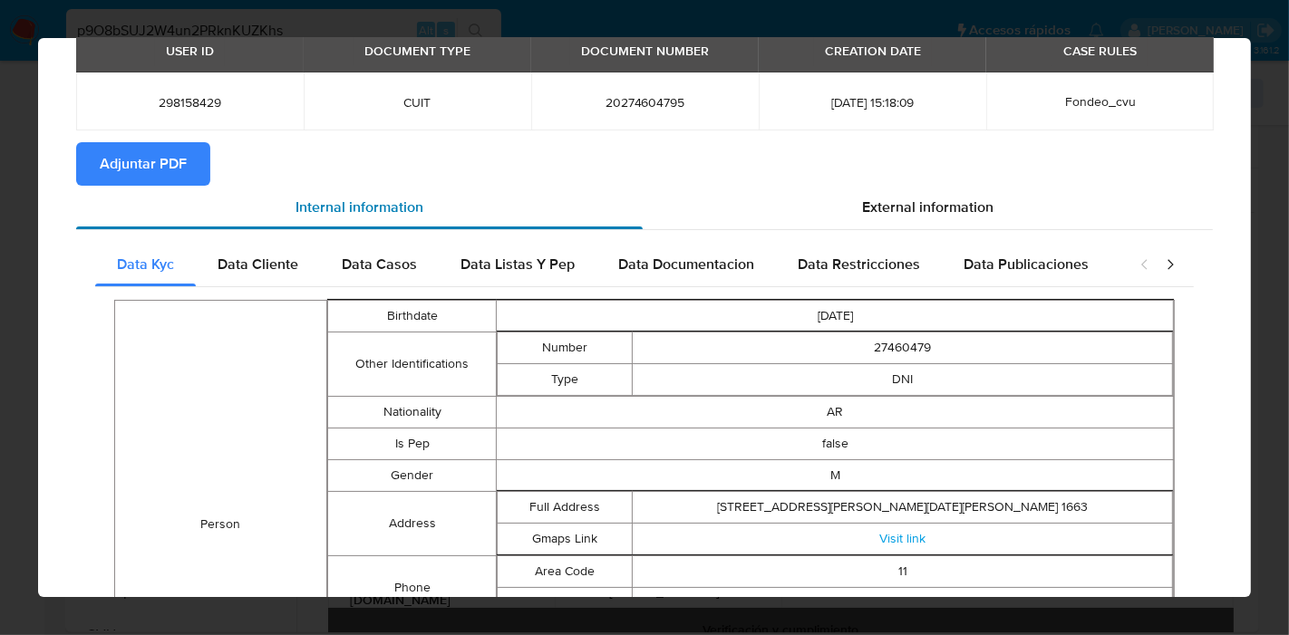
scroll to position [0, 0]
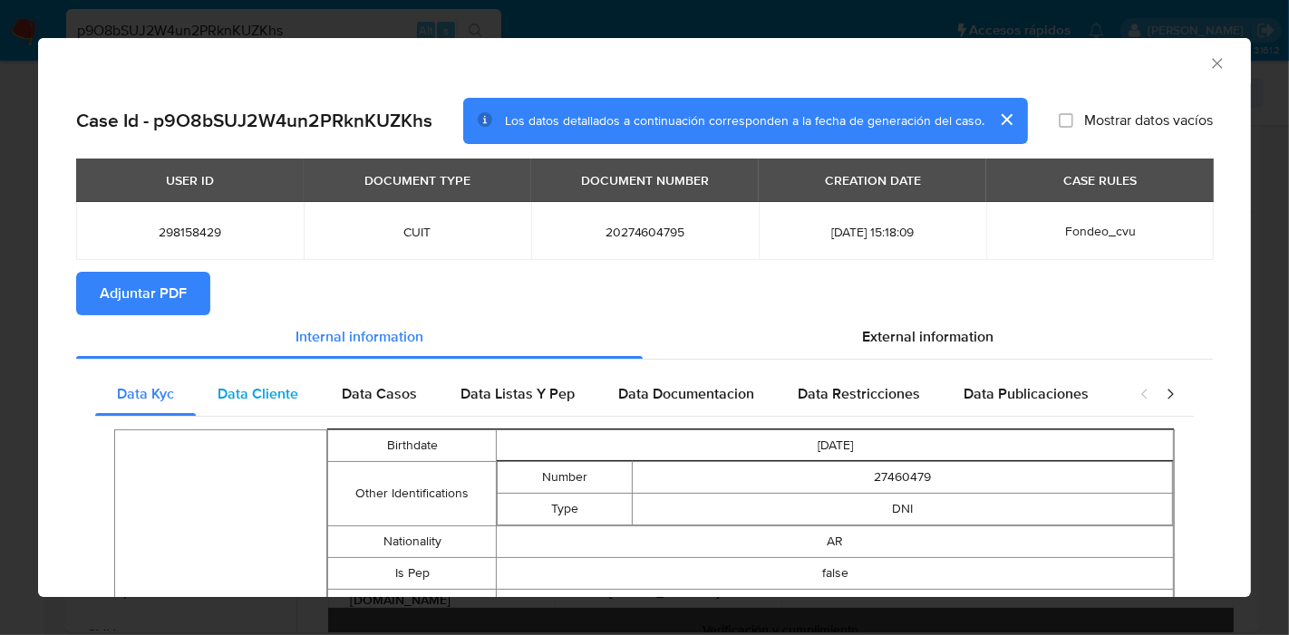
click at [286, 376] on div "Data Cliente" at bounding box center [258, 395] width 124 height 44
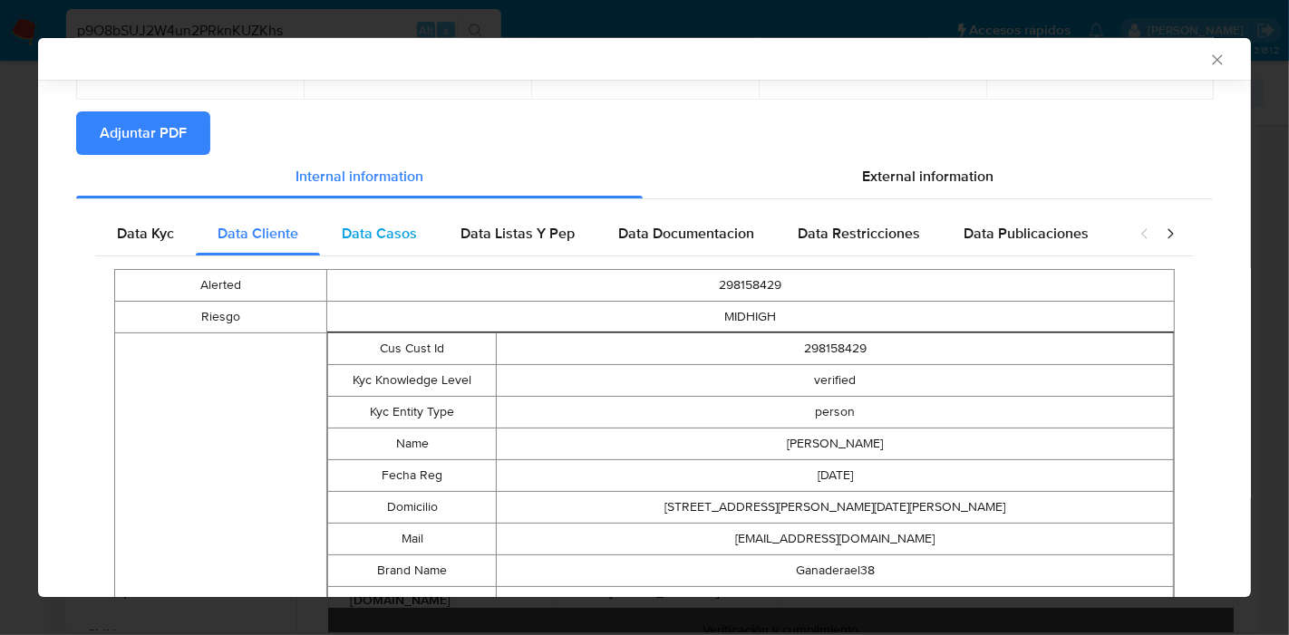
click at [399, 244] on div "Data Casos" at bounding box center [379, 234] width 119 height 44
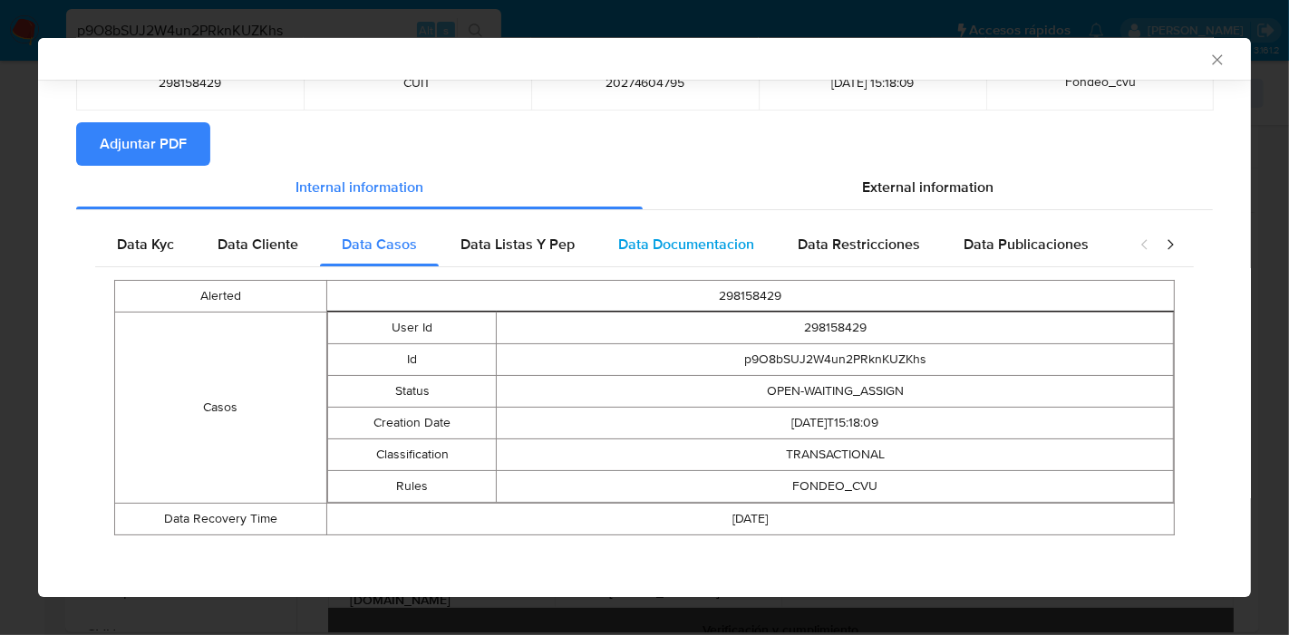
click at [748, 247] on span "Data Documentacion" at bounding box center [686, 244] width 136 height 21
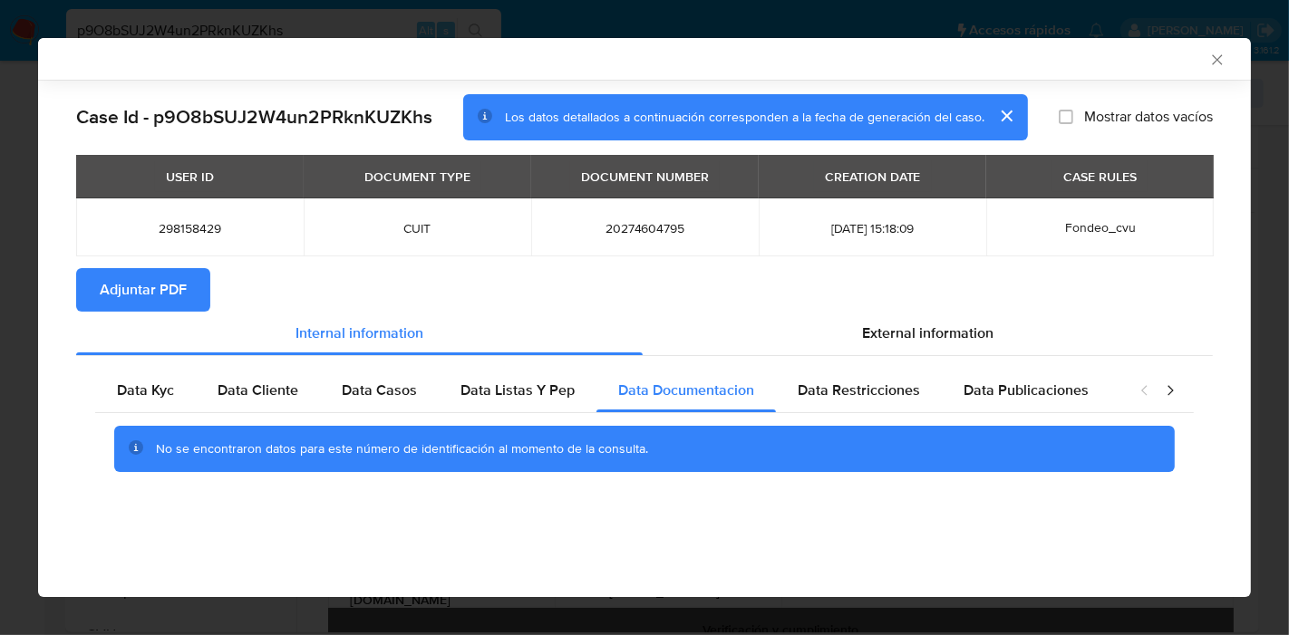
click at [541, 257] on div "USER ID DOCUMENT TYPE DOCUMENT NUMBER CREATION DATE CASE RULES 298158429 CUIT 2…" at bounding box center [644, 211] width 1137 height 113
click at [569, 378] on div "Data Listas Y Pep" at bounding box center [518, 391] width 158 height 44
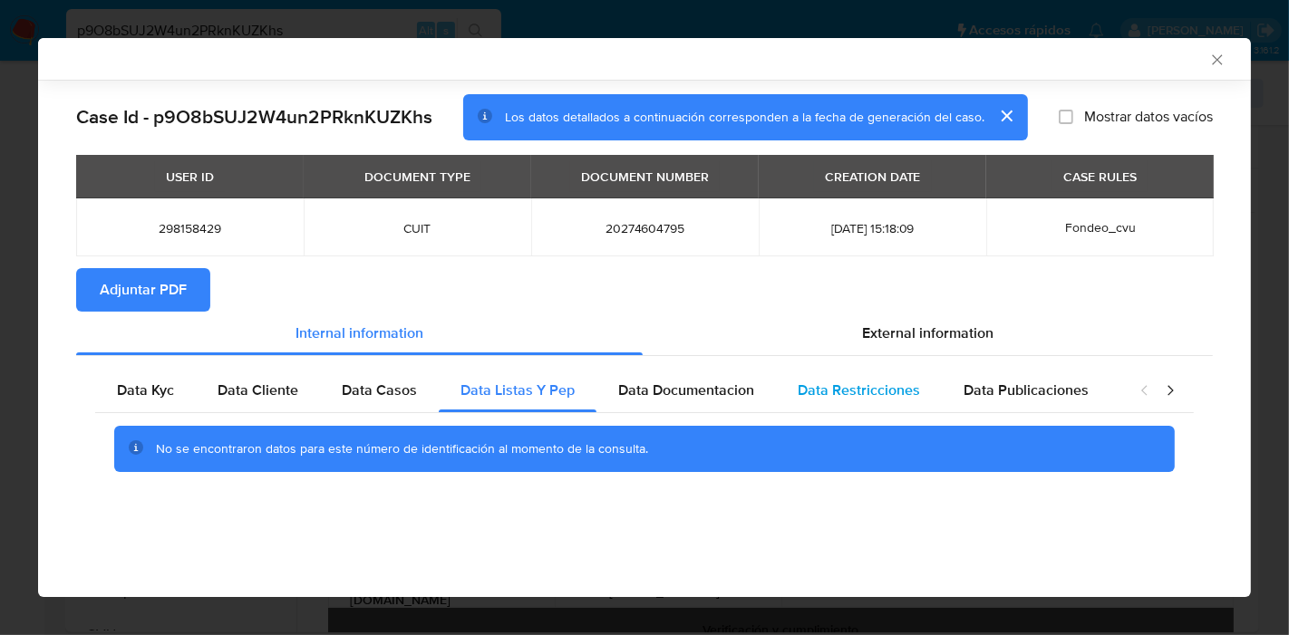
click at [919, 397] on div "Data Restricciones" at bounding box center [859, 391] width 166 height 44
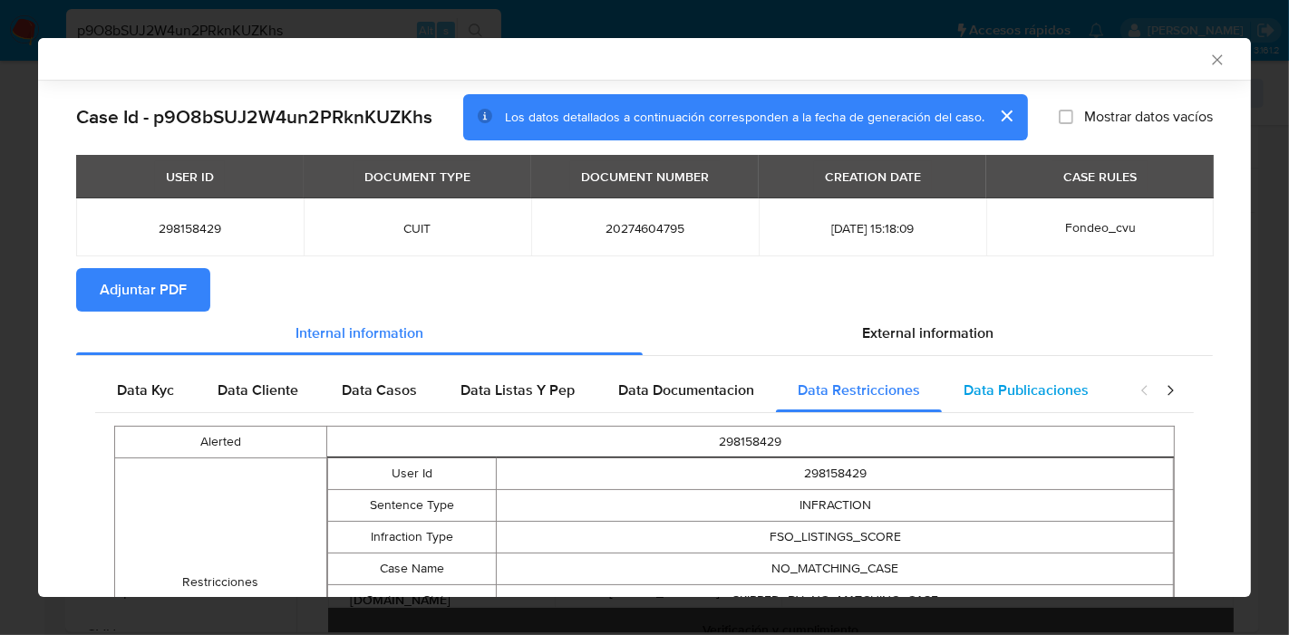
click at [993, 392] on span "Data Publicaciones" at bounding box center [1026, 390] width 125 height 21
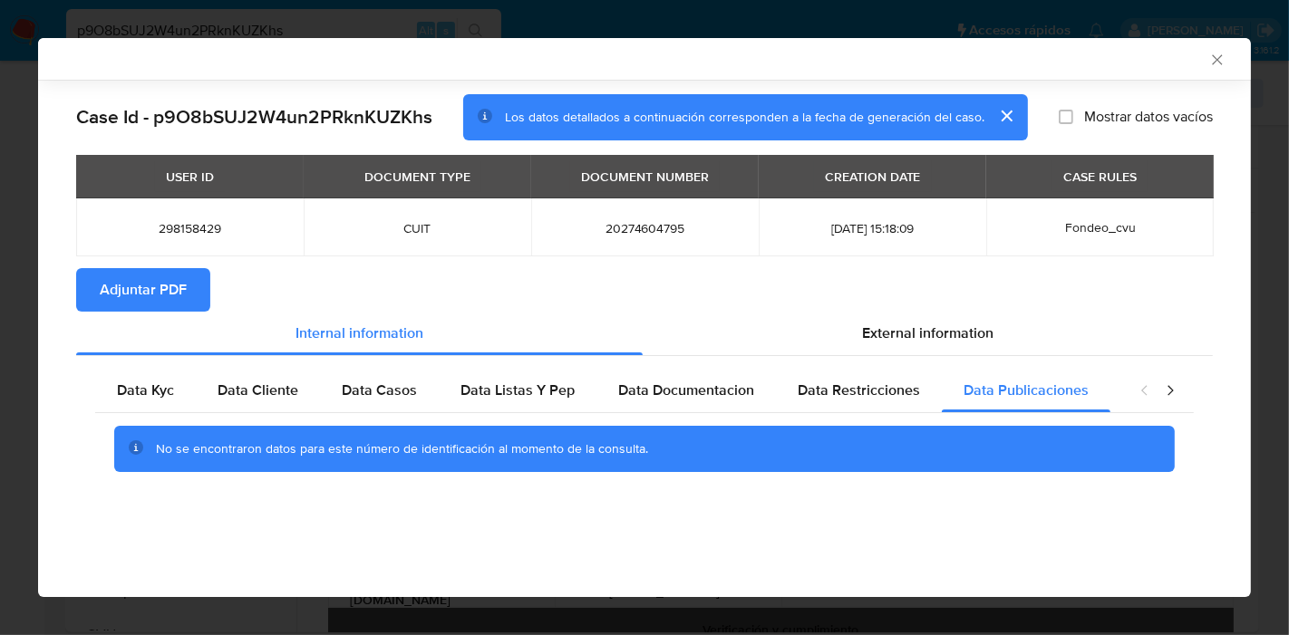
click at [1165, 388] on icon "closure-recommendation-modal" at bounding box center [1170, 391] width 18 height 18
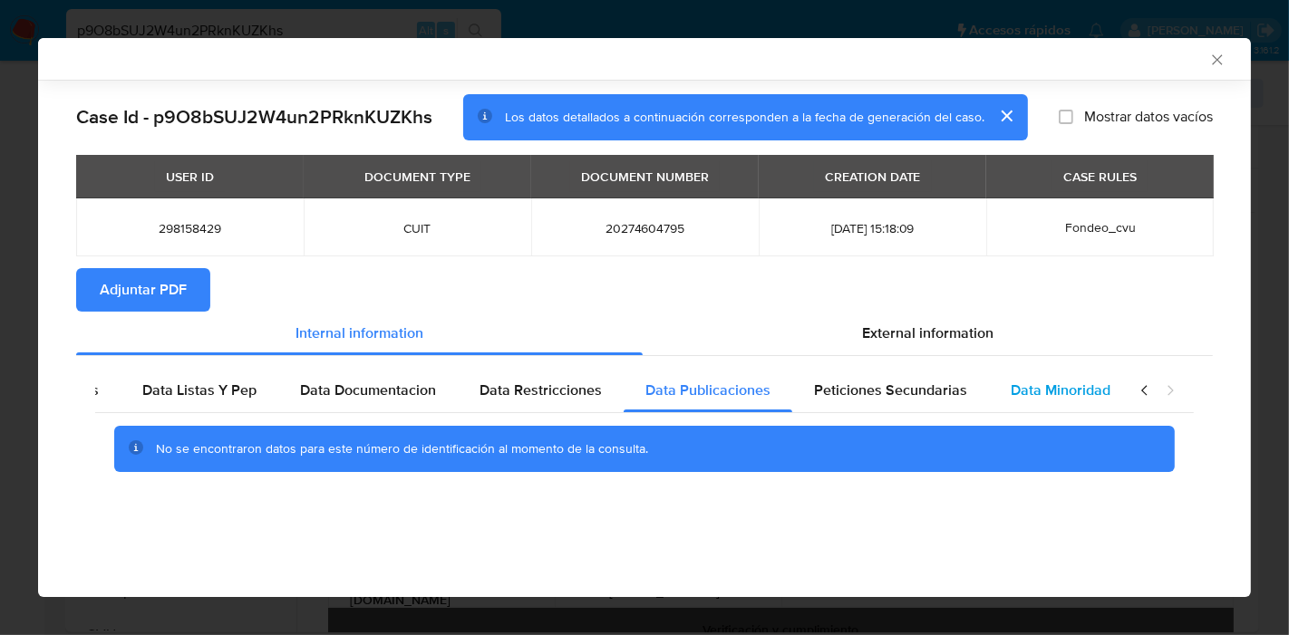
click at [1060, 392] on span "Data Minoridad" at bounding box center [1061, 390] width 100 height 21
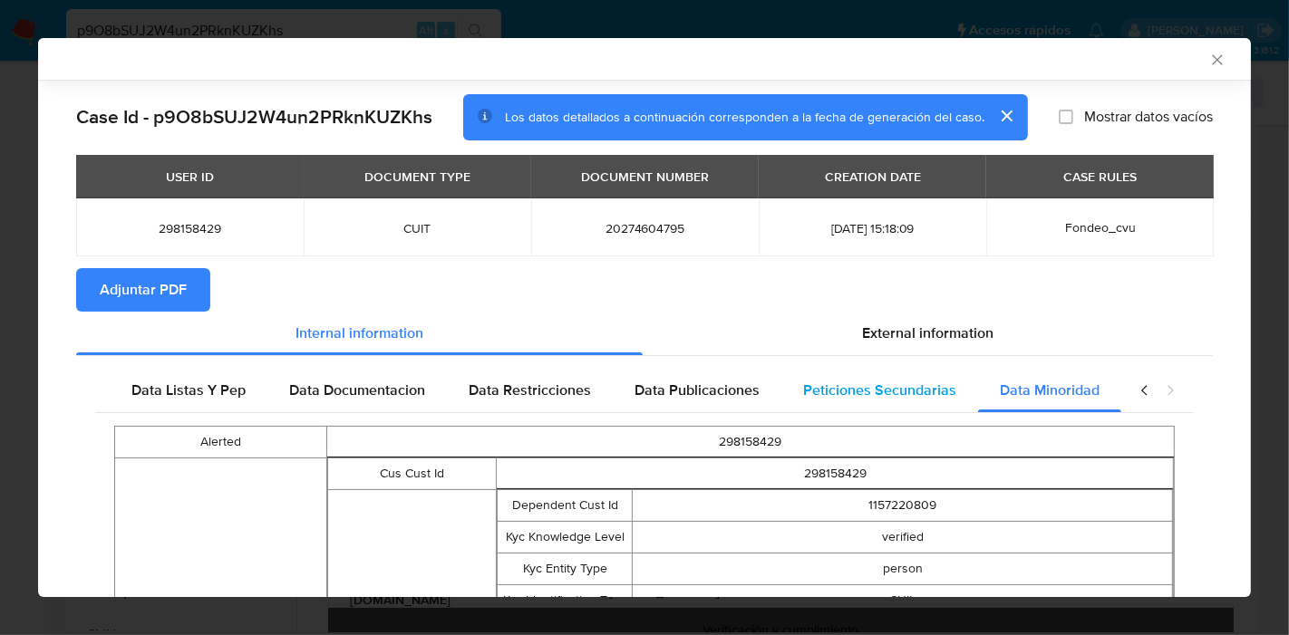
click at [926, 389] on span "Peticiones Secundarias" at bounding box center [879, 390] width 153 height 21
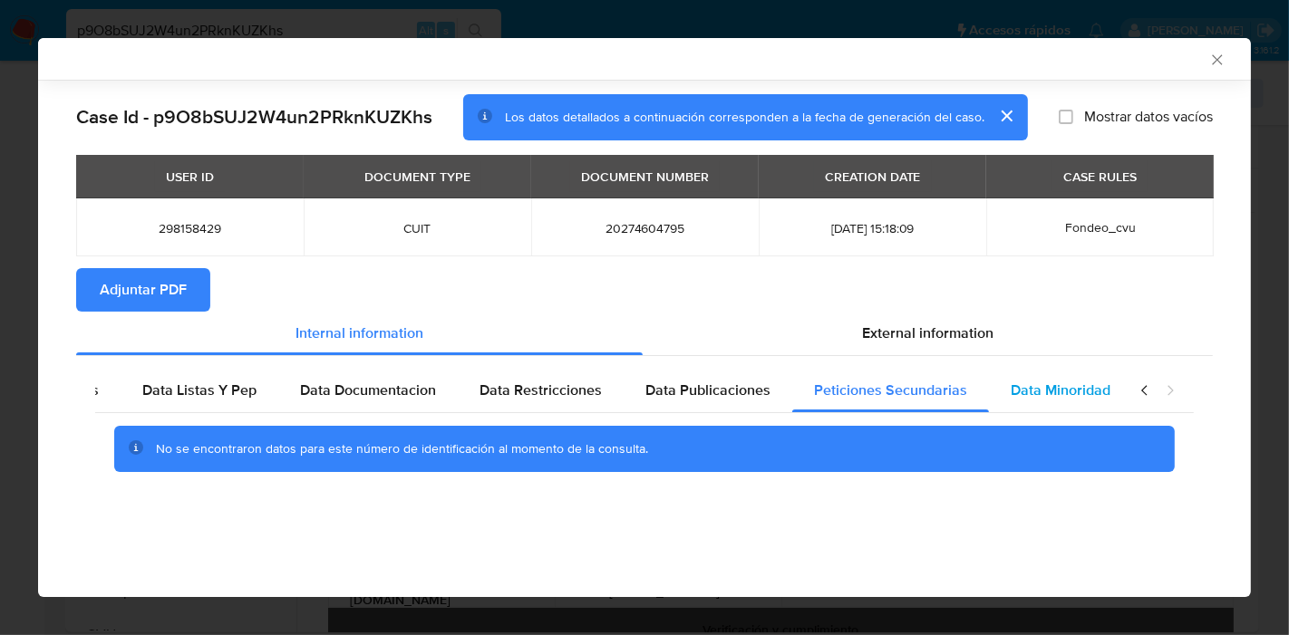
click at [1108, 381] on div "Data Minoridad" at bounding box center [1060, 391] width 143 height 44
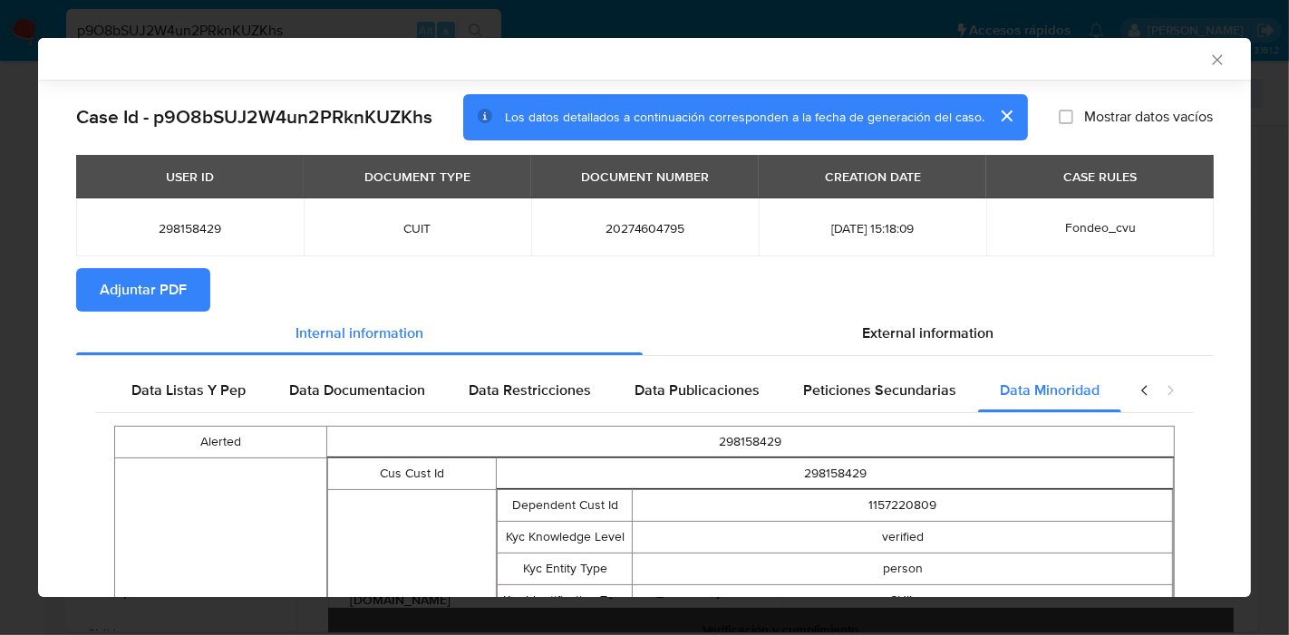
click at [1141, 389] on icon "closure-recommendation-modal" at bounding box center [1143, 390] width 5 height 10
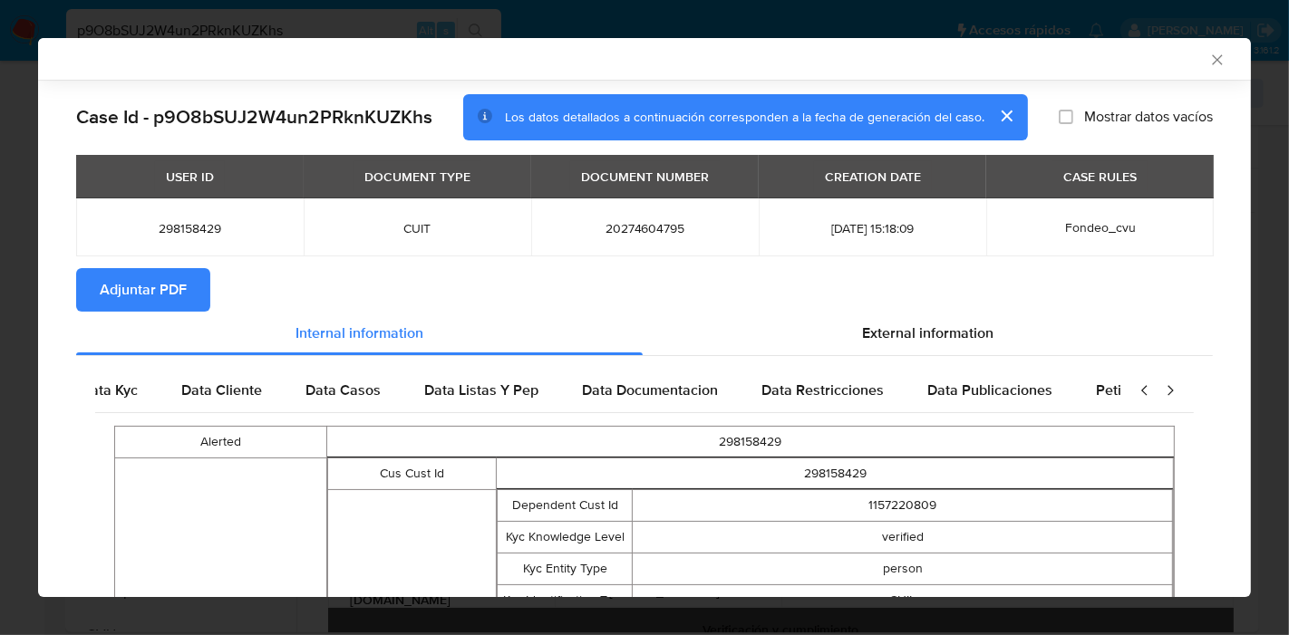
scroll to position [0, 2]
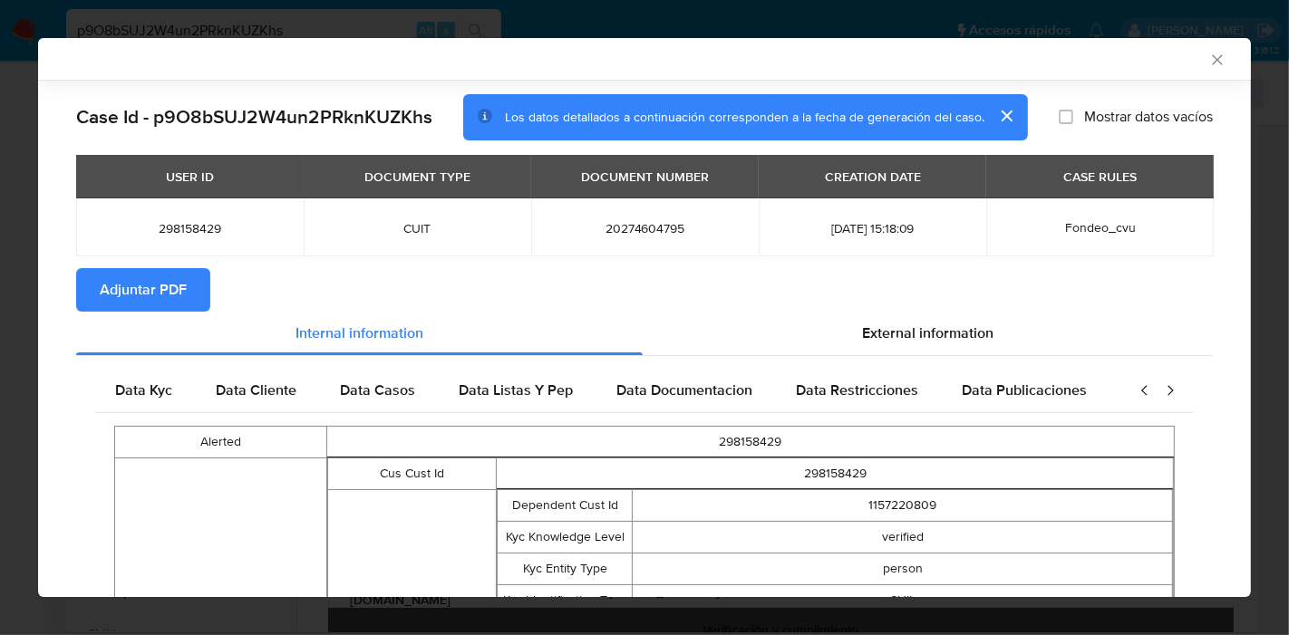
click at [1141, 389] on icon "closure-recommendation-modal" at bounding box center [1143, 390] width 5 height 10
click at [138, 396] on span "Data Kyc" at bounding box center [145, 390] width 57 height 21
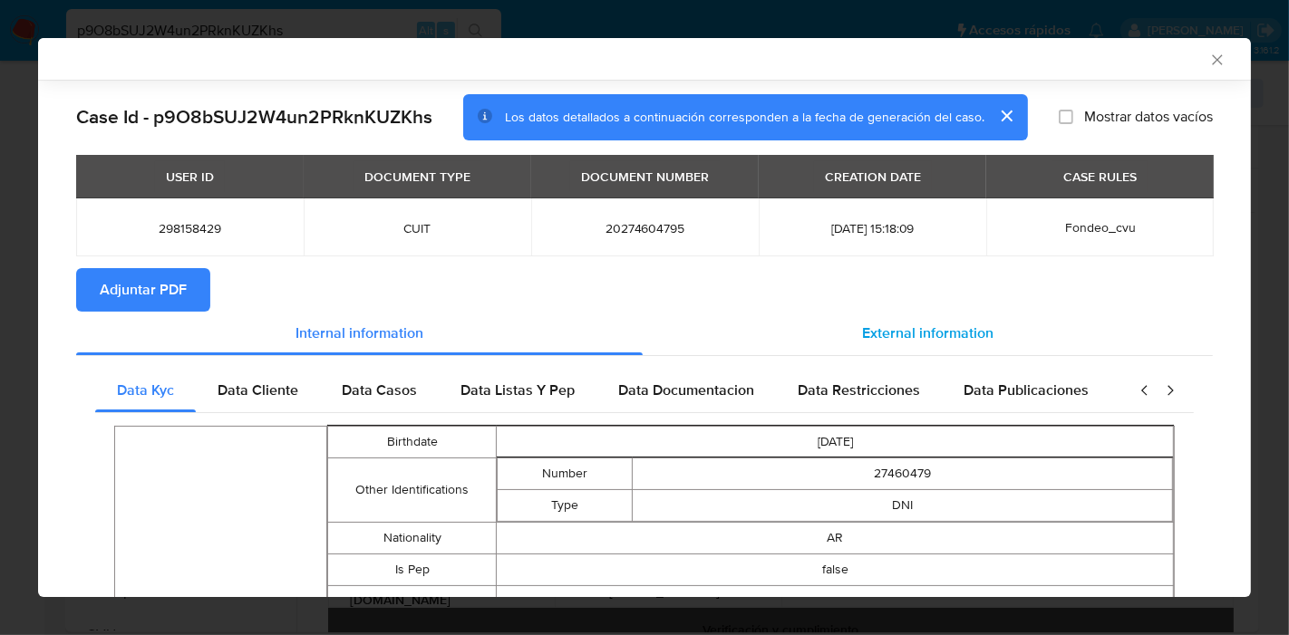
click at [1006, 343] on div "External information" at bounding box center [928, 334] width 570 height 44
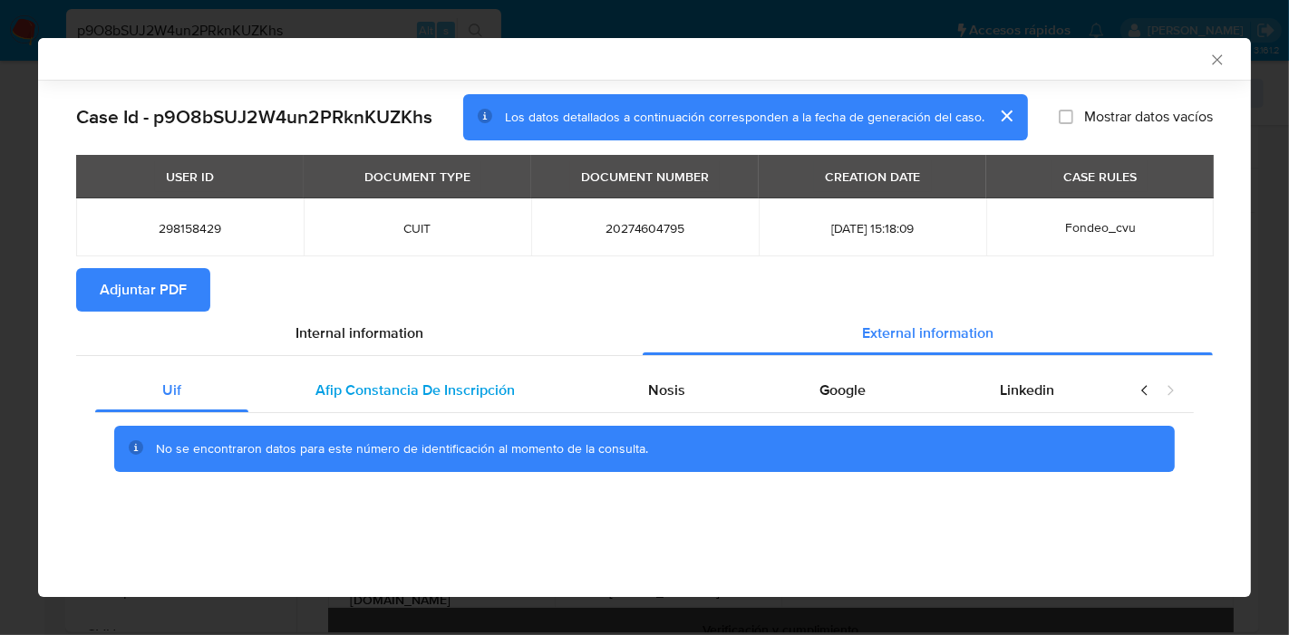
click at [415, 400] on div "Afip Constancia De Inscripción" at bounding box center [415, 391] width 334 height 44
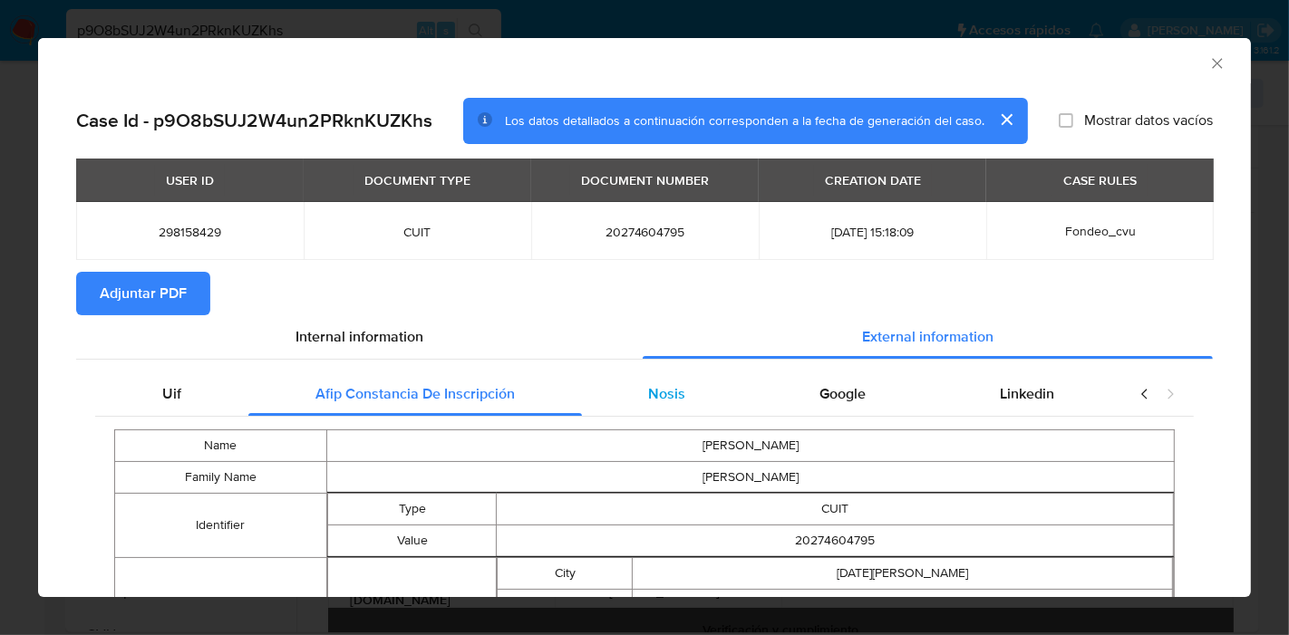
click at [655, 385] on span "Nosis" at bounding box center [666, 393] width 37 height 21
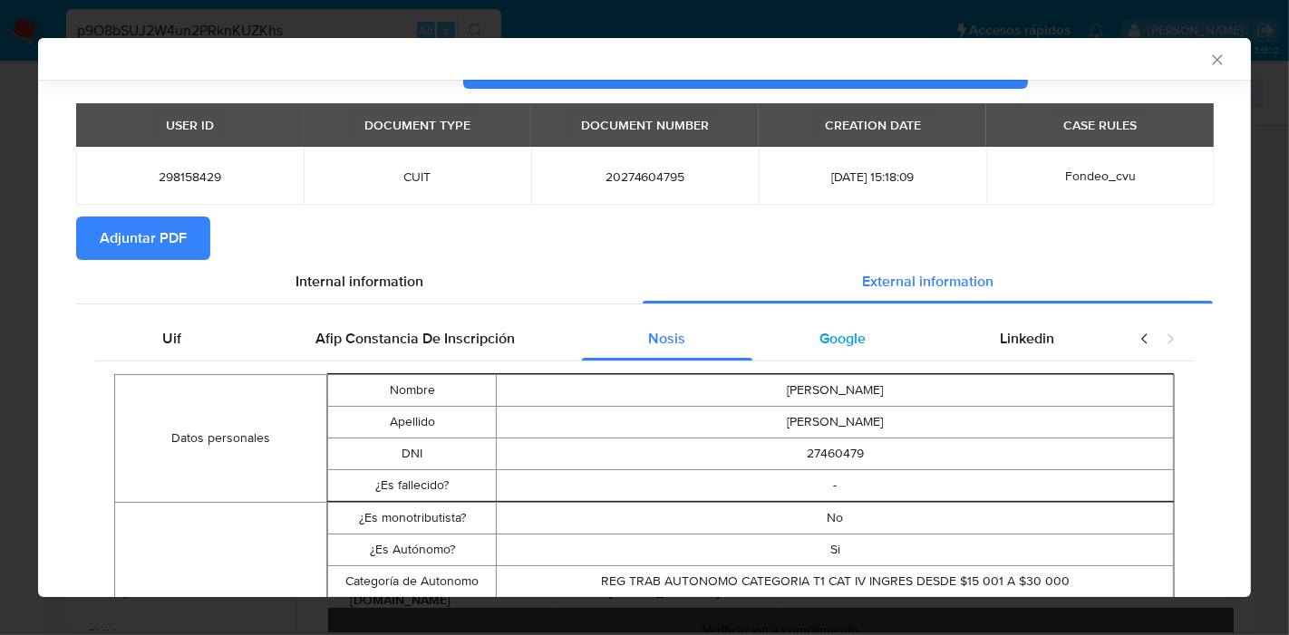
scroll to position [97, 0]
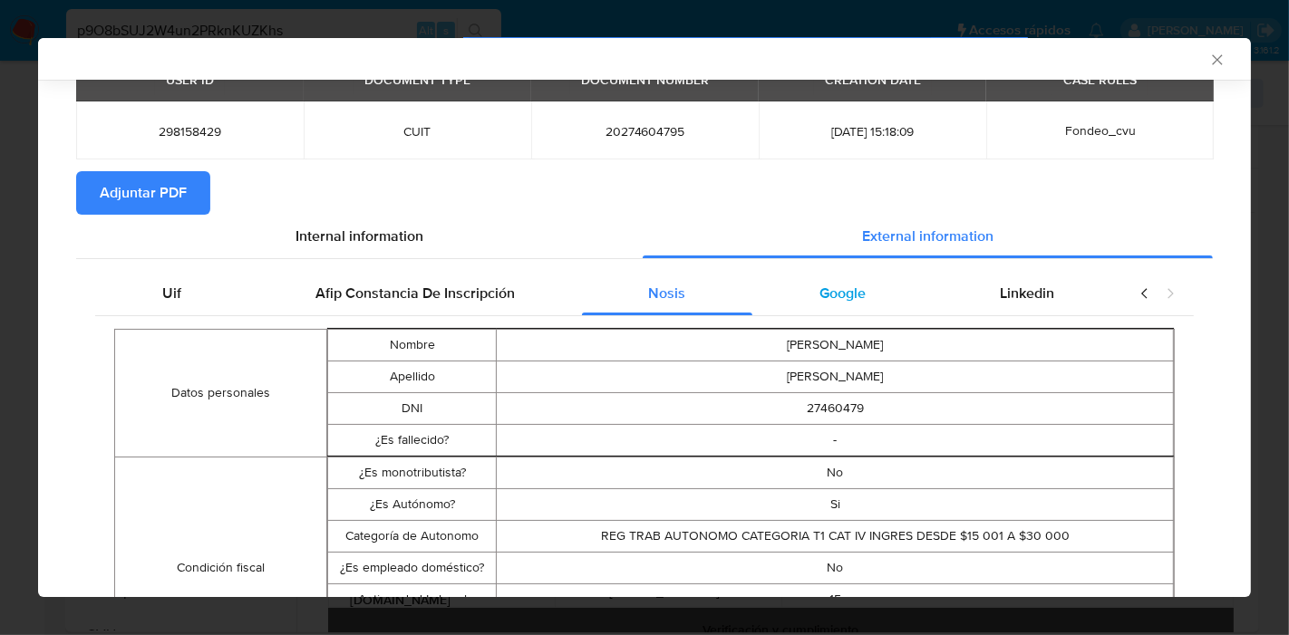
click at [872, 312] on div "Google" at bounding box center [842, 294] width 180 height 44
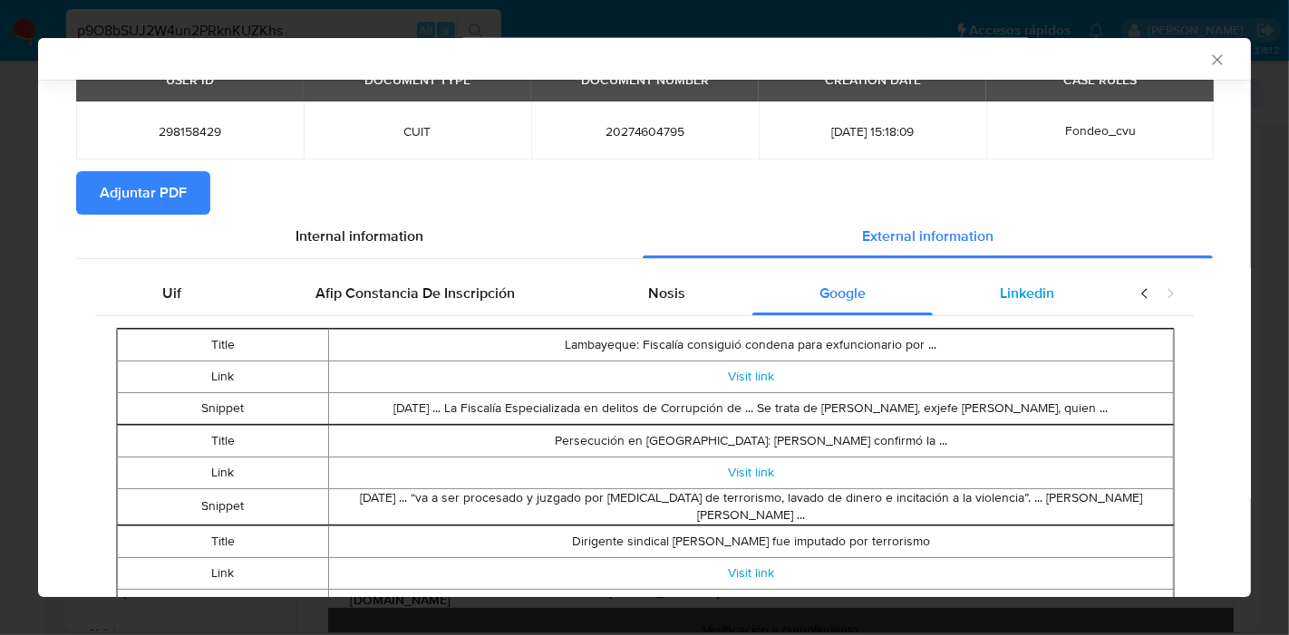
click at [1084, 305] on div "Linkedin" at bounding box center [1027, 294] width 189 height 44
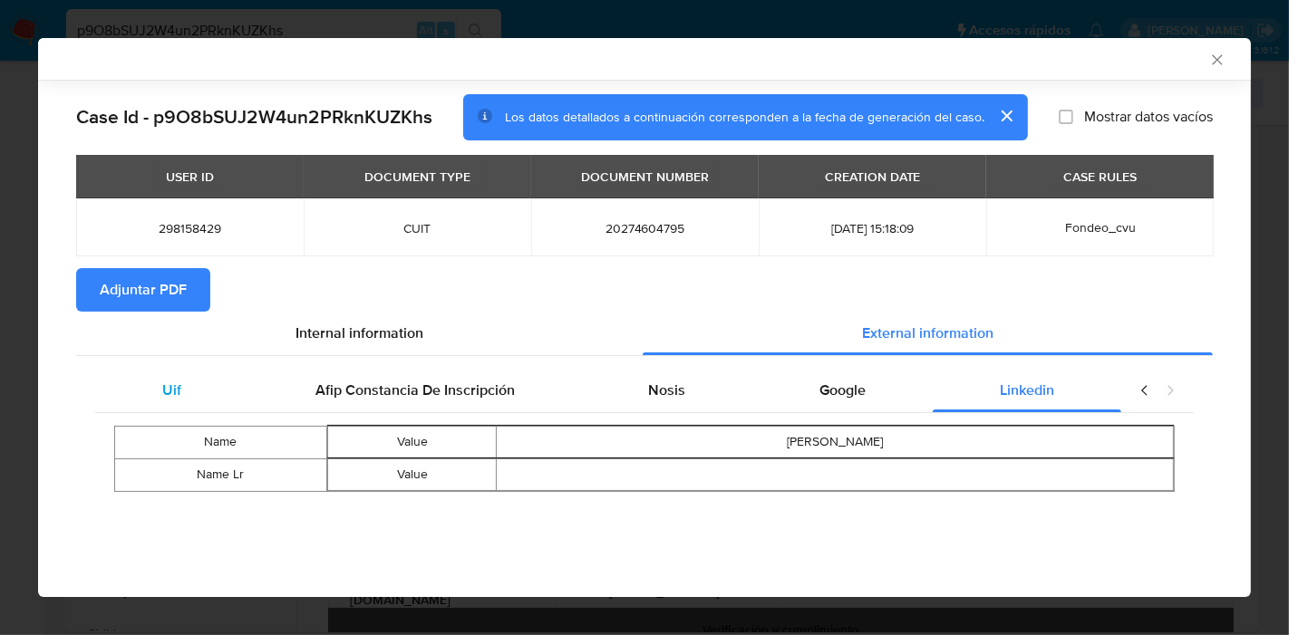
click at [225, 400] on div "Uif" at bounding box center [171, 391] width 153 height 44
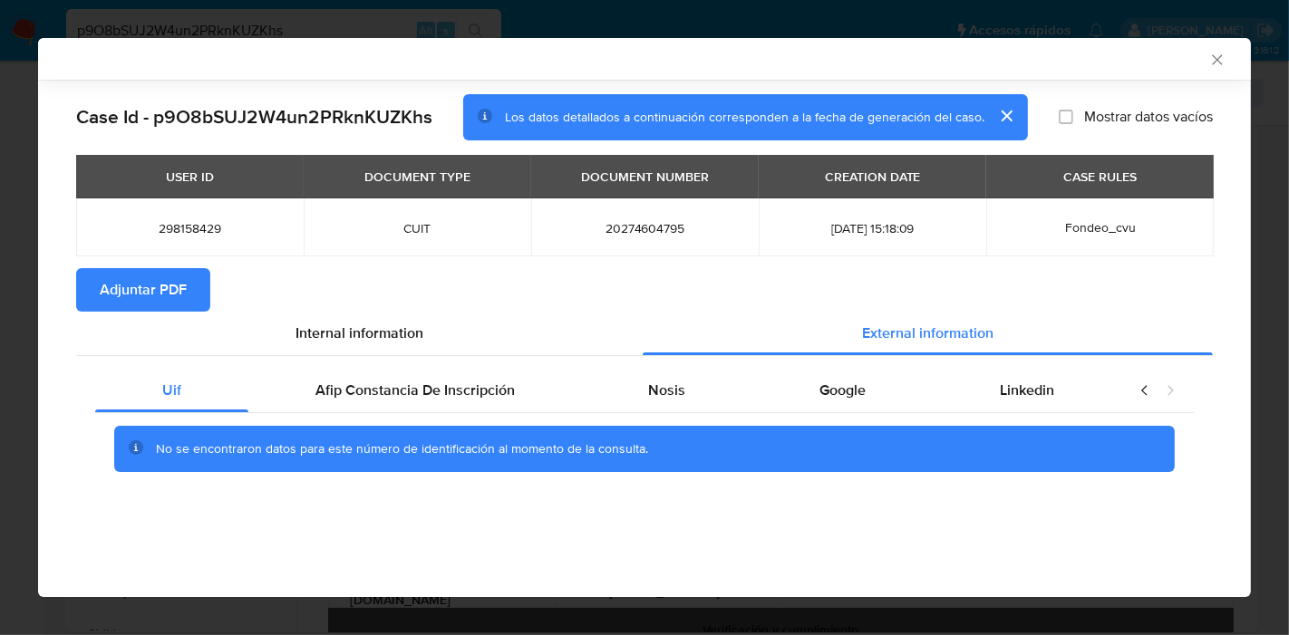
click at [306, 360] on div "Uif Afip Constancia De Inscripción Nosis Google Linkedin No se encontraron dato…" at bounding box center [644, 427] width 1137 height 142
click at [310, 343] on div "Internal information" at bounding box center [359, 334] width 567 height 44
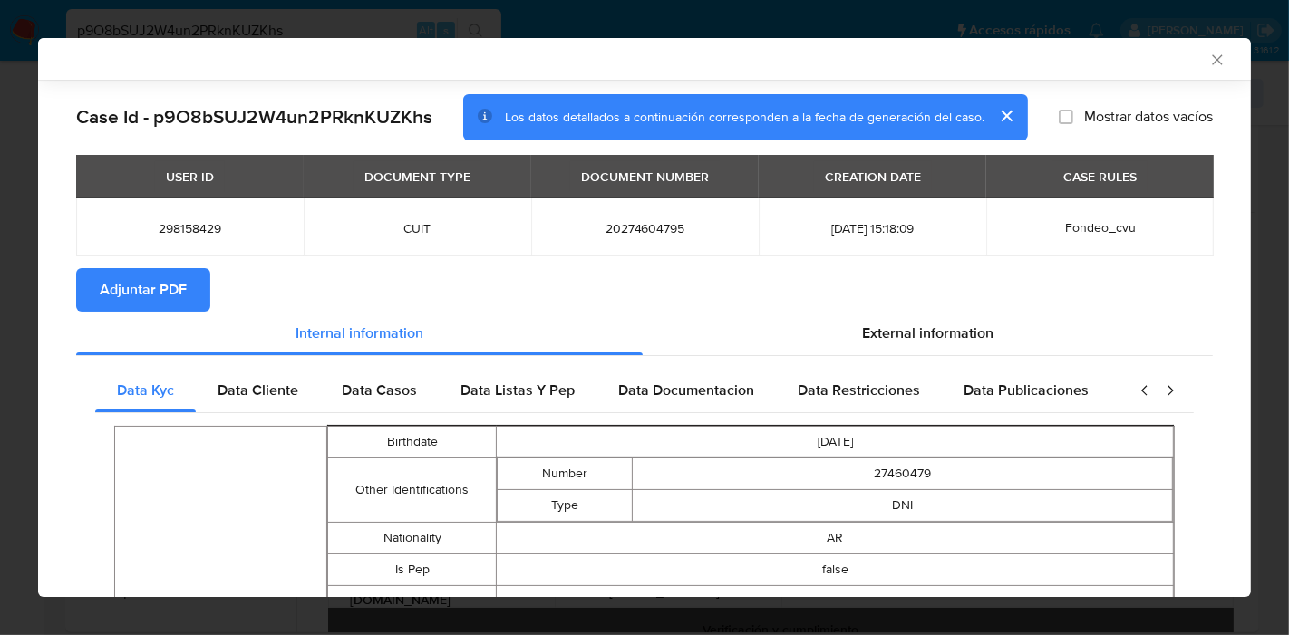
click at [186, 291] on button "Adjuntar PDF" at bounding box center [143, 290] width 134 height 44
click at [1208, 61] on icon "Cerrar ventana" at bounding box center [1217, 60] width 18 height 18
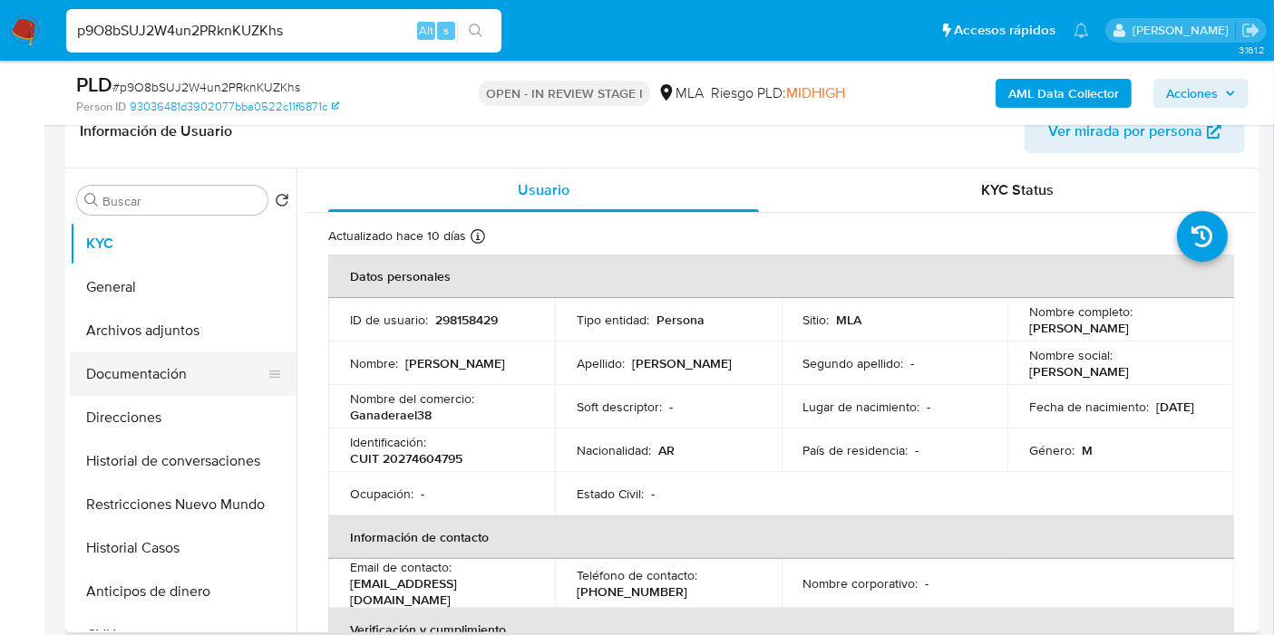
click at [194, 358] on button "Documentación" at bounding box center [176, 375] width 212 height 44
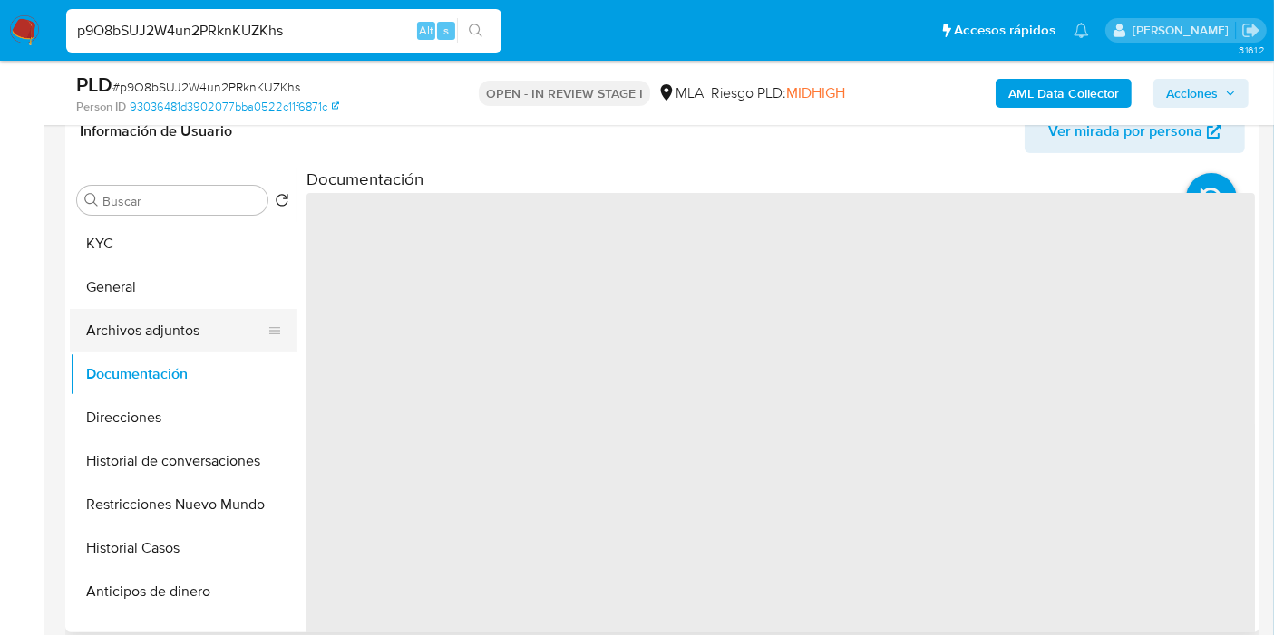
click at [226, 326] on button "Archivos adjuntos" at bounding box center [176, 331] width 212 height 44
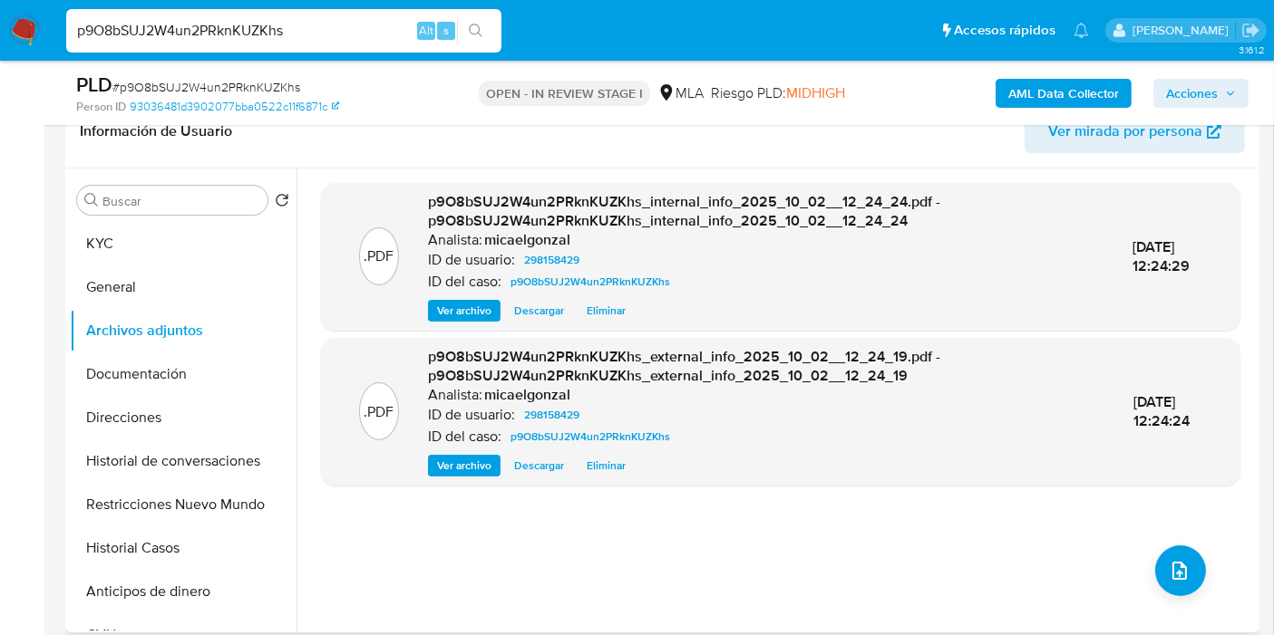
click at [1197, 577] on div ".PDF p9O8bSUJ2W4un2PRknKUZKhs_internal_info_2025_10_02__12_24_24.pdf - p9O8bSUJ…" at bounding box center [780, 400] width 919 height 435
click at [1168, 564] on icon "upload-file" at bounding box center [1179, 571] width 22 height 22
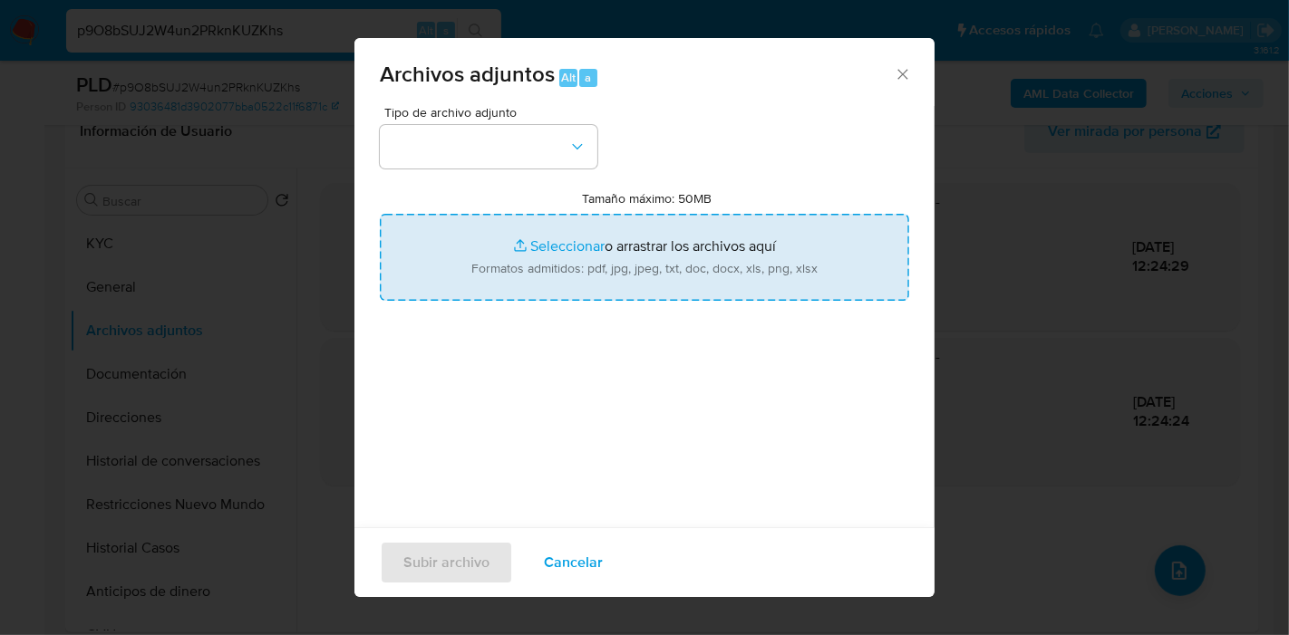
click at [590, 238] on input "Tamaño máximo: 50MB Seleccionar archivos" at bounding box center [644, 257] width 529 height 87
type input "C:\fakepath\NOSIS de Carlos Alberto Gomez.pdf"
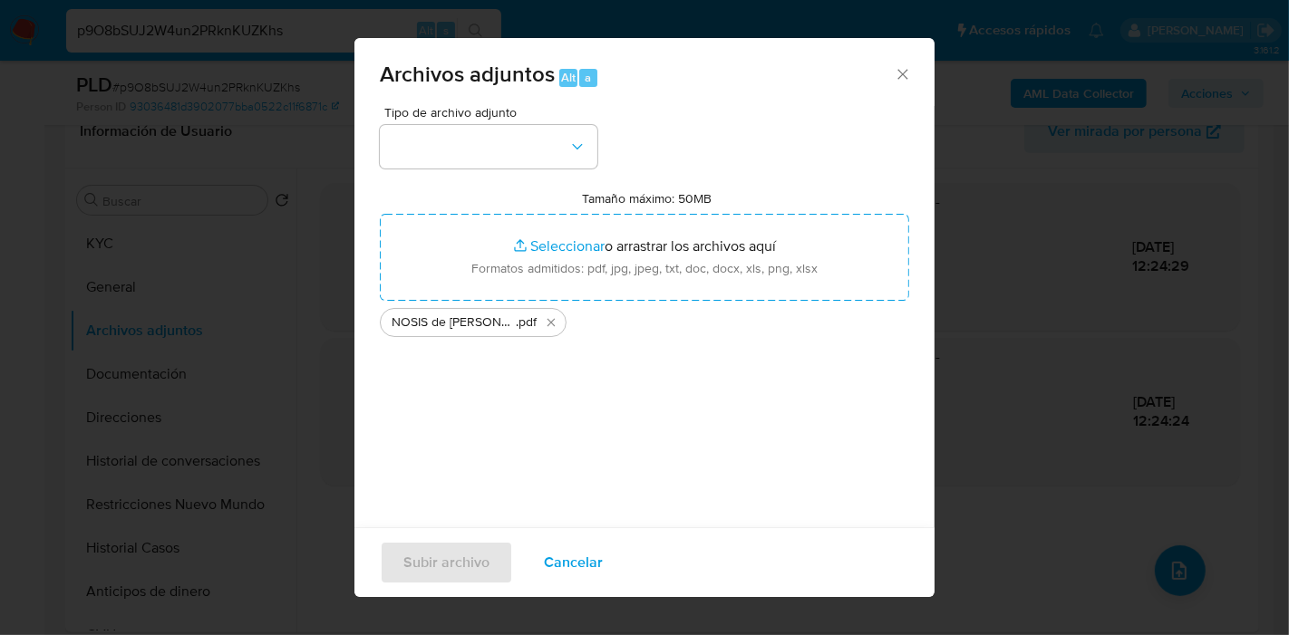
click at [608, 136] on div "Tipo de archivo adjunto Tamaño máximo: 50MB Seleccionar archivos Seleccionar o …" at bounding box center [644, 320] width 529 height 428
click at [581, 140] on icon "button" at bounding box center [577, 147] width 18 height 18
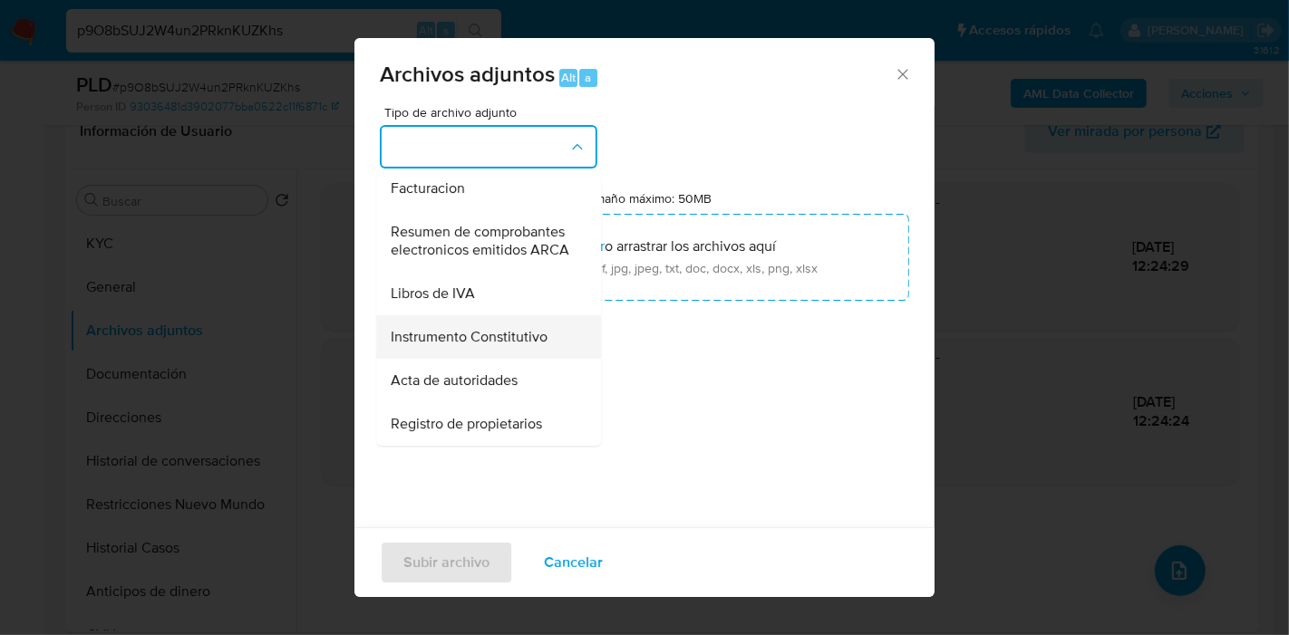
scroll to position [517, 0]
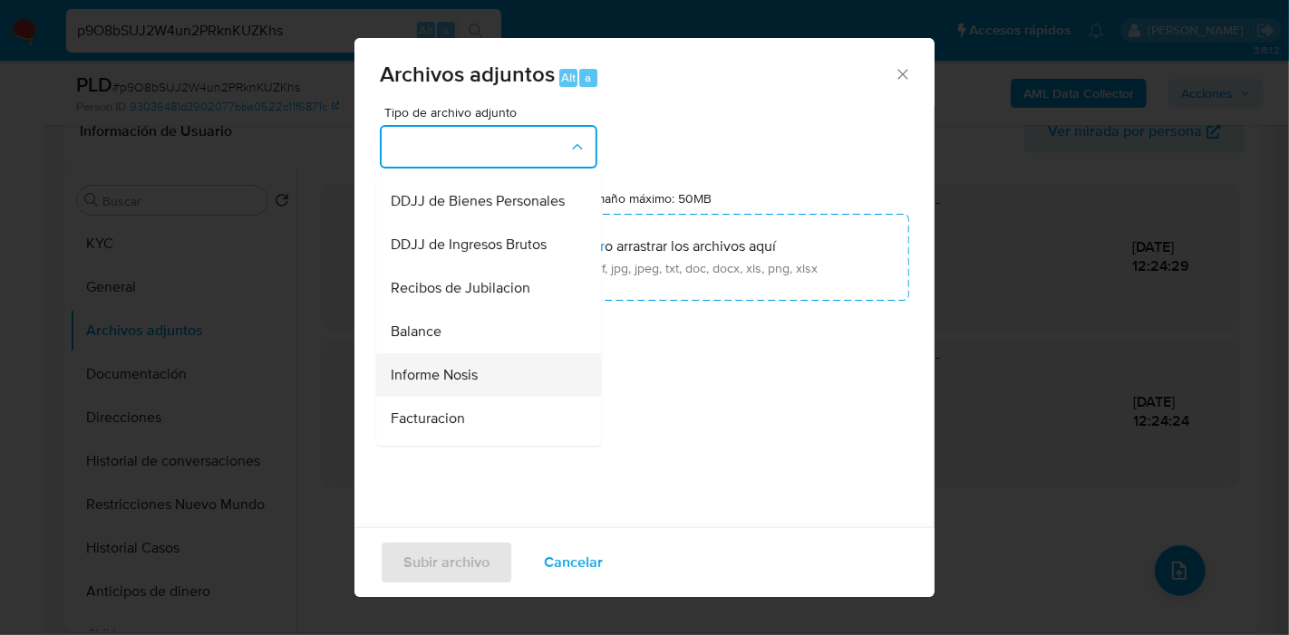
click at [459, 397] on div "Informe Nosis" at bounding box center [483, 376] width 185 height 44
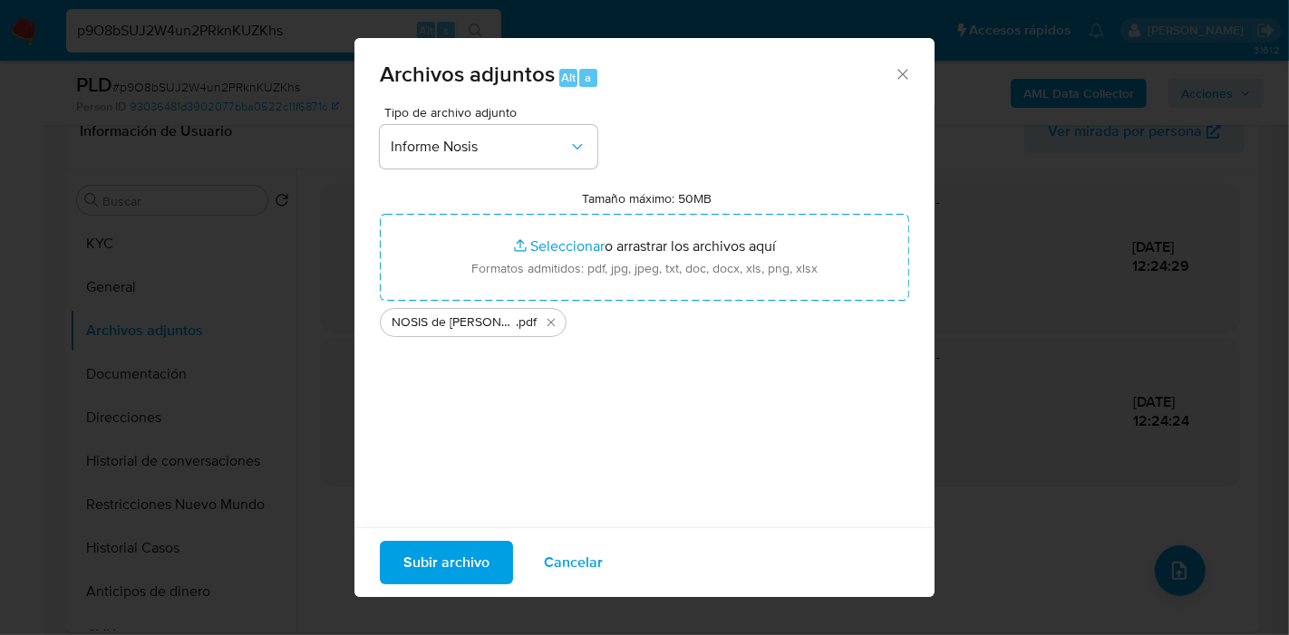
click at [460, 574] on span "Subir archivo" at bounding box center [446, 563] width 86 height 40
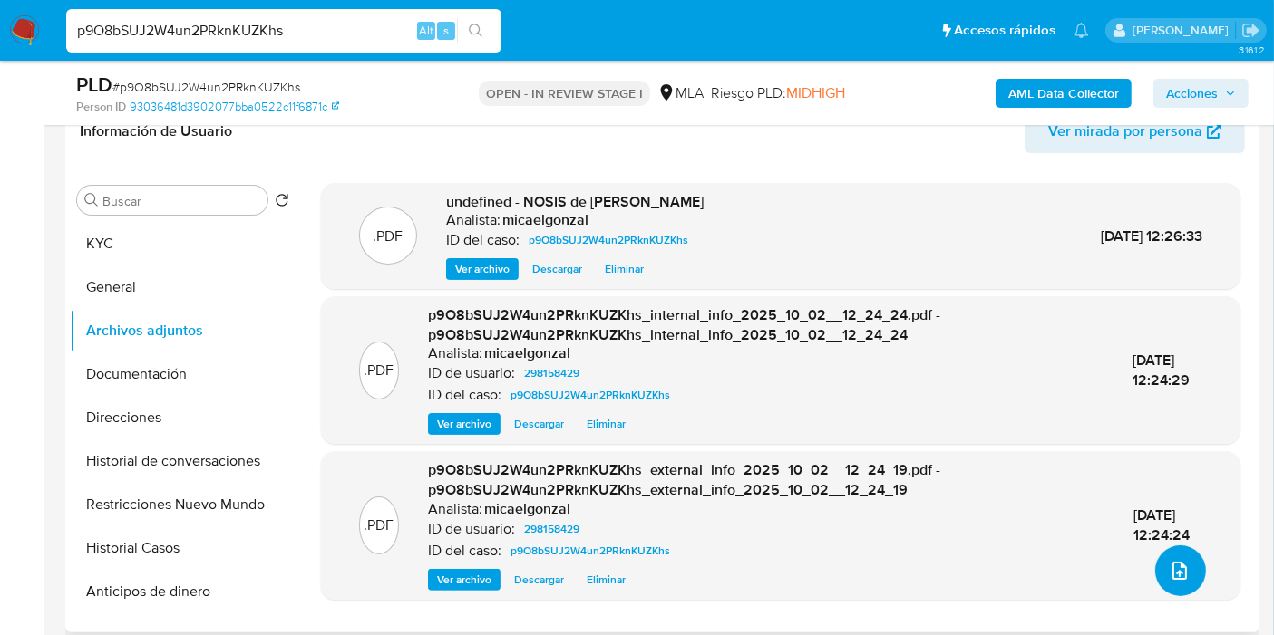
click at [1168, 566] on icon "upload-file" at bounding box center [1179, 571] width 22 height 22
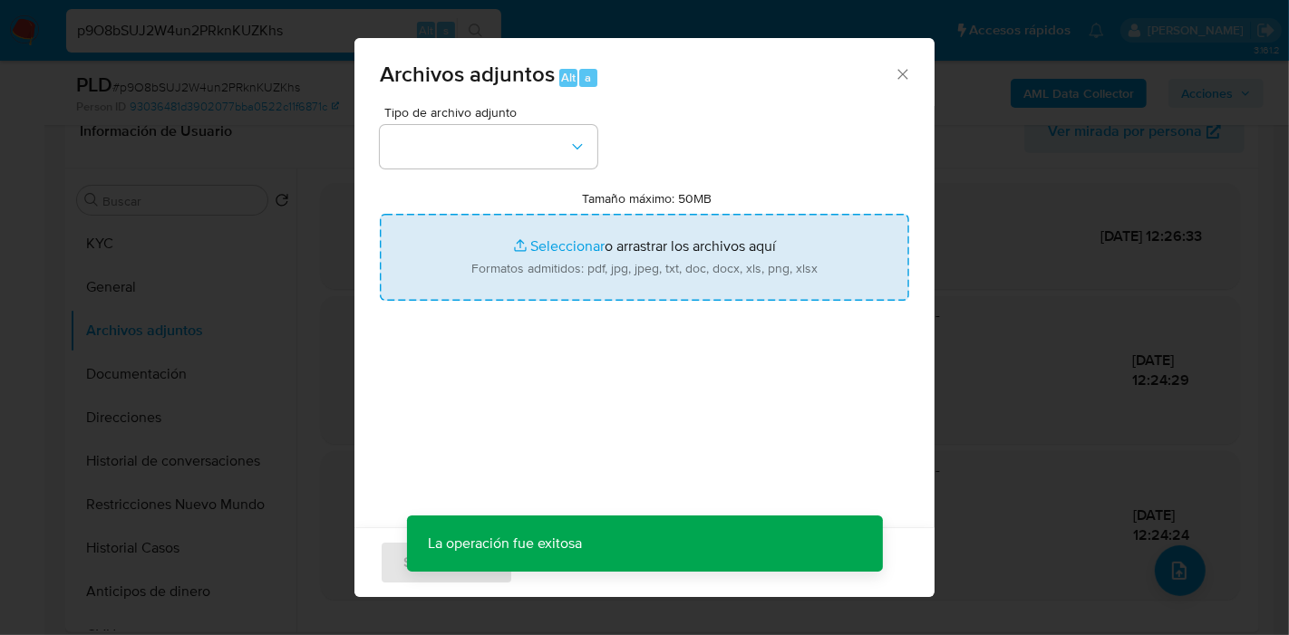
click at [589, 257] on input "Tamaño máximo: 50MB Seleccionar archivos" at bounding box center [644, 257] width 529 height 87
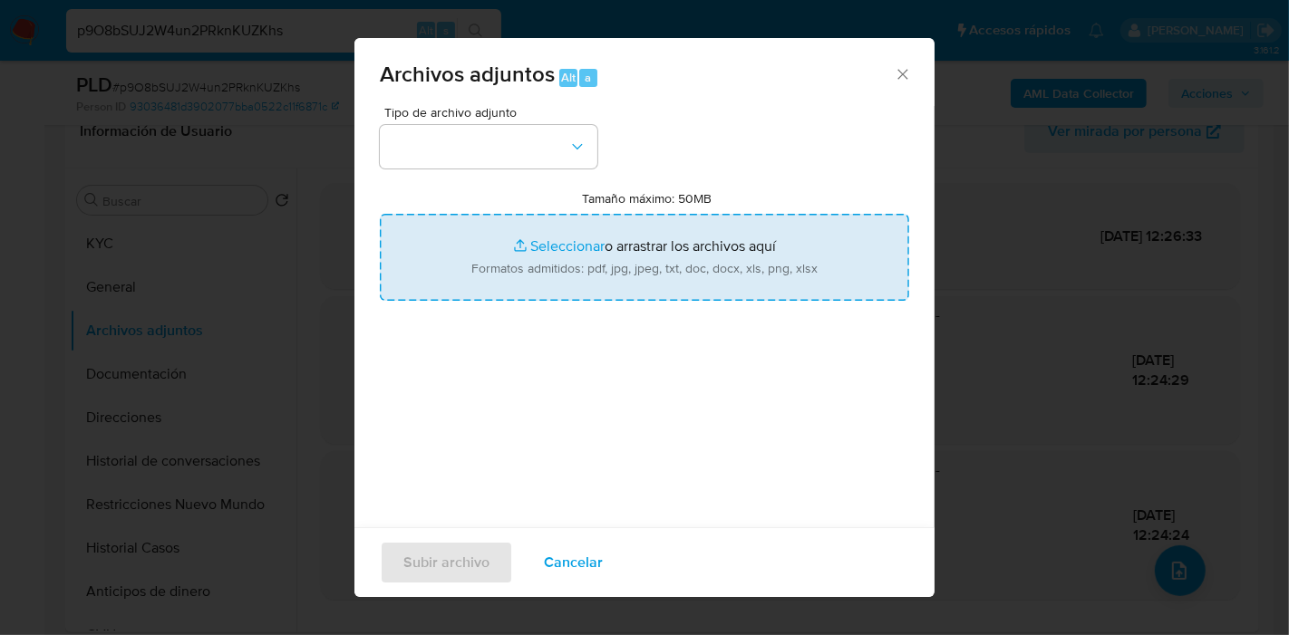
type input "C:\fakepath\Movimientos de abril - agosto 2025.xlsx"
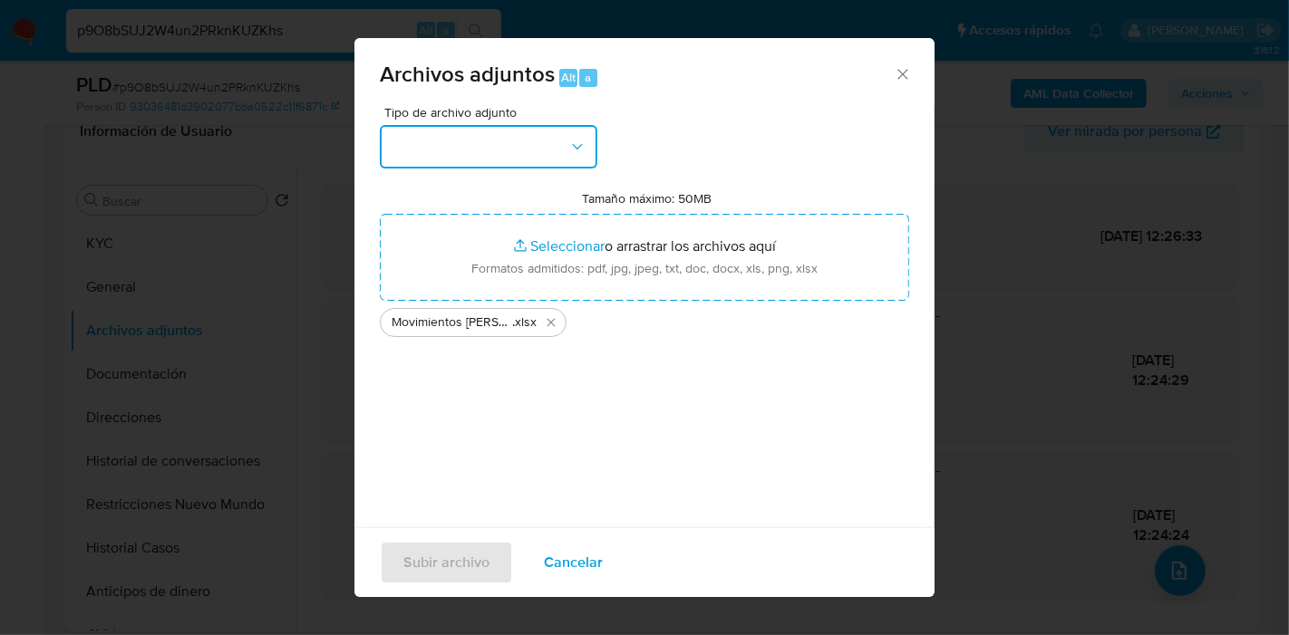
click at [540, 140] on button "button" at bounding box center [489, 147] width 218 height 44
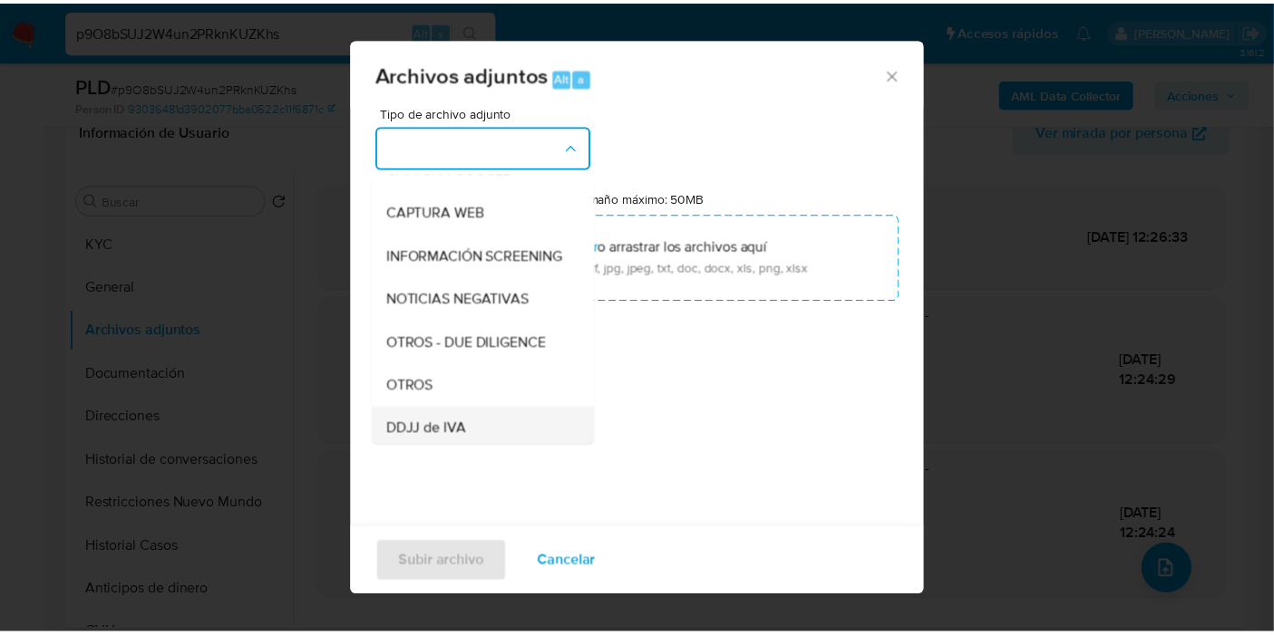
scroll to position [201, 0]
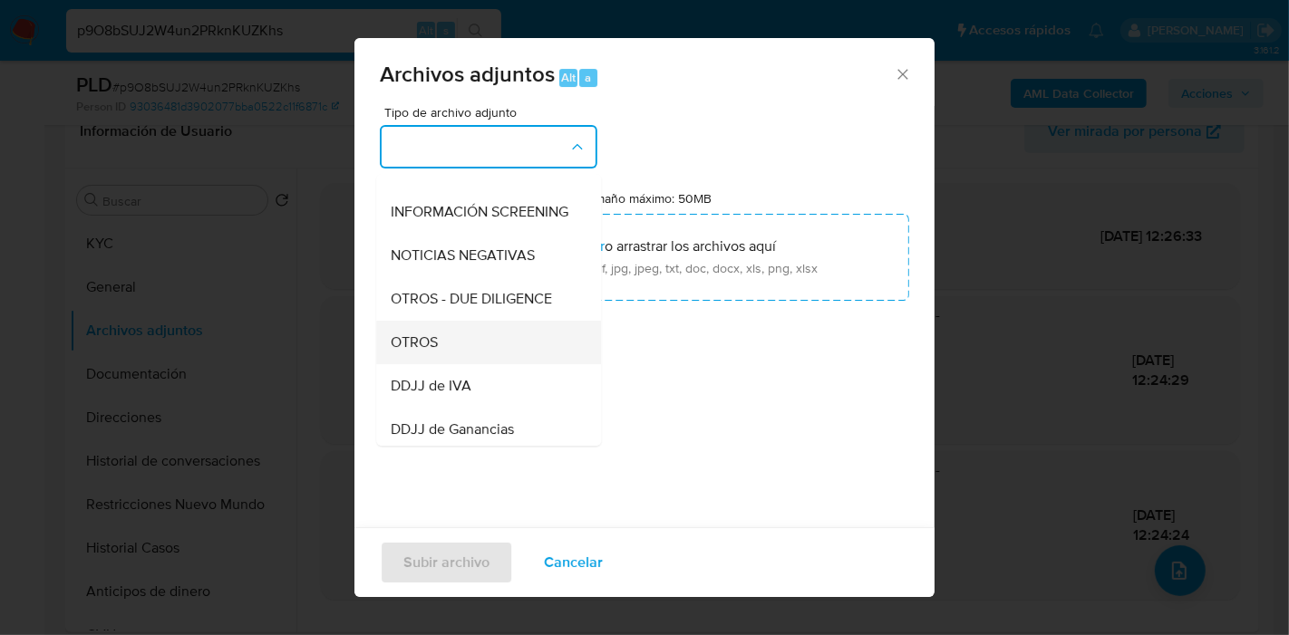
click at [535, 354] on div "OTROS" at bounding box center [483, 343] width 185 height 44
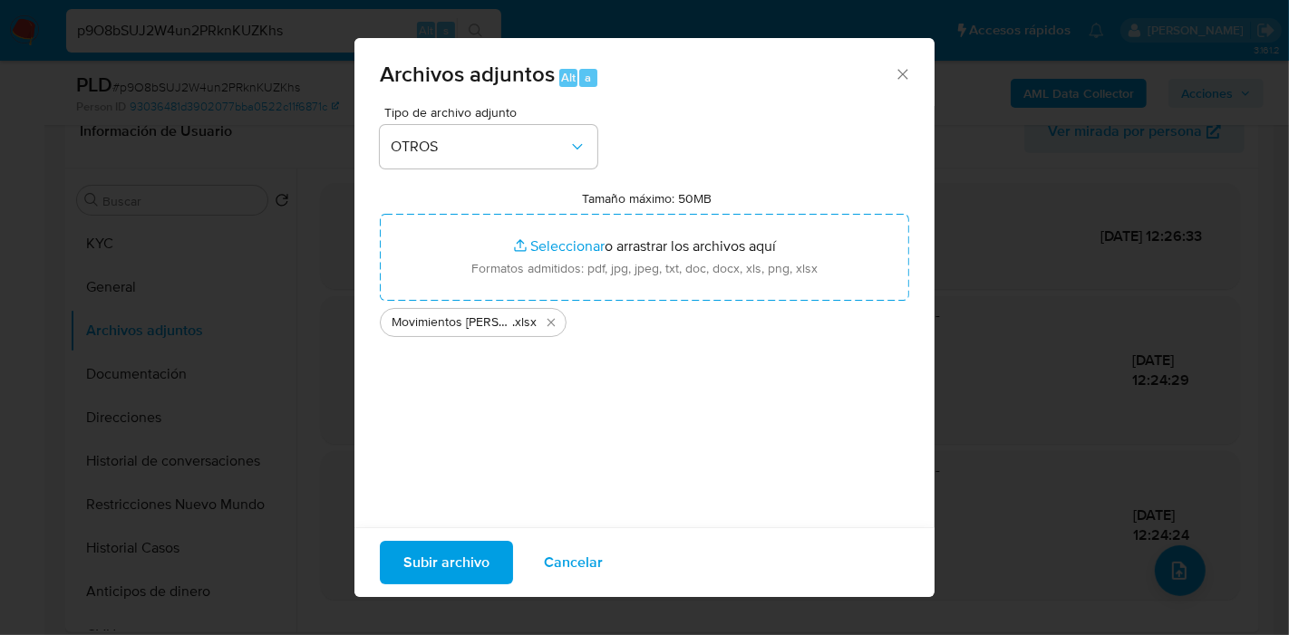
click at [479, 539] on div "Subir archivo Cancelar" at bounding box center [644, 563] width 580 height 70
click at [473, 557] on span "Subir archivo" at bounding box center [446, 563] width 86 height 40
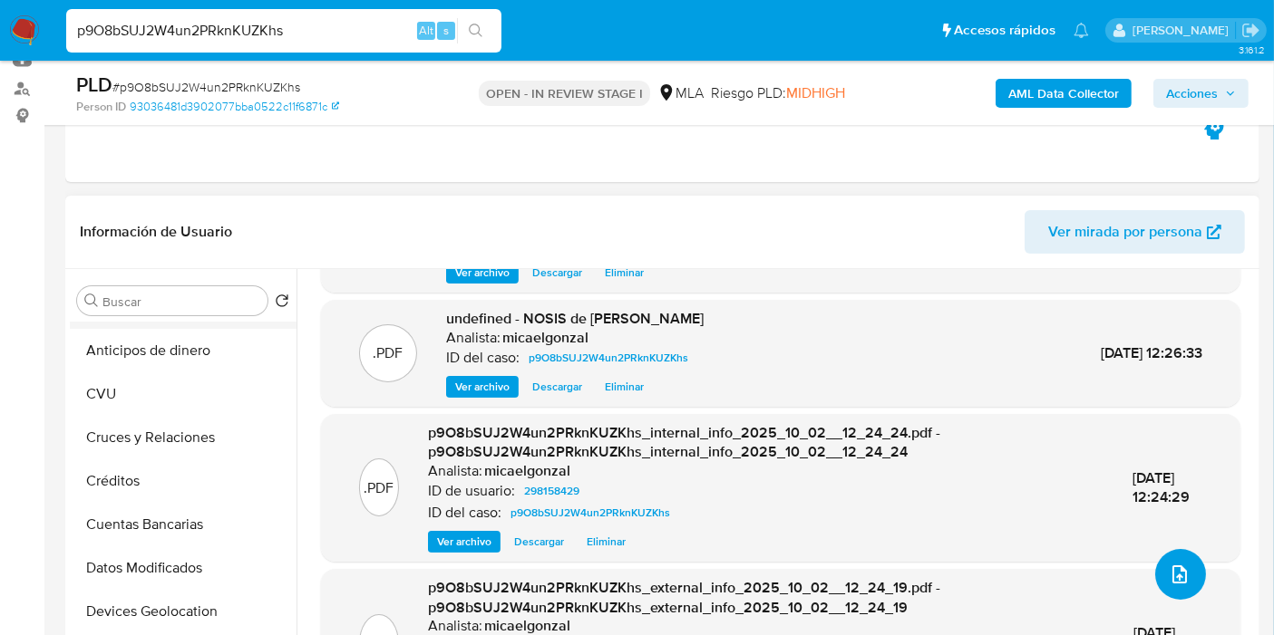
scroll to position [233, 0]
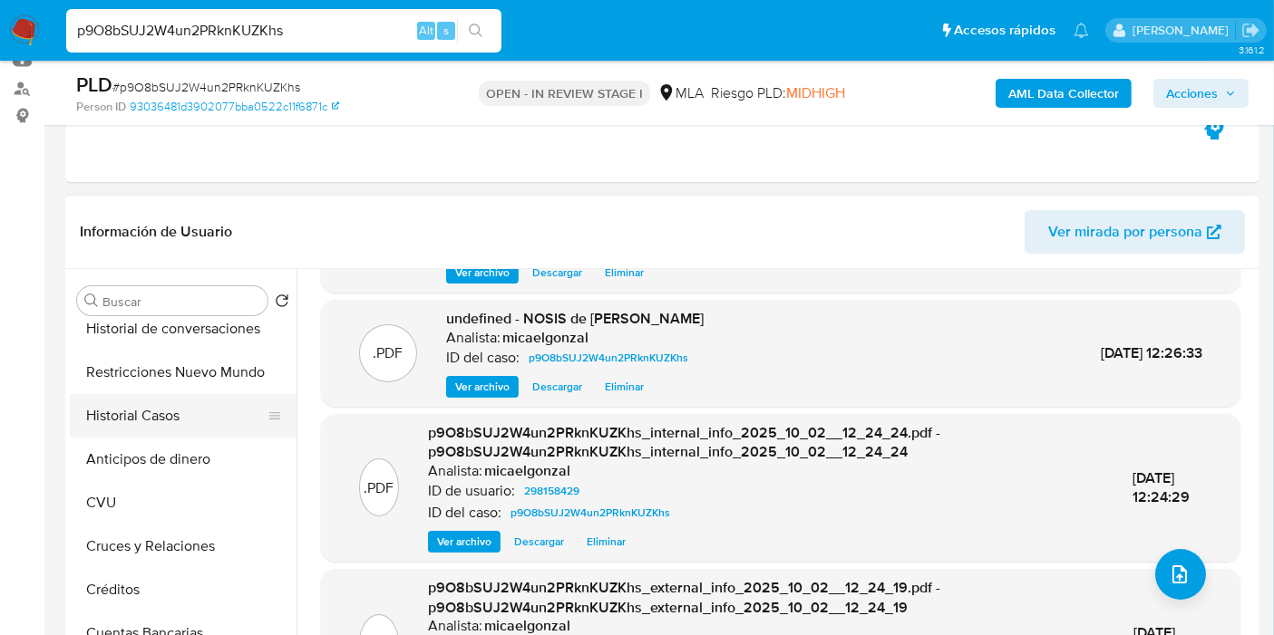
click at [202, 429] on button "Historial Casos" at bounding box center [176, 416] width 212 height 44
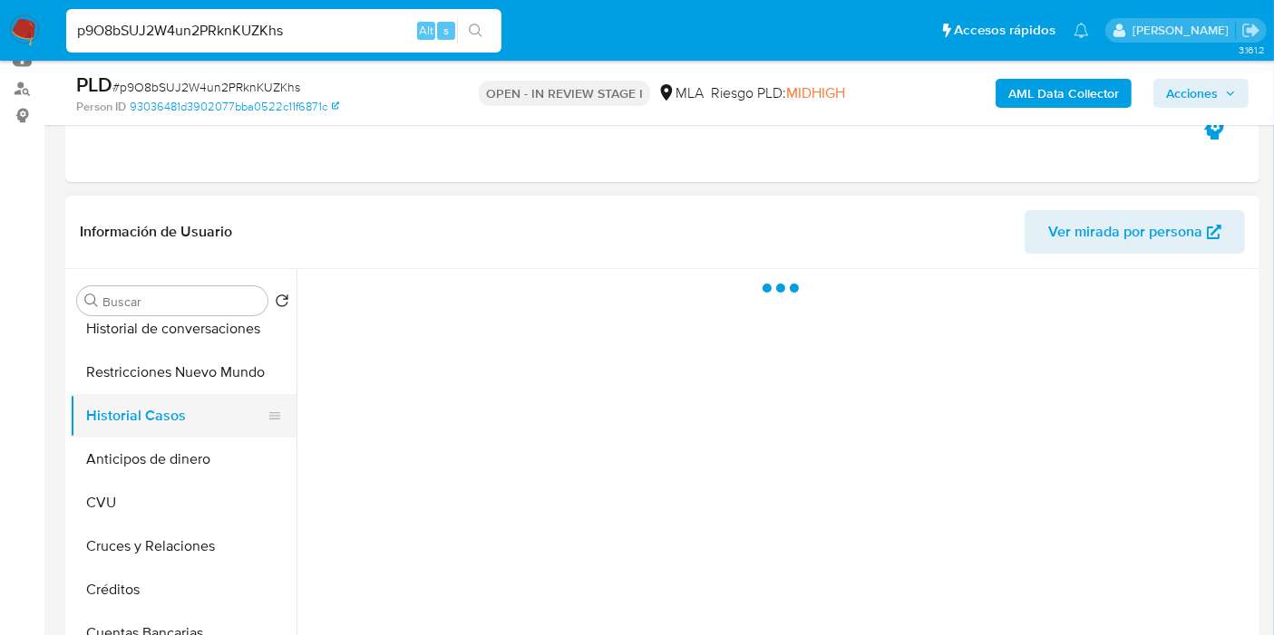
scroll to position [0, 0]
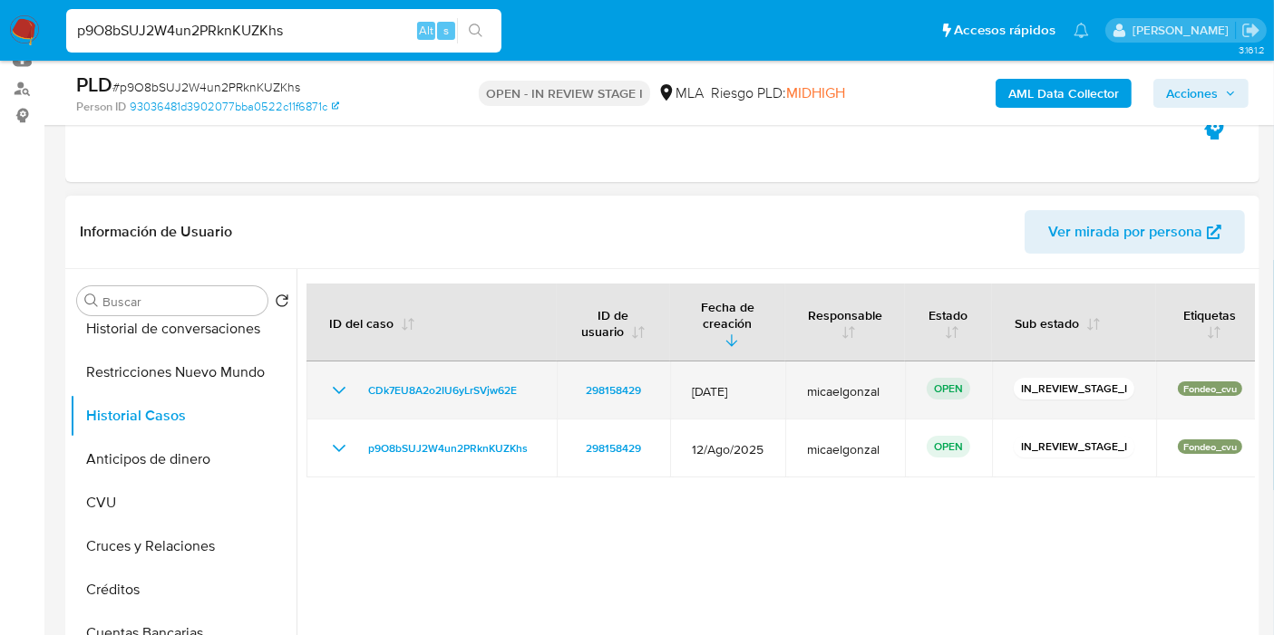
click at [530, 386] on td "CDk7EU8A2o2IU6yLrSVjw62E" at bounding box center [431, 391] width 250 height 58
drag, startPoint x: 531, startPoint y: 386, endPoint x: 411, endPoint y: 376, distance: 121.0
click at [371, 373] on td "CDk7EU8A2o2IU6yLrSVjw62E" at bounding box center [431, 391] width 250 height 58
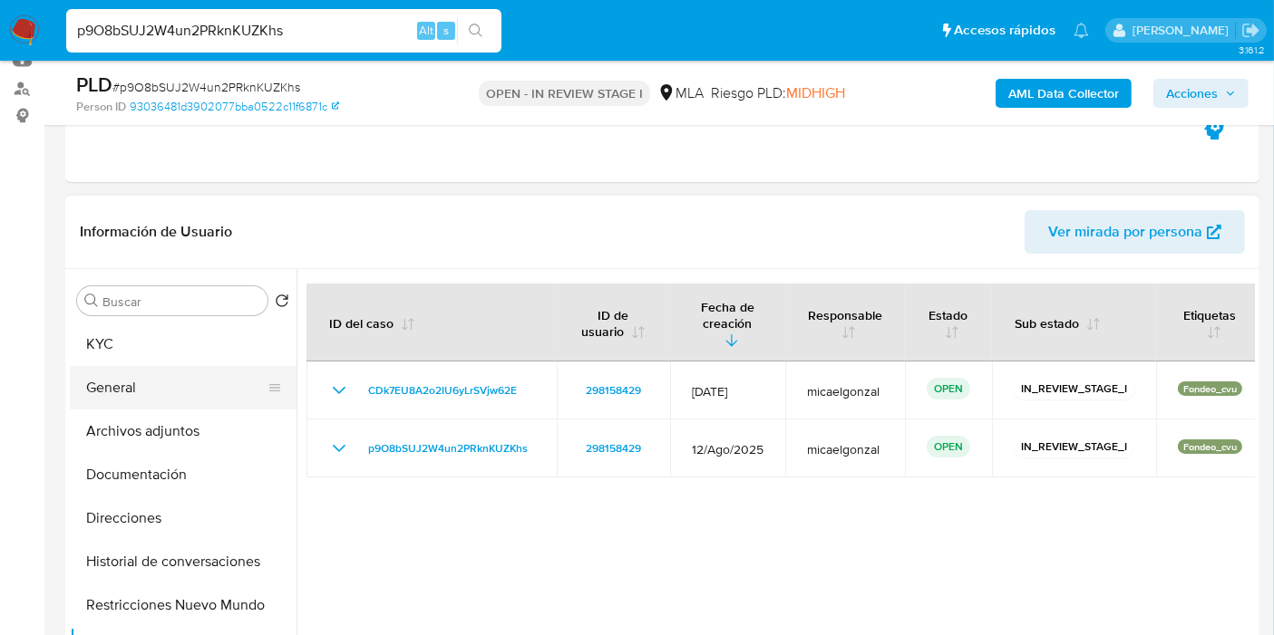
click at [189, 366] on button "General" at bounding box center [176, 388] width 212 height 44
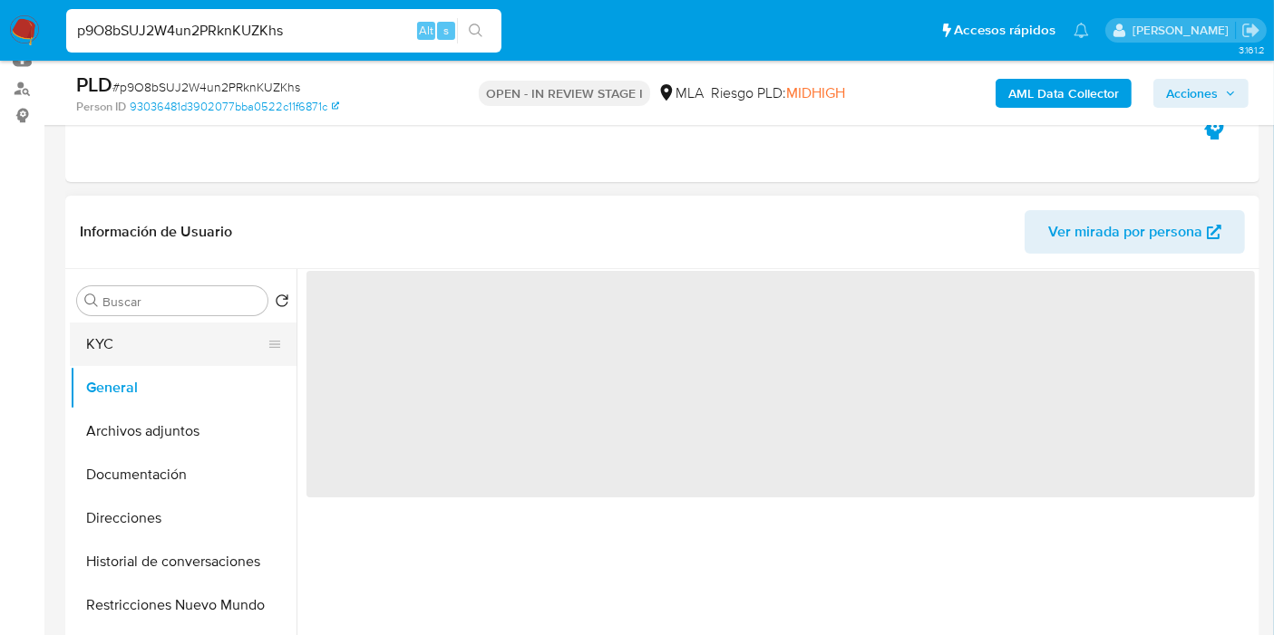
click at [221, 331] on button "KYC" at bounding box center [176, 345] width 212 height 44
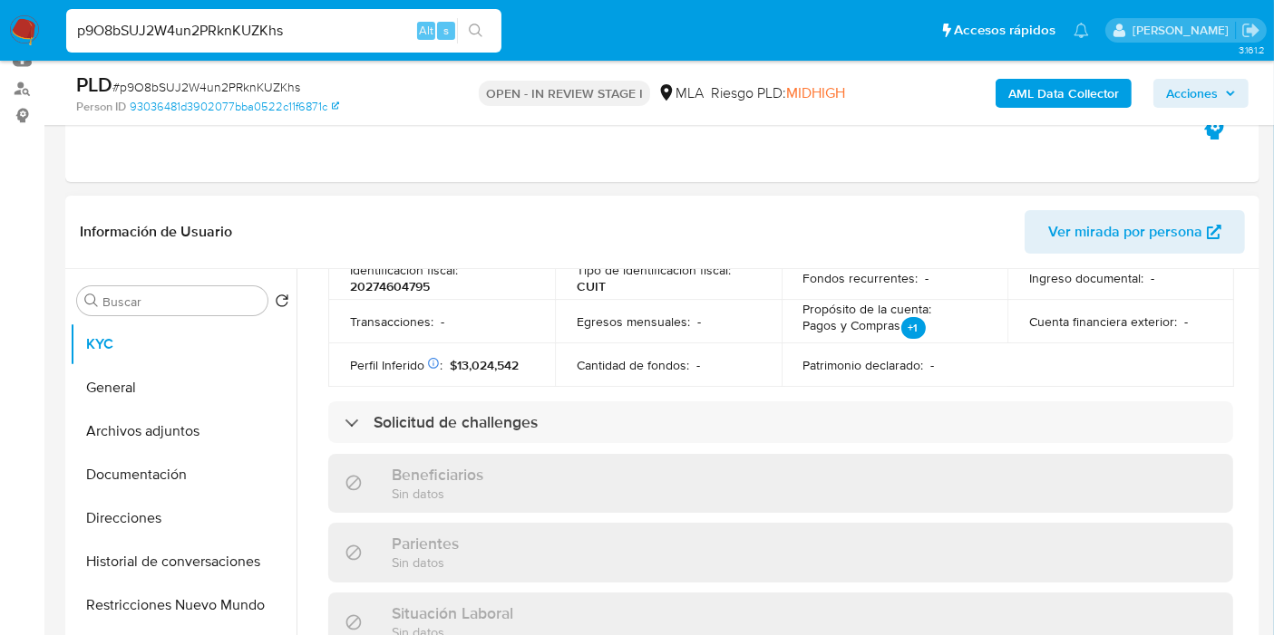
scroll to position [704, 0]
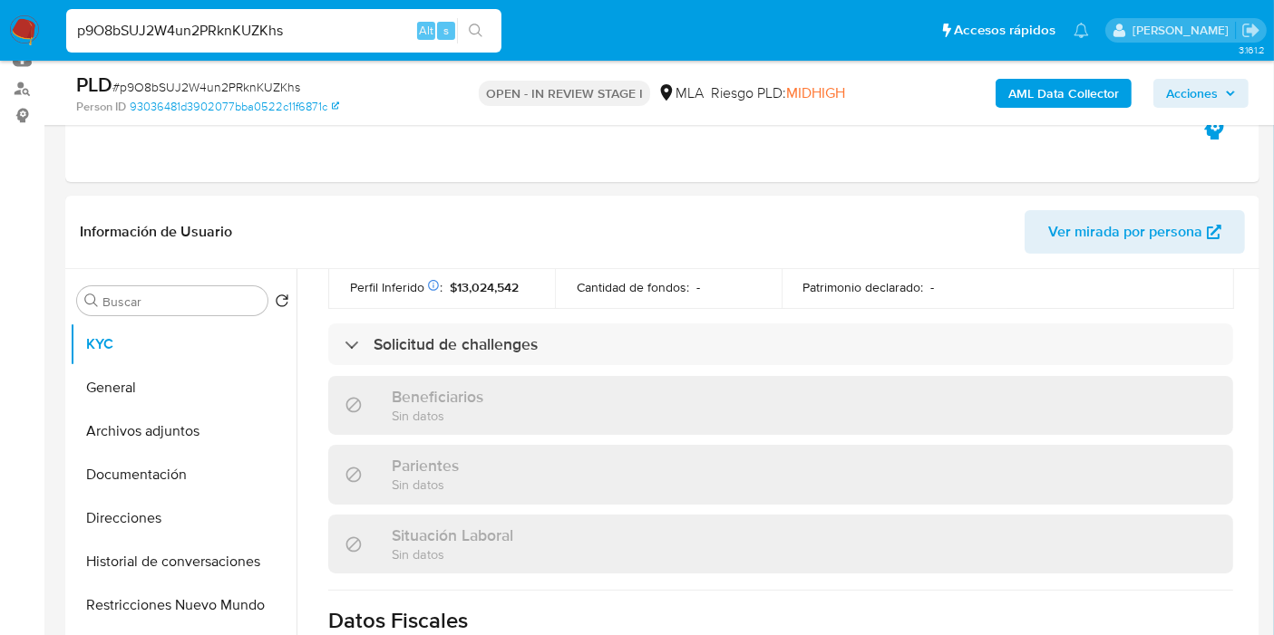
click at [233, 22] on input "p9O8bSUJ2W4un2PRknKUZKhs" at bounding box center [283, 31] width 435 height 24
click at [166, 16] on div "p9O8bSUJ2W4un2PRknKUZKhs Alt s" at bounding box center [283, 31] width 435 height 44
click at [166, 23] on input "p9O8bSUJ2W4un2PRknKUZKhs" at bounding box center [283, 31] width 435 height 24
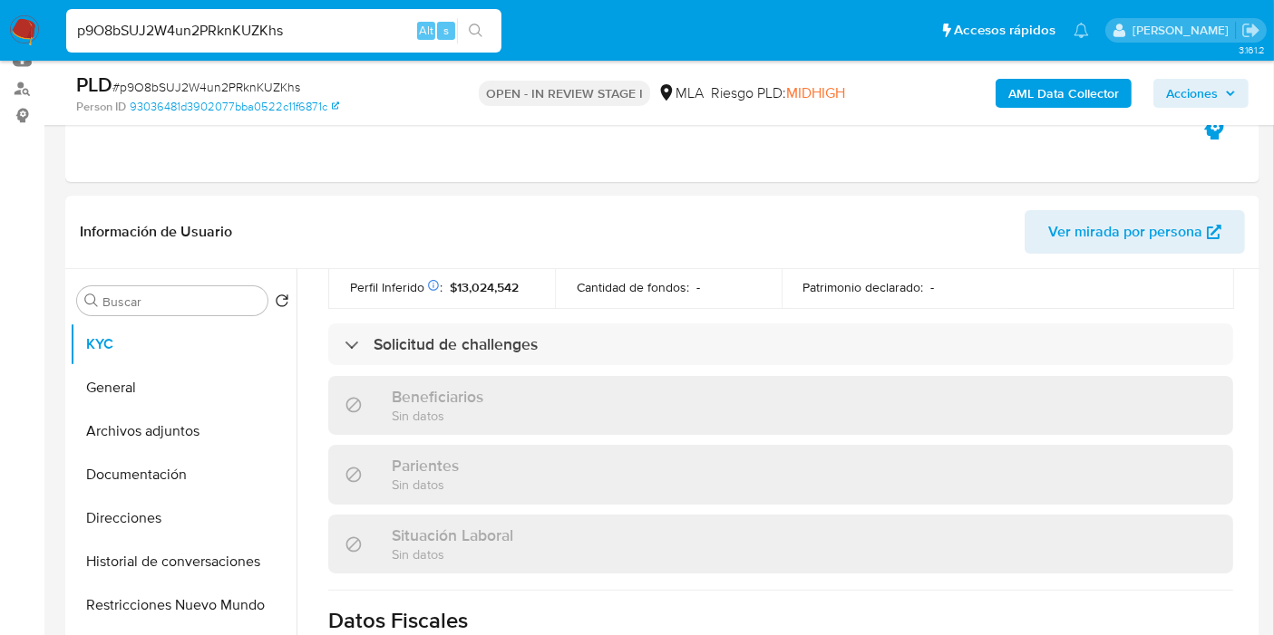
click at [166, 23] on input "p9O8bSUJ2W4un2PRknKUZKhs" at bounding box center [283, 31] width 435 height 24
paste input "euEuy85pdnzwdK2OzqvhjMmZ"
type input "euEuy85pdnzwdK2OzqvhjMmZ"
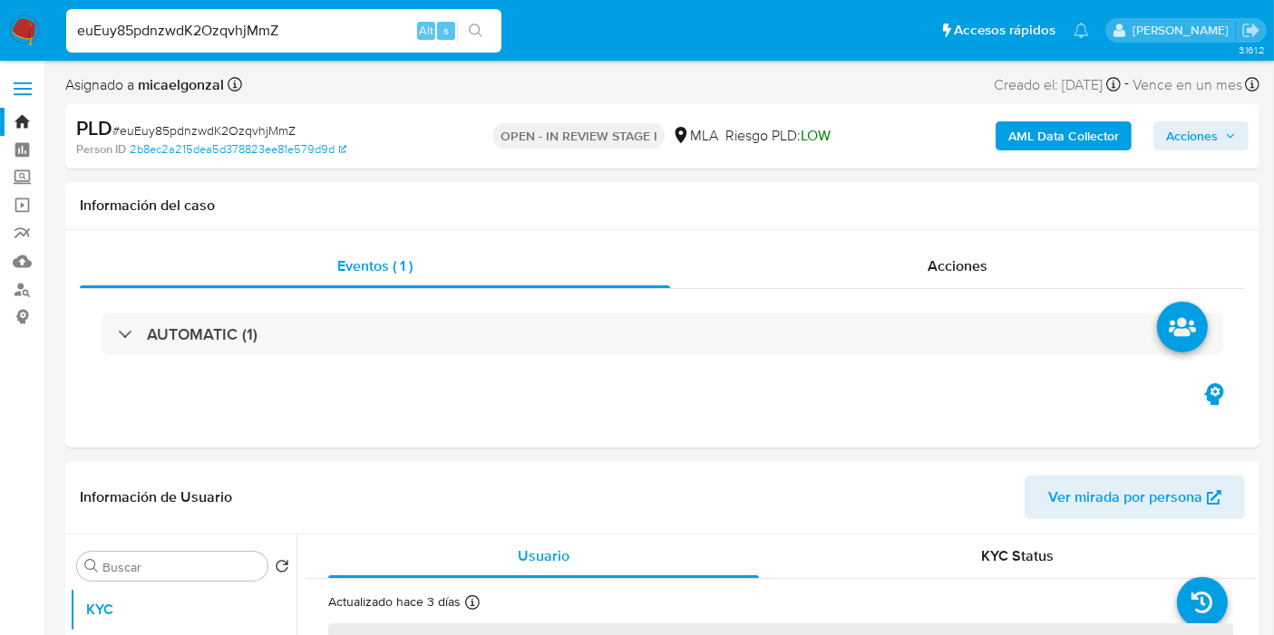
select select "10"
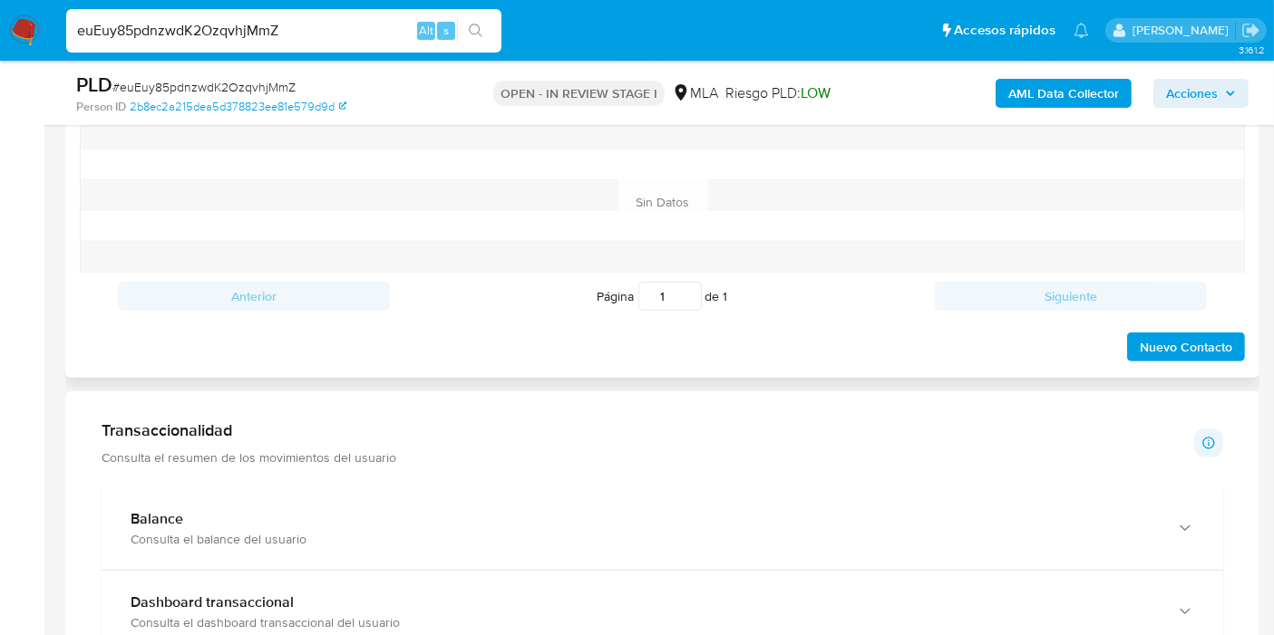
scroll to position [906, 0]
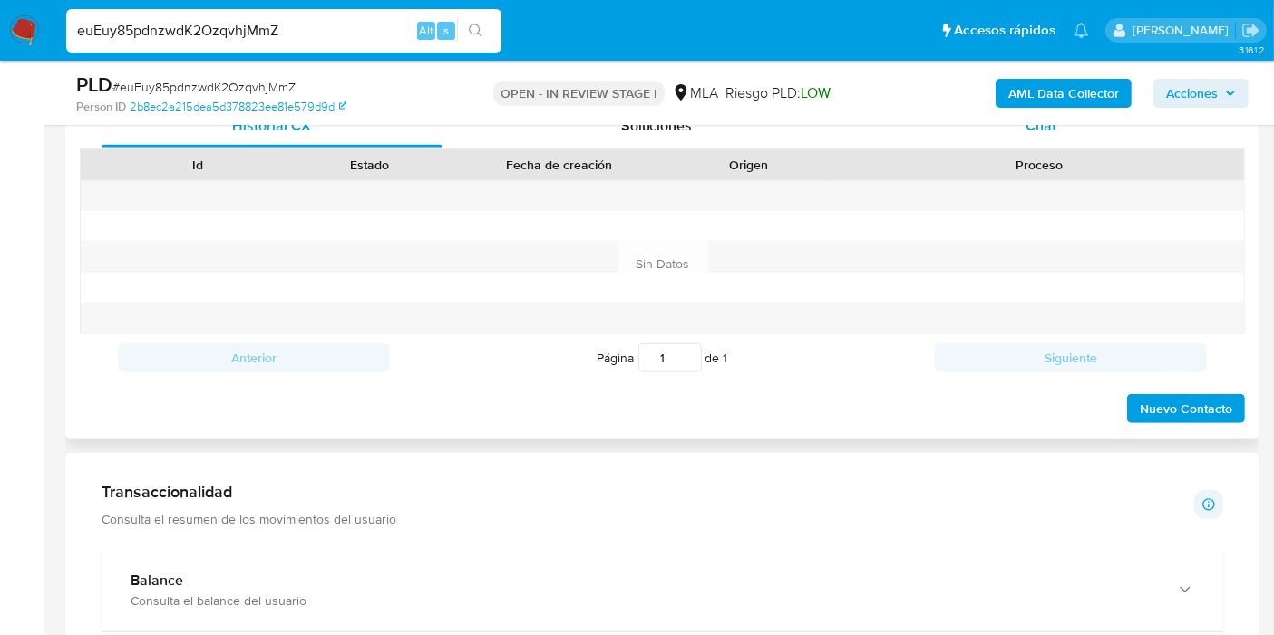
click at [1101, 131] on div "Chat" at bounding box center [1040, 126] width 341 height 44
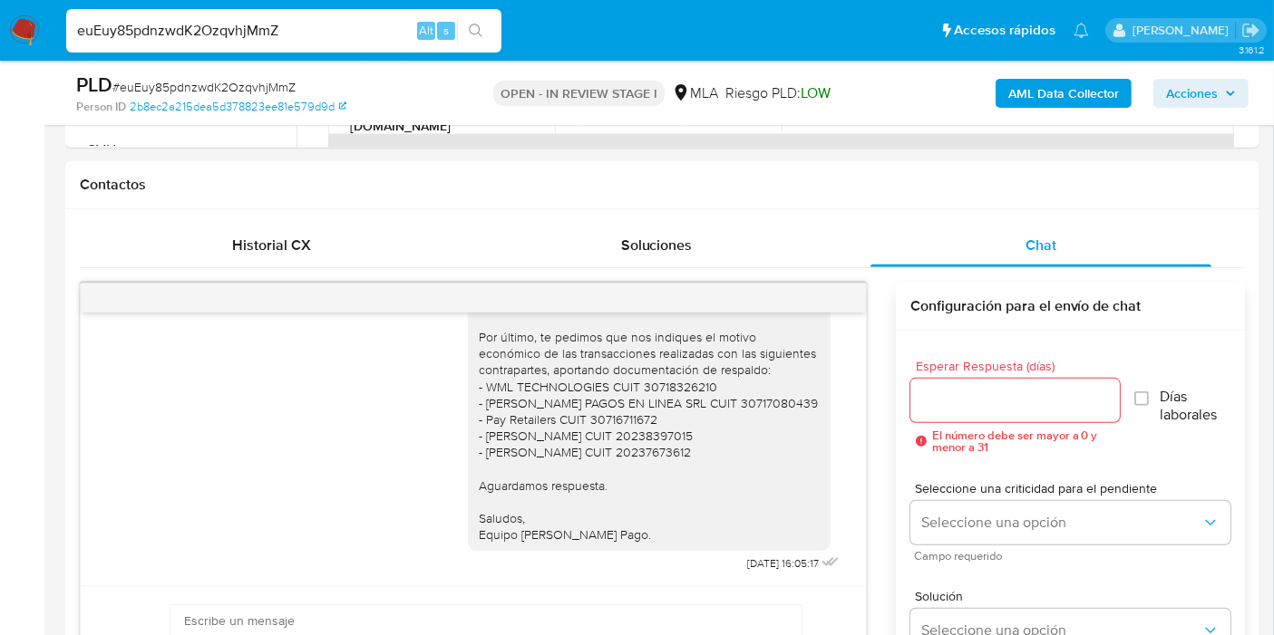
scroll to position [604, 0]
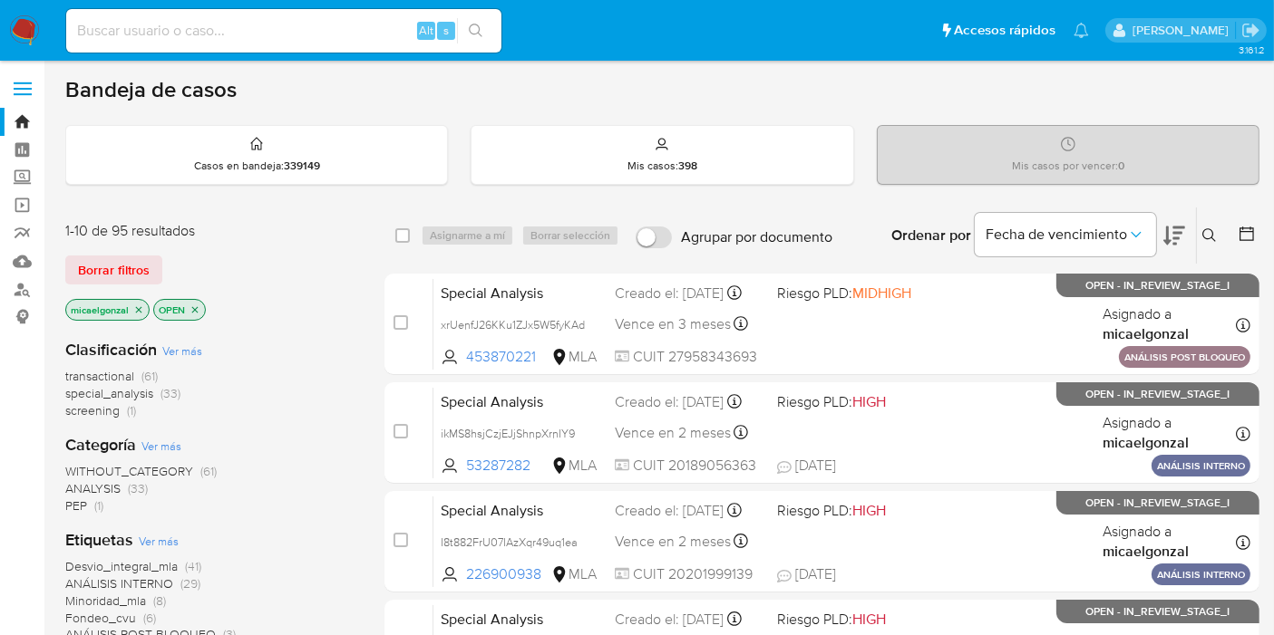
click at [353, 37] on input at bounding box center [283, 31] width 435 height 24
paste input "CDk7EU8A2o2IU6yLrSVjw62E"
type input "CDk7EU8A2o2IU6yLrSVjw62E"
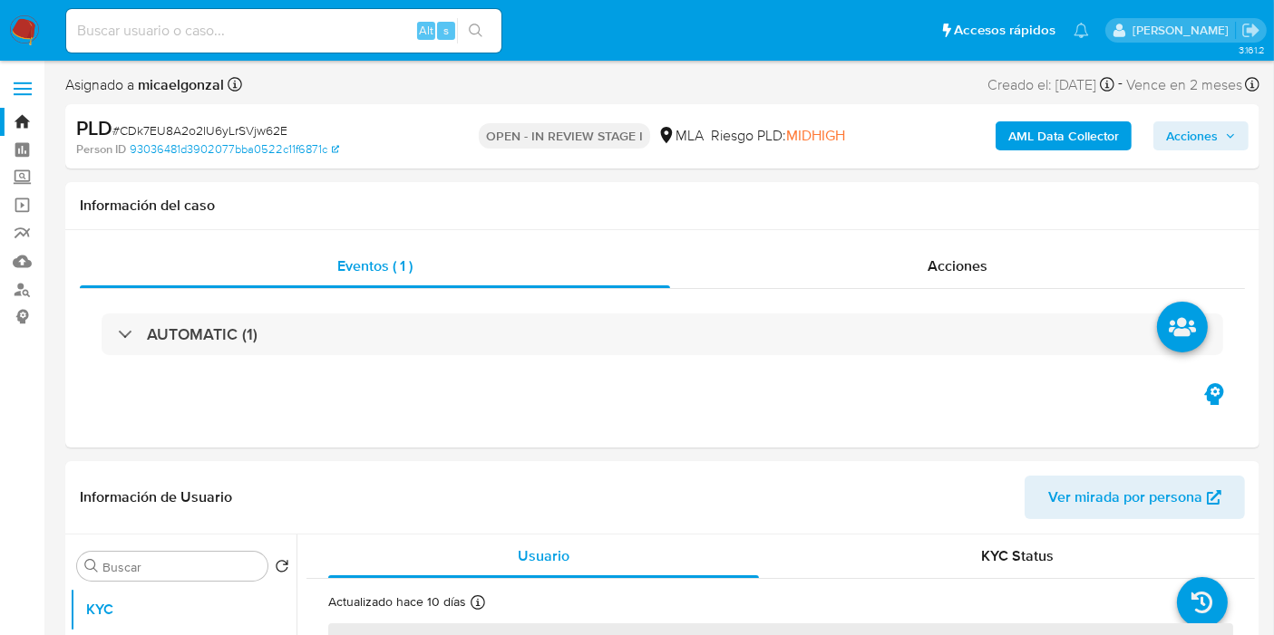
select select "10"
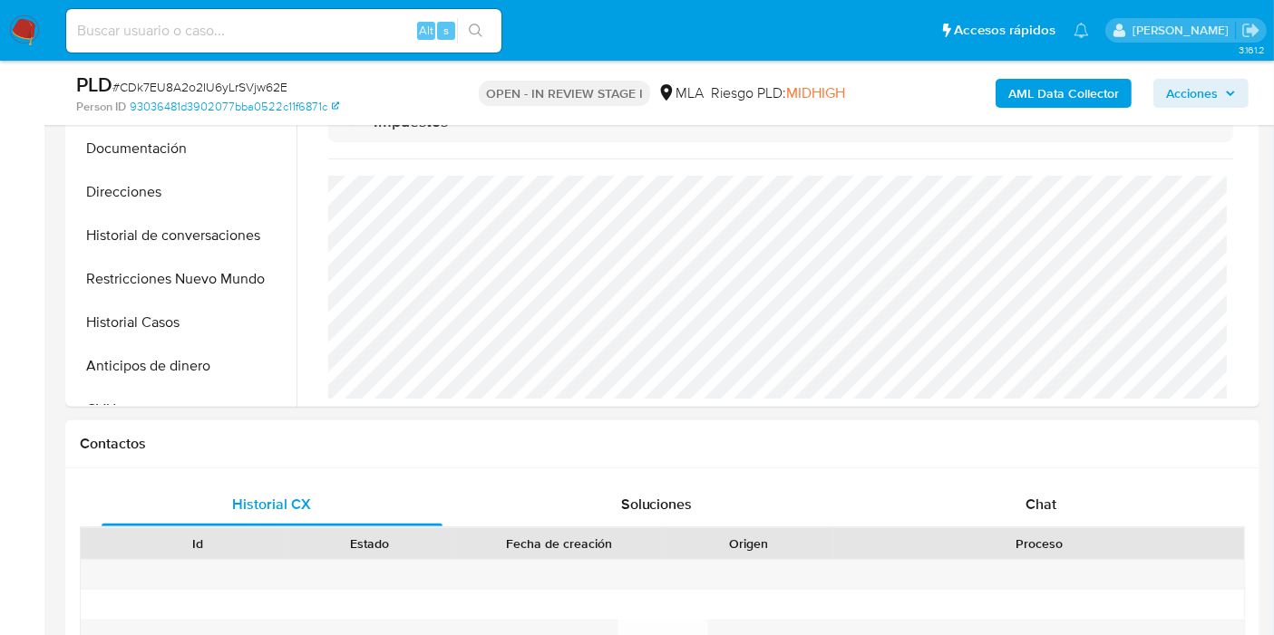
scroll to position [604, 0]
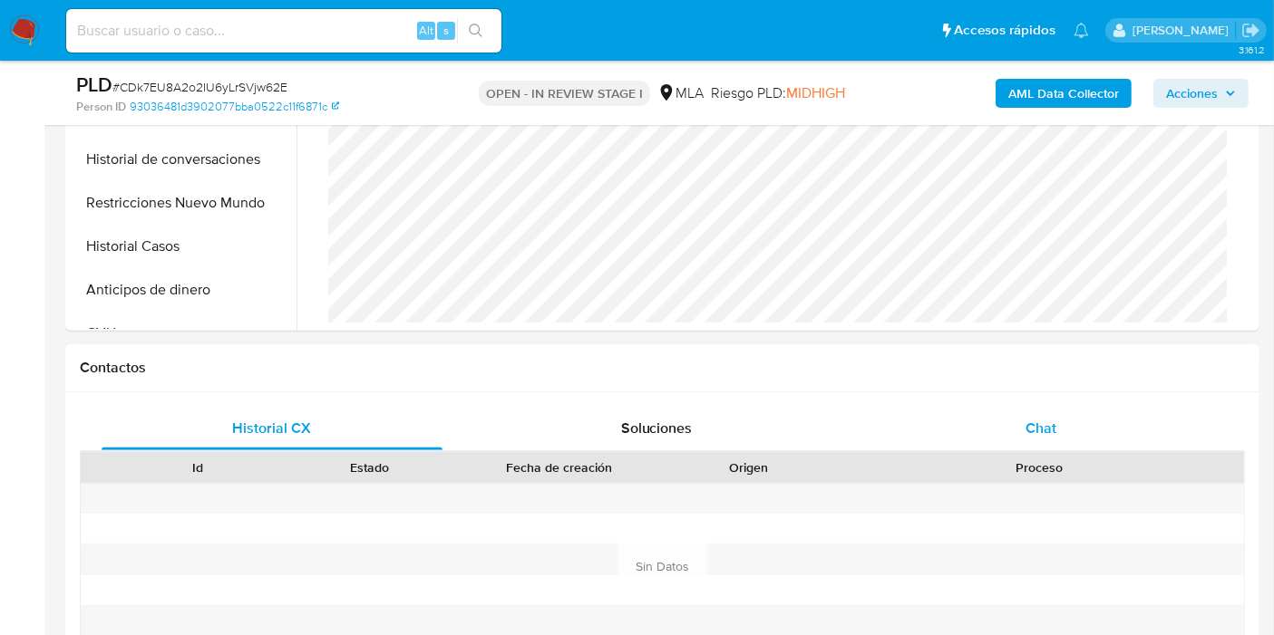
drag, startPoint x: 1009, startPoint y: 457, endPoint x: 1032, endPoint y: 410, distance: 52.7
click at [1020, 432] on div "Historial CX Soluciones Chat Id Estado Fecha de creación Origen Proceso Anterio…" at bounding box center [662, 567] width 1165 height 321
click at [1032, 410] on div "Chat" at bounding box center [1040, 429] width 341 height 44
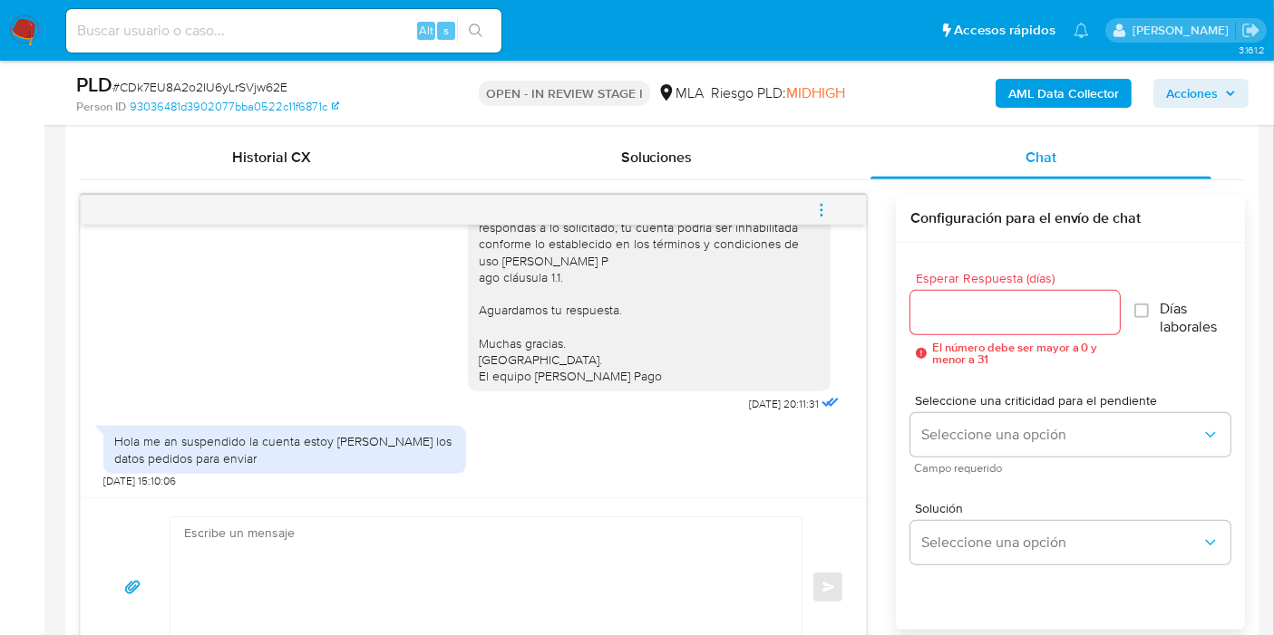
scroll to position [906, 0]
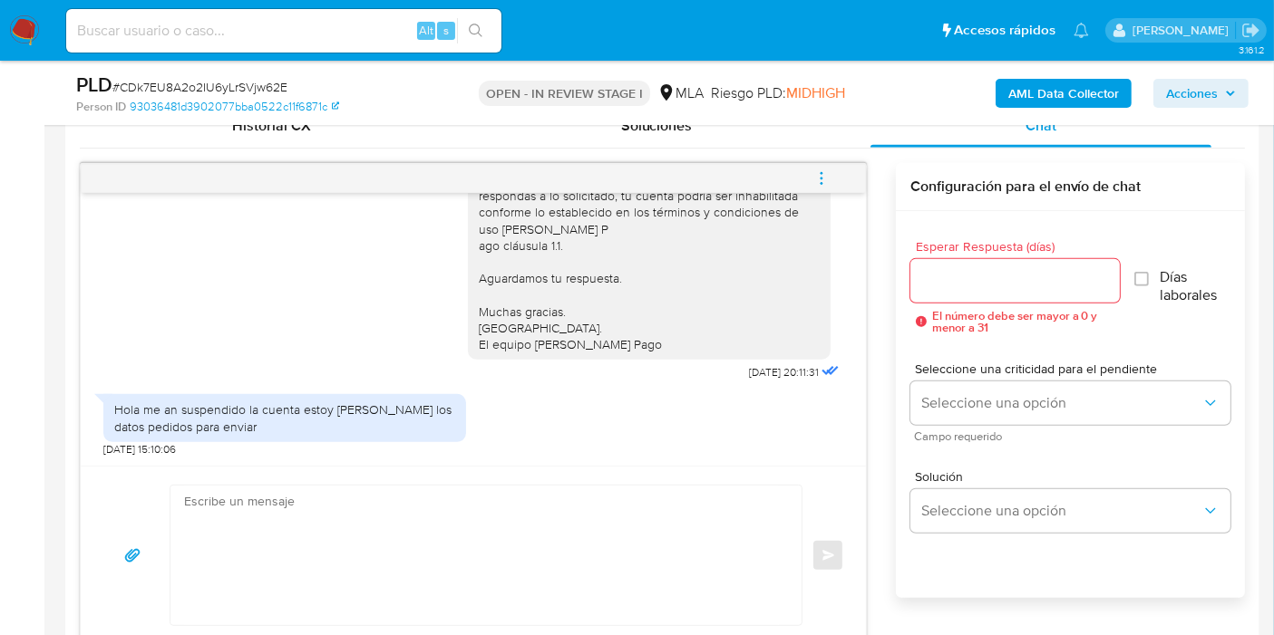
click at [348, 521] on textarea at bounding box center [481, 556] width 595 height 140
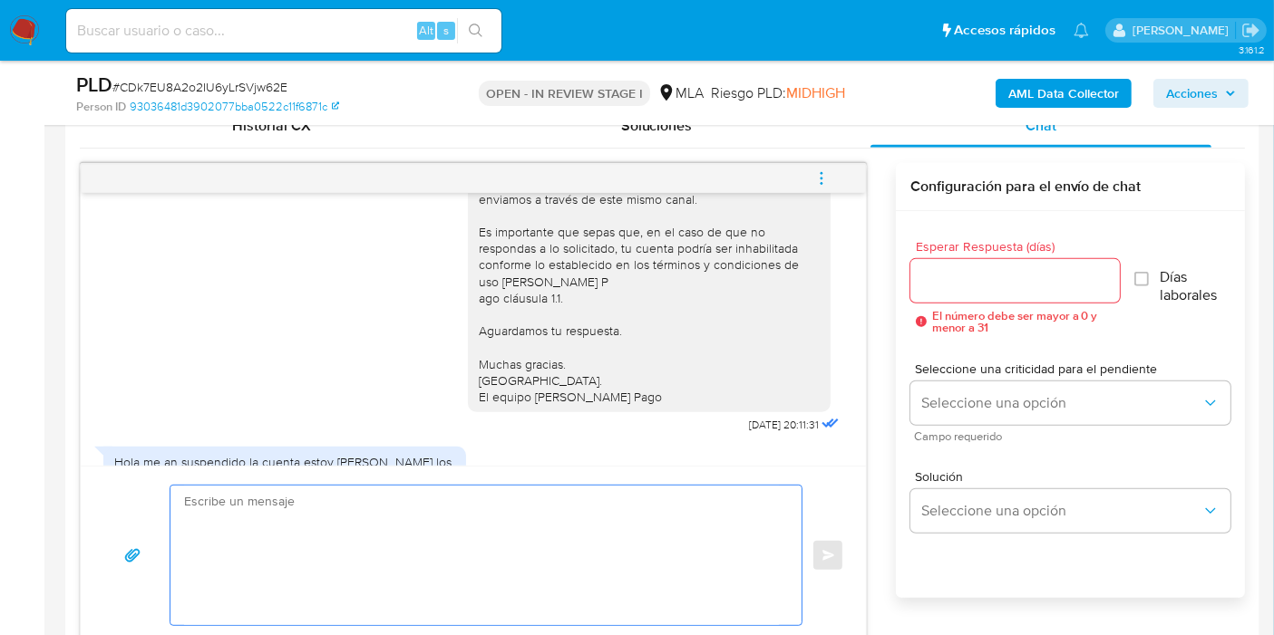
scroll to position [199, 0]
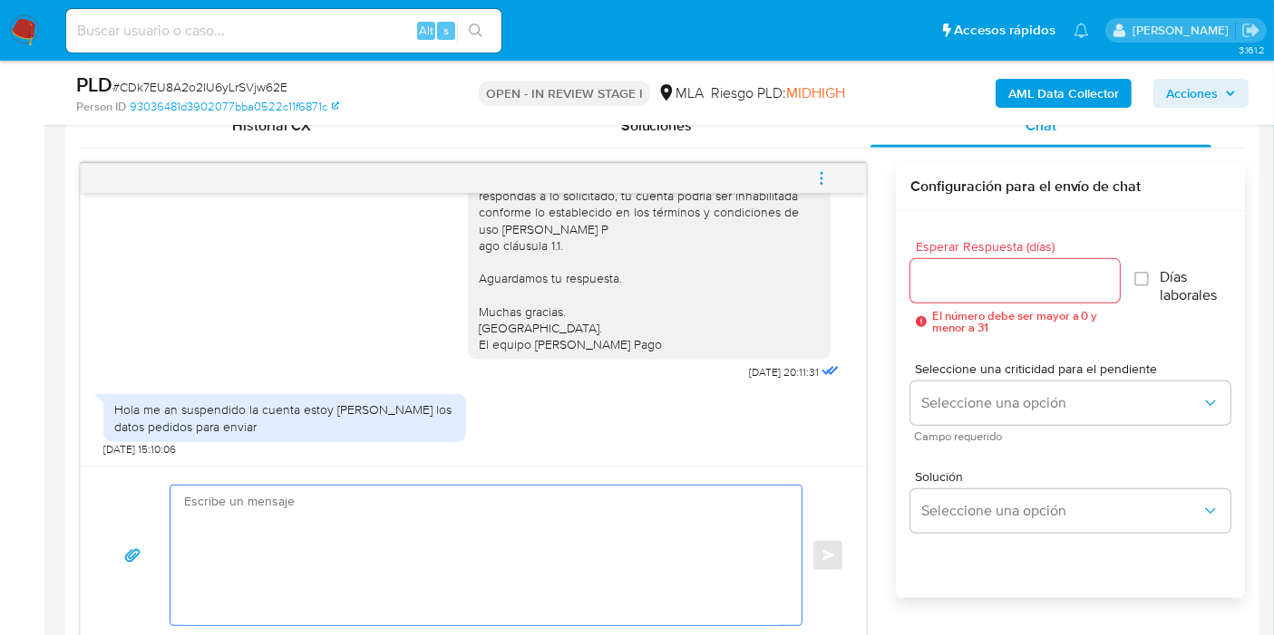
click at [495, 499] on textarea at bounding box center [481, 556] width 595 height 140
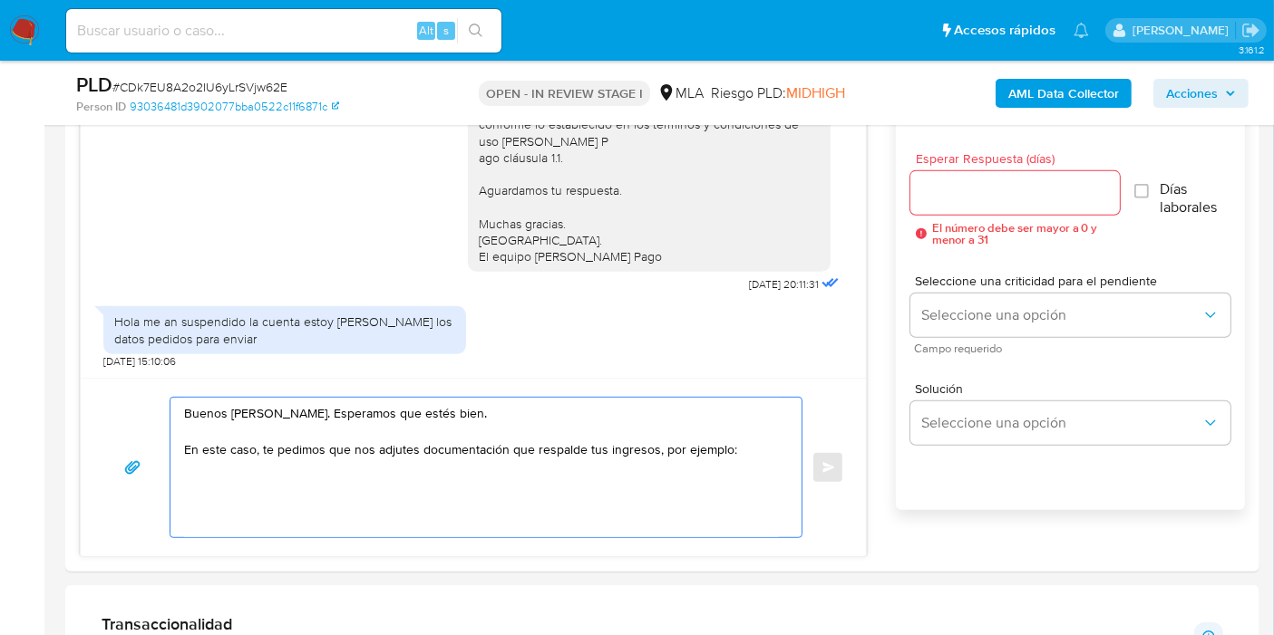
scroll to position [1136, 0]
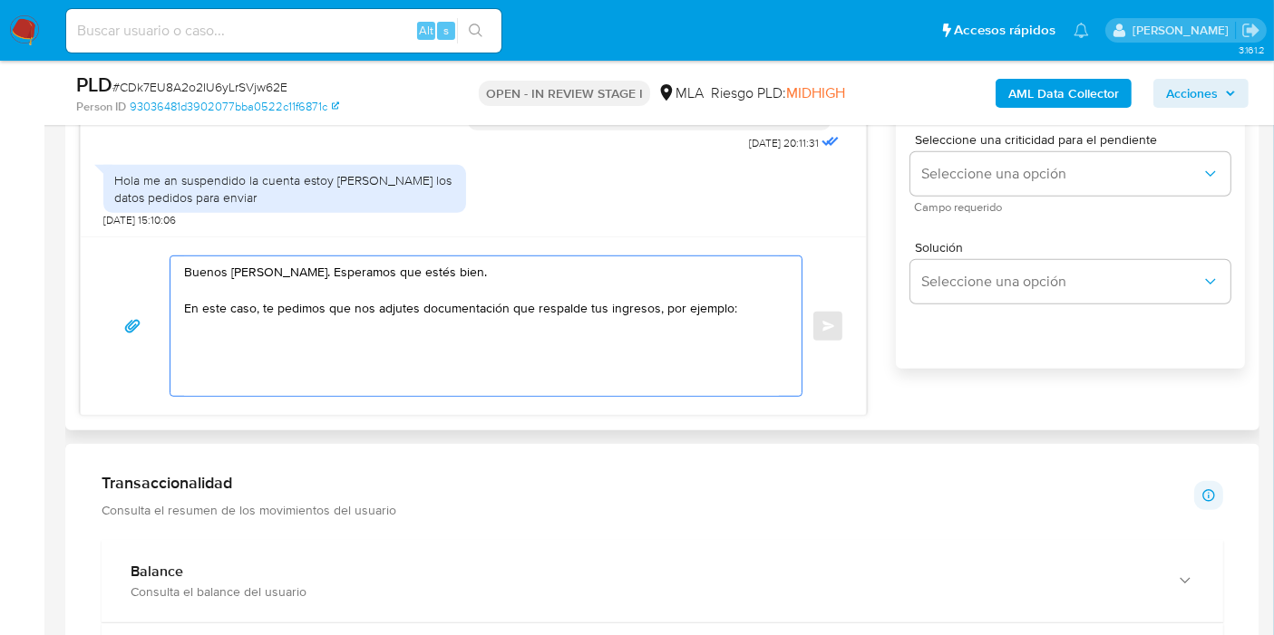
click at [402, 305] on textarea "Buenos [PERSON_NAME]. Esperamos que estés bien. En este caso, te pedimos que no…" at bounding box center [481, 327] width 595 height 140
click at [0, 0] on lt-strong "n" at bounding box center [0, 0] width 0 height 0
click at [286, 361] on textarea "Buenos [PERSON_NAME]. Esperamos que estés bien. En este caso, te pedimos que no…" at bounding box center [481, 327] width 595 height 140
paste textarea "- Últimas 6 Declaraciones Juradas de Ingresos Brutos (donde se visualice la bas…"
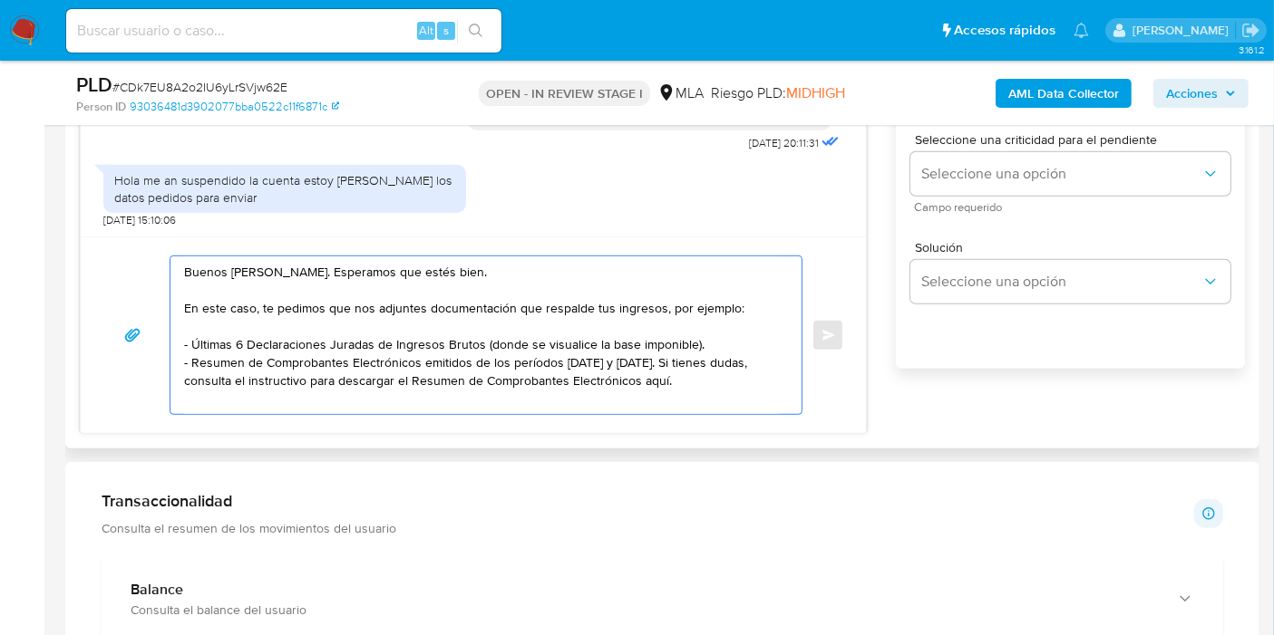
click at [660, 364] on textarea "Buenos [PERSON_NAME]. Esperamos que estés bien. En este caso, te pedimos que no…" at bounding box center [481, 336] width 595 height 158
click at [648, 379] on textarea "Buenos [PERSON_NAME]. Esperamos que estés bien. En este caso, te pedimos que no…" at bounding box center [481, 336] width 595 height 158
paste textarea "[URL][DOMAIN_NAME]"
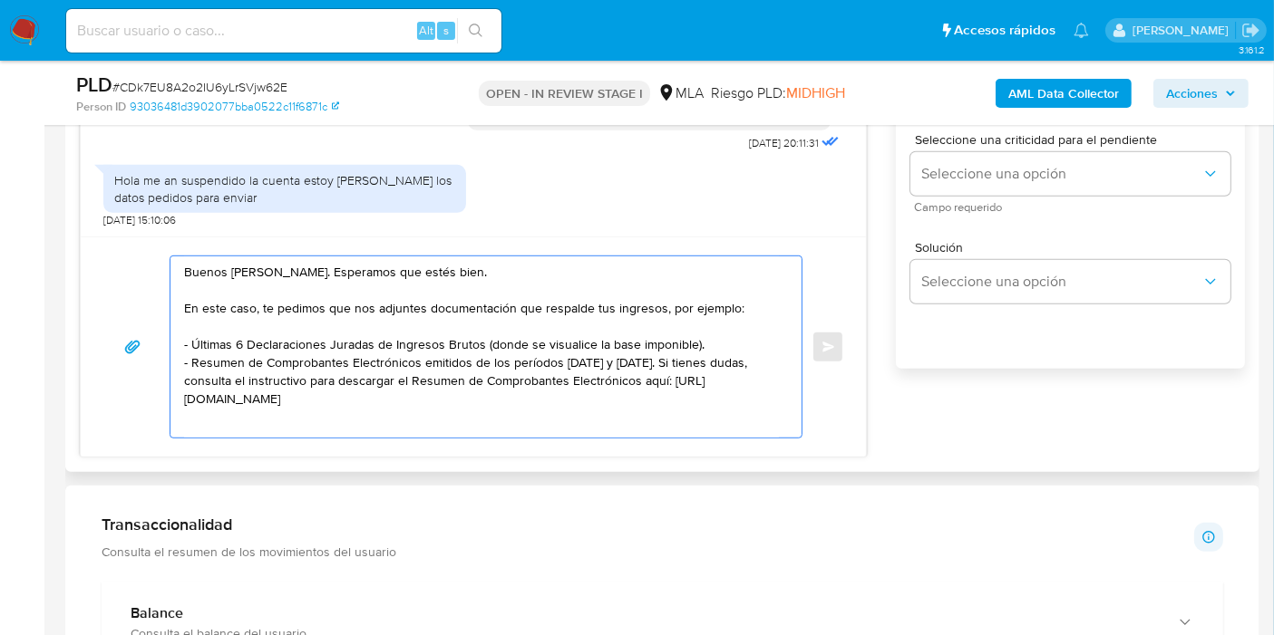
scroll to position [6, 0]
paste textarea "Tené en cuenta que, además de los ejemplos mencionados, podés adjuntar voluntar…"
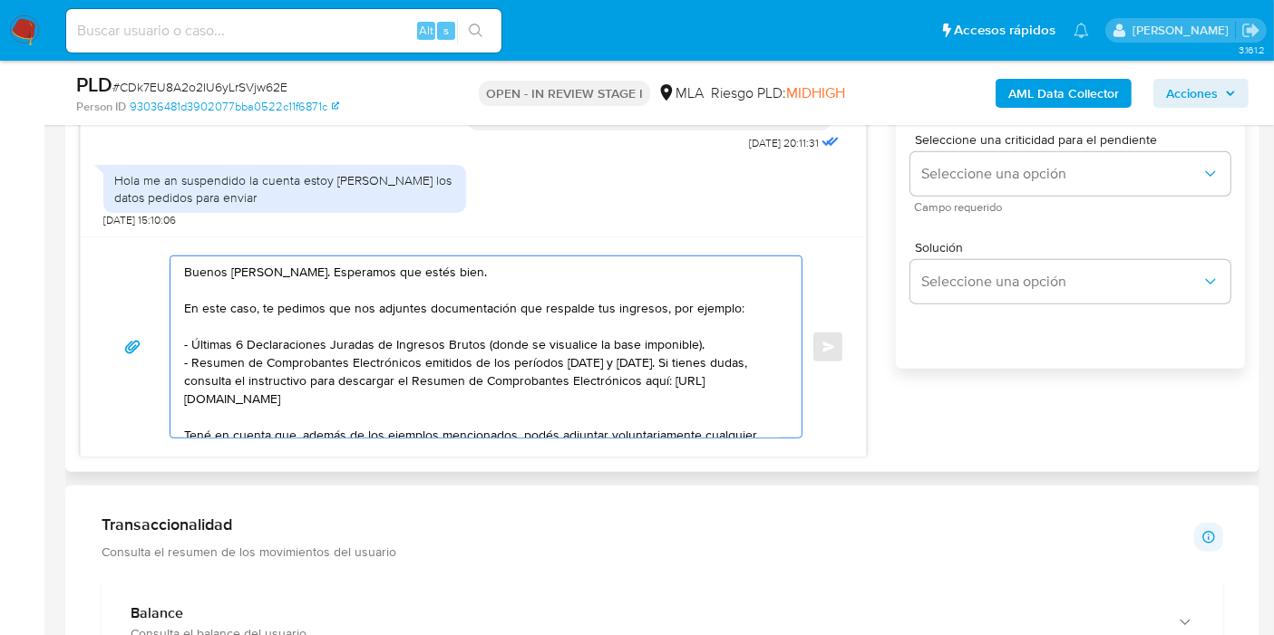
scroll to position [834, 0]
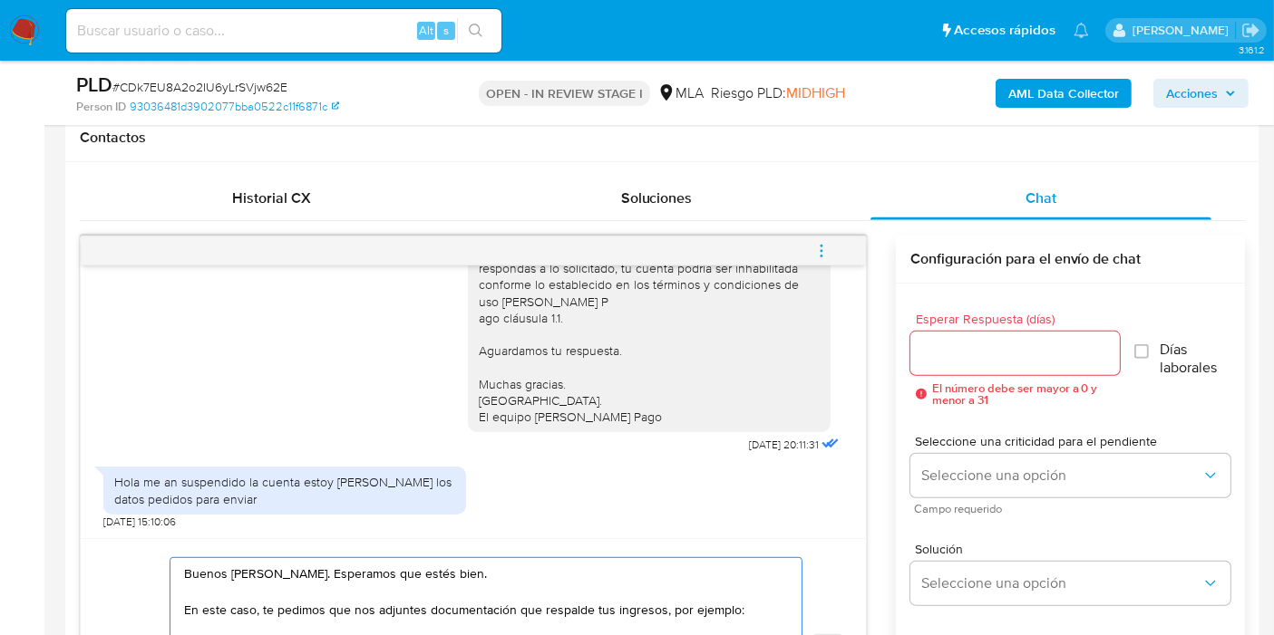
type textarea "Buenos [PERSON_NAME]. Esperamos que estés bien. En este caso, te pedimos que no…"
click at [1001, 366] on div at bounding box center [1014, 354] width 209 height 44
click at [1010, 344] on input "Esperar Respuesta (días)" at bounding box center [1014, 354] width 209 height 24
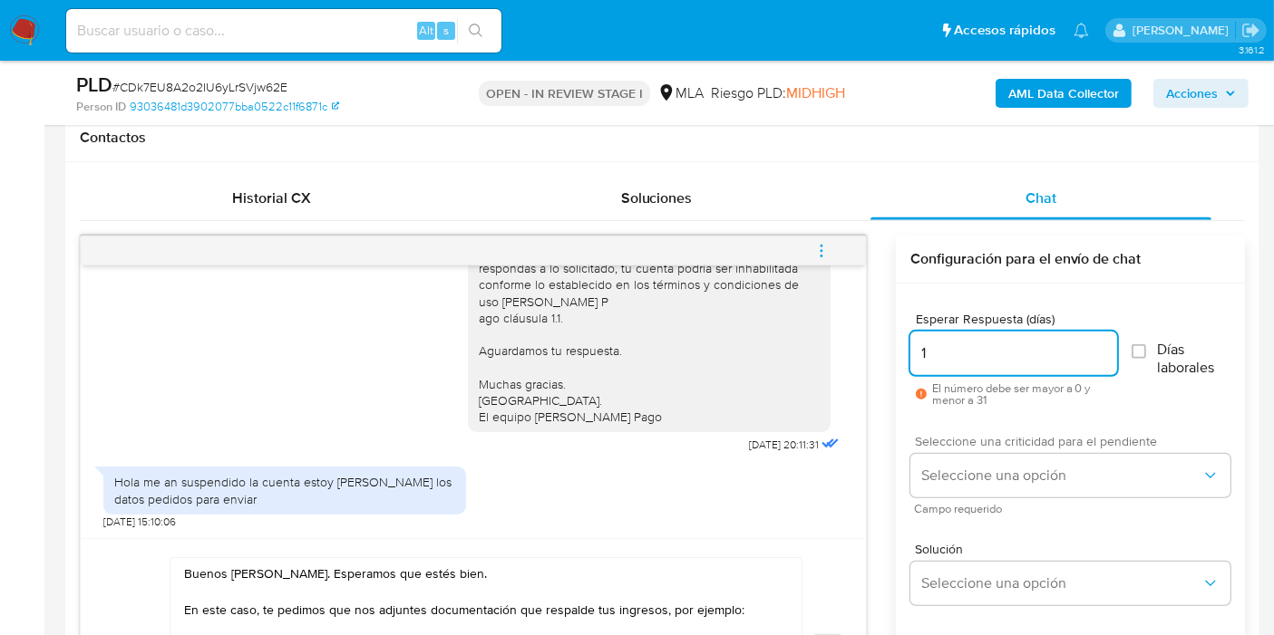
type input "1"
click at [980, 451] on div "Seleccione una criticidad para el pendiente Seleccione una opción Campo requeri…" at bounding box center [1070, 474] width 320 height 79
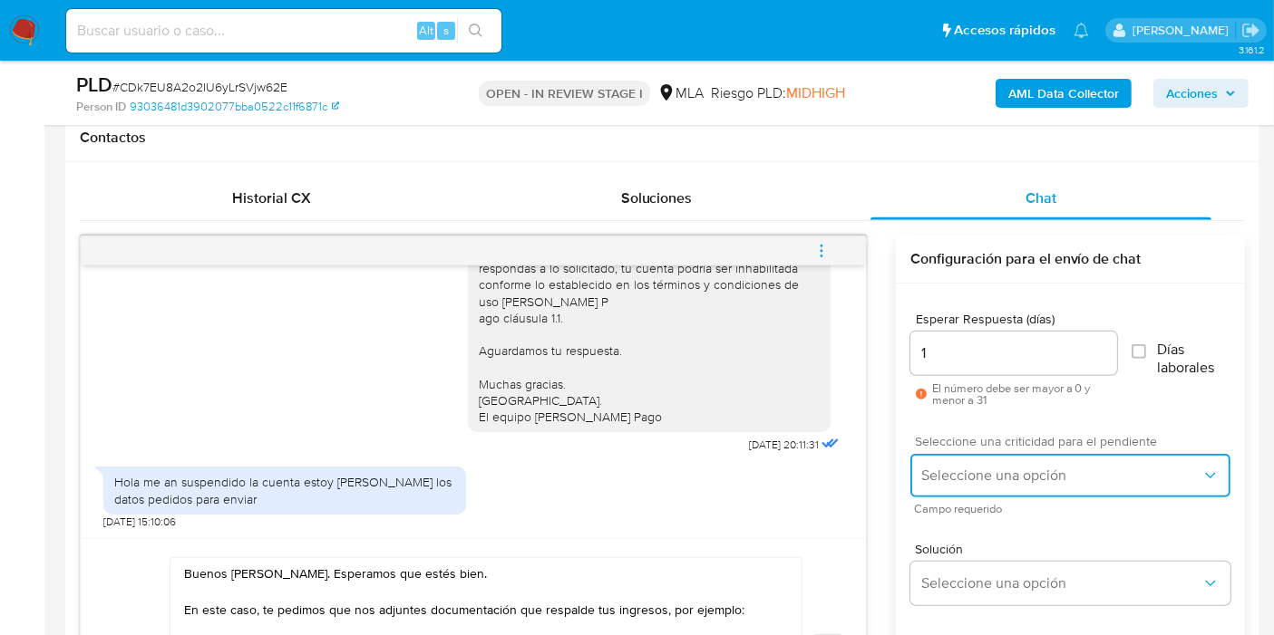
click at [1010, 463] on button "Seleccione una opción" at bounding box center [1070, 476] width 320 height 44
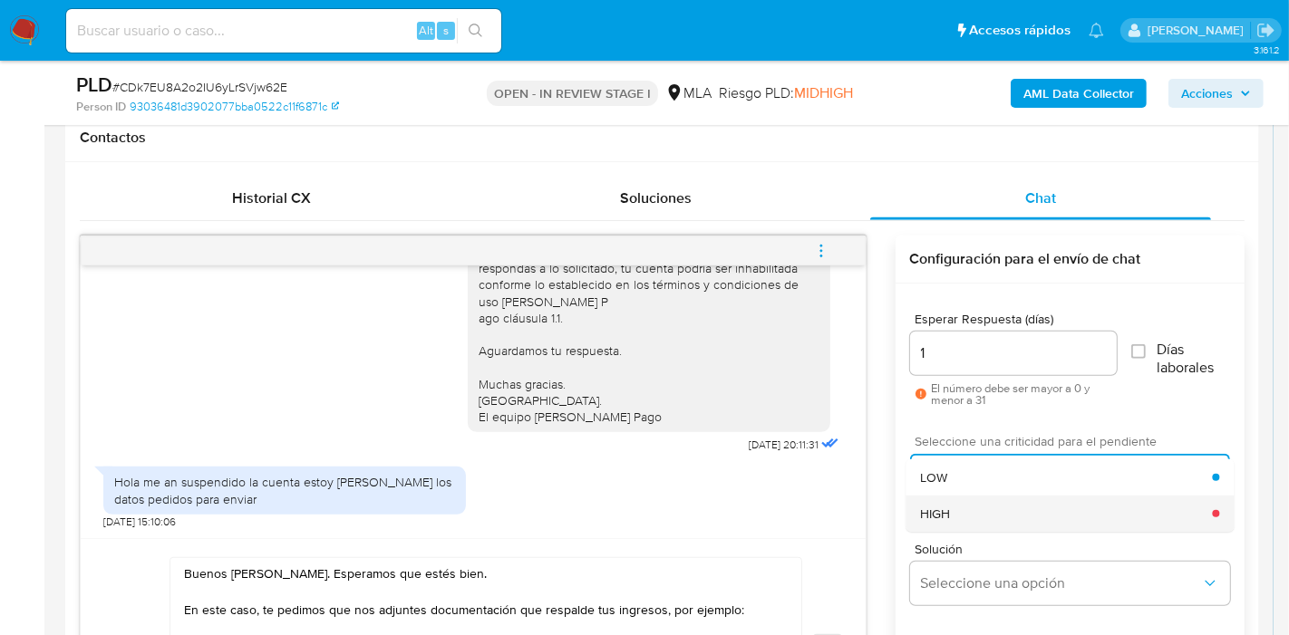
click at [989, 503] on div "HIGH" at bounding box center [1066, 514] width 292 height 36
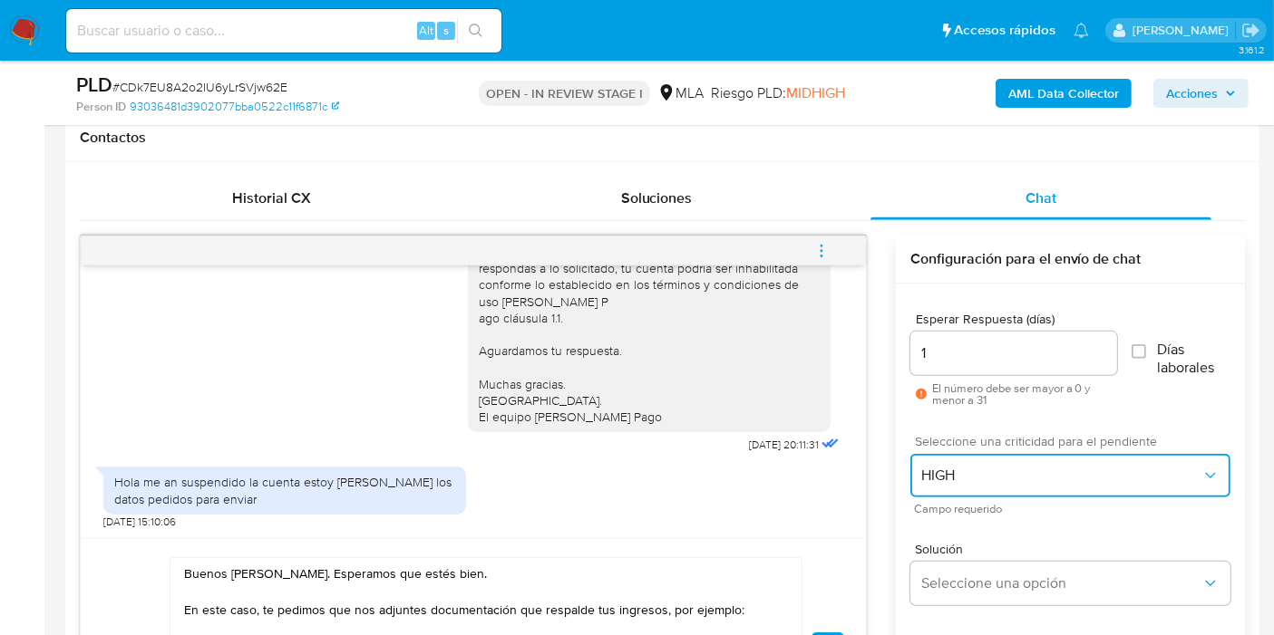
scroll to position [1035, 0]
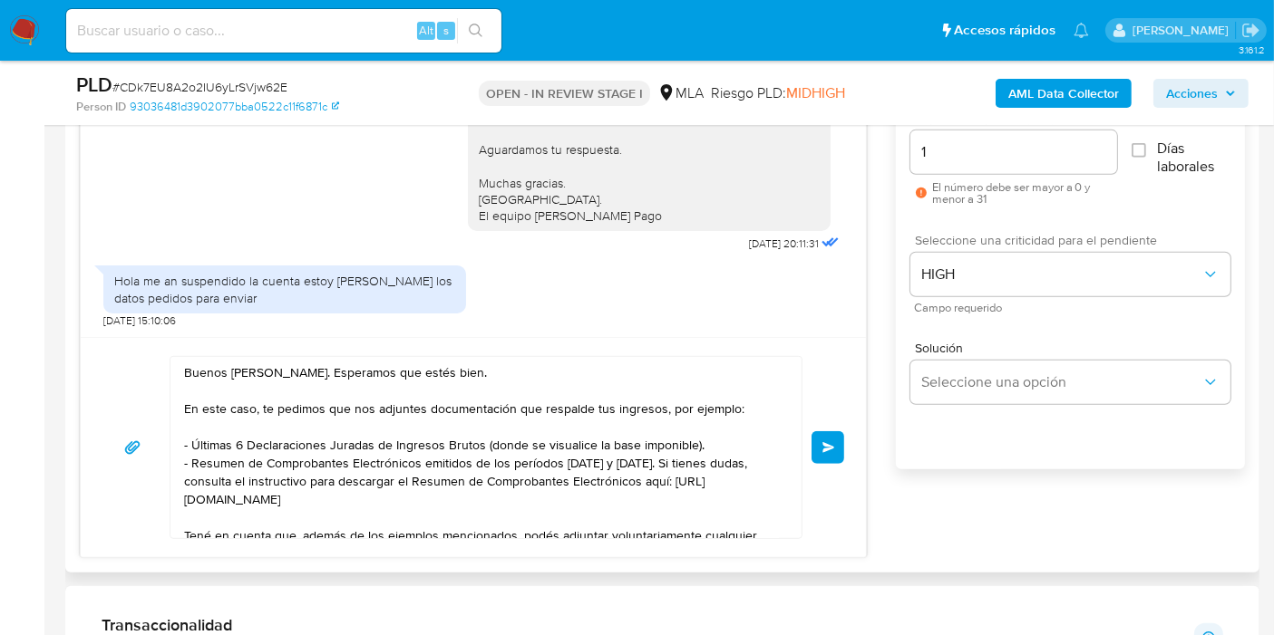
click at [819, 470] on div "Buenos días, Carlos. Esperamos que estés bien. En este caso, te pedimos que nos…" at bounding box center [472, 447] width 741 height 183
click at [827, 449] on span "Enviar" at bounding box center [828, 447] width 13 height 11
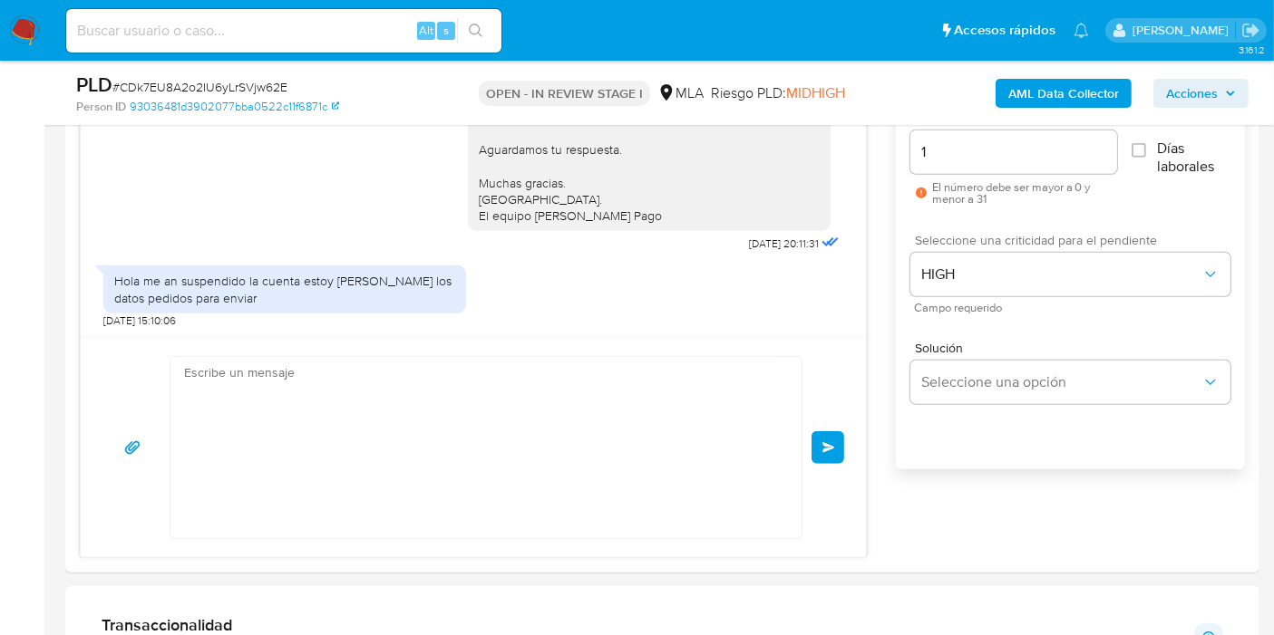
scroll to position [598, 0]
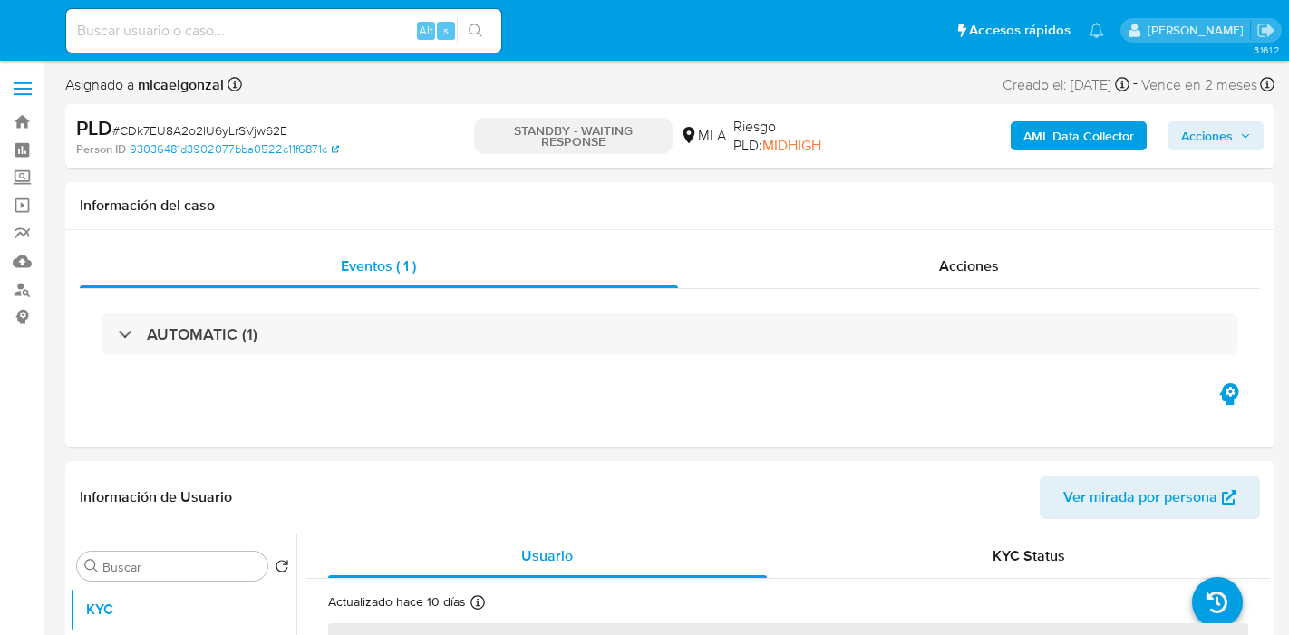
select select "10"
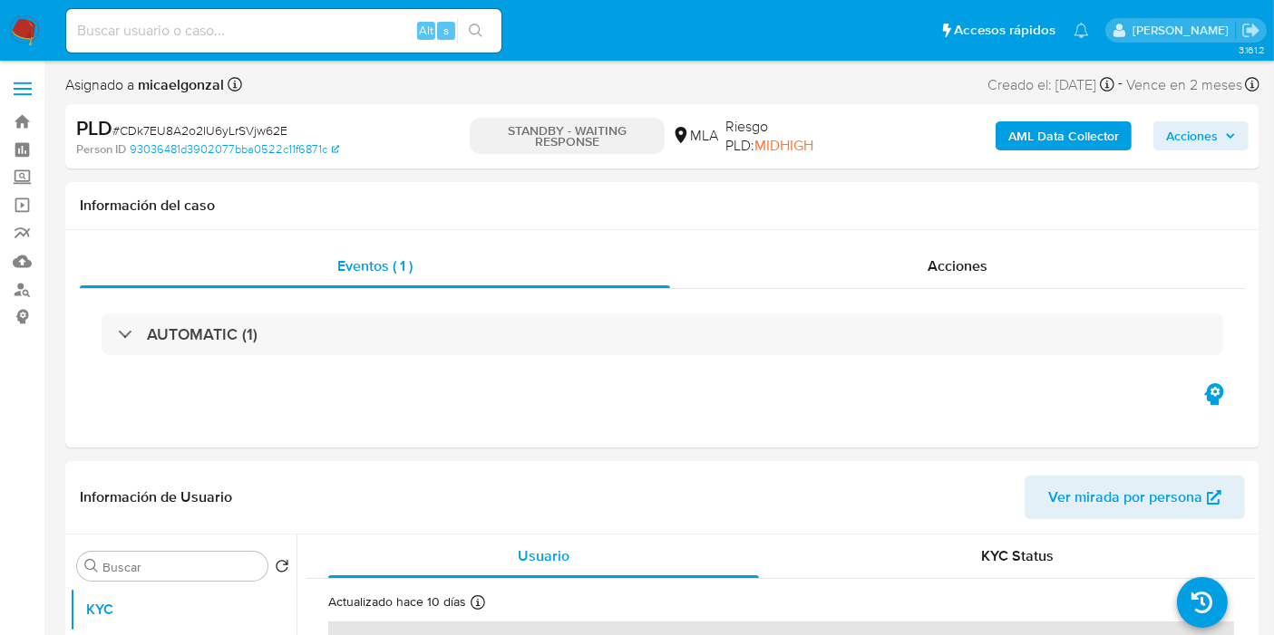
click at [22, 33] on img at bounding box center [24, 30] width 31 height 31
